Goal: Task Accomplishment & Management: Manage account settings

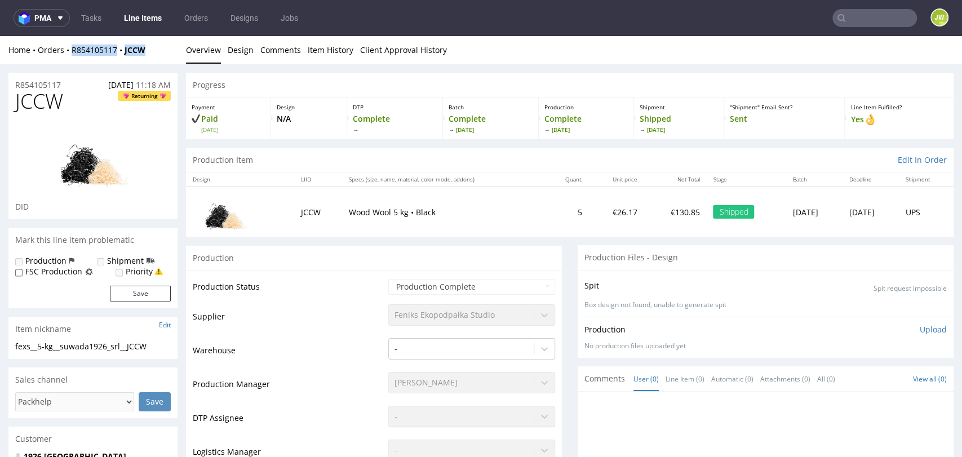
drag, startPoint x: 152, startPoint y: 50, endPoint x: 67, endPoint y: 57, distance: 86.0
click at [67, 57] on div "Home Orders R854105117 JCCW Overview Design Comments Item History Client Approv…" at bounding box center [481, 50] width 962 height 28
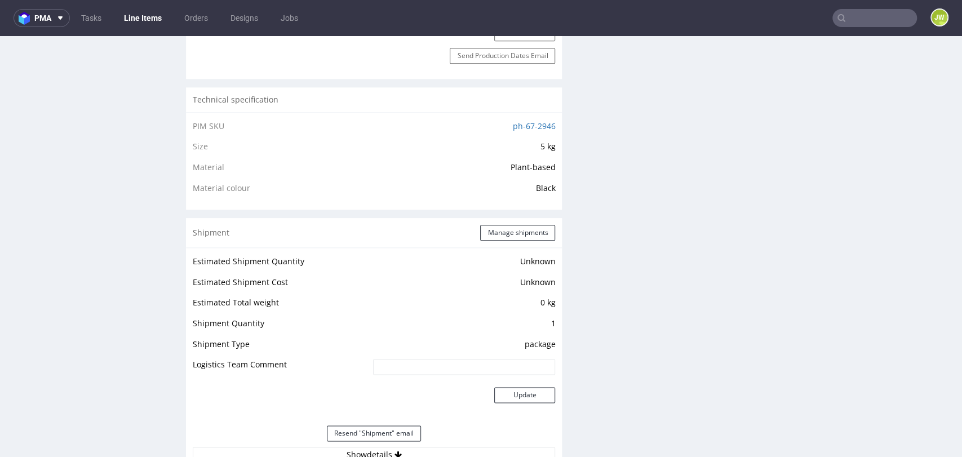
scroll to position [1002, 0]
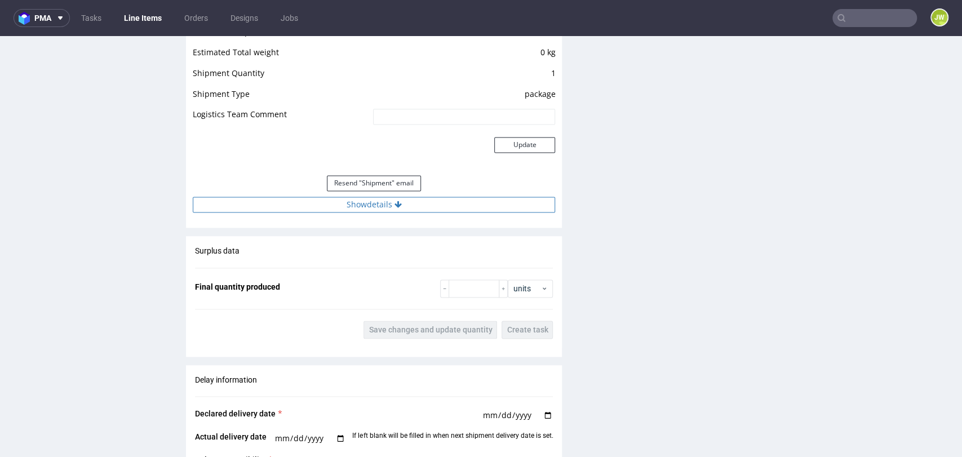
click at [352, 201] on button "Show details" at bounding box center [374, 205] width 362 height 16
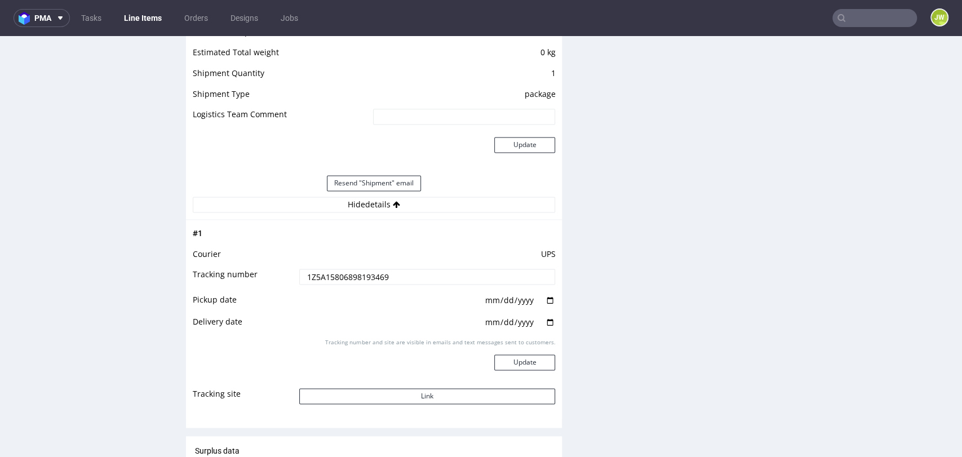
click at [334, 265] on td "UPS" at bounding box center [426, 257] width 259 height 21
click at [334, 272] on input "1Z5A15806898193469" at bounding box center [427, 277] width 256 height 16
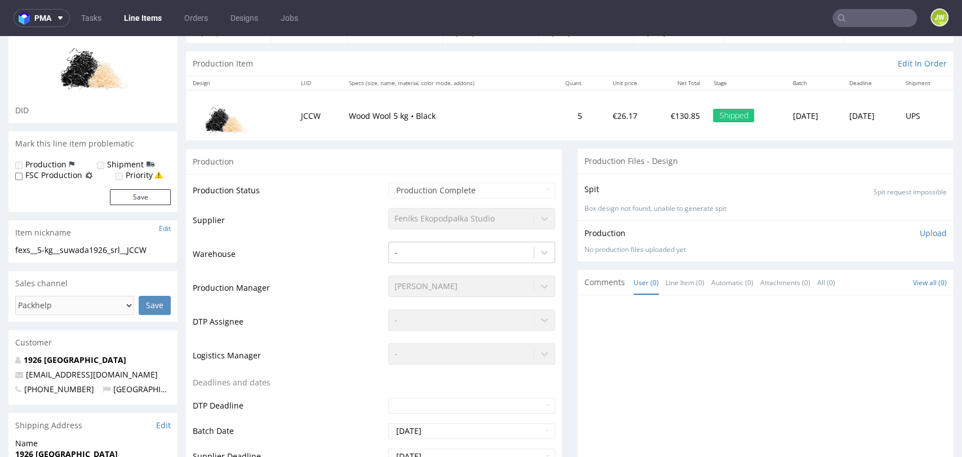
scroll to position [0, 0]
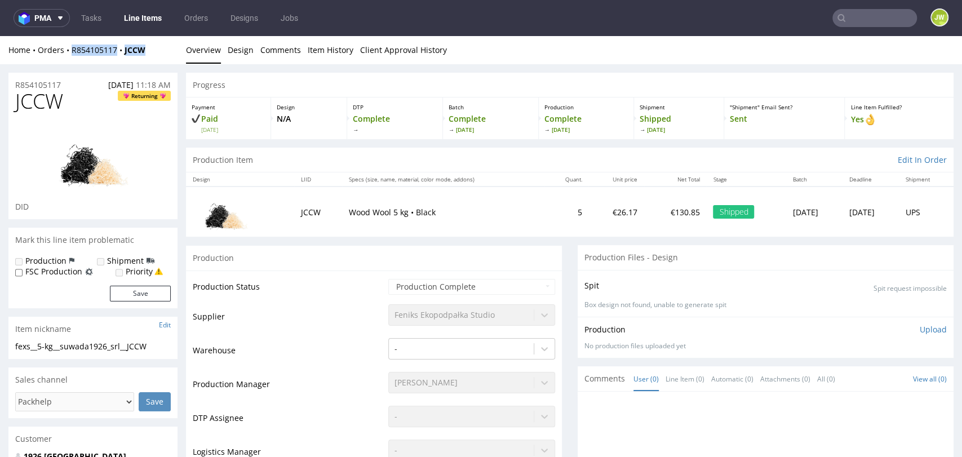
drag, startPoint x: 150, startPoint y: 52, endPoint x: 71, endPoint y: 59, distance: 79.2
click at [71, 59] on div "Home Orders R854105117 JCCW Overview Design Comments Item History Client Approv…" at bounding box center [481, 50] width 962 height 28
copy div "R854105117 JCCW"
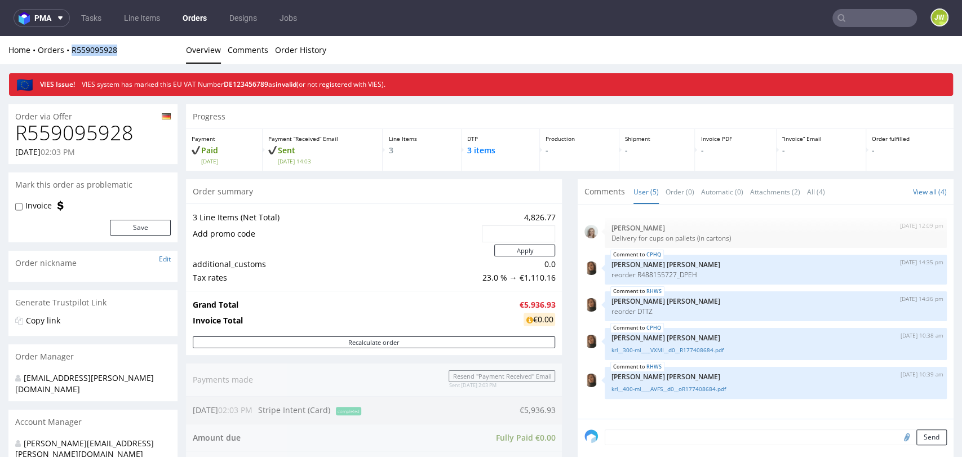
drag, startPoint x: 143, startPoint y: 50, endPoint x: 67, endPoint y: 57, distance: 76.5
click at [67, 57] on div "Home Orders R559095928 Overview Comments Order History" at bounding box center [481, 50] width 962 height 28
copy link "R559095928"
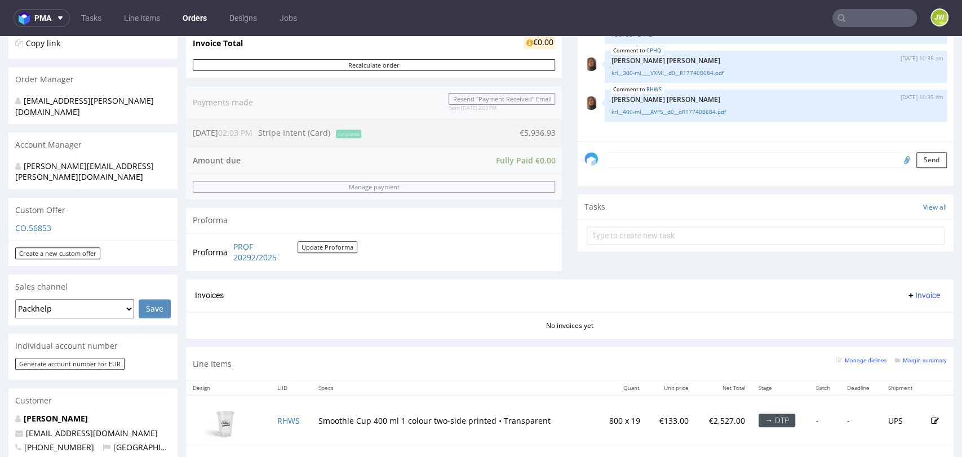
scroll to position [313, 0]
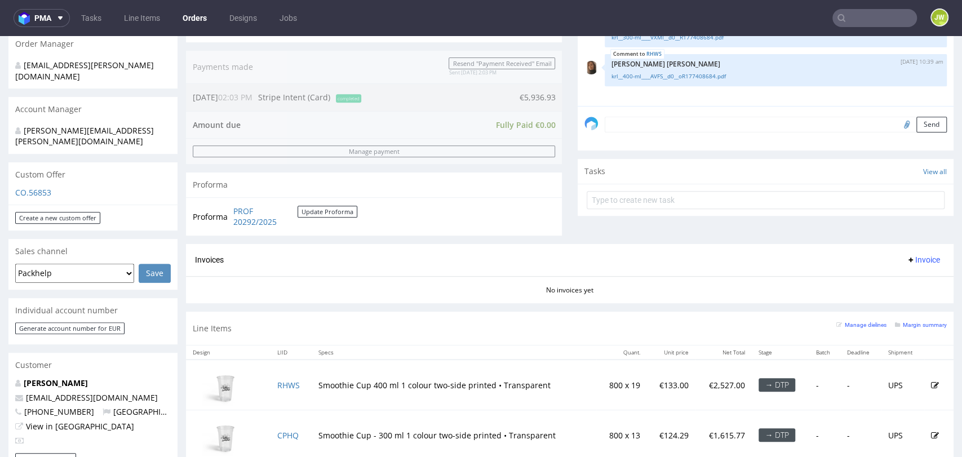
click at [203, 294] on div "No invoices yet" at bounding box center [570, 285] width 768 height 19
click at [284, 383] on link "RHWS" at bounding box center [288, 385] width 23 height 11
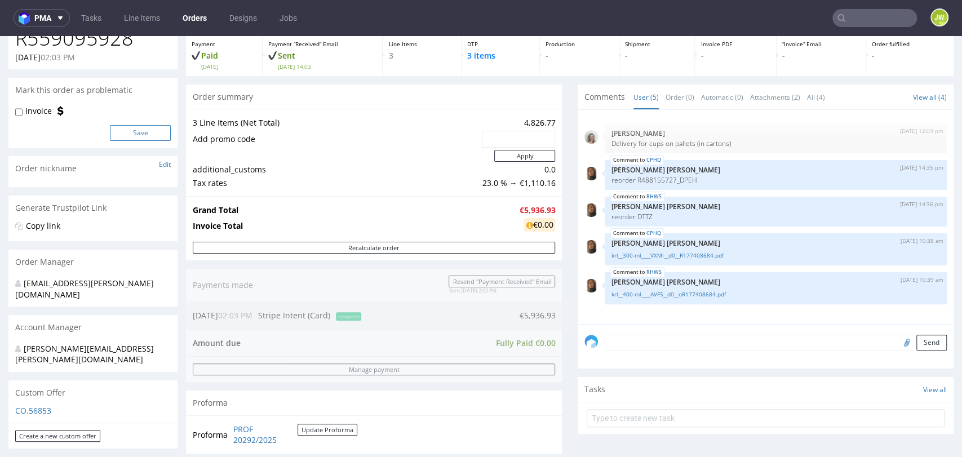
scroll to position [0, 0]
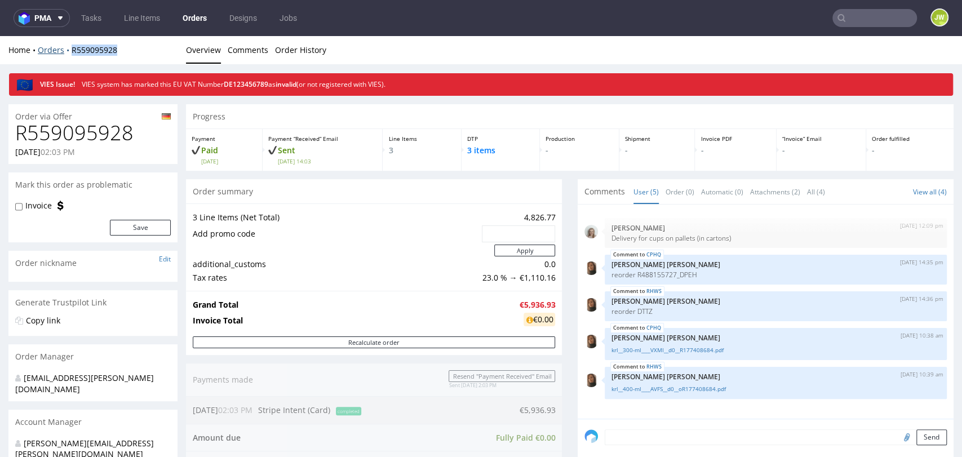
drag, startPoint x: 129, startPoint y: 54, endPoint x: 70, endPoint y: 55, distance: 59.2
click at [70, 55] on div "Home Orders R559095928" at bounding box center [92, 50] width 169 height 11
copy link "R559095928"
click at [264, 85] on span "DE123456789" at bounding box center [246, 84] width 45 height 10
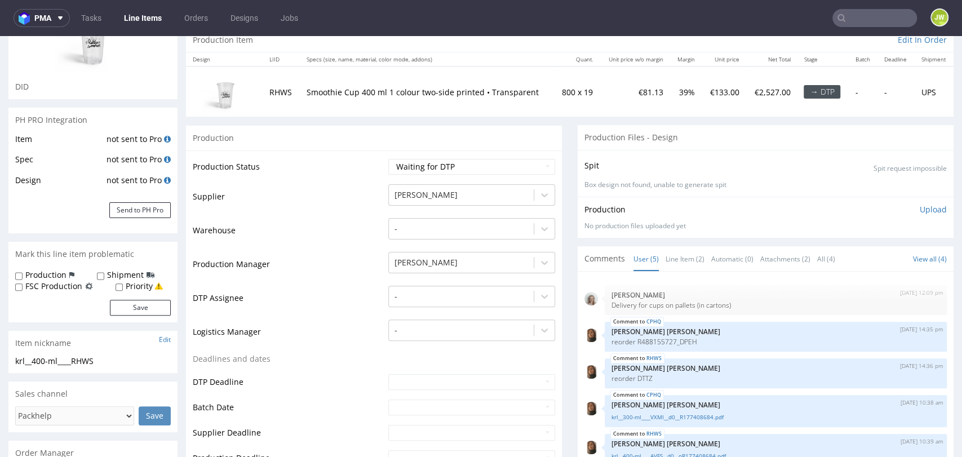
scroll to position [188, 0]
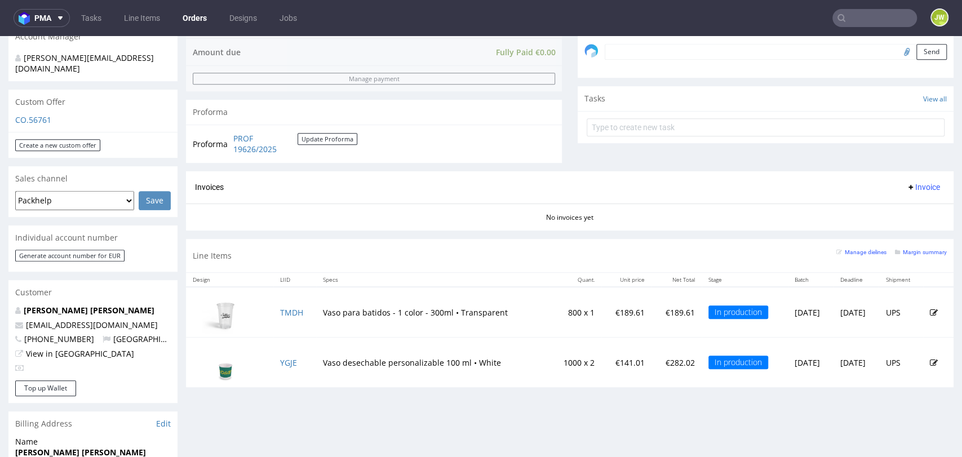
scroll to position [375, 0]
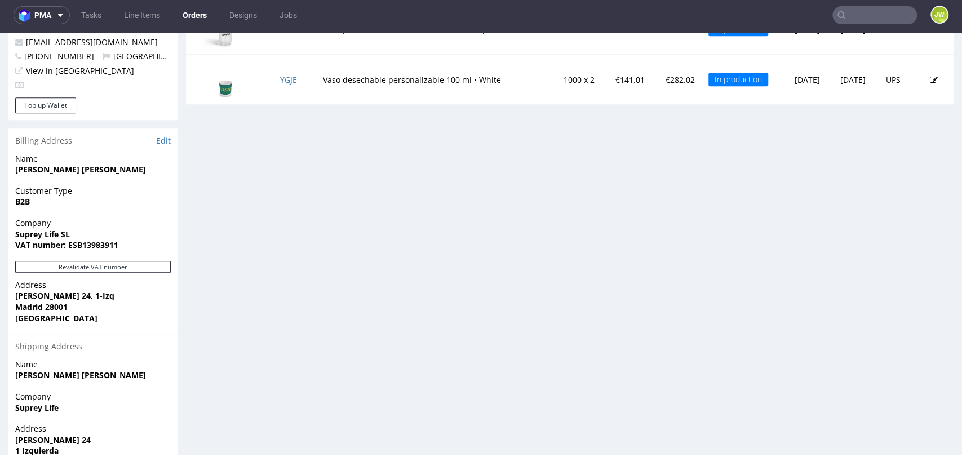
scroll to position [558, 0]
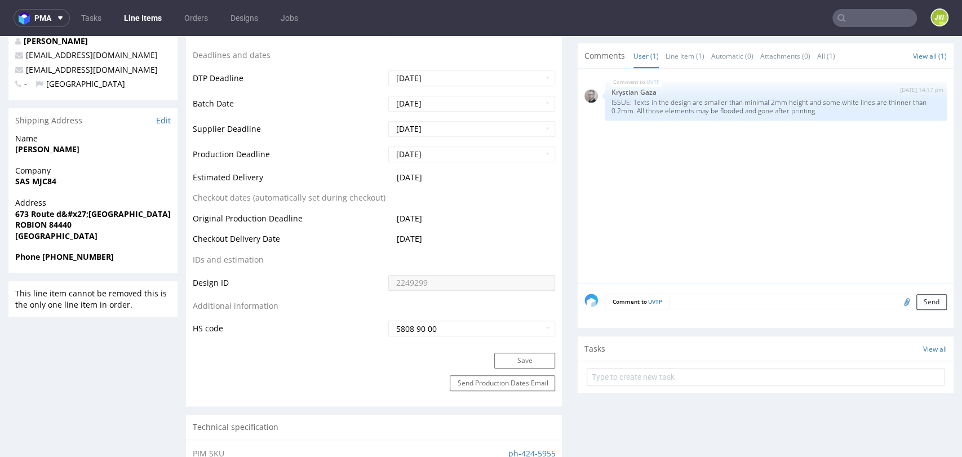
scroll to position [438, 0]
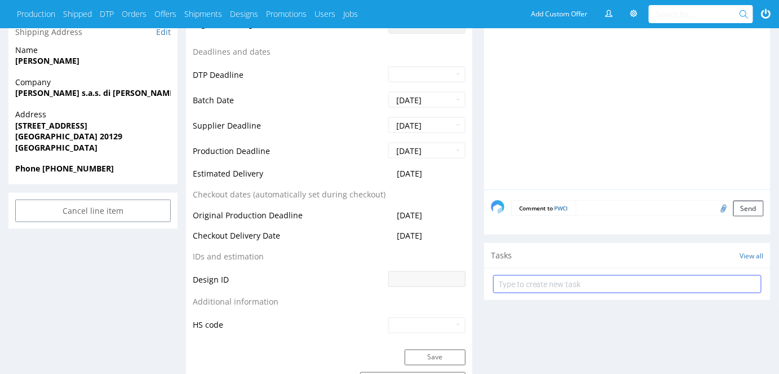
scroll to position [410, 0]
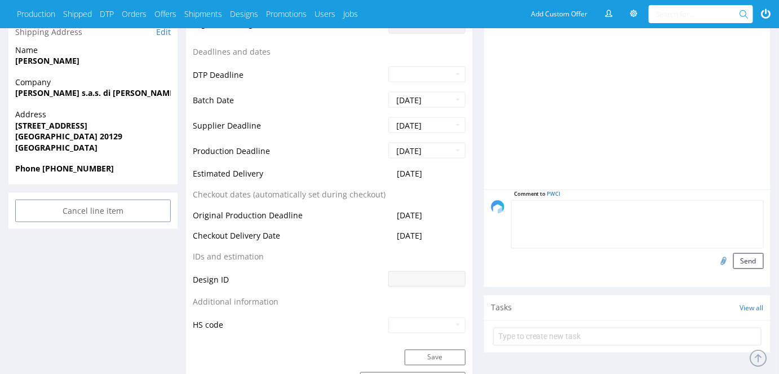
click at [586, 207] on textarea at bounding box center [637, 224] width 253 height 48
paste textarea "1Z5A15806898507067"
click at [586, 207] on textarea "Reshipping TN:1Z5A15806898507067" at bounding box center [637, 224] width 253 height 48
click at [748, 135] on div at bounding box center [631, 85] width 280 height 207
click at [585, 207] on textarea "Reshipping ID: TN:1Z5A15806898507067" at bounding box center [637, 224] width 253 height 48
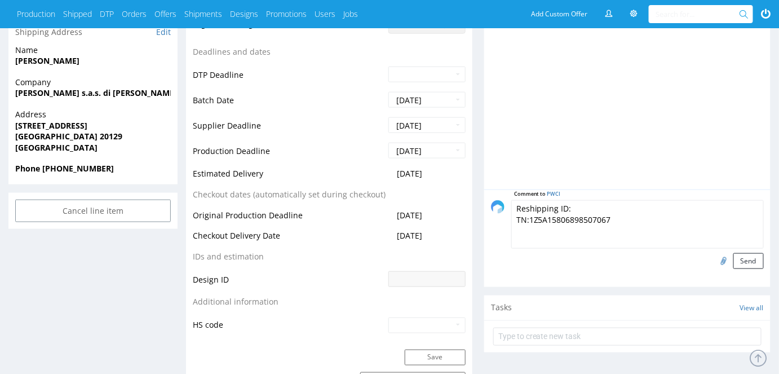
paste textarea "R097029561__PWCI _Reshipping"
type textarea "Reshipping ID: R097029561__PWCI _Reshipping TN:1Z5A15806898507067"
click at [749, 265] on button "Send" at bounding box center [748, 261] width 30 height 16
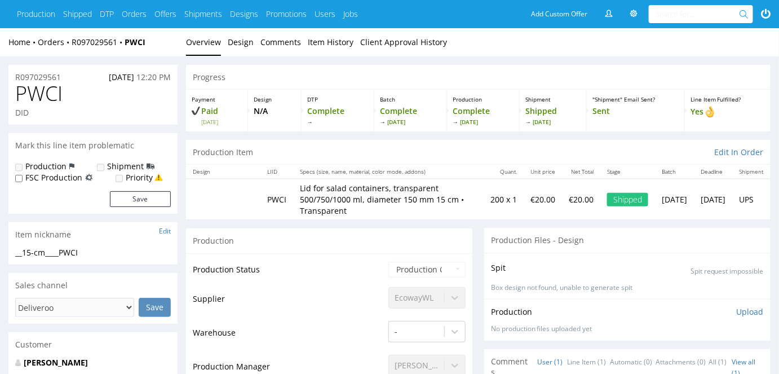
scroll to position [359, 0]
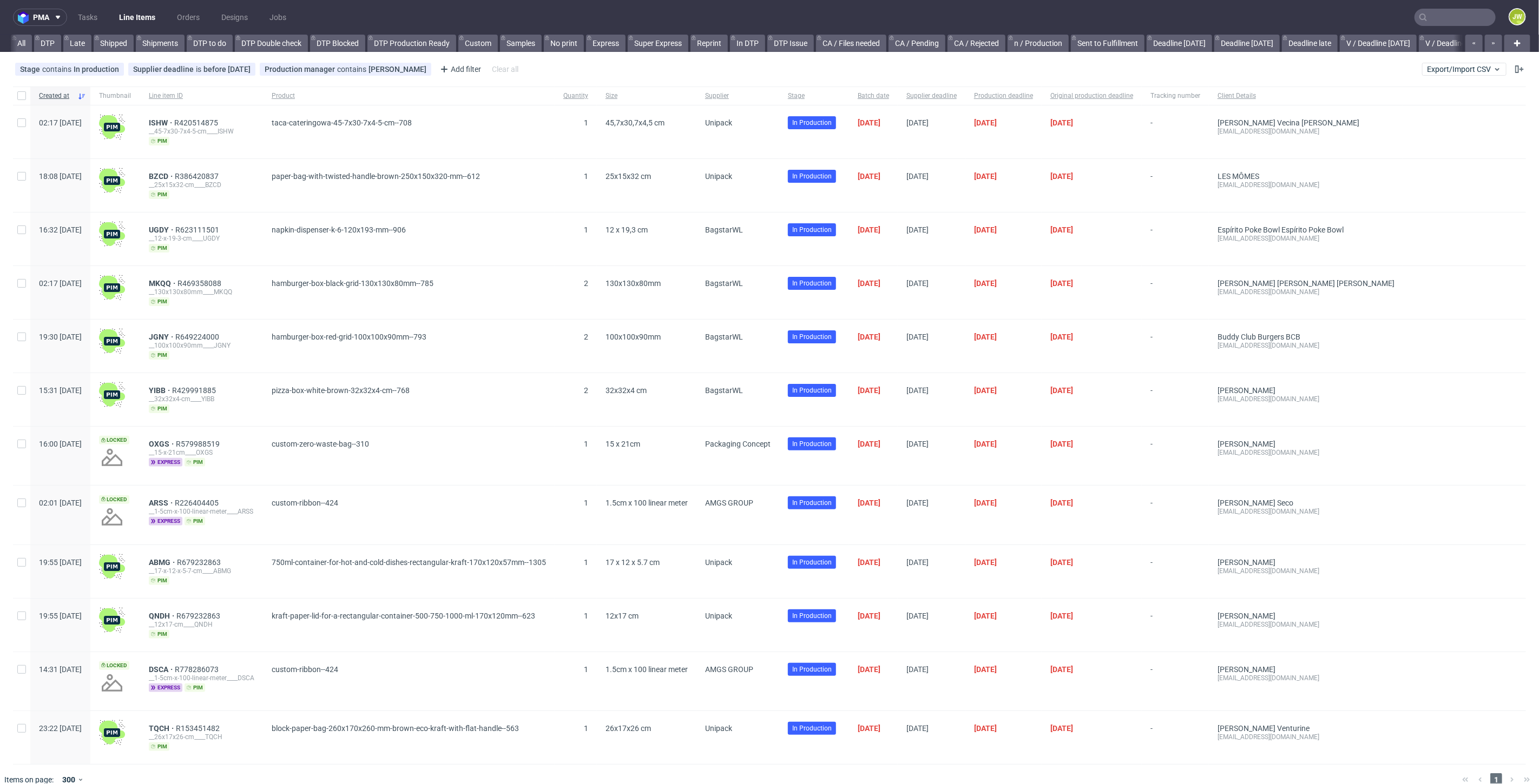
scroll to position [0, 2404]
click at [1434, 16] on input "text" at bounding box center [1455, 17] width 82 height 17
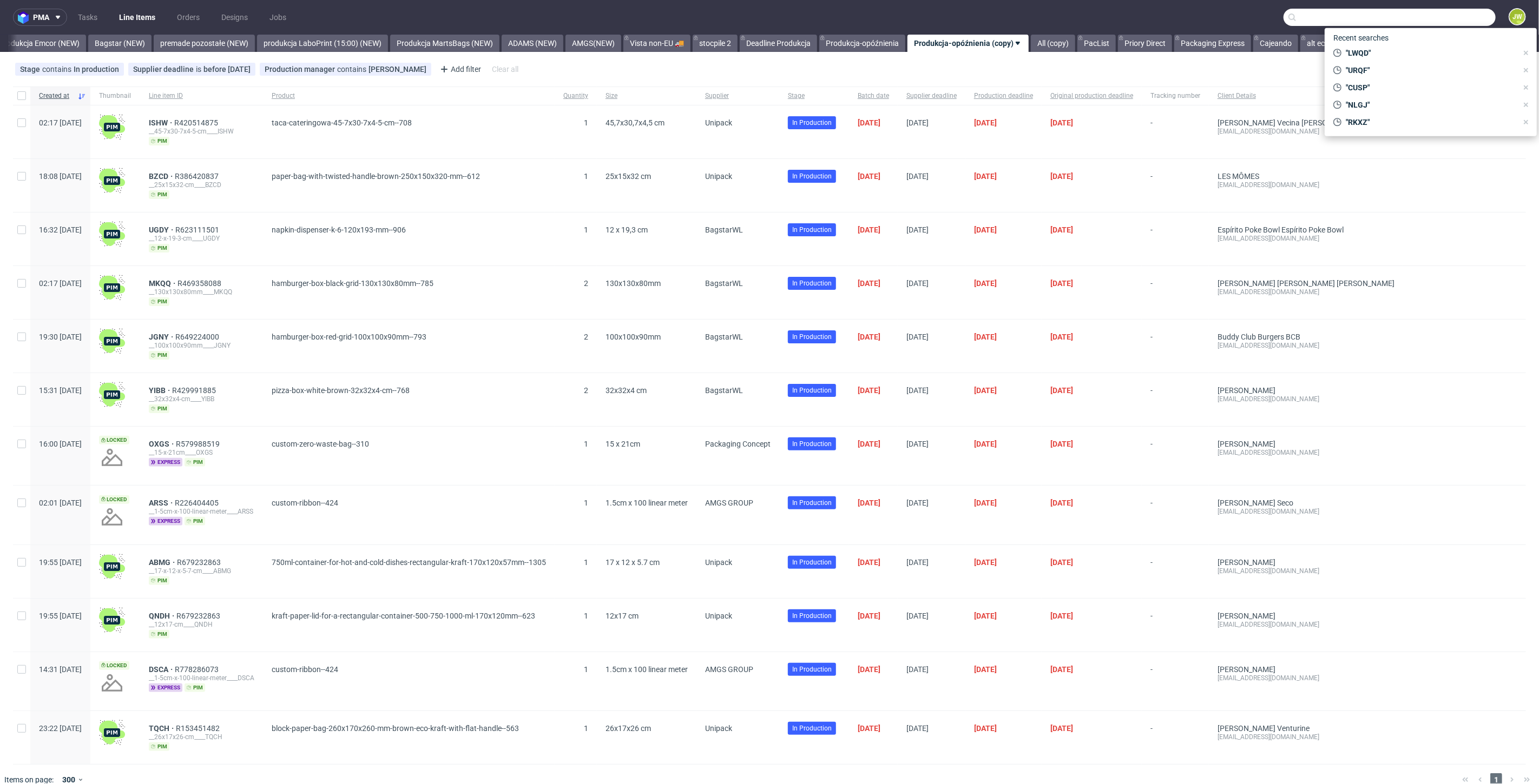
paste input "F51E668842"
type input "F51E668842"
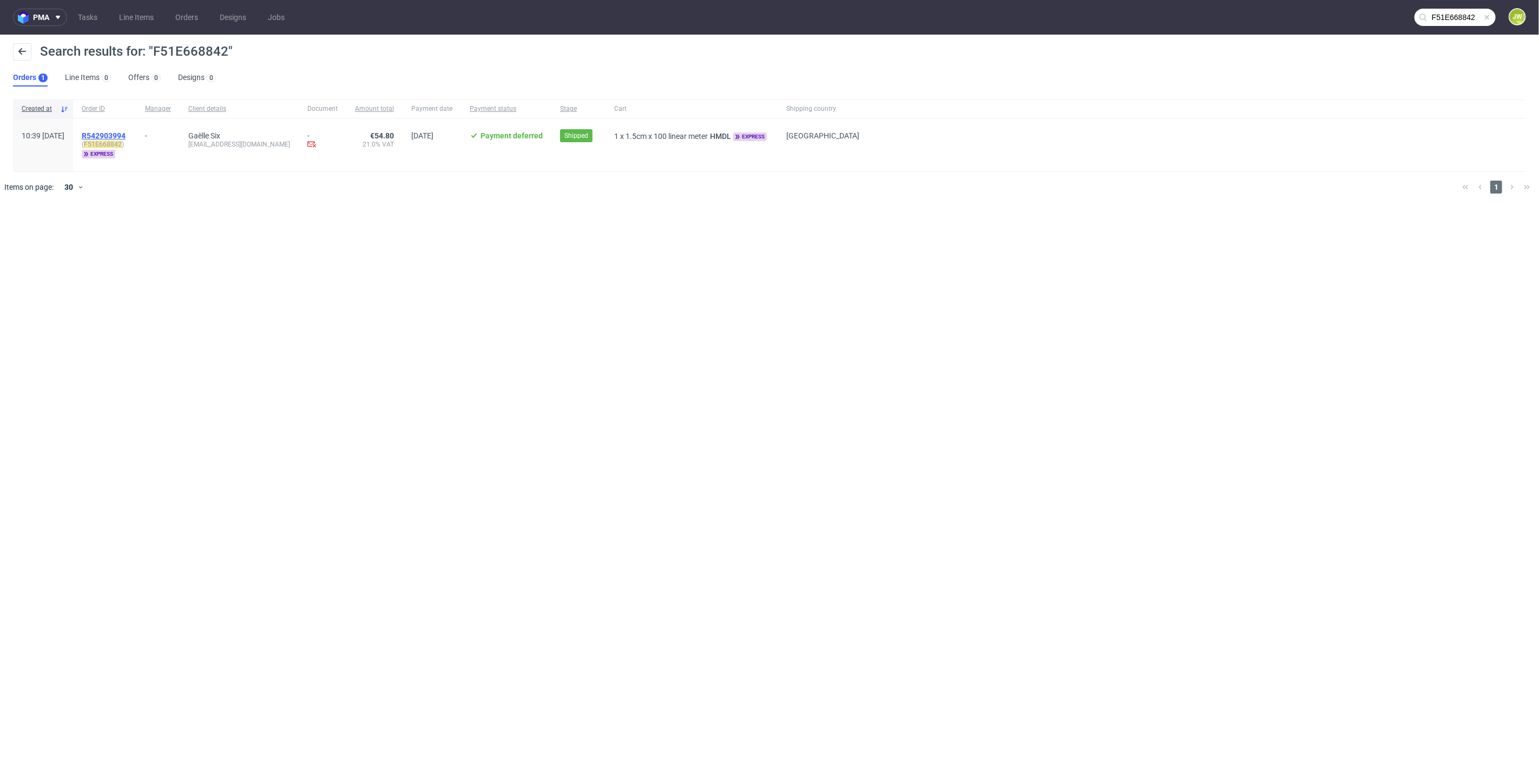
click at [126, 132] on span "R542903994" at bounding box center [104, 135] width 44 height 9
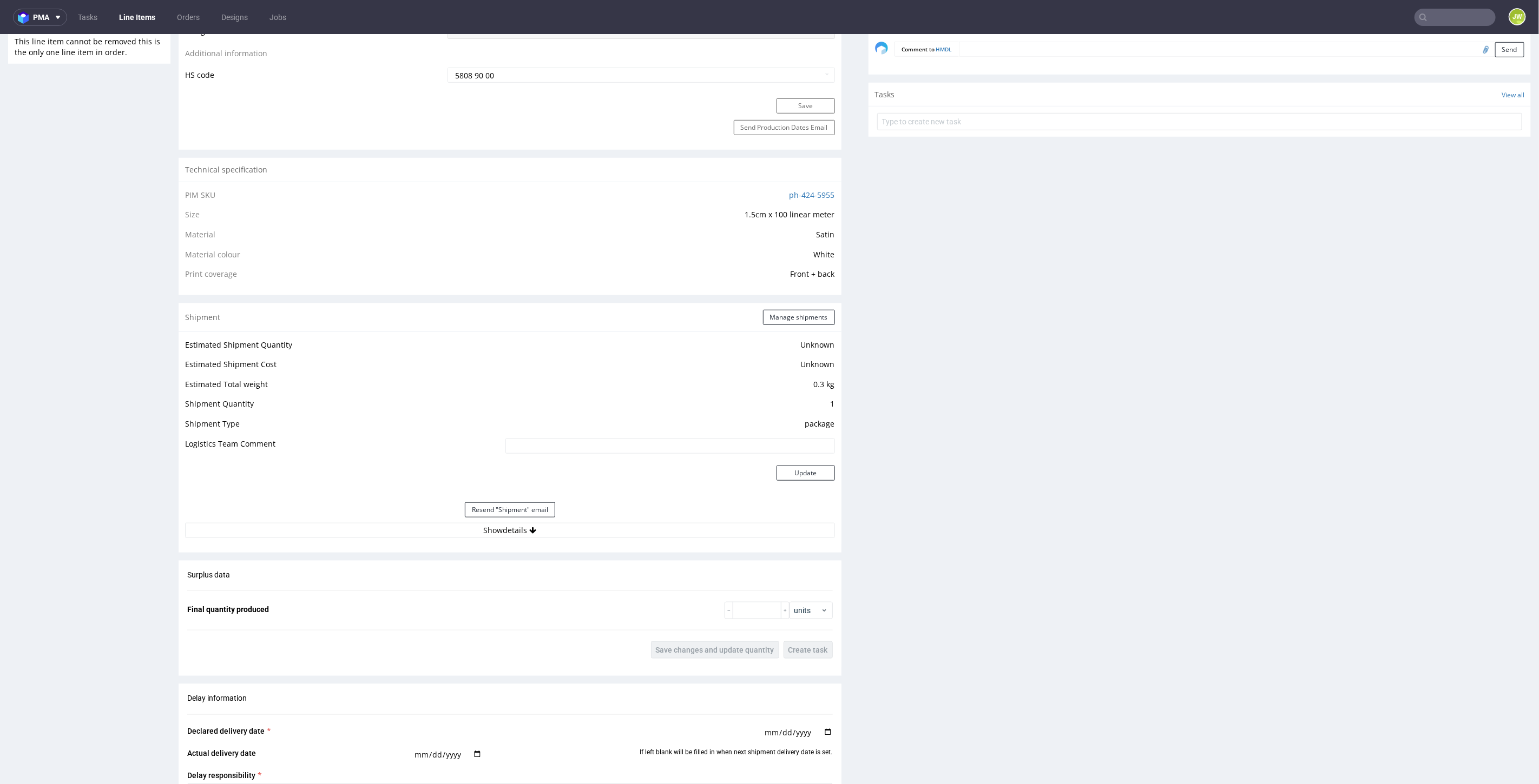
scroll to position [661, 0]
click at [496, 527] on button "Show details" at bounding box center [510, 529] width 650 height 15
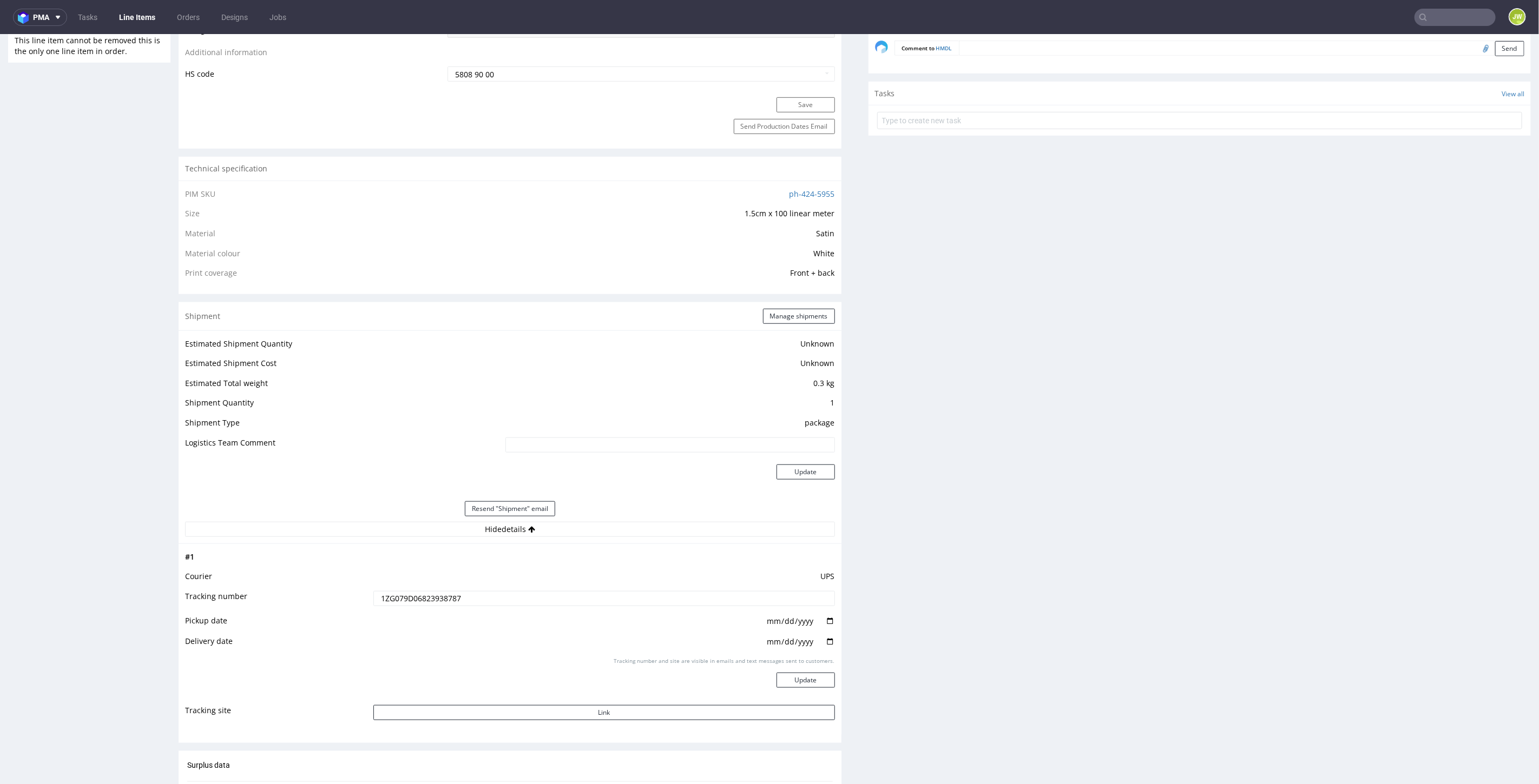
click at [415, 600] on input "1ZG079D06823938787" at bounding box center [604, 599] width 462 height 15
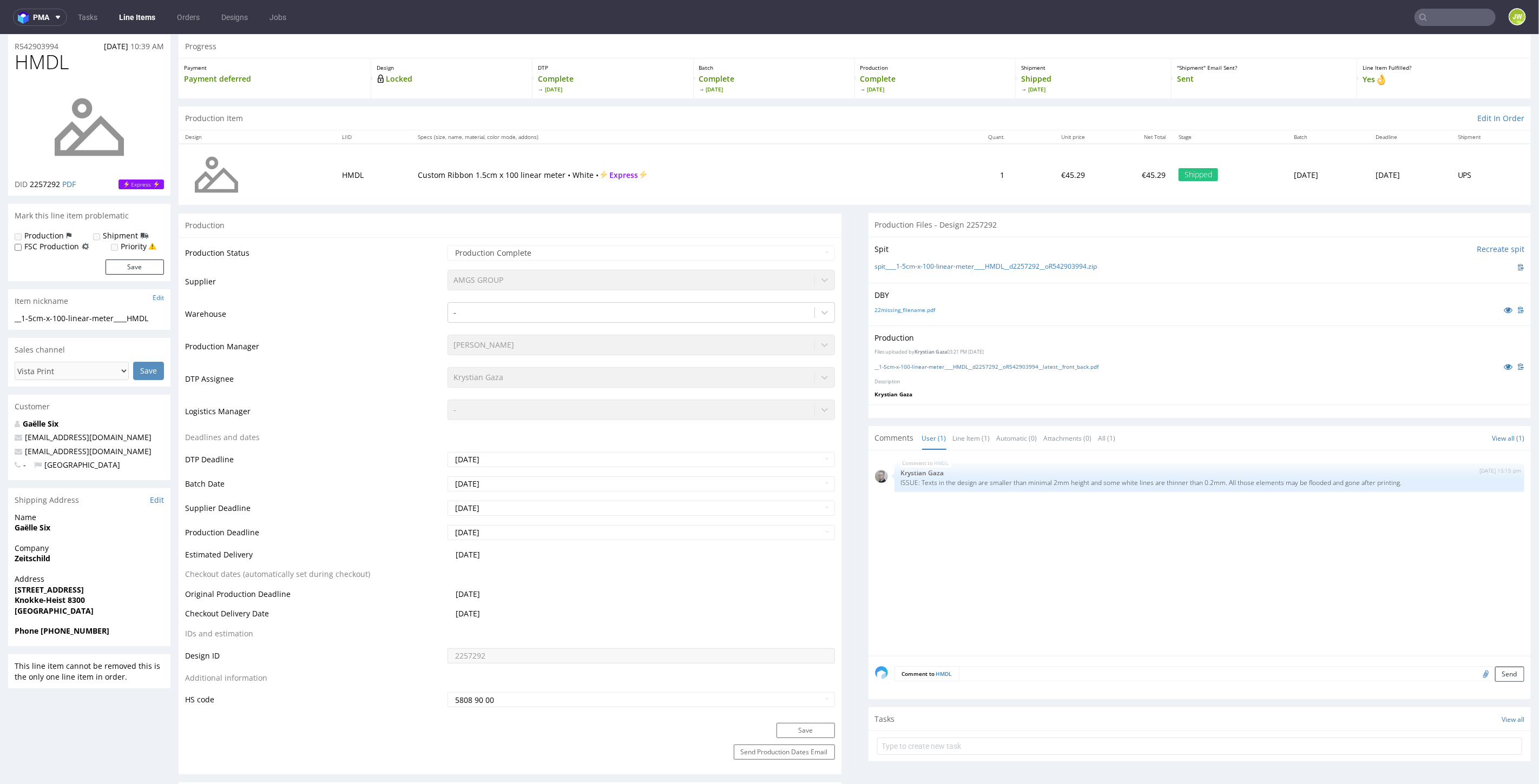
scroll to position [0, 0]
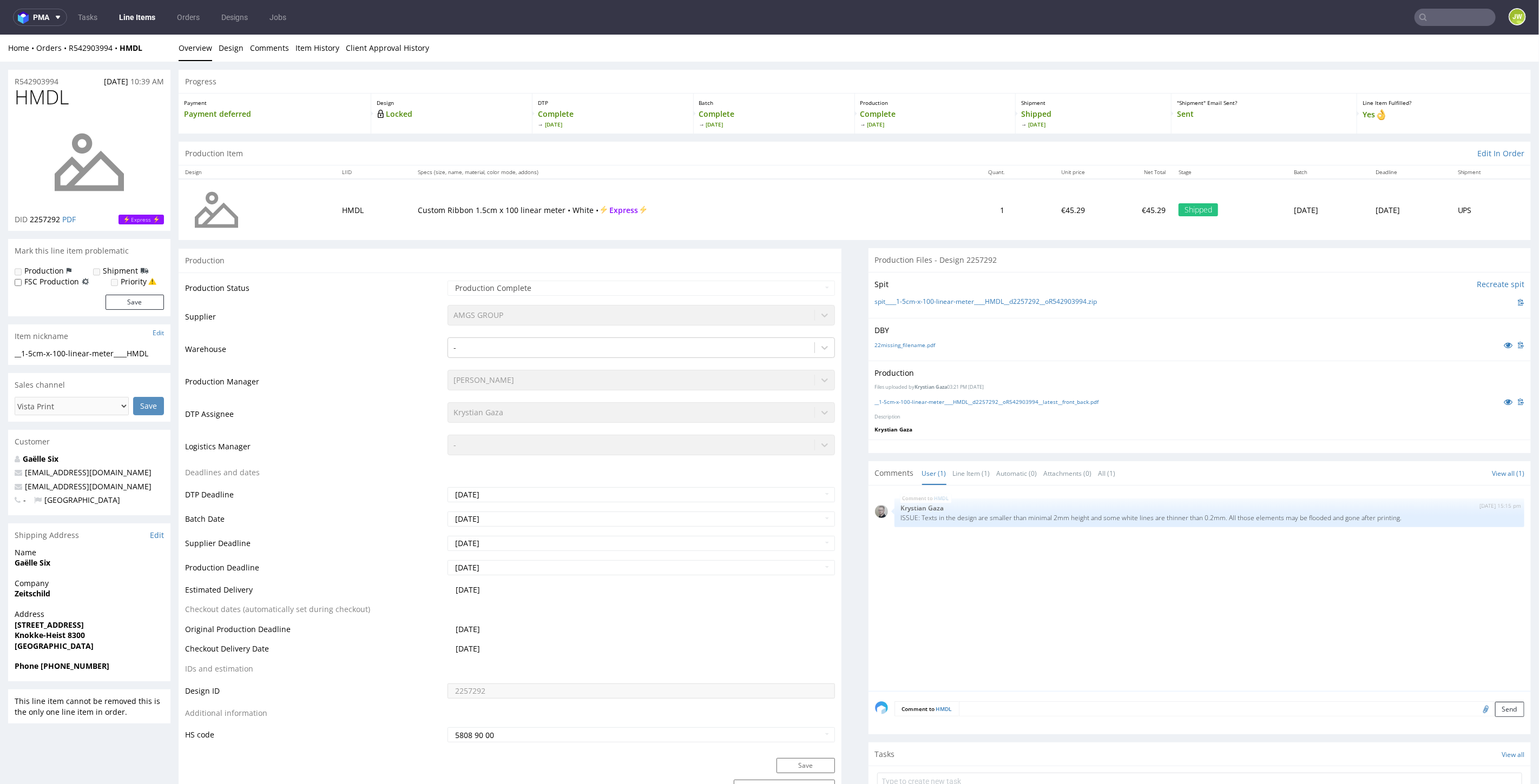
click at [1435, 13] on input "text" at bounding box center [1455, 17] width 82 height 17
type input "xxav"
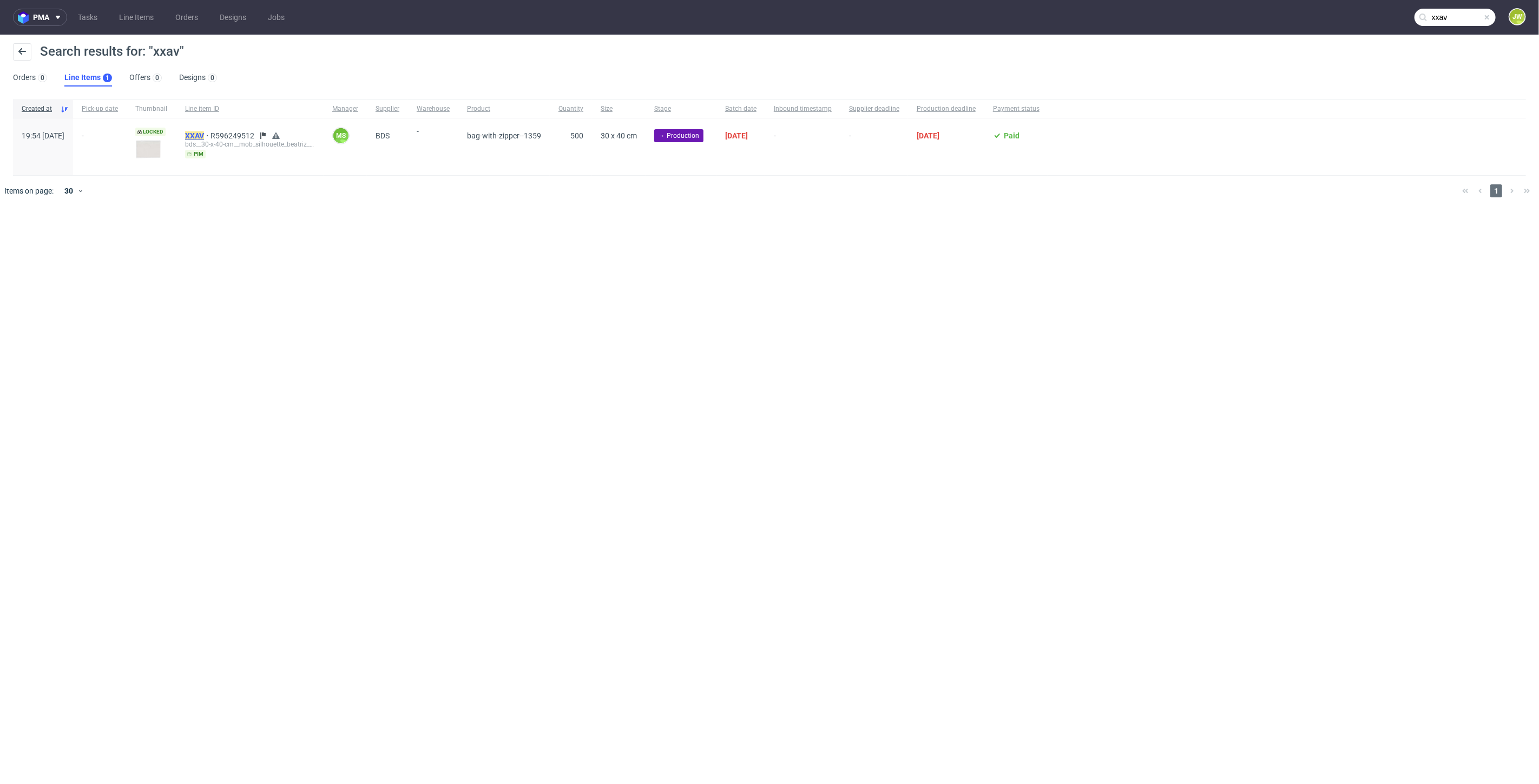
click at [204, 133] on mark "XXAV" at bounding box center [195, 135] width 19 height 9
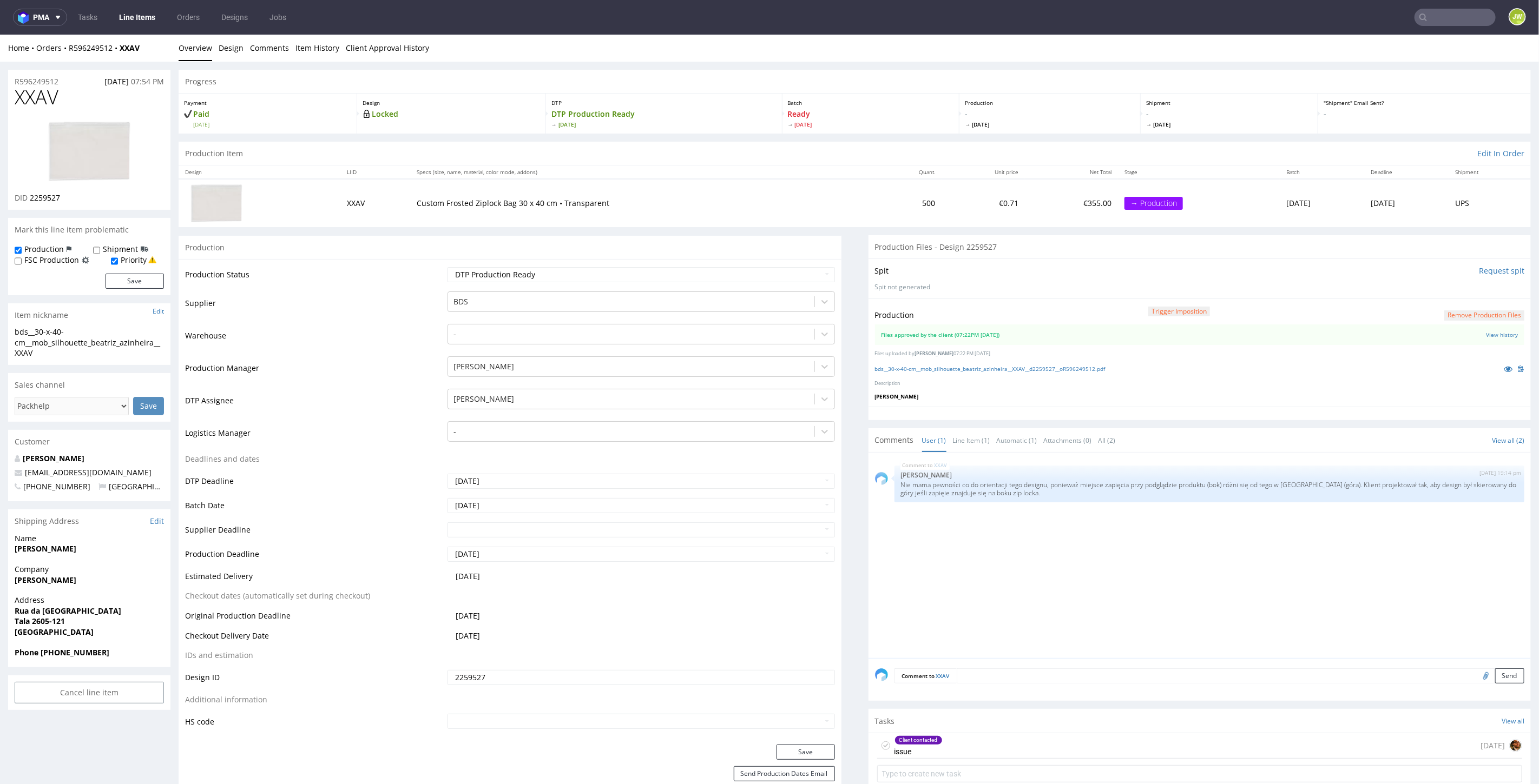
click at [913, 371] on div "bds__30-x-40-cm__mob_silhouette_beatriz_azinheira__XXAV__d2259527__oR596249512.…" at bounding box center [1200, 368] width 650 height 12
click at [913, 368] on link "bds__30-x-40-cm__mob_silhouette_beatriz_azinheira__XXAV__d2259527__oR596249512.…" at bounding box center [991, 368] width 230 height 8
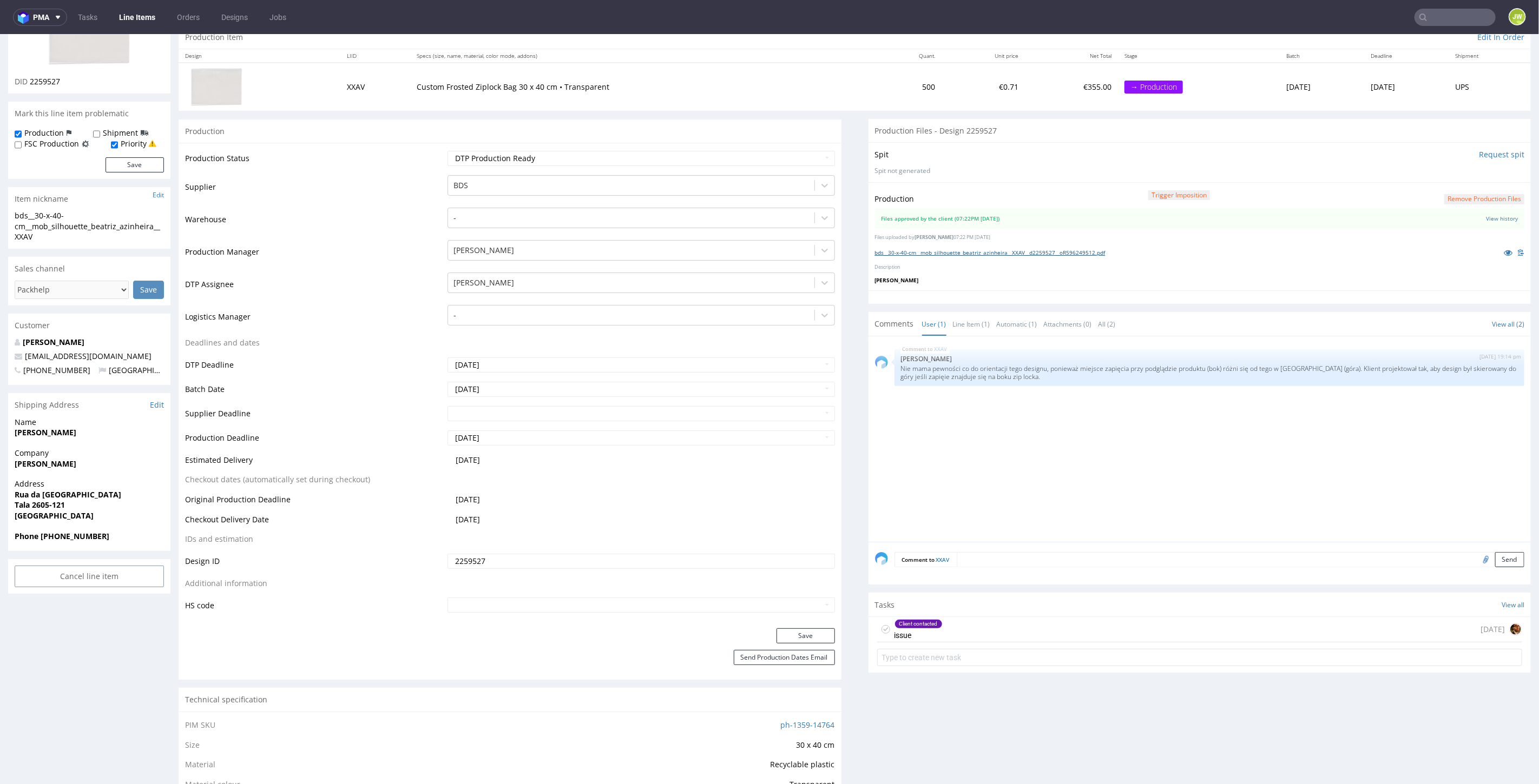
scroll to position [240, 0]
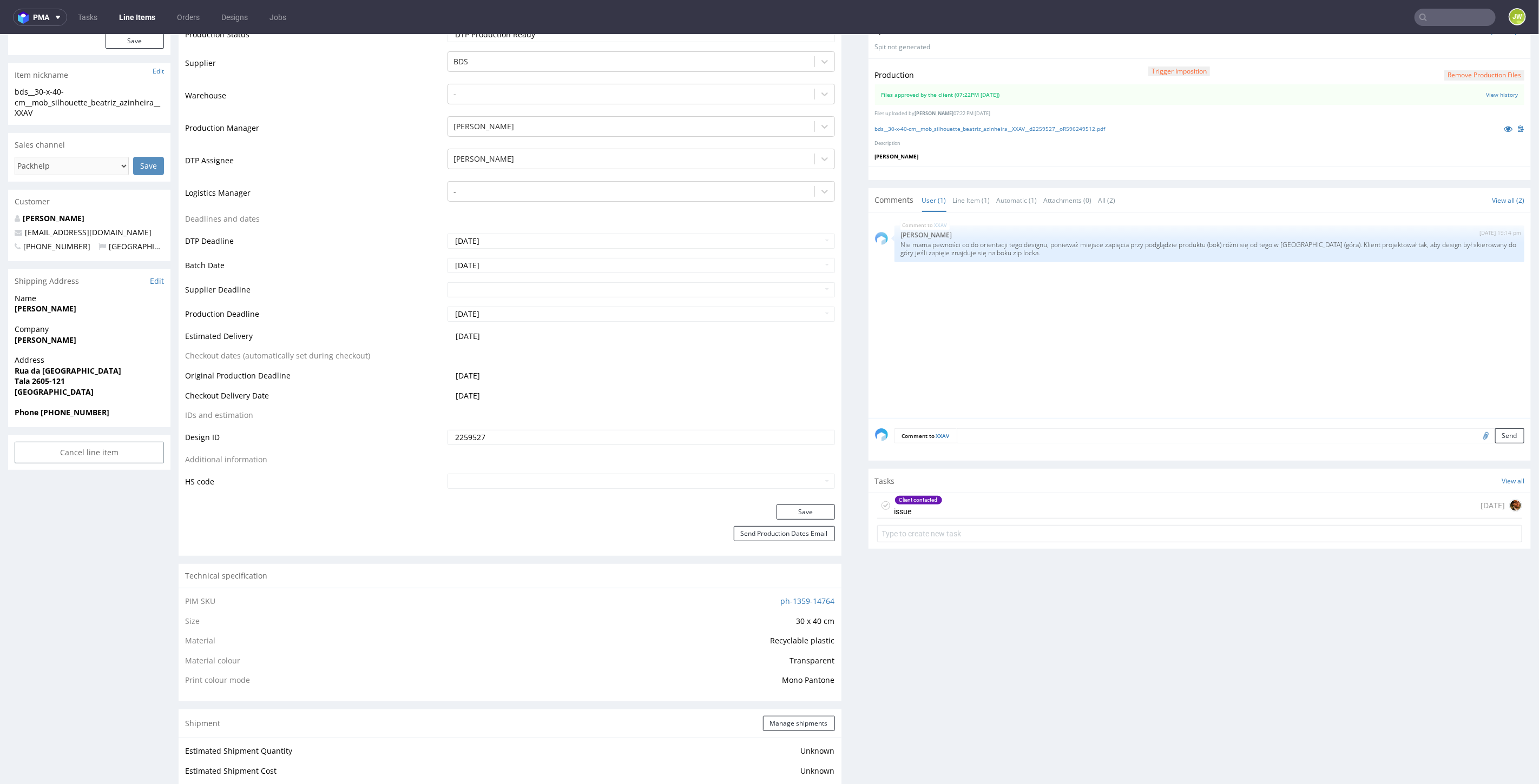
click at [972, 502] on div "Client contacted issue 7 days ago" at bounding box center [1200, 506] width 646 height 25
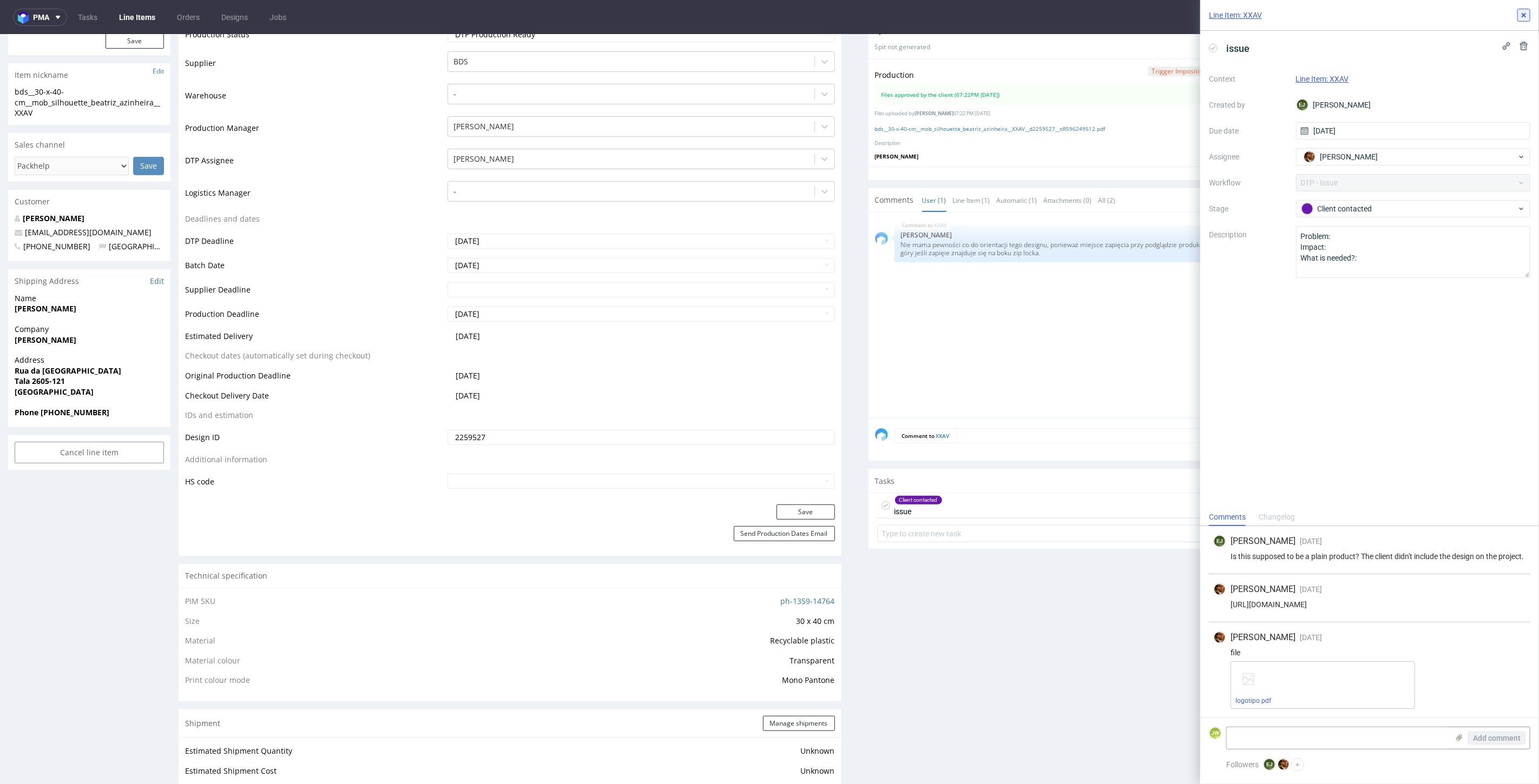
drag, startPoint x: 1524, startPoint y: 16, endPoint x: 1490, endPoint y: 36, distance: 39.4
click at [1524, 16] on icon at bounding box center [1524, 14] width 9 height 9
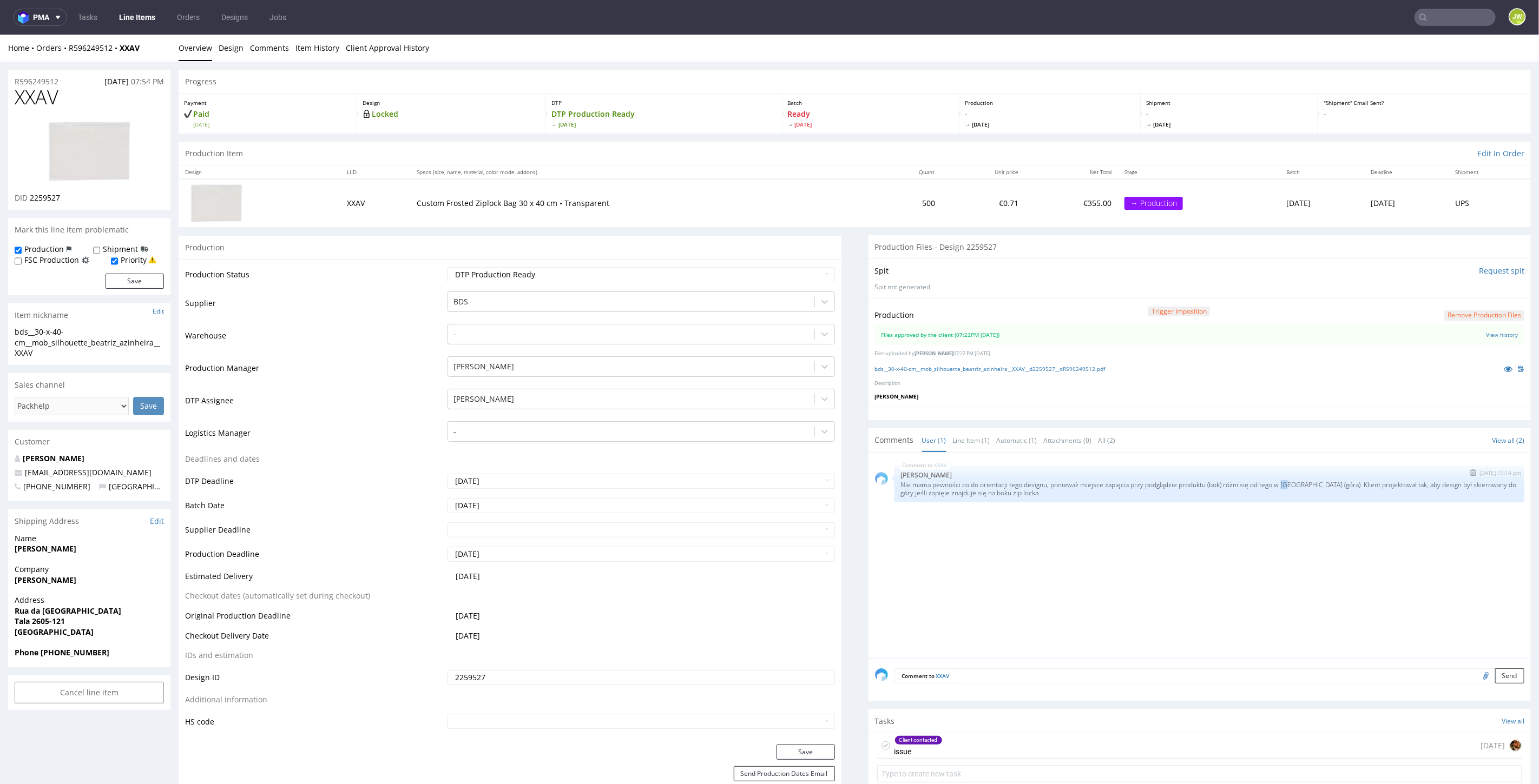
drag, startPoint x: 1266, startPoint y: 484, endPoint x: 1276, endPoint y: 485, distance: 10.0
click at [1276, 485] on p "Nie mama pewności co do orientacji tego designu, ponieważ miejsce zapięcia przy…" at bounding box center [1210, 488] width 617 height 16
click at [1283, 502] on div "XXAV 23rd Sep 25 | 19:14 pm Elżbieta Jelińska Nie mama pewności co do orientacj…" at bounding box center [1204, 558] width 657 height 199
click at [142, 18] on link "Line Items" at bounding box center [136, 17] width 49 height 17
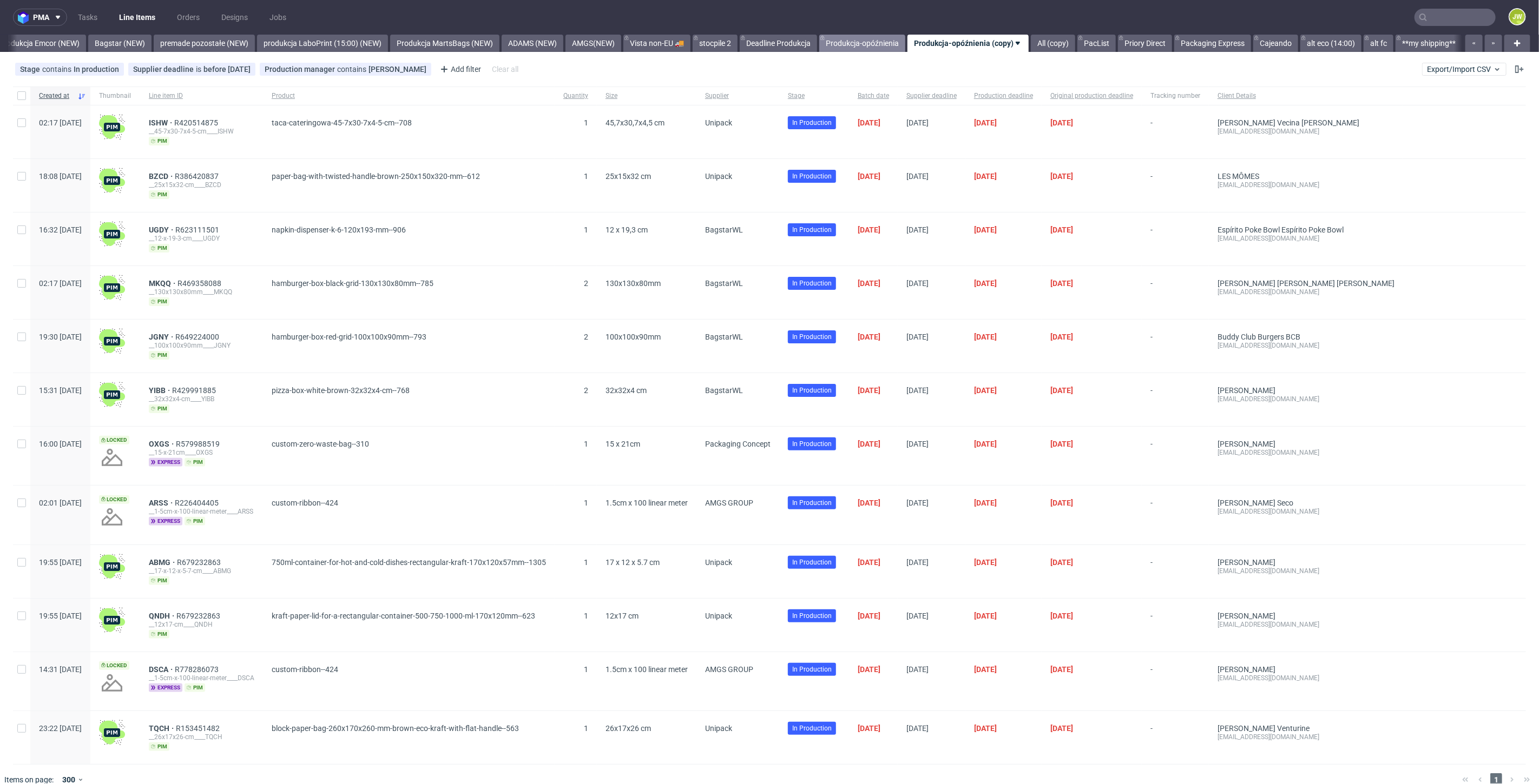
click at [854, 47] on link "Produkcja-opóźnienia" at bounding box center [862, 43] width 86 height 17
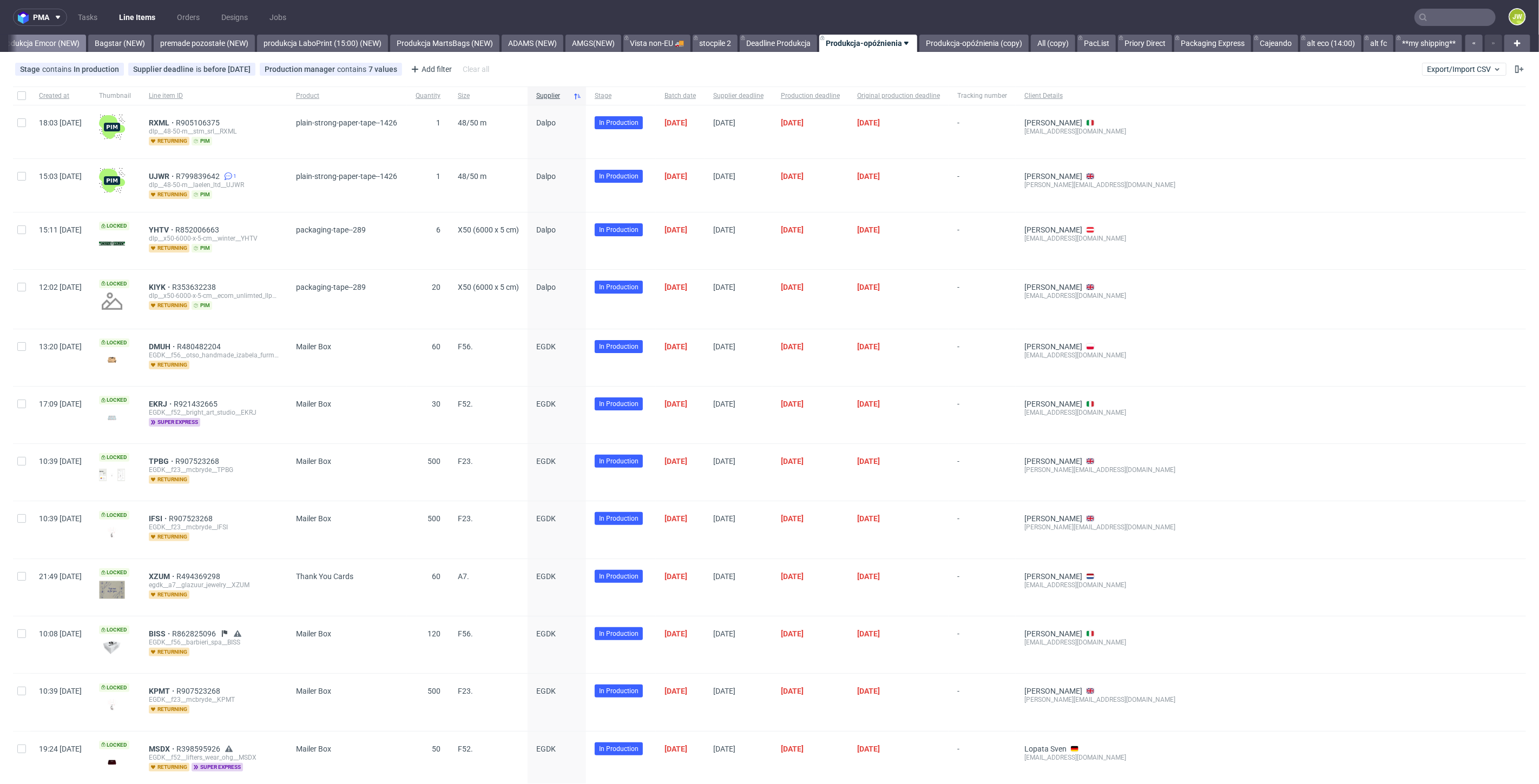
click at [31, 47] on link "Produkcja Emcor (NEW)" at bounding box center [39, 43] width 94 height 17
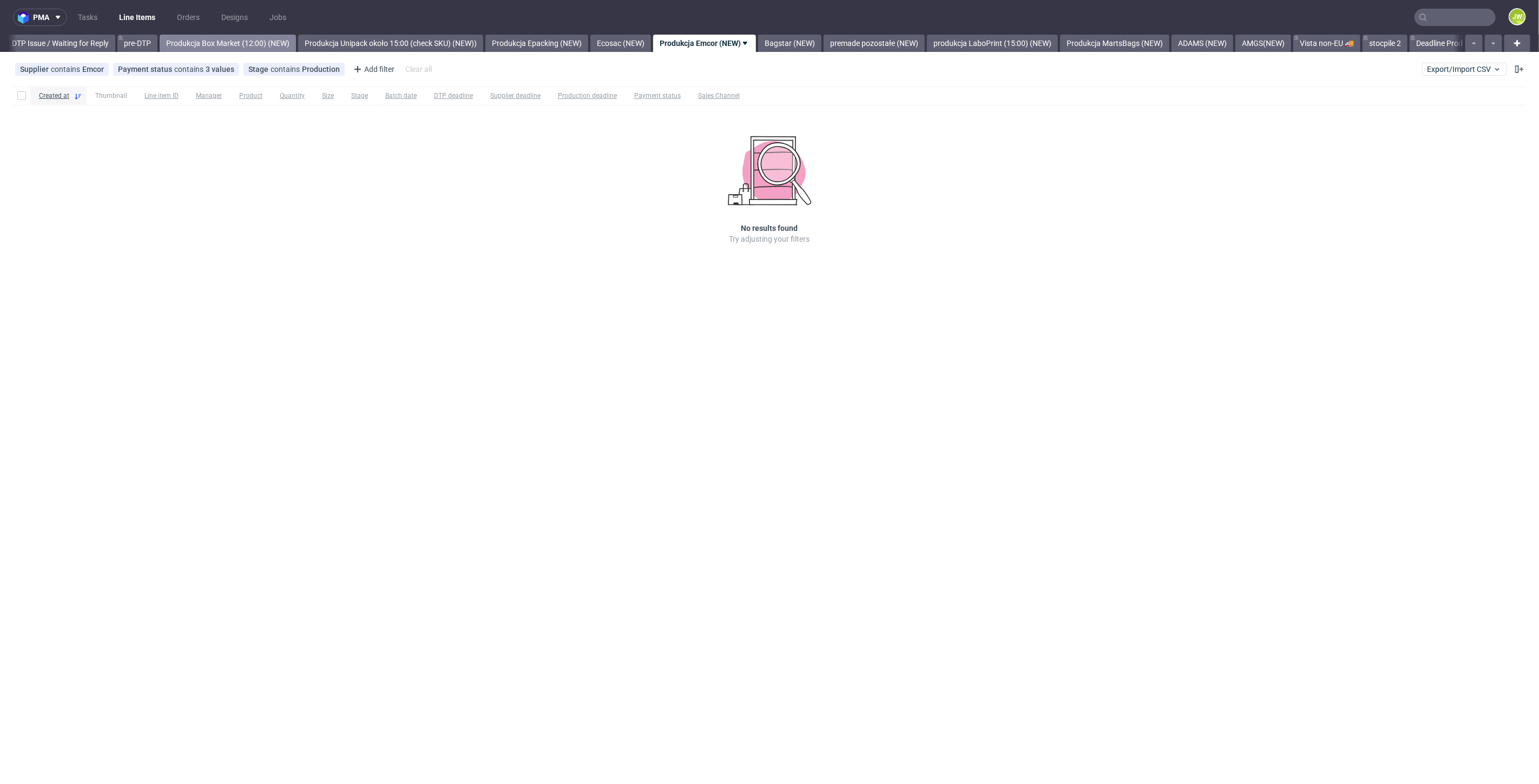
click at [206, 35] on link "Produkcja Box Market (12:00) (NEW)" at bounding box center [228, 43] width 136 height 17
click at [1040, 47] on link "Produkcja Epacking (NEW)" at bounding box center [1021, 43] width 103 height 17
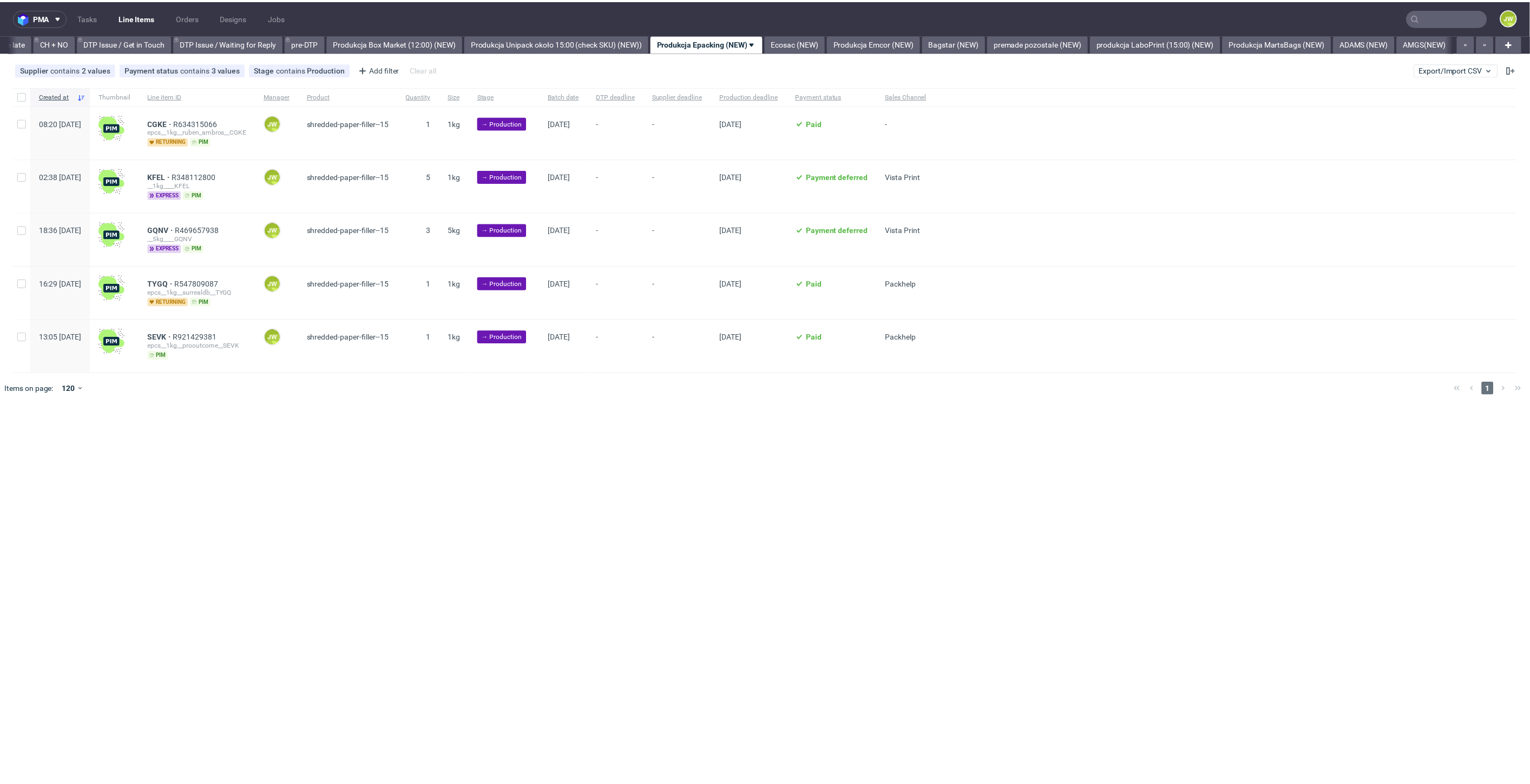
scroll to position [0, 1539]
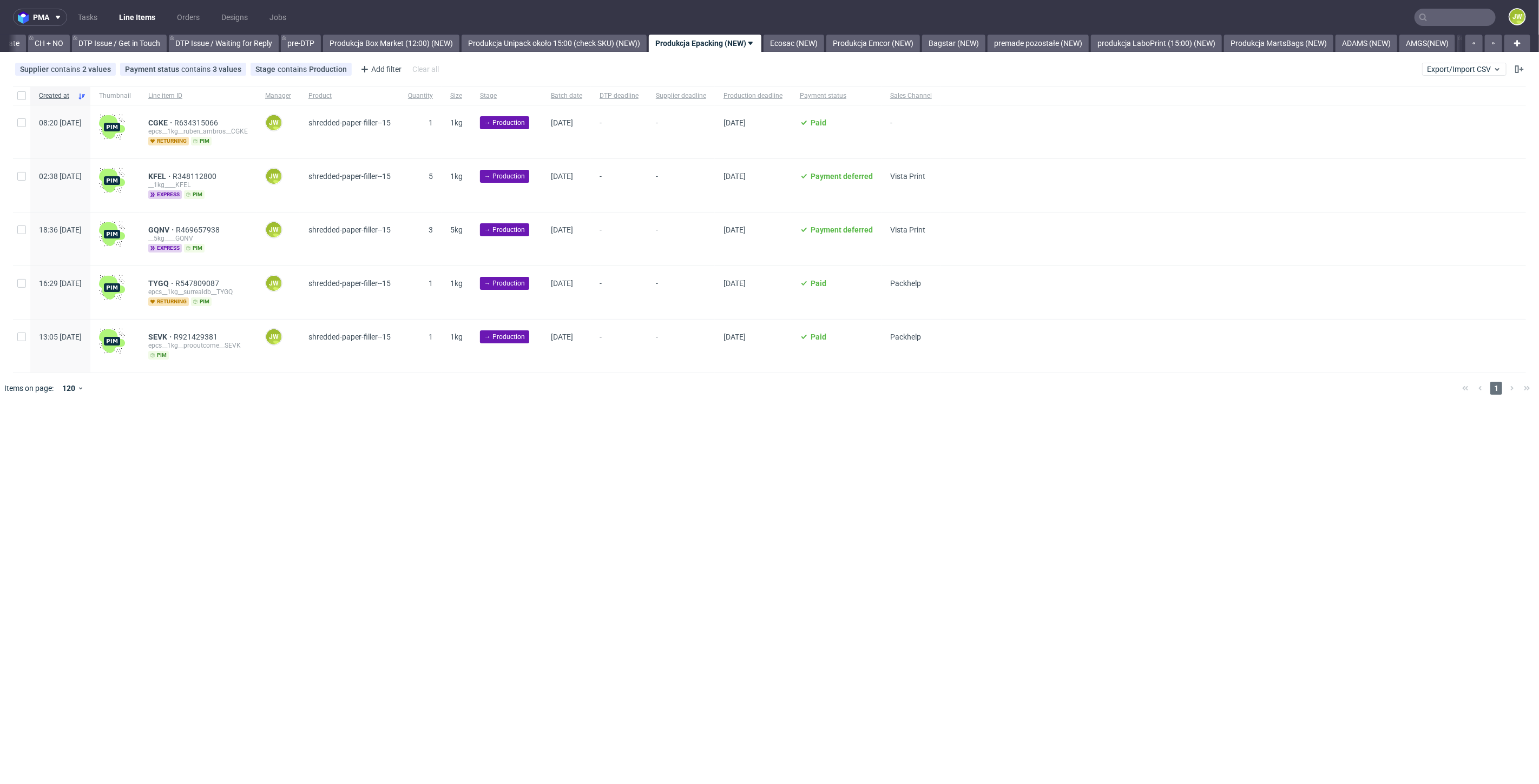
drag, startPoint x: 226, startPoint y: 584, endPoint x: 227, endPoint y: 575, distance: 9.1
click at [227, 583] on div "pma Tasks Line Items Orders Designs Jobs JW All DTP Late Shipped Shipments DTP …" at bounding box center [769, 392] width 1539 height 784
click at [20, 103] on div at bounding box center [22, 95] width 17 height 18
checkbox input "true"
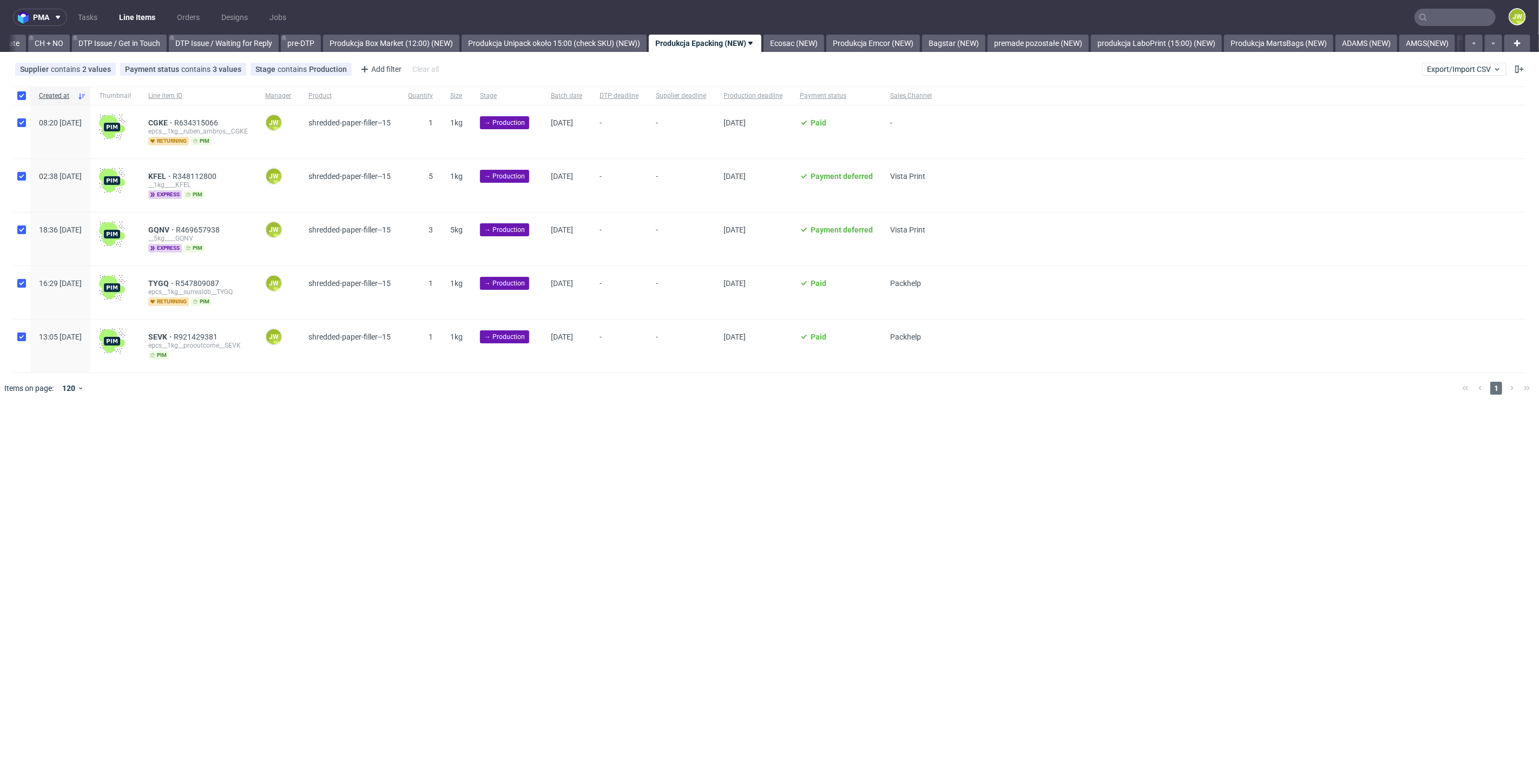
checkbox input "true"
click at [183, 435] on span "Change batch date" at bounding box center [191, 436] width 65 height 11
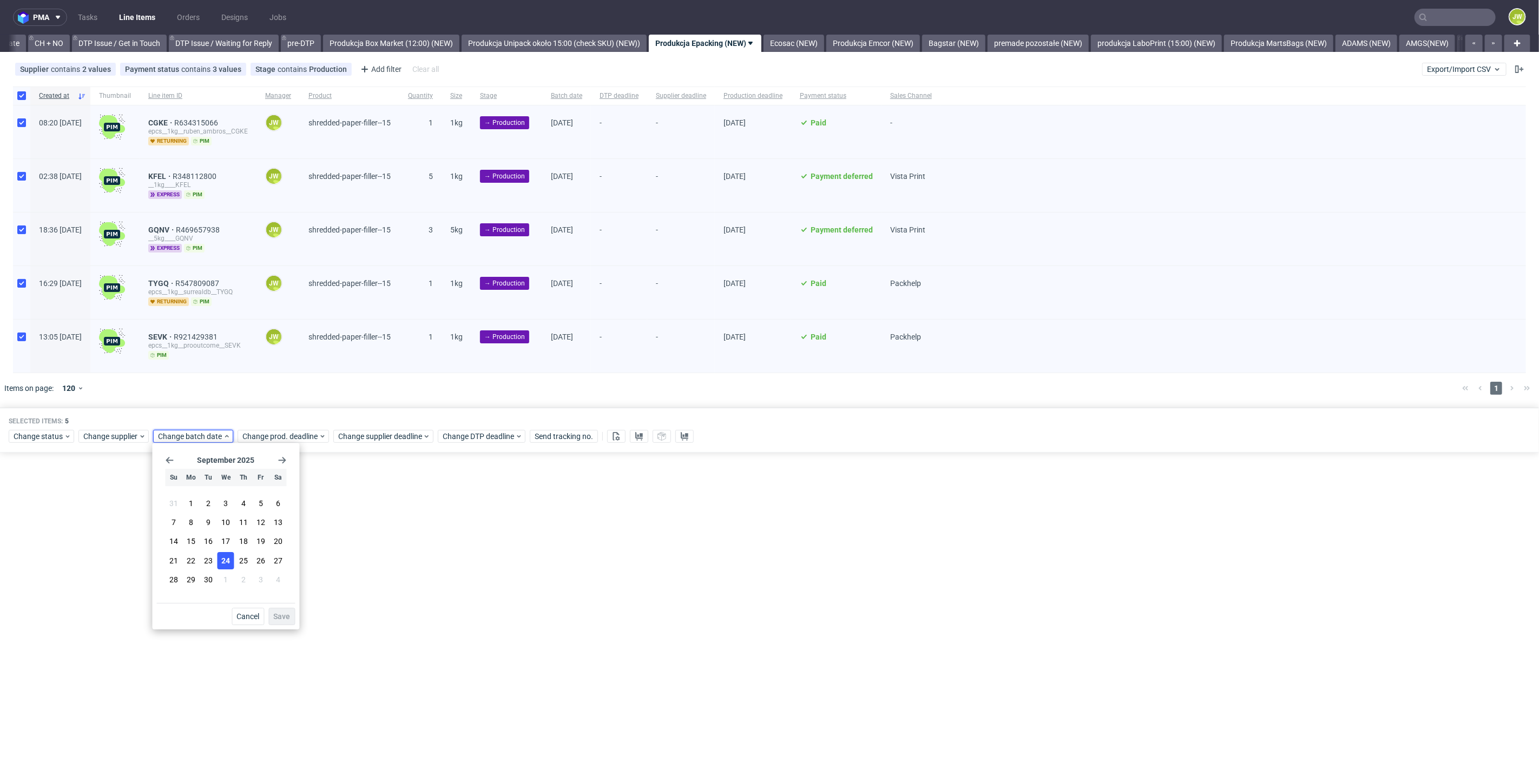
click at [226, 563] on span "24" at bounding box center [226, 560] width 9 height 11
click at [278, 614] on span "Save" at bounding box center [281, 617] width 16 height 8
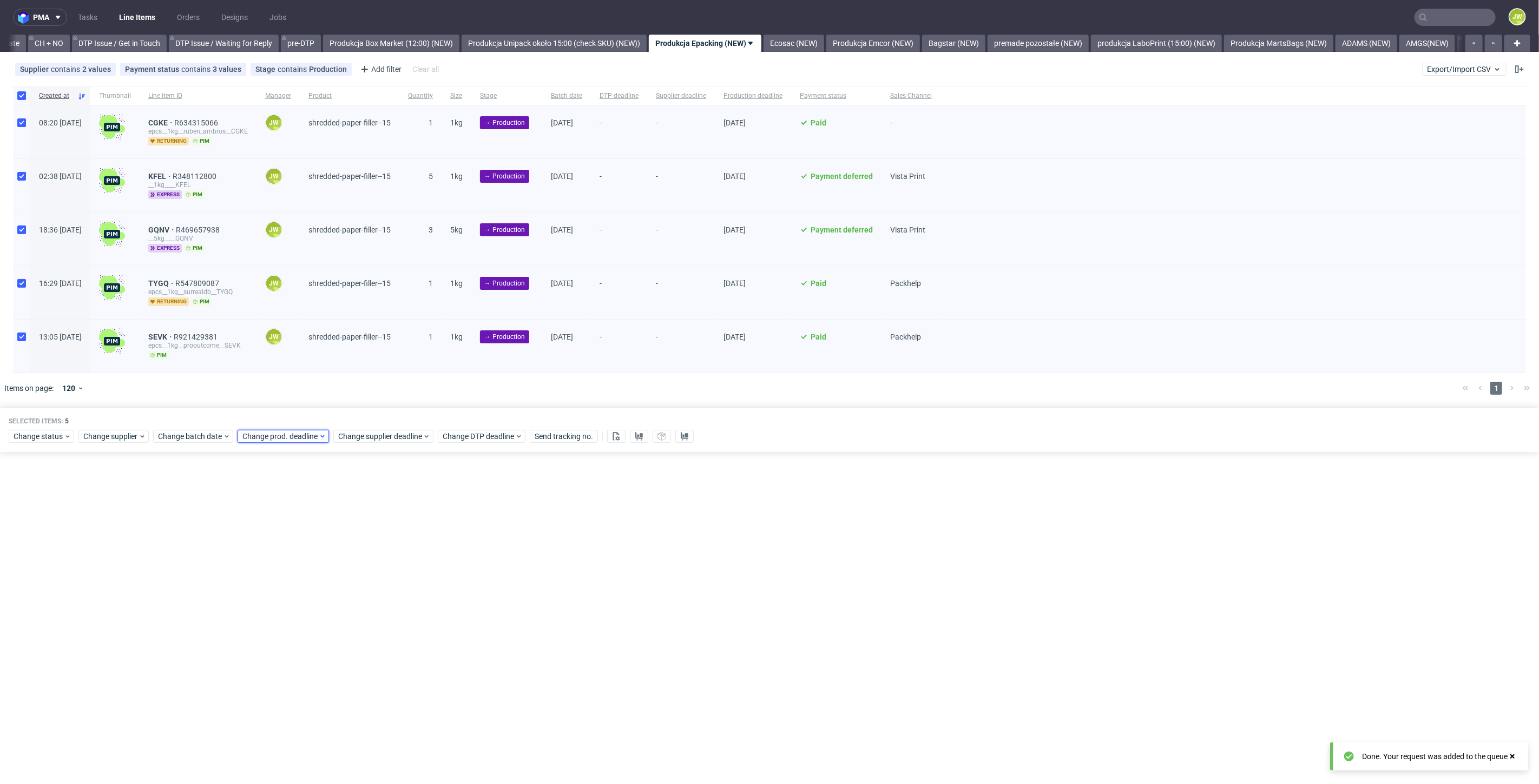
click at [279, 434] on span "Change prod. deadline" at bounding box center [280, 436] width 76 height 11
click at [325, 560] on span "25" at bounding box center [326, 560] width 9 height 11
click at [362, 618] on span "Save" at bounding box center [365, 617] width 16 height 8
click at [353, 435] on span "Change supplier deadline" at bounding box center [380, 436] width 84 height 11
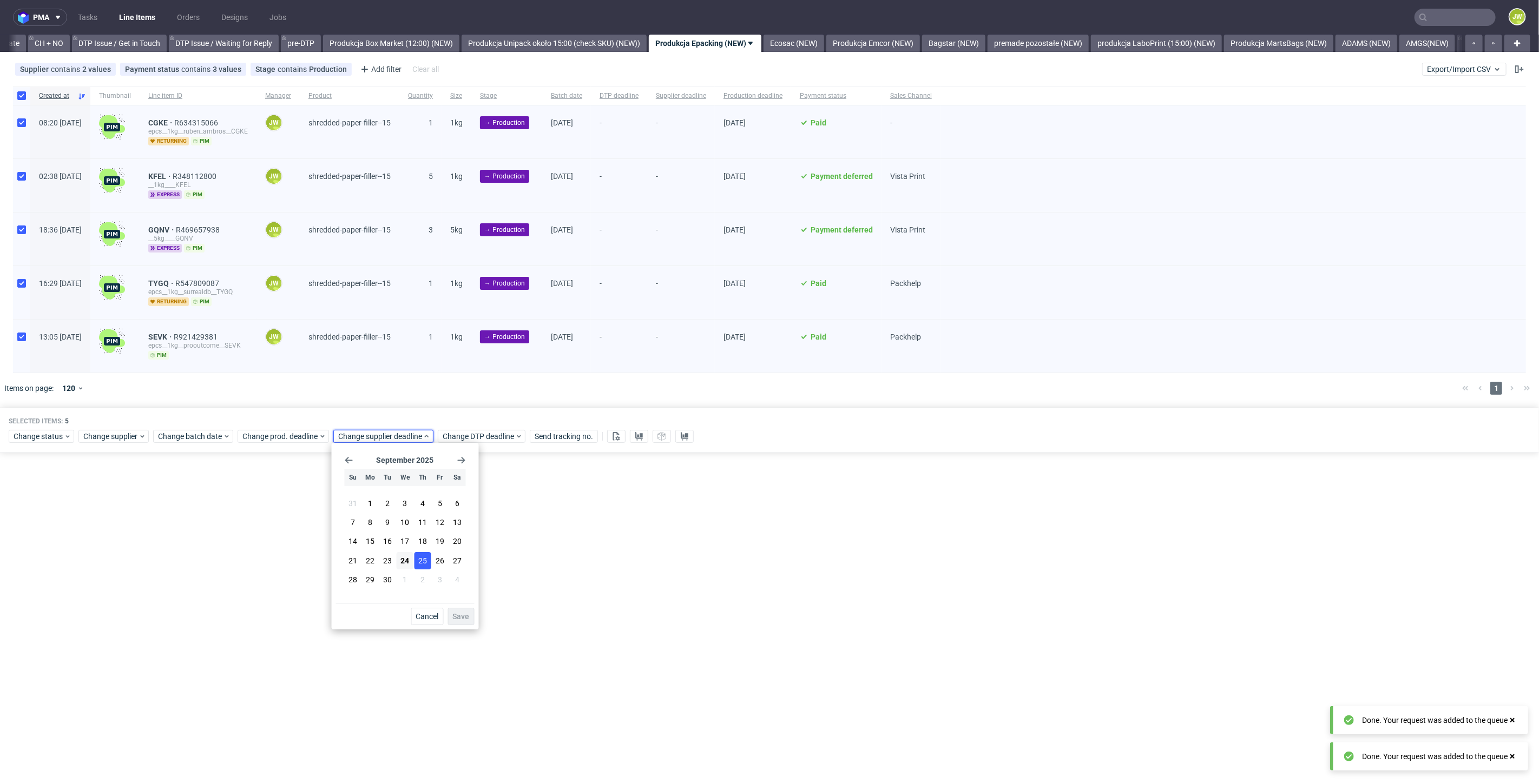
click at [430, 563] on button "25" at bounding box center [421, 561] width 16 height 17
click at [461, 615] on span "Save" at bounding box center [461, 617] width 16 height 8
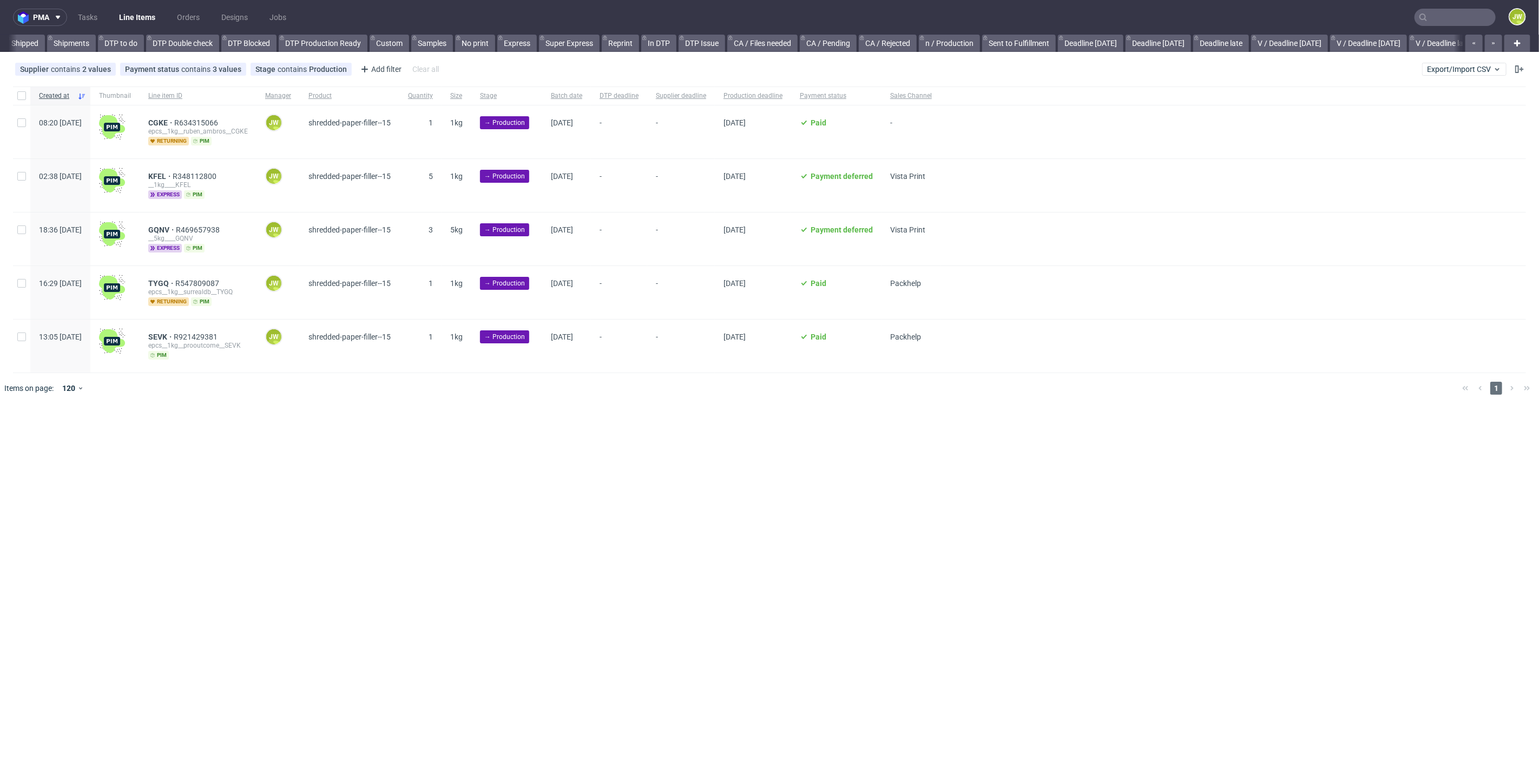
scroll to position [0, 848]
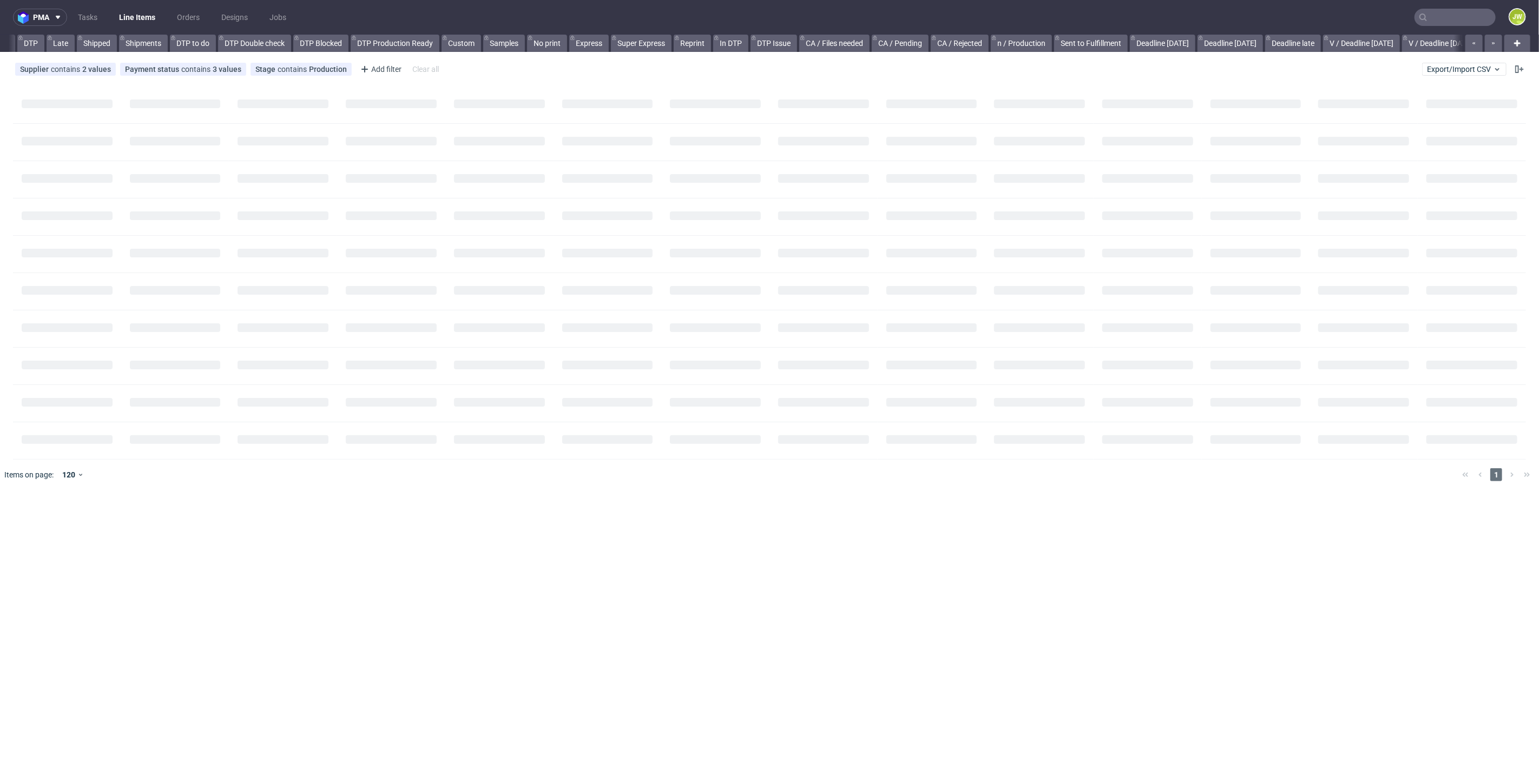
scroll to position [0, 283]
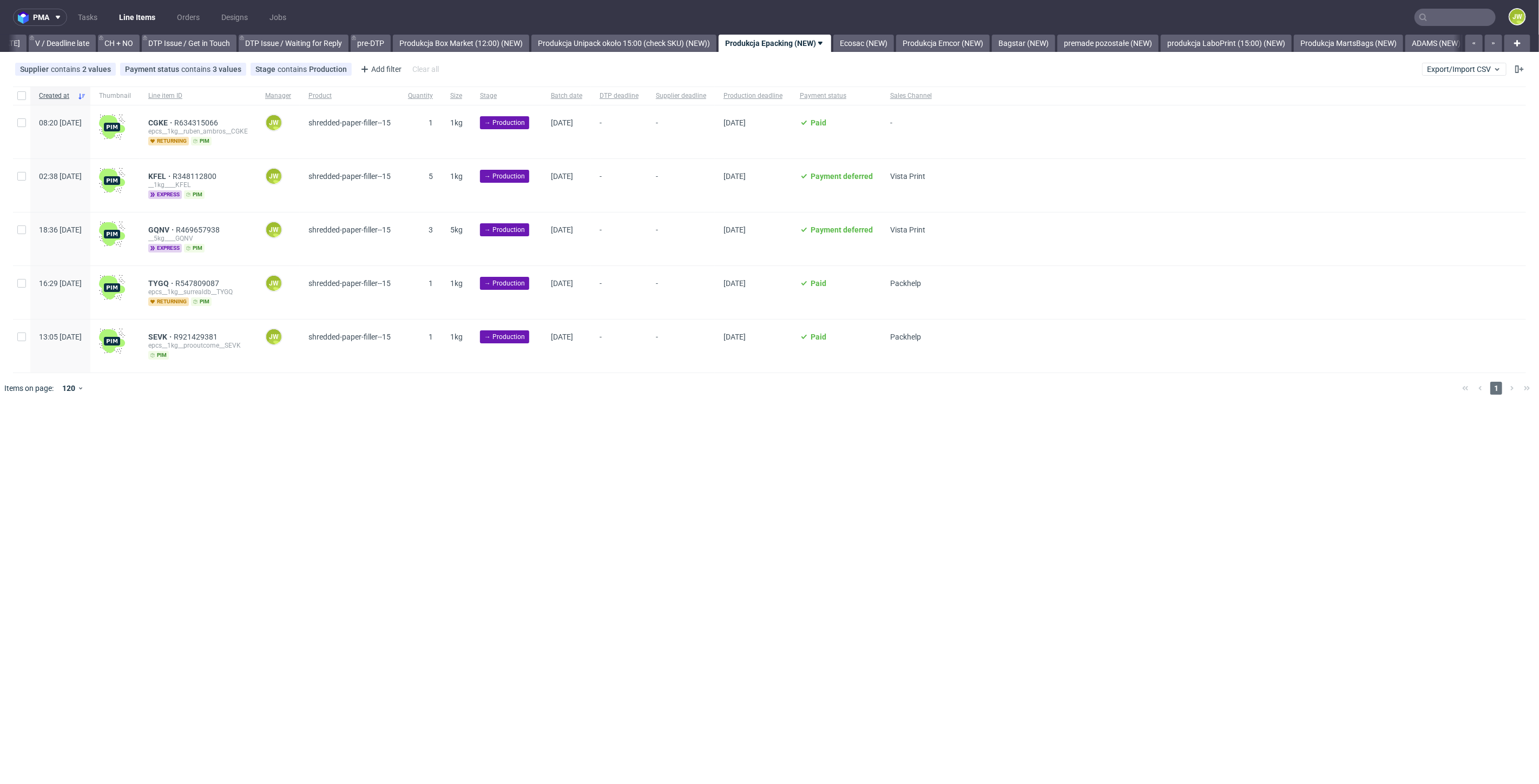
drag, startPoint x: 405, startPoint y: 711, endPoint x: 416, endPoint y: 652, distance: 60.0
click at [406, 707] on div "pma Tasks Line Items Orders Designs Jobs JW All DTP Late Shipped Shipments DTP …" at bounding box center [769, 392] width 1539 height 784
click at [604, 534] on div "pma Tasks Line Items Orders Designs Jobs JW All DTP Late Shipped Shipments DTP …" at bounding box center [769, 392] width 1539 height 784
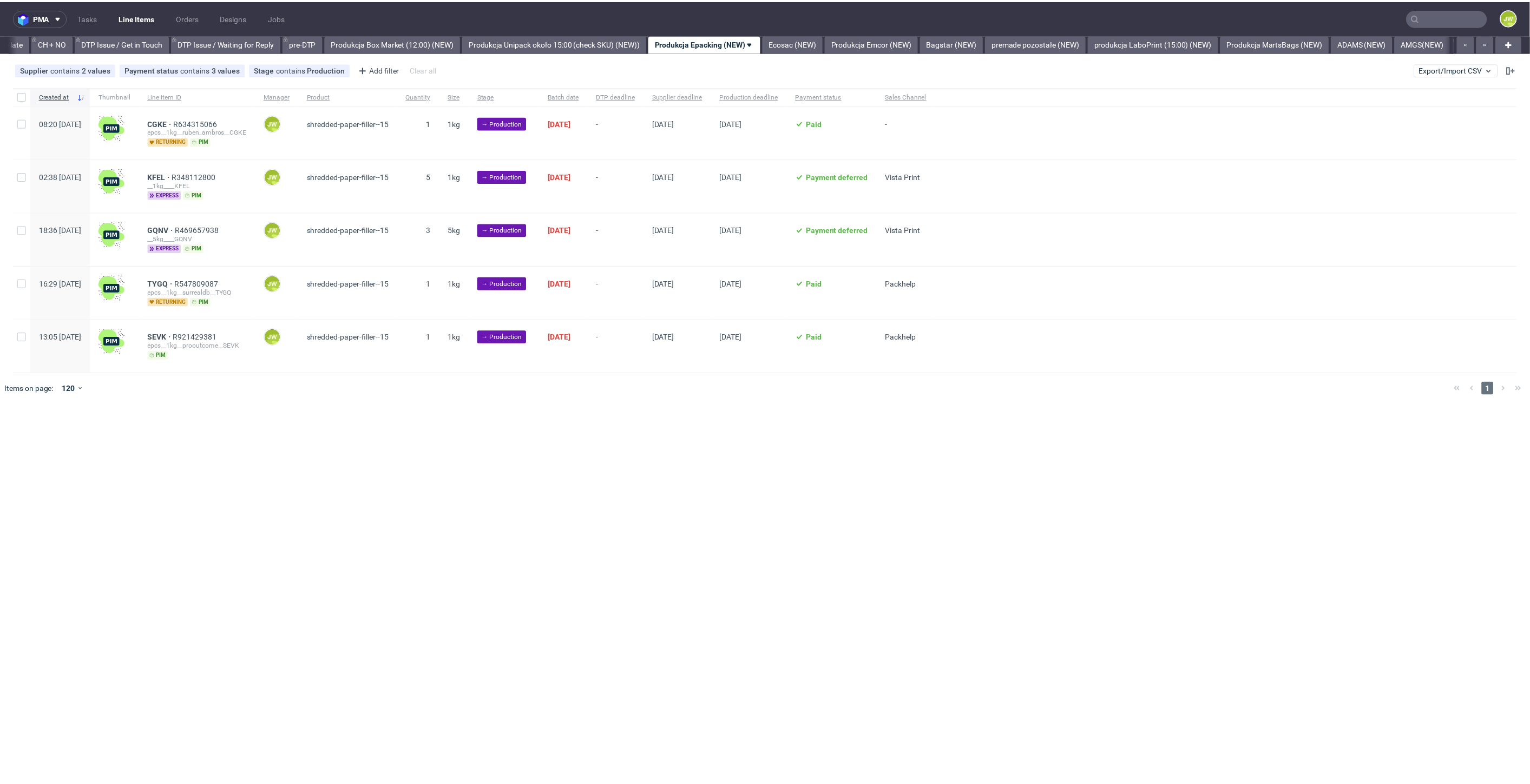
scroll to position [0, 1539]
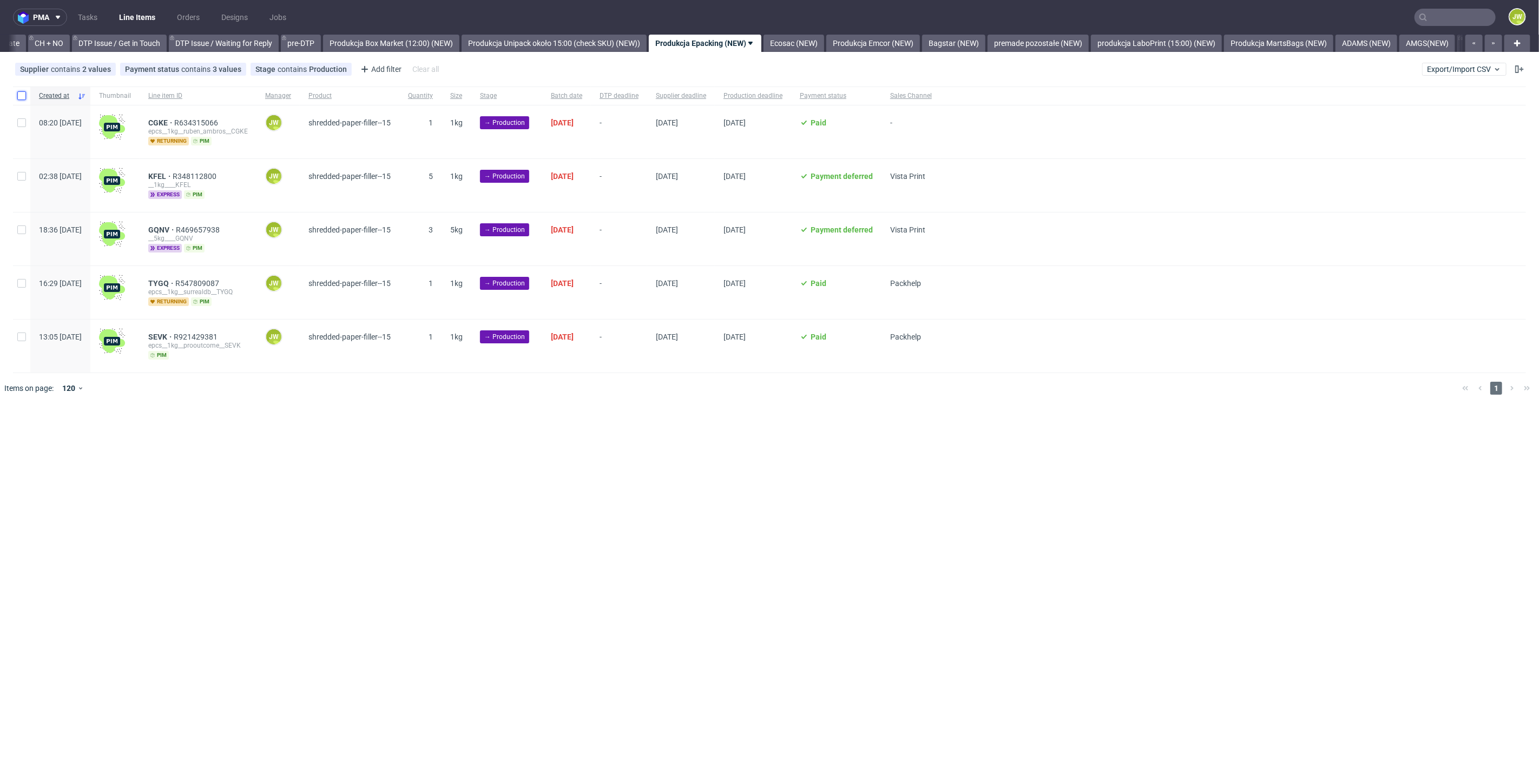
click at [24, 94] on input "checkbox" at bounding box center [21, 95] width 9 height 9
checkbox input "true"
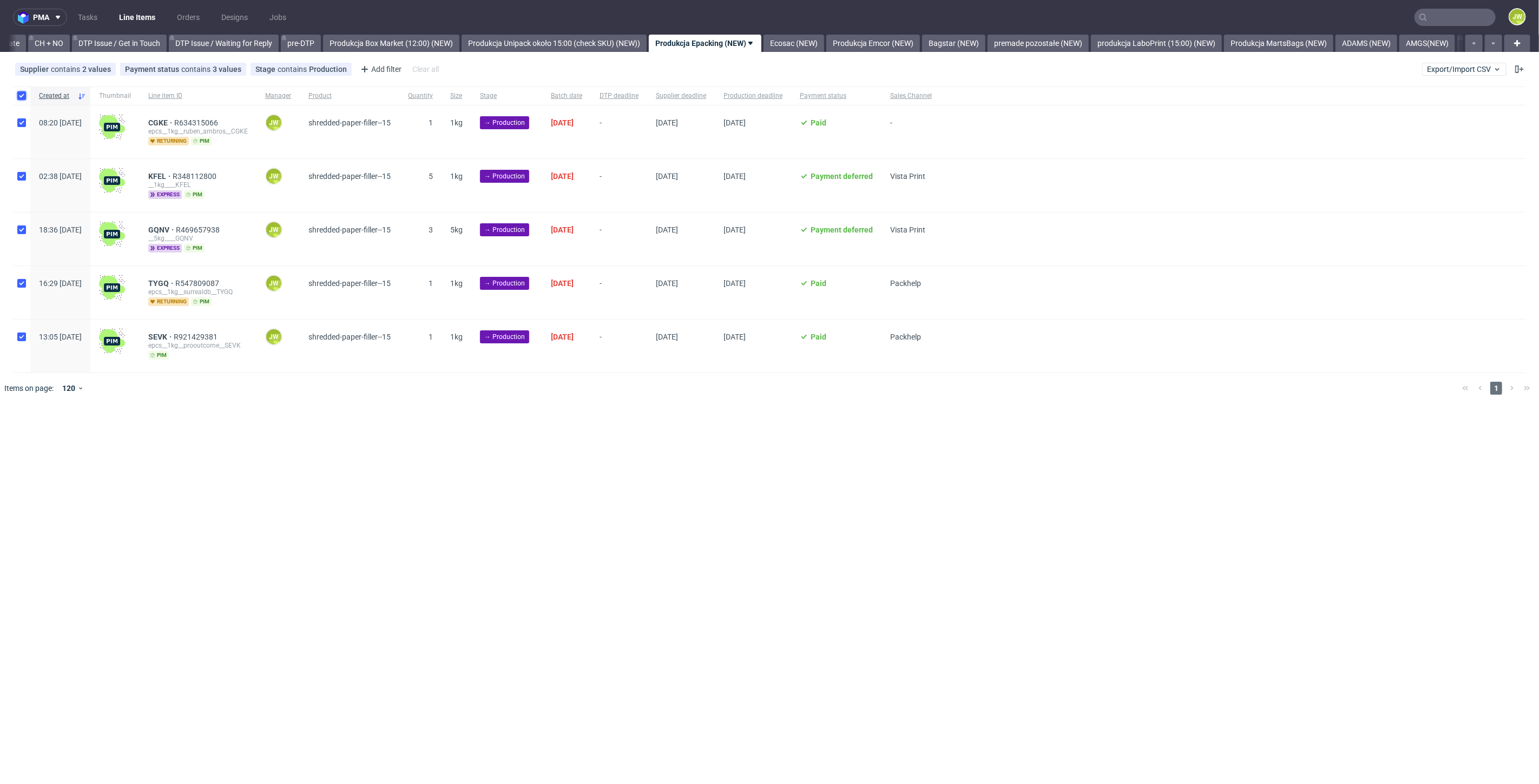
checkbox input "true"
click at [638, 434] on use at bounding box center [639, 436] width 8 height 9
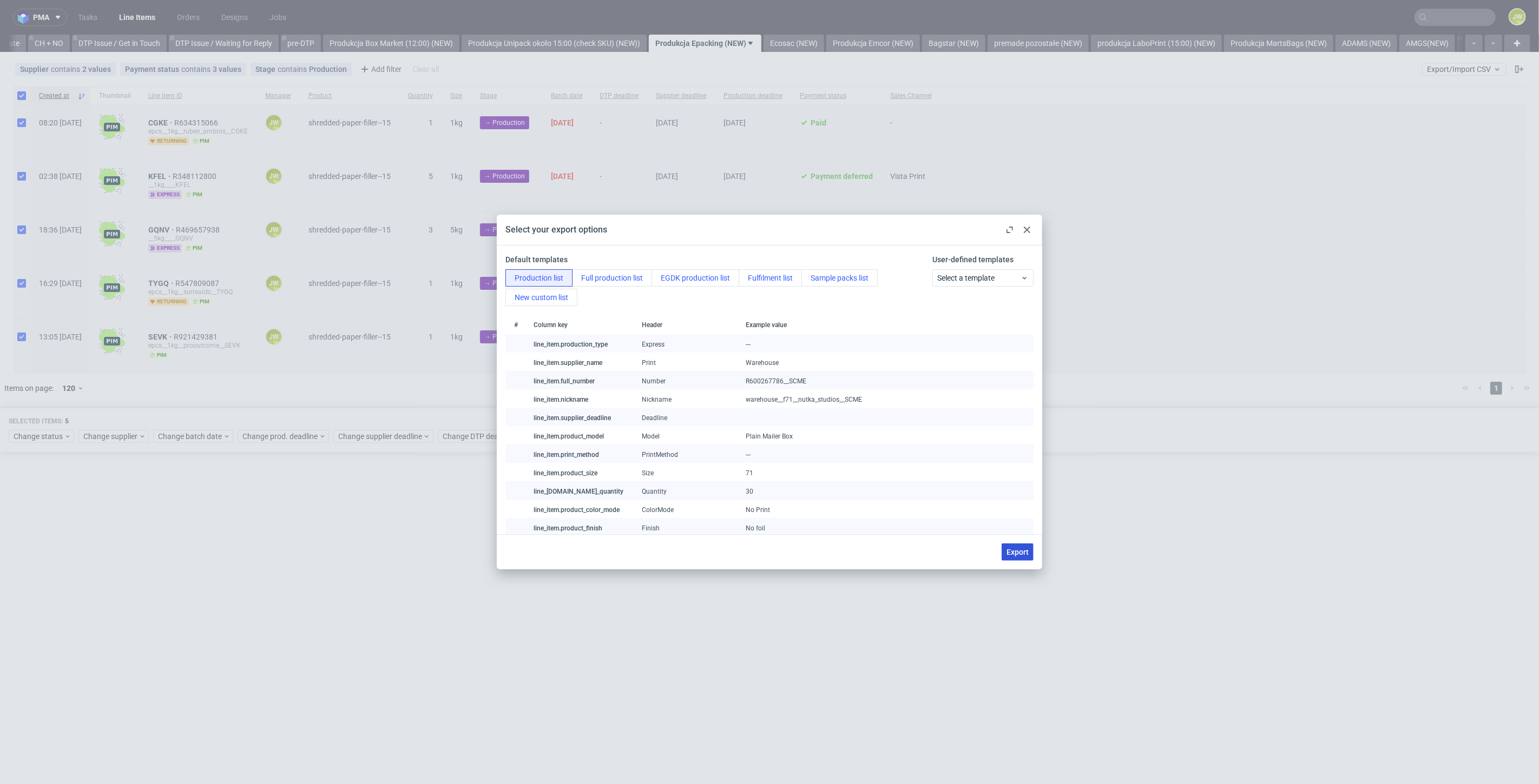
click at [1008, 556] on span "Export" at bounding box center [1018, 553] width 22 height 8
checkbox input "false"
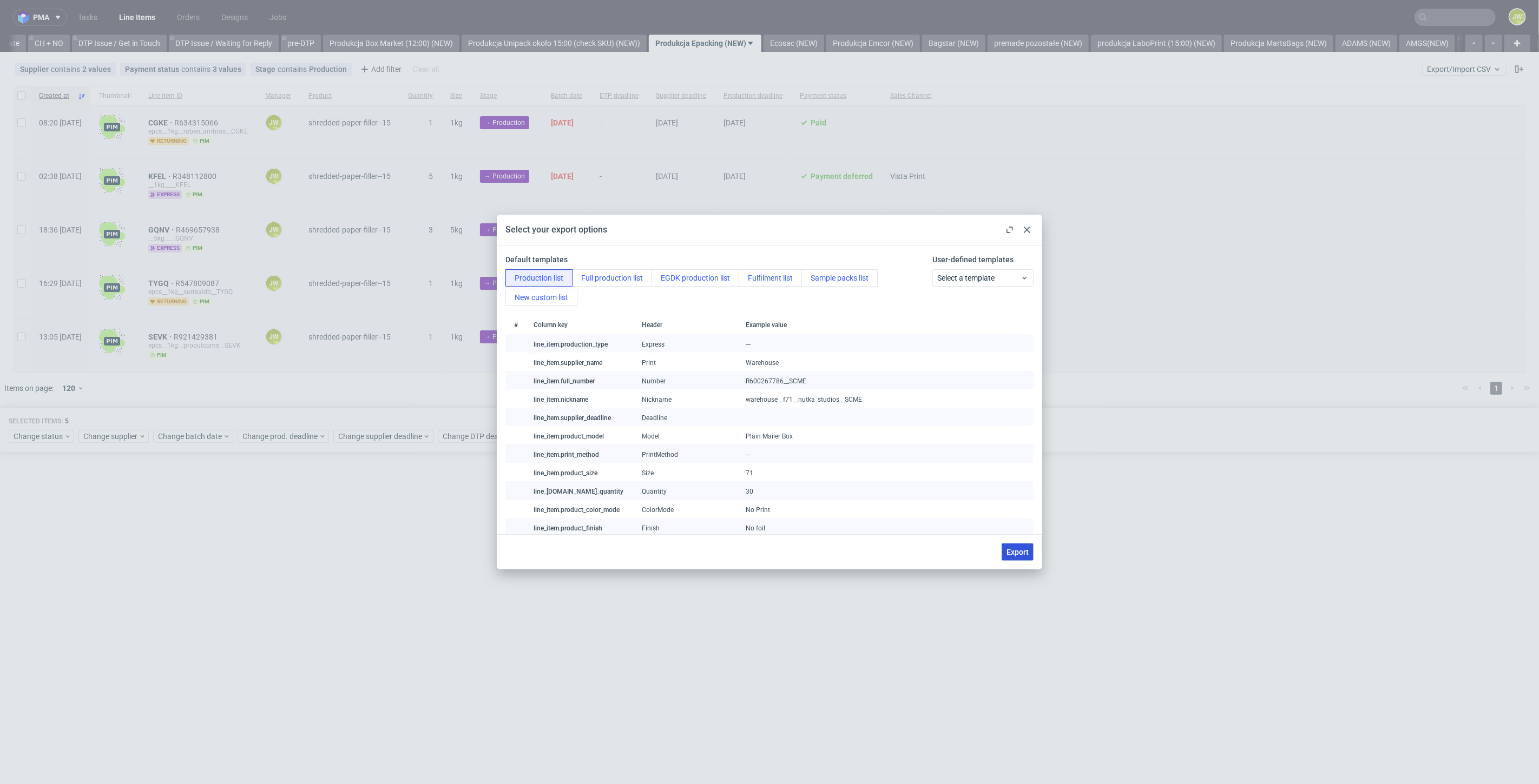
checkbox input "false"
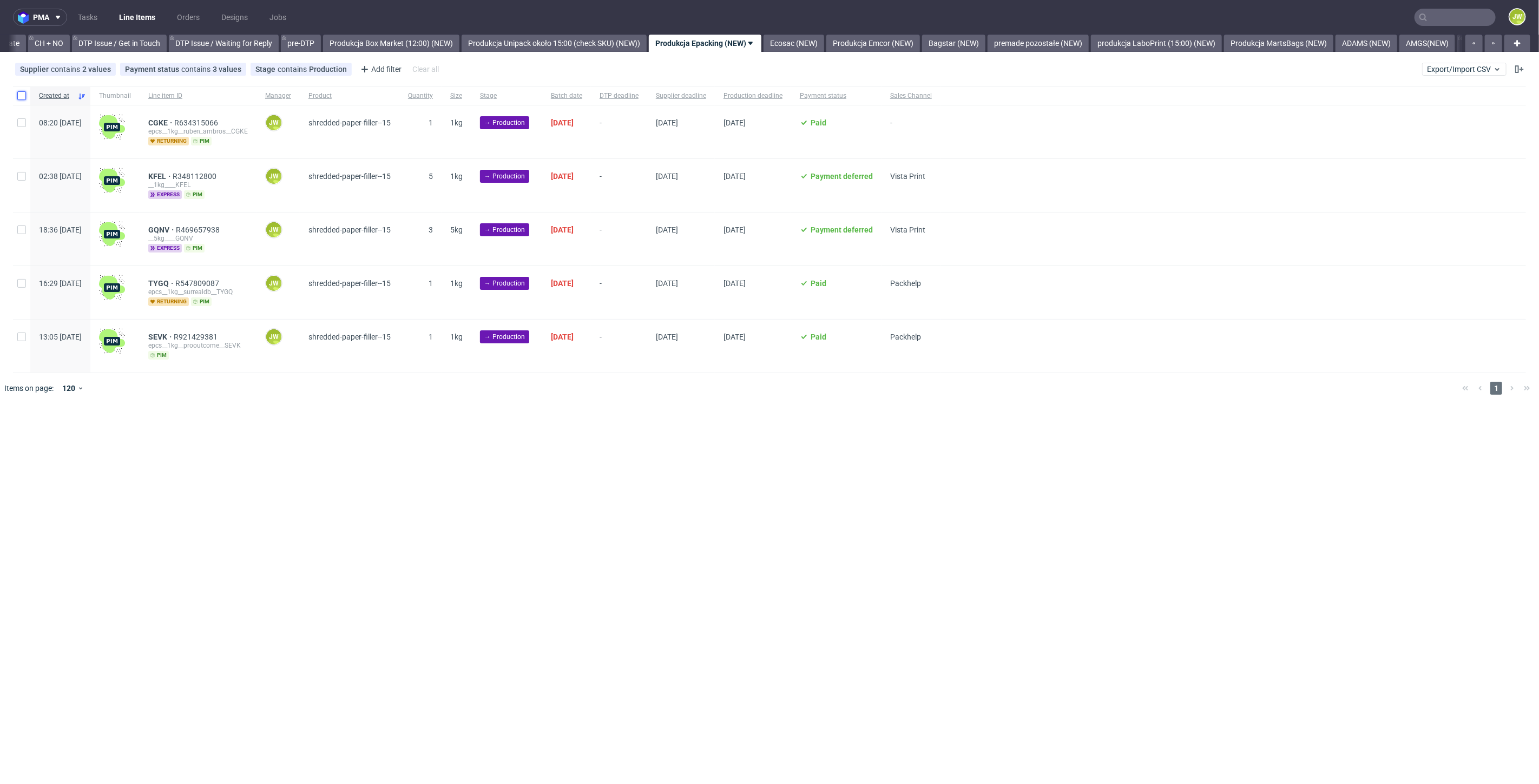
click at [22, 96] on input "checkbox" at bounding box center [21, 95] width 9 height 9
checkbox input "true"
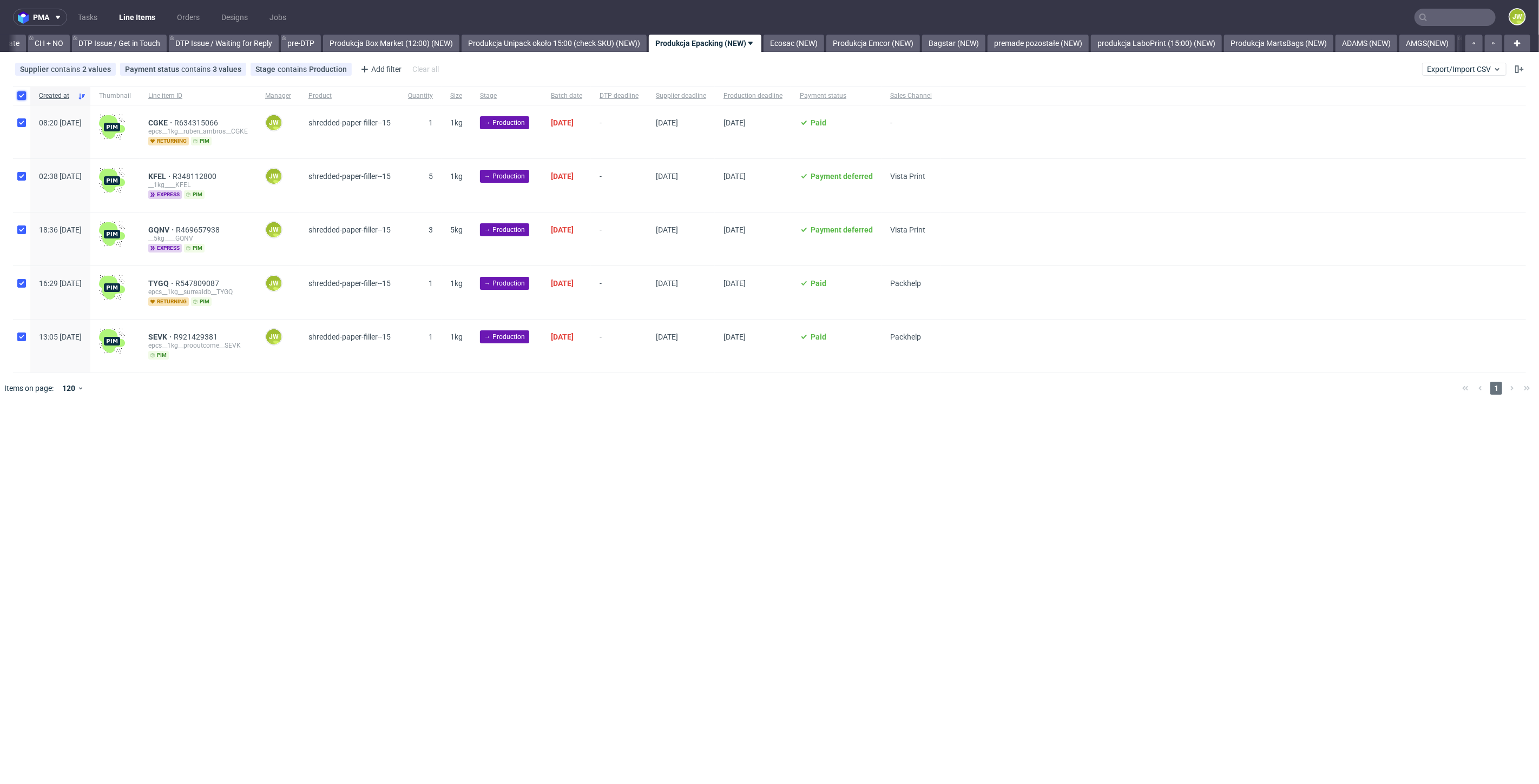
checkbox input "true"
click at [37, 436] on span "Change status" at bounding box center [38, 436] width 50 height 11
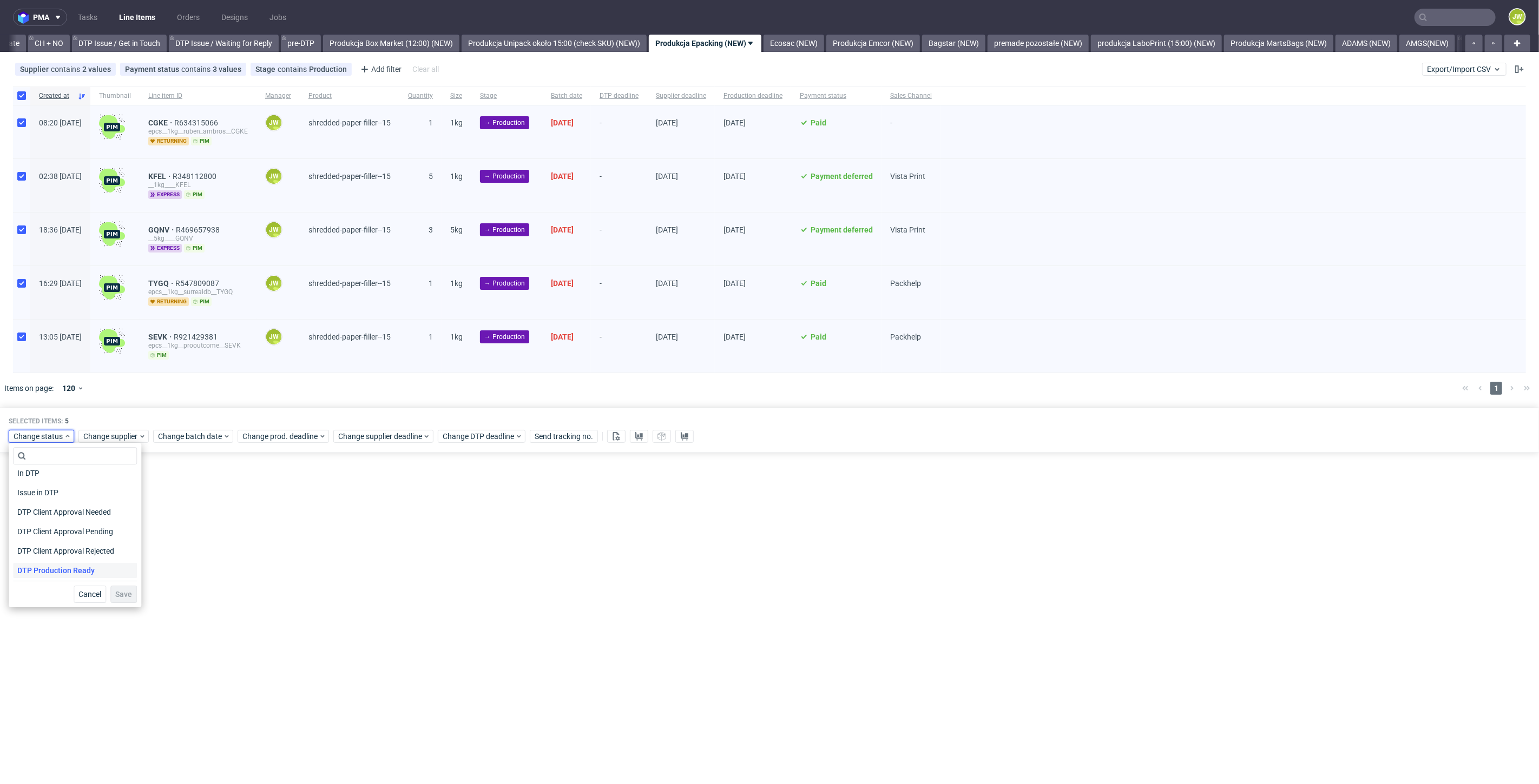
scroll to position [60, 0]
click at [38, 569] on span "In Production" at bounding box center [40, 575] width 55 height 15
click at [111, 589] on button "Save" at bounding box center [124, 595] width 27 height 17
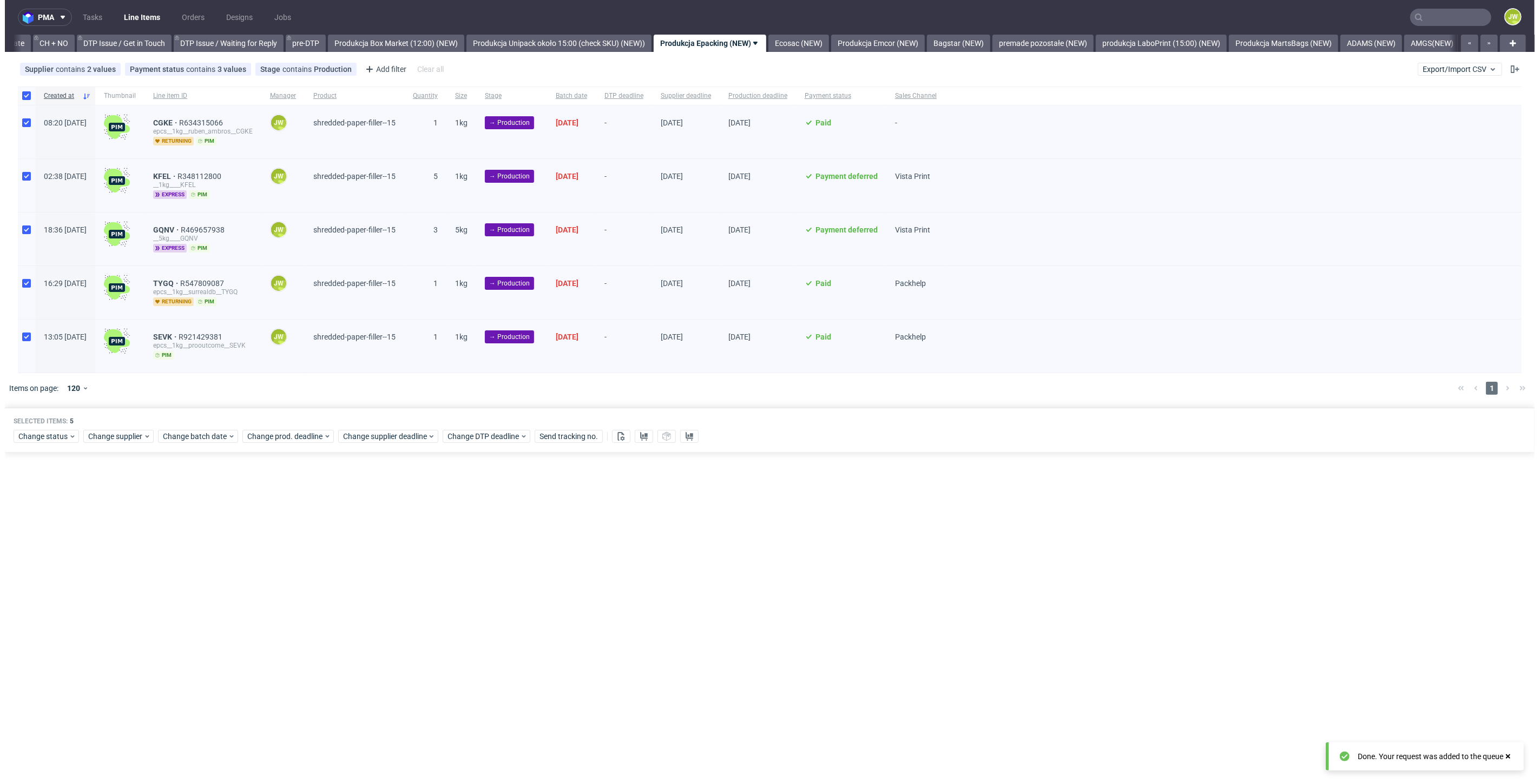
scroll to position [0, 1539]
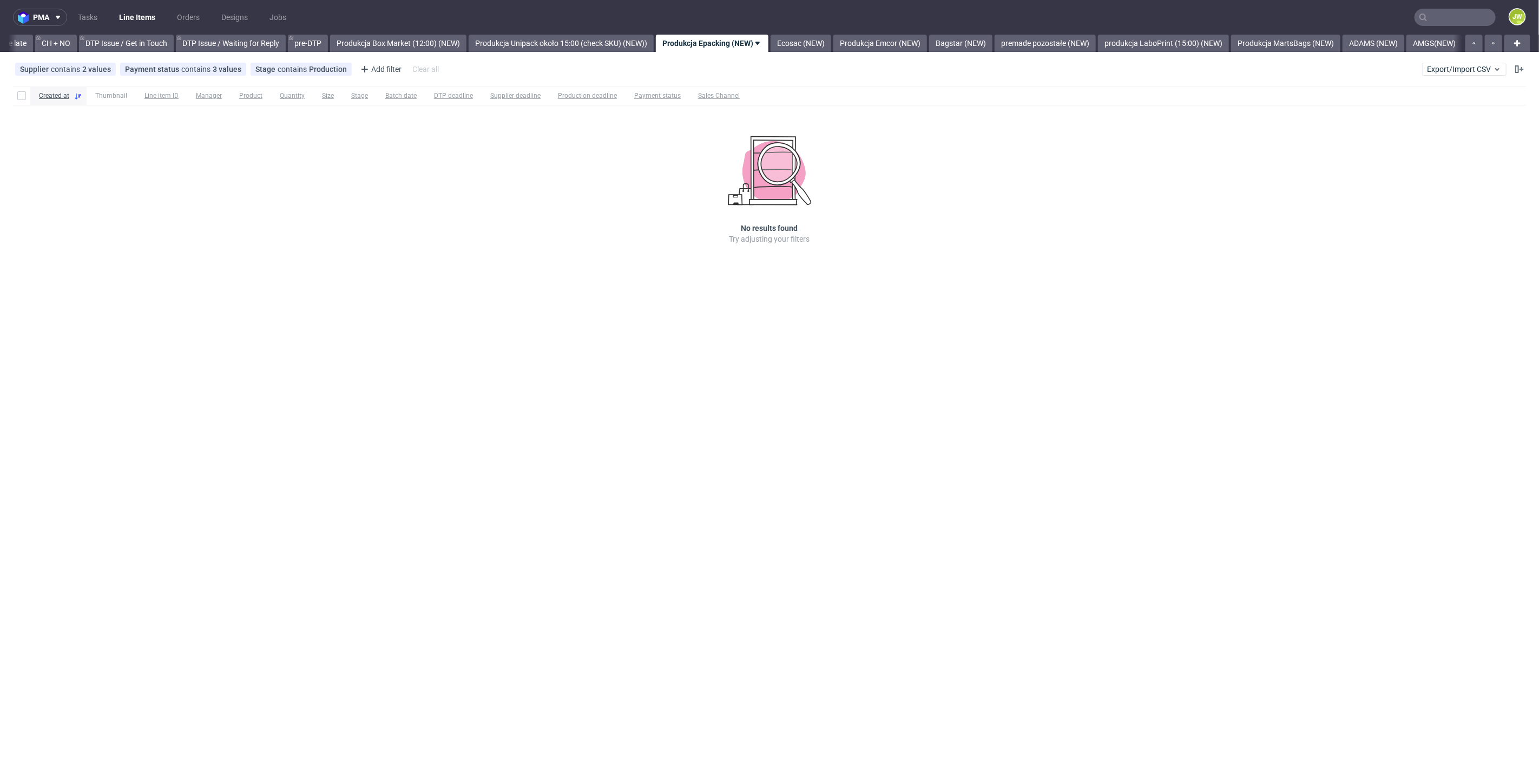
scroll to position [0, 1539]
click at [799, 35] on link "Ecosac (NEW)" at bounding box center [793, 43] width 60 height 17
click at [795, 42] on link "Produkcja Emcor (NEW)" at bounding box center [789, 43] width 94 height 17
click at [812, 39] on link "Bagstar (NEW)" at bounding box center [790, 43] width 63 height 17
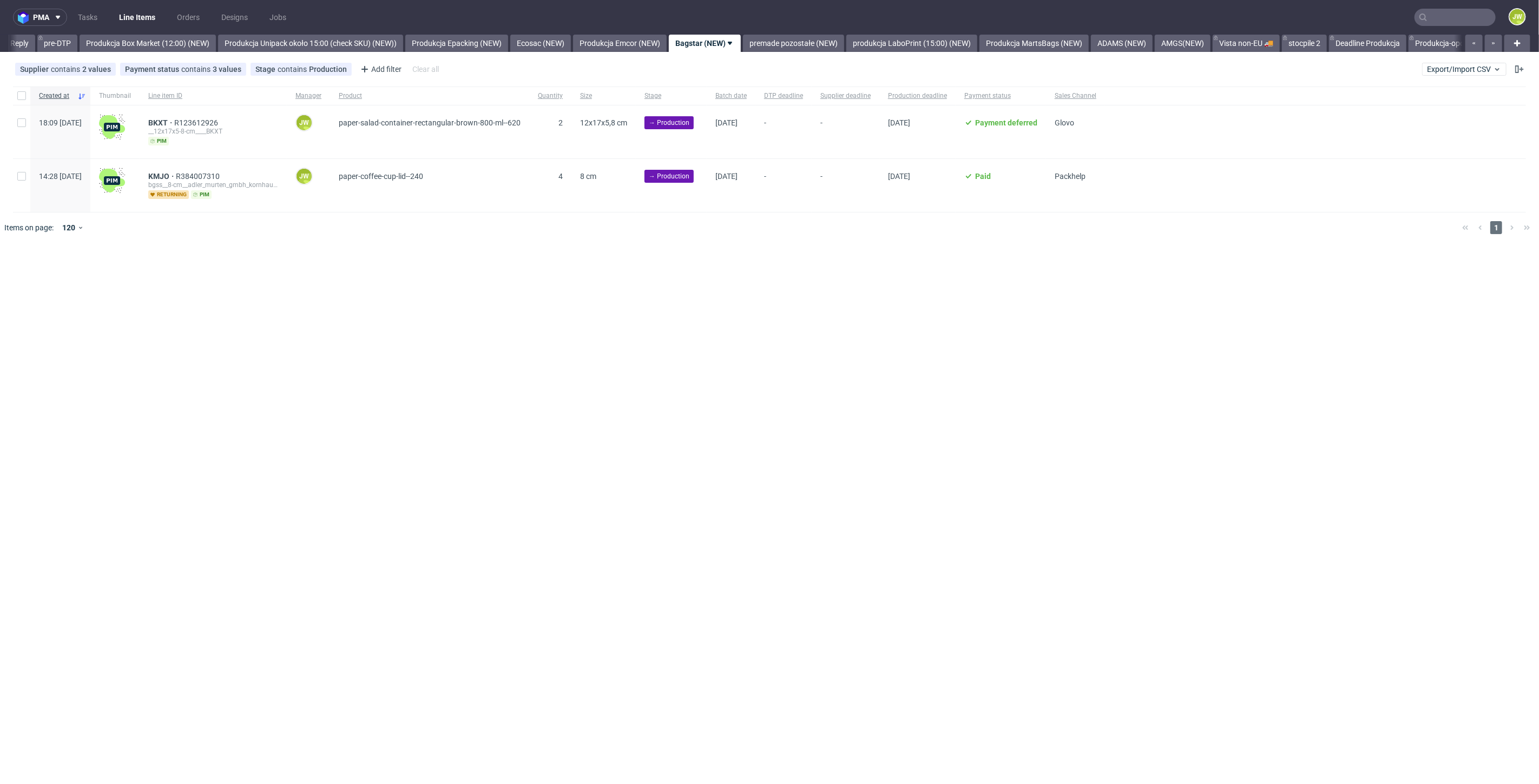
drag, startPoint x: 515, startPoint y: 297, endPoint x: 486, endPoint y: 285, distance: 31.4
click at [515, 297] on div "pma Tasks Line Items Orders Designs Jobs JW All DTP Late Shipped Shipments DTP …" at bounding box center [769, 392] width 1539 height 784
click at [33, 103] on div "Created at" at bounding box center [60, 95] width 60 height 18
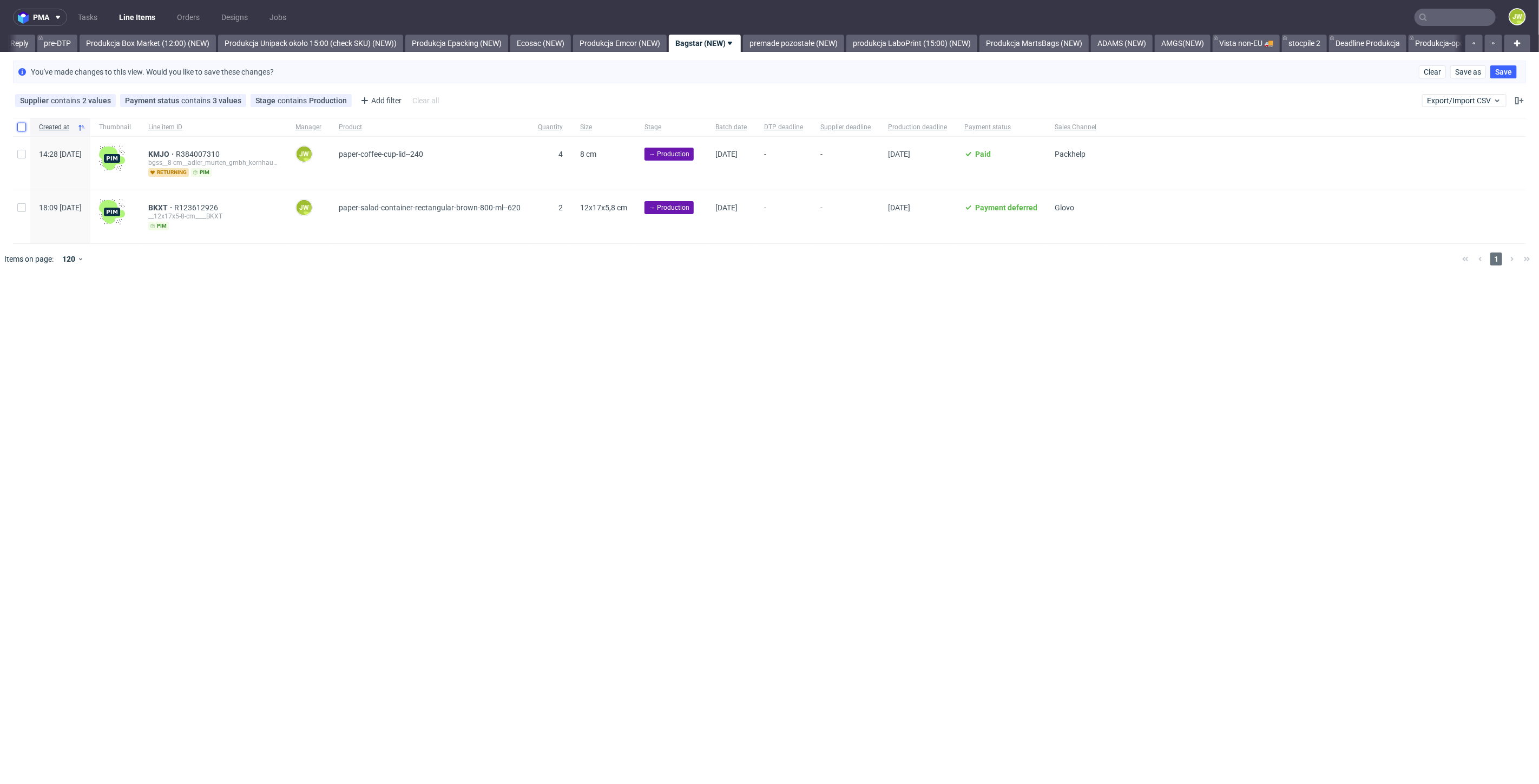
click at [20, 127] on input "checkbox" at bounding box center [21, 127] width 9 height 9
checkbox input "true"
click at [126, 307] on span "Change supplier" at bounding box center [110, 307] width 55 height 11
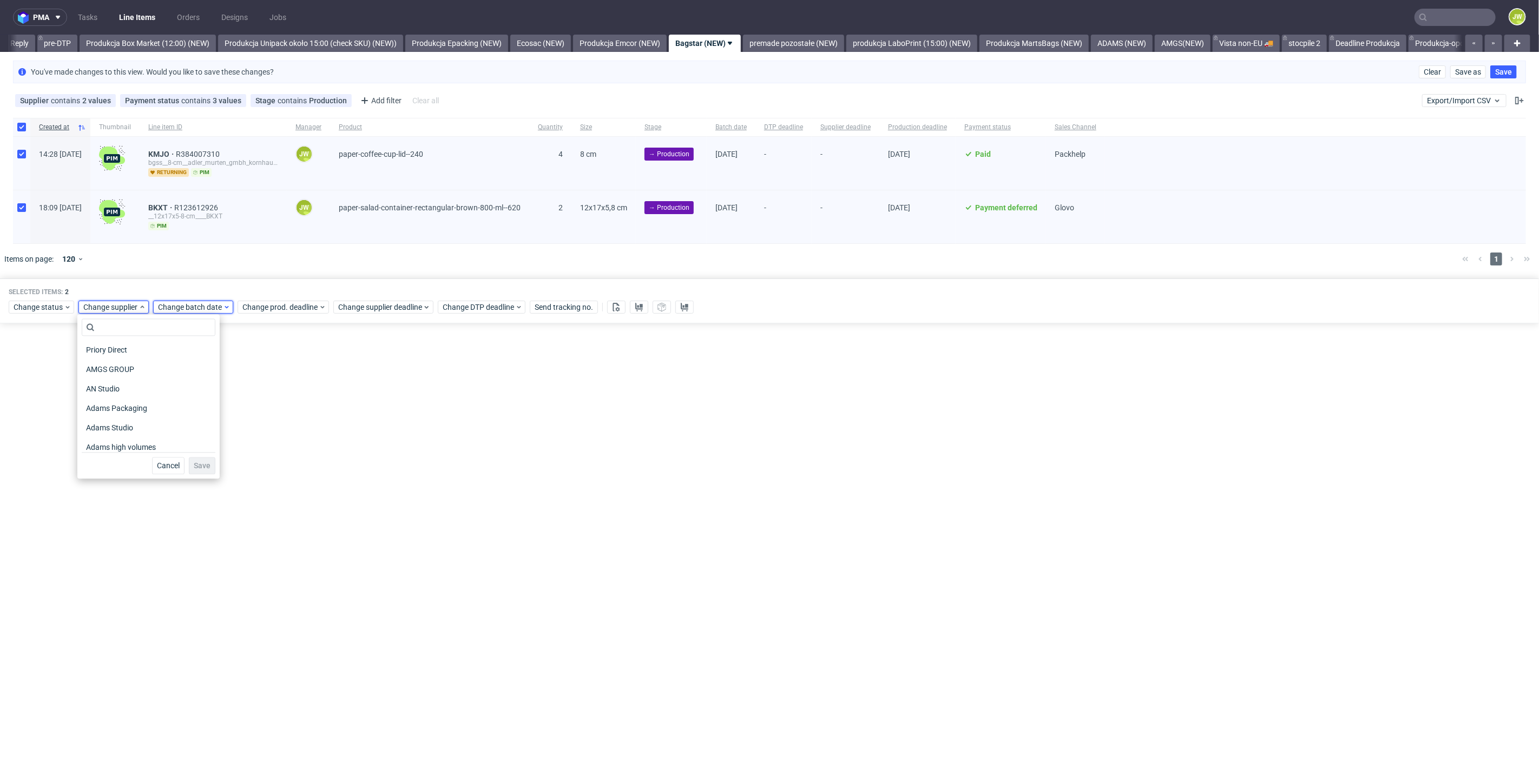
click at [203, 310] on span "Change batch date" at bounding box center [191, 307] width 65 height 11
click at [220, 431] on button "24" at bounding box center [226, 432] width 16 height 17
click at [278, 487] on span "Save" at bounding box center [281, 488] width 16 height 8
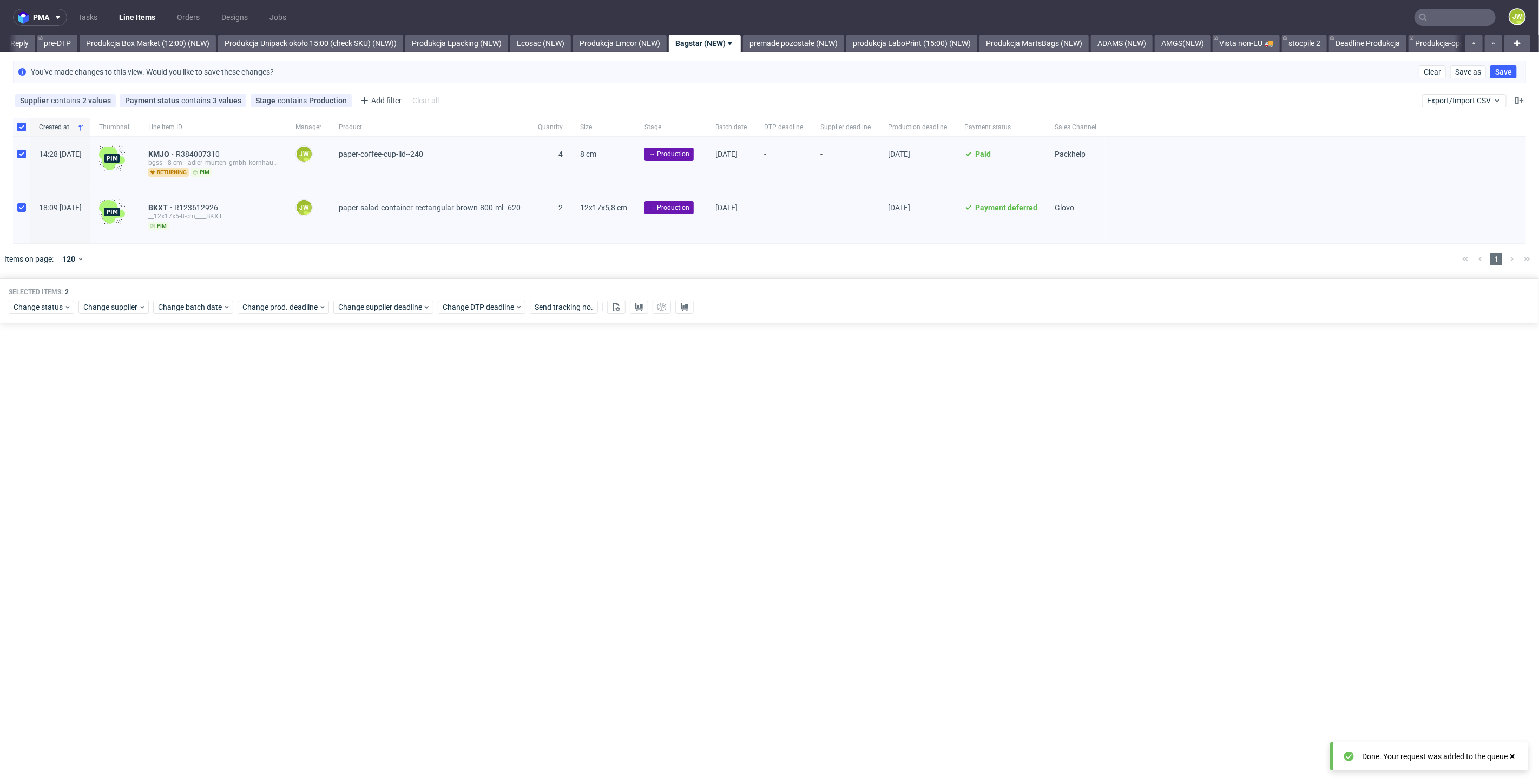
scroll to position [0, 1783]
click at [271, 313] on div "Change status Change supplier Change batch date Change prod. deadline Change su…" at bounding box center [769, 306] width 1522 height 15
click at [271, 308] on span "Change prod. deadline" at bounding box center [280, 307] width 76 height 11
click at [321, 431] on button "25" at bounding box center [325, 432] width 16 height 17
click at [377, 493] on button "Save" at bounding box center [366, 487] width 27 height 17
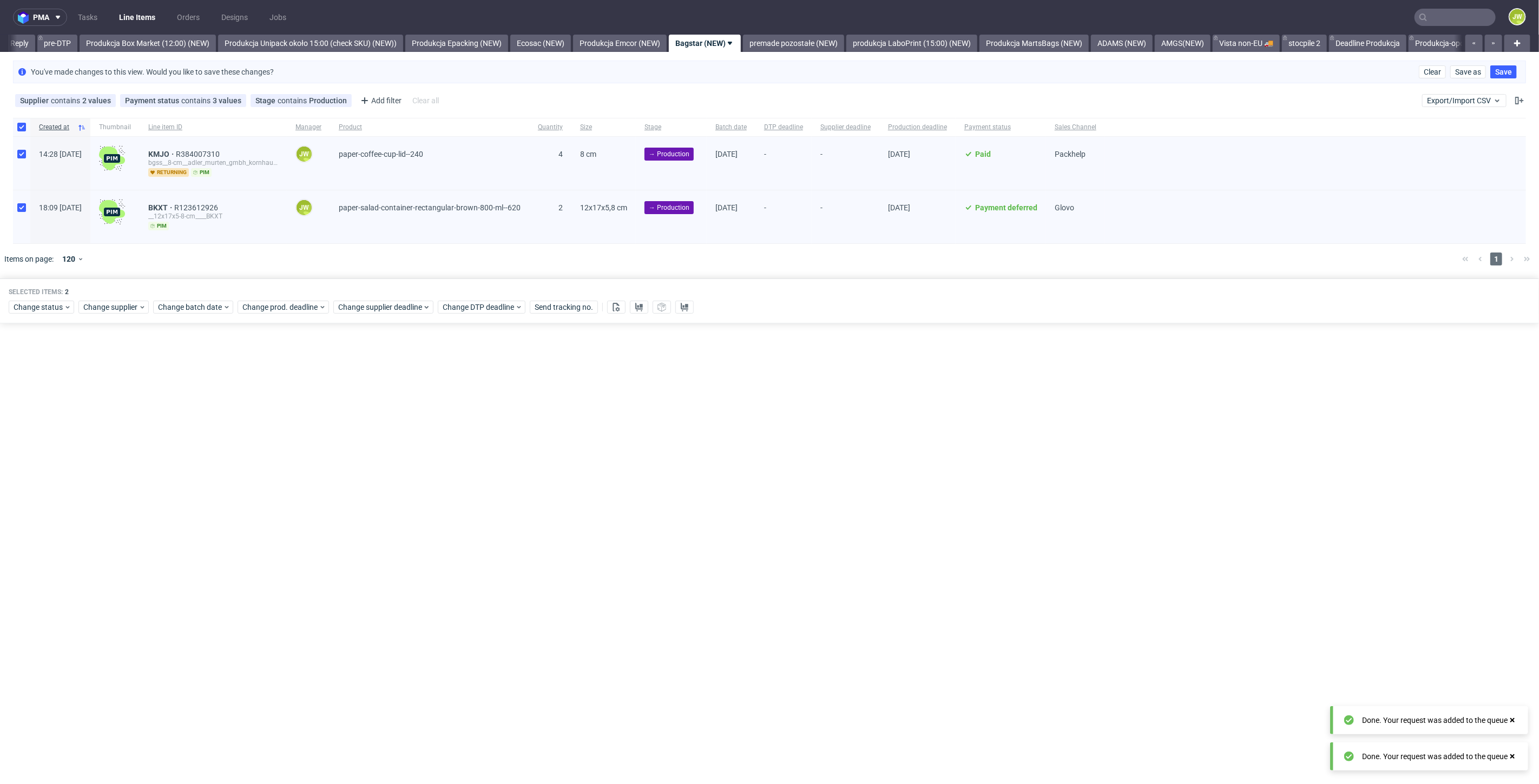
click at [368, 490] on div "pma Tasks Line Items Orders Designs Jobs JW All DTP Late Shipped Shipments DTP …" at bounding box center [769, 392] width 1539 height 784
click at [275, 298] on div "Change status Change supplier Change batch date Change prod. deadline Change su…" at bounding box center [769, 306] width 1522 height 15
drag, startPoint x: 264, startPoint y: 308, endPoint x: 269, endPoint y: 311, distance: 5.8
click at [265, 308] on span "Change prod. deadline" at bounding box center [280, 307] width 76 height 11
click at [330, 435] on span "25" at bounding box center [326, 432] width 9 height 11
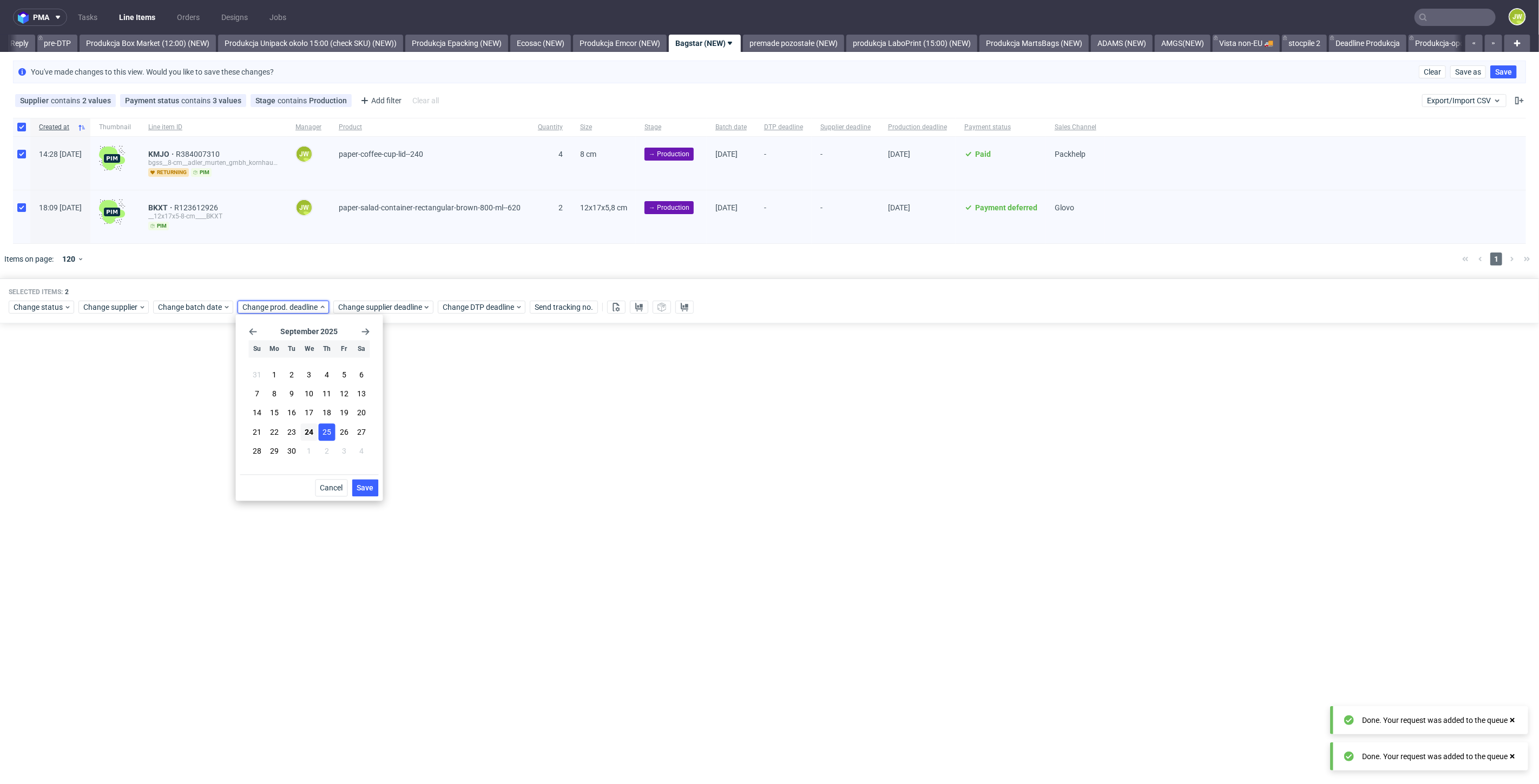
click at [357, 478] on div "Cancel Save" at bounding box center [309, 485] width 138 height 22
drag, startPoint x: 360, startPoint y: 485, endPoint x: 390, endPoint y: 347, distance: 141.2
click at [361, 483] on button "Save" at bounding box center [366, 487] width 27 height 17
click at [373, 305] on span "Change supplier deadline" at bounding box center [380, 307] width 84 height 11
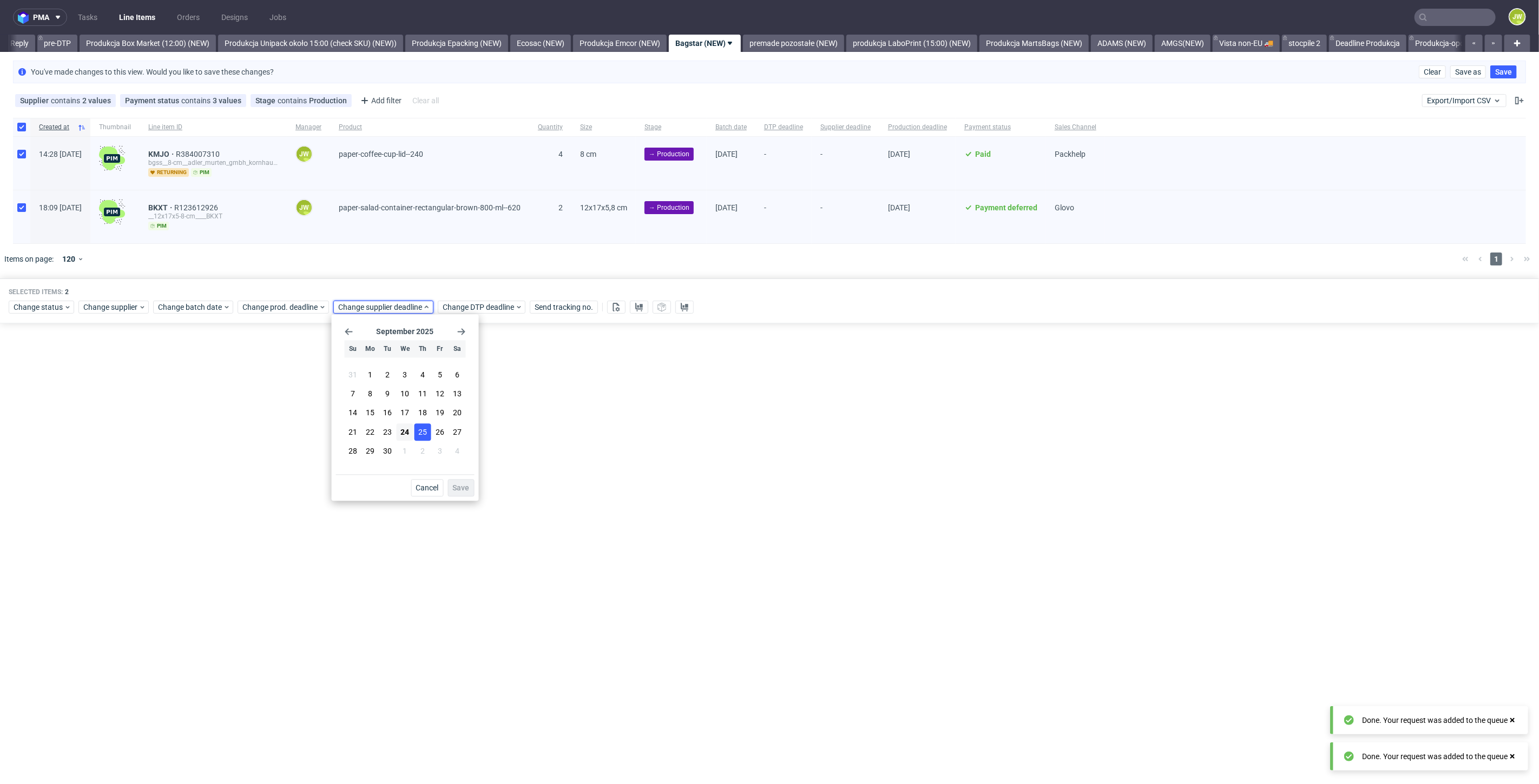
drag, startPoint x: 416, startPoint y: 424, endPoint x: 422, endPoint y: 424, distance: 6.0
click at [418, 423] on button "25" at bounding box center [421, 432] width 16 height 17
click at [458, 486] on span "Save" at bounding box center [461, 488] width 16 height 8
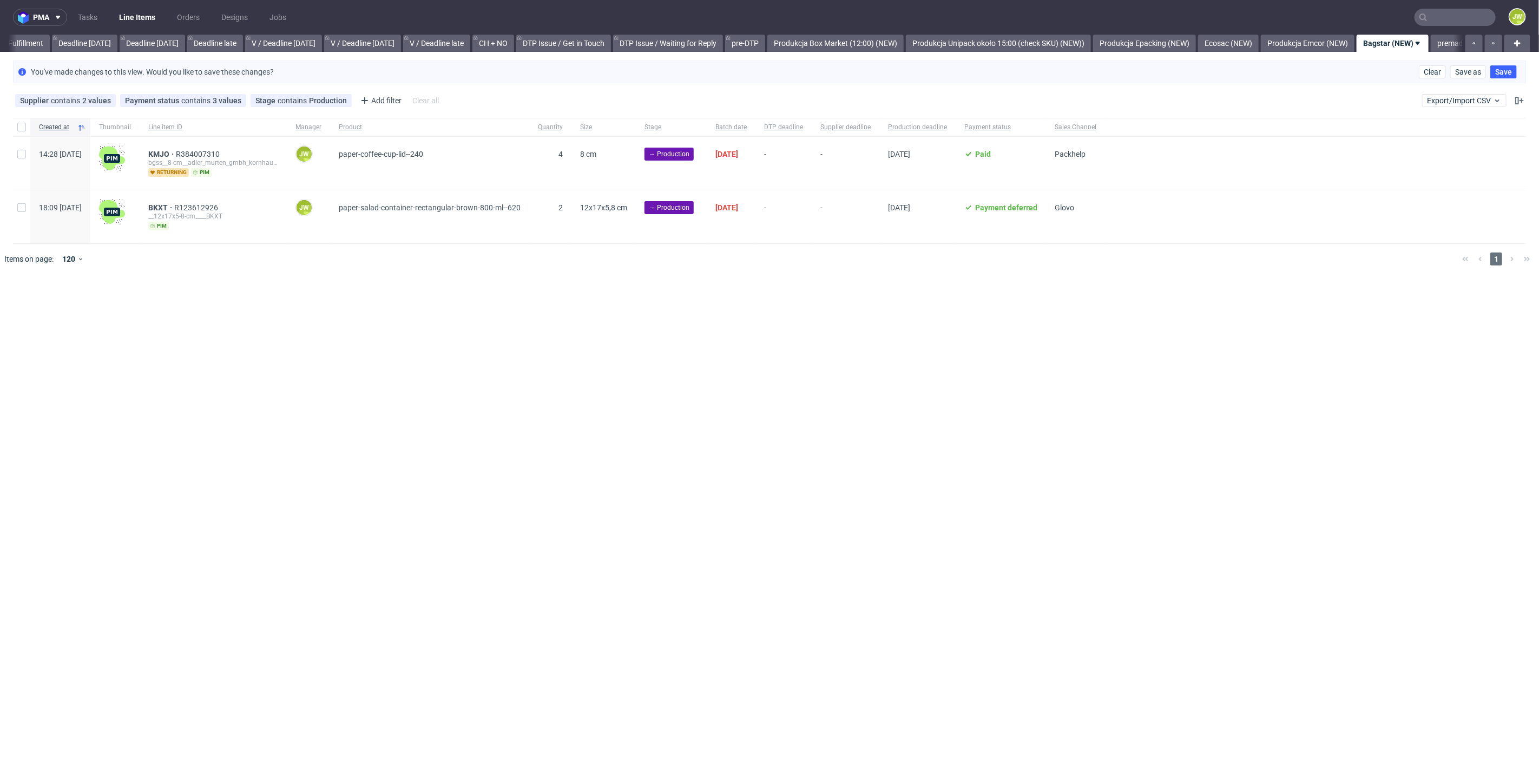
scroll to position [0, 1570]
click at [656, 370] on div "pma Tasks Line Items Orders Designs Jobs JW All DTP Late Shipped Shipments DTP …" at bounding box center [769, 392] width 1539 height 784
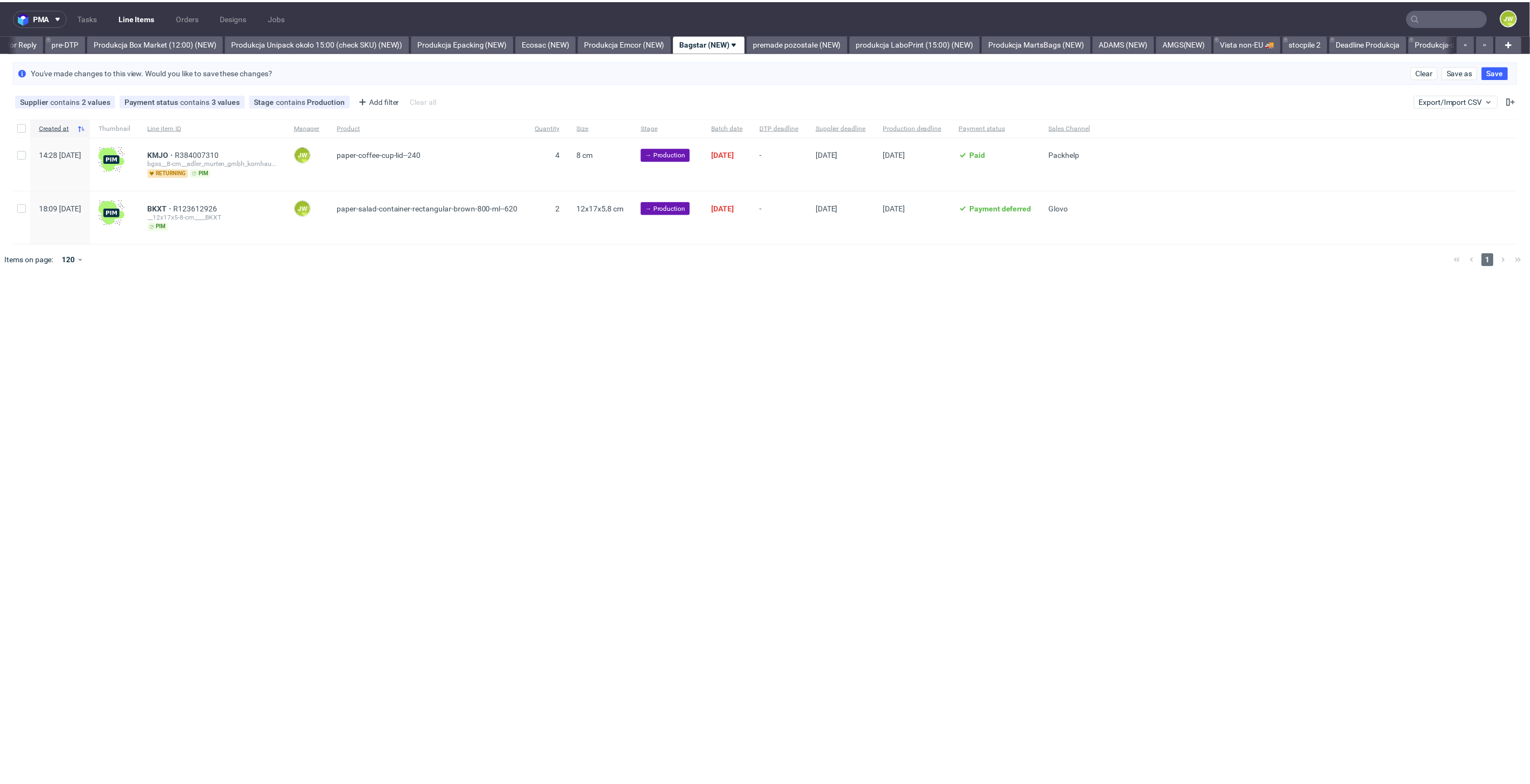
scroll to position [0, 1782]
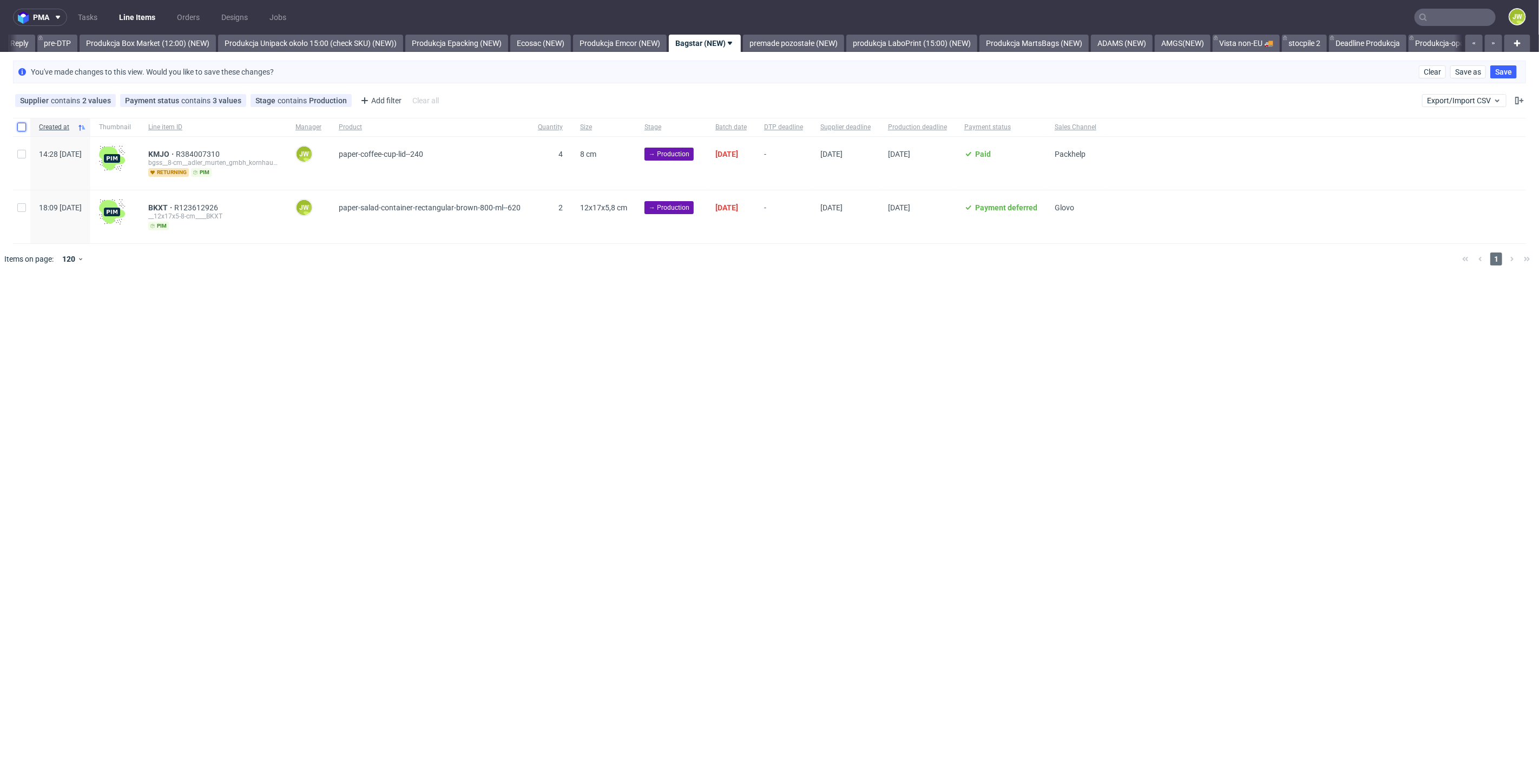
click at [23, 125] on input "checkbox" at bounding box center [21, 127] width 9 height 9
checkbox input "true"
click at [626, 429] on div "pma Tasks Line Items Orders Designs Jobs JW All DTP Late Shipped Shipments DTP …" at bounding box center [769, 392] width 1539 height 784
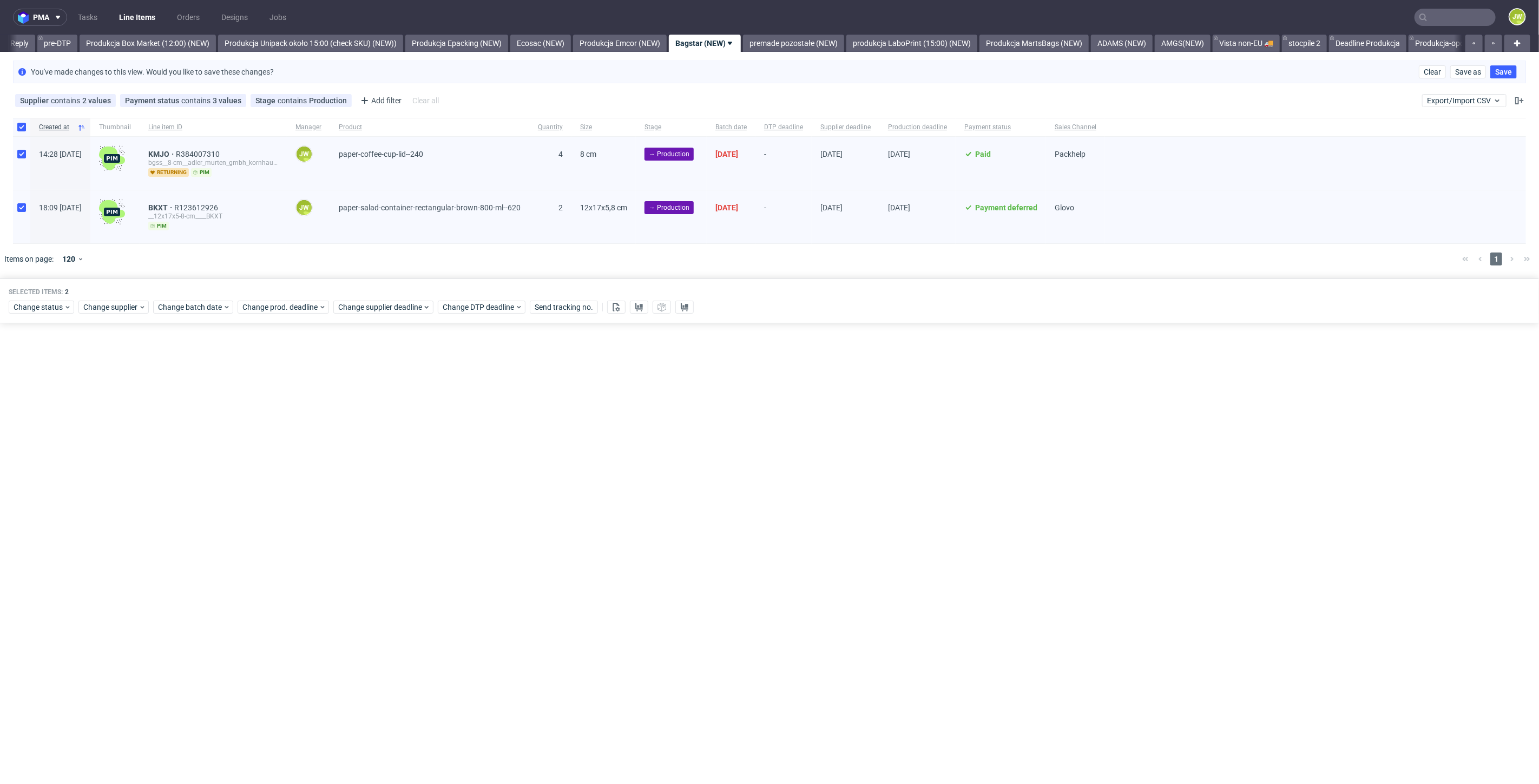
click at [753, 265] on div at bounding box center [785, 259] width 1336 height 31
drag, startPoint x: 592, startPoint y: 408, endPoint x: 589, endPoint y: 390, distance: 18.2
click at [593, 407] on div "pma Tasks Line Items Orders Designs Jobs JW All DTP Late Shipped Shipments DTP …" at bounding box center [769, 392] width 1539 height 784
click at [636, 308] on icon at bounding box center [638, 307] width 9 height 9
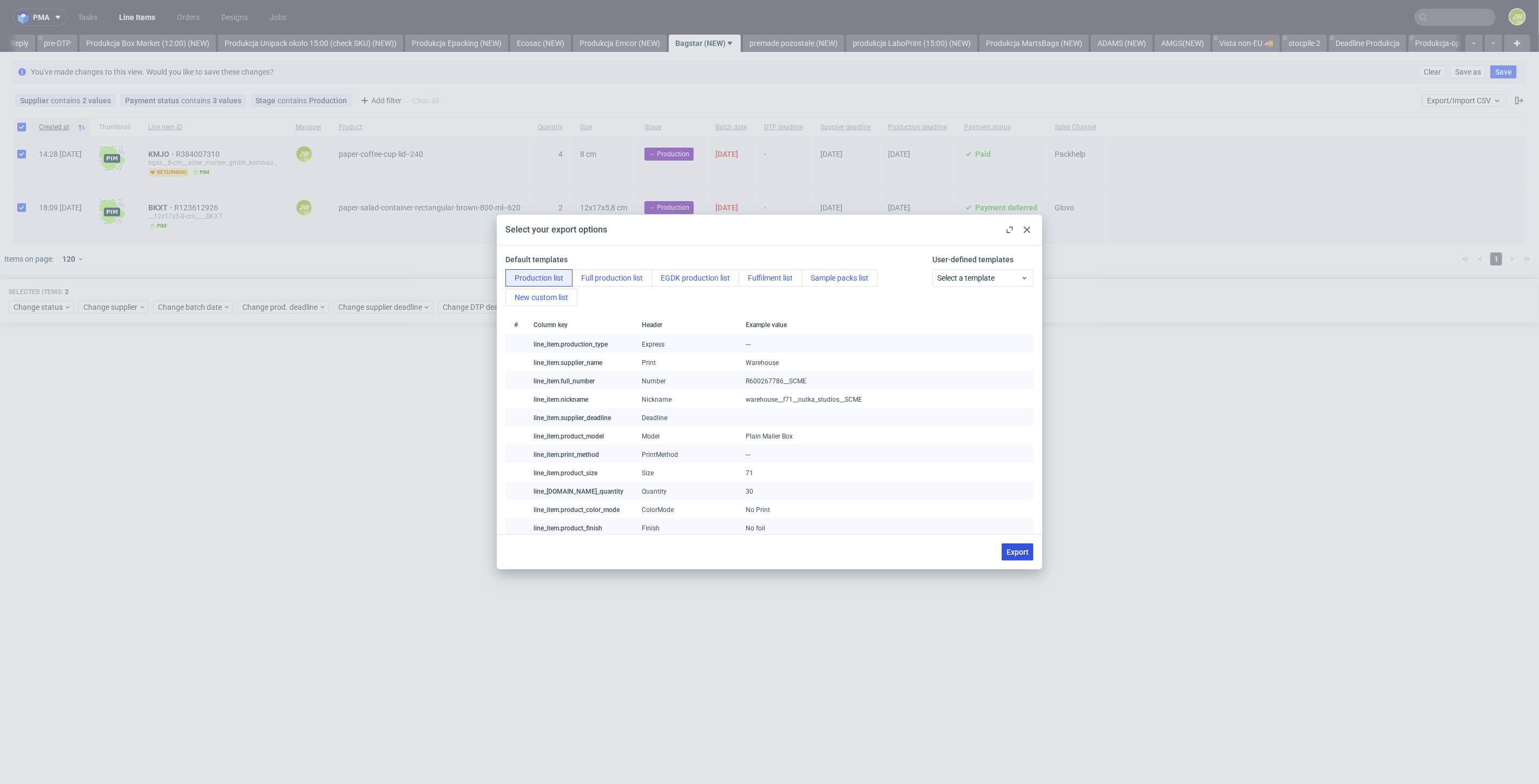
click at [1024, 546] on button "Export" at bounding box center [1017, 553] width 32 height 17
checkbox input "false"
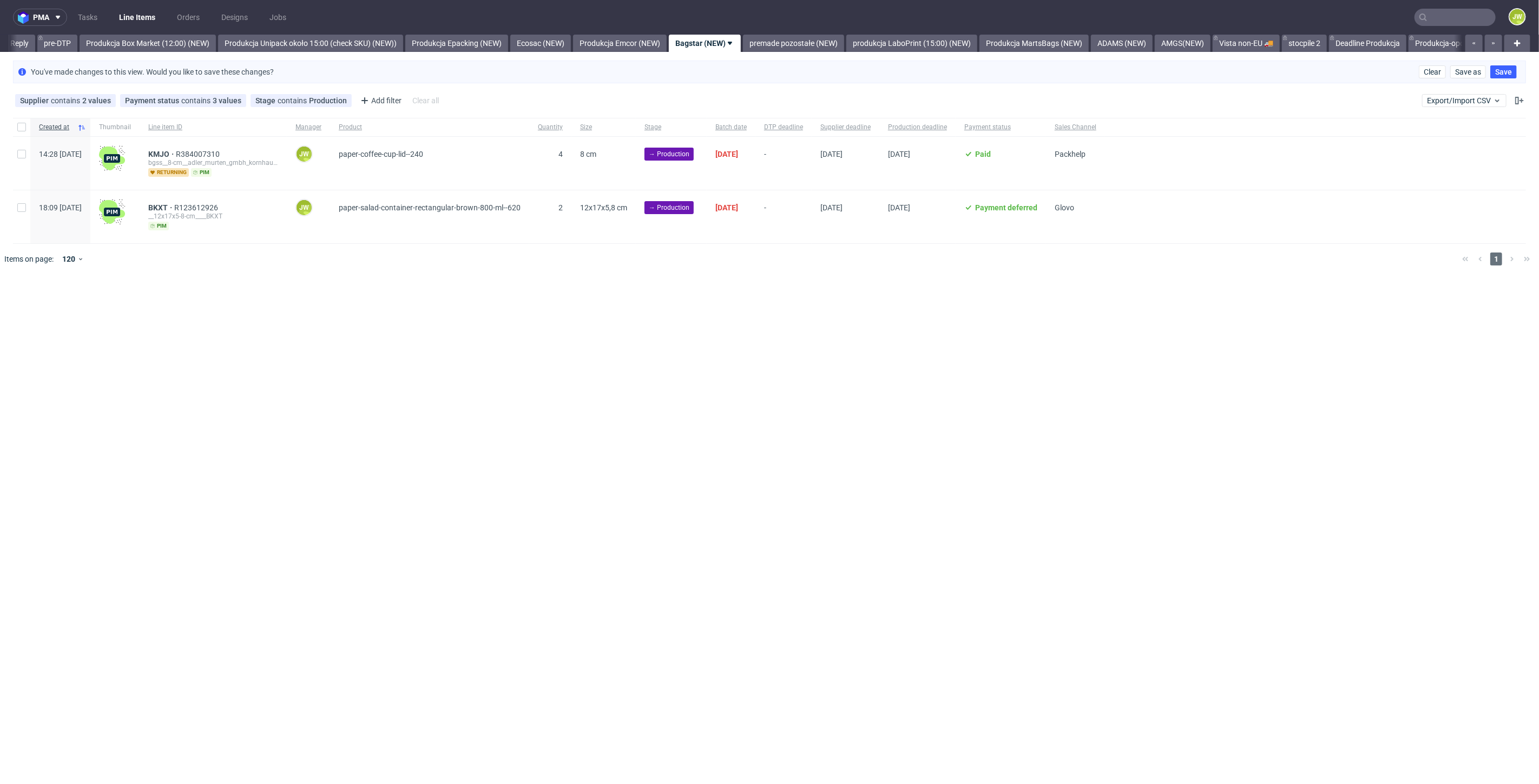
click at [21, 132] on div at bounding box center [22, 127] width 17 height 18
checkbox input "true"
click at [41, 306] on span "Change status" at bounding box center [38, 307] width 50 height 11
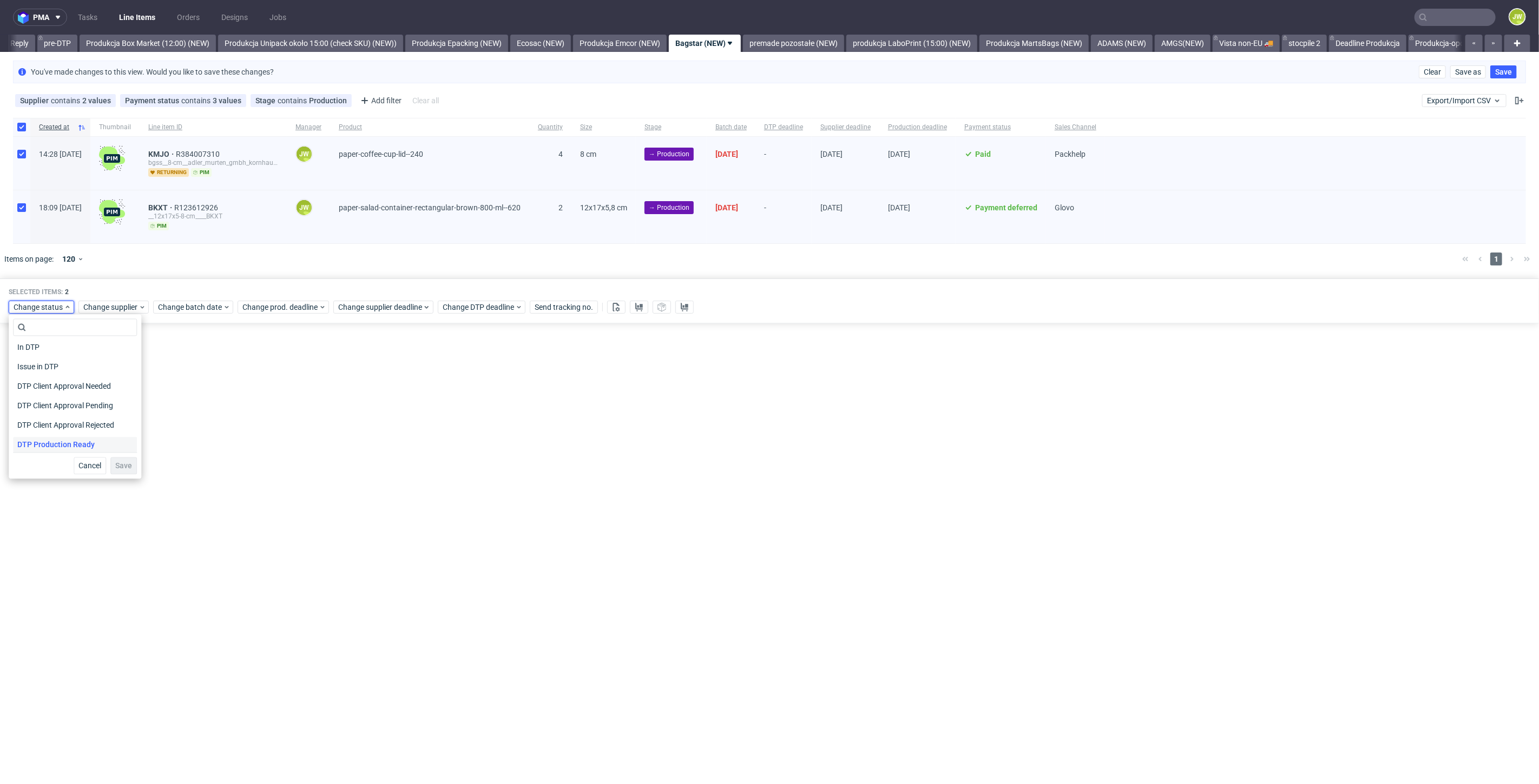
scroll to position [60, 0]
drag, startPoint x: 36, startPoint y: 442, endPoint x: 62, endPoint y: 453, distance: 28.2
click at [36, 442] on span "In Production" at bounding box center [40, 446] width 54 height 15
drag, startPoint x: 121, startPoint y: 465, endPoint x: 487, endPoint y: 211, distance: 445.5
click at [121, 465] on span "Save" at bounding box center [123, 465] width 16 height 8
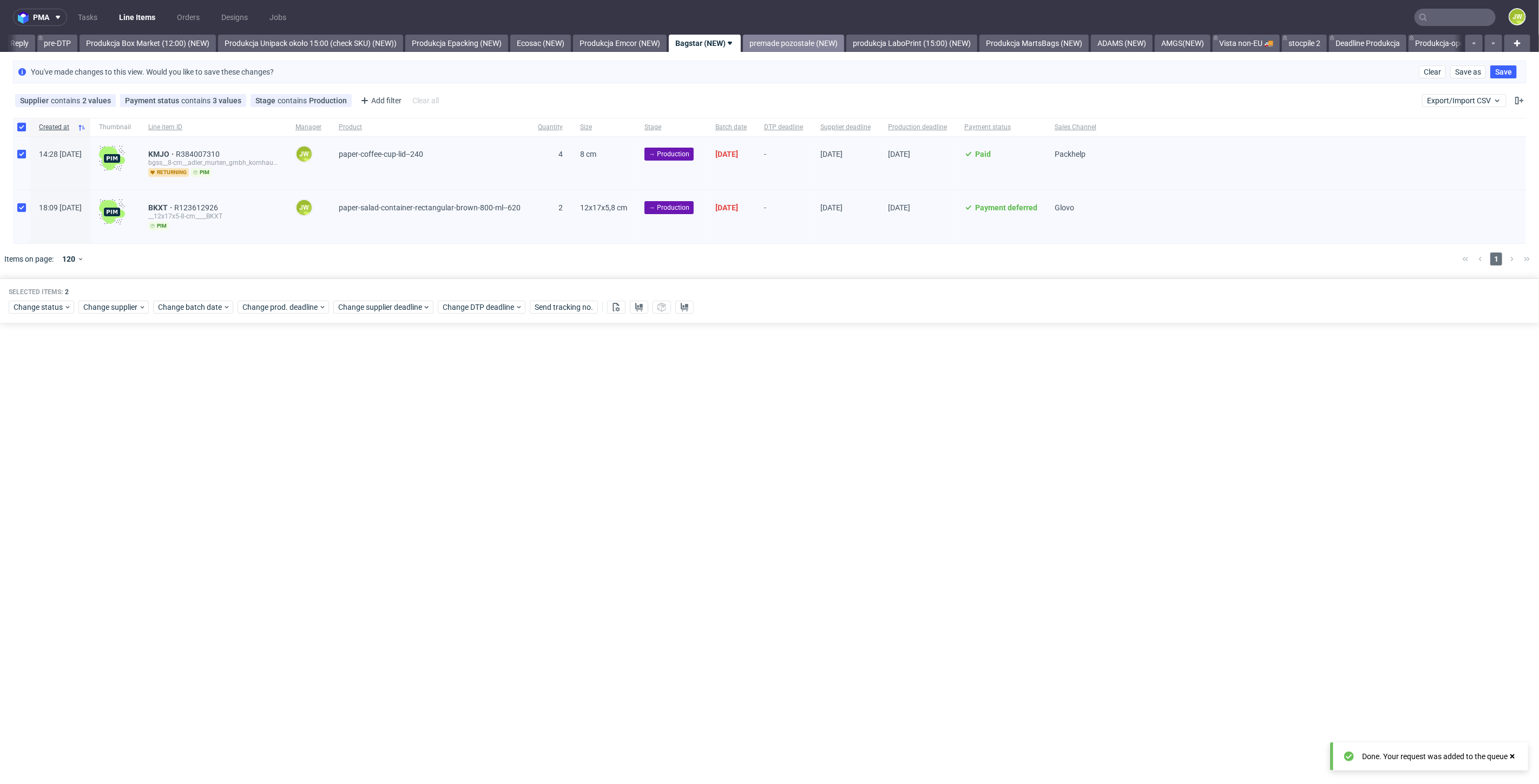
click at [804, 41] on link "premade pozostałe (NEW)" at bounding box center [793, 43] width 101 height 17
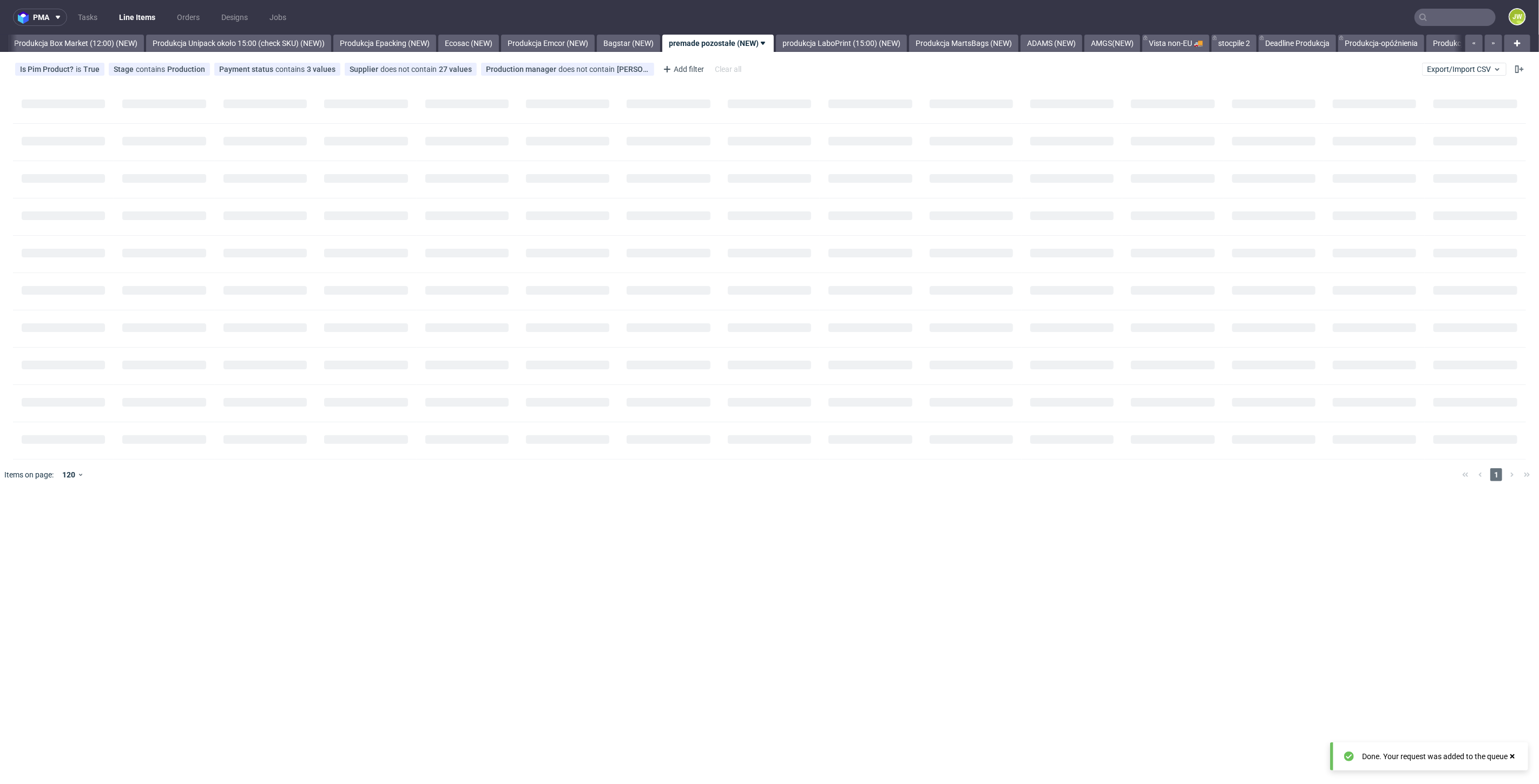
scroll to position [0, 1867]
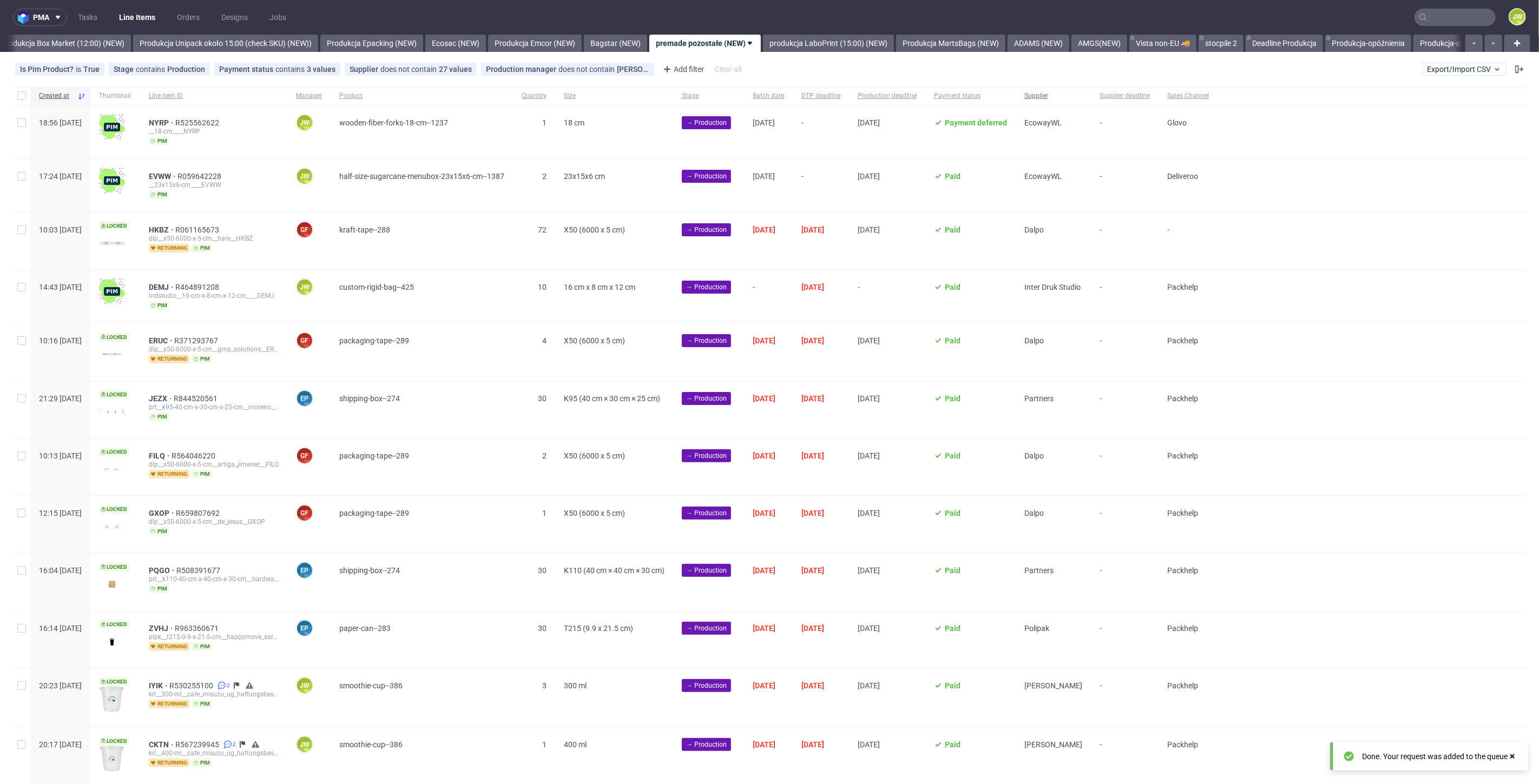
click at [1082, 99] on span "Supplier" at bounding box center [1053, 96] width 58 height 10
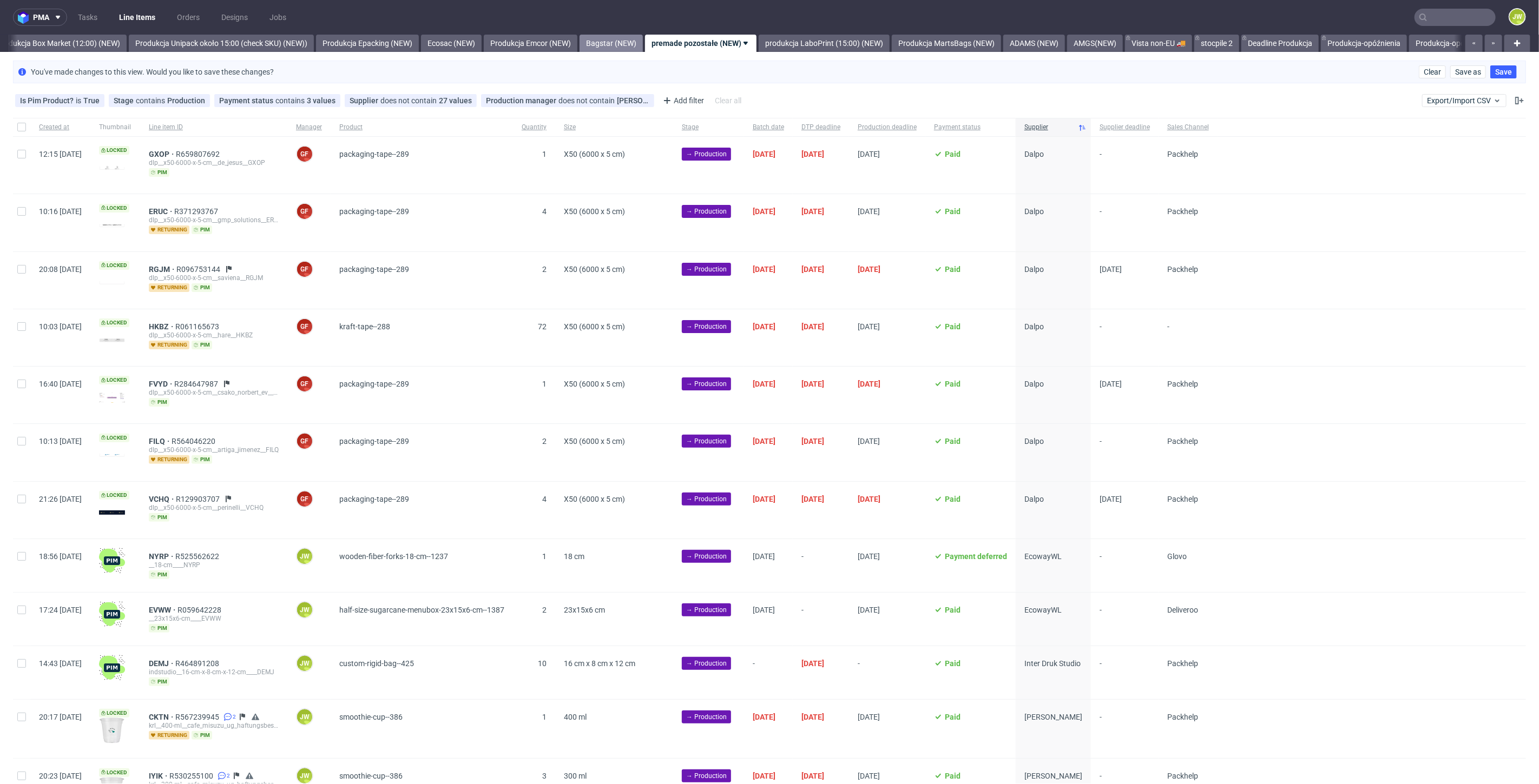
click at [643, 49] on link "Bagstar (NEW)" at bounding box center [612, 43] width 63 height 17
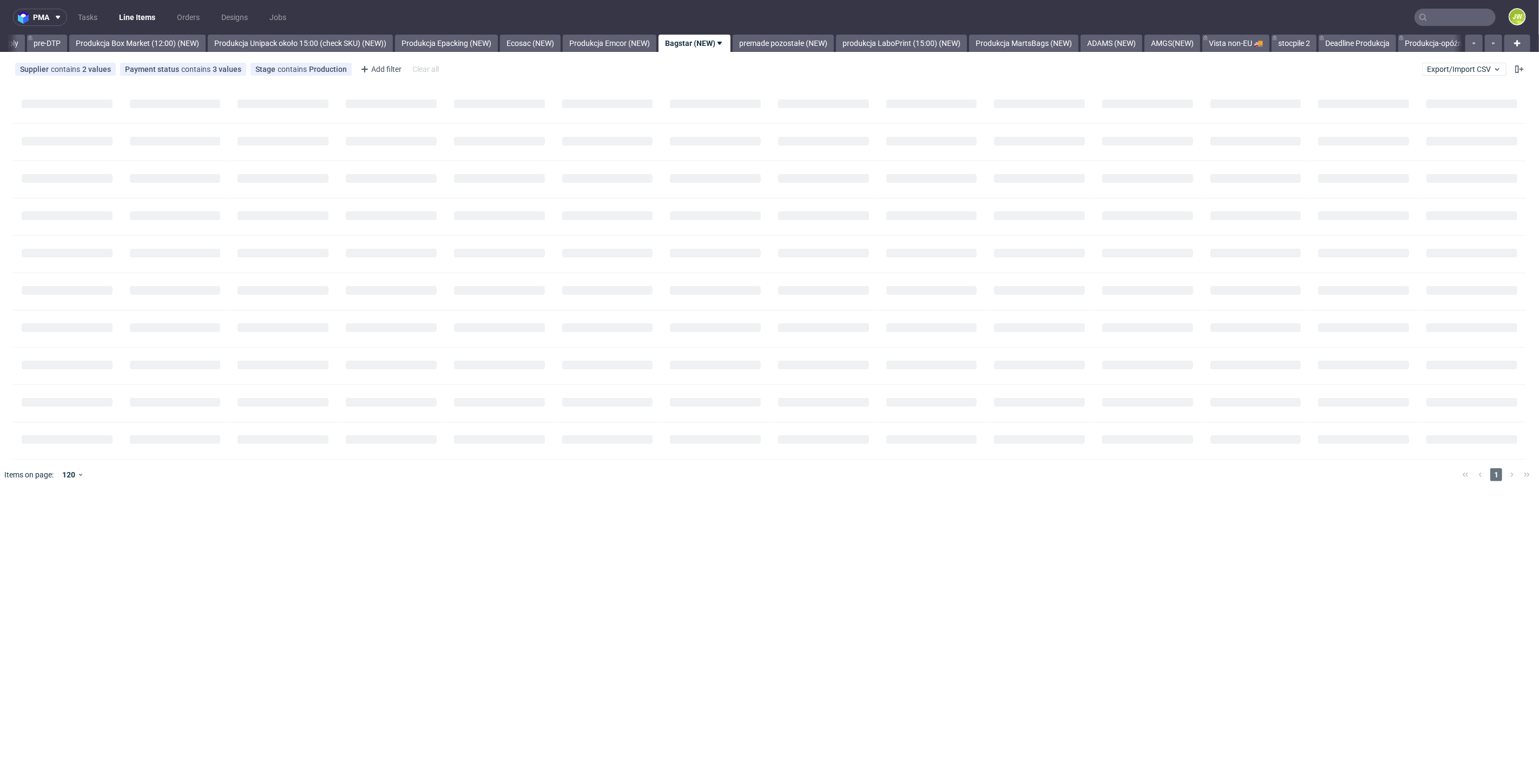
scroll to position [0, 1783]
click at [813, 48] on link "premade pozostałe (NEW)" at bounding box center [793, 43] width 101 height 17
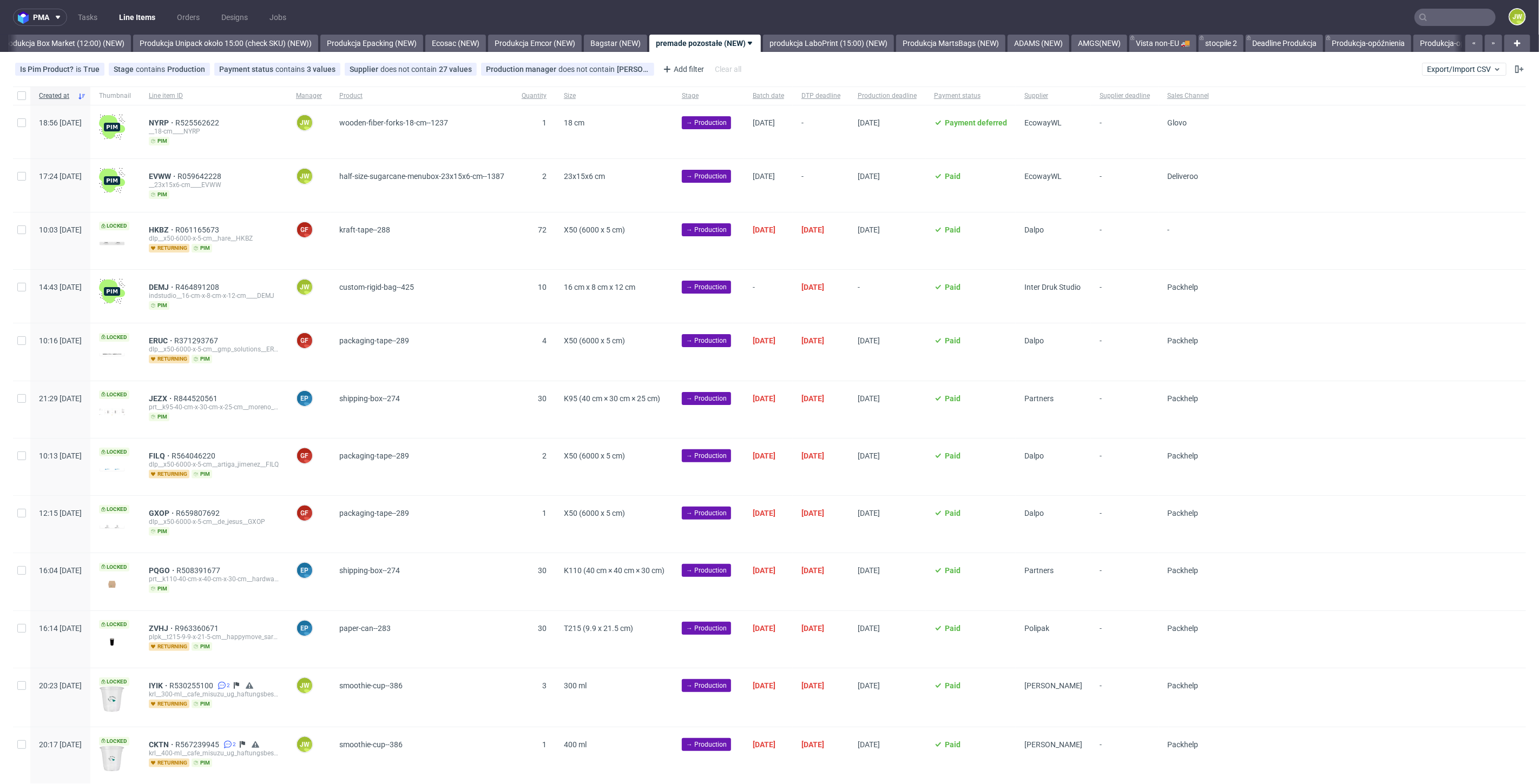
scroll to position [0, 1872]
click at [1082, 96] on span "Supplier" at bounding box center [1053, 96] width 58 height 10
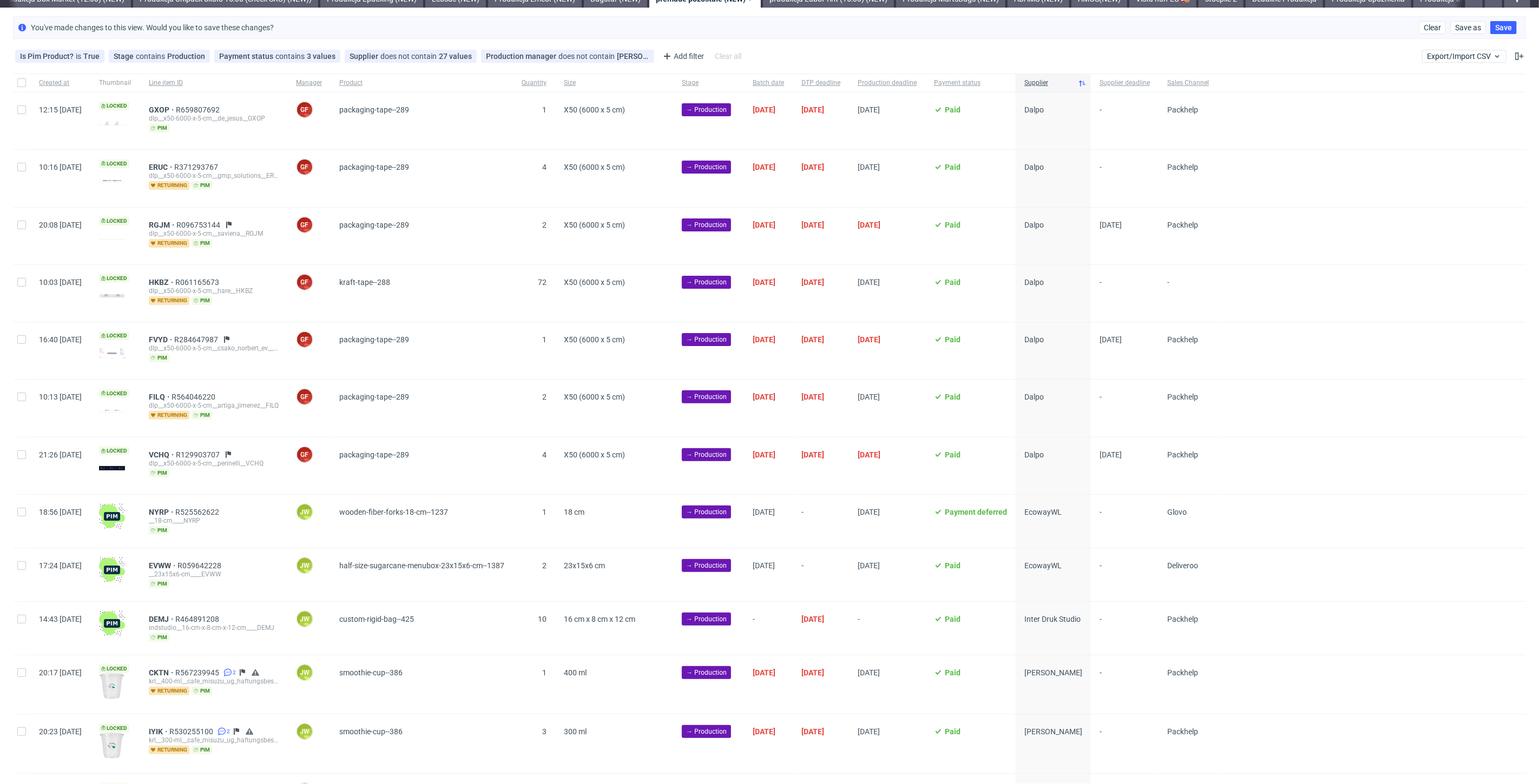
scroll to position [60, 0]
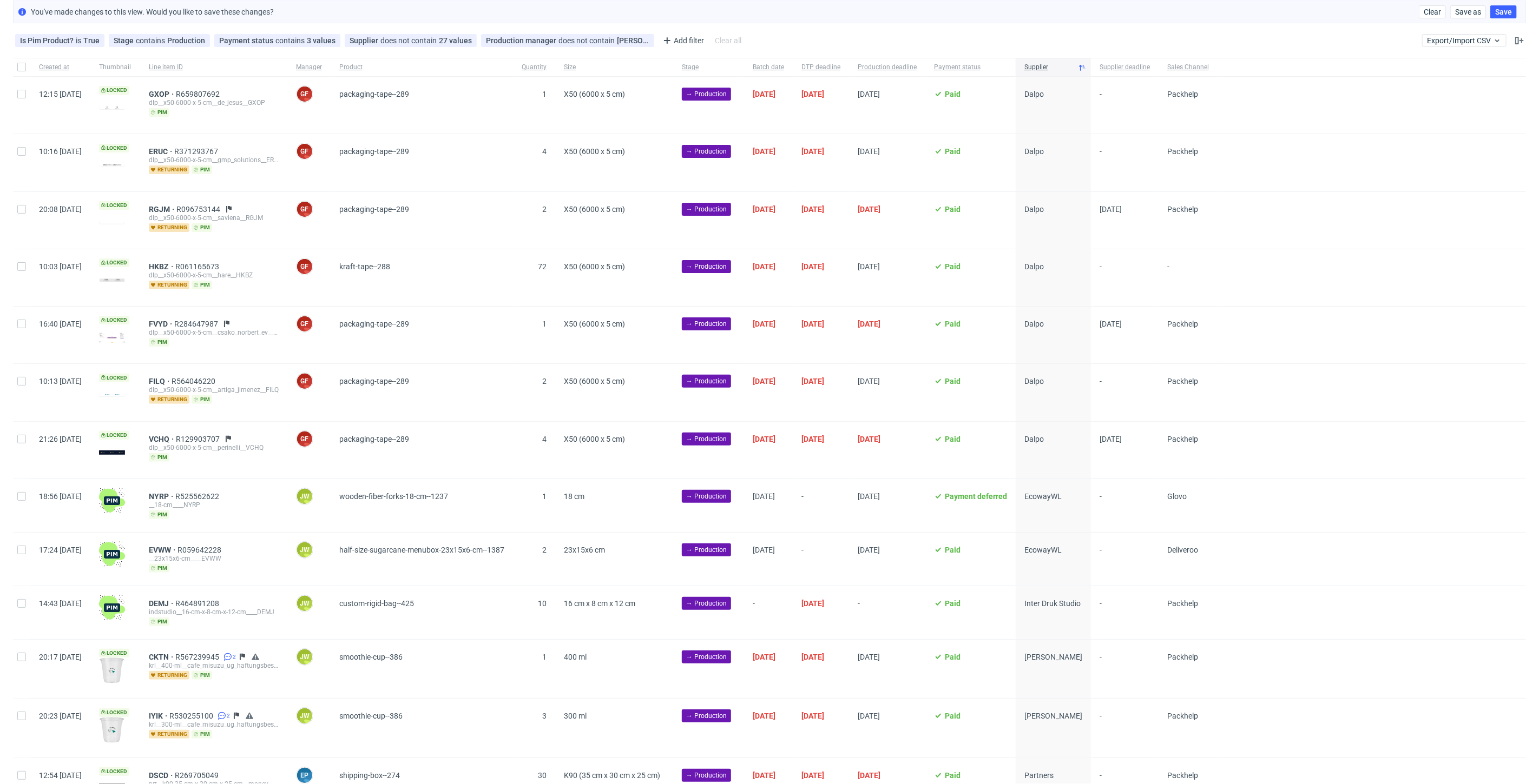
drag, startPoint x: 21, startPoint y: 499, endPoint x: 20, endPoint y: 509, distance: 10.0
click at [20, 499] on div at bounding box center [22, 505] width 17 height 53
checkbox input "true"
click at [15, 550] on div at bounding box center [22, 558] width 17 height 53
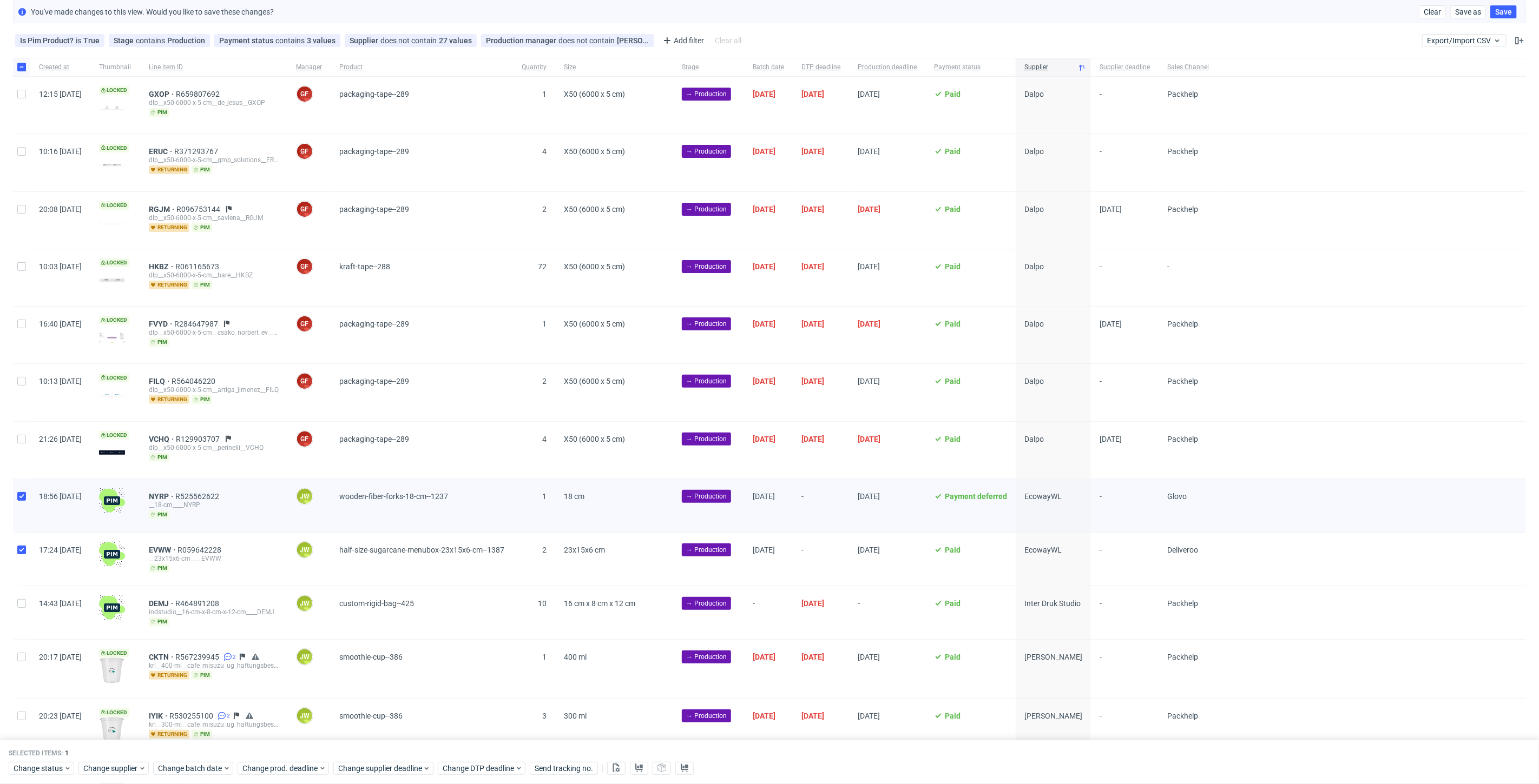
checkbox input "true"
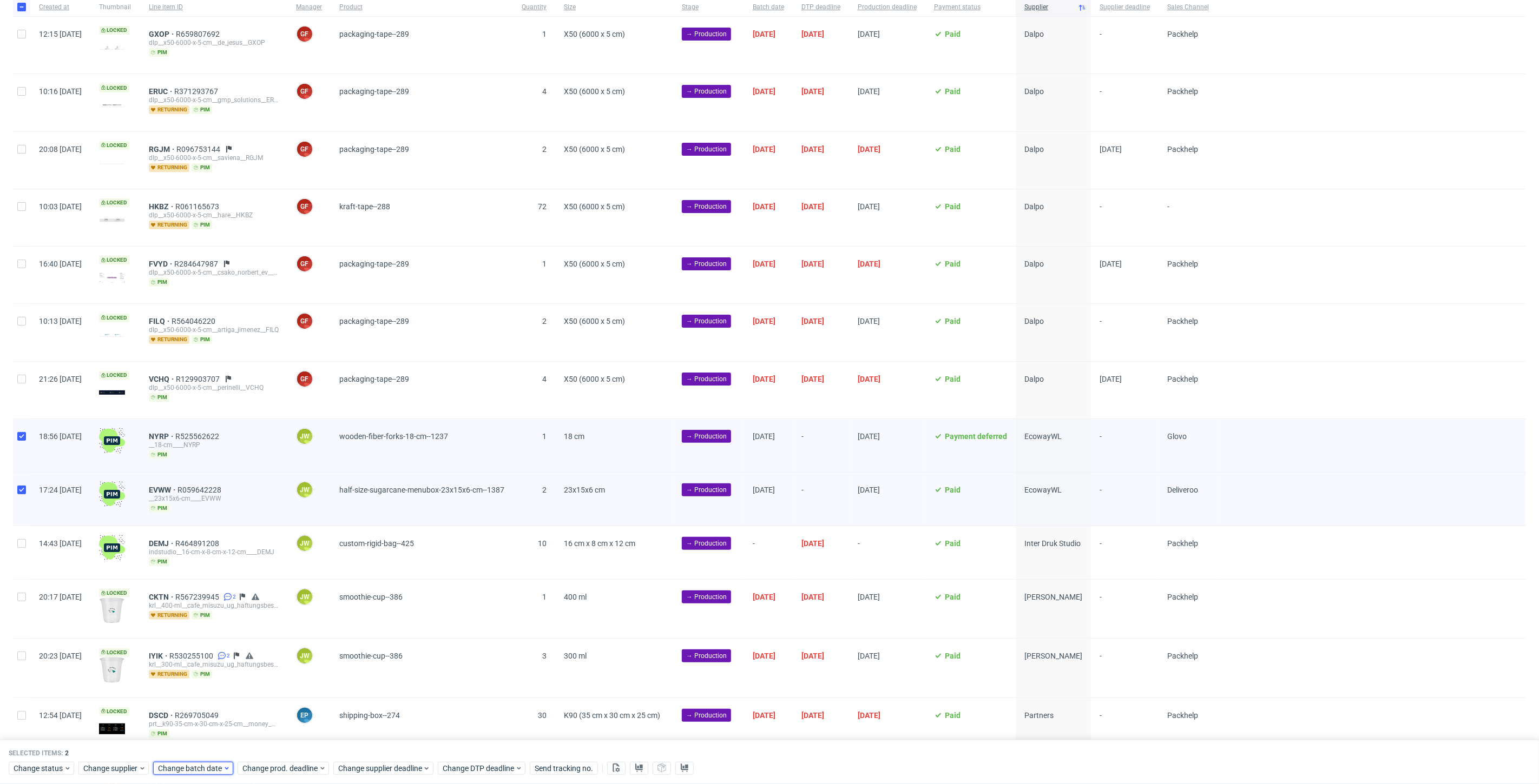
click at [164, 768] on span "Change batch date" at bounding box center [191, 768] width 65 height 11
click at [226, 691] on span "24" at bounding box center [226, 691] width 9 height 11
click at [281, 747] on span "Save" at bounding box center [281, 748] width 16 height 8
click at [286, 783] on div "Selected items: 2 Change status Change supplier Change batch date Change prod. …" at bounding box center [765, 762] width 1530 height 45
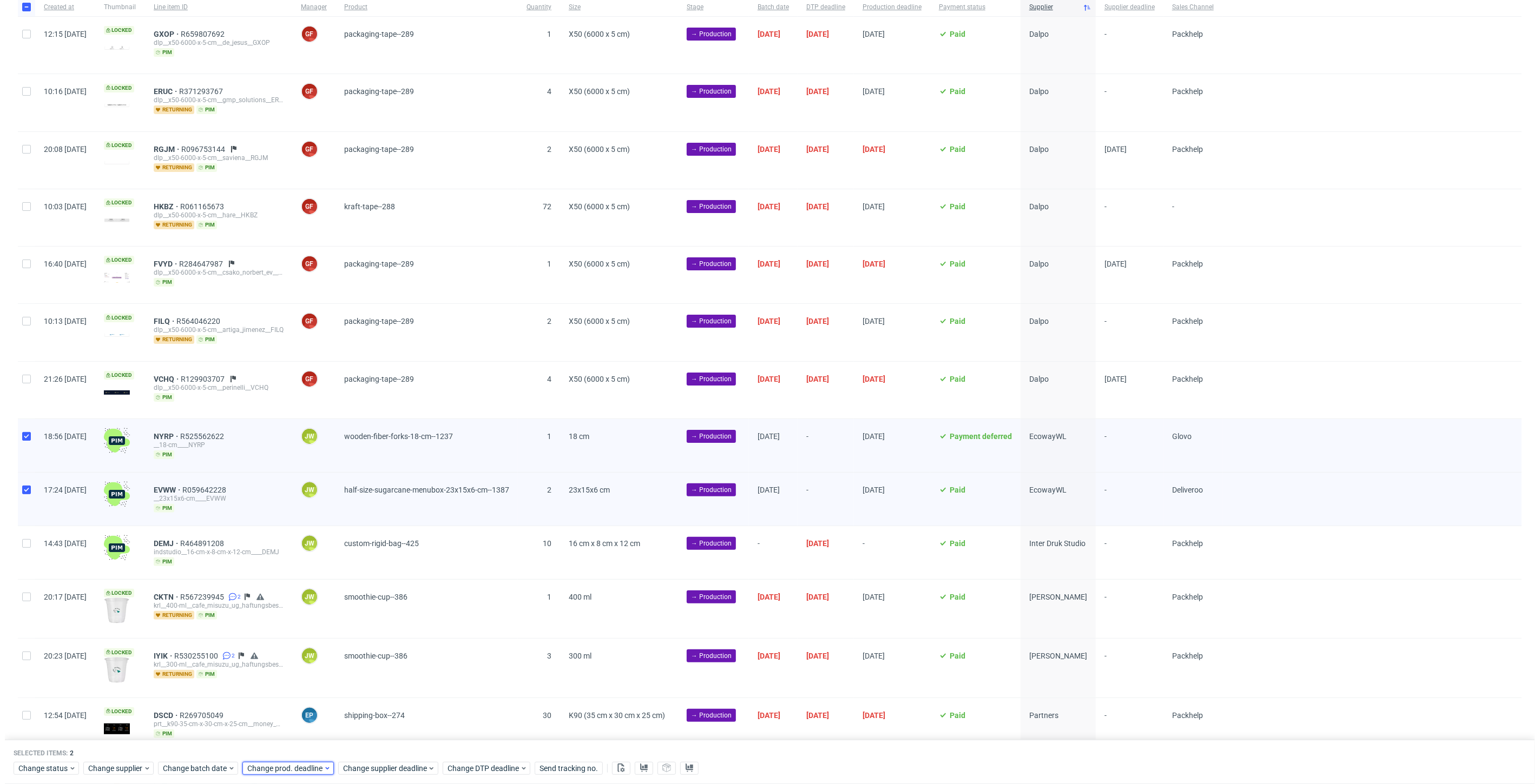
scroll to position [0, 1872]
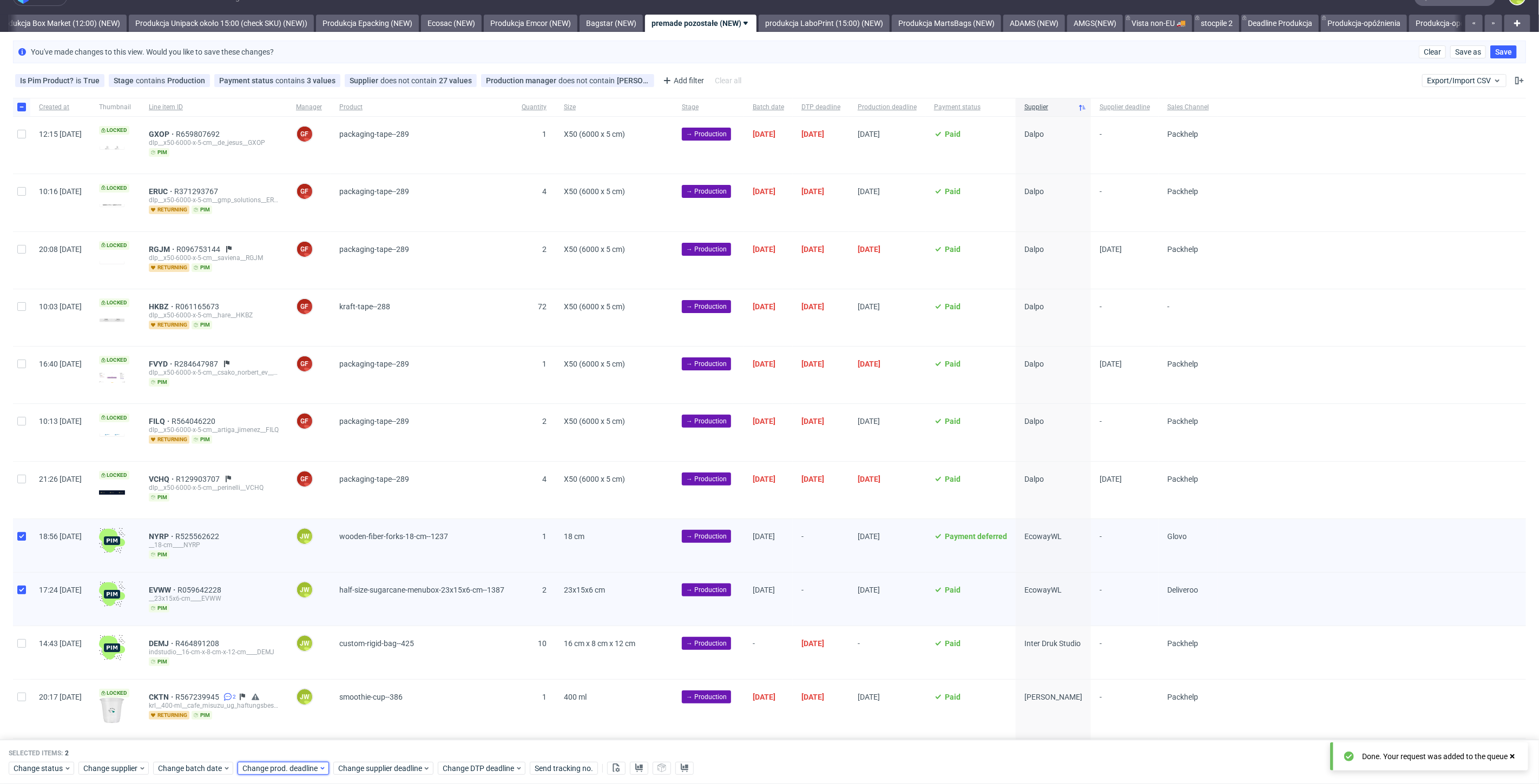
click at [279, 770] on span "Change prod. deadline" at bounding box center [280, 768] width 76 height 11
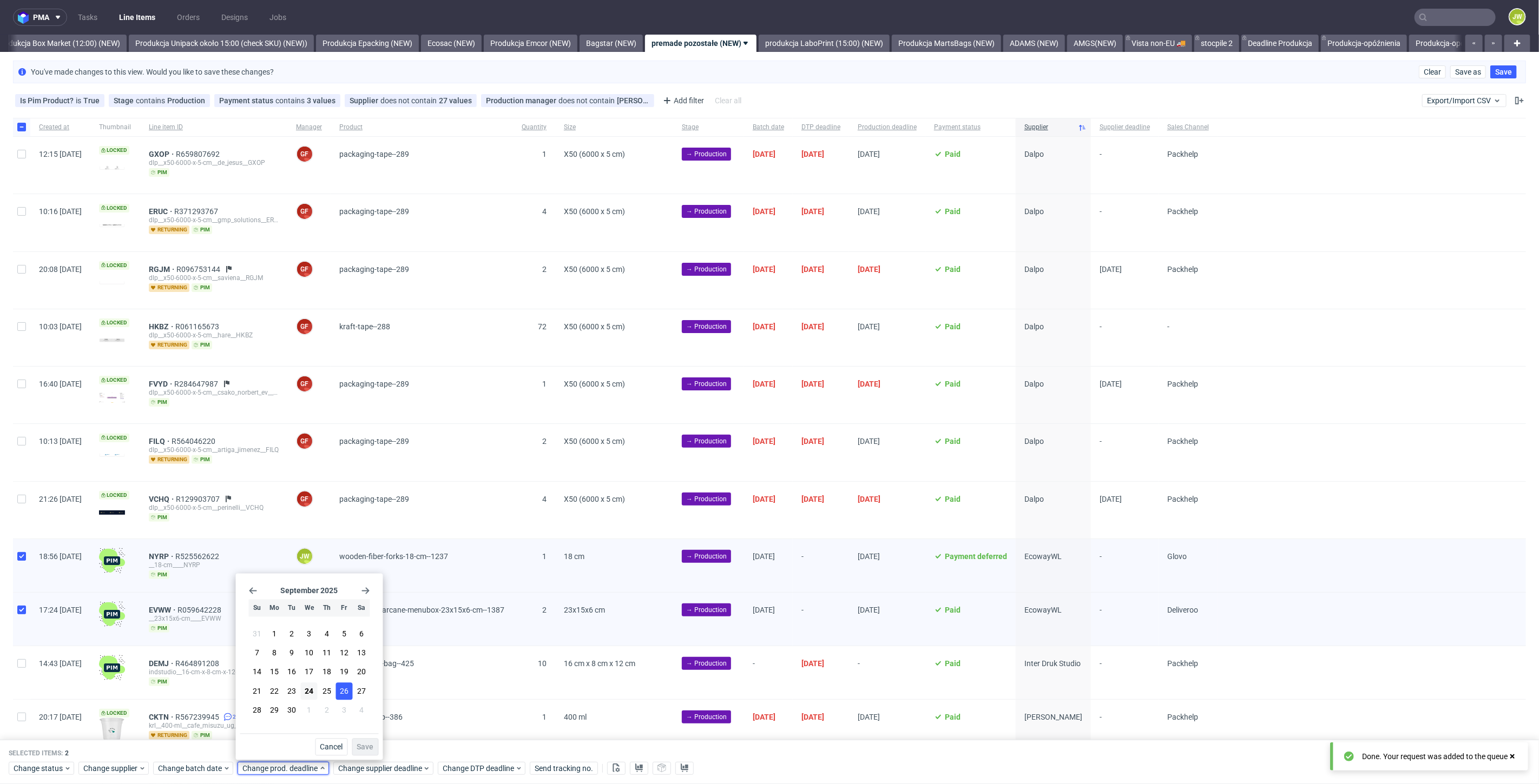
click at [345, 689] on span "26" at bounding box center [344, 691] width 9 height 11
click at [357, 750] on span "Save" at bounding box center [365, 748] width 16 height 8
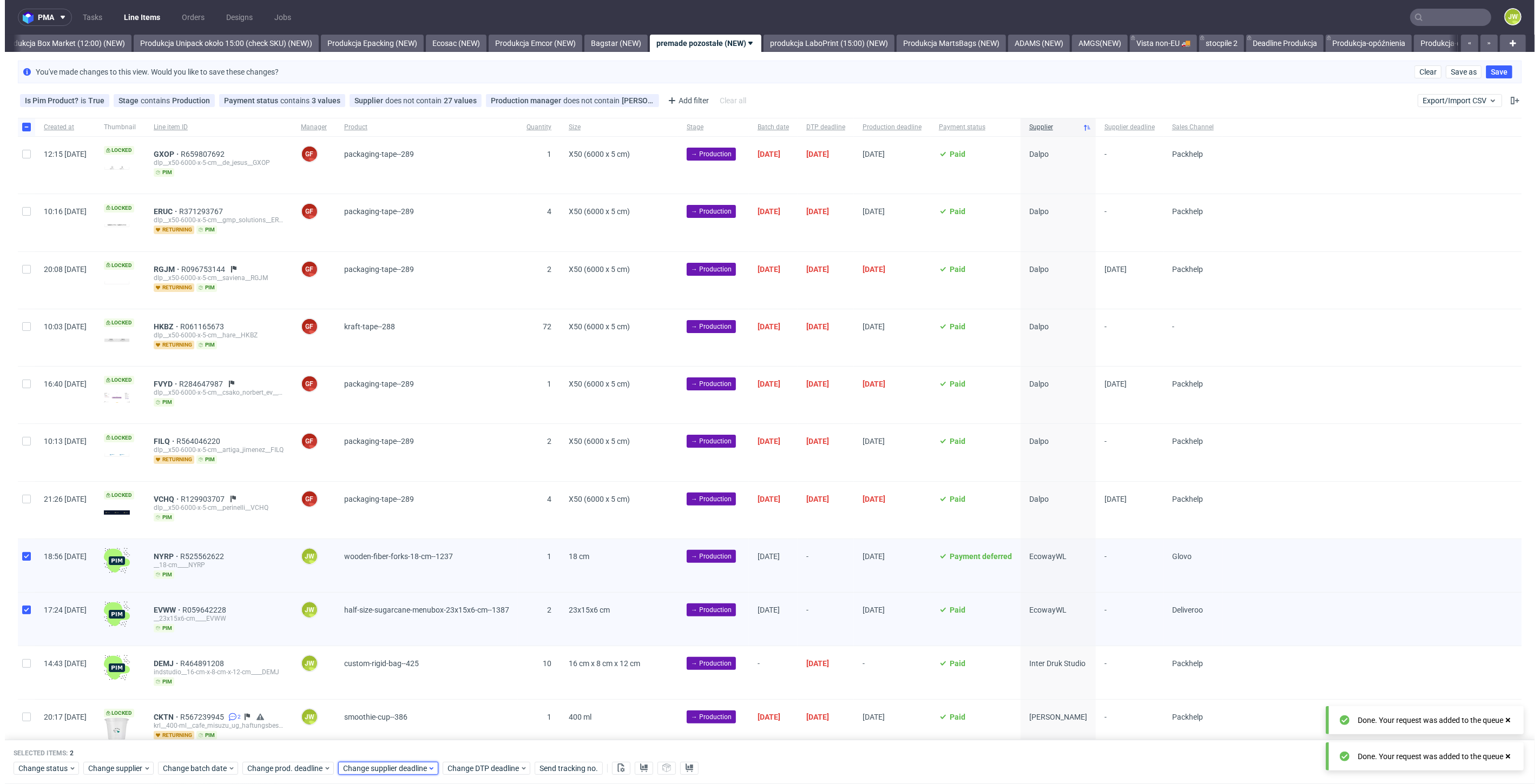
scroll to position [0, 1872]
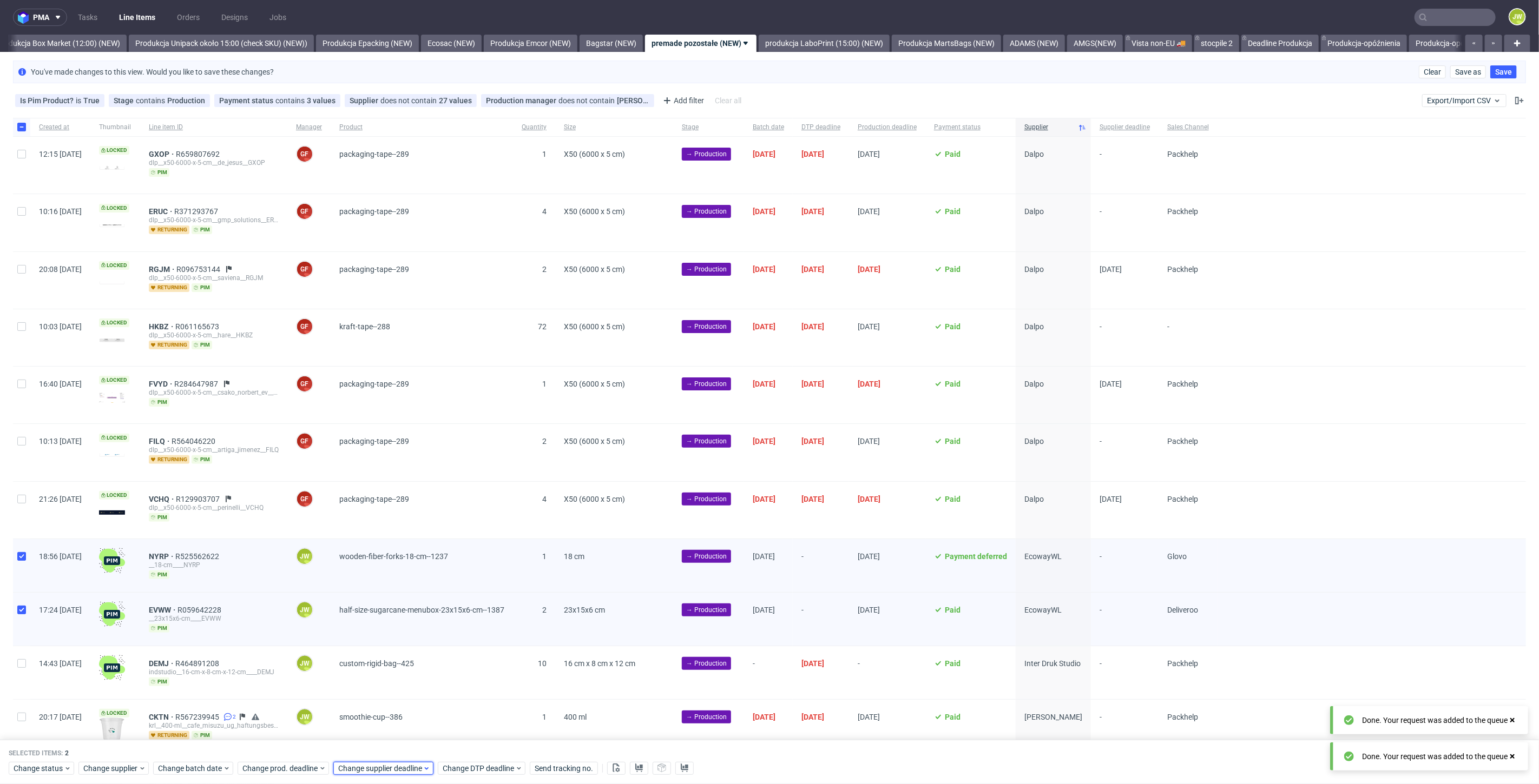
click at [357, 770] on span "Change supplier deadline" at bounding box center [380, 768] width 84 height 11
click at [434, 686] on button "26" at bounding box center [439, 691] width 16 height 17
click at [453, 748] on span "Save" at bounding box center [461, 748] width 16 height 8
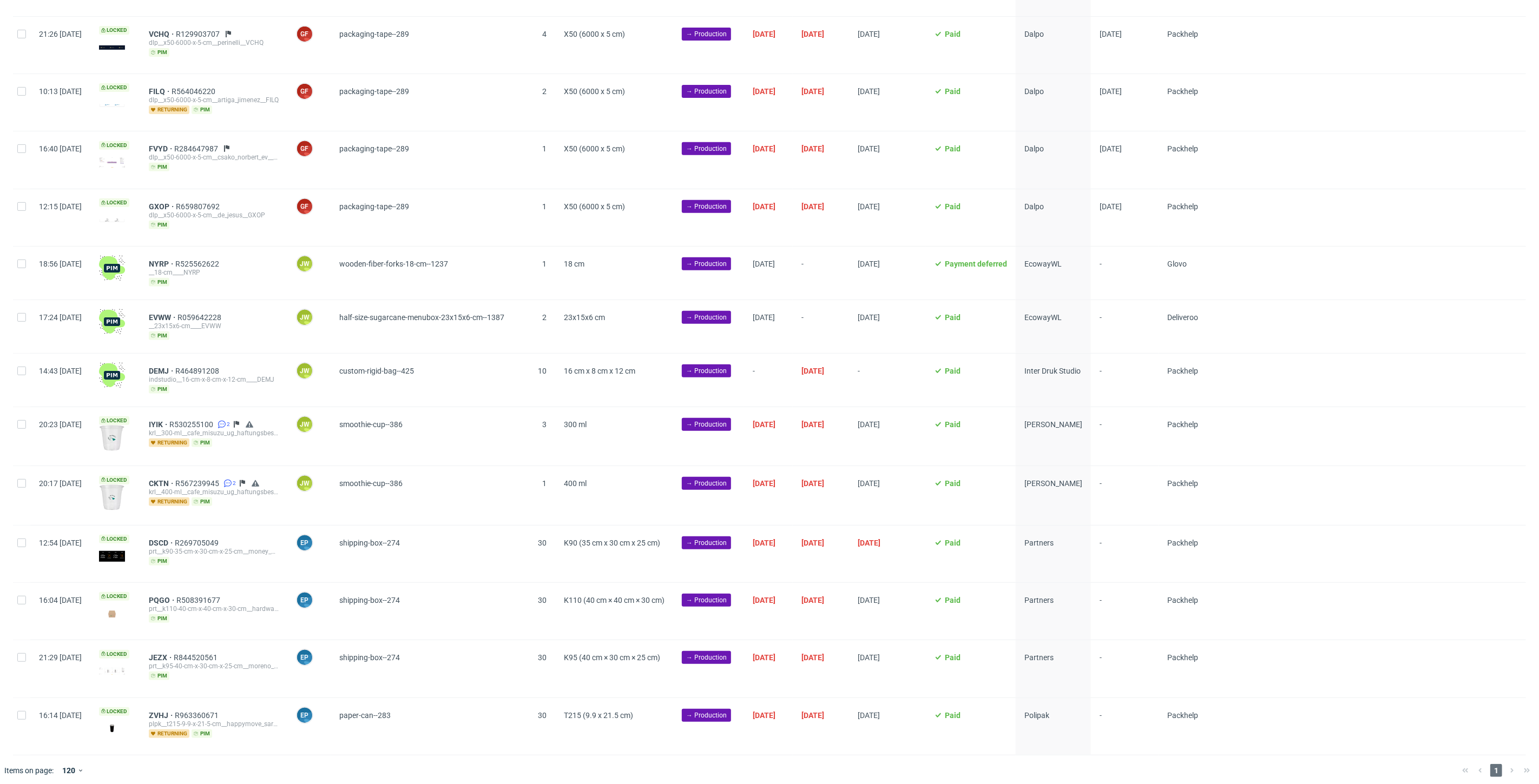
scroll to position [0, 1871]
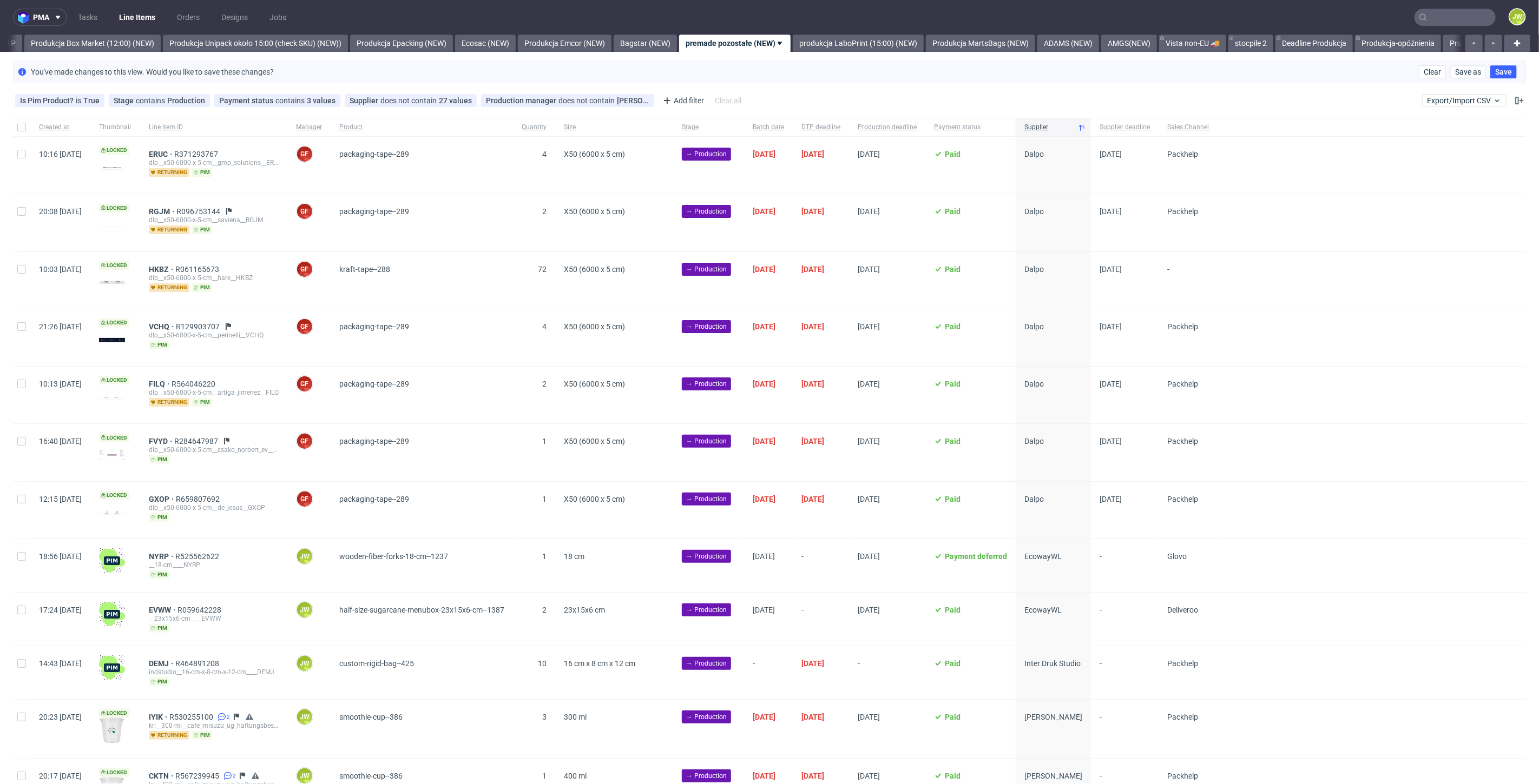
scroll to position [0, 1872]
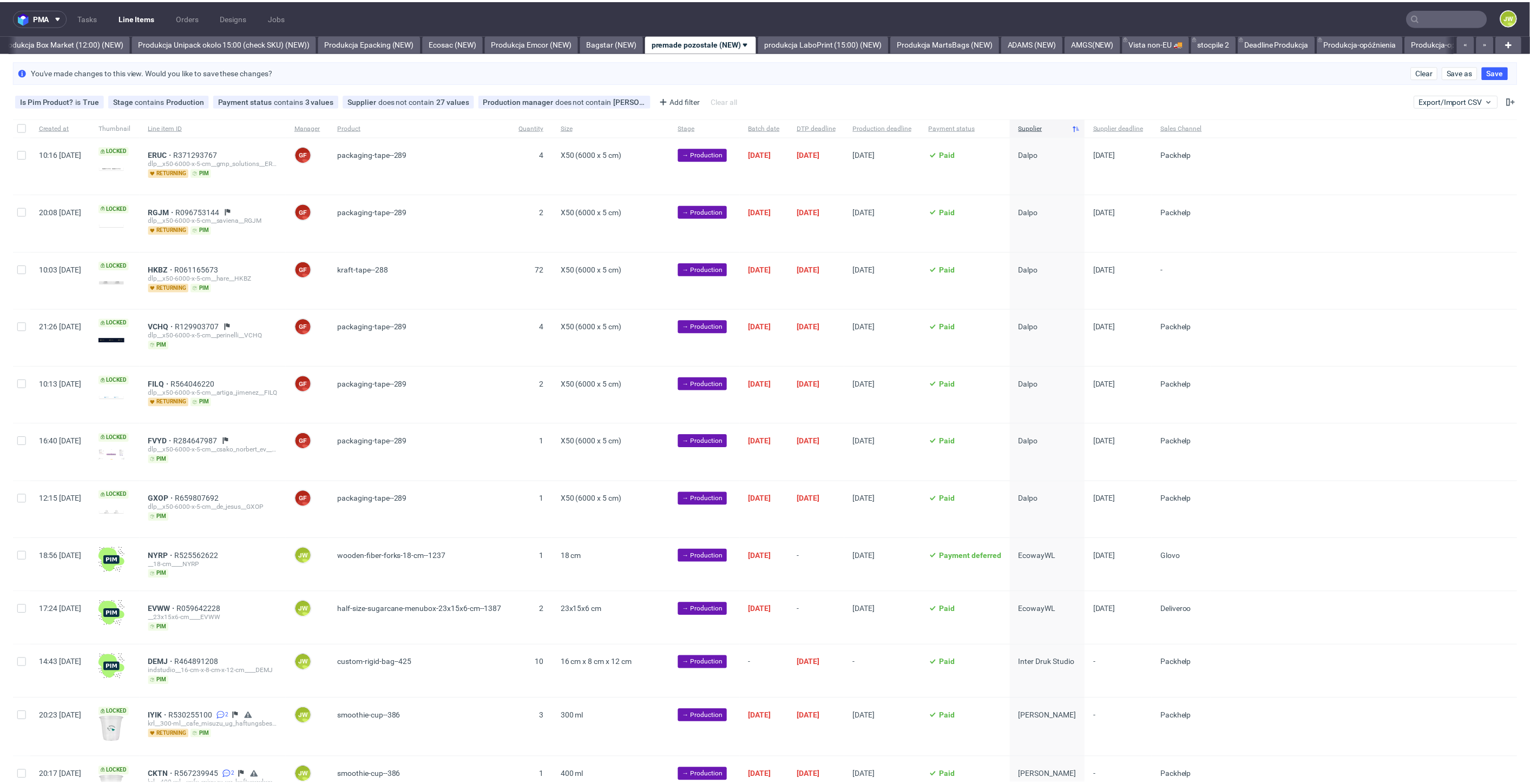
scroll to position [0, 1872]
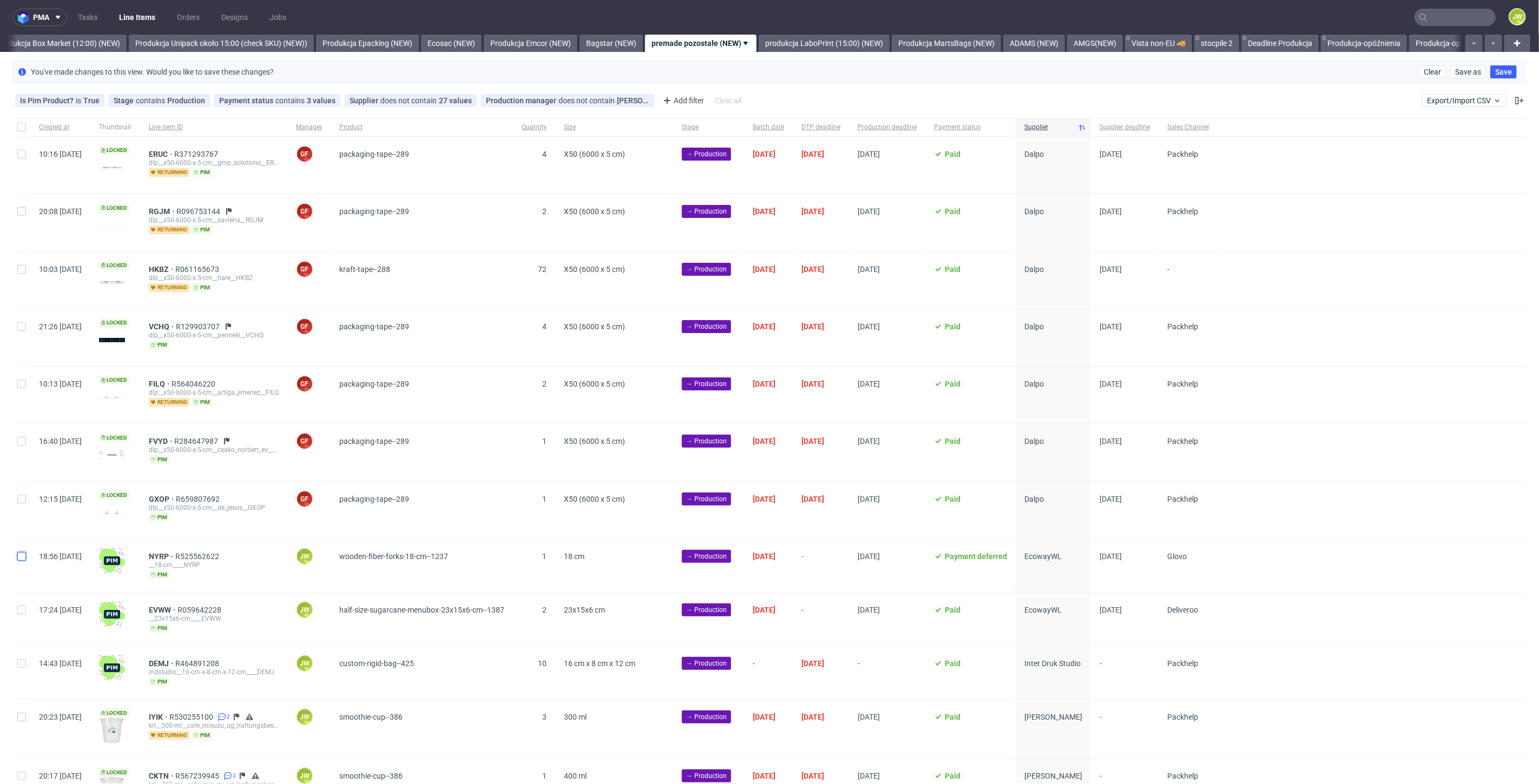
drag, startPoint x: 23, startPoint y: 558, endPoint x: 23, endPoint y: 586, distance: 28.0
click at [22, 558] on input "checkbox" at bounding box center [21, 557] width 9 height 9
checkbox input "true"
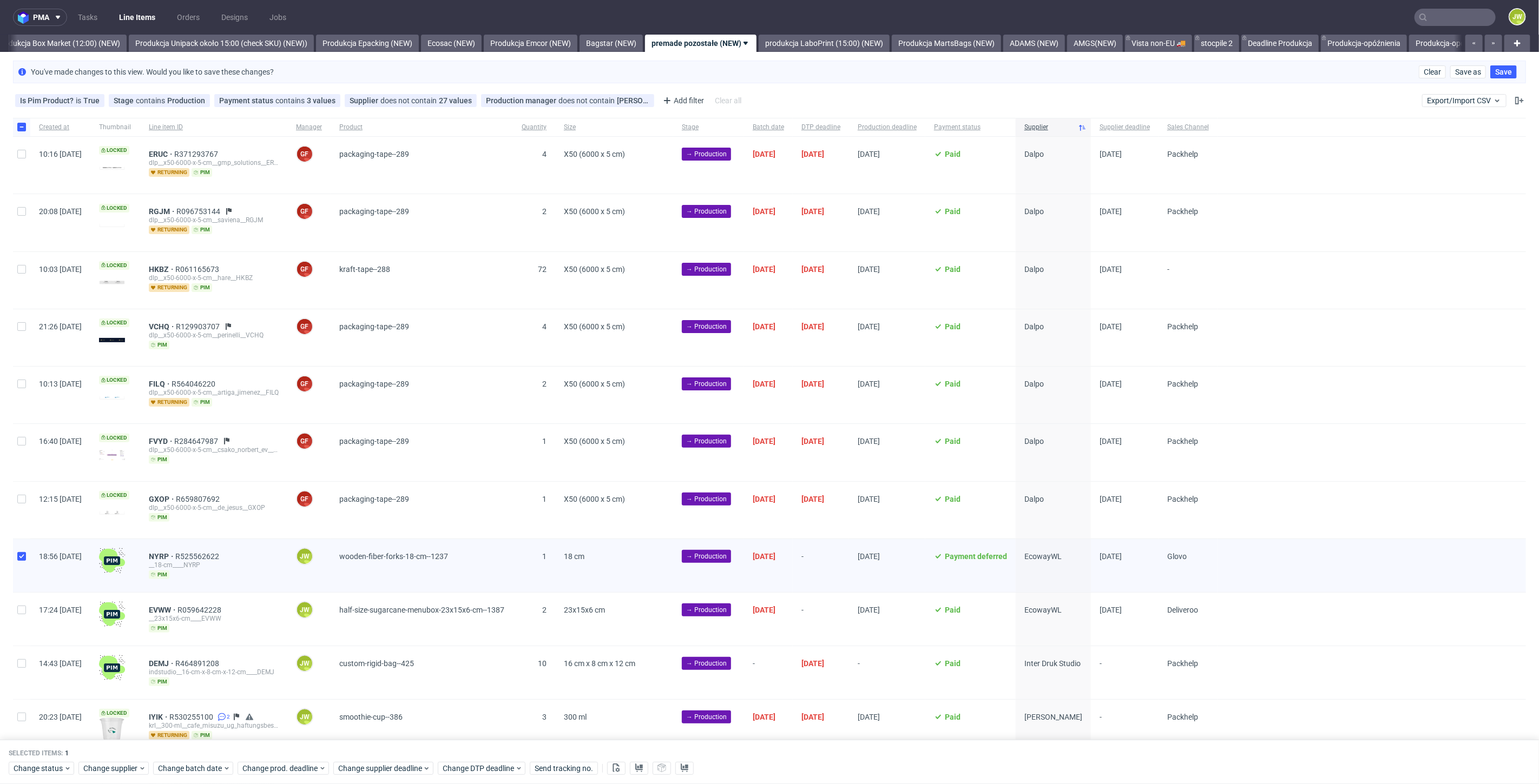
click at [26, 609] on div at bounding box center [22, 619] width 17 height 53
checkbox input "true"
click at [637, 764] on icon at bounding box center [638, 768] width 9 height 9
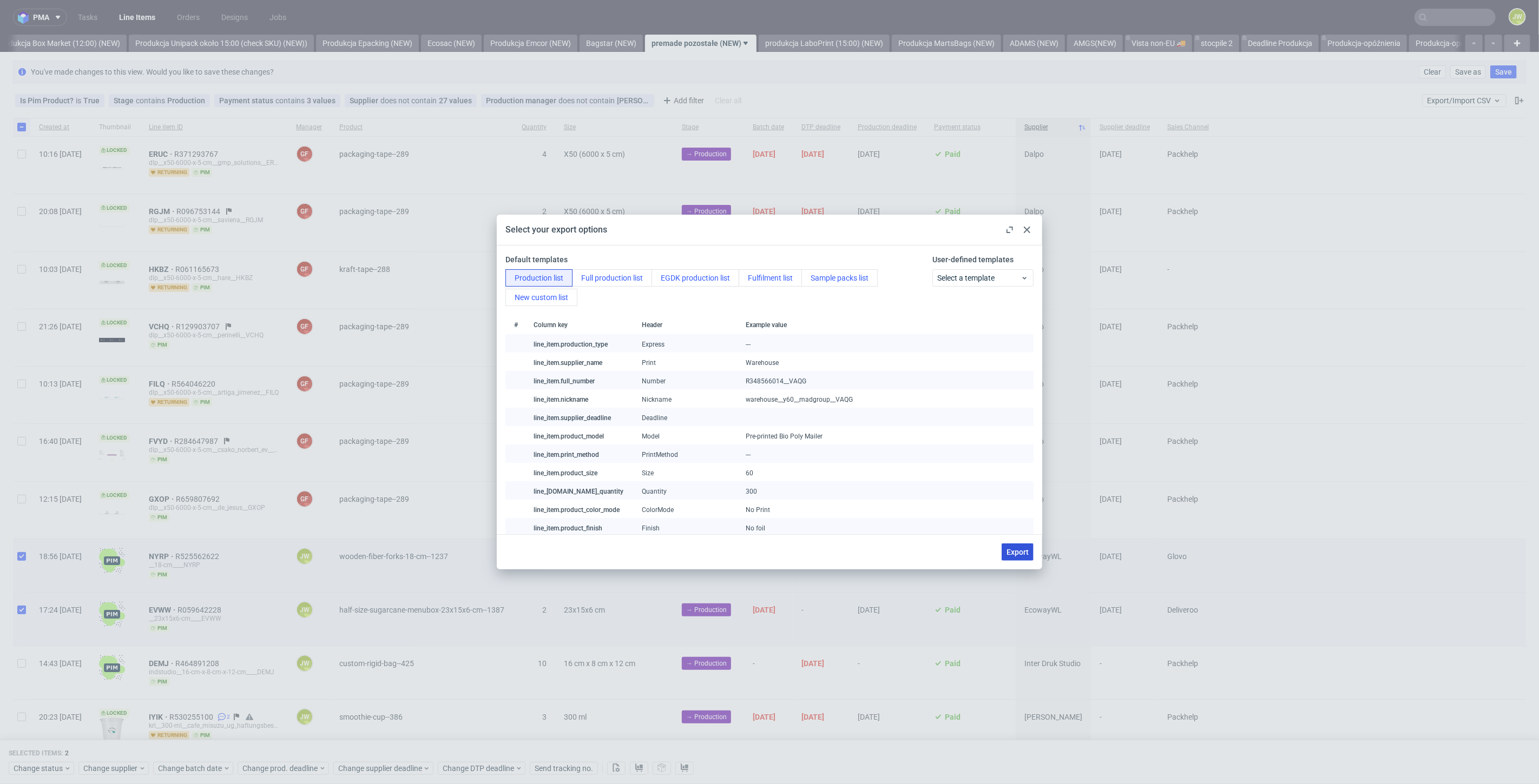
click at [1022, 559] on button "Export" at bounding box center [1017, 553] width 32 height 17
checkbox input "false"
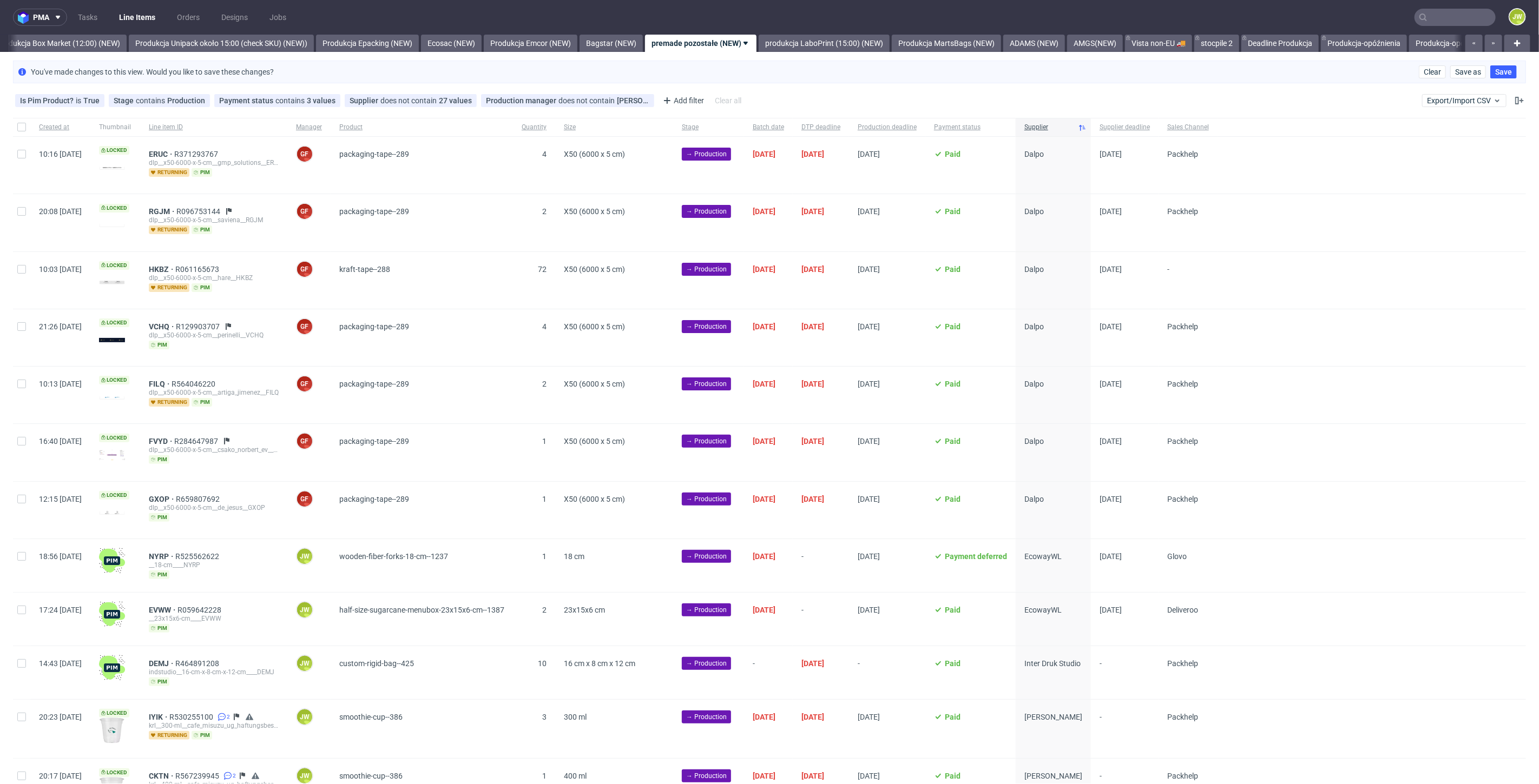
click at [14, 419] on div at bounding box center [22, 394] width 17 height 57
checkbox input "true"
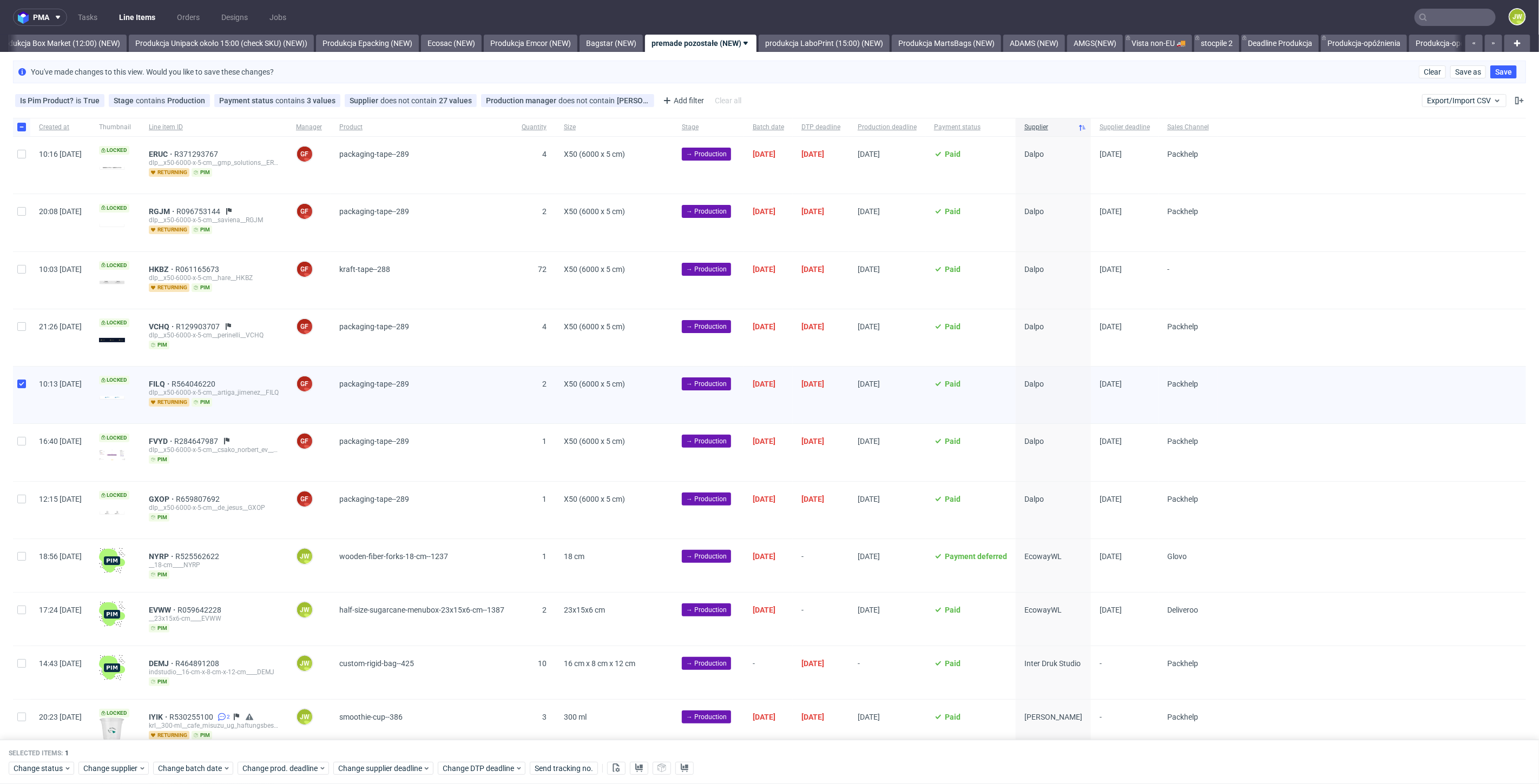
click at [28, 392] on div at bounding box center [22, 394] width 17 height 57
checkbox input "false"
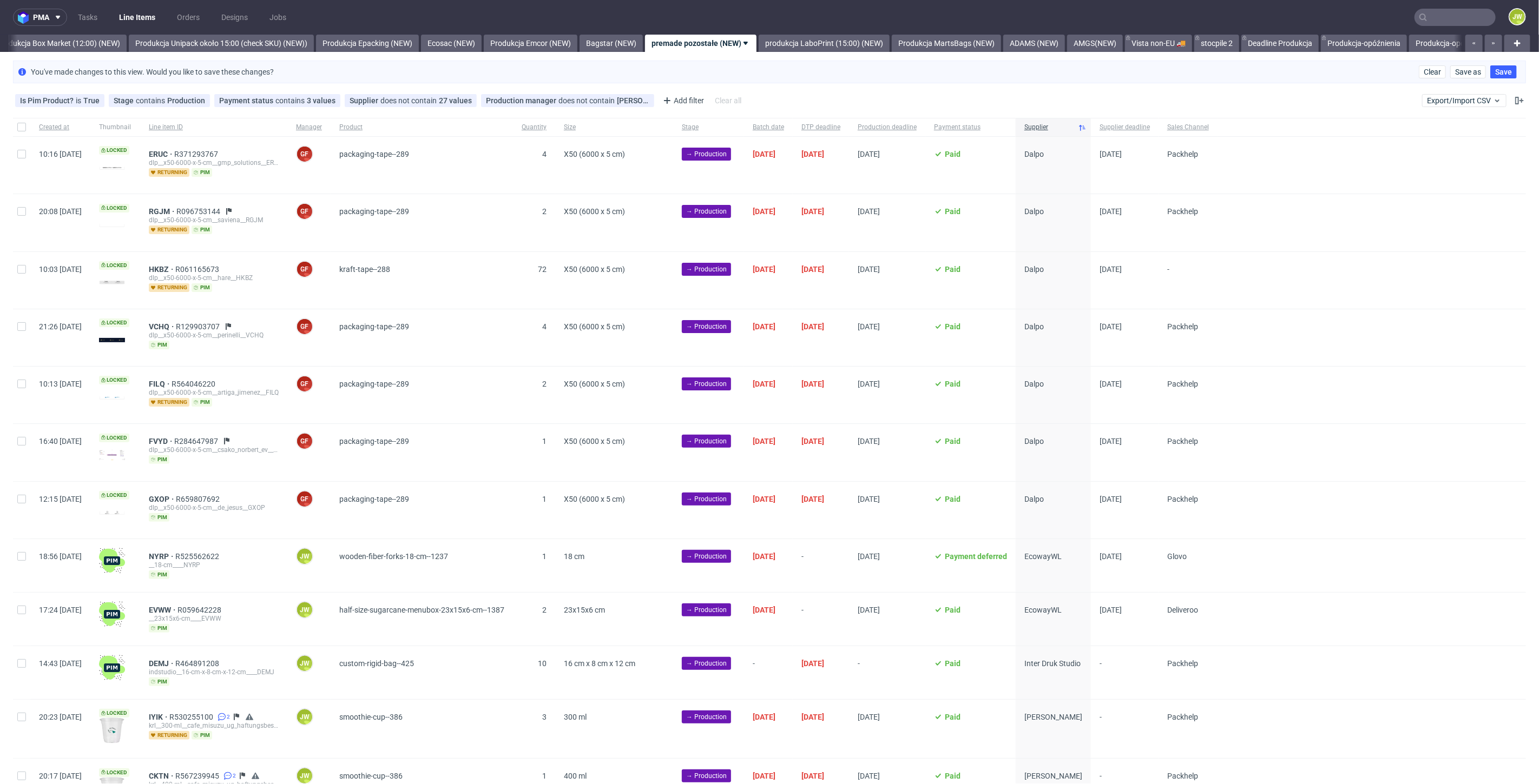
click at [15, 559] on div at bounding box center [22, 565] width 17 height 53
checkbox input "true"
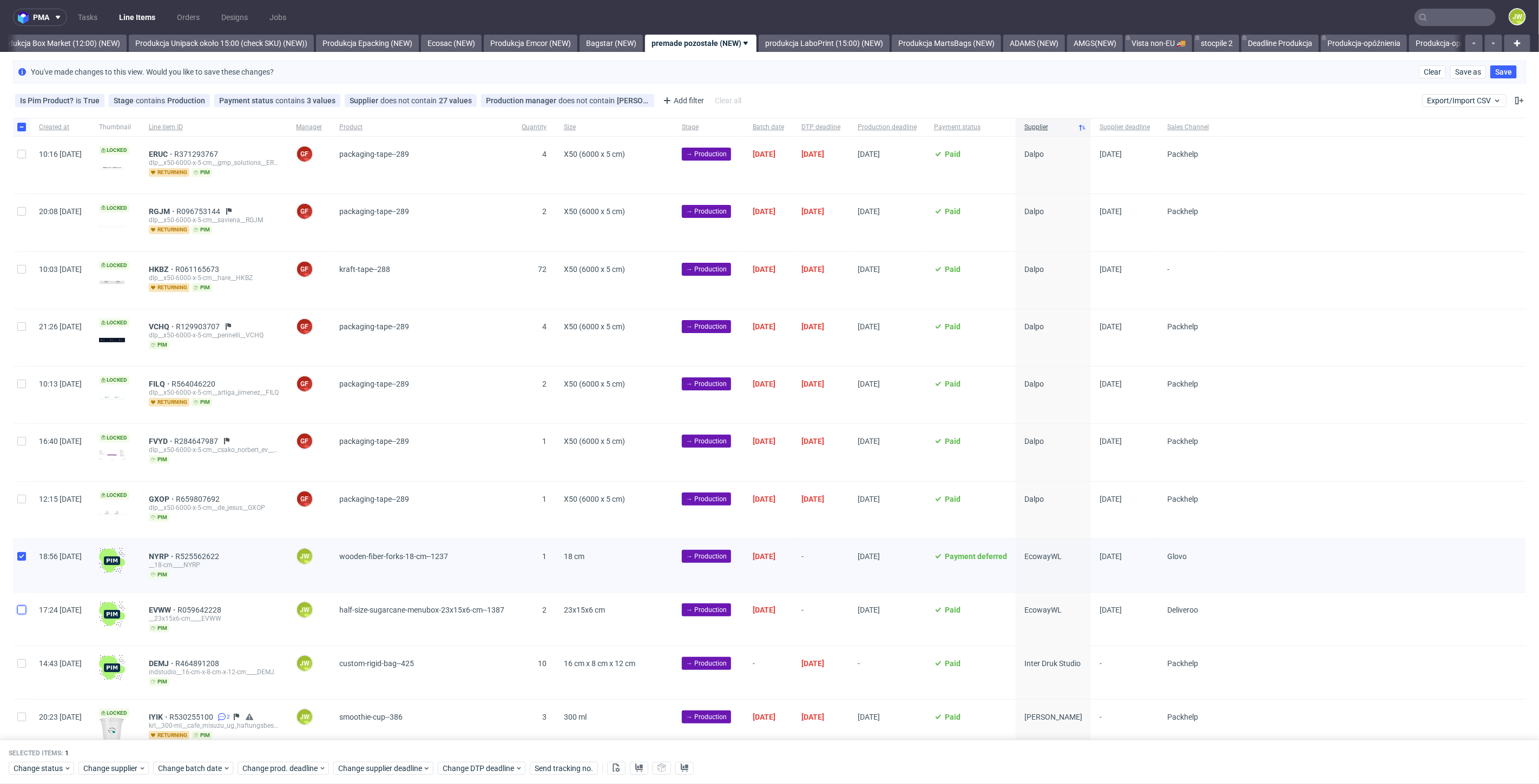
click at [18, 609] on input "checkbox" at bounding box center [21, 609] width 9 height 9
checkbox input "true"
click at [1482, 438] on div at bounding box center [1371, 452] width 308 height 57
click at [55, 771] on span "Change status" at bounding box center [38, 768] width 50 height 11
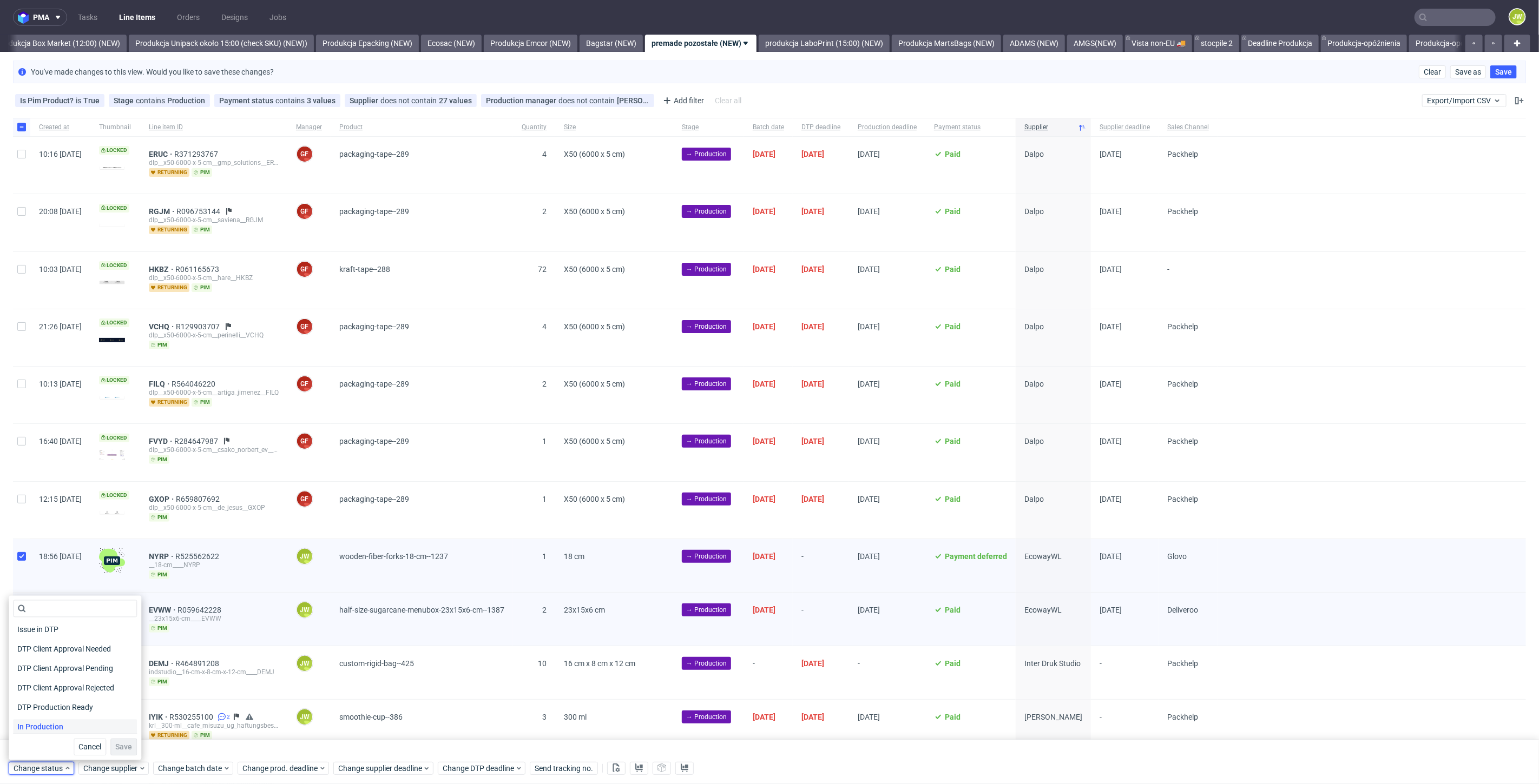
click at [37, 728] on span "In Production" at bounding box center [40, 727] width 55 height 15
click at [120, 748] on span "Save" at bounding box center [123, 748] width 16 height 8
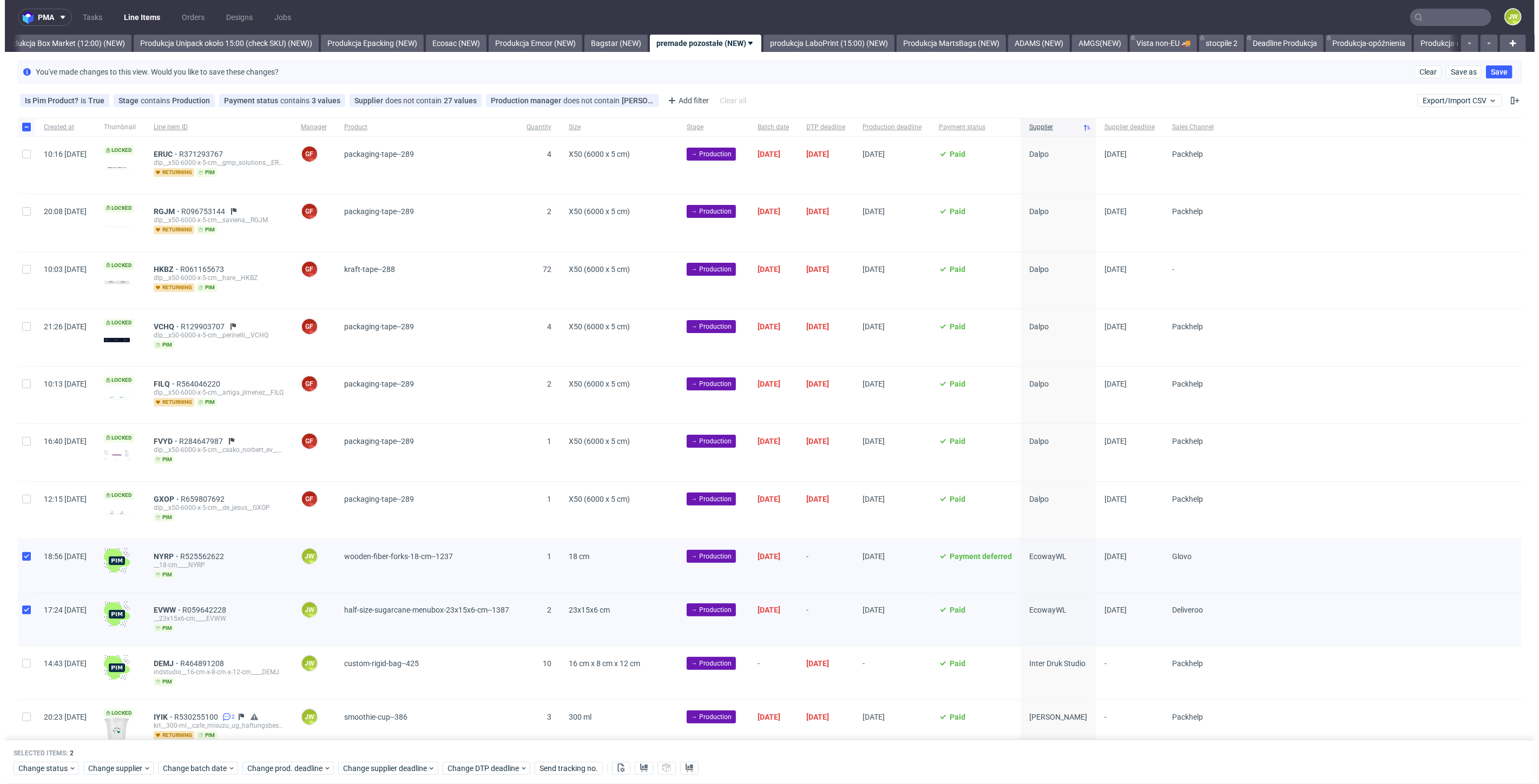
scroll to position [0, 1872]
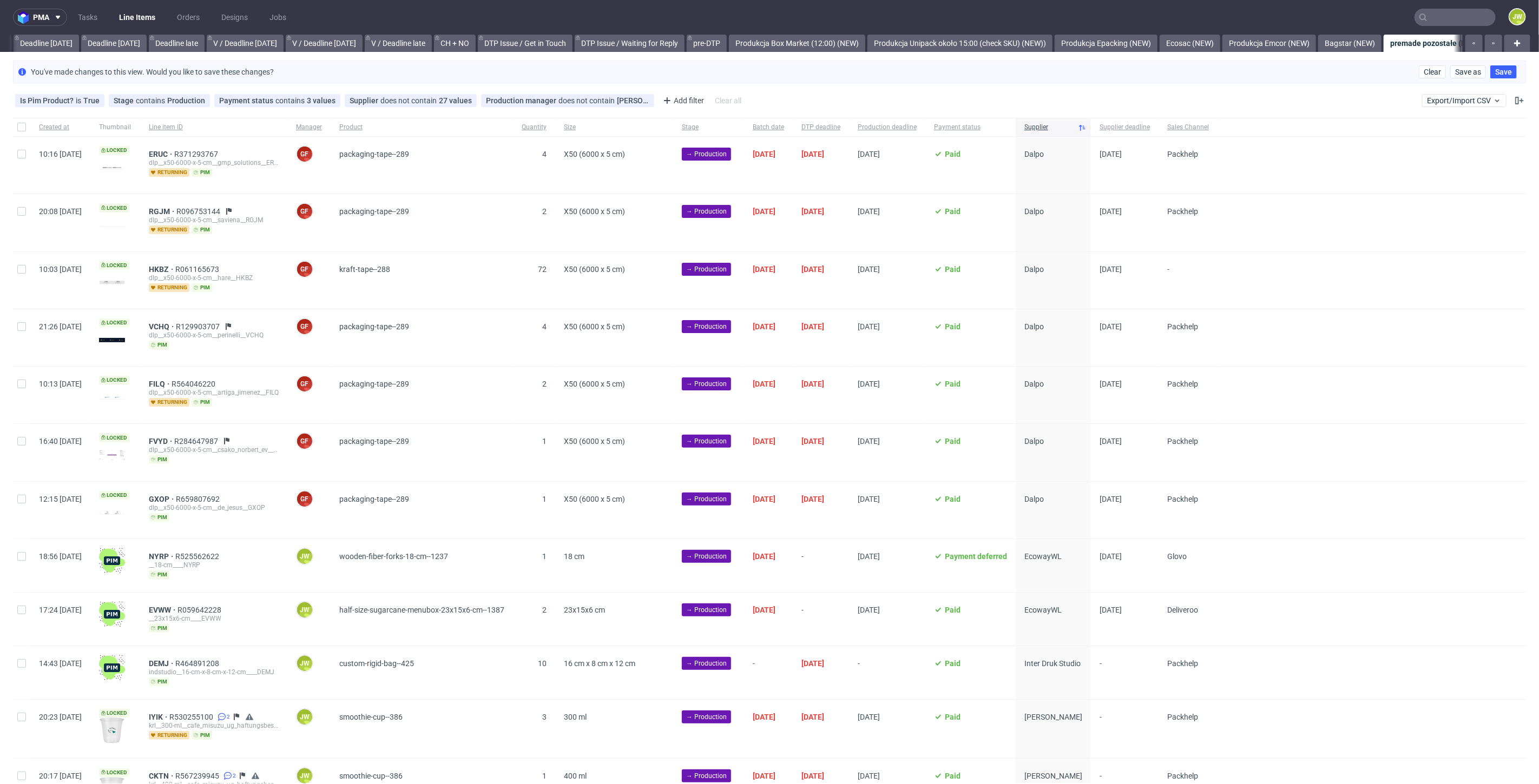
scroll to position [0, 1478]
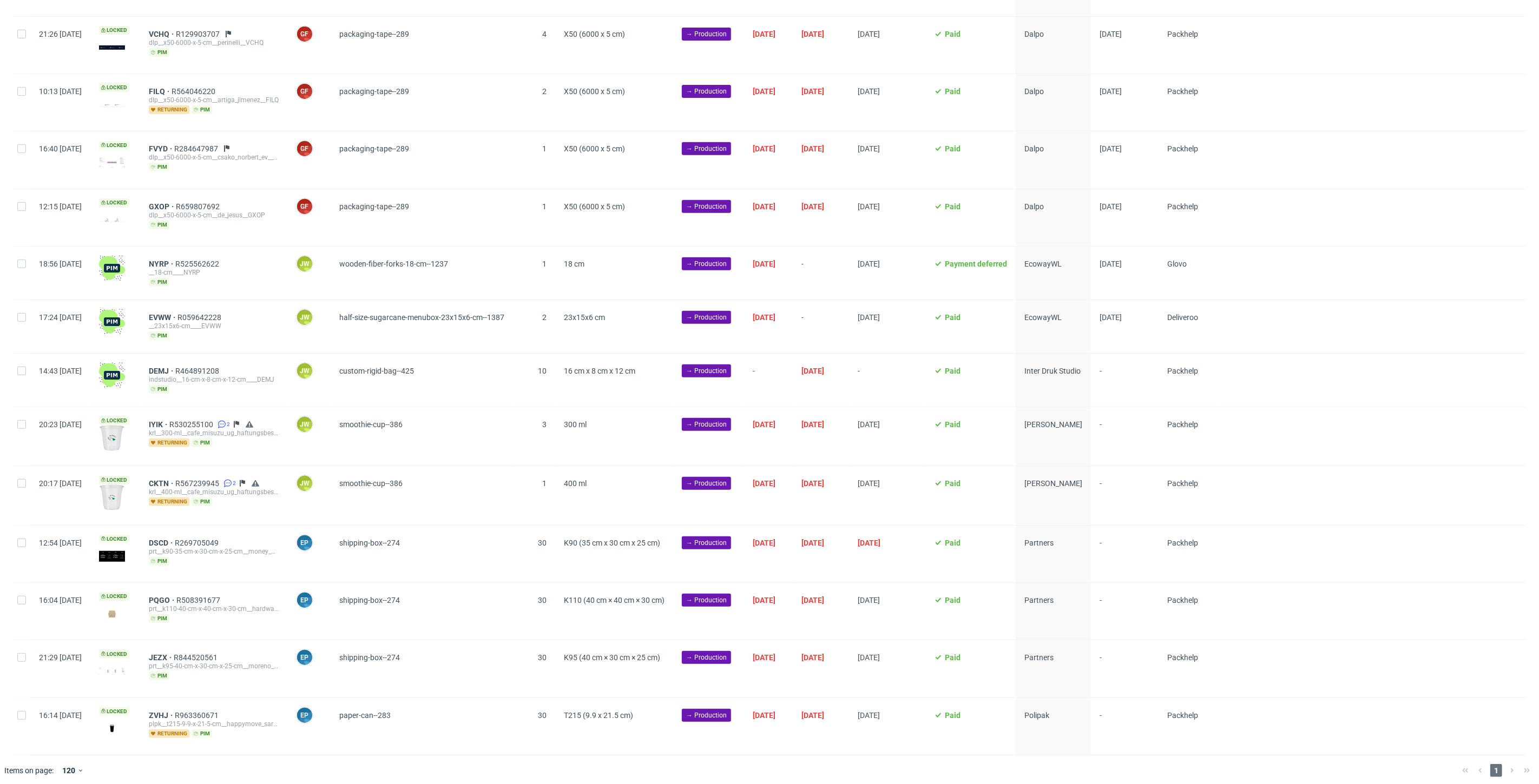
scroll to position [0, 1872]
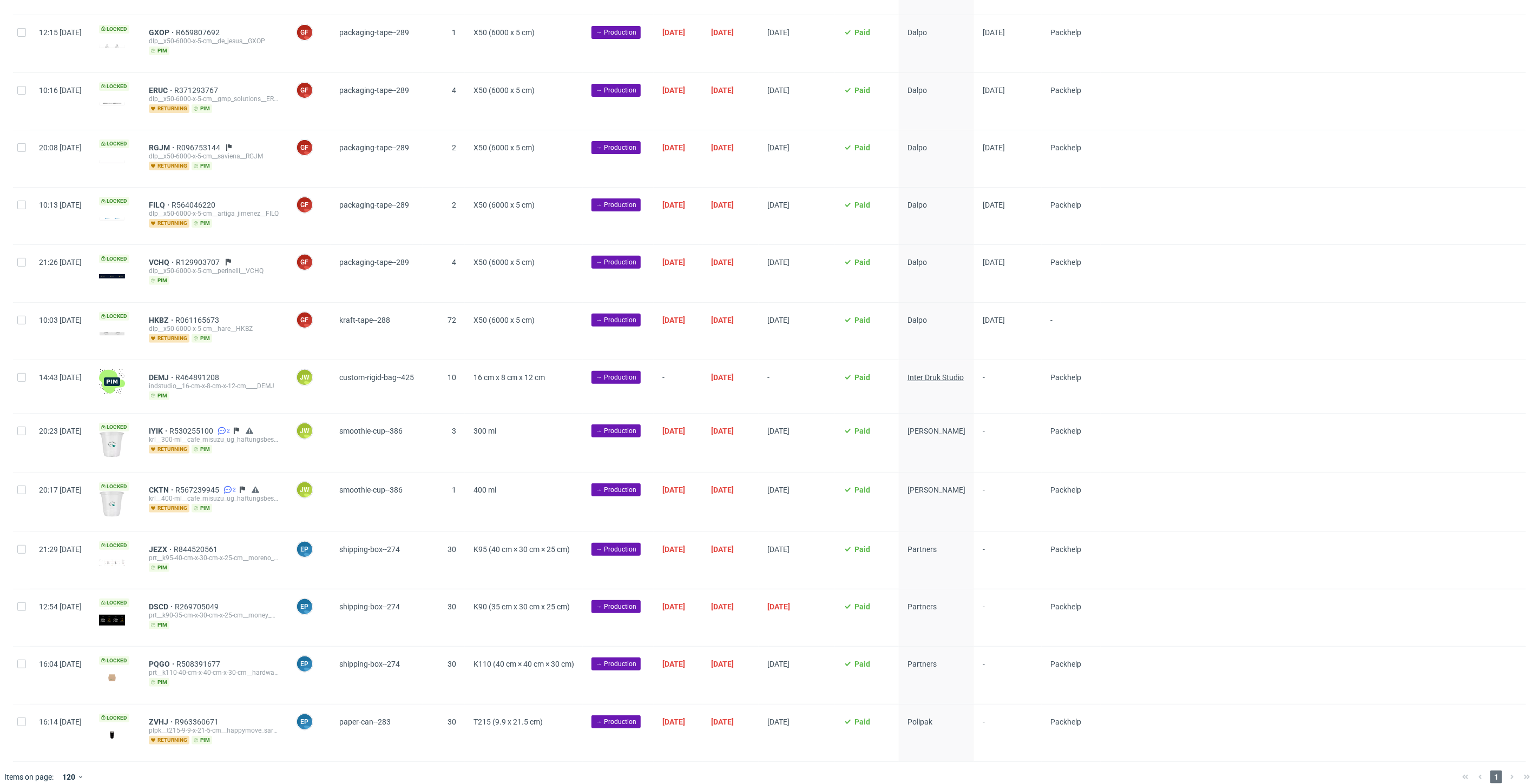
scroll to position [180, 0]
click at [18, 373] on input "checkbox" at bounding box center [21, 376] width 9 height 9
checkbox input "true"
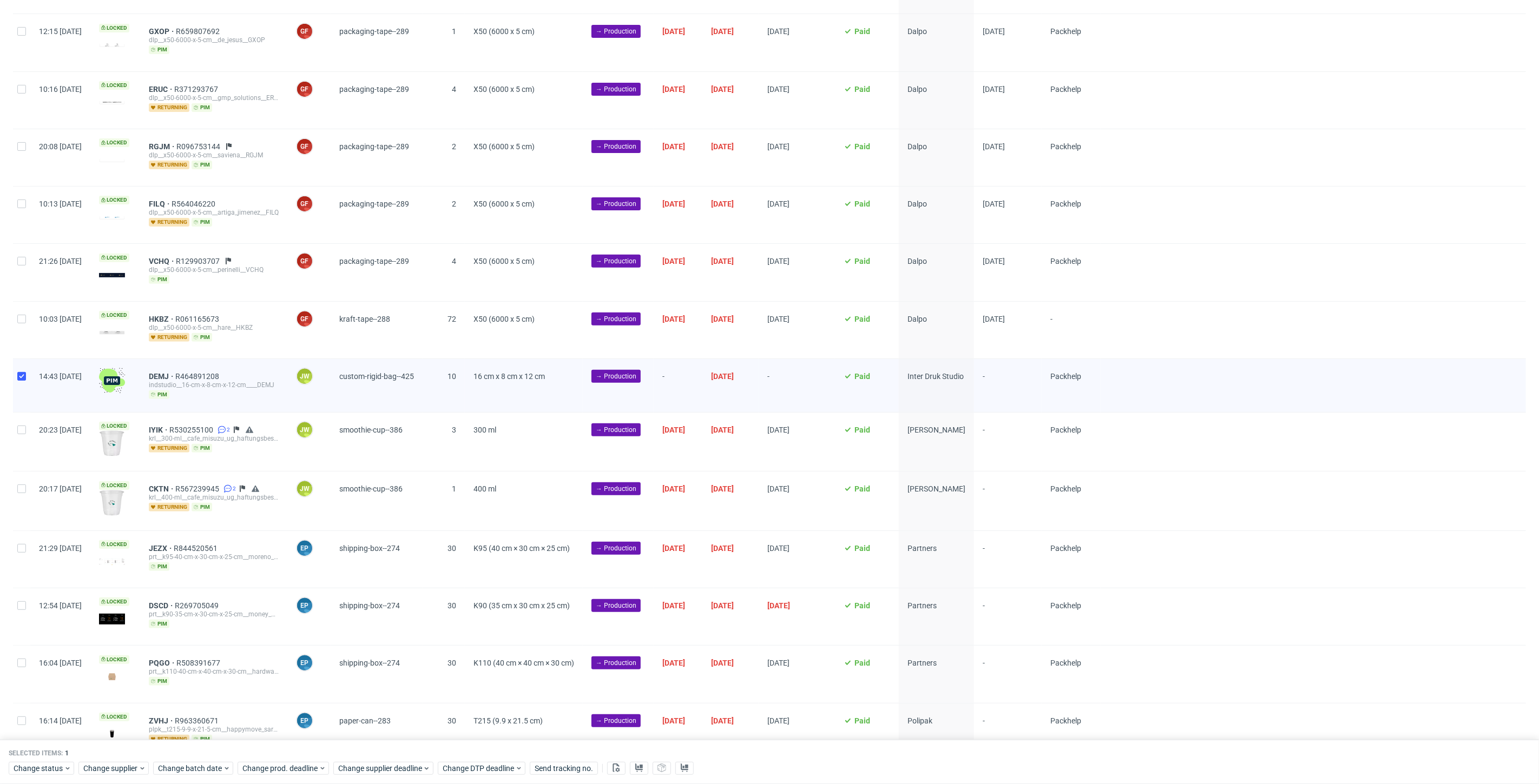
click at [183, 781] on div "Selected items: 1 Change status Change supplier Change batch date Change prod. …" at bounding box center [769, 762] width 1539 height 45
click at [183, 772] on span "Change batch date" at bounding box center [191, 768] width 65 height 11
click at [228, 693] on span "24" at bounding box center [226, 691] width 9 height 11
click at [276, 748] on span "Save" at bounding box center [281, 748] width 16 height 8
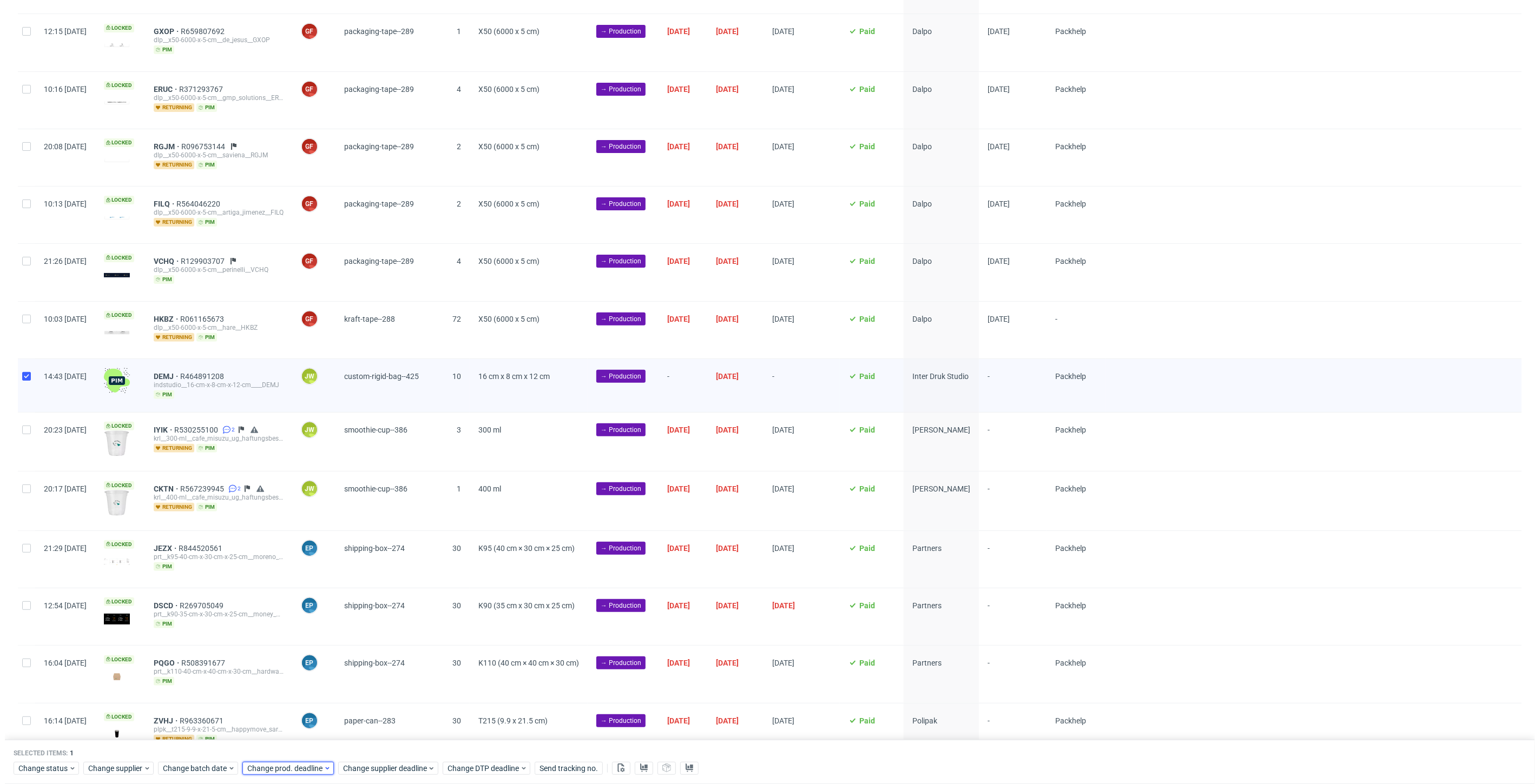
scroll to position [0, 1872]
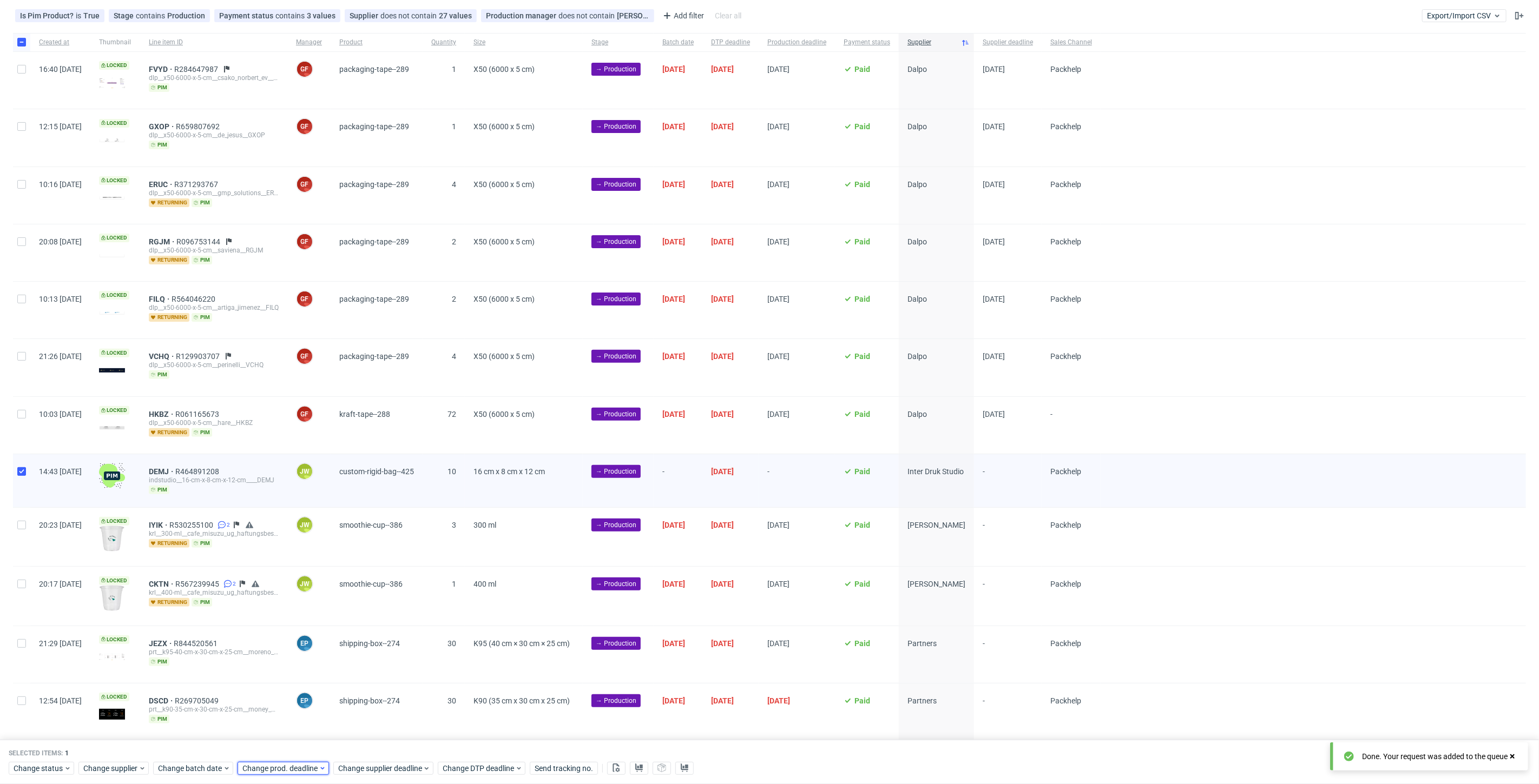
click at [264, 771] on span "Change prod. deadline" at bounding box center [280, 768] width 76 height 11
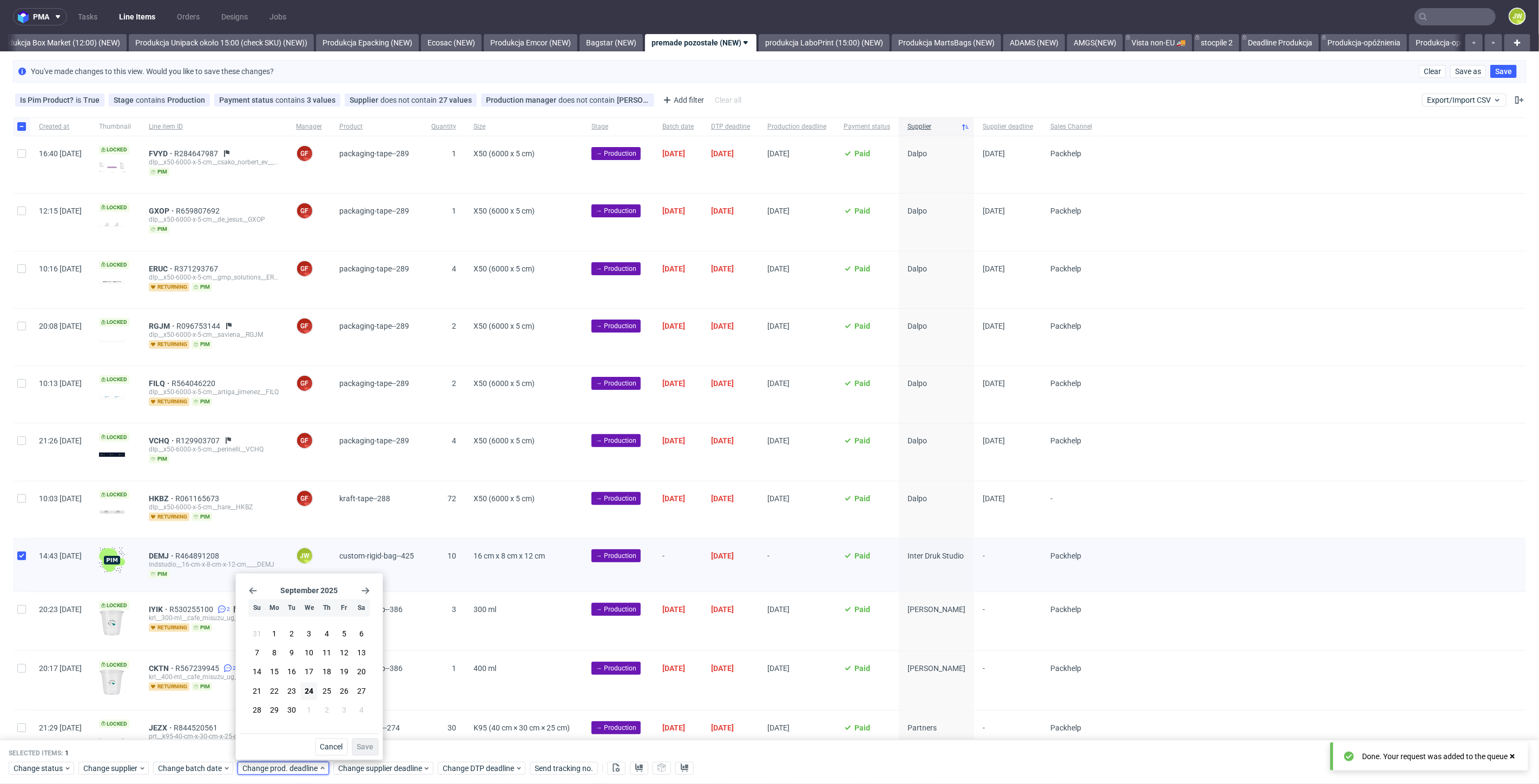
scroll to position [0, 0]
click at [368, 592] on use "Go forward 1 month" at bounding box center [366, 591] width 8 height 7
click at [306, 653] on button "8" at bounding box center [308, 653] width 16 height 17
click at [357, 744] on span "Save" at bounding box center [365, 748] width 16 height 8
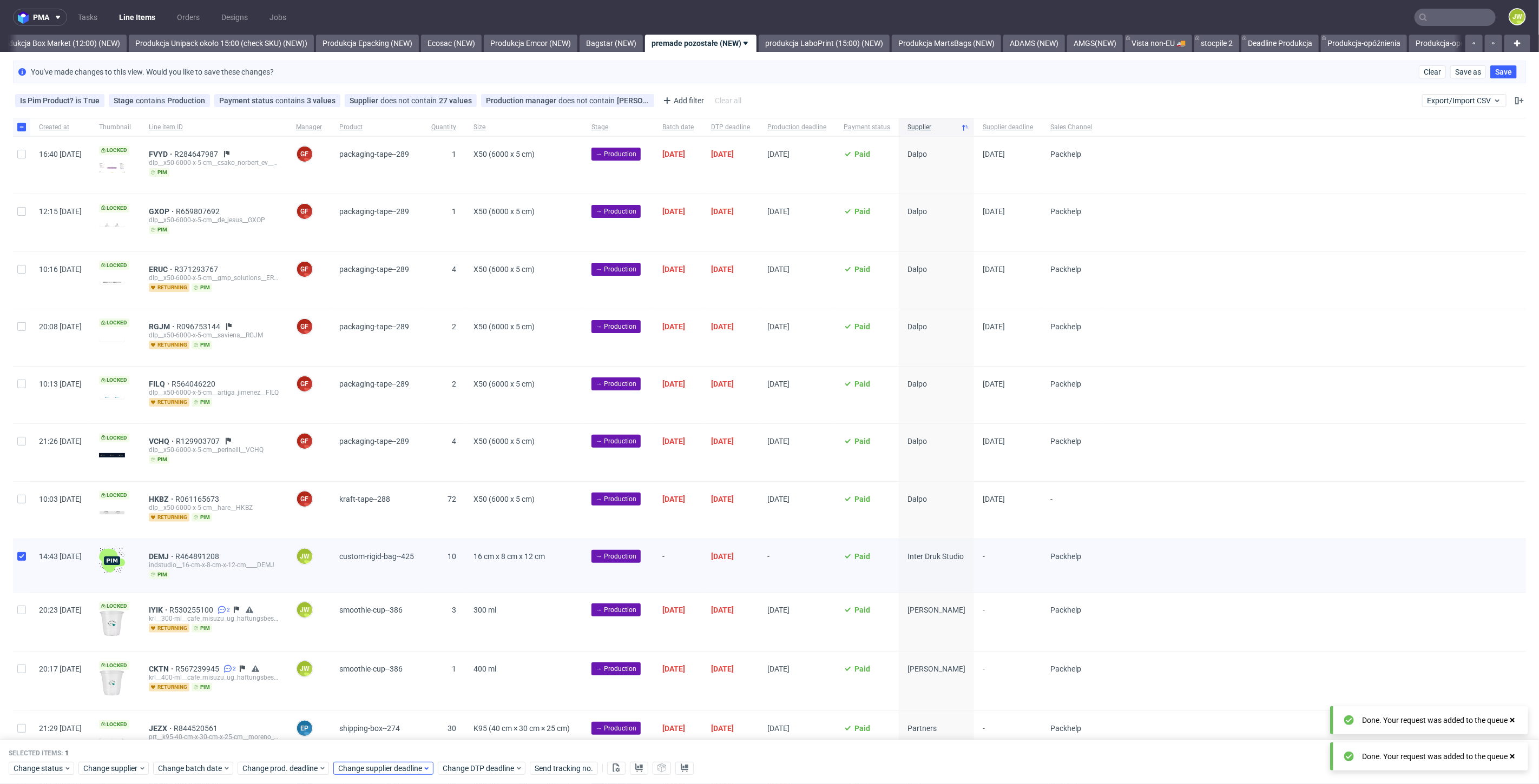
scroll to position [0, 1872]
click at [359, 773] on span "Change supplier deadline" at bounding box center [380, 768] width 84 height 11
click at [459, 588] on icon "Go forward 1 month" at bounding box center [461, 591] width 9 height 9
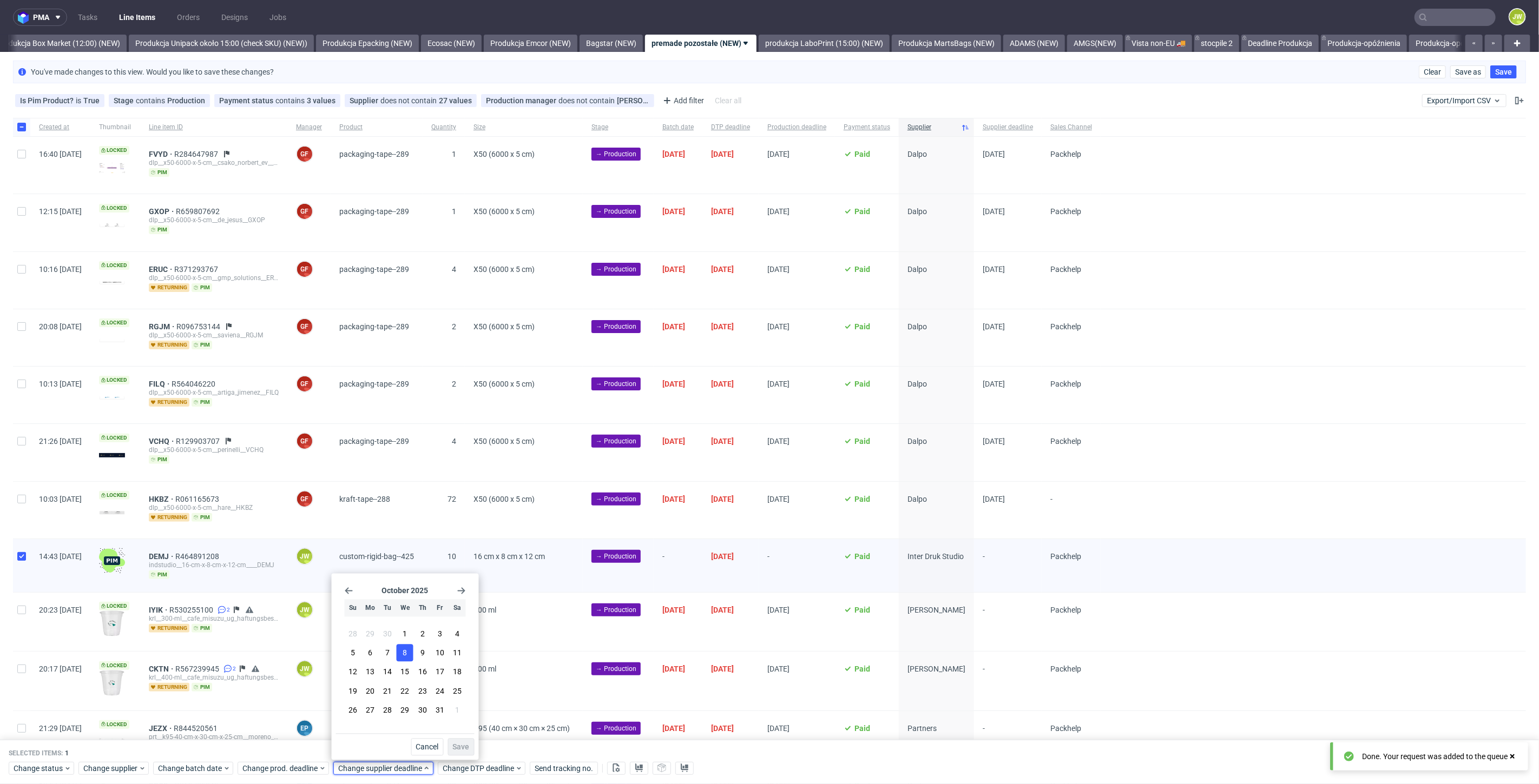
click at [405, 655] on span "8" at bounding box center [405, 653] width 5 height 11
click at [458, 748] on span "Save" at bounding box center [461, 748] width 16 height 8
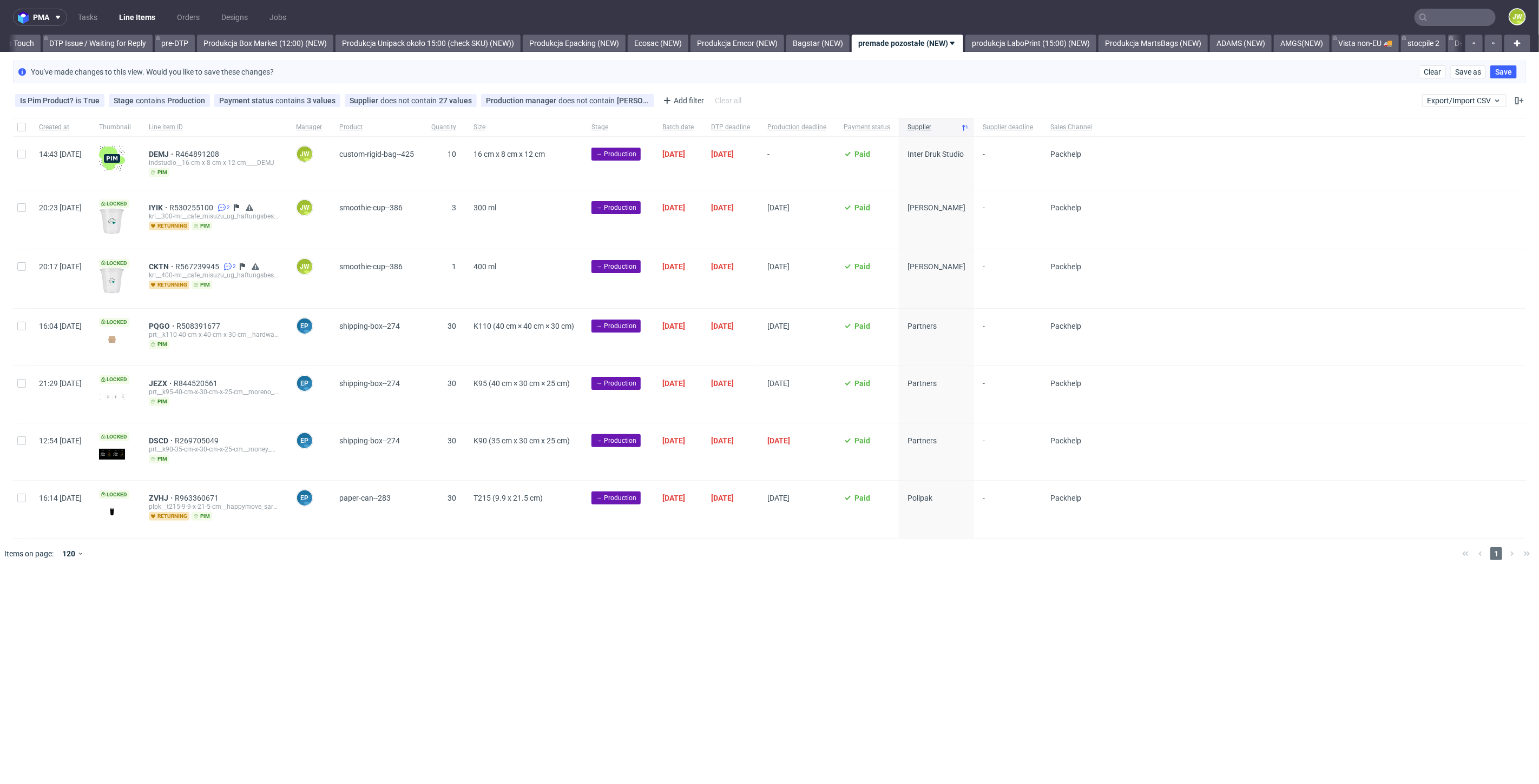
scroll to position [0, 1761]
click at [20, 156] on input "checkbox" at bounding box center [21, 154] width 9 height 9
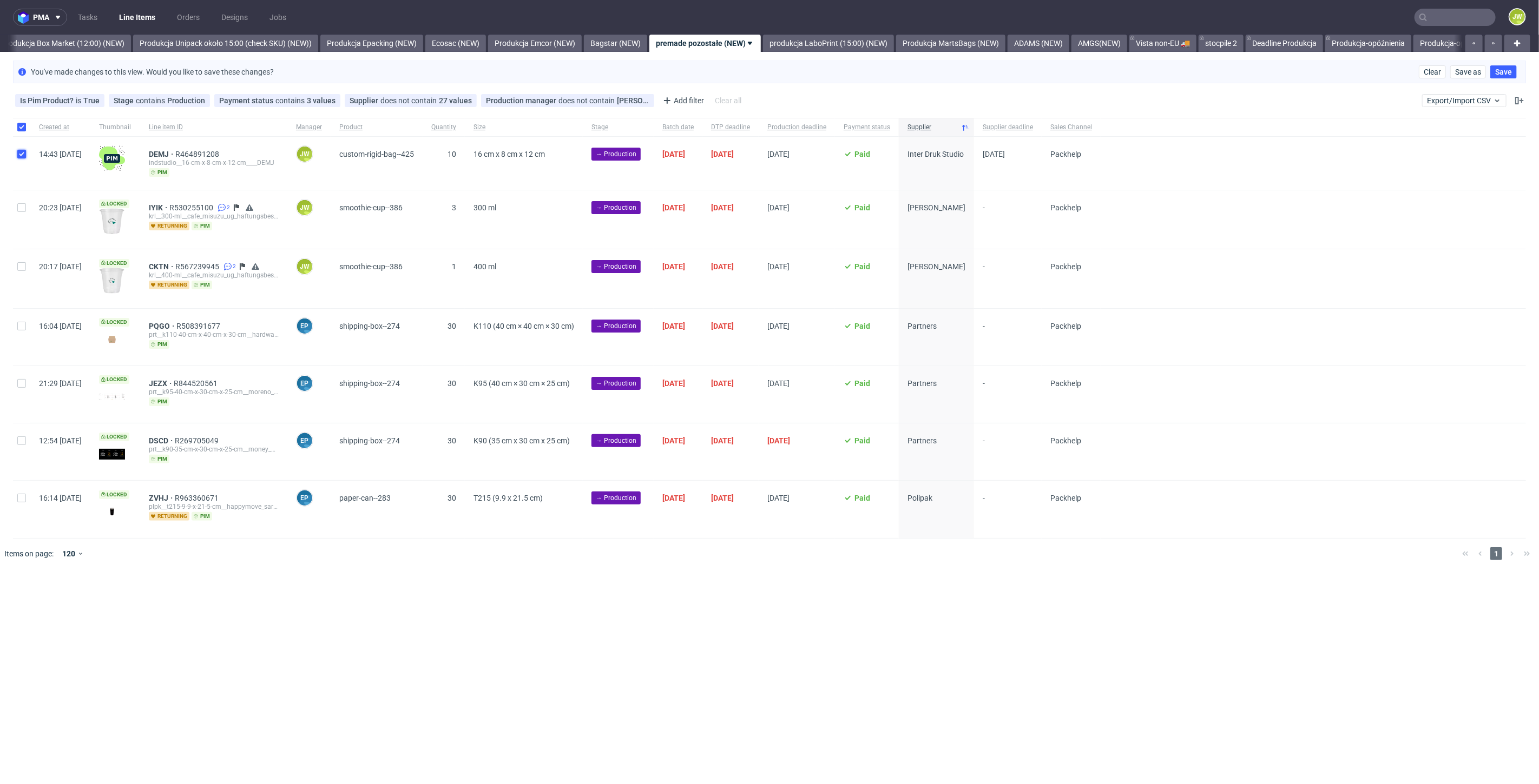
checkbox input "true"
click at [613, 597] on icon at bounding box center [616, 601] width 9 height 9
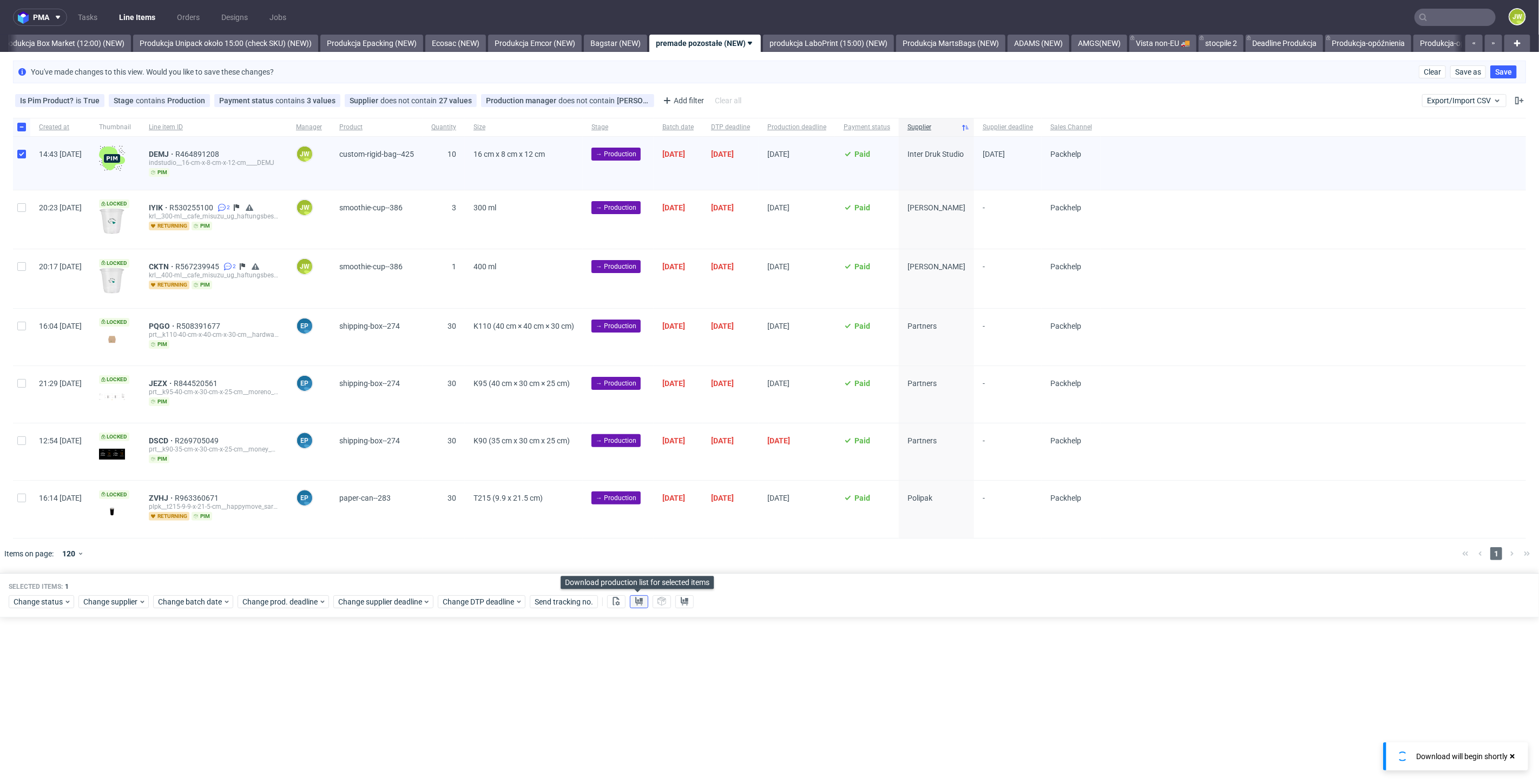
click at [635, 597] on icon at bounding box center [638, 601] width 9 height 9
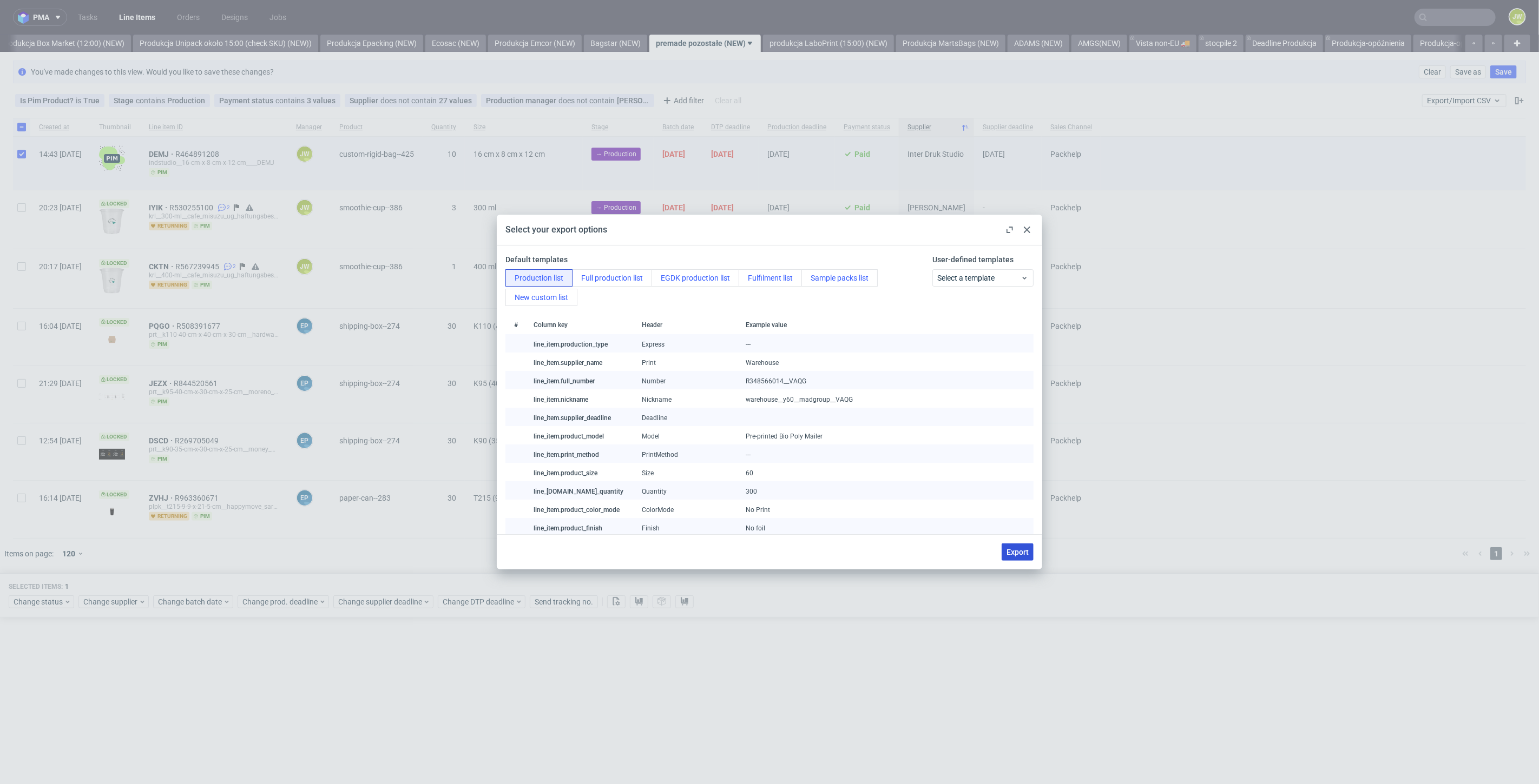
click at [1005, 552] on button "Export" at bounding box center [1017, 553] width 32 height 17
checkbox input "false"
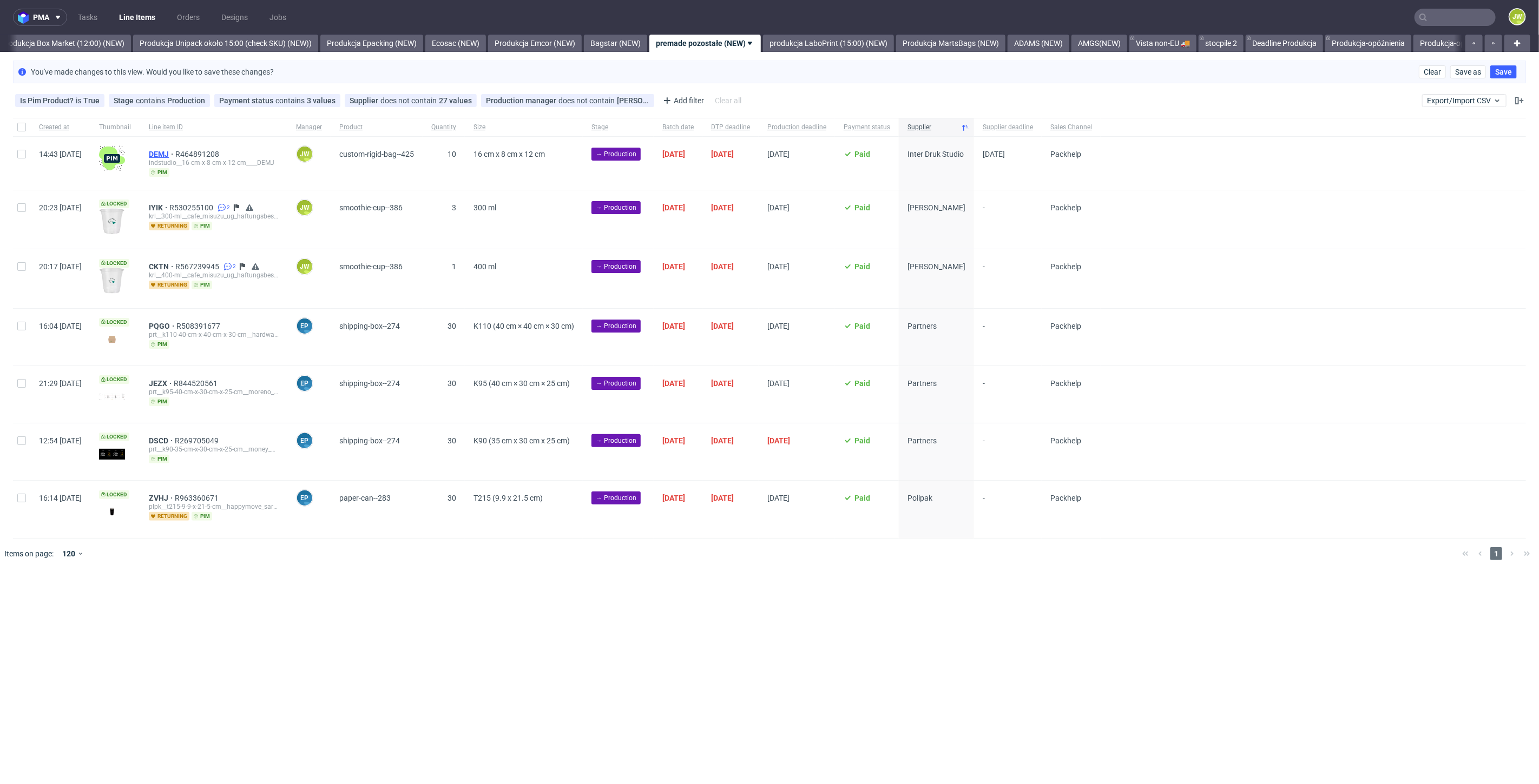
click at [176, 155] on span "DEMJ" at bounding box center [162, 154] width 27 height 9
click at [17, 153] on input "checkbox" at bounding box center [21, 154] width 9 height 9
checkbox input "true"
click at [176, 601] on span "Change batch date" at bounding box center [191, 602] width 65 height 11
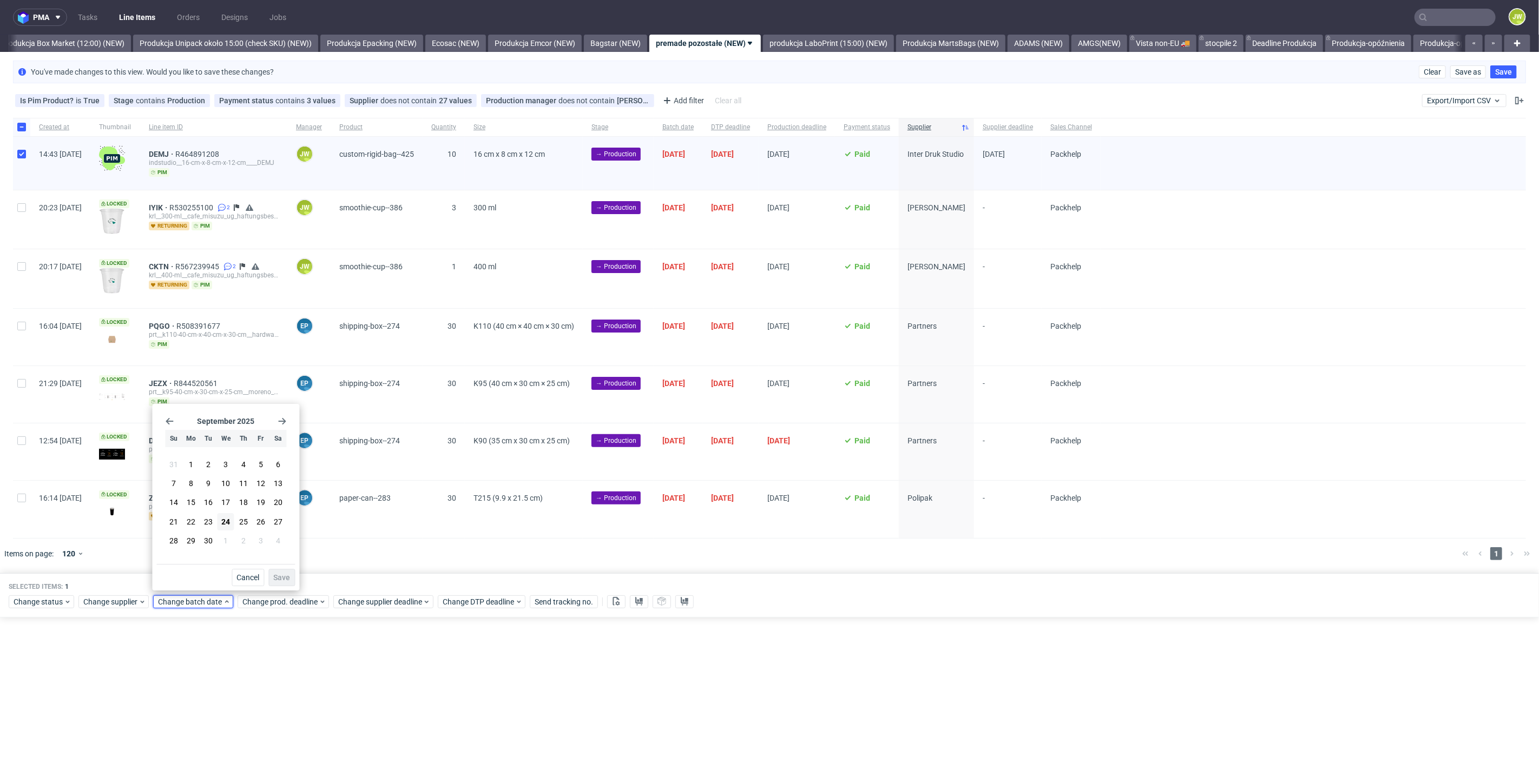
click at [263, 678] on div "pma Tasks Line Items Orders Designs Jobs JW All DTP Late Shipped Shipments DTP …" at bounding box center [769, 392] width 1539 height 784
click at [32, 602] on span "Change status" at bounding box center [38, 602] width 50 height 11
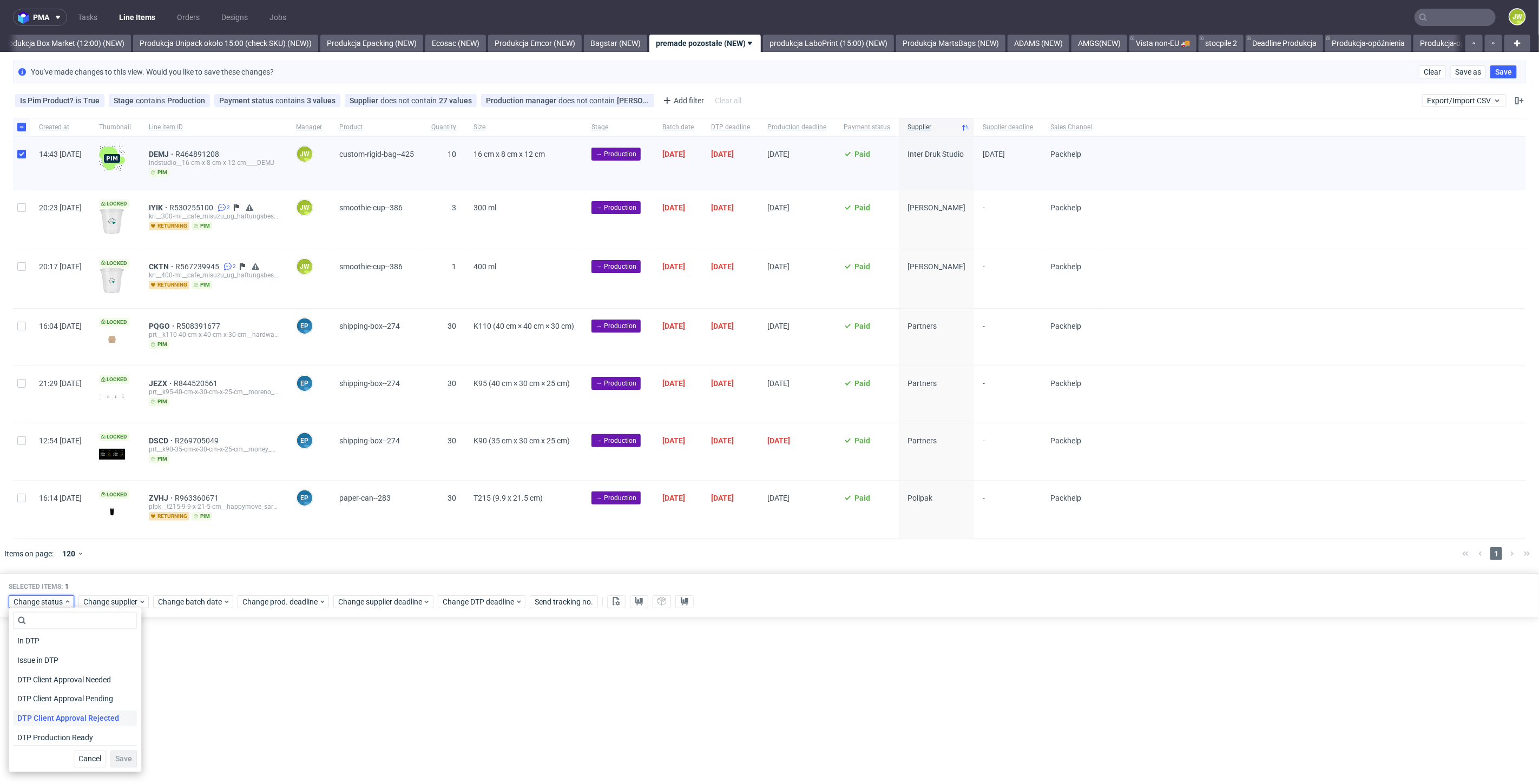
scroll to position [60, 0]
click at [37, 733] on span "In Production" at bounding box center [40, 740] width 55 height 15
click at [115, 756] on span "Save" at bounding box center [123, 760] width 16 height 8
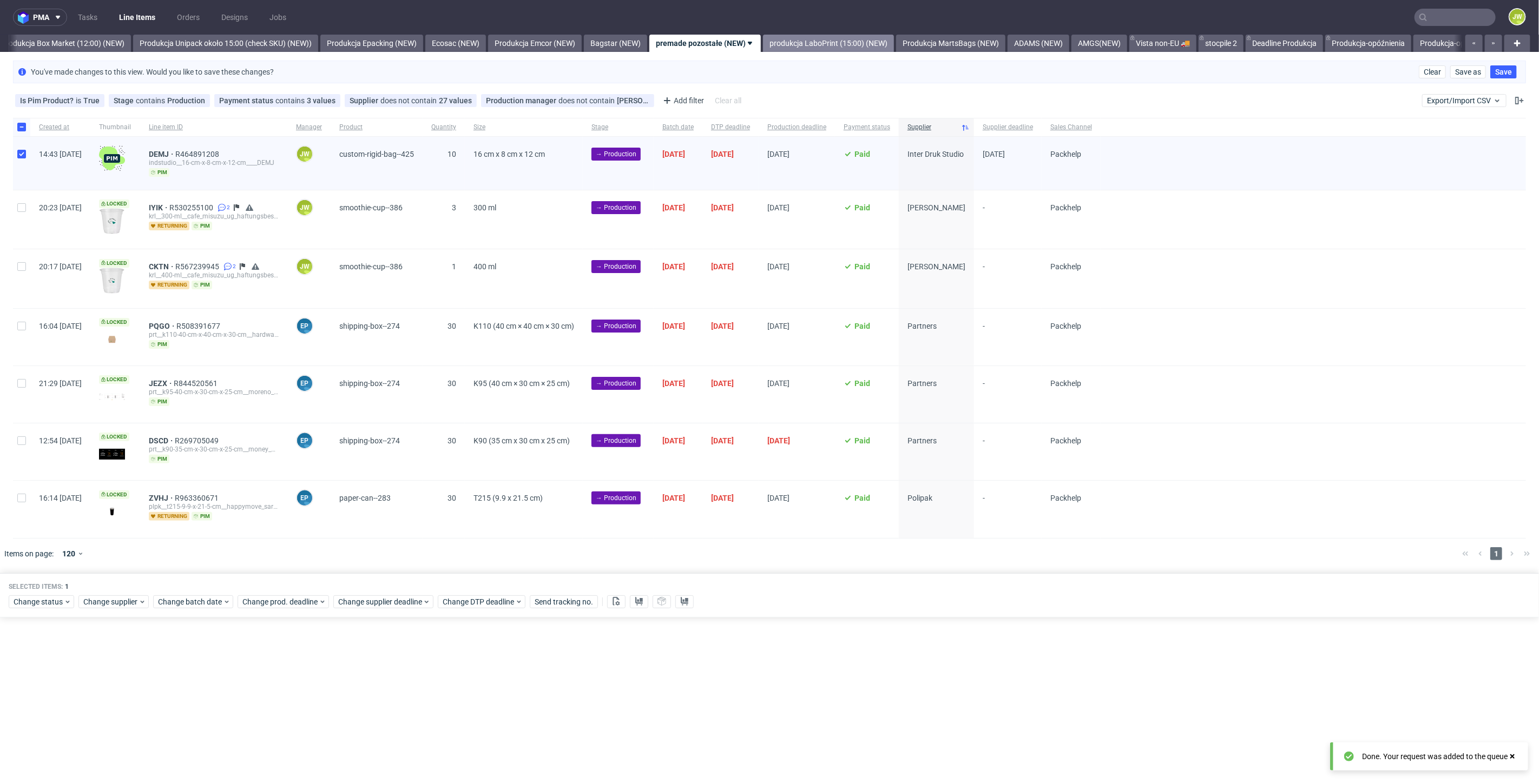
click at [818, 45] on link "produkcja LaboPrint (15:00) (NEW)" at bounding box center [829, 43] width 131 height 17
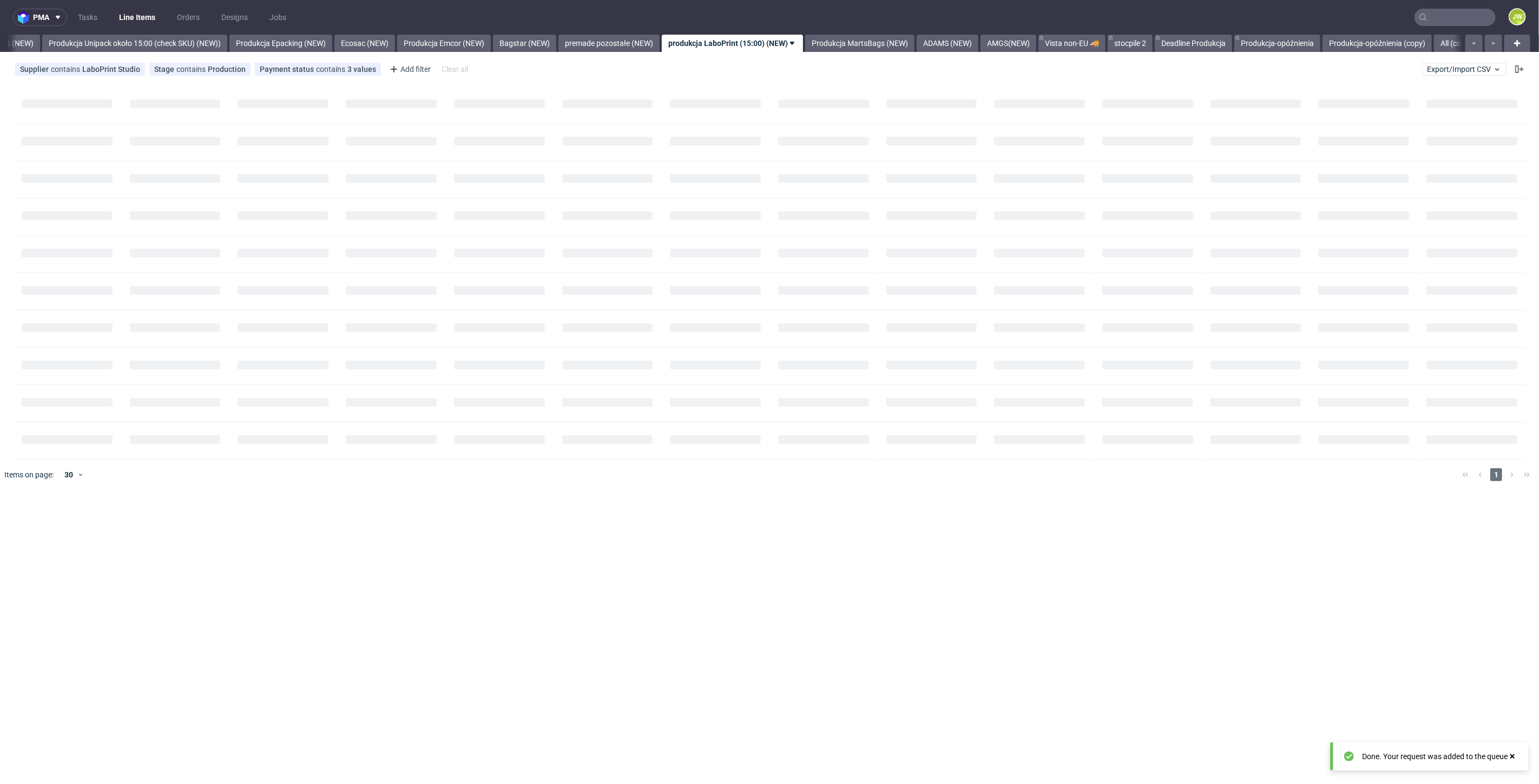
scroll to position [0, 1985]
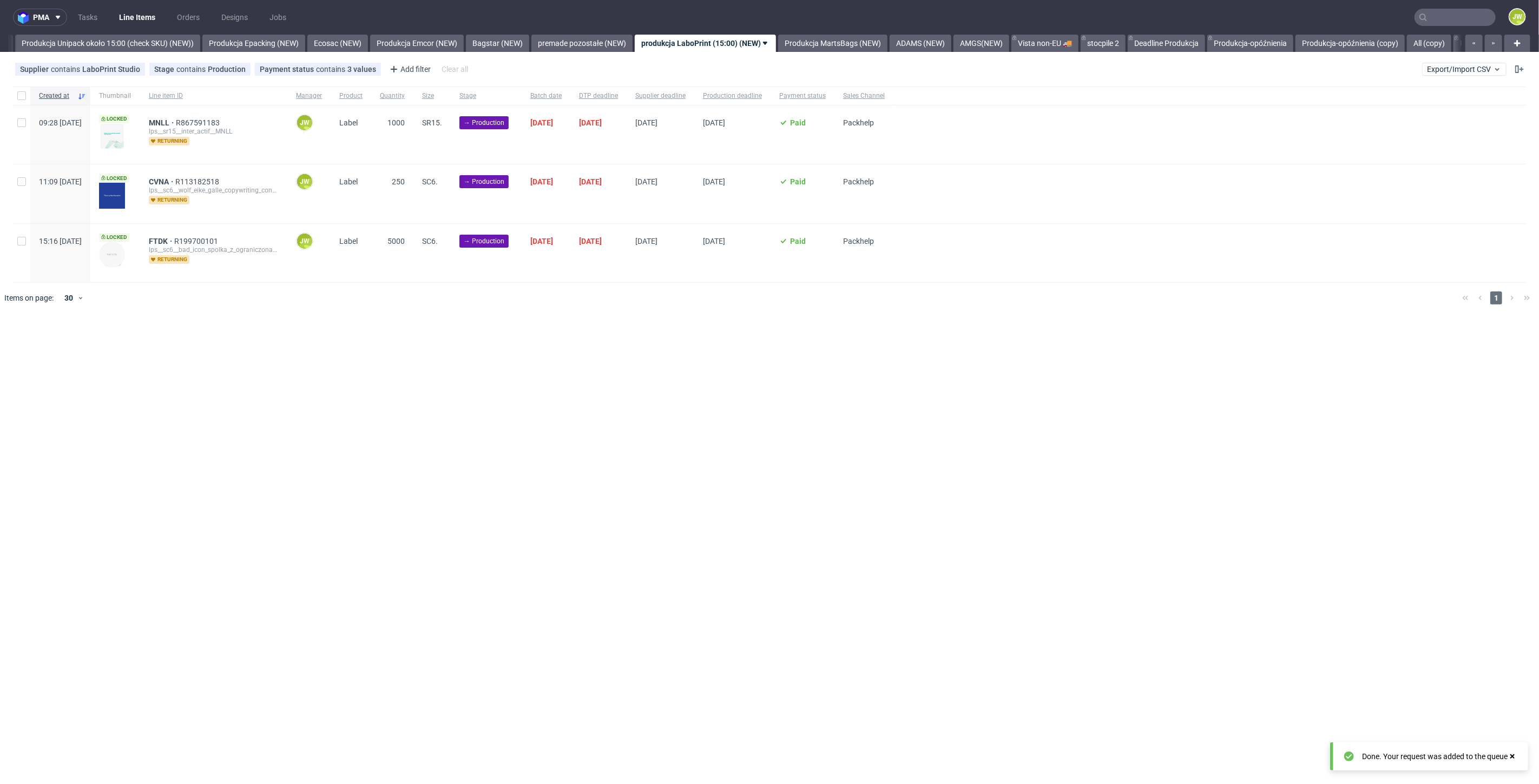
click at [615, 33] on nav "pma Tasks Line Items Orders Designs Jobs JW" at bounding box center [769, 17] width 1539 height 35
click at [605, 36] on link "premade pozostałe (NEW)" at bounding box center [582, 43] width 101 height 17
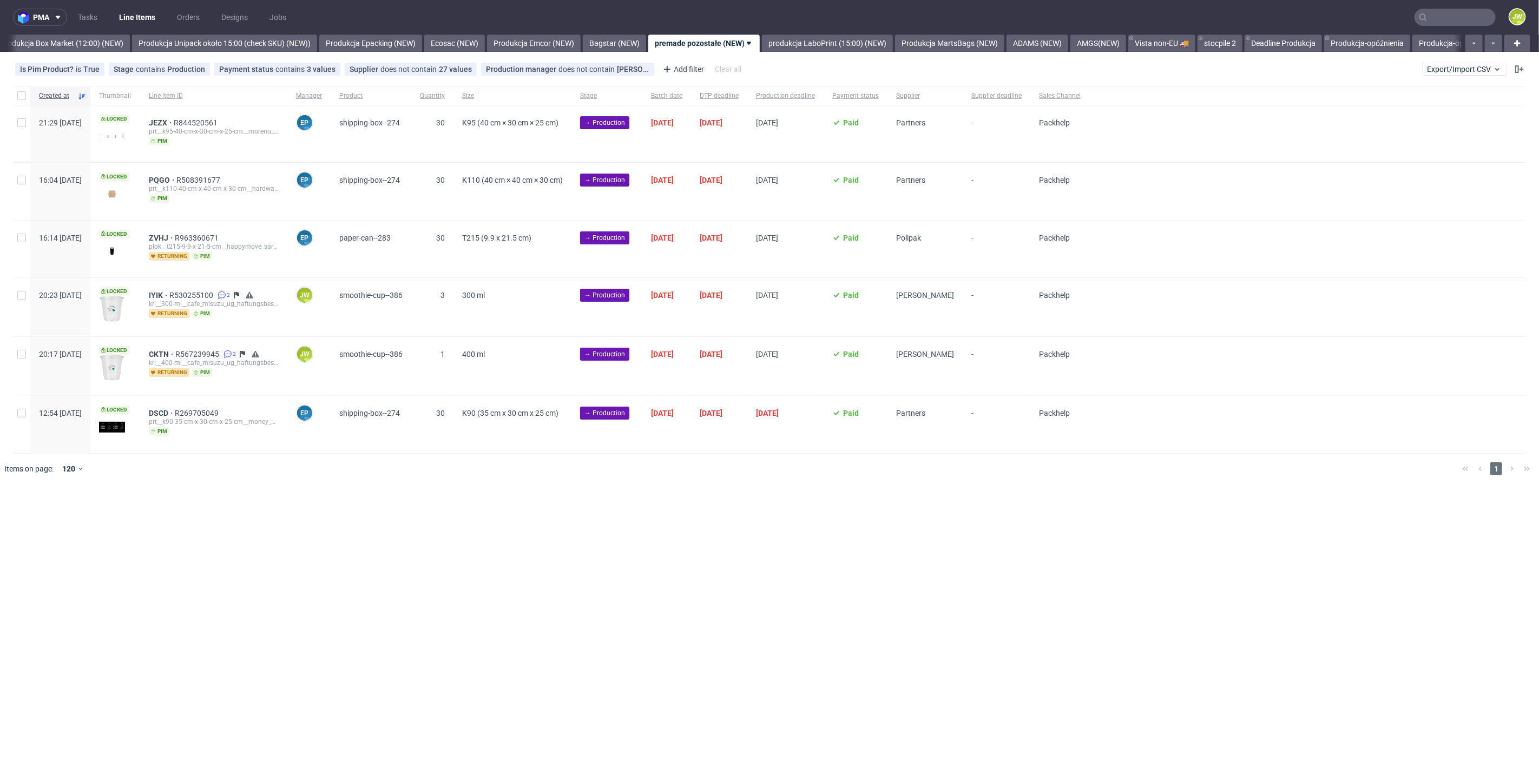
scroll to position [0, 1867]
click at [460, 491] on div "pma Tasks Line Items Orders Designs Jobs JW All DTP Late Shipped Shipments DTP …" at bounding box center [769, 392] width 1539 height 784
click at [169, 294] on span "IYIK" at bounding box center [158, 295] width 20 height 9
click at [176, 350] on span "CKTN" at bounding box center [162, 354] width 27 height 9
click at [23, 297] on input "checkbox" at bounding box center [21, 295] width 9 height 9
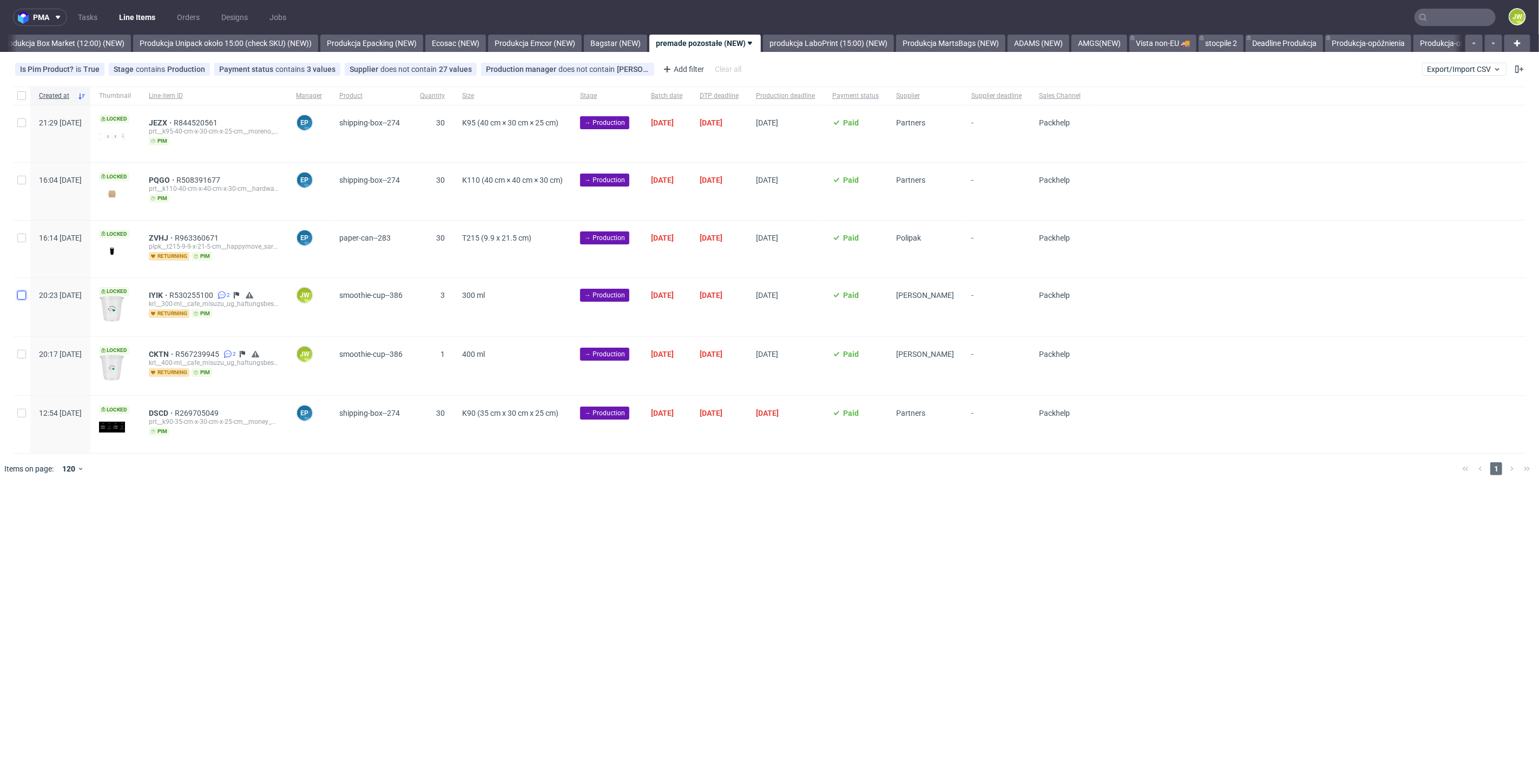
checkbox input "true"
click at [22, 353] on input "checkbox" at bounding box center [21, 354] width 9 height 9
checkbox input "true"
click at [177, 515] on span "Change batch date" at bounding box center [191, 516] width 65 height 11
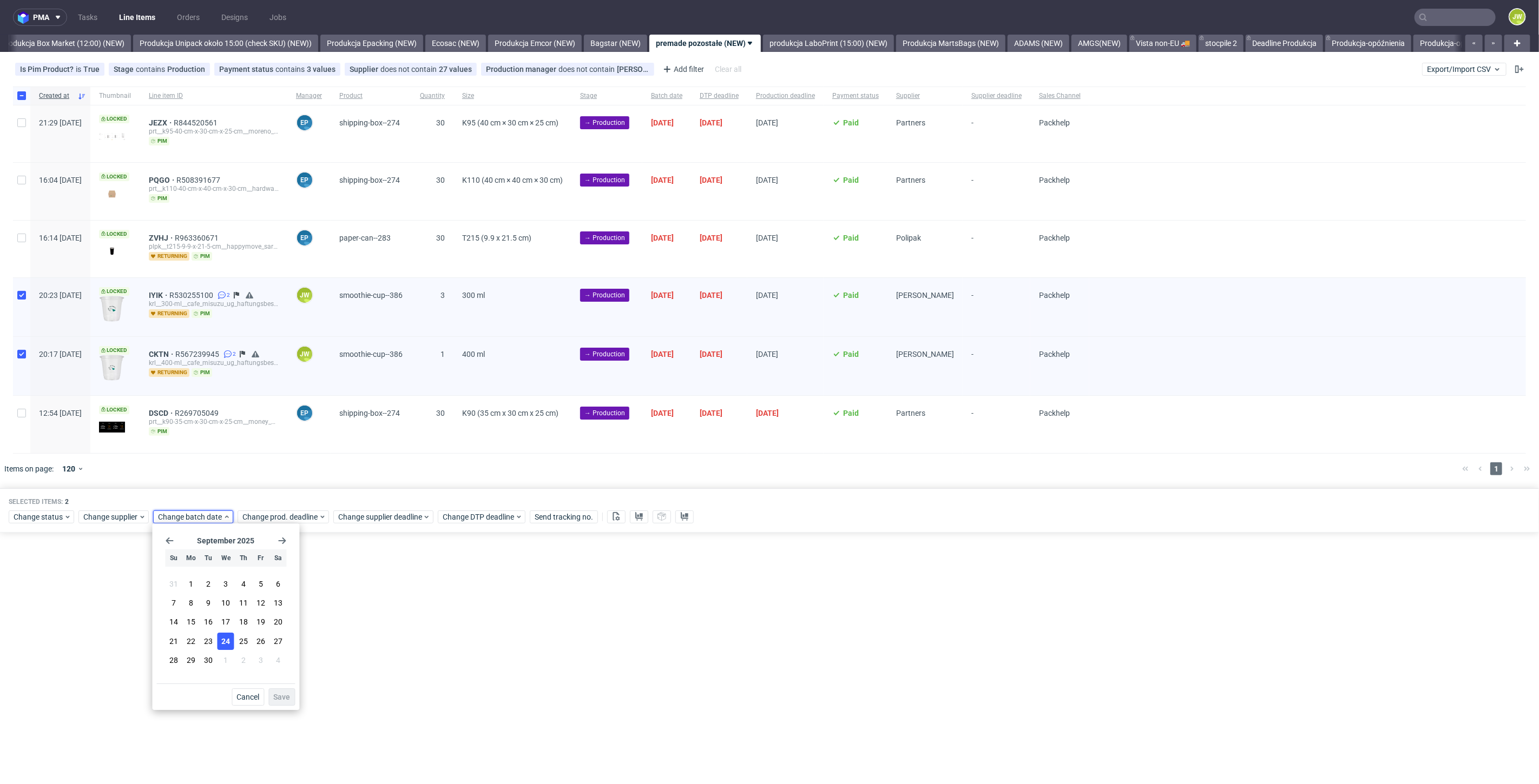
click at [222, 637] on span "24" at bounding box center [226, 641] width 9 height 11
click at [277, 703] on button "Save" at bounding box center [282, 698] width 27 height 17
click at [276, 519] on span "Change prod. deadline" at bounding box center [280, 516] width 76 height 11
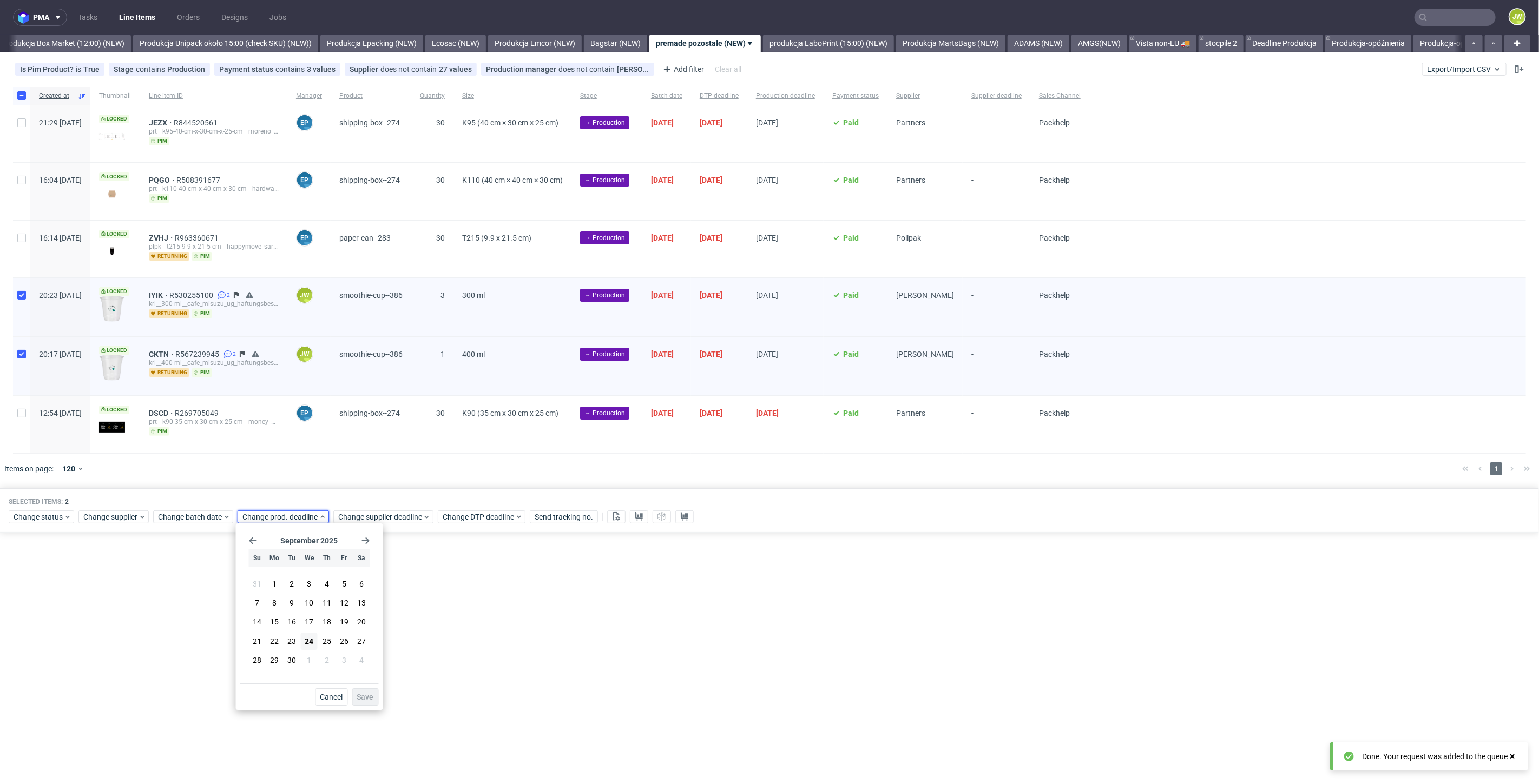
click at [366, 541] on use "Go forward 1 month" at bounding box center [366, 540] width 8 height 7
click at [366, 540] on icon "Go forward 1 month" at bounding box center [366, 540] width 9 height 9
drag, startPoint x: 271, startPoint y: 599, endPoint x: 301, endPoint y: 627, distance: 41.0
click at [272, 599] on button "3" at bounding box center [274, 602] width 16 height 17
click at [365, 699] on span "Save" at bounding box center [365, 698] width 16 height 8
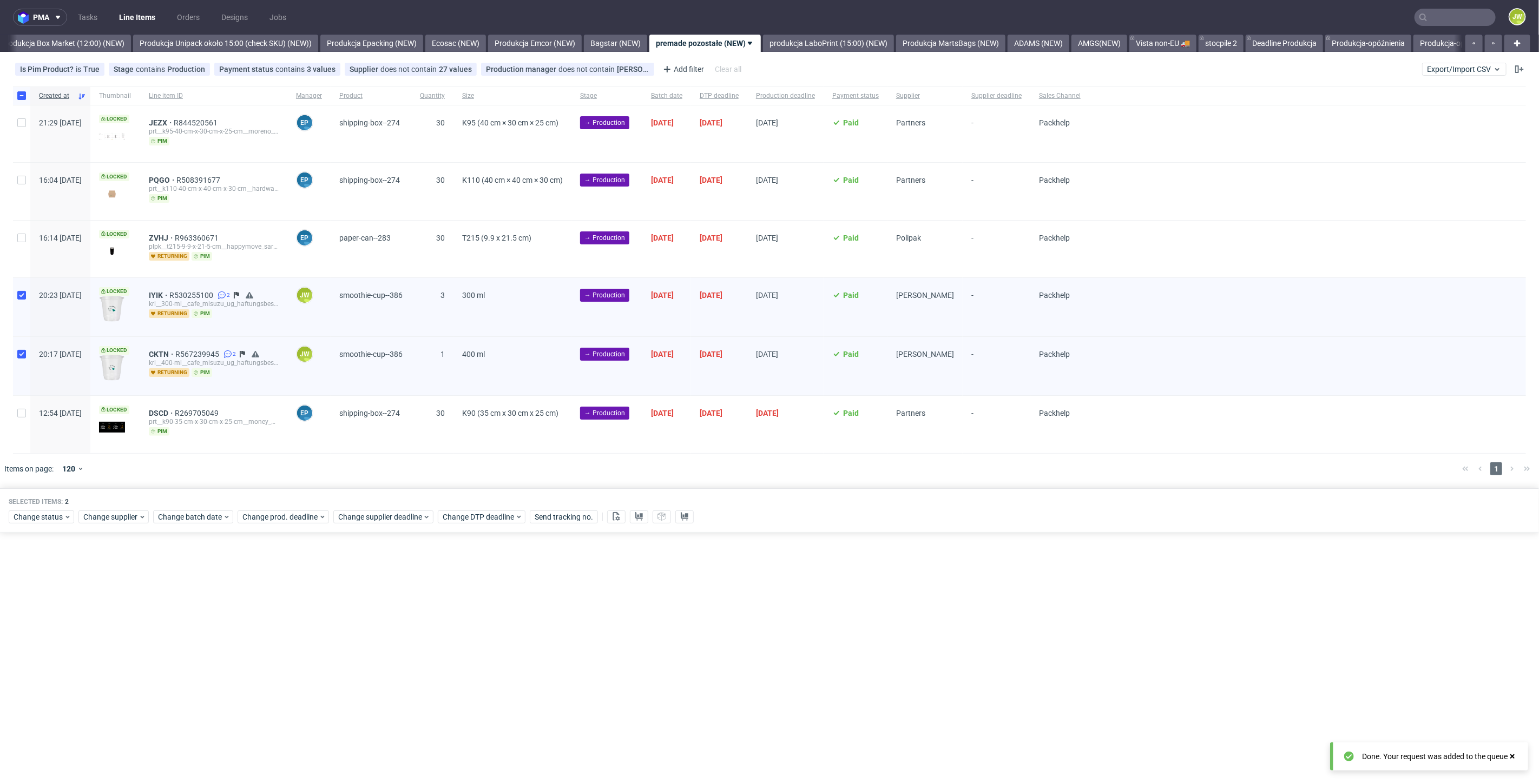
click at [362, 506] on div "Selected items: 2 Change status Change supplier Change batch date Change prod. …" at bounding box center [769, 511] width 1539 height 45
click at [361, 514] on span "Change supplier deadline" at bounding box center [380, 516] width 84 height 11
click at [459, 541] on use "Go forward 1 month" at bounding box center [462, 540] width 8 height 7
click at [464, 540] on use "Go forward 1 month" at bounding box center [462, 540] width 8 height 7
click at [371, 605] on span "3" at bounding box center [370, 601] width 5 height 11
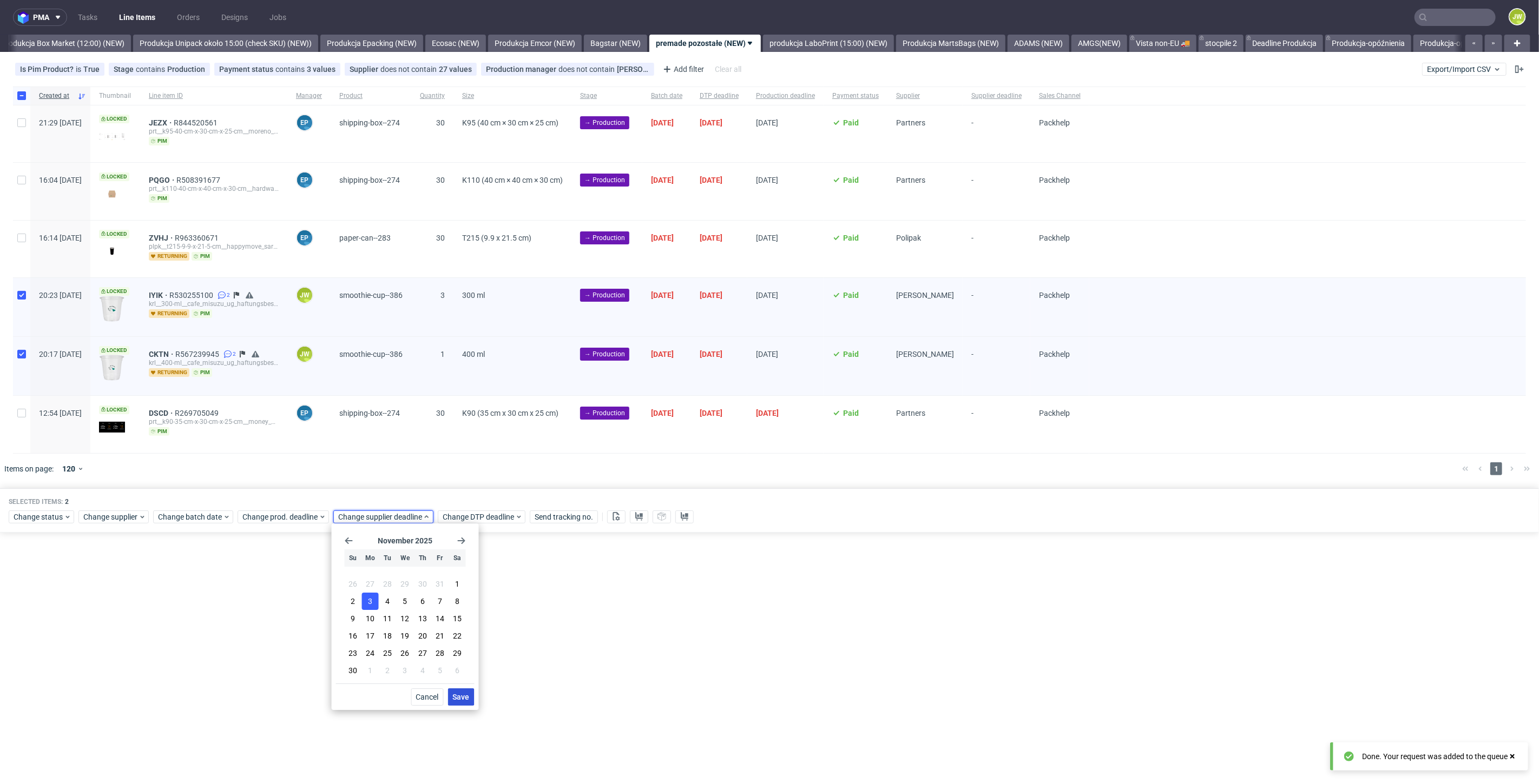
click at [457, 701] on span "Save" at bounding box center [461, 698] width 16 height 8
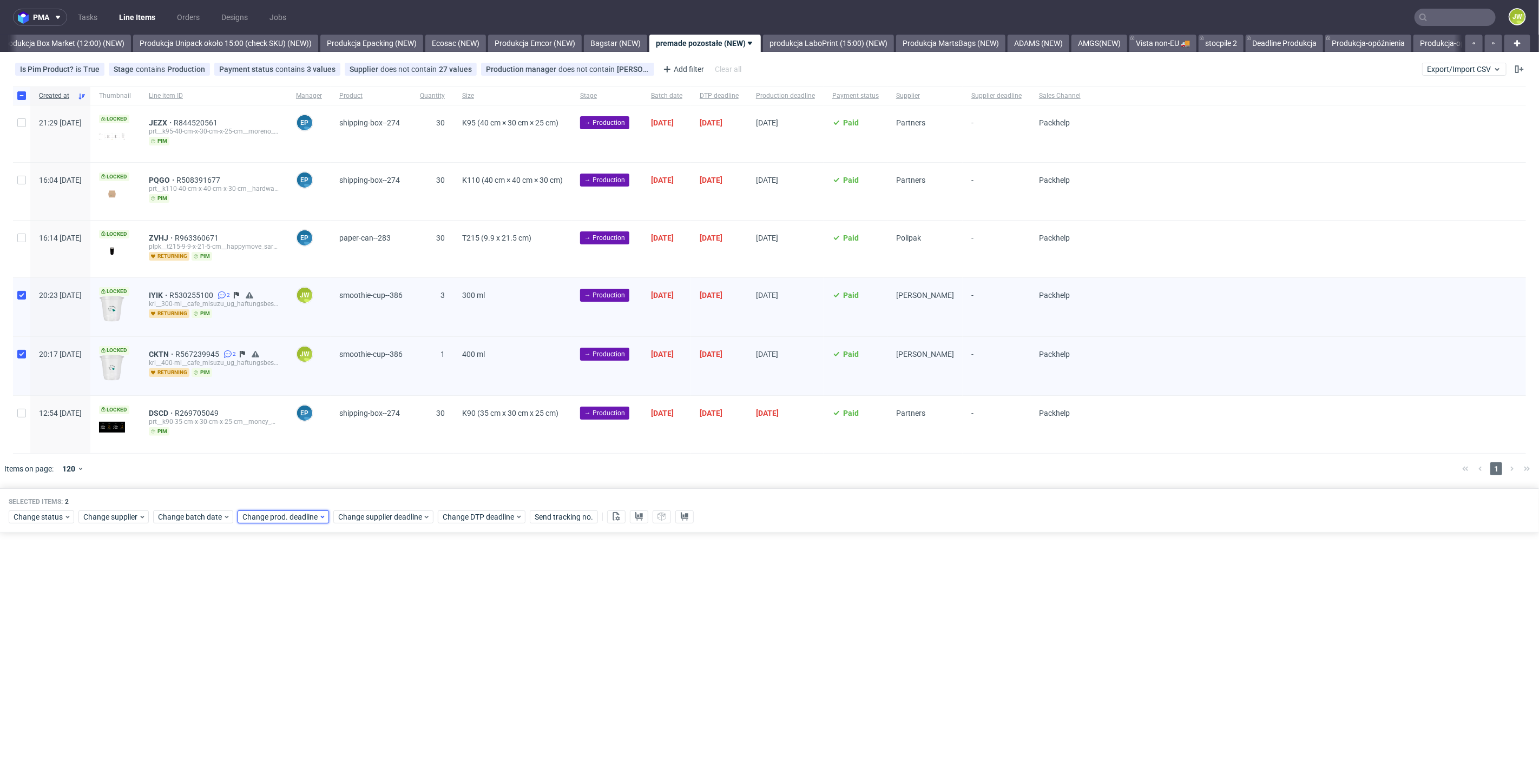
click at [282, 514] on span "Change prod. deadline" at bounding box center [280, 516] width 76 height 11
click at [87, 673] on div "pma Tasks Line Items Orders Designs Jobs JW All DTP Late Shipped Shipments DTP …" at bounding box center [769, 392] width 1539 height 784
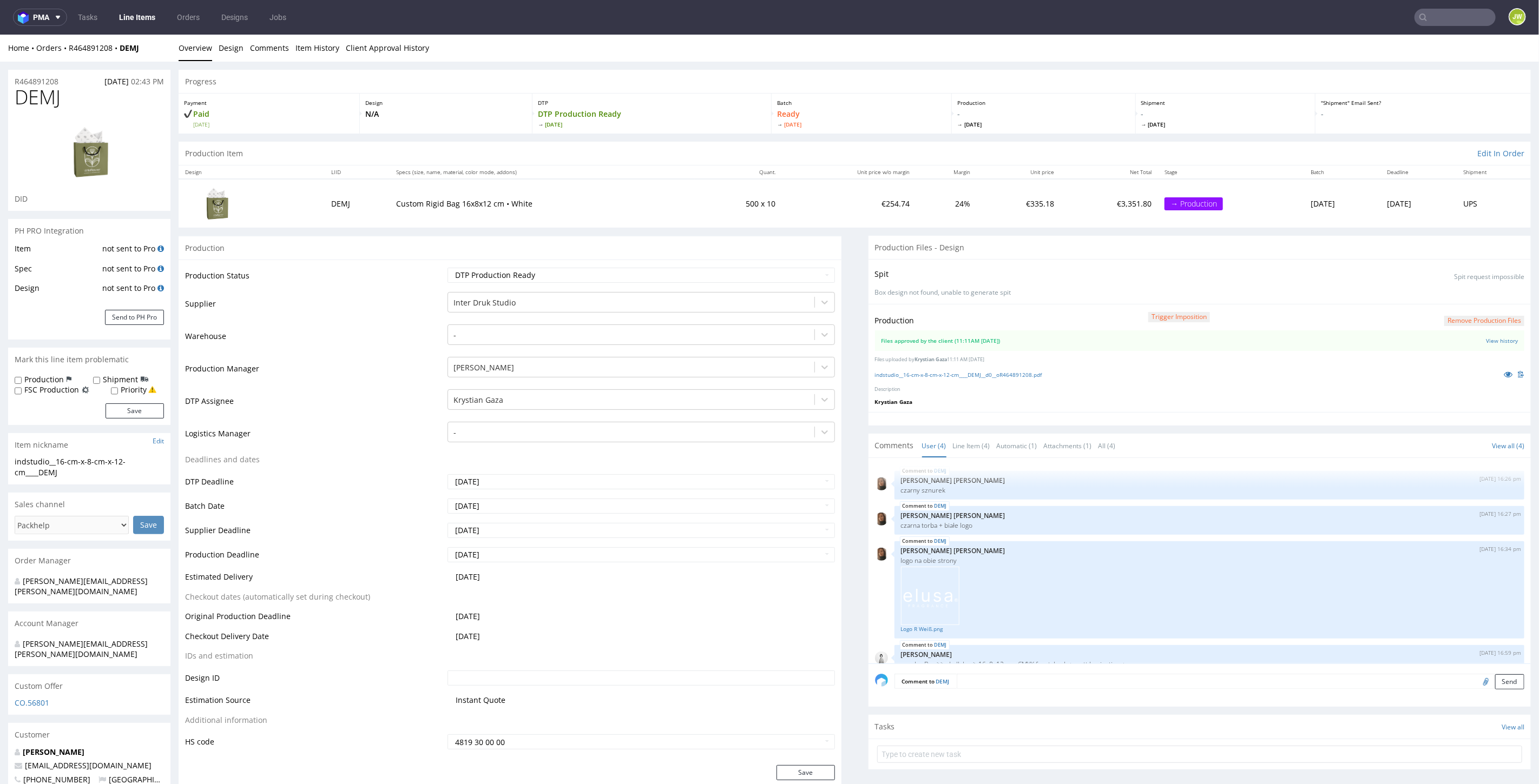
click at [977, 398] on p "Krystian Gaza" at bounding box center [1200, 401] width 650 height 8
click at [1031, 401] on p "Krystian Gaza" at bounding box center [1200, 401] width 650 height 8
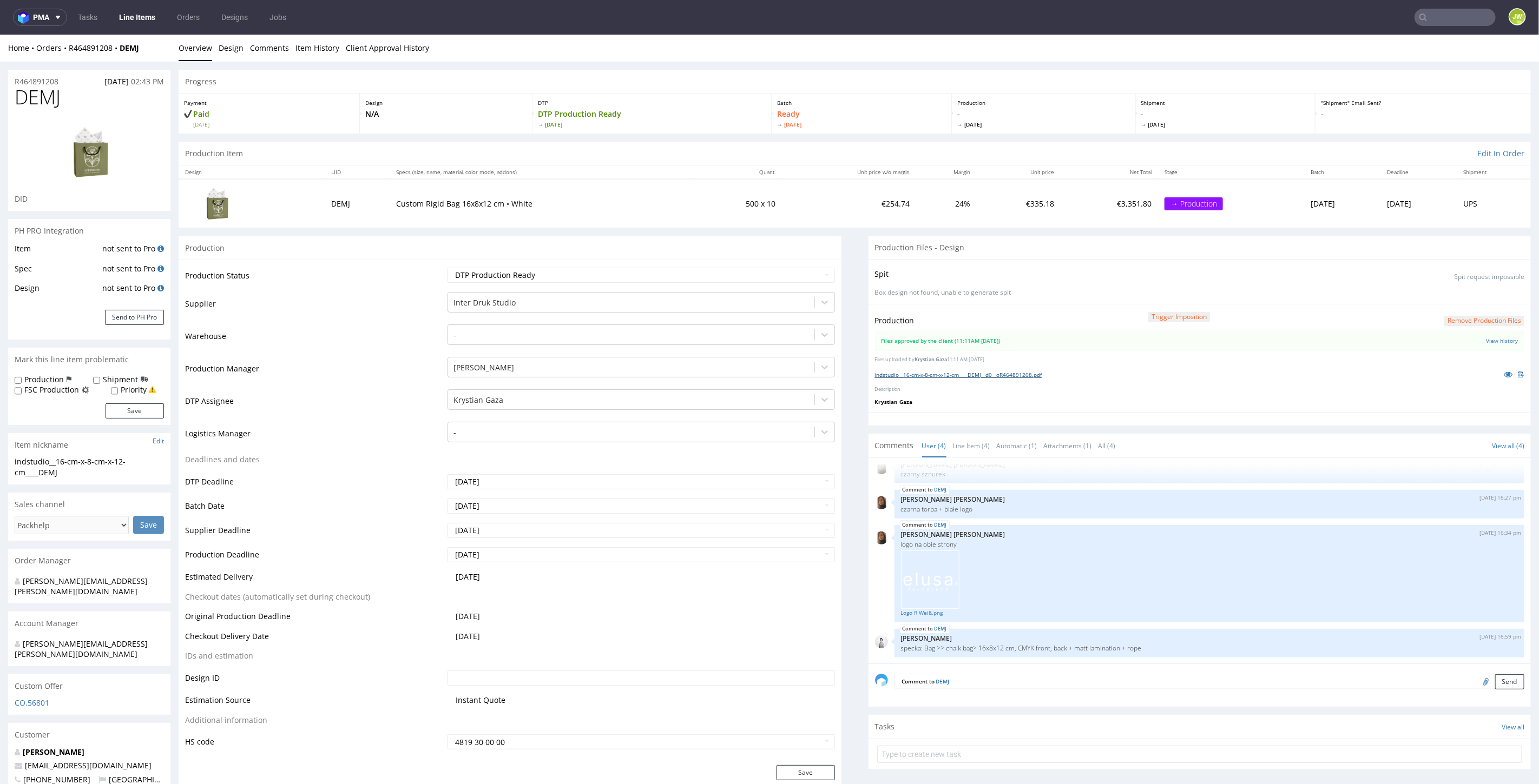
click at [988, 370] on link "indstudio__16-cm-x-8-cm-x-12-cm____DEMJ__d0__oR464891208.pdf" at bounding box center [959, 374] width 167 height 8
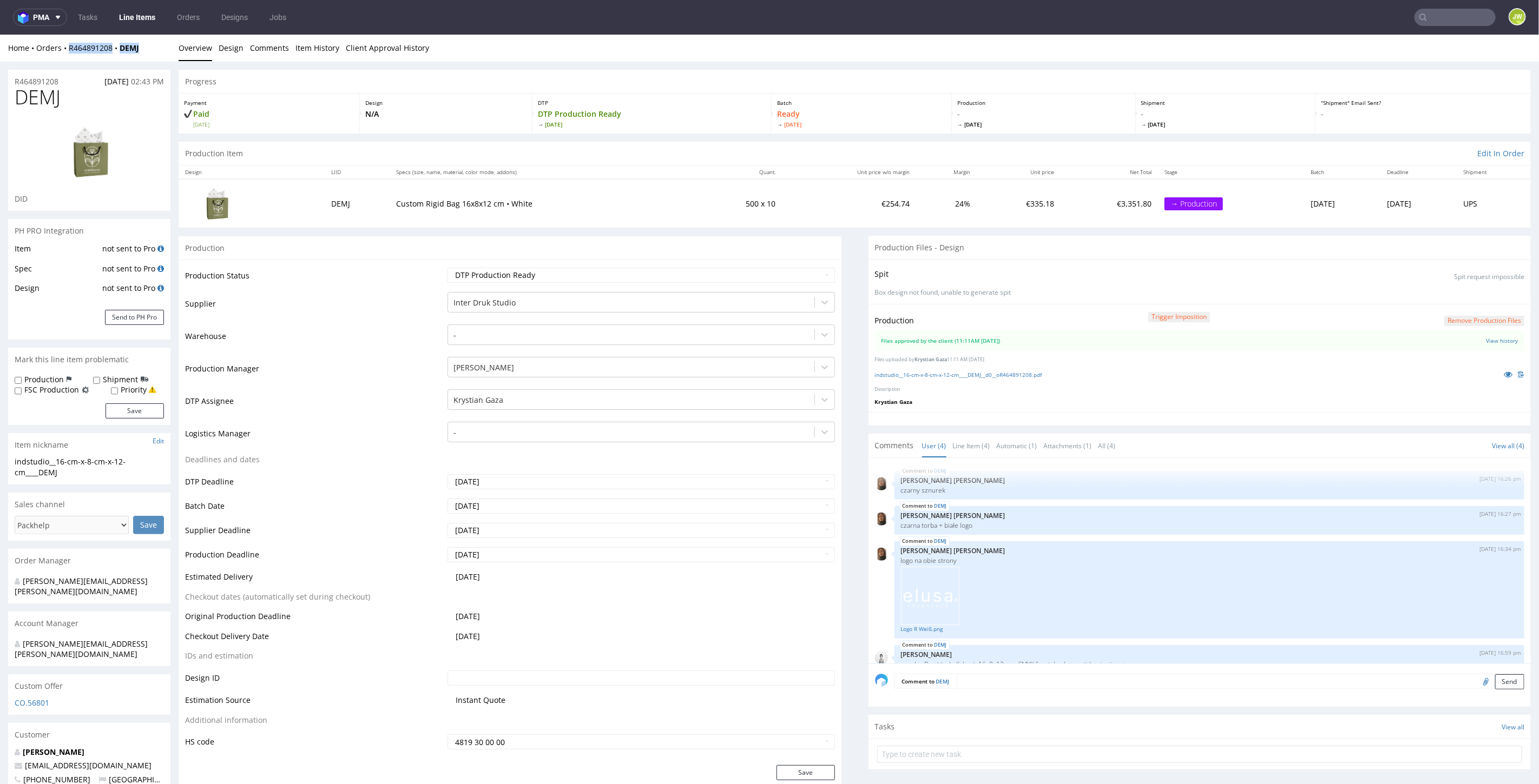
drag, startPoint x: 164, startPoint y: 53, endPoint x: 69, endPoint y: 54, distance: 95.0
click at [69, 54] on div "Home Orders R464891208 DEMJ Overview Design Comments Item History Client Approv…" at bounding box center [769, 48] width 1539 height 27
copy div "R464891208 DEMJ"
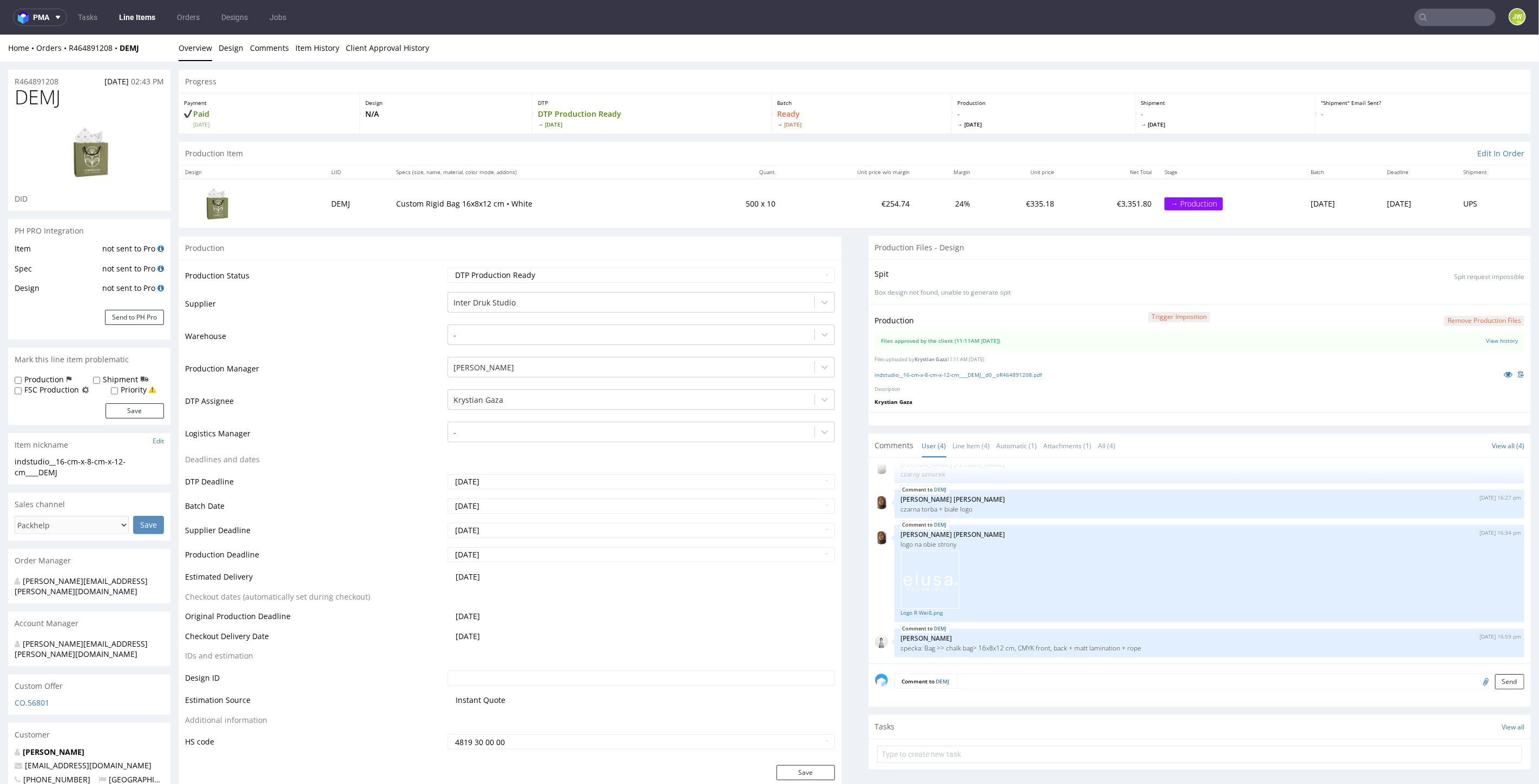
click at [869, 589] on div "DEMJ 16th Sep 25 | 16:26 pm Angelina Marć czarny sznurek DEMJ 16th Sep 25 | 16:…" at bounding box center [1200, 560] width 663 height 205
click at [122, 19] on link "Line Items" at bounding box center [136, 17] width 49 height 17
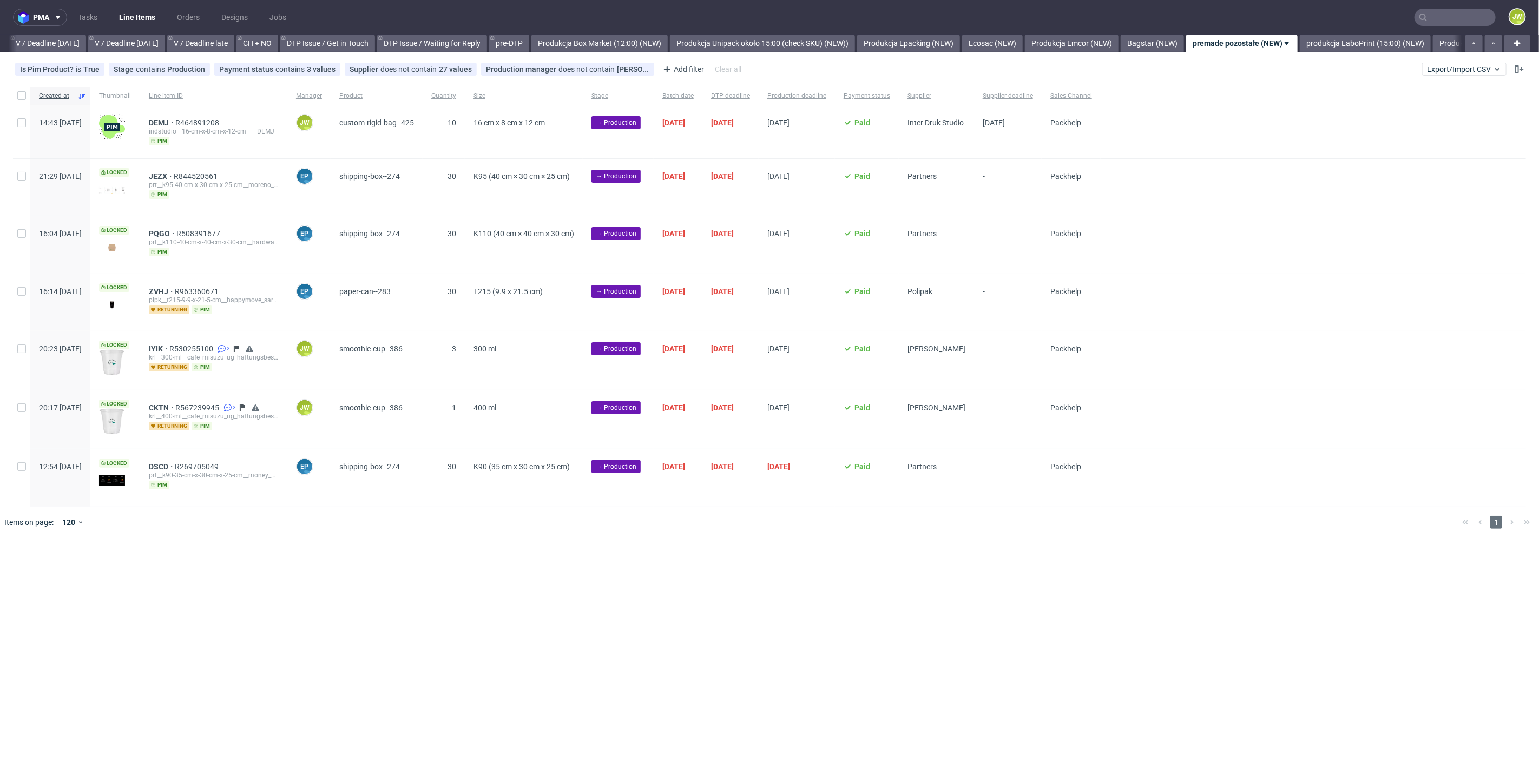
scroll to position [0, 1508]
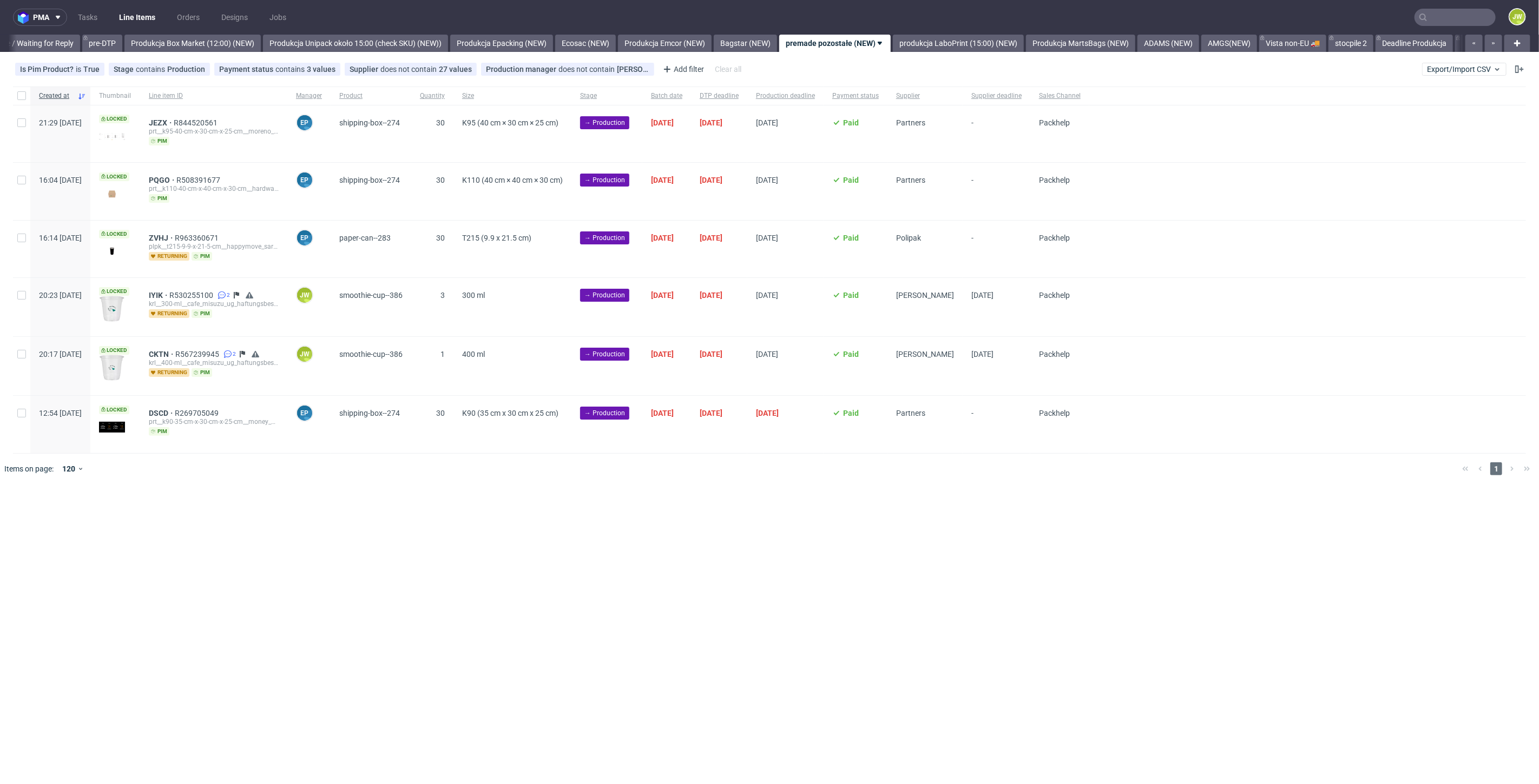
scroll to position [0, 1806]
drag, startPoint x: 674, startPoint y: 609, endPoint x: 553, endPoint y: 553, distance: 133.3
click at [672, 607] on div "pma Tasks Line Items Orders Designs Jobs JW All DTP Late Shipped Shipments DTP …" at bounding box center [769, 392] width 1539 height 784
drag, startPoint x: 175, startPoint y: 296, endPoint x: 244, endPoint y: 294, distance: 69.0
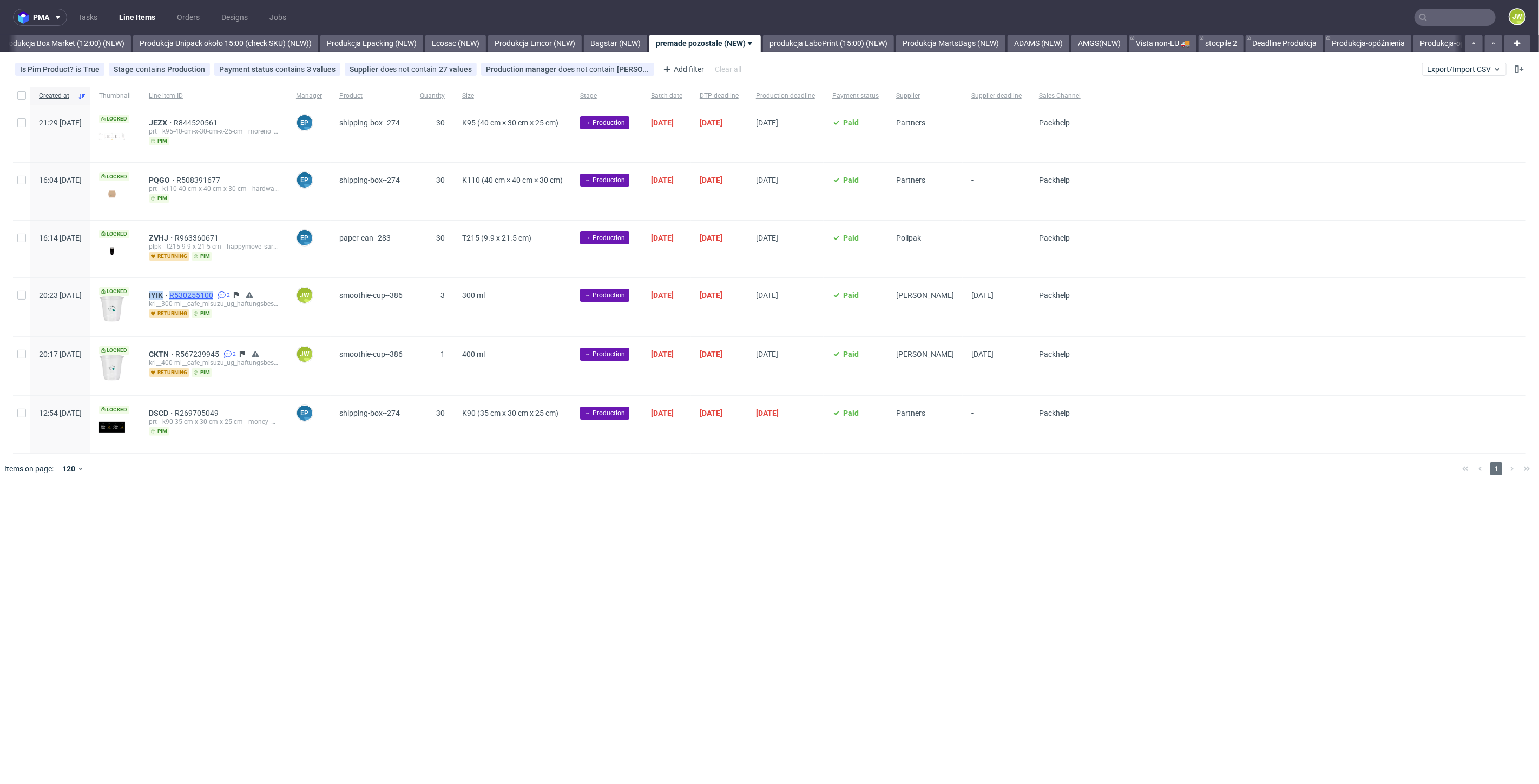
click at [244, 294] on div "IYIK R530255100 2 krl__300-ml__cafe_misuzu_ug_haftungsbeschrankt__IYIK returnin…" at bounding box center [213, 307] width 147 height 59
copy div "IYIK R530255100"
drag, startPoint x: 178, startPoint y: 348, endPoint x: 252, endPoint y: 351, distance: 74.1
click at [252, 351] on div "CKTN R567239945 2 krl__400-ml__cafe_misuzu_ug_haftungsbeschrankt__CKTN returnin…" at bounding box center [213, 366] width 147 height 59
copy div "CKTN R567239945"
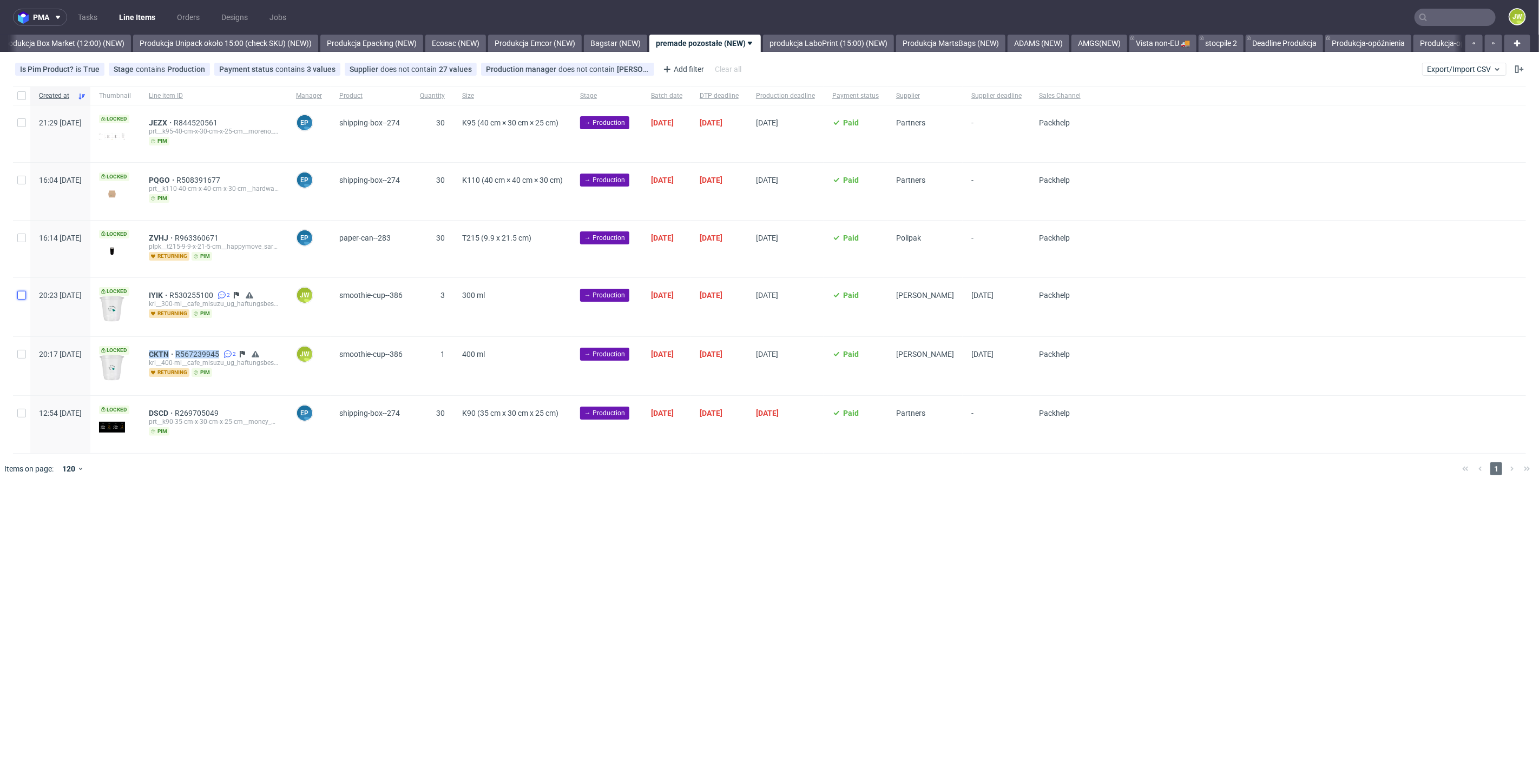
click at [22, 296] on input "checkbox" at bounding box center [21, 295] width 9 height 9
checkbox input "true"
click at [627, 515] on div "Change status Change supplier Change batch date Change prod. deadline Change su…" at bounding box center [769, 516] width 1522 height 15
click at [617, 516] on use at bounding box center [616, 516] width 7 height 9
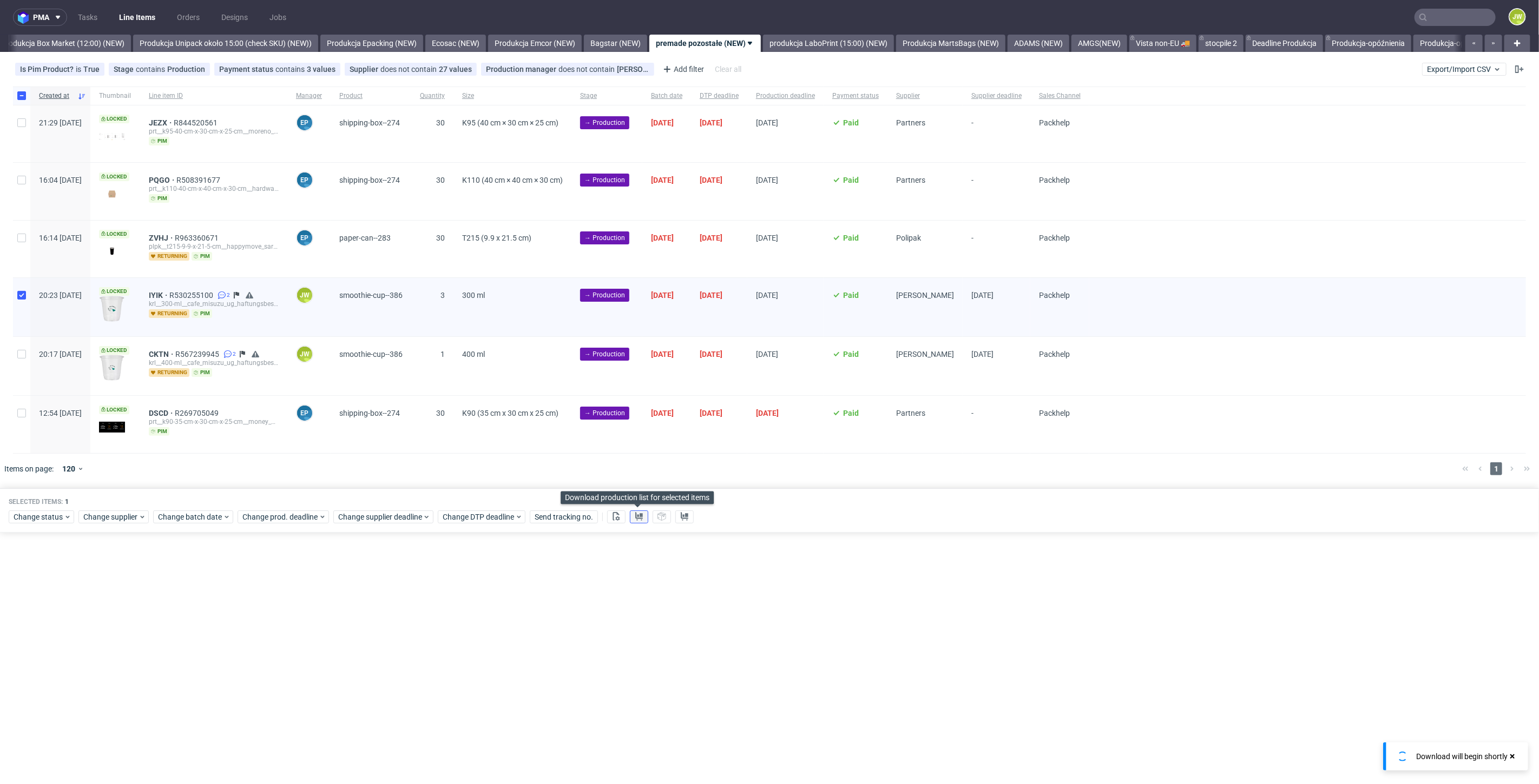
click at [632, 517] on button at bounding box center [638, 517] width 18 height 13
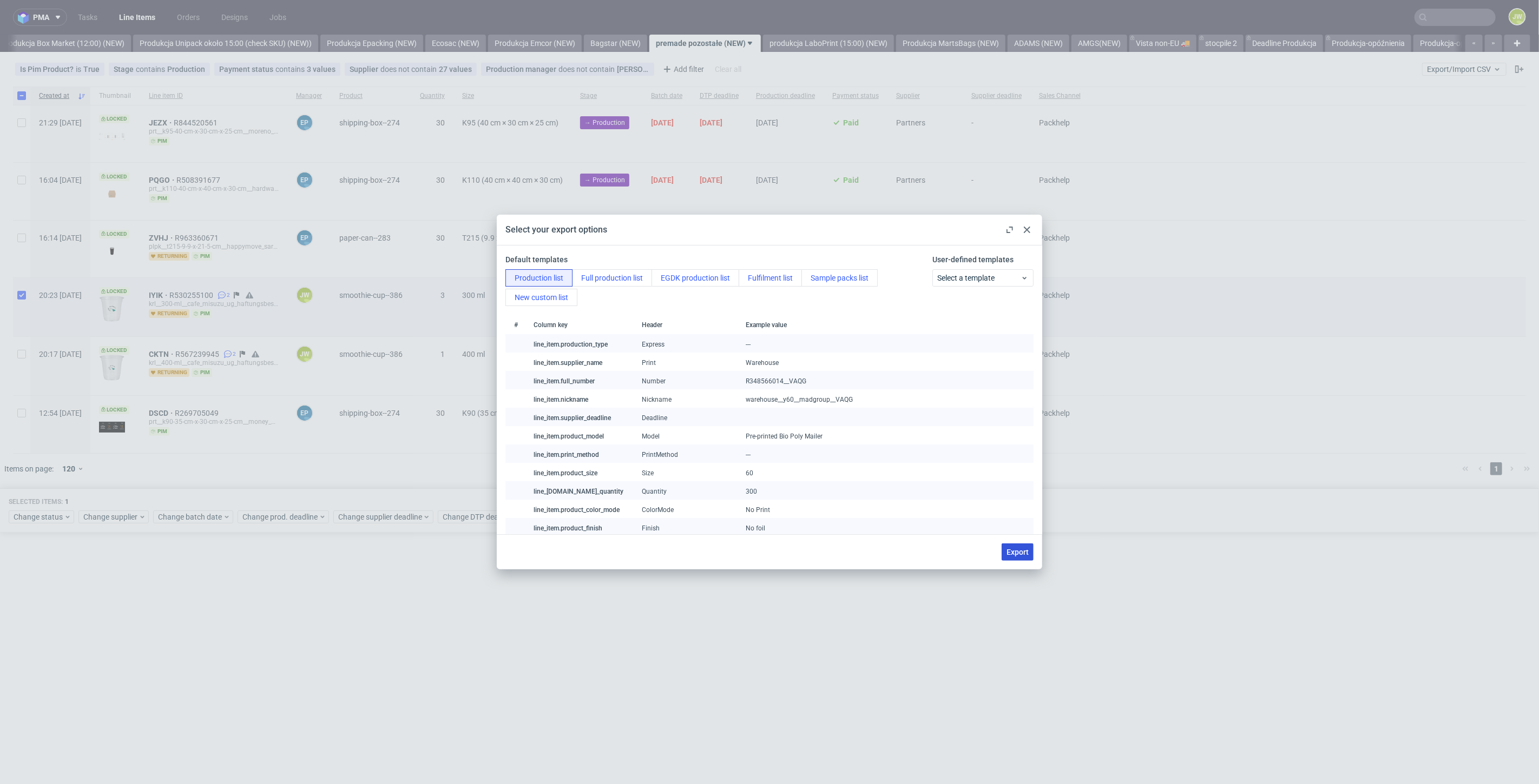
click at [1016, 553] on span "Export" at bounding box center [1018, 553] width 22 height 8
checkbox input "false"
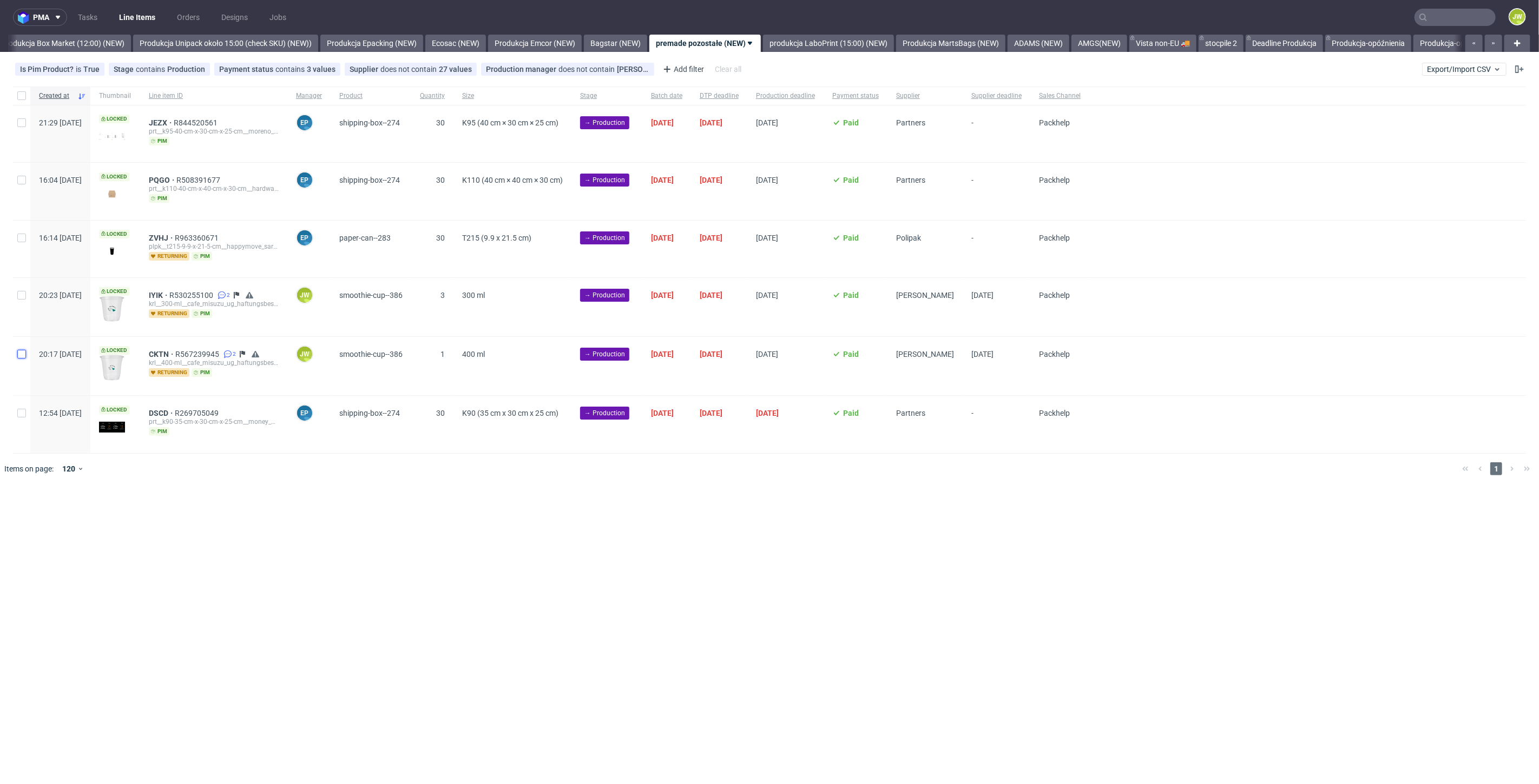
click at [19, 351] on input "checkbox" at bounding box center [21, 354] width 9 height 9
checkbox input "true"
click at [613, 514] on icon at bounding box center [616, 516] width 9 height 9
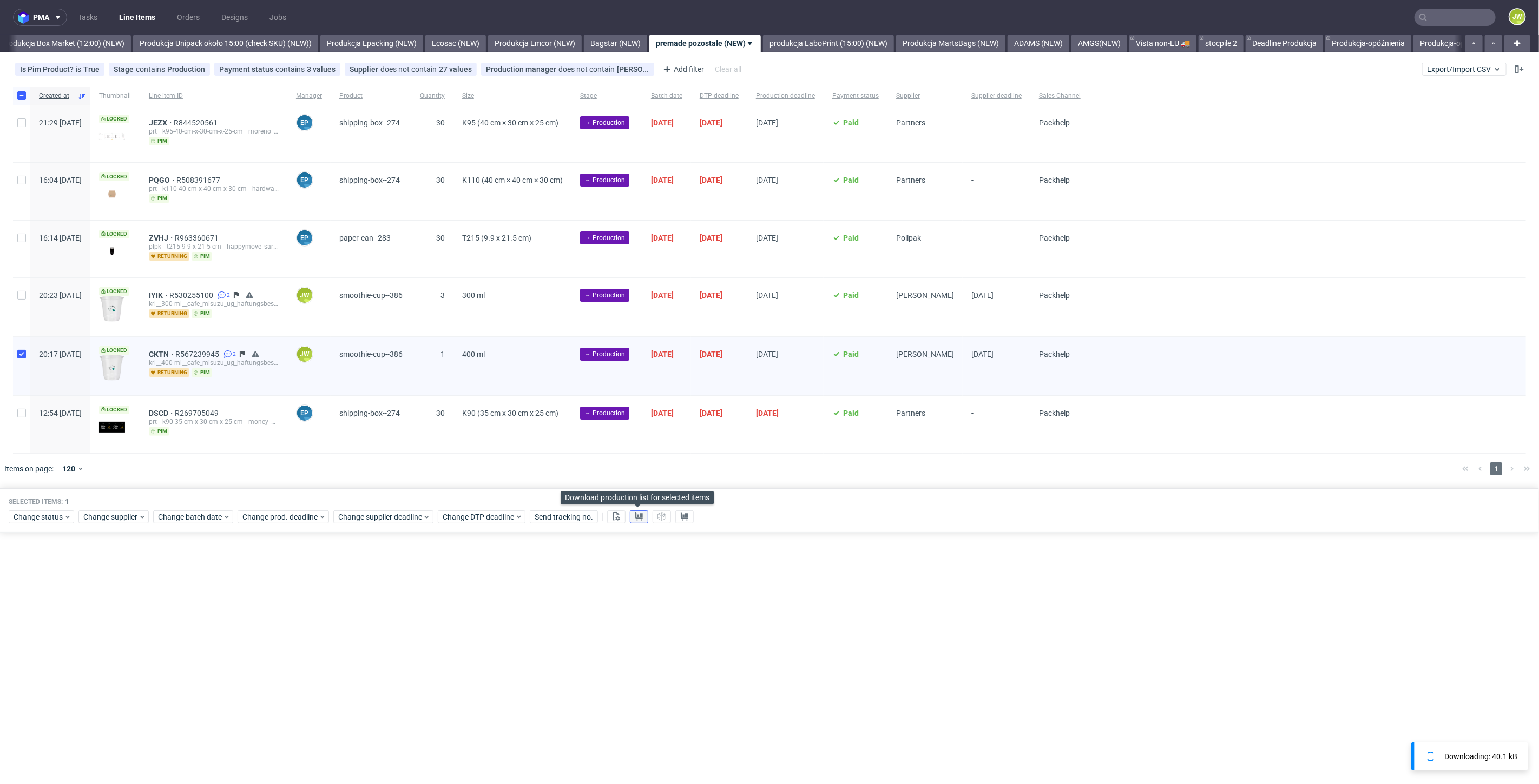
click at [636, 515] on icon at bounding box center [638, 516] width 9 height 9
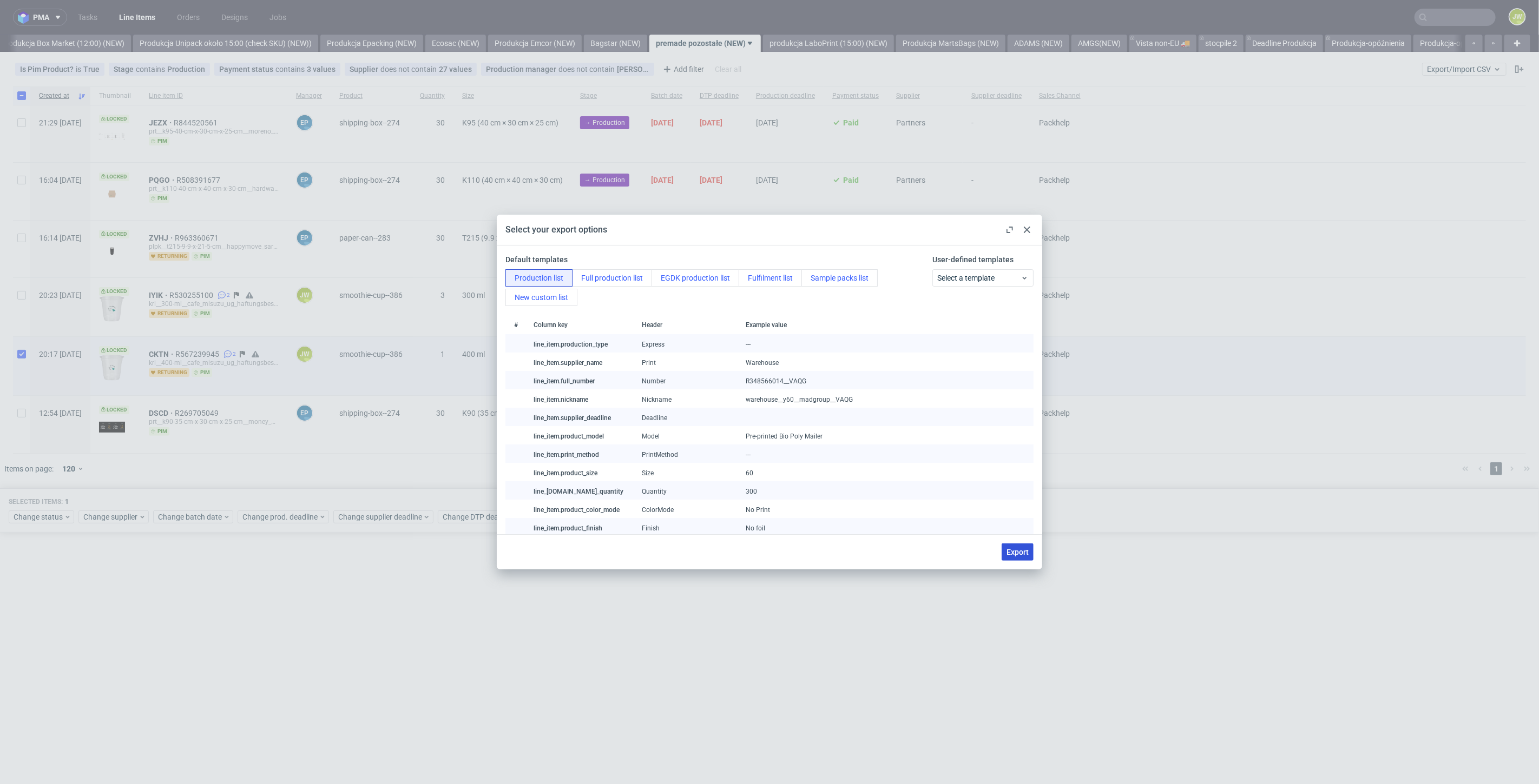
click at [1009, 549] on span "Export" at bounding box center [1018, 553] width 22 height 8
checkbox input "false"
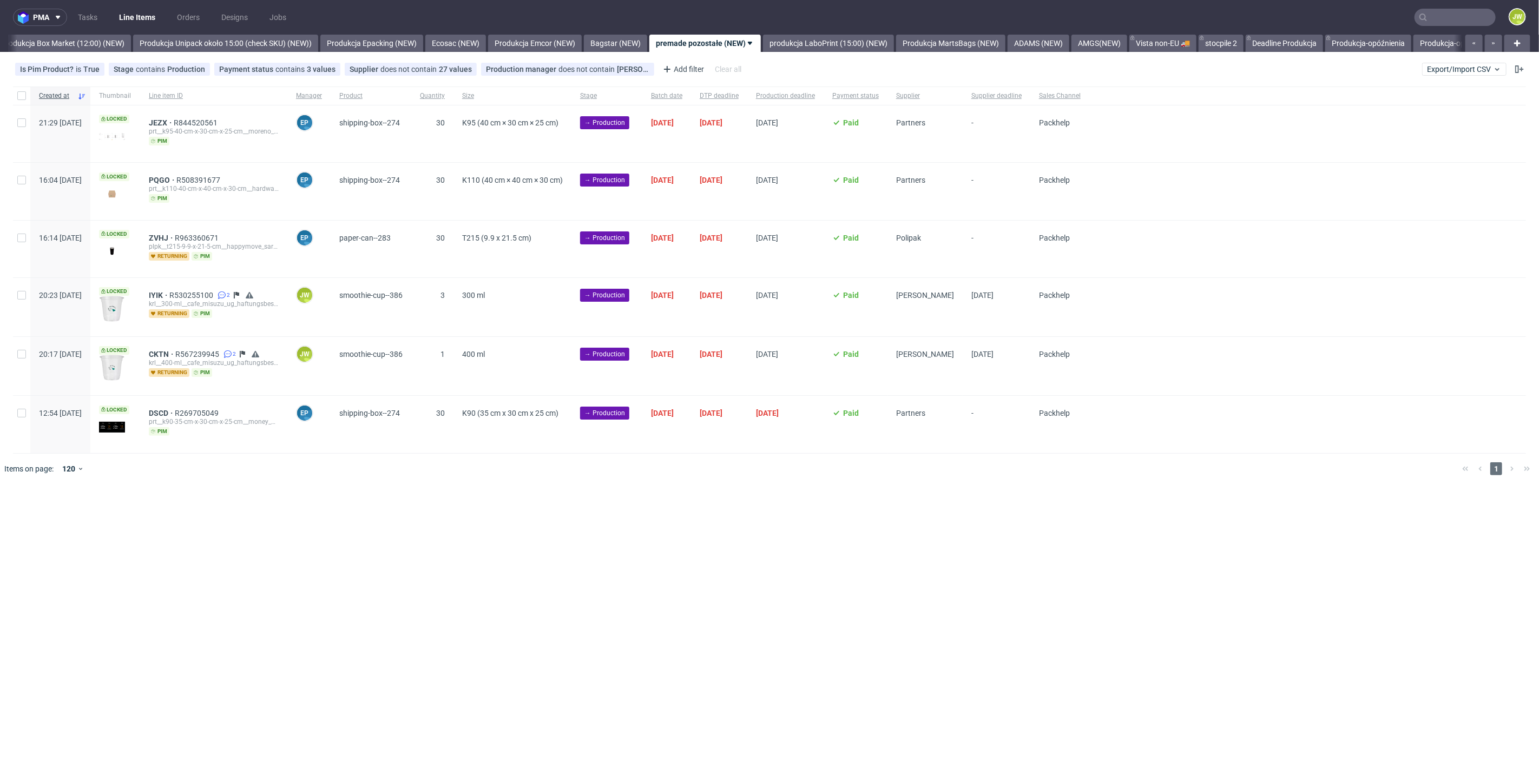
click at [25, 300] on div at bounding box center [22, 307] width 17 height 59
checkbox input "true"
click at [23, 347] on div at bounding box center [22, 366] width 17 height 59
checkbox input "true"
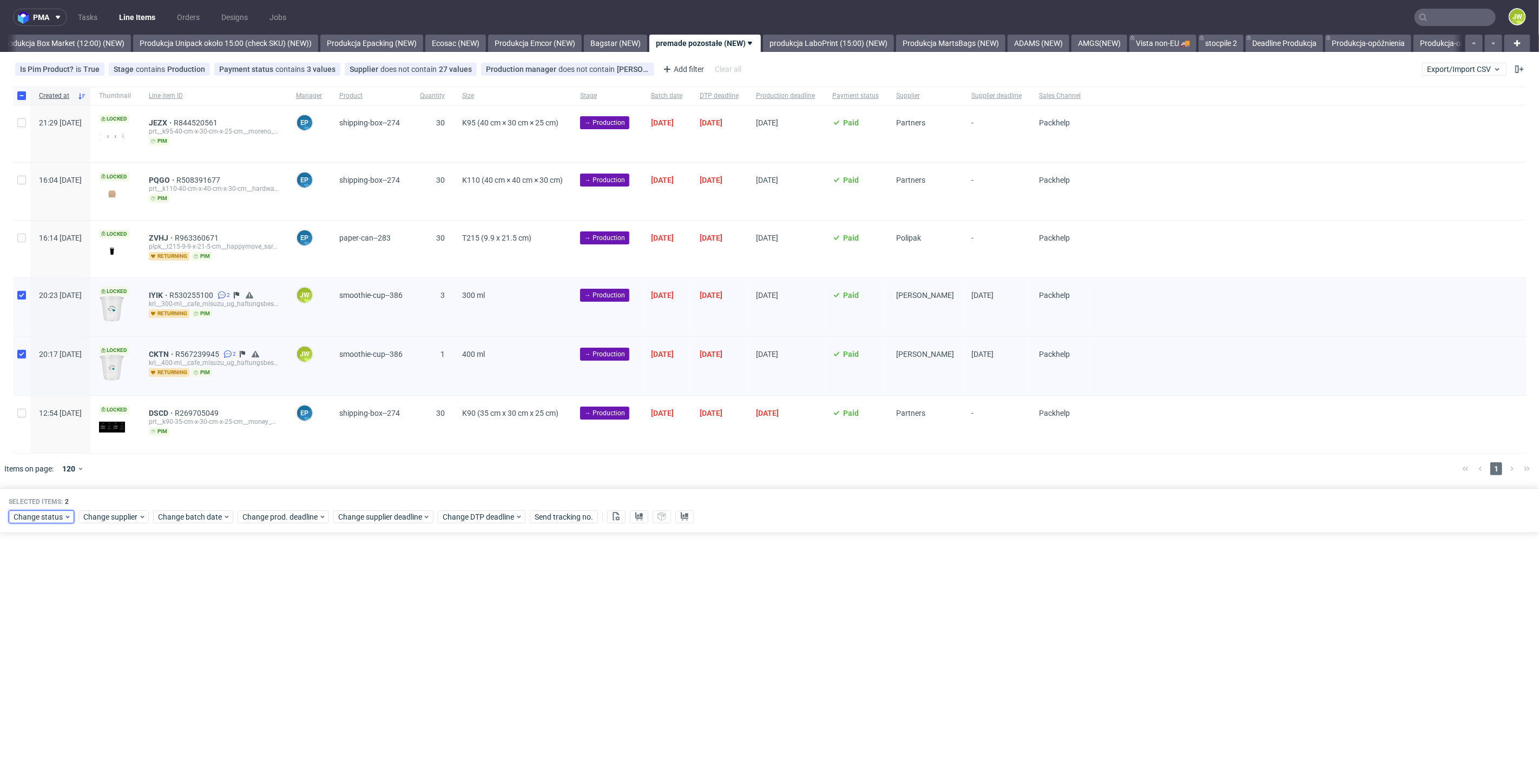
click at [33, 517] on span "Change status" at bounding box center [38, 516] width 50 height 11
click at [40, 653] on span "In Production" at bounding box center [40, 655] width 55 height 15
click at [120, 673] on span "Save" at bounding box center [123, 676] width 16 height 8
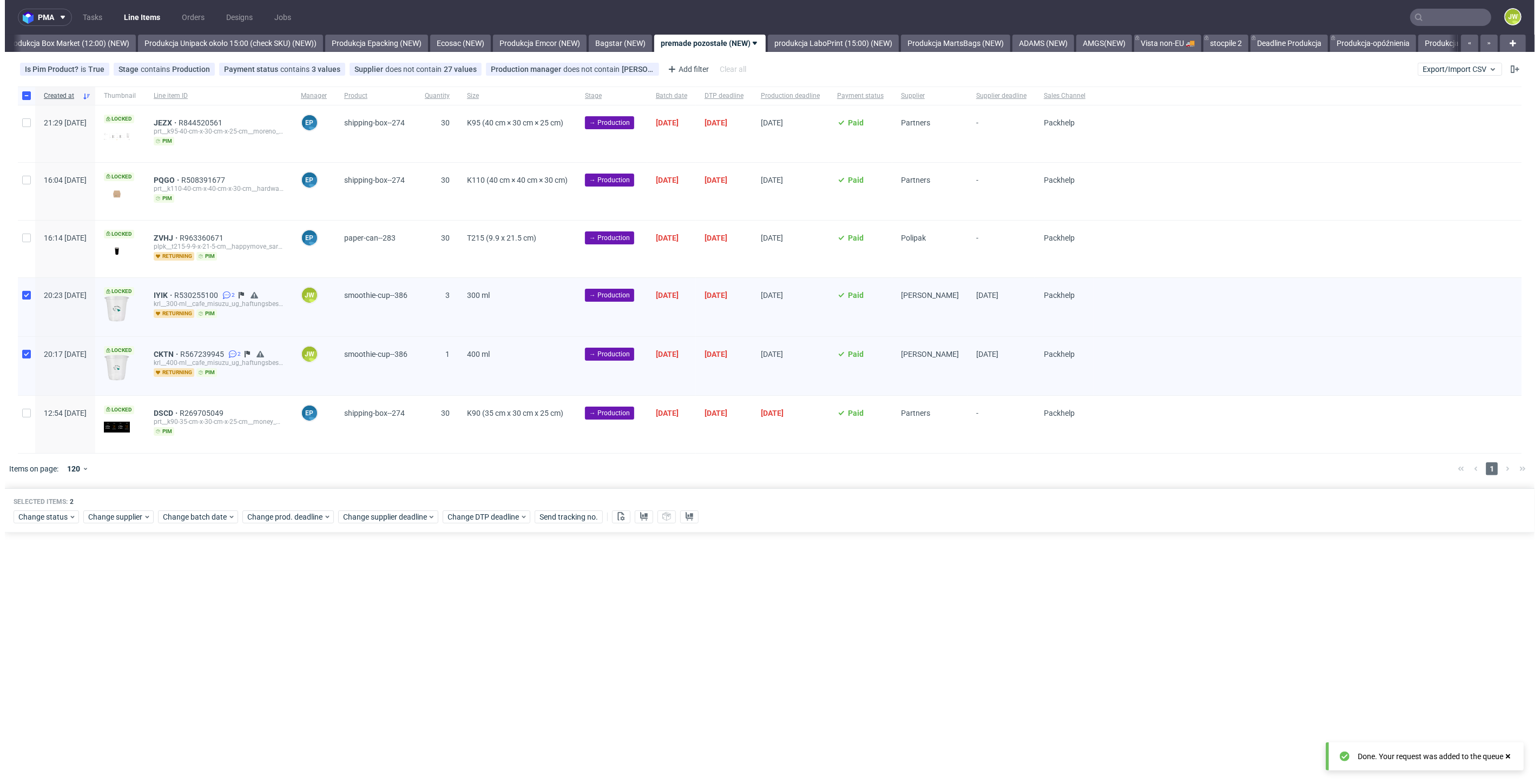
scroll to position [0, 1867]
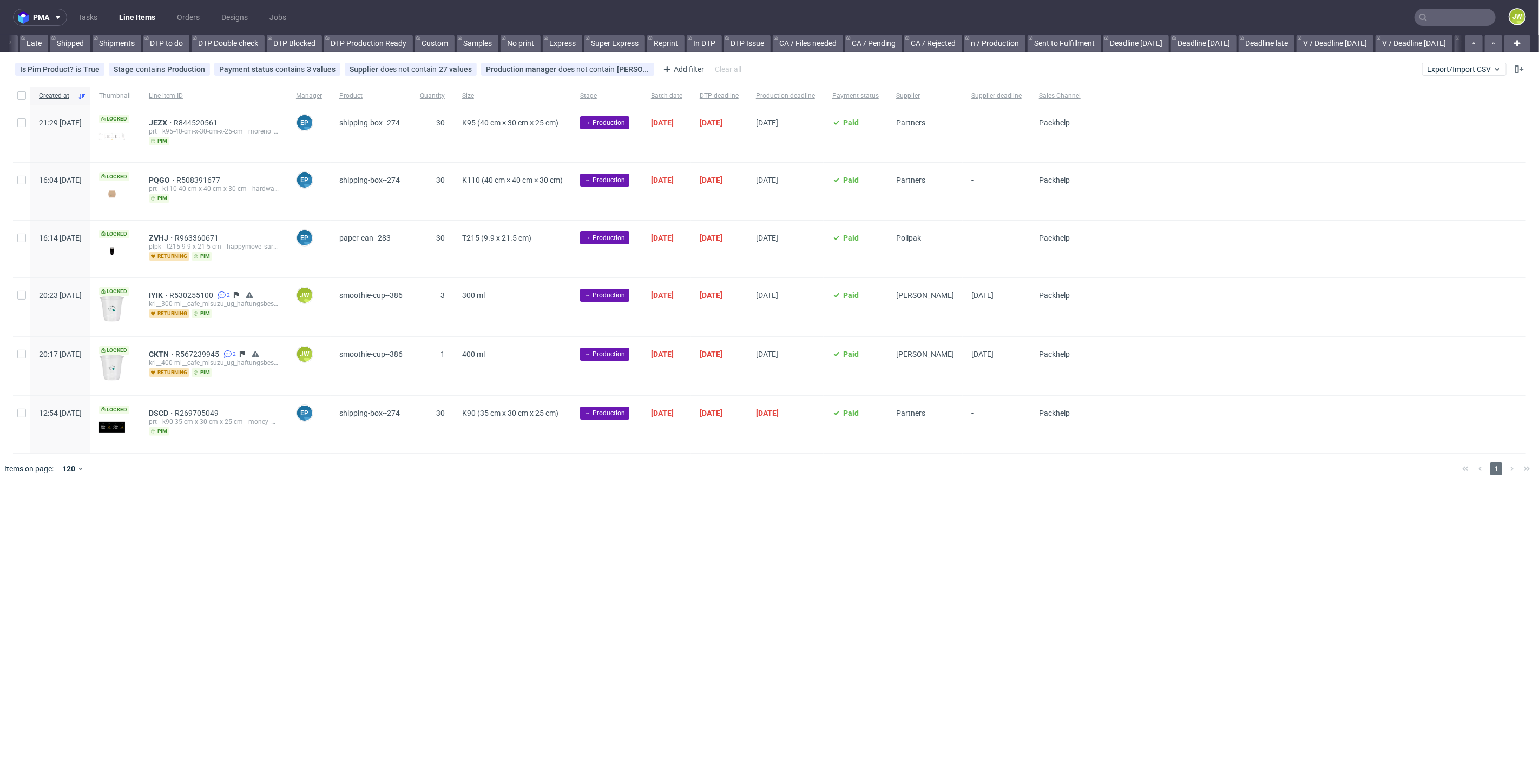
scroll to position [0, 527]
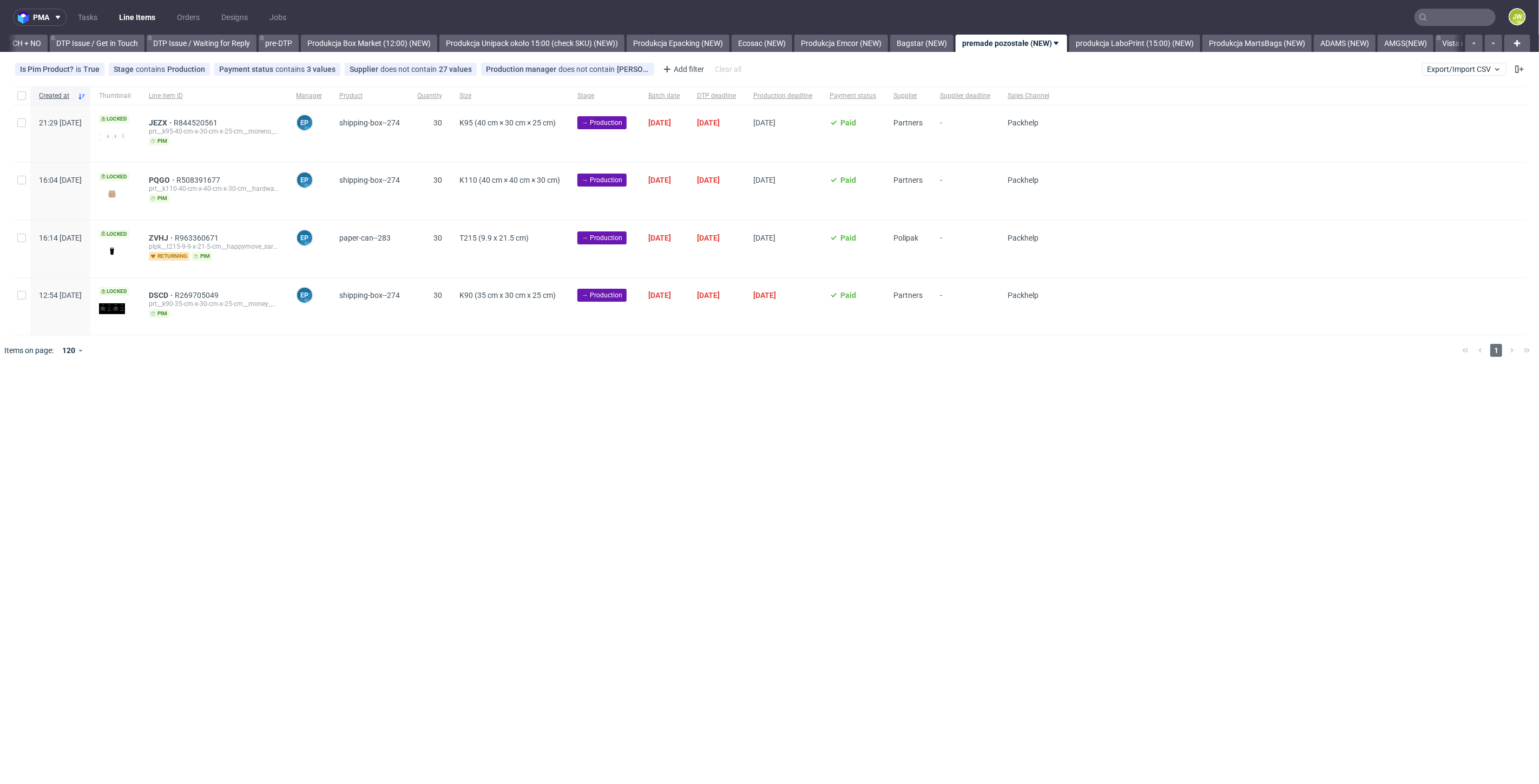
scroll to position [0, 1696]
drag, startPoint x: 694, startPoint y: 456, endPoint x: 678, endPoint y: 431, distance: 29.7
click at [694, 457] on div "pma Tasks Line Items Orders Designs Jobs JW All DTP Late Shipped Shipments DTP …" at bounding box center [769, 392] width 1539 height 784
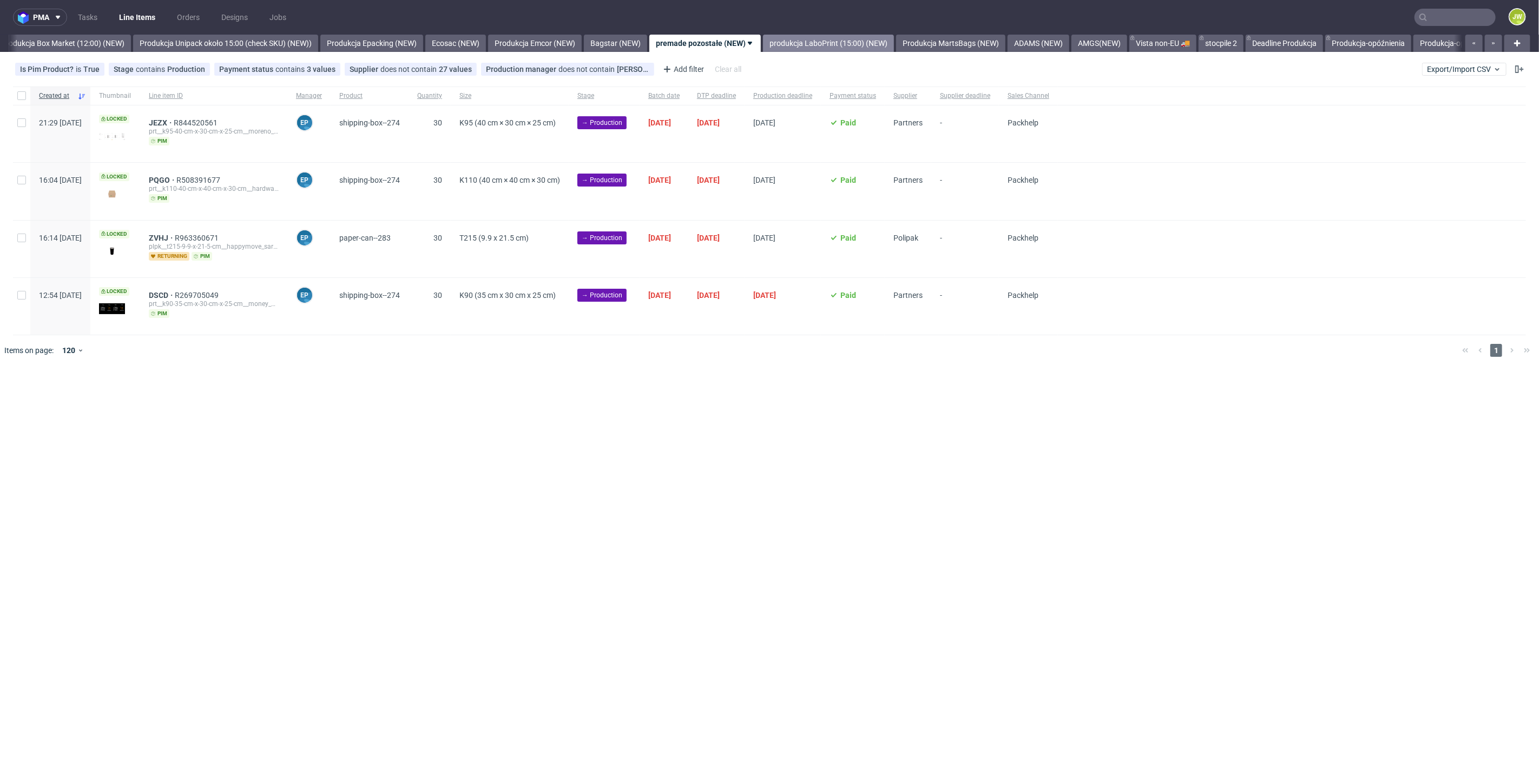
click at [845, 42] on link "produkcja LaboPrint (15:00) (NEW)" at bounding box center [829, 43] width 131 height 17
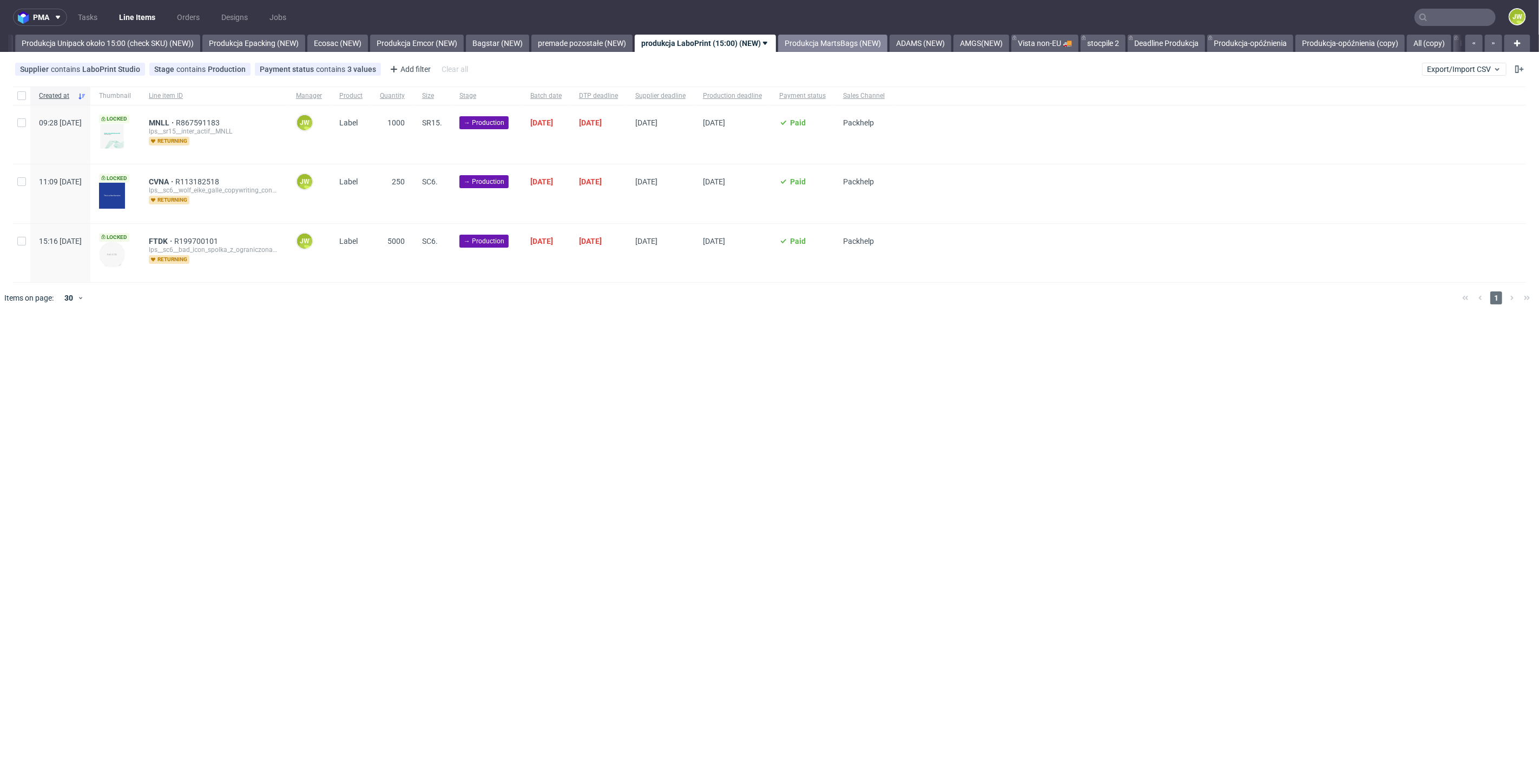
click at [849, 39] on link "Produkcja MartsBags (NEW)" at bounding box center [833, 43] width 109 height 17
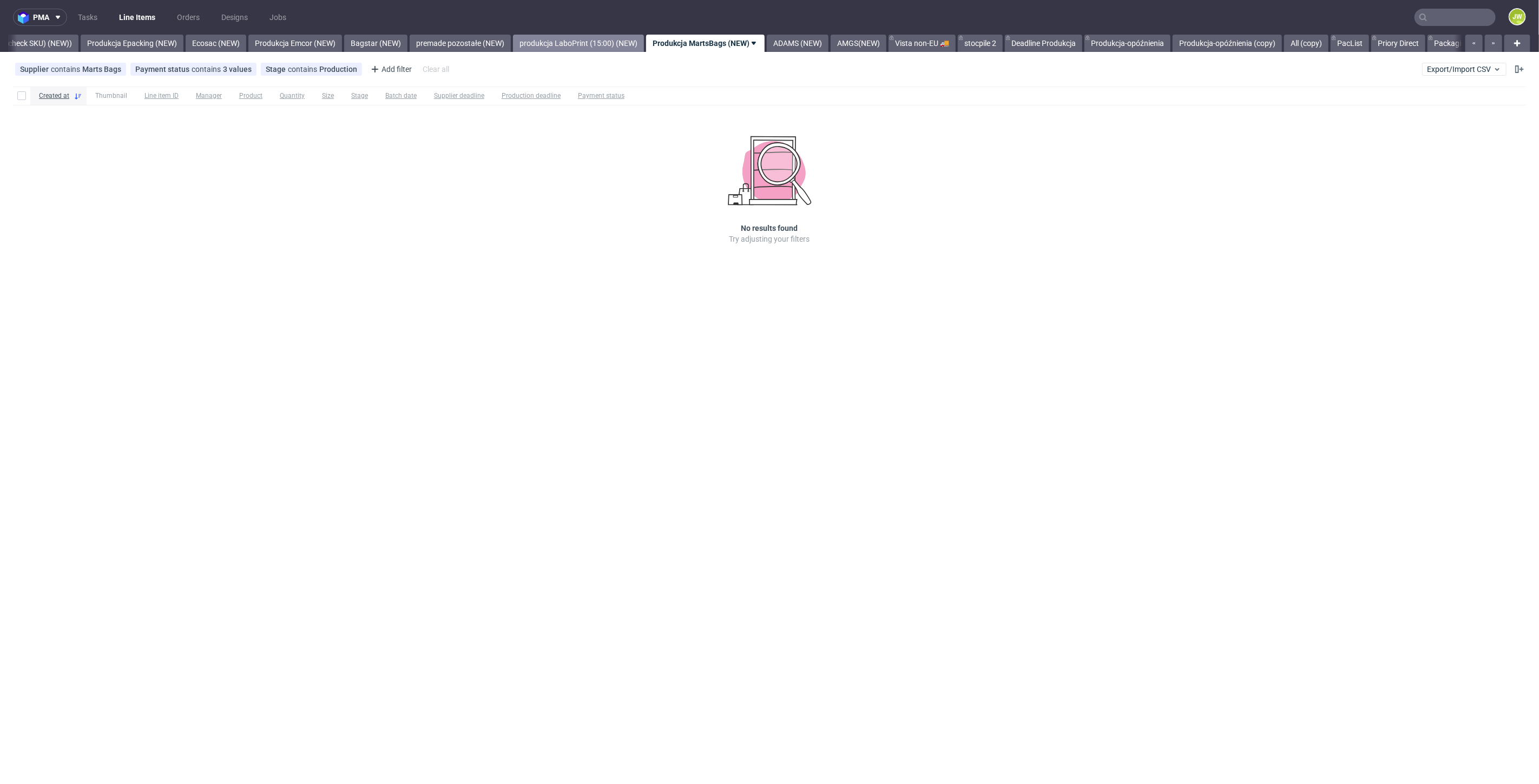
click at [632, 44] on link "produkcja LaboPrint (15:00) (NEW)" at bounding box center [578, 43] width 131 height 17
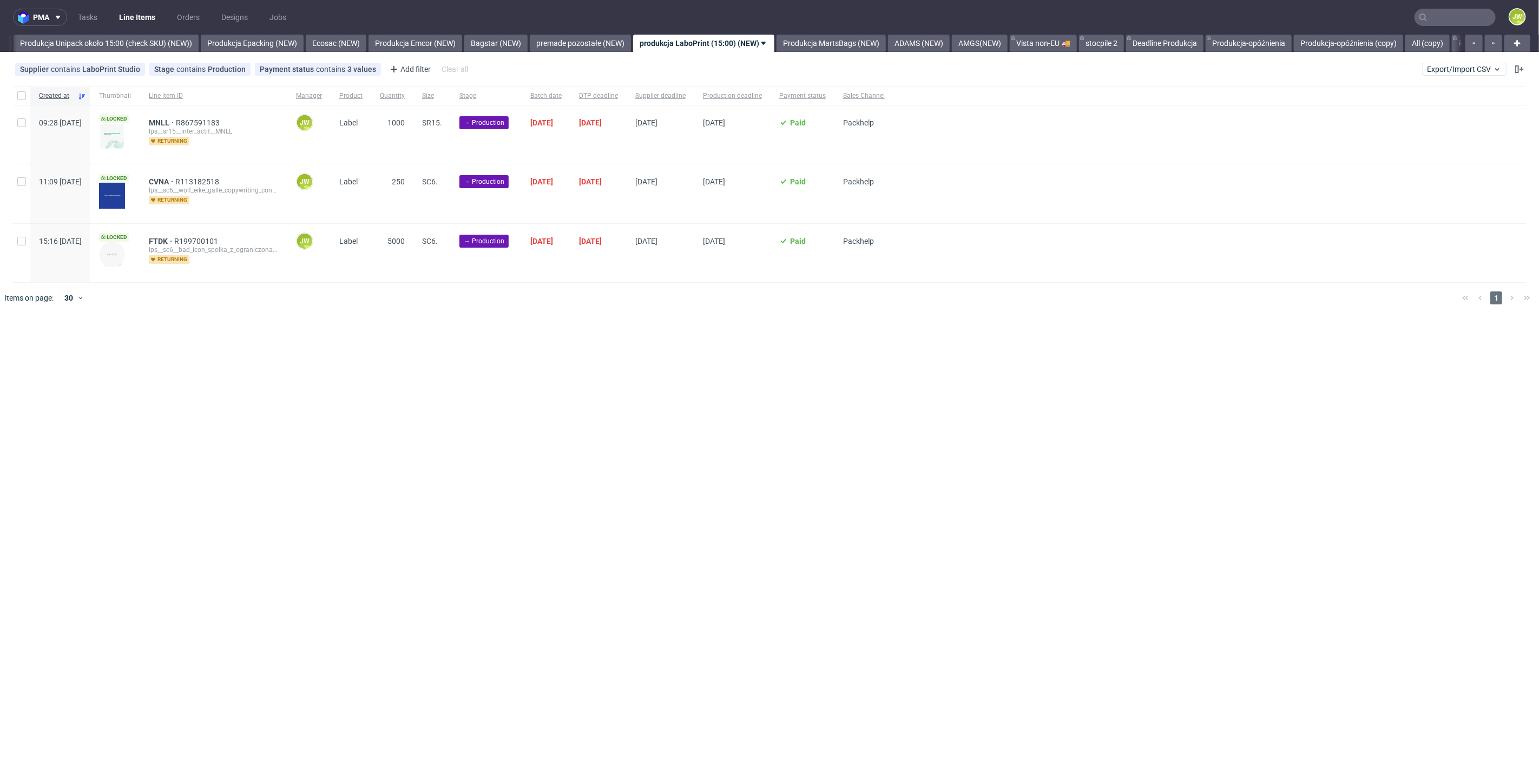
scroll to position [0, 1985]
click at [22, 96] on input "checkbox" at bounding box center [21, 95] width 9 height 9
checkbox input "true"
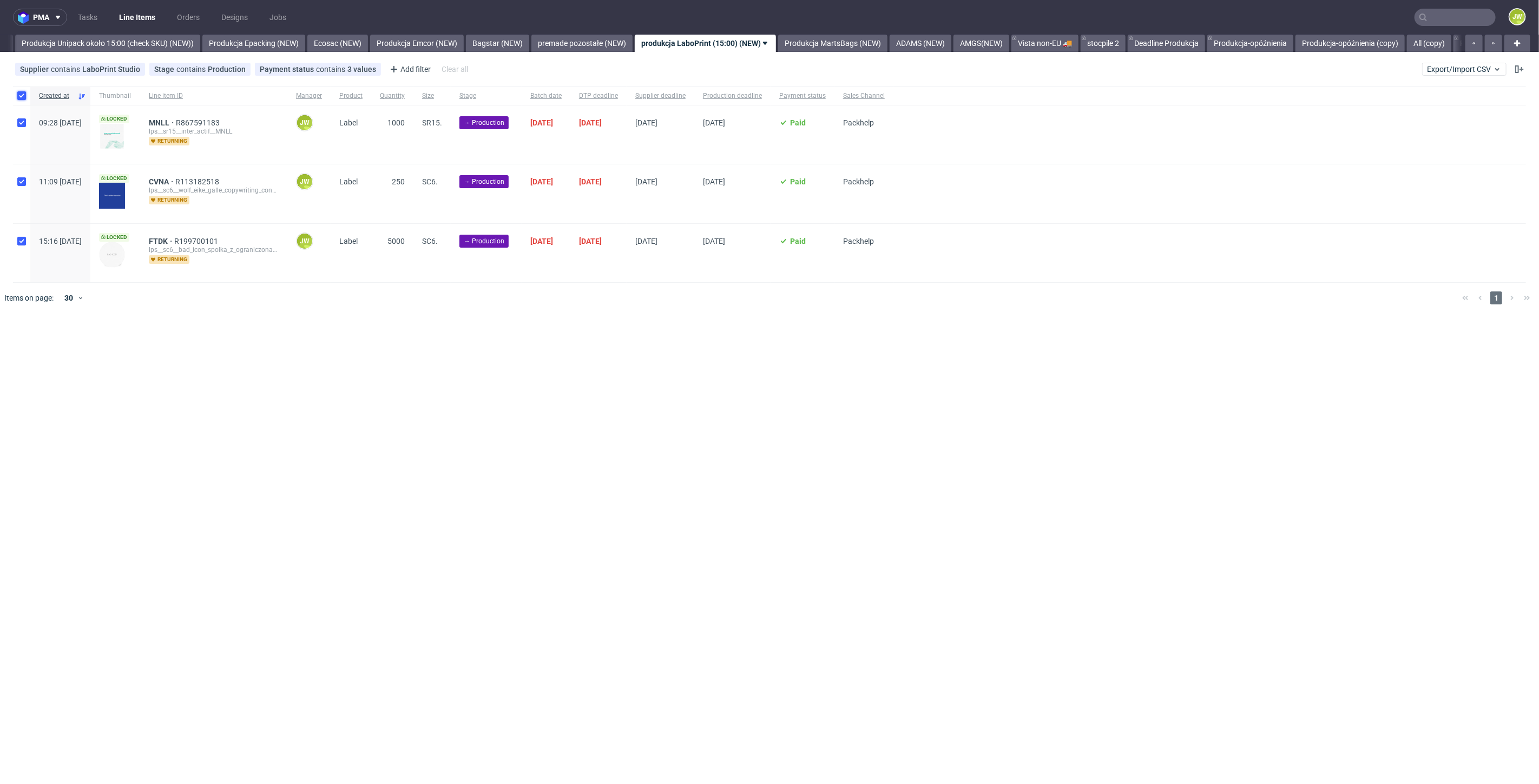
checkbox input "true"
click at [208, 349] on span "Change batch date" at bounding box center [191, 345] width 65 height 11
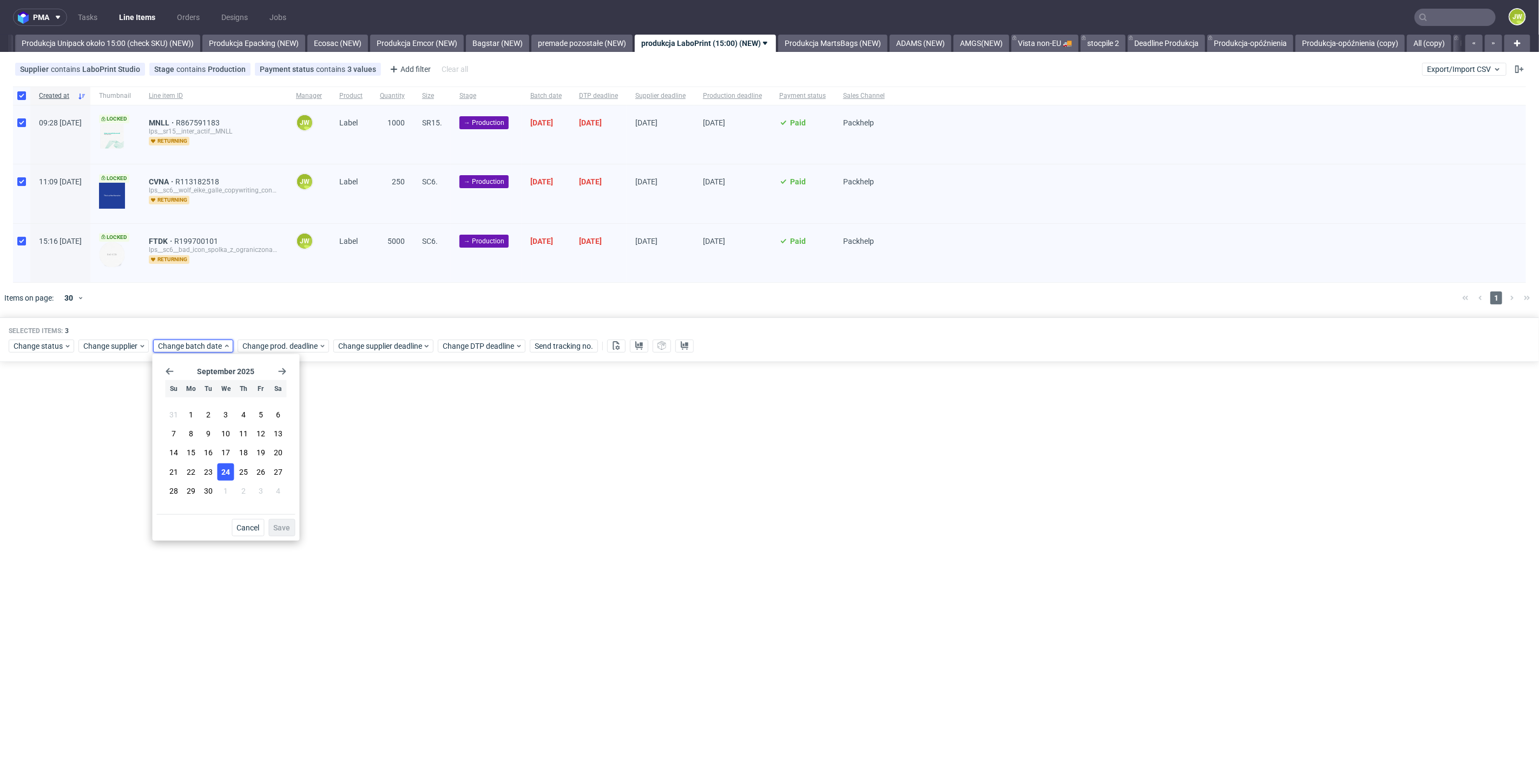
click at [222, 473] on span "24" at bounding box center [226, 471] width 9 height 11
click at [274, 530] on span "Save" at bounding box center [281, 528] width 16 height 8
click at [283, 341] on span "Change prod. deadline" at bounding box center [280, 345] width 76 height 11
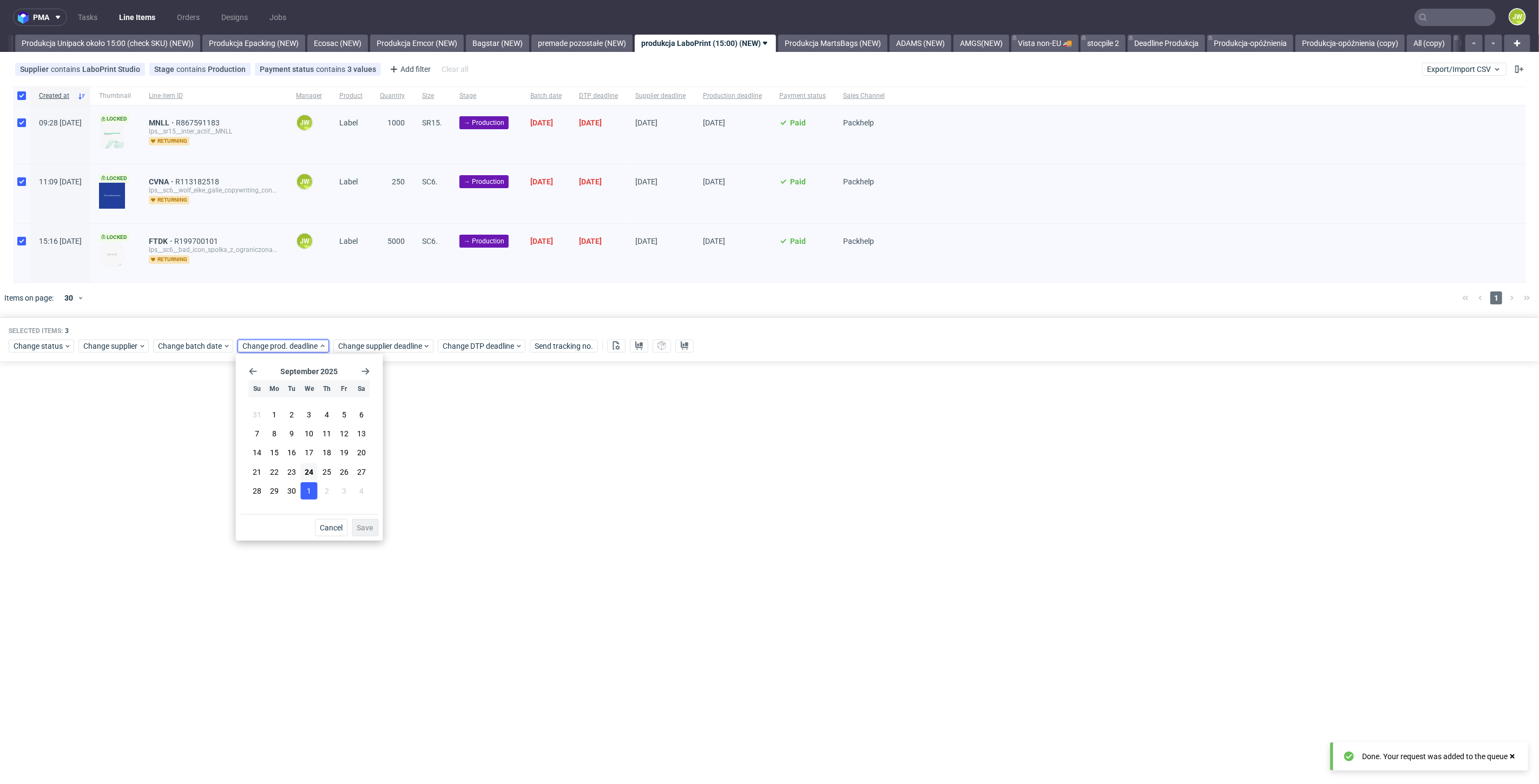
click at [312, 493] on button "1" at bounding box center [308, 491] width 16 height 17
click at [371, 530] on span "Save" at bounding box center [365, 528] width 16 height 8
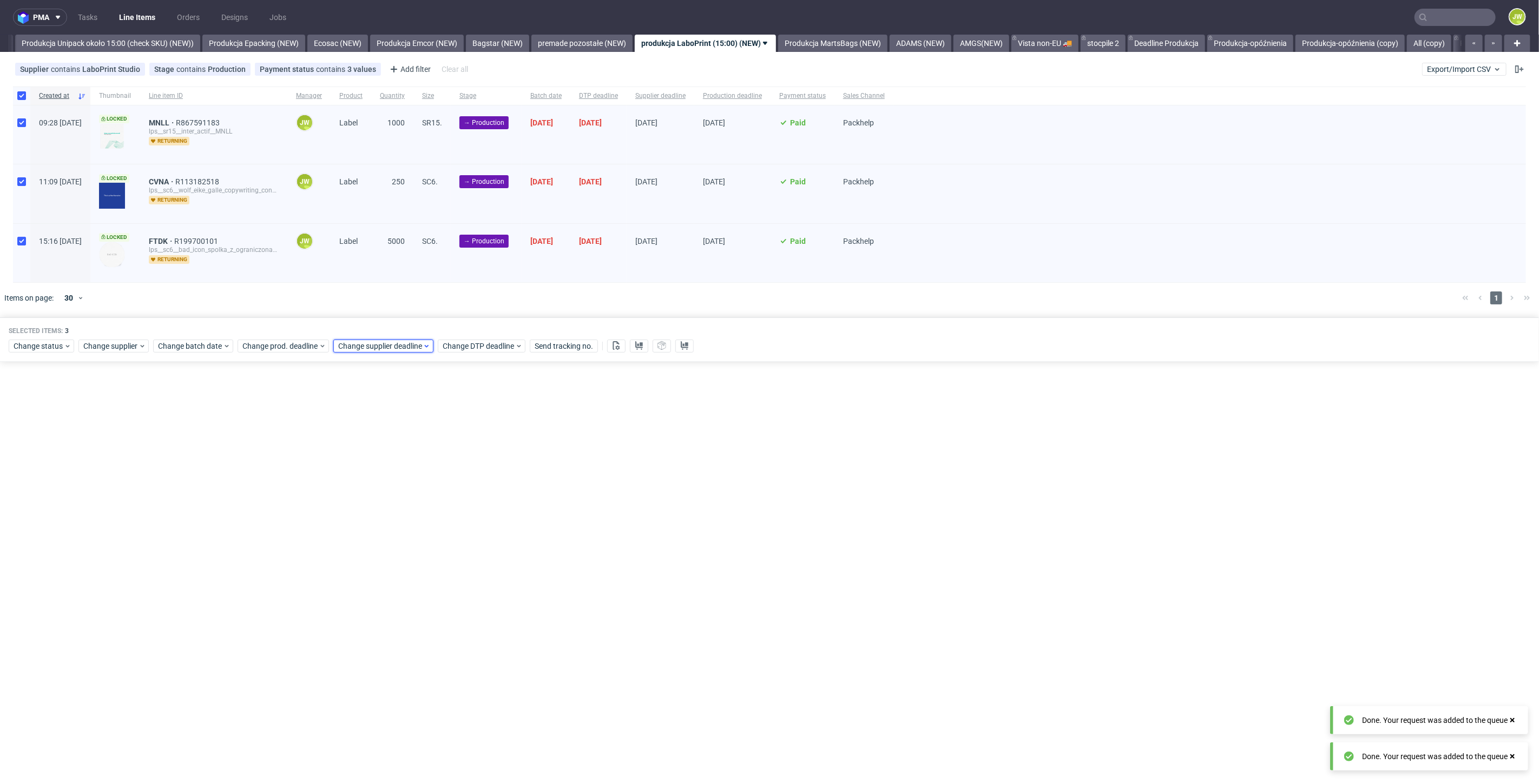
click at [369, 342] on span "Change supplier deadline" at bounding box center [380, 345] width 84 height 11
click at [403, 495] on span "1" at bounding box center [405, 490] width 5 height 11
click at [457, 531] on span "Save" at bounding box center [461, 528] width 16 height 8
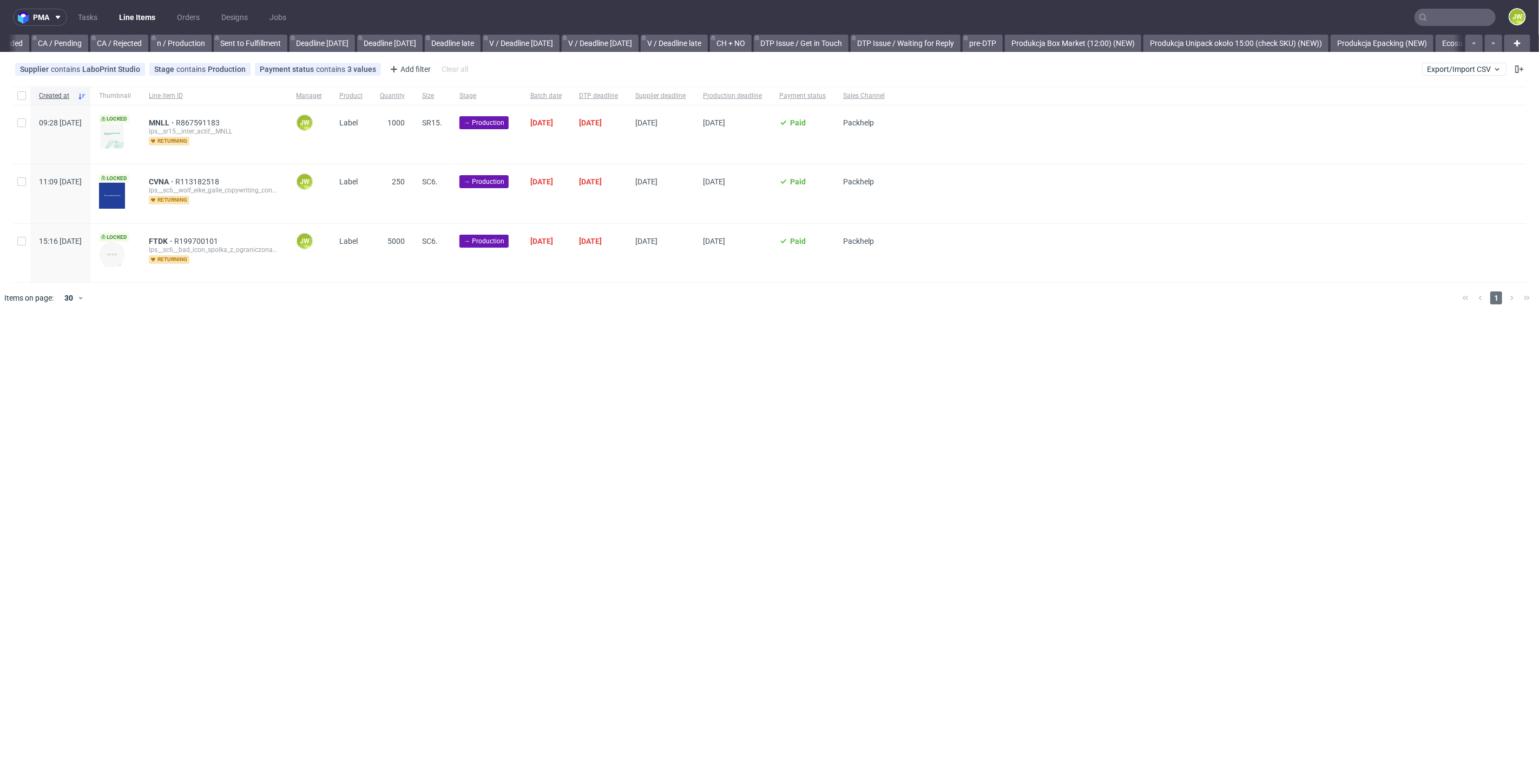
scroll to position [0, 1328]
click at [537, 359] on div "pma Tasks Line Items Orders Designs Jobs JW All DTP Late Shipped Shipments DTP …" at bounding box center [769, 392] width 1539 height 784
drag, startPoint x: 537, startPoint y: 359, endPoint x: 533, endPoint y: 351, distance: 8.9
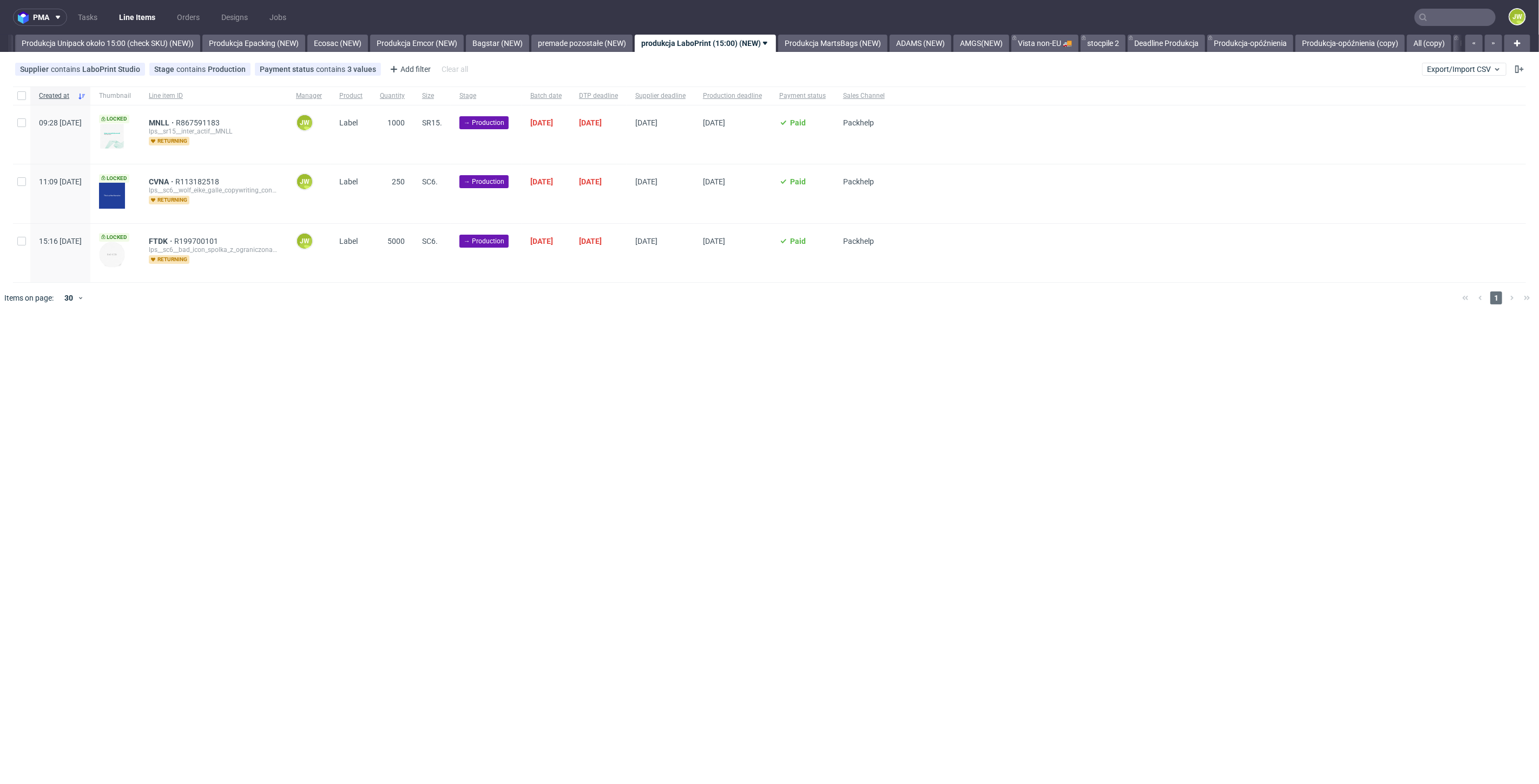
click at [536, 360] on div "pma Tasks Line Items Orders Designs Jobs JW All DTP Late Shipped Shipments DTP …" at bounding box center [769, 392] width 1539 height 784
click at [15, 94] on div at bounding box center [22, 95] width 17 height 18
checkbox input "true"
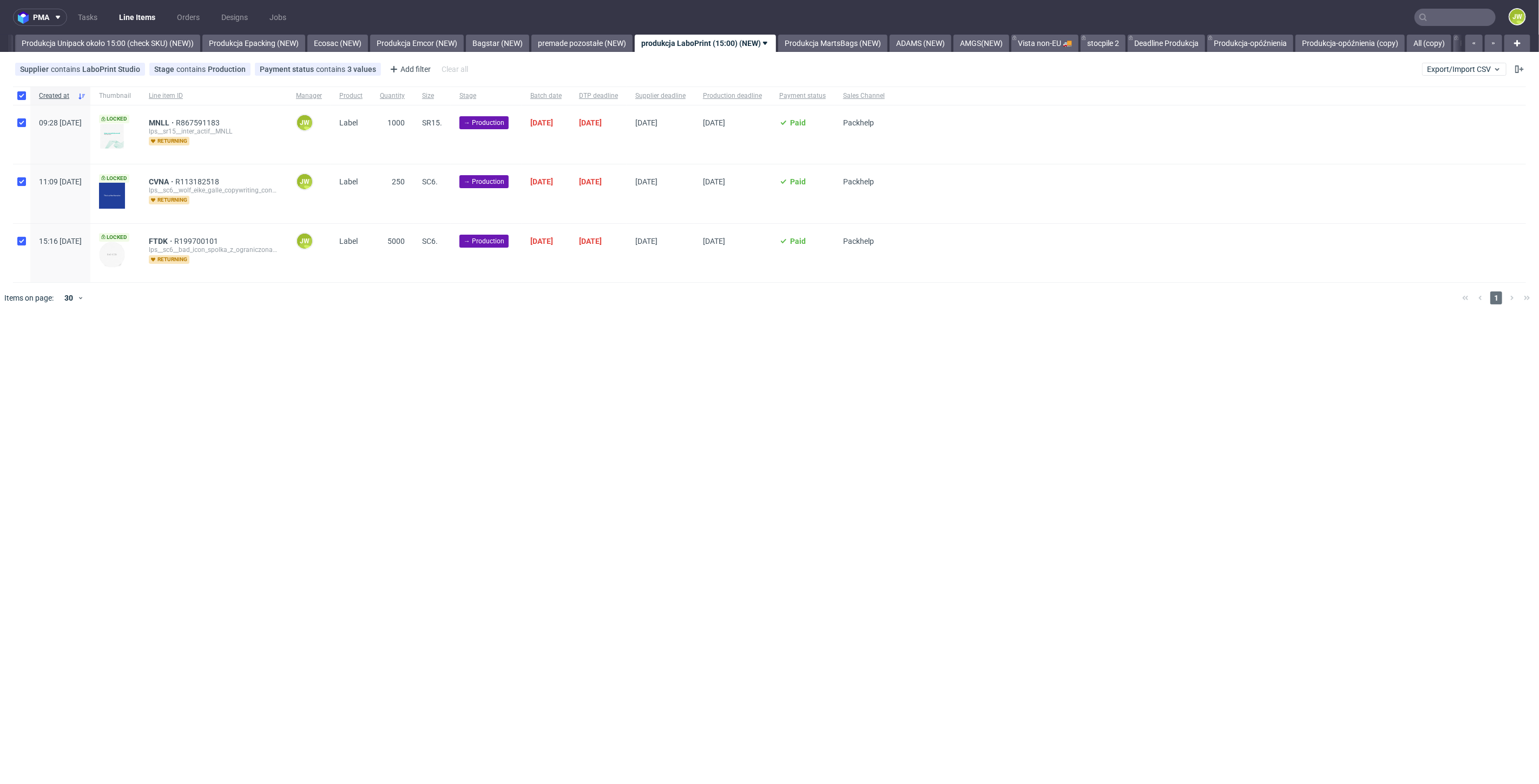
checkbox input "true"
click at [614, 344] on icon at bounding box center [616, 345] width 9 height 9
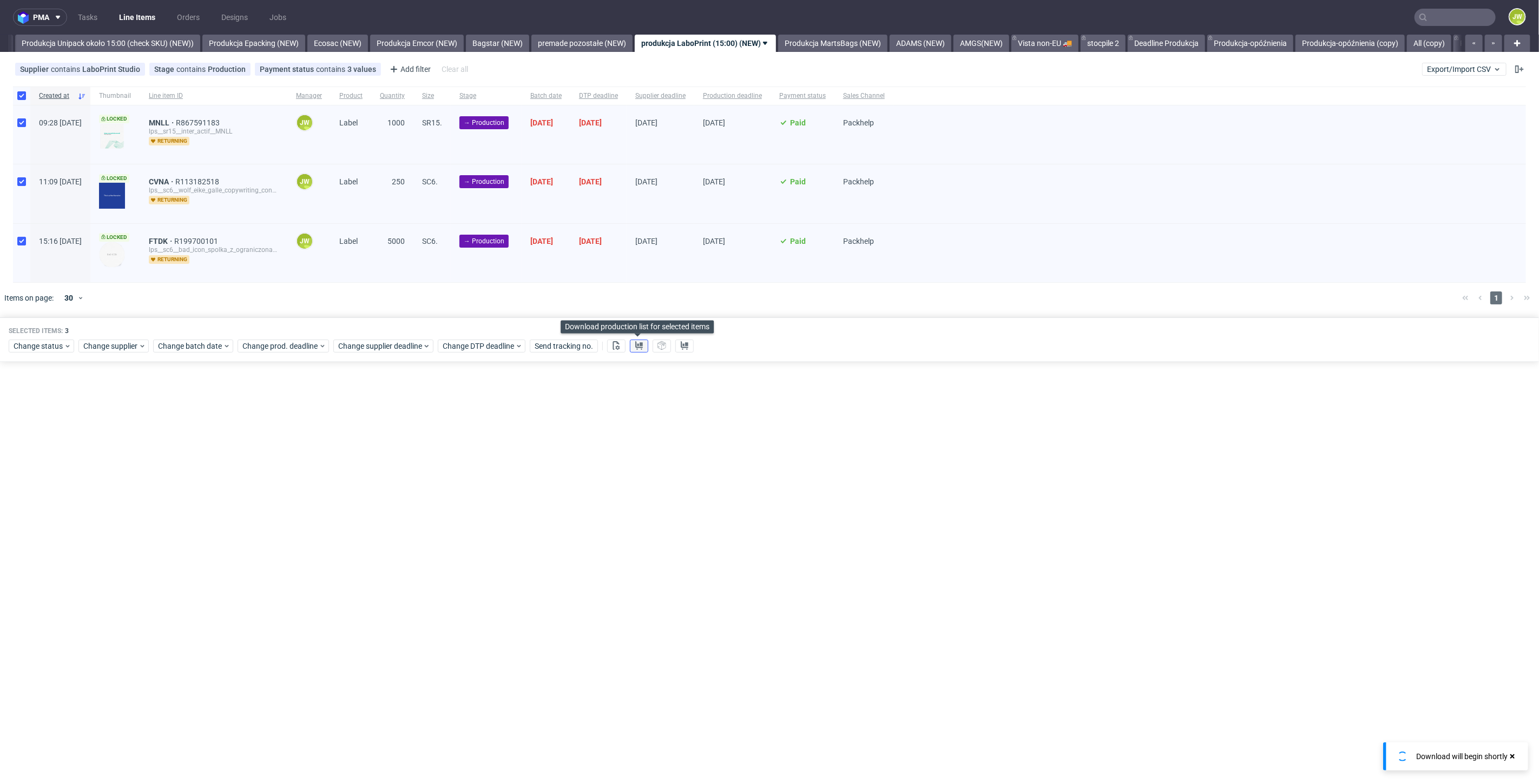
click at [632, 347] on button at bounding box center [638, 346] width 18 height 13
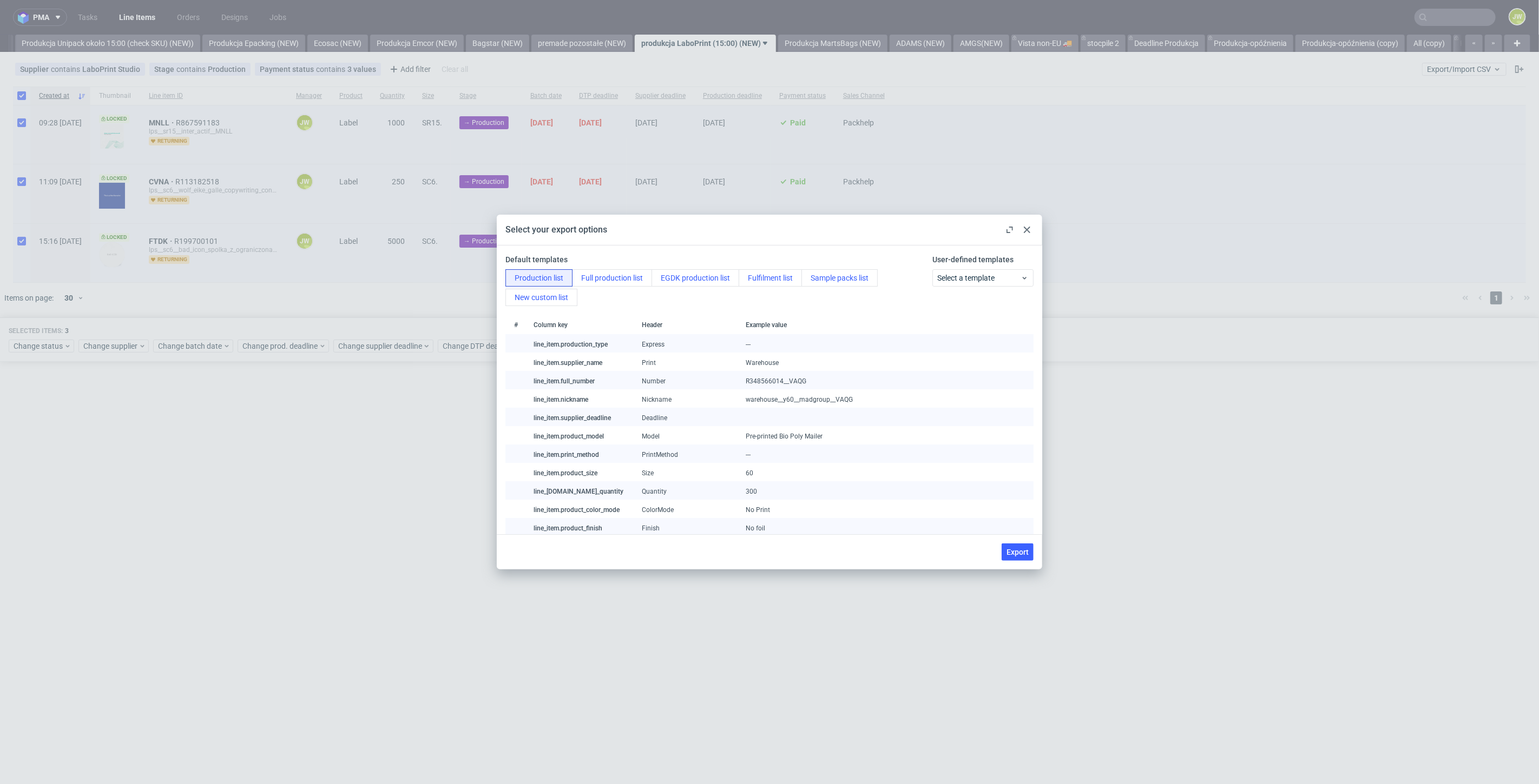
drag, startPoint x: 1014, startPoint y: 551, endPoint x: 1000, endPoint y: 586, distance: 37.7
click at [1014, 551] on span "Export" at bounding box center [1018, 553] width 22 height 8
checkbox input "false"
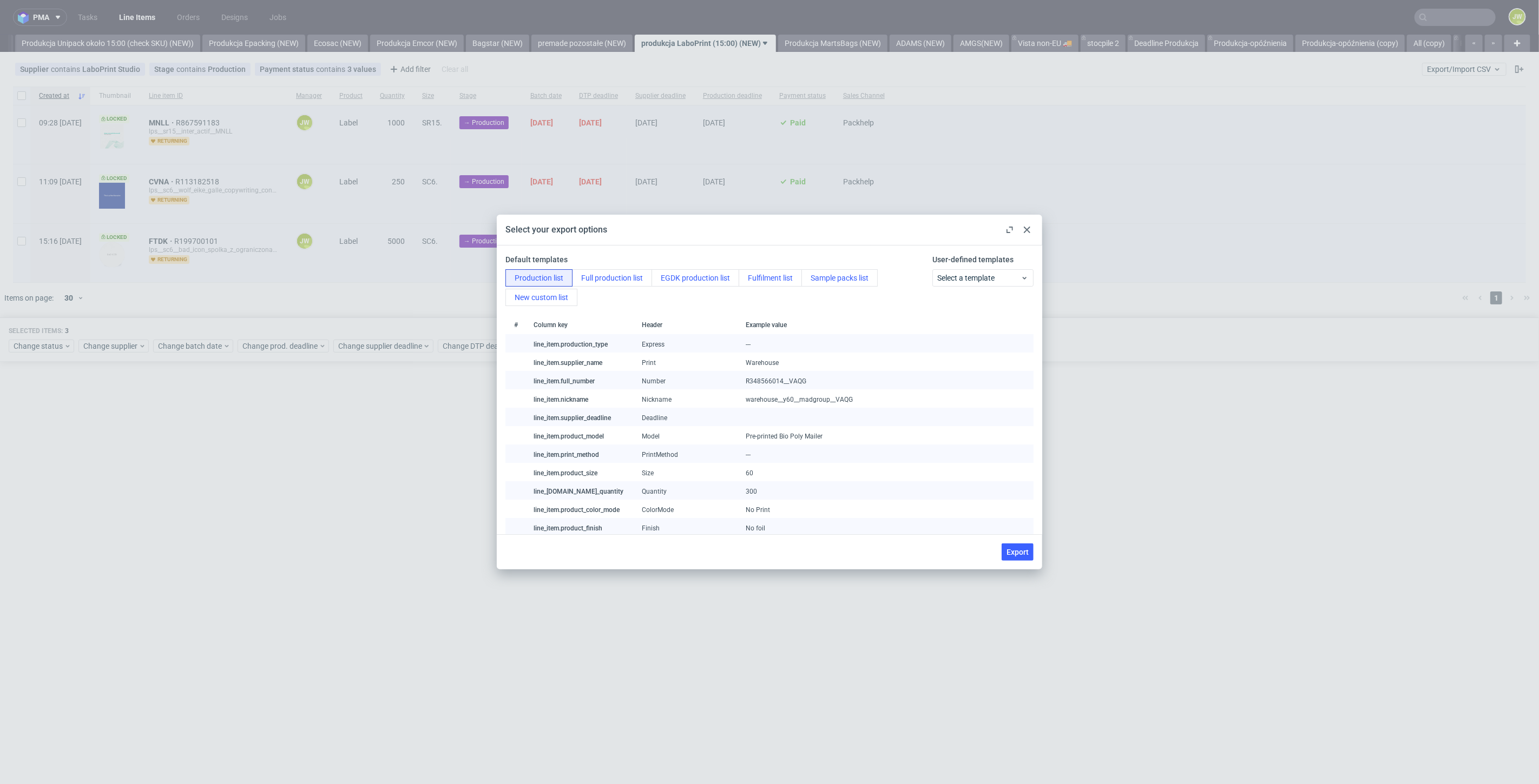
checkbox input "false"
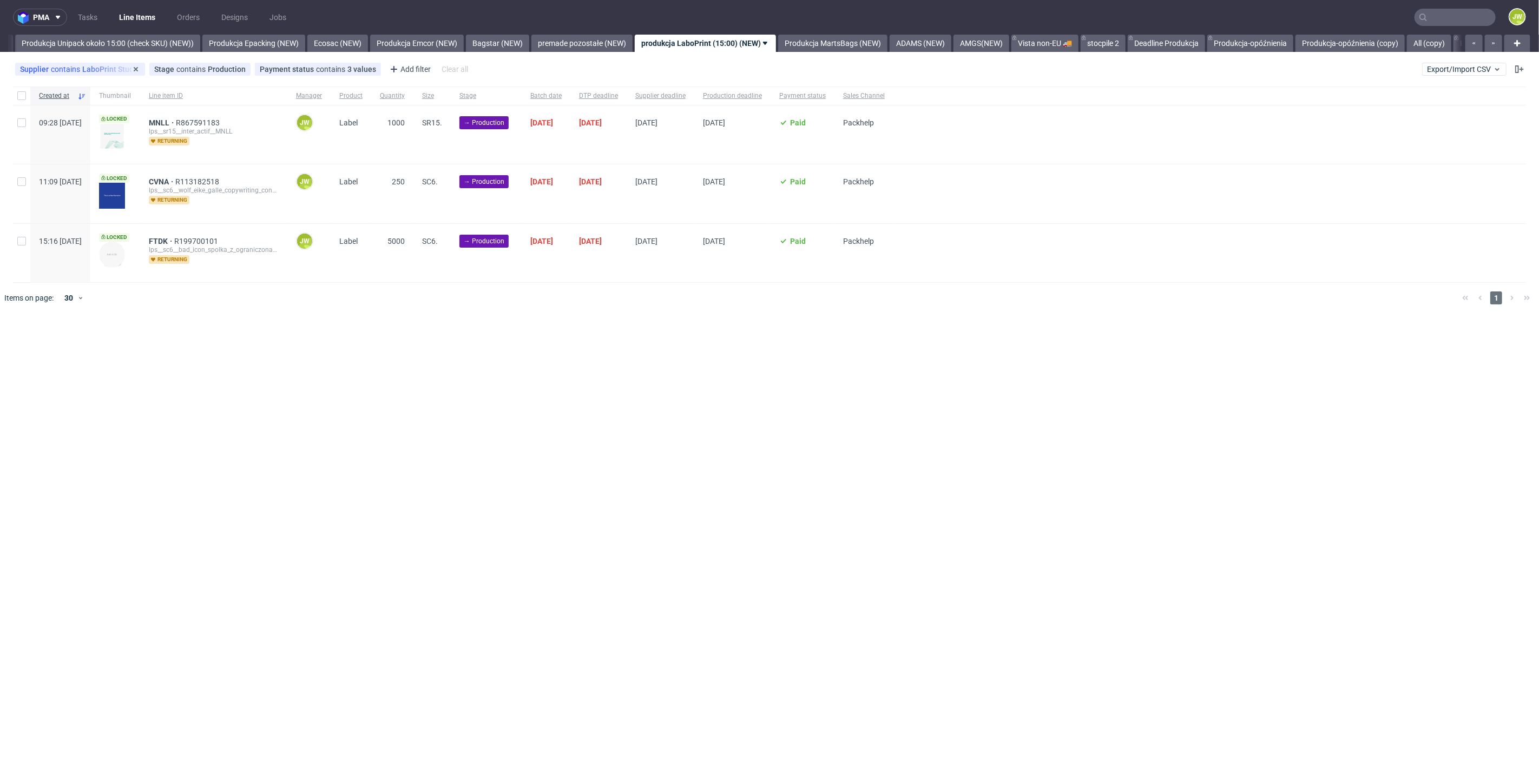
drag, startPoint x: 36, startPoint y: 103, endPoint x: 27, endPoint y: 100, distance: 9.5
click at [36, 103] on div "Created at" at bounding box center [60, 95] width 60 height 18
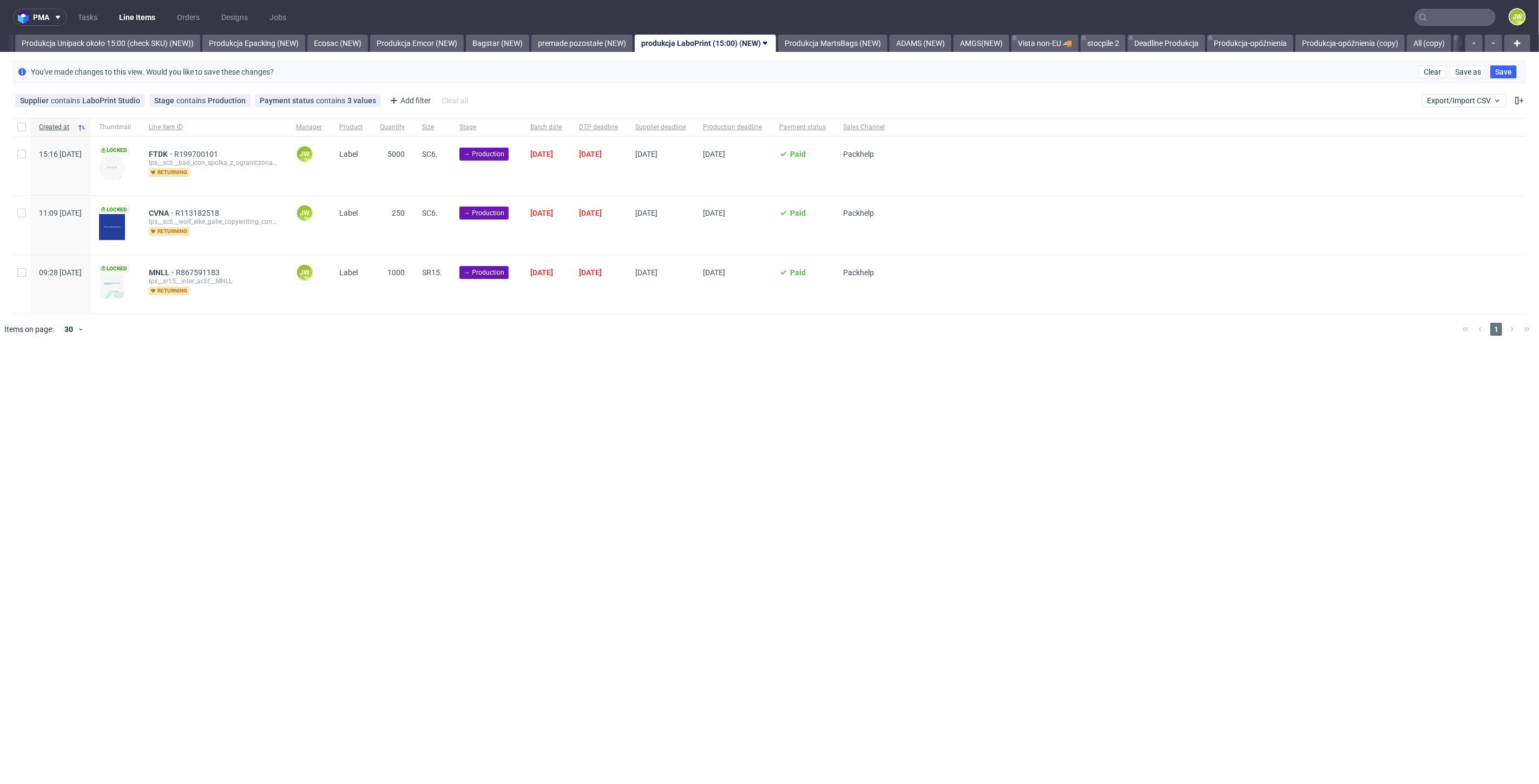
click at [20, 133] on div at bounding box center [22, 127] width 17 height 18
checkbox input "true"
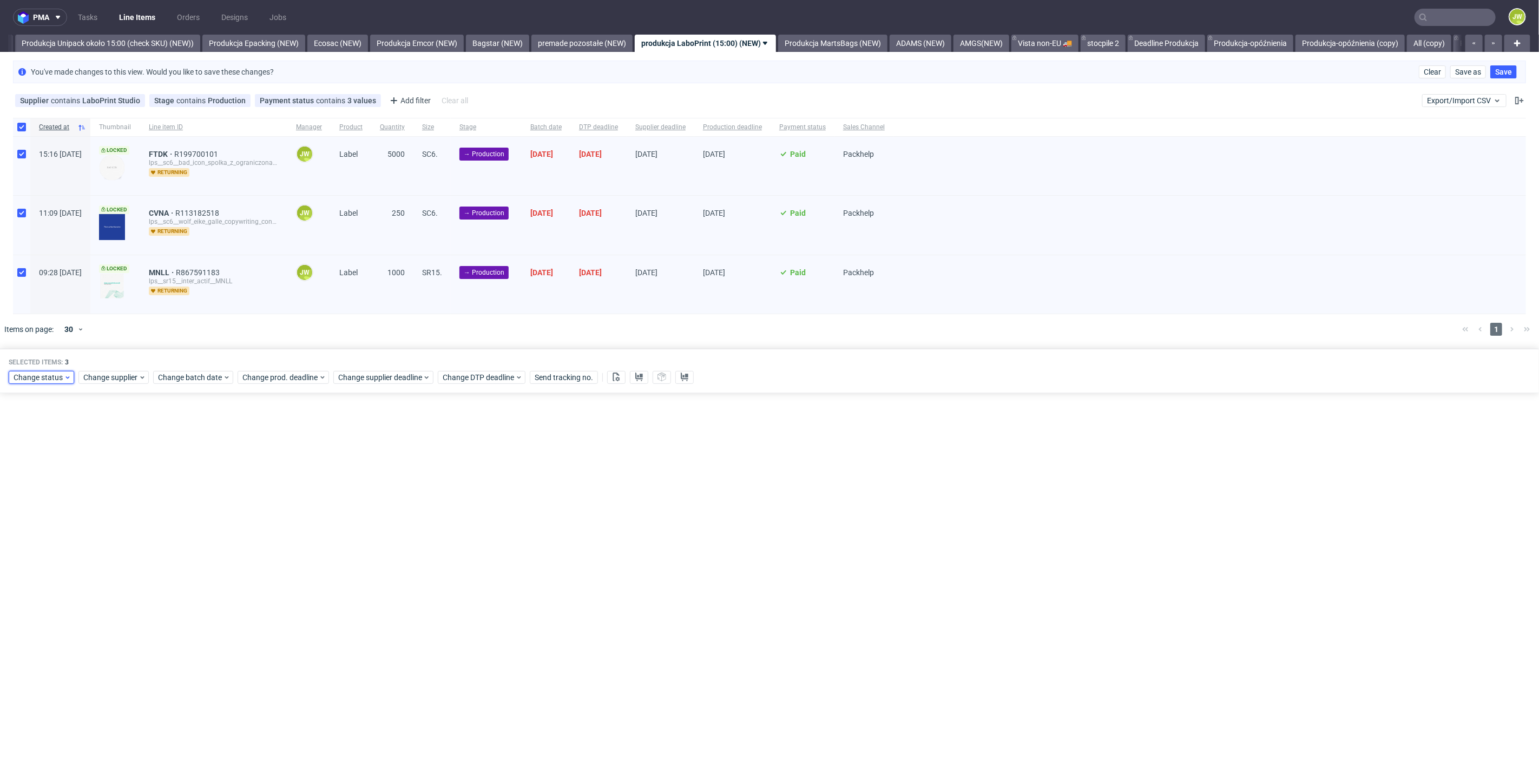
click at [20, 373] on span "Change status" at bounding box center [38, 377] width 50 height 11
click at [35, 512] on span "In Production" at bounding box center [40, 517] width 55 height 15
click at [129, 540] on button "Save" at bounding box center [124, 537] width 27 height 17
click at [830, 43] on link "Produkcja MartsBags (NEW)" at bounding box center [833, 43] width 109 height 17
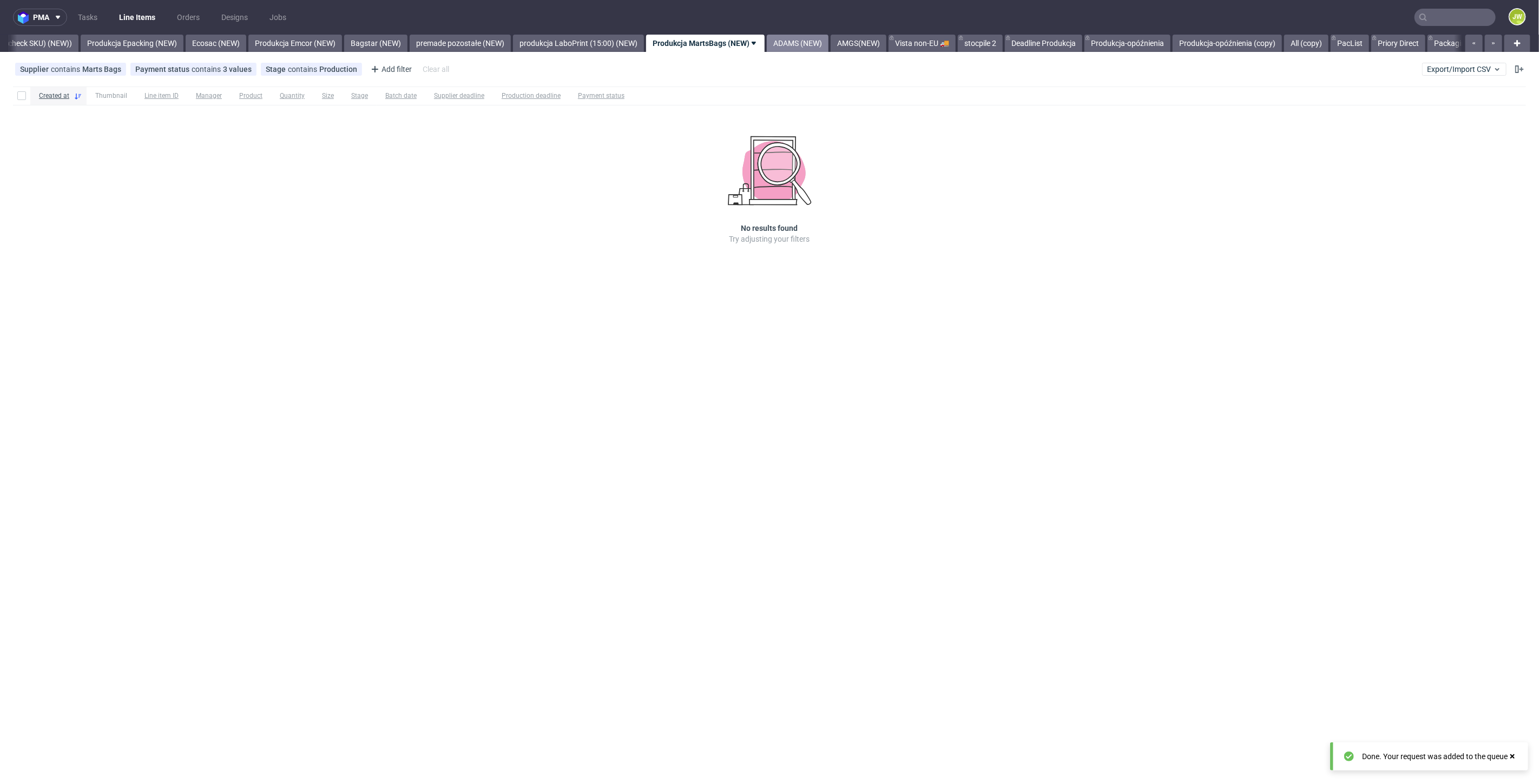
click at [829, 44] on link "ADAMS (NEW)" at bounding box center [798, 43] width 61 height 17
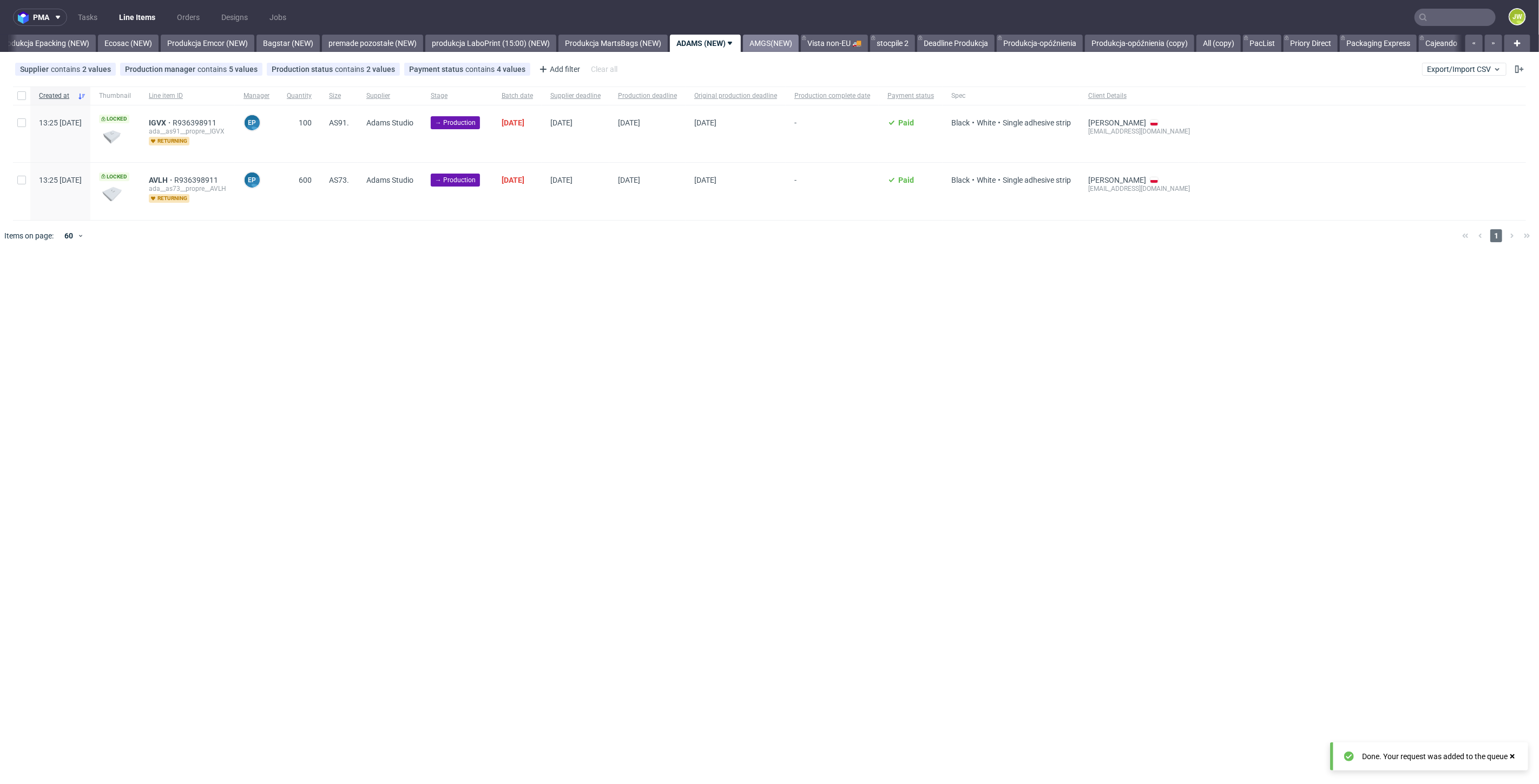
click at [796, 45] on link "AMGS(NEW)" at bounding box center [771, 43] width 56 height 17
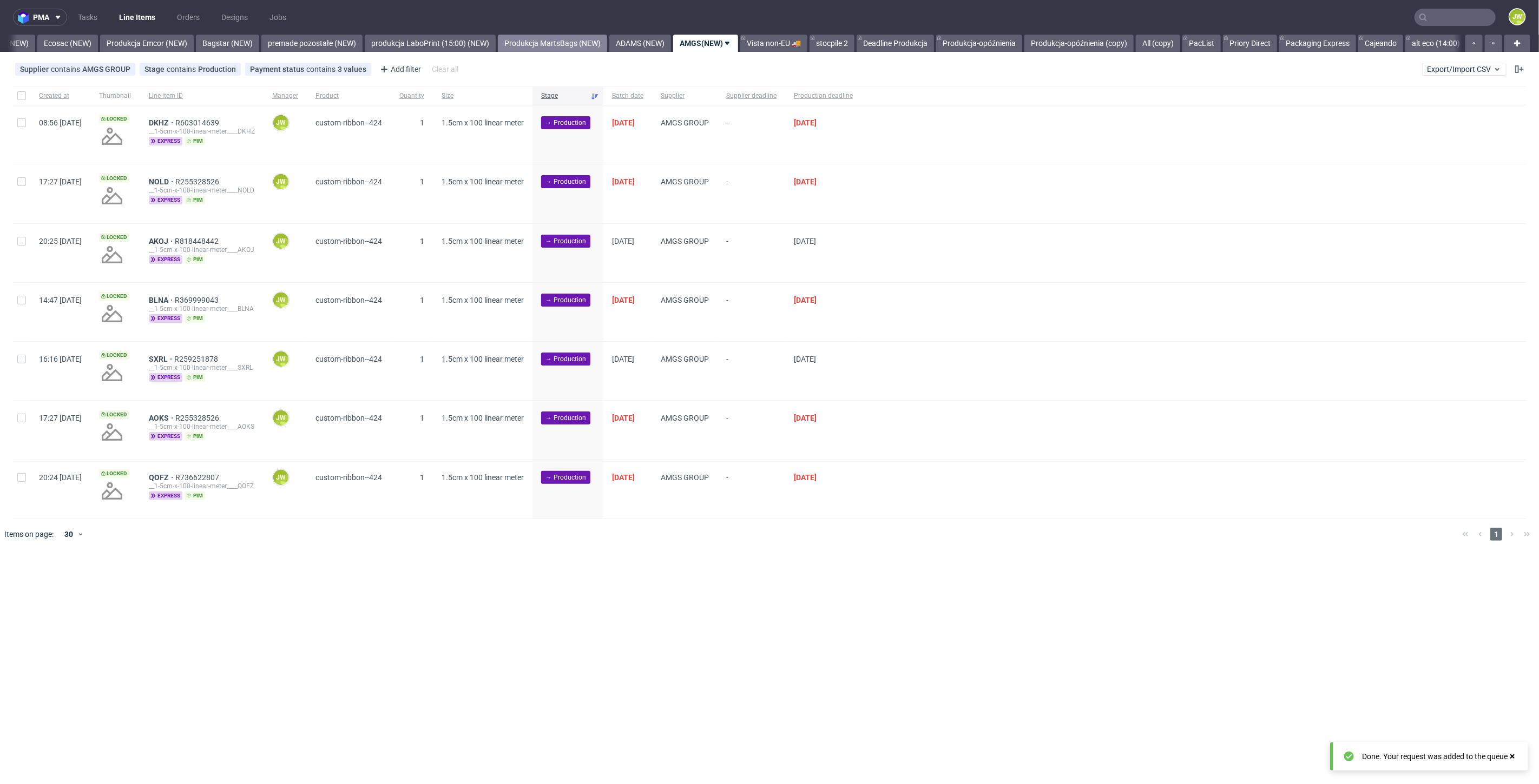
drag, startPoint x: 580, startPoint y: 40, endPoint x: 587, endPoint y: 41, distance: 7.1
click at [583, 40] on link "Produkcja MartsBags (NEW)" at bounding box center [553, 43] width 109 height 17
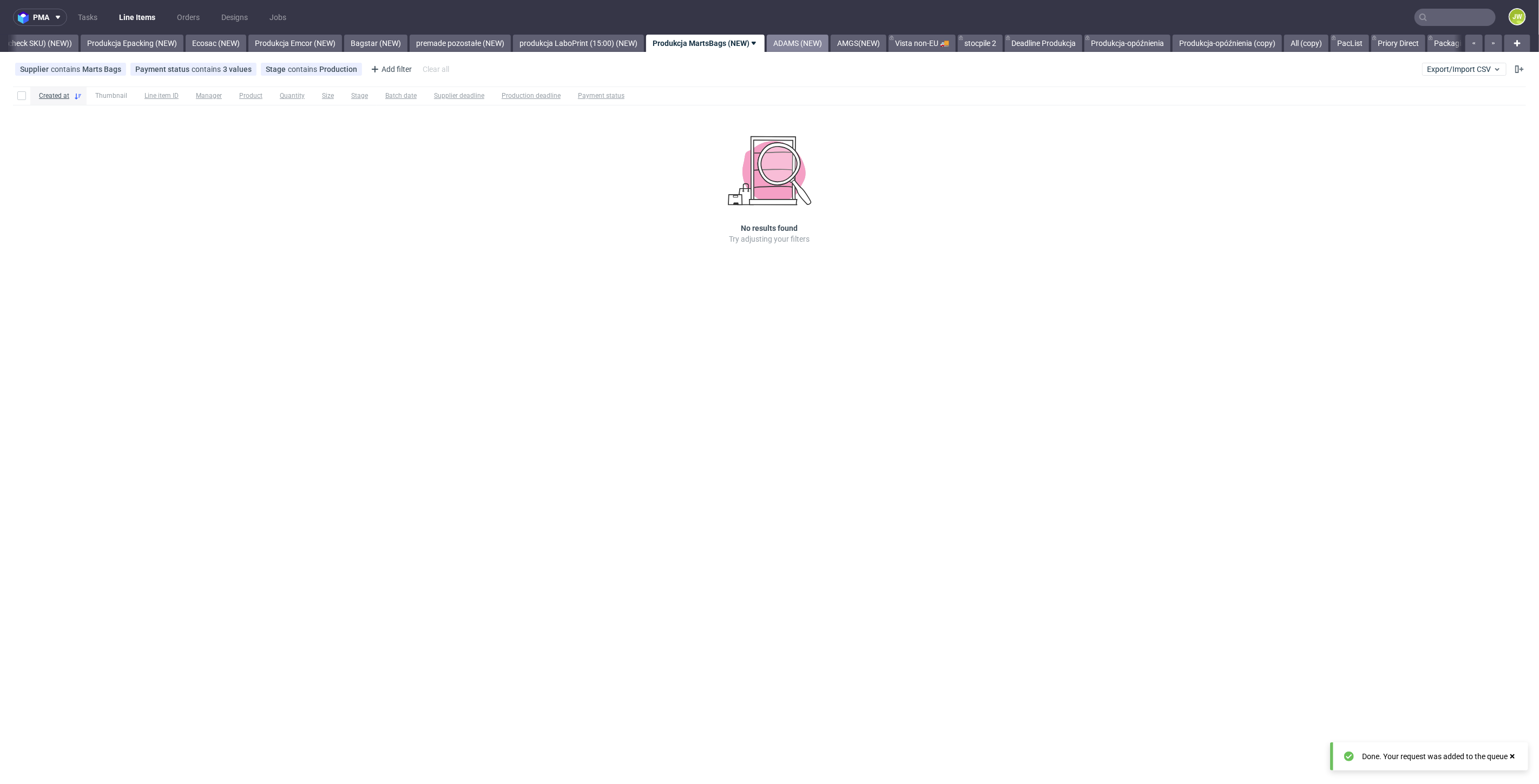
click at [810, 40] on link "ADAMS (NEW)" at bounding box center [798, 43] width 61 height 17
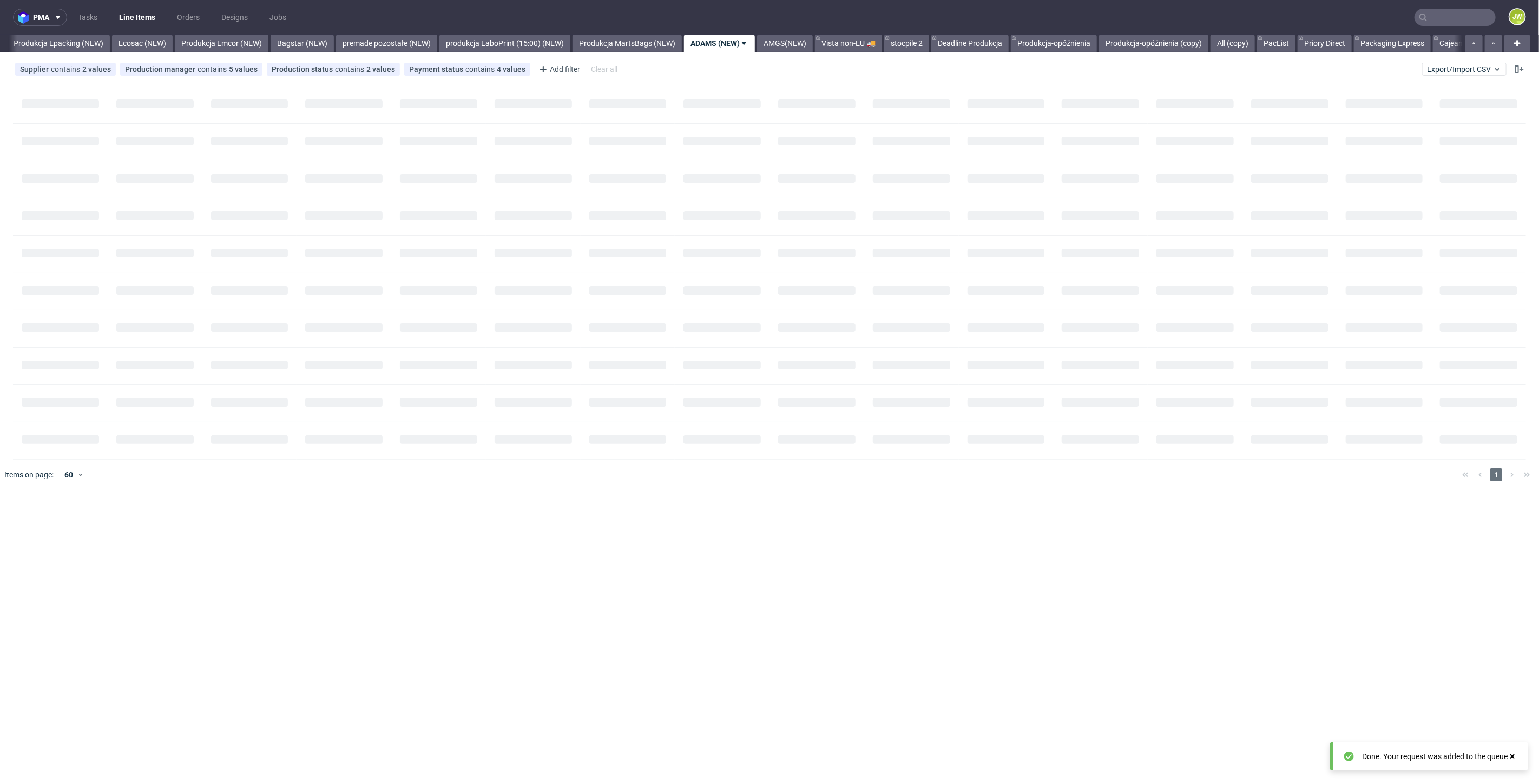
scroll to position [0, 2195]
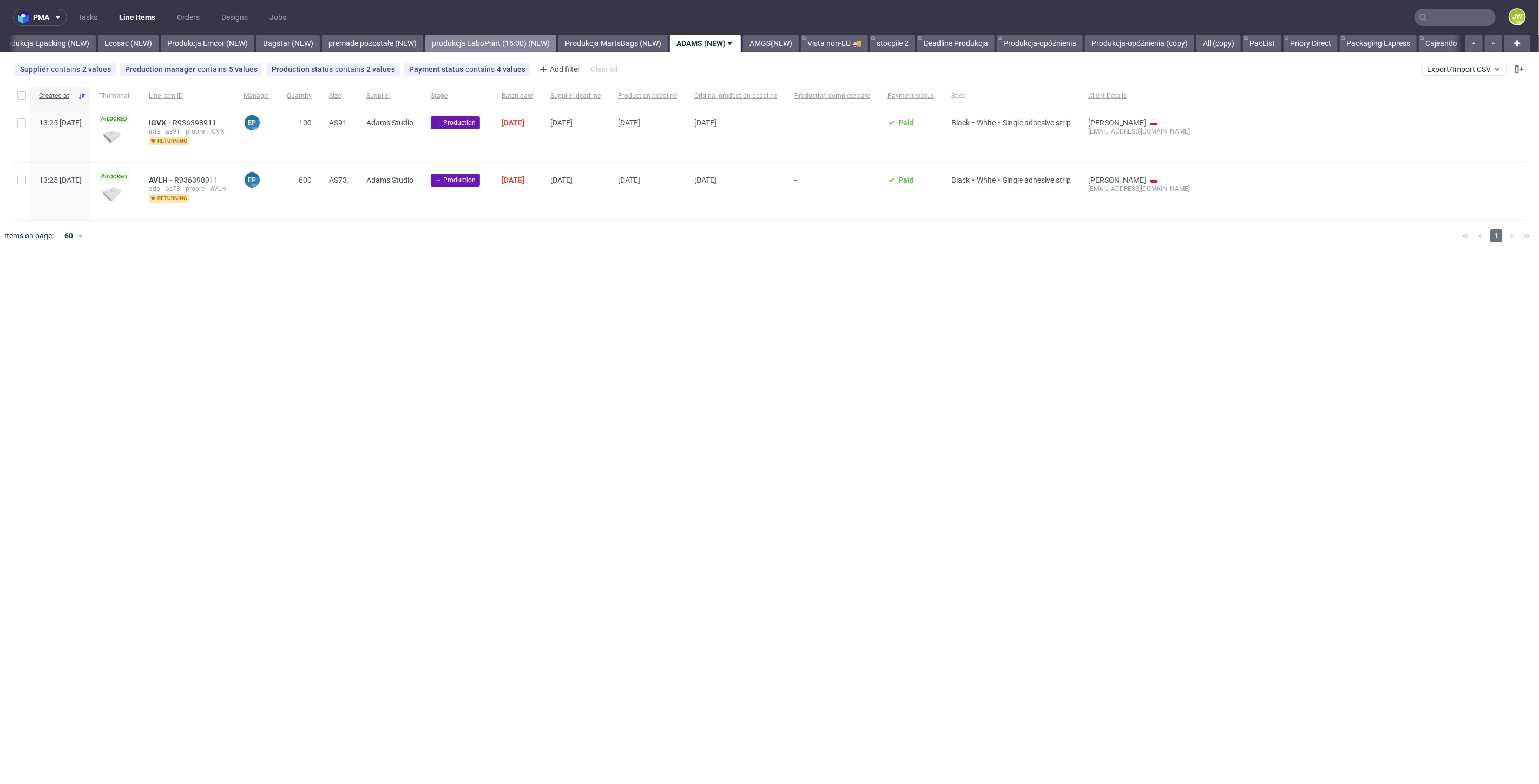
click at [499, 48] on link "produkcja LaboPrint (15:00) (NEW)" at bounding box center [491, 43] width 131 height 17
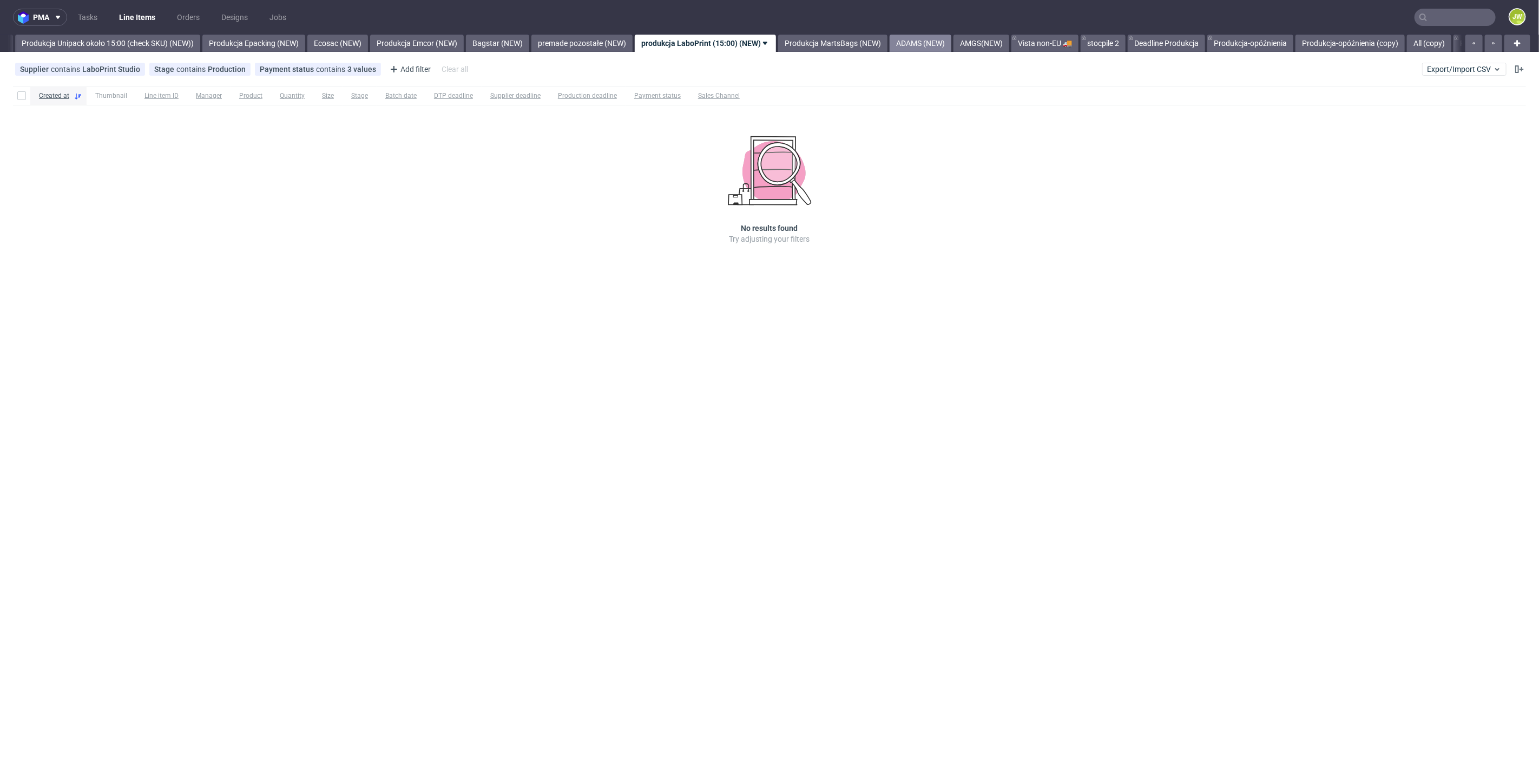
click at [938, 39] on link "ADAMS (NEW)" at bounding box center [921, 43] width 61 height 17
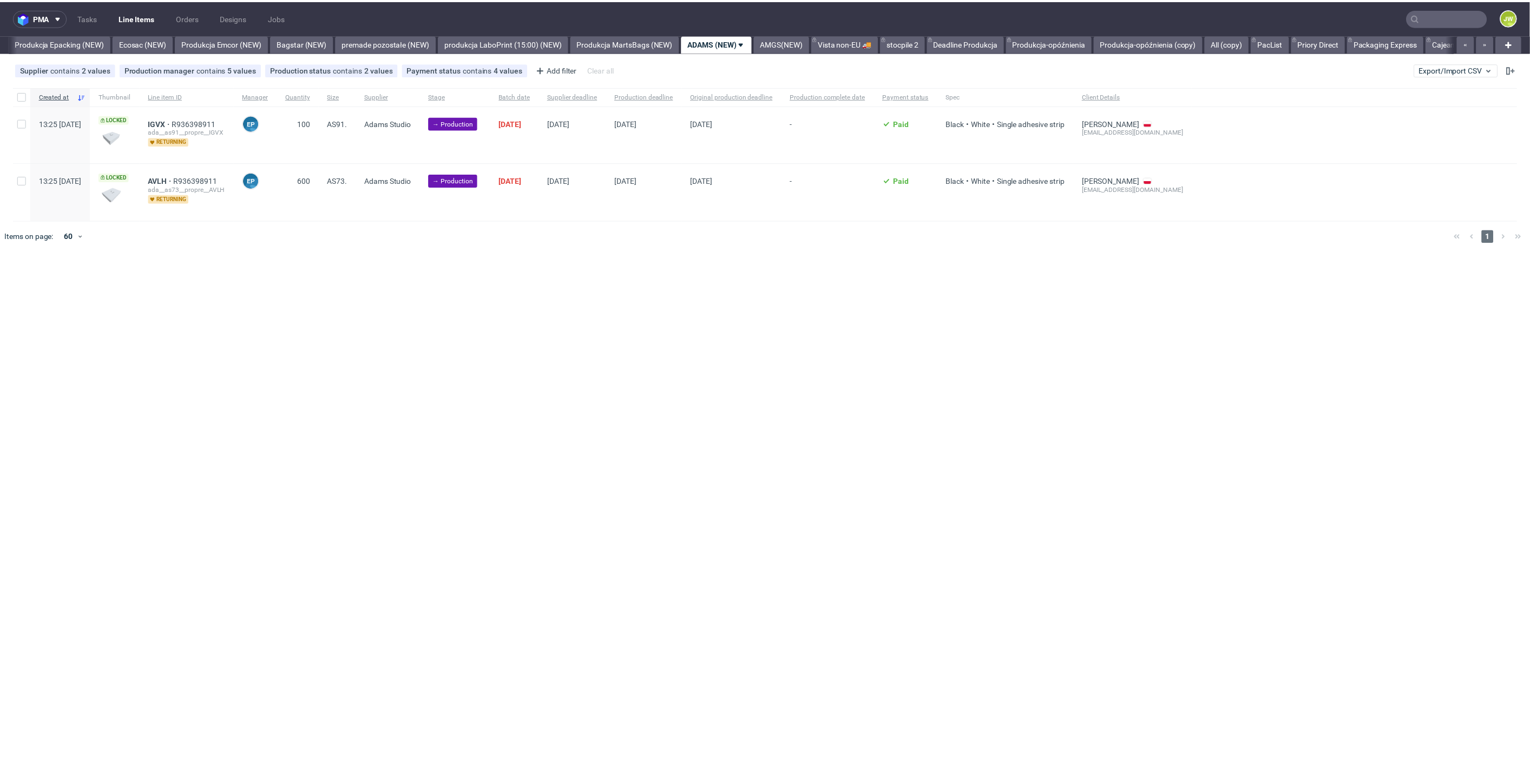
scroll to position [0, 2194]
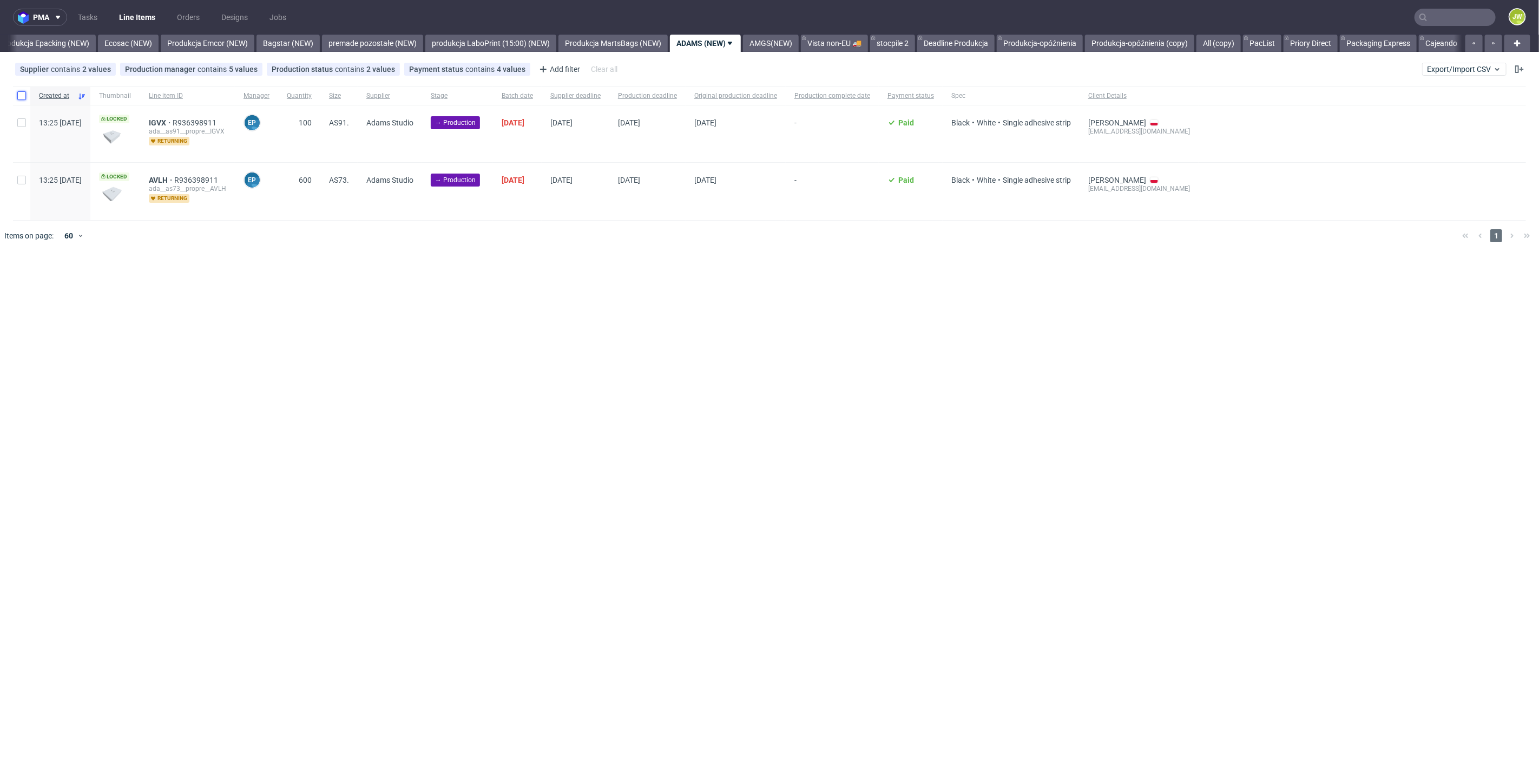
click at [22, 96] on input "checkbox" at bounding box center [21, 95] width 9 height 9
checkbox input "true"
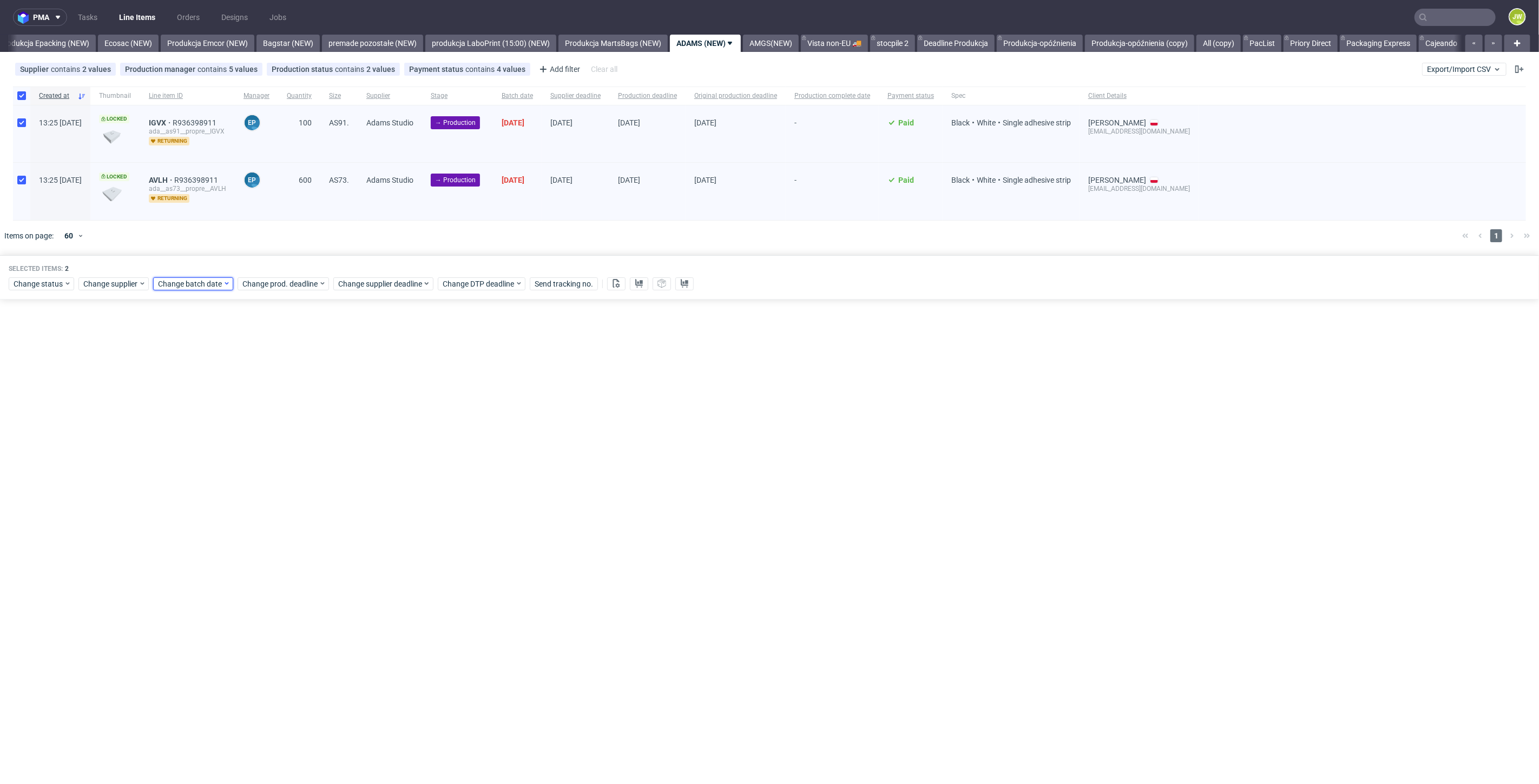
click at [196, 285] on span "Change batch date" at bounding box center [191, 283] width 65 height 11
click at [220, 407] on button "24" at bounding box center [226, 410] width 16 height 17
click at [277, 469] on span "Save" at bounding box center [281, 465] width 16 height 8
drag, startPoint x: 275, startPoint y: 285, endPoint x: 285, endPoint y: 289, distance: 10.8
click at [277, 285] on span "Change prod. deadline" at bounding box center [280, 283] width 76 height 11
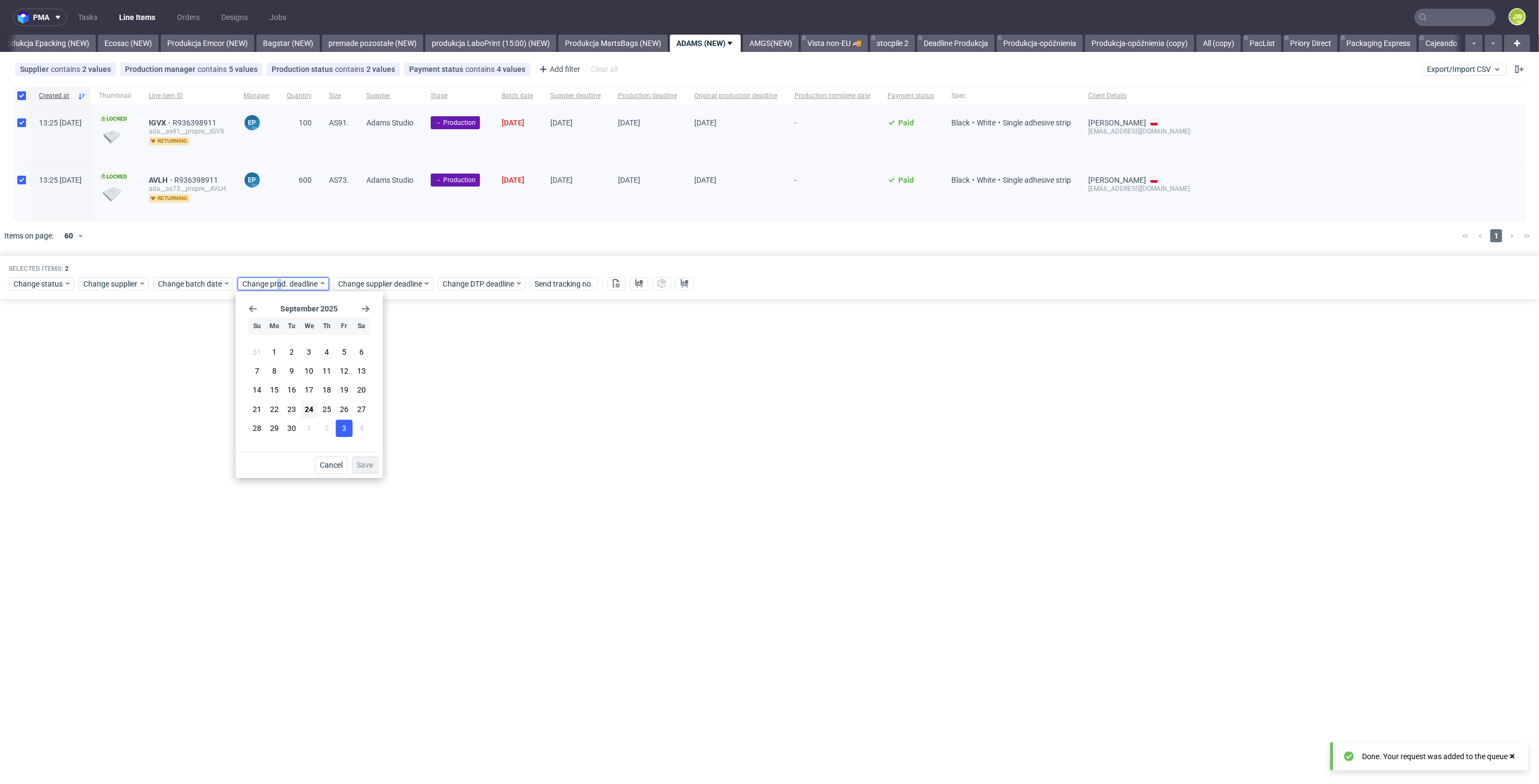
click at [341, 427] on button "3" at bounding box center [344, 428] width 16 height 17
click at [358, 464] on span "Save" at bounding box center [365, 465] width 16 height 8
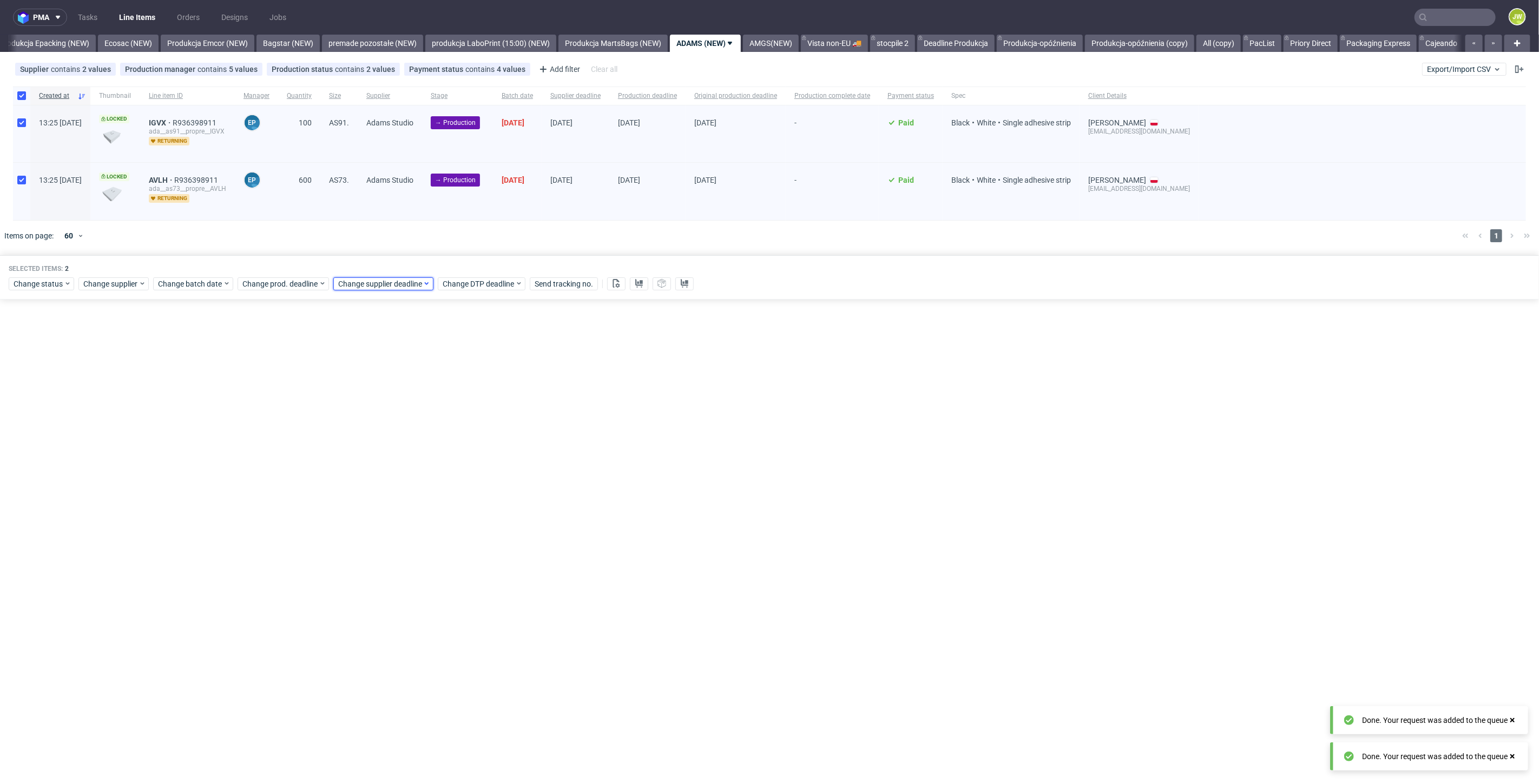
click at [368, 283] on span "Change supplier deadline" at bounding box center [380, 283] width 84 height 11
drag, startPoint x: 437, startPoint y: 430, endPoint x: 448, endPoint y: 449, distance: 22.0
click at [439, 430] on span "3" at bounding box center [440, 428] width 5 height 11
click at [457, 462] on span "Save" at bounding box center [461, 465] width 16 height 8
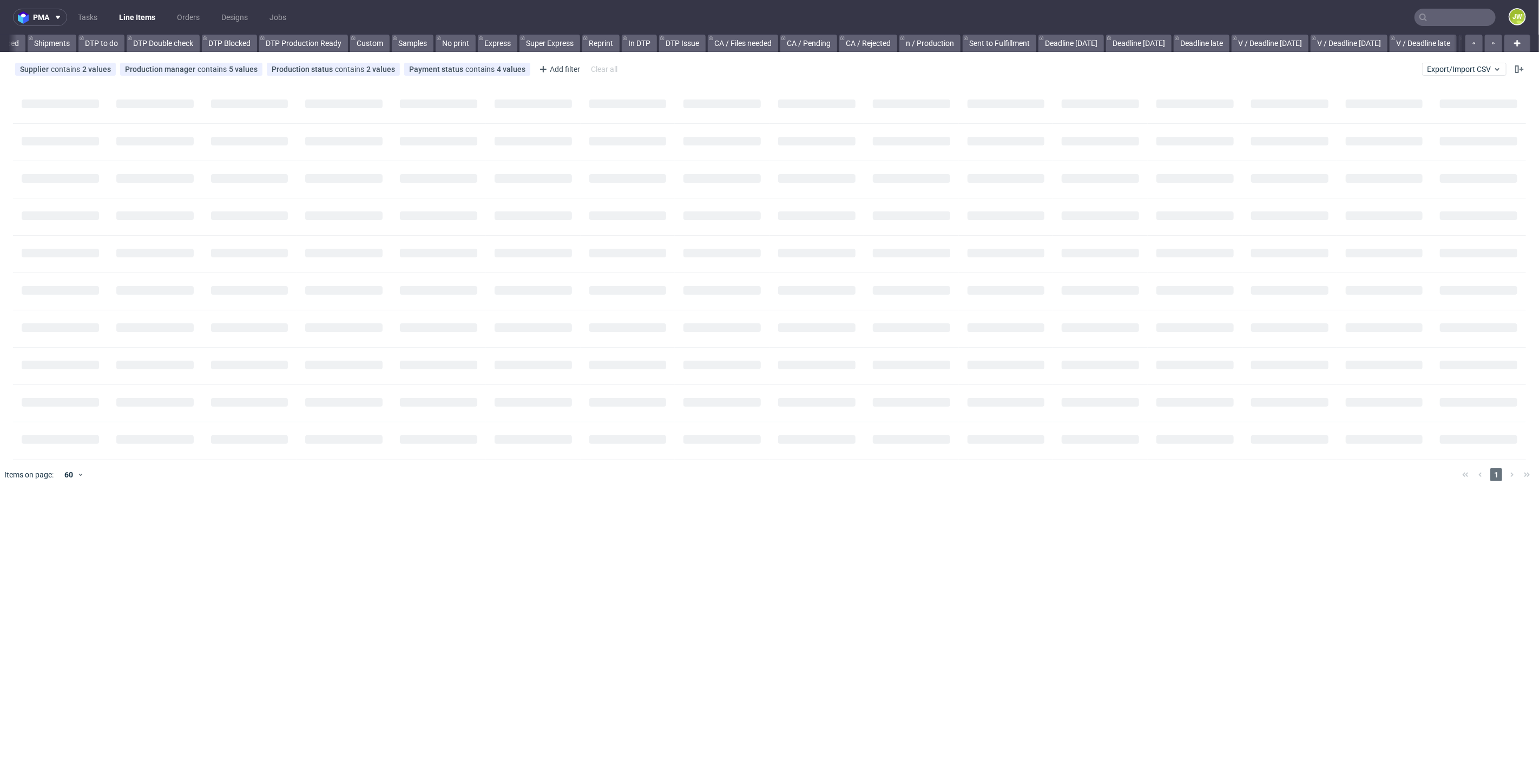
scroll to position [0, 712]
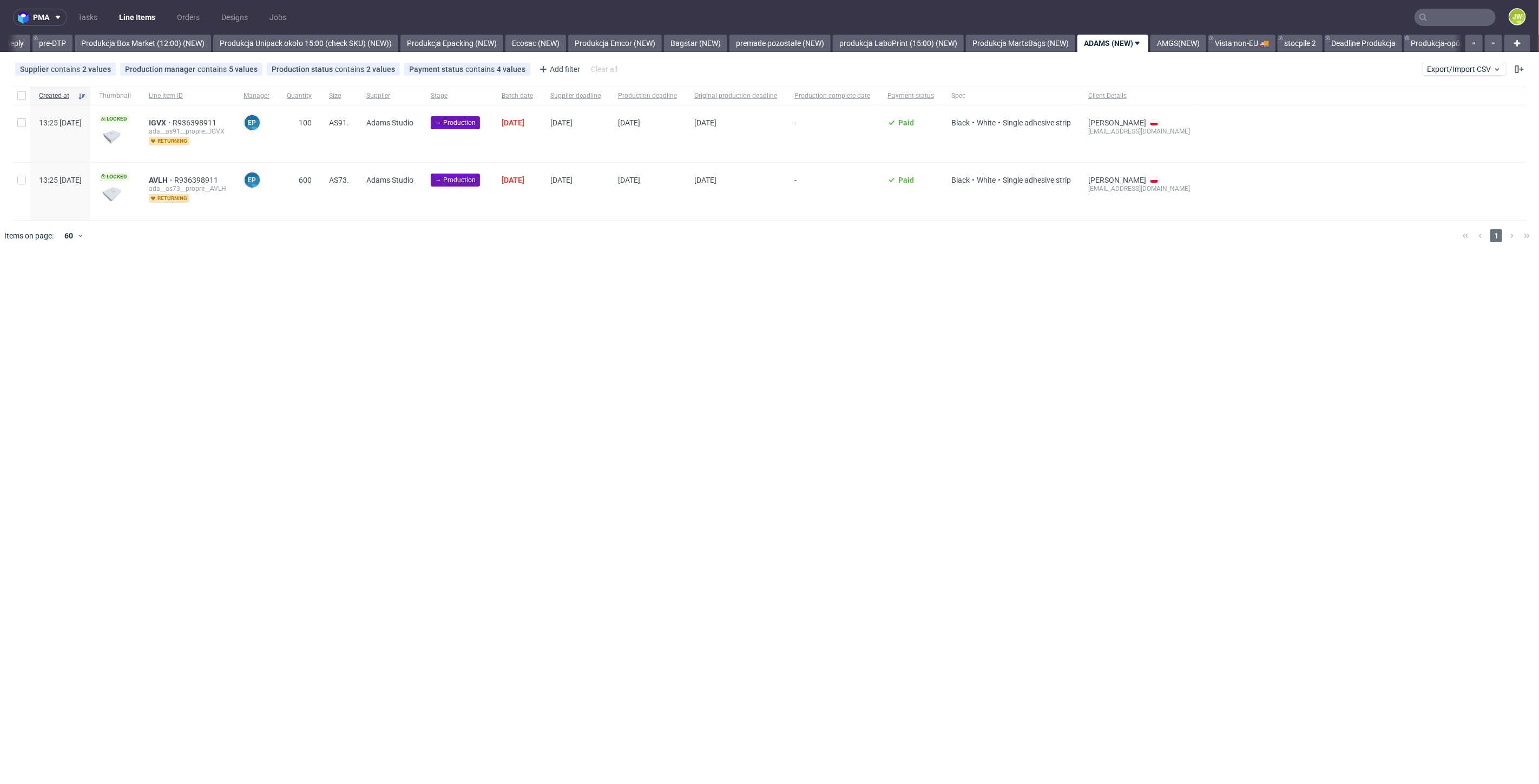
scroll to position [0, 1955]
click at [24, 100] on div at bounding box center [22, 95] width 17 height 18
checkbox input "true"
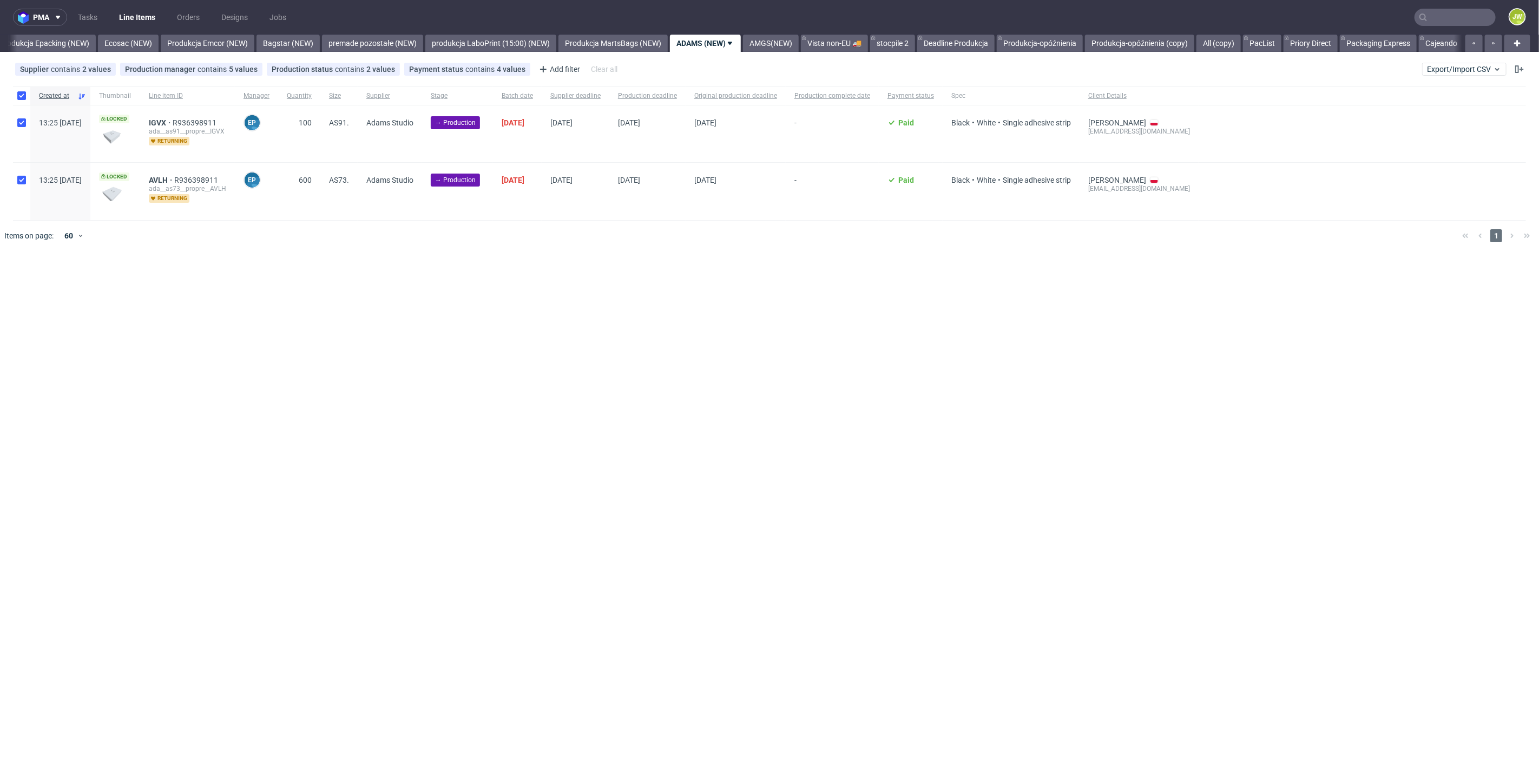
checkbox input "true"
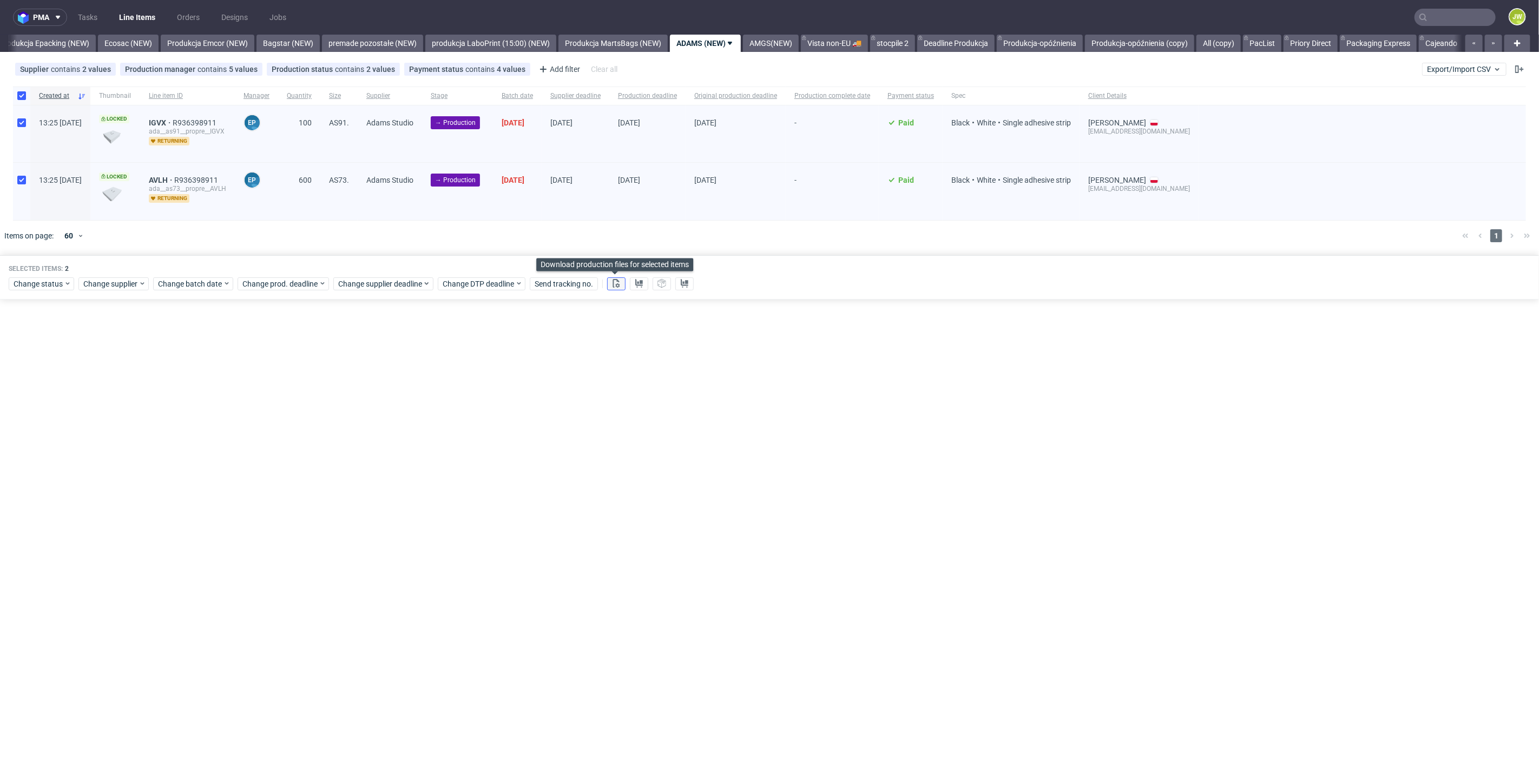
click at [613, 282] on icon at bounding box center [616, 283] width 9 height 9
click at [638, 284] on use at bounding box center [639, 283] width 8 height 9
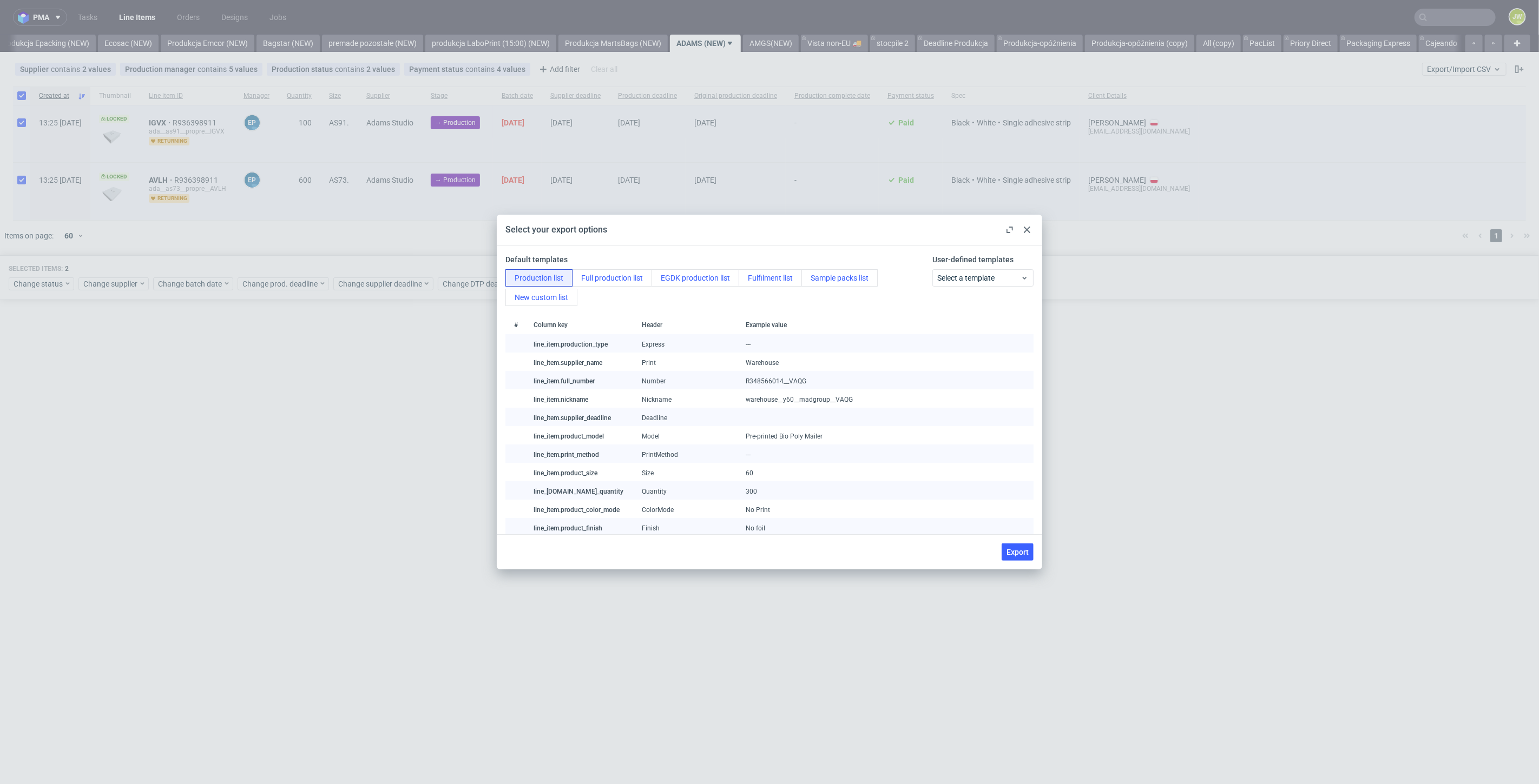
drag, startPoint x: 1001, startPoint y: 549, endPoint x: 1011, endPoint y: 555, distance: 11.7
click at [1001, 549] on button "Export" at bounding box center [1017, 553] width 32 height 17
checkbox input "false"
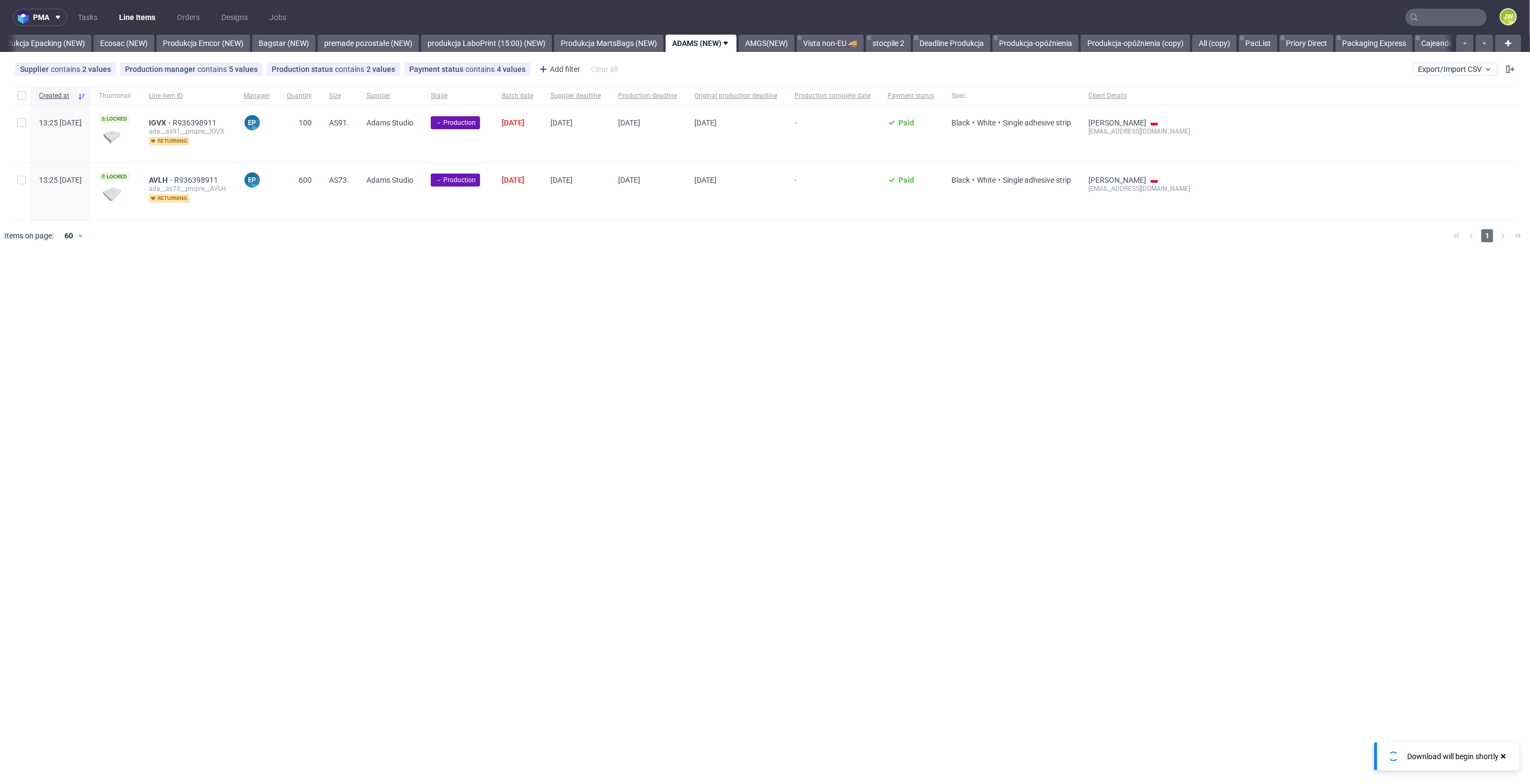
click at [1011, 555] on div "pma Tasks Line Items Orders Designs Jobs JW All DTP Late Shipped Shipments DTP …" at bounding box center [765, 392] width 1530 height 784
click at [36, 97] on div "Created at" at bounding box center [60, 95] width 60 height 18
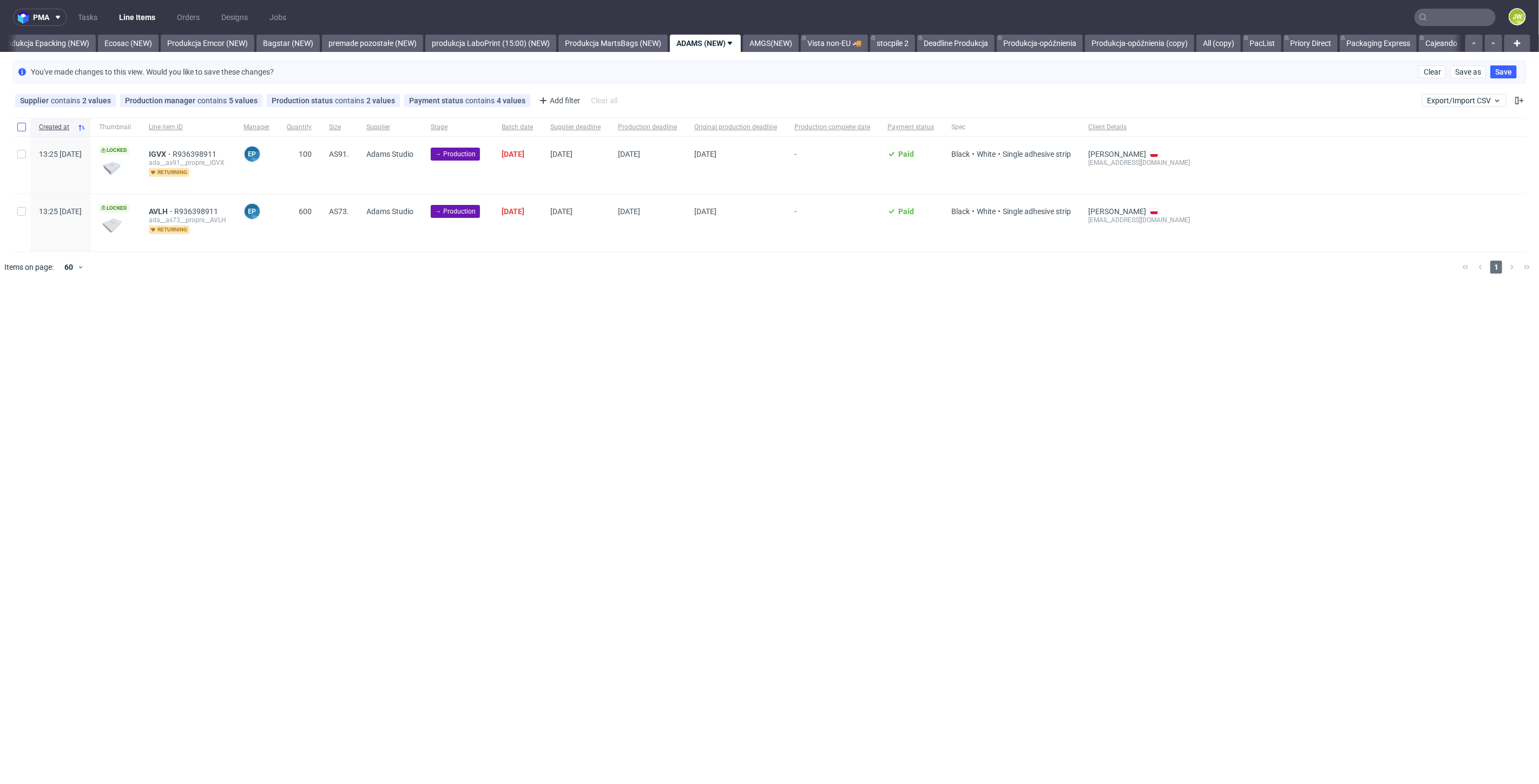
click at [24, 130] on div at bounding box center [22, 127] width 17 height 18
checkbox input "true"
click at [32, 315] on span "Change status" at bounding box center [38, 315] width 50 height 11
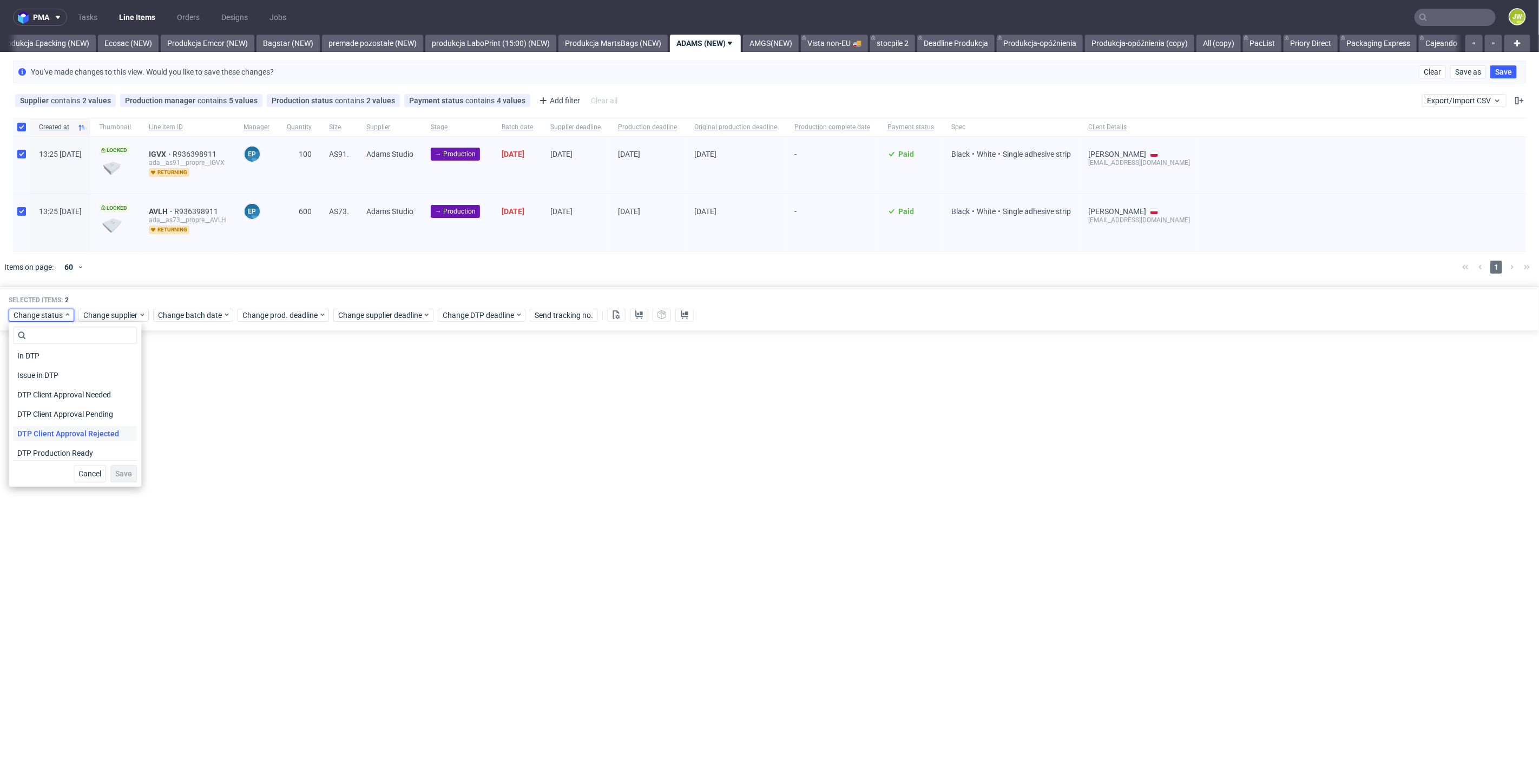
scroll to position [60, 0]
click at [45, 454] on span "In Production" at bounding box center [40, 454] width 55 height 15
click at [125, 472] on span "Save" at bounding box center [123, 474] width 16 height 8
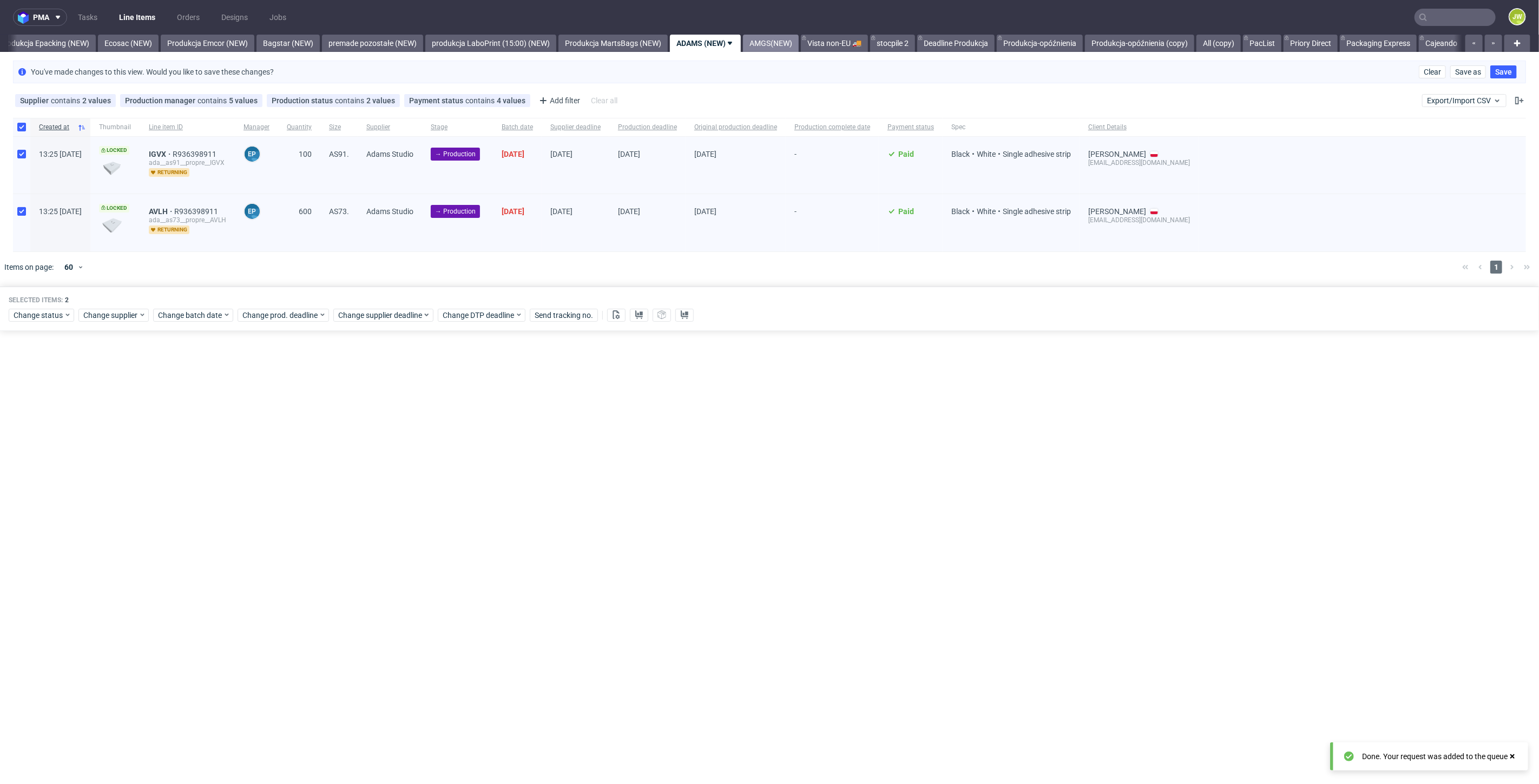
click at [799, 46] on link "AMGS(NEW)" at bounding box center [771, 43] width 56 height 17
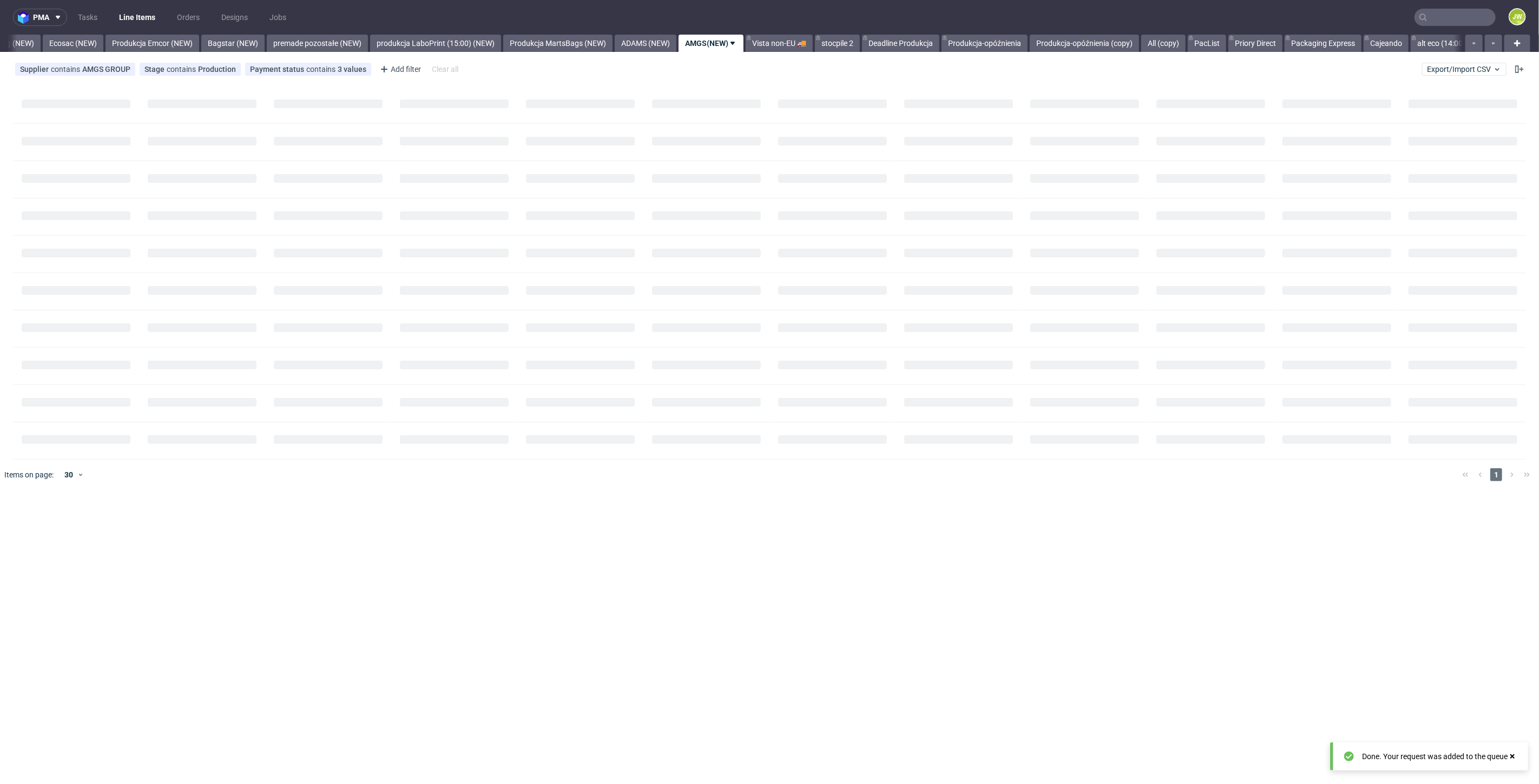
scroll to position [0, 2256]
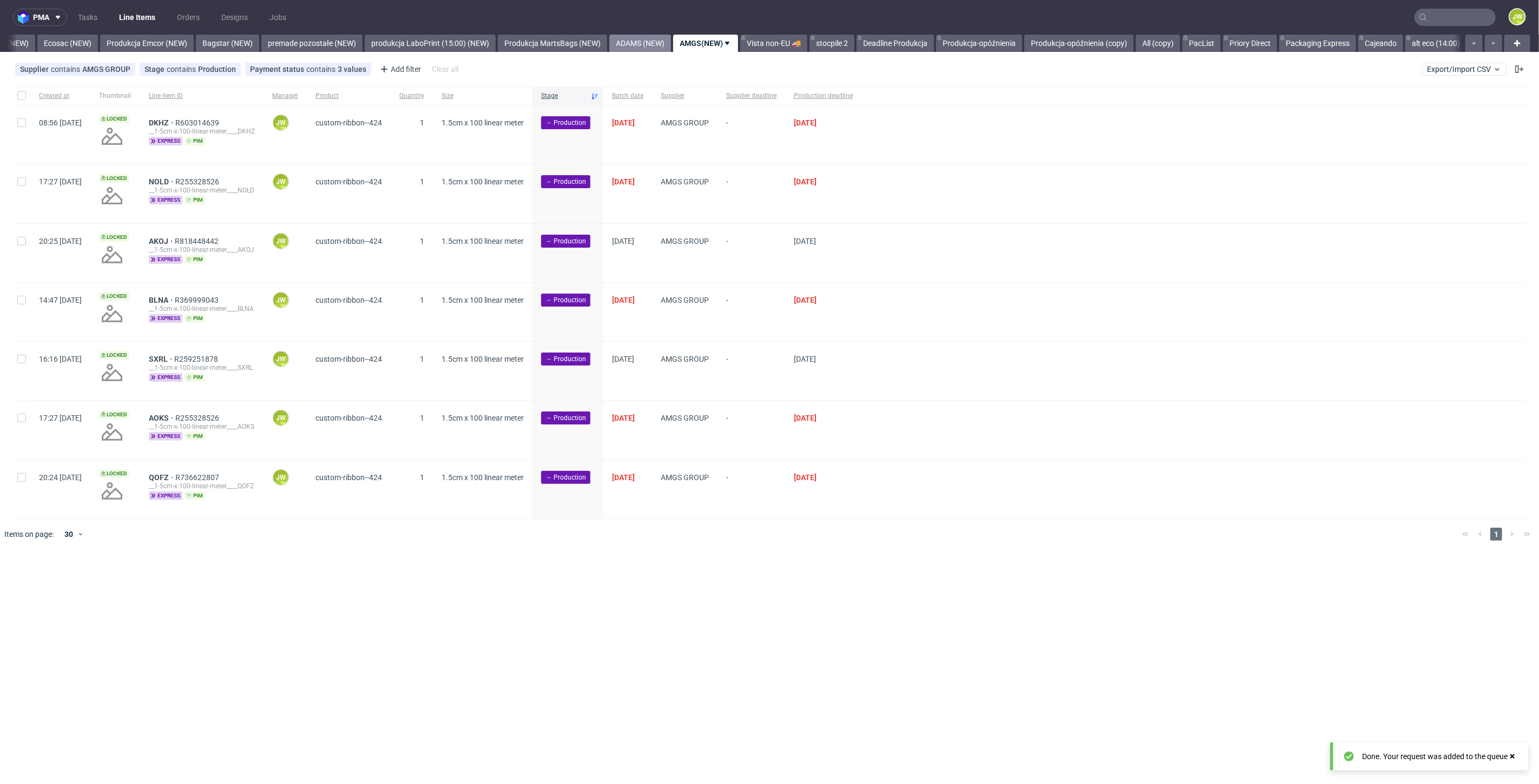
click at [671, 40] on link "ADAMS (NEW)" at bounding box center [640, 43] width 61 height 17
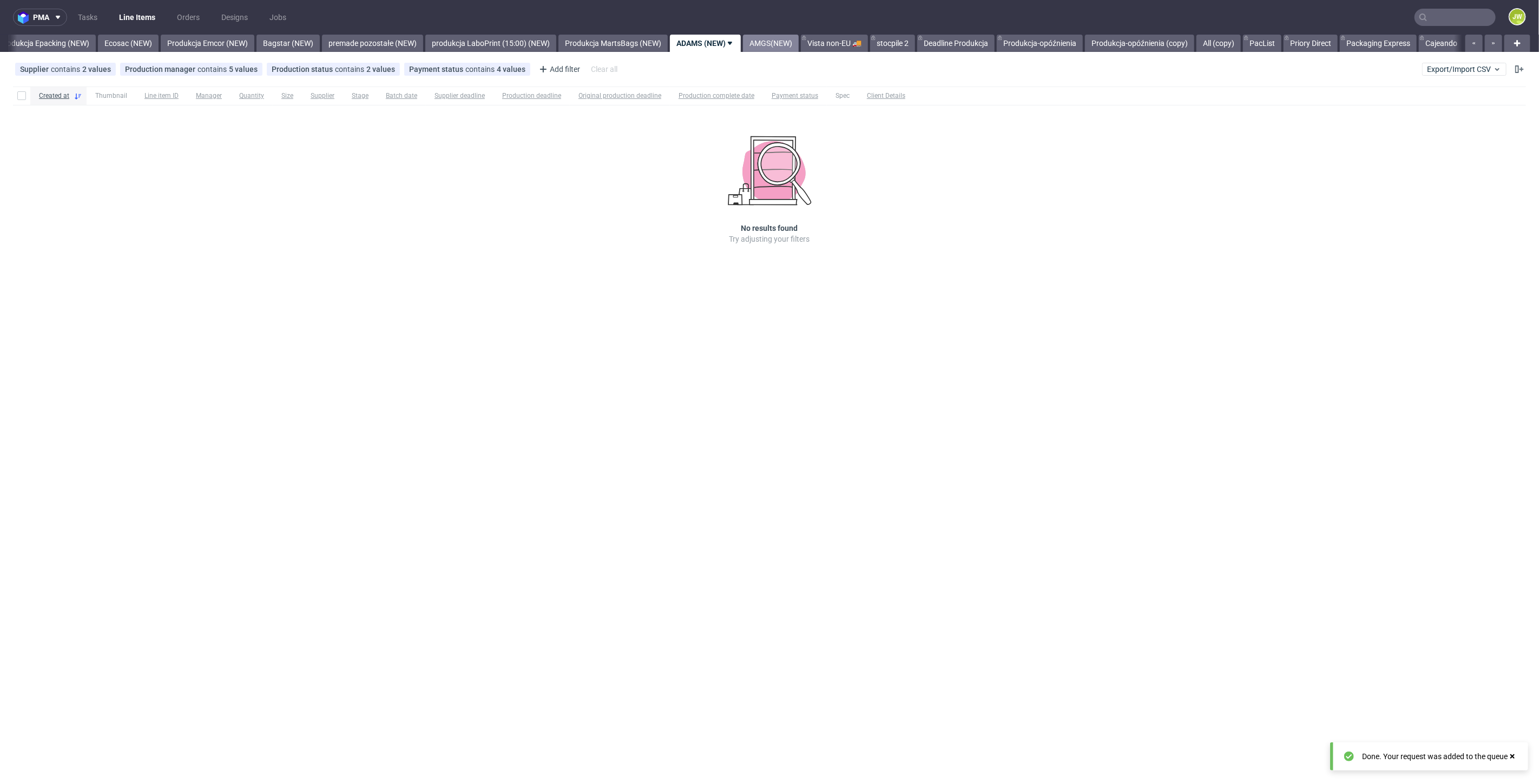
click at [778, 48] on link "AMGS(NEW)" at bounding box center [771, 43] width 56 height 17
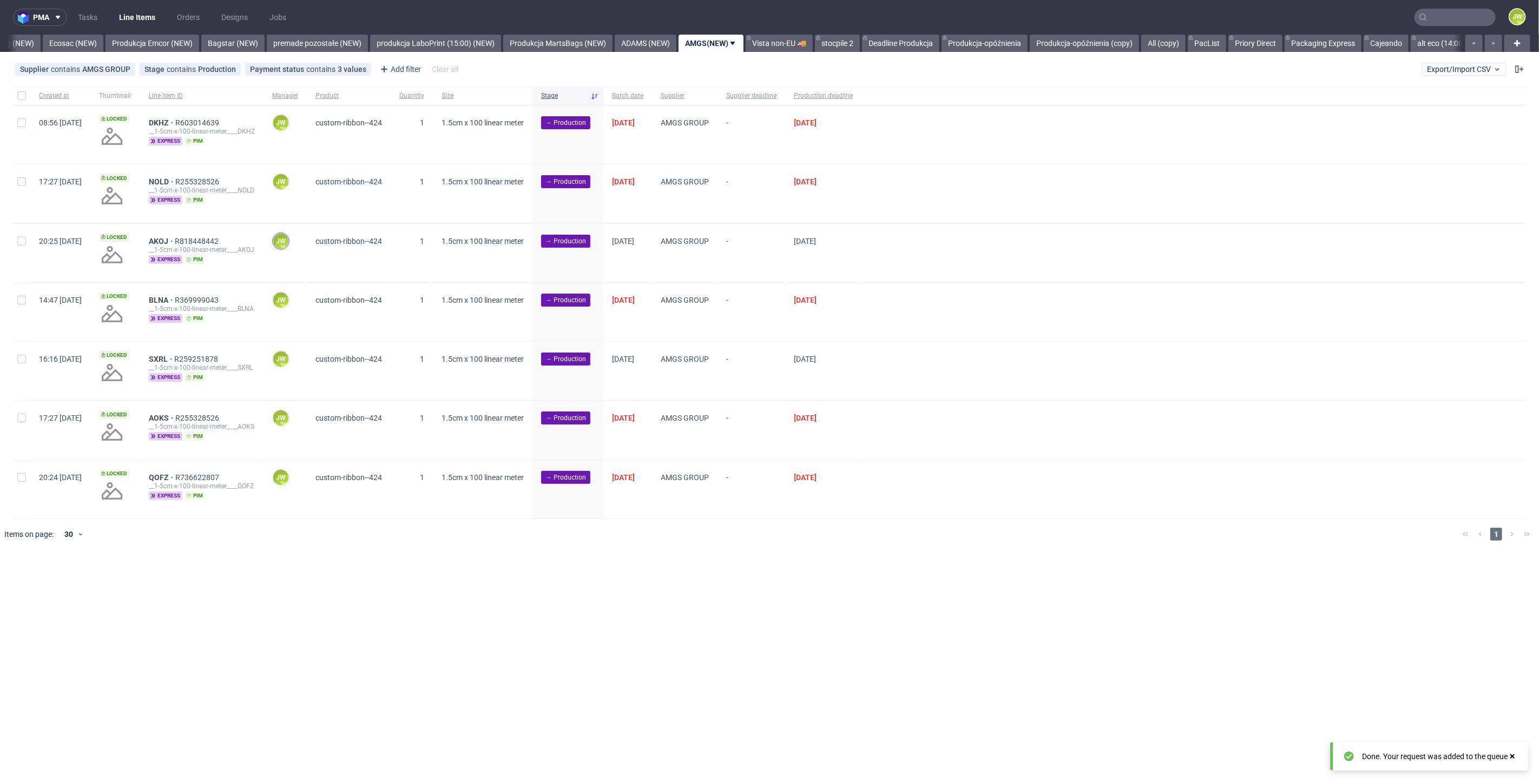
scroll to position [0, 2256]
click at [24, 95] on input "checkbox" at bounding box center [21, 95] width 9 height 9
checkbox input "true"
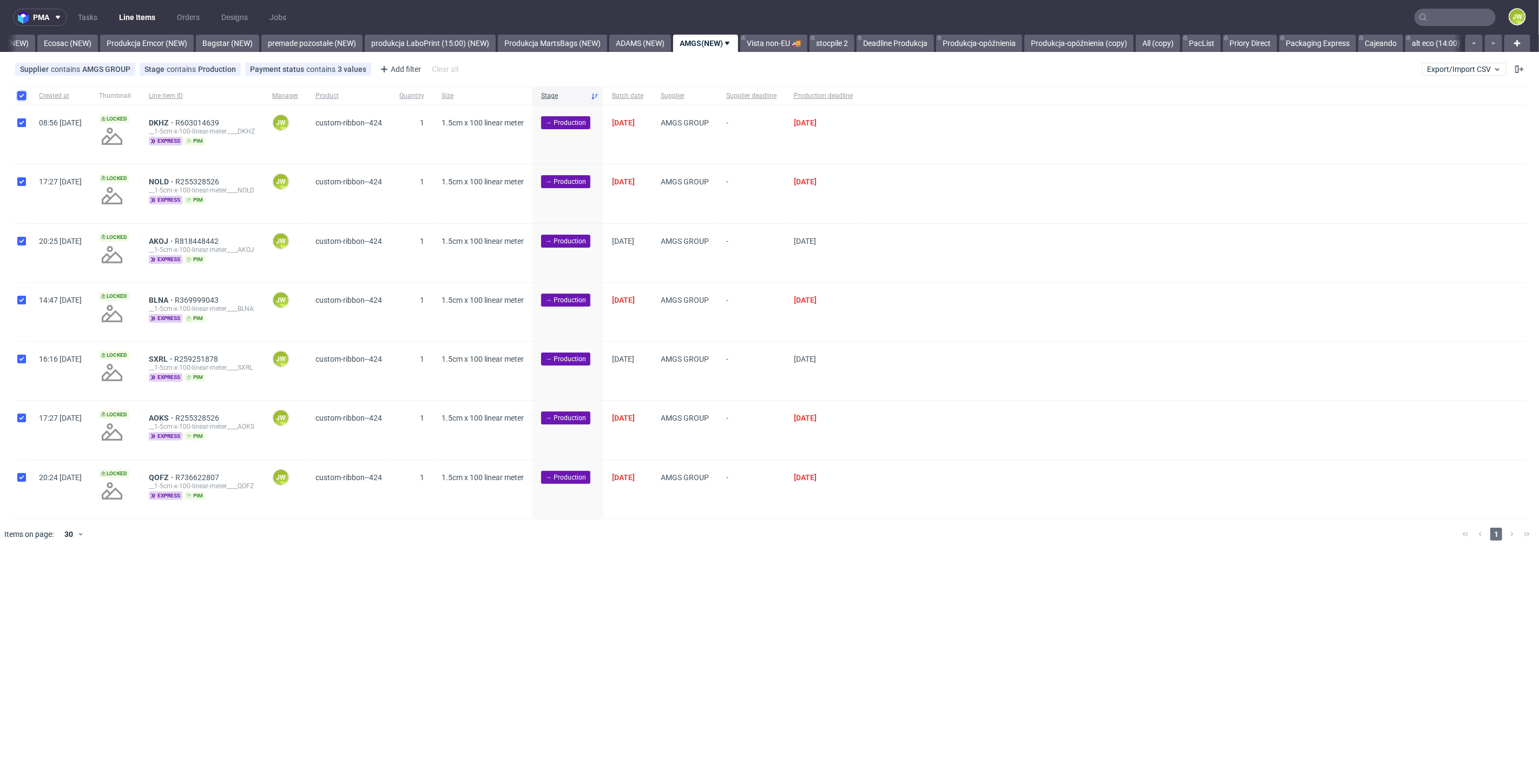
checkbox input "true"
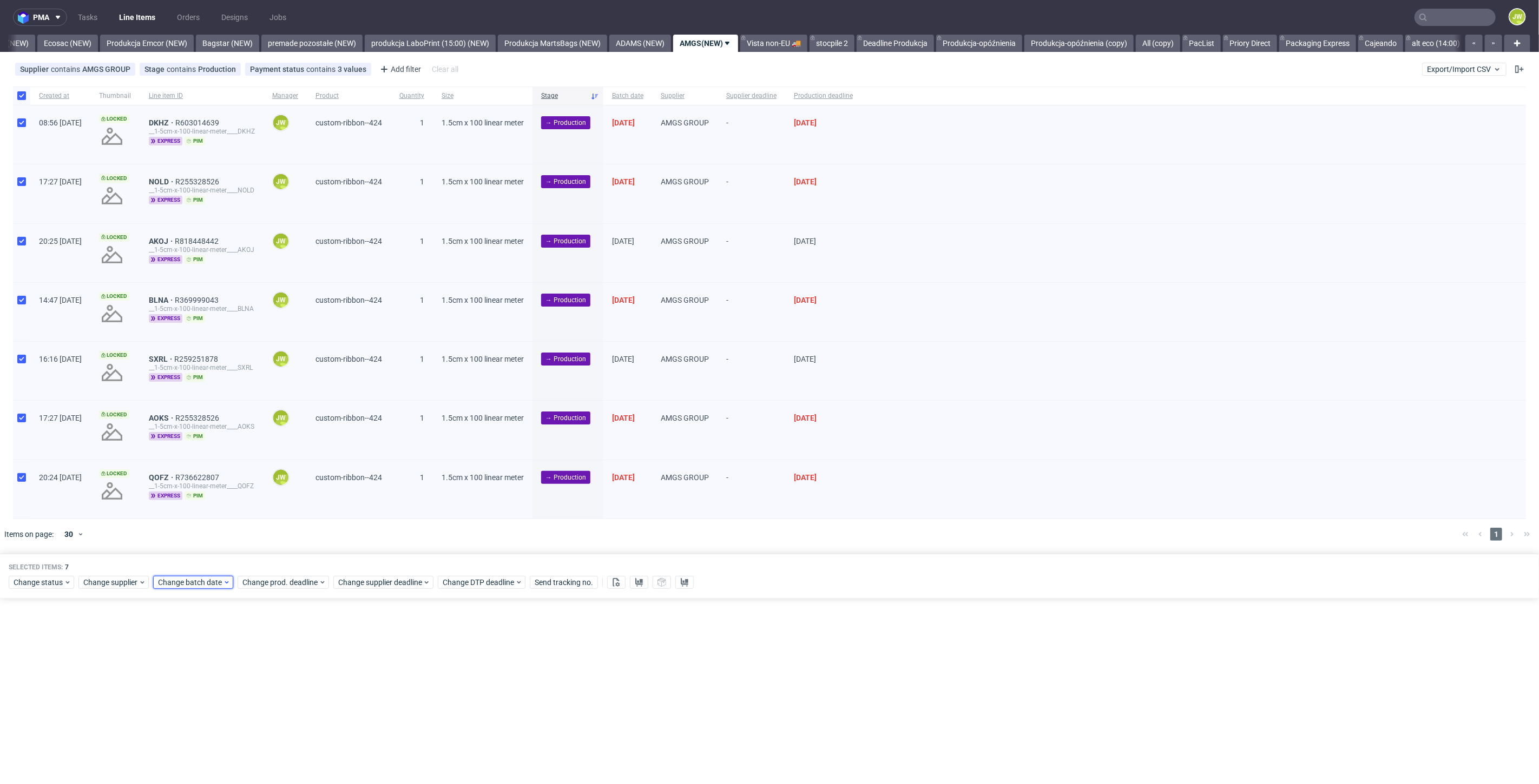
click at [191, 584] on span "Change batch date" at bounding box center [191, 582] width 65 height 11
click at [228, 701] on button "24" at bounding box center [226, 708] width 16 height 17
click at [274, 757] on button "Save" at bounding box center [282, 764] width 27 height 17
click at [277, 570] on div "Selected items: 7" at bounding box center [769, 567] width 1522 height 9
click at [277, 586] on span "Change prod. deadline" at bounding box center [280, 582] width 76 height 11
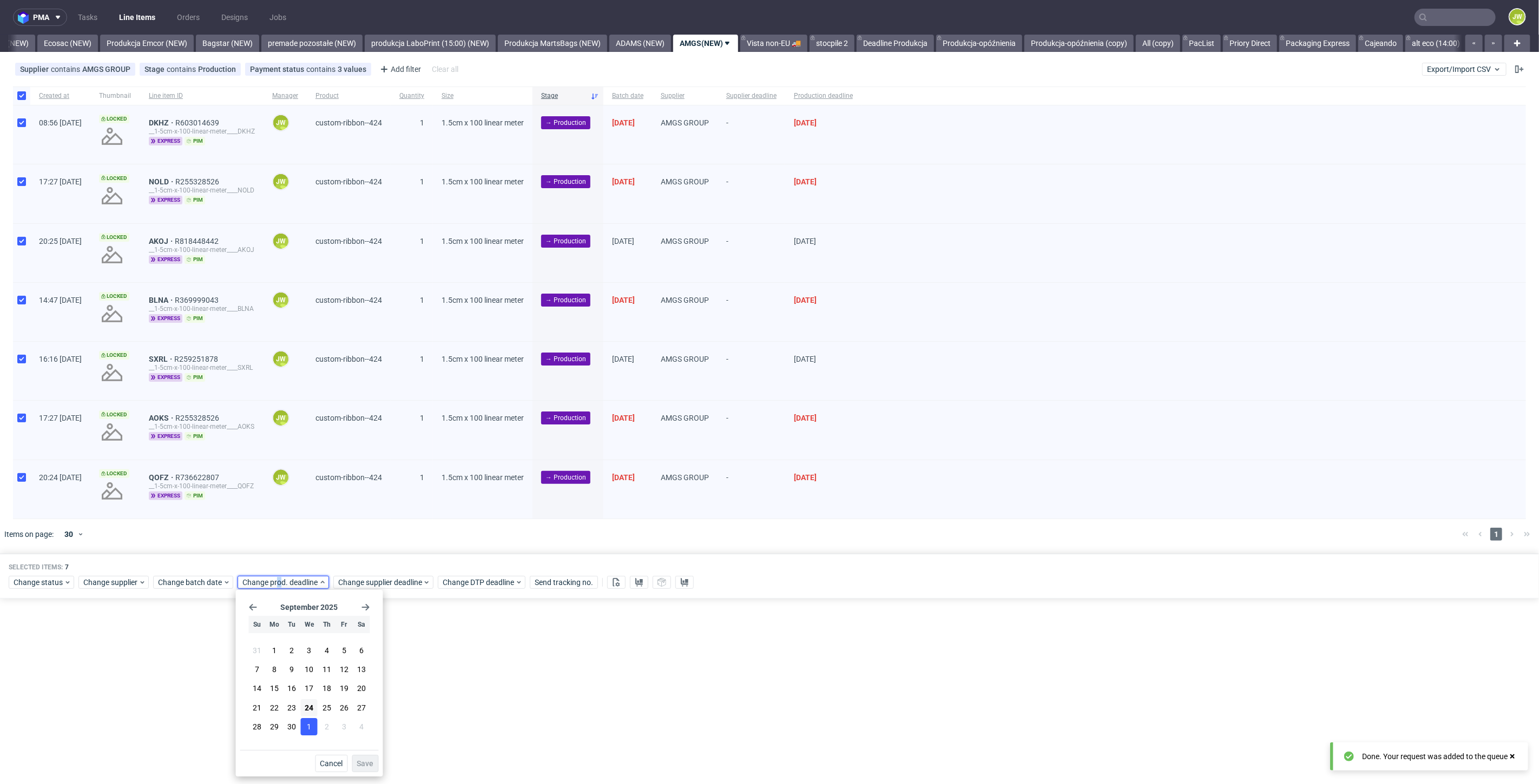
click at [308, 727] on span "1" at bounding box center [309, 726] width 5 height 11
drag, startPoint x: 360, startPoint y: 761, endPoint x: 349, endPoint y: 612, distance: 149.4
click at [360, 757] on button "Save" at bounding box center [366, 764] width 27 height 17
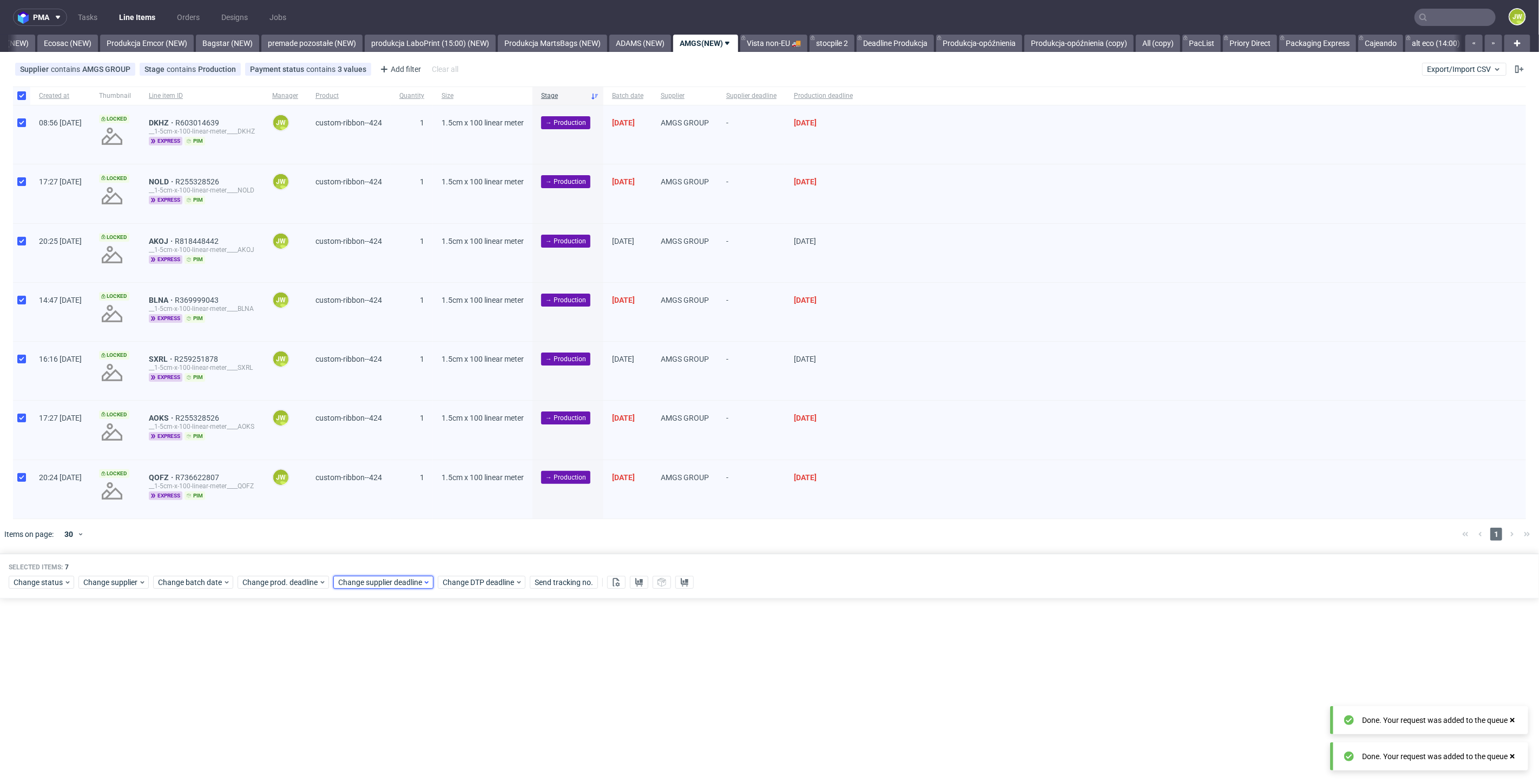
click at [356, 582] on span "Change supplier deadline" at bounding box center [380, 582] width 84 height 11
click at [410, 727] on button "1" at bounding box center [404, 727] width 16 height 17
drag, startPoint x: 452, startPoint y: 752, endPoint x: 457, endPoint y: 759, distance: 8.6
click at [453, 752] on div "Cancel Save" at bounding box center [405, 761] width 138 height 22
drag, startPoint x: 458, startPoint y: 764, endPoint x: 443, endPoint y: 742, distance: 26.6
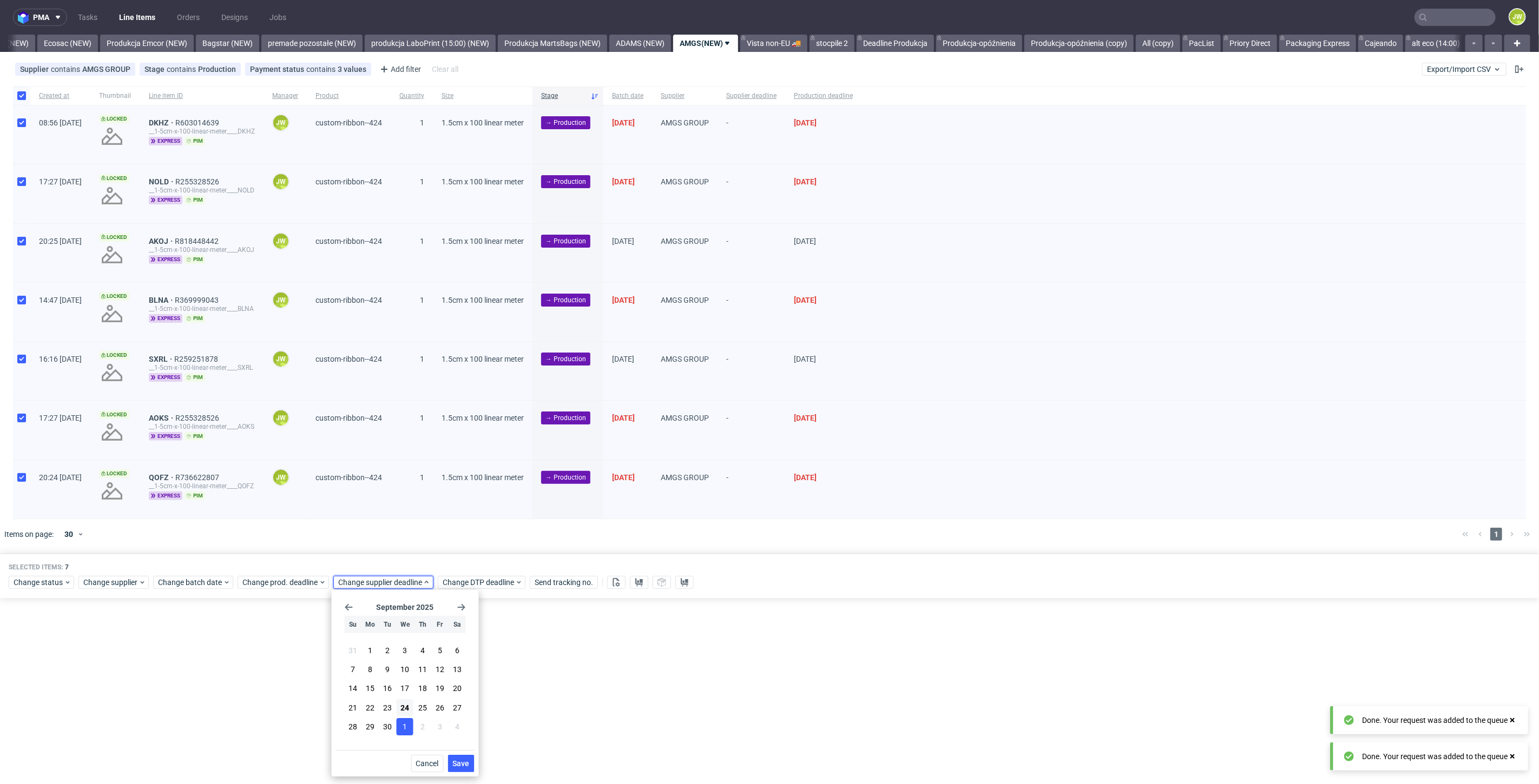
click at [458, 764] on span "Save" at bounding box center [461, 764] width 16 height 8
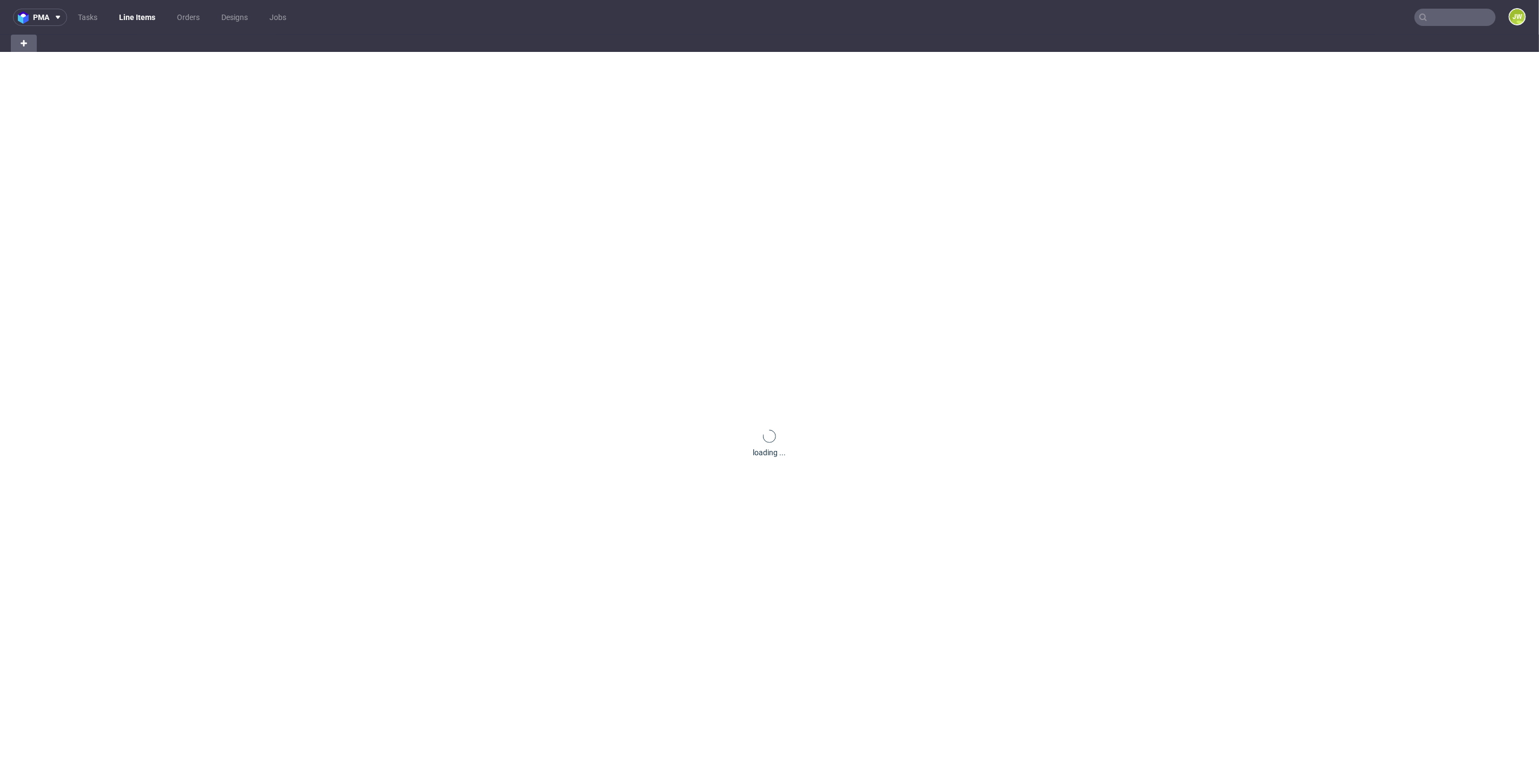
scroll to position [0, 19]
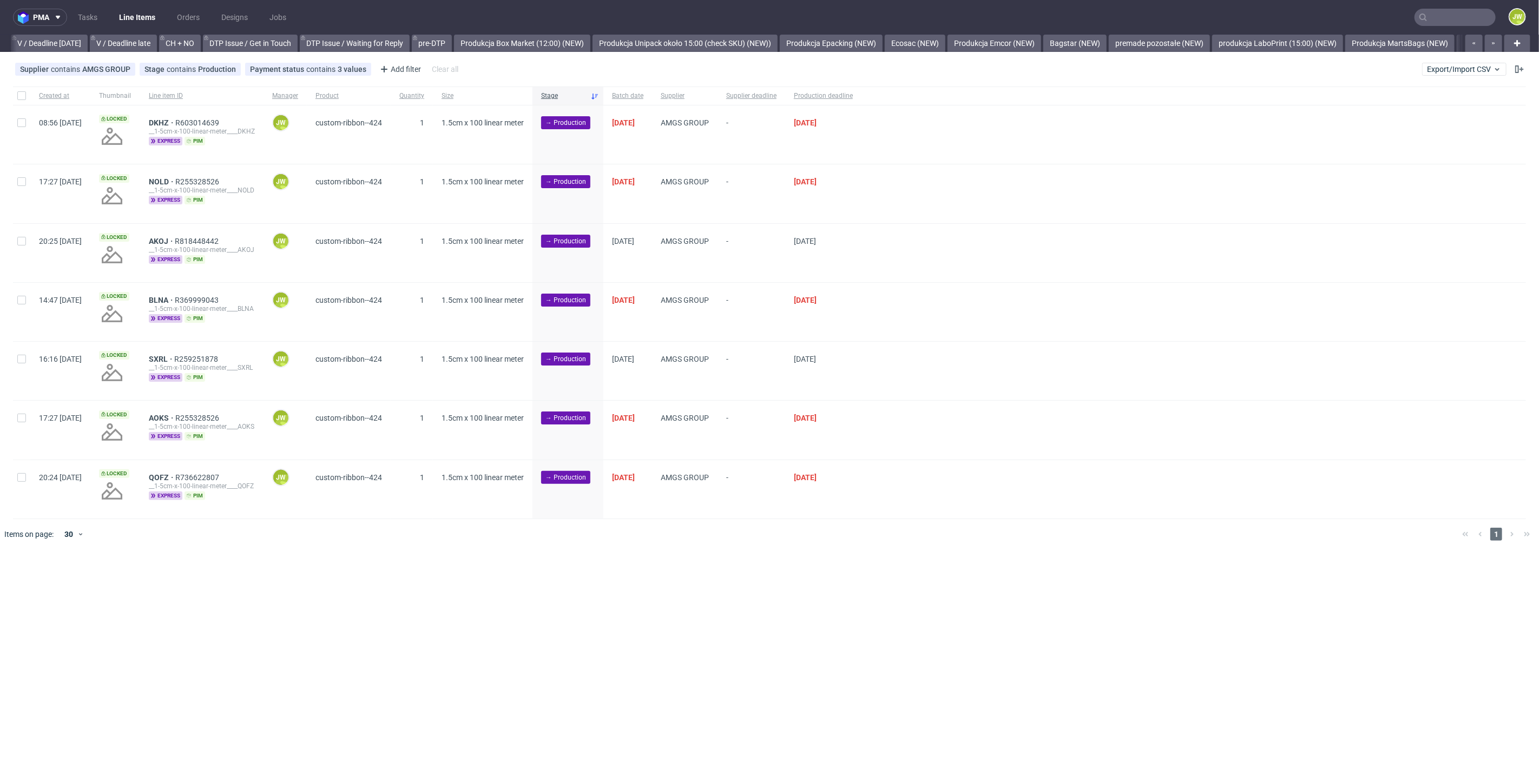
scroll to position [0, 1755]
click at [20, 96] on input "checkbox" at bounding box center [21, 95] width 9 height 9
checkbox input "true"
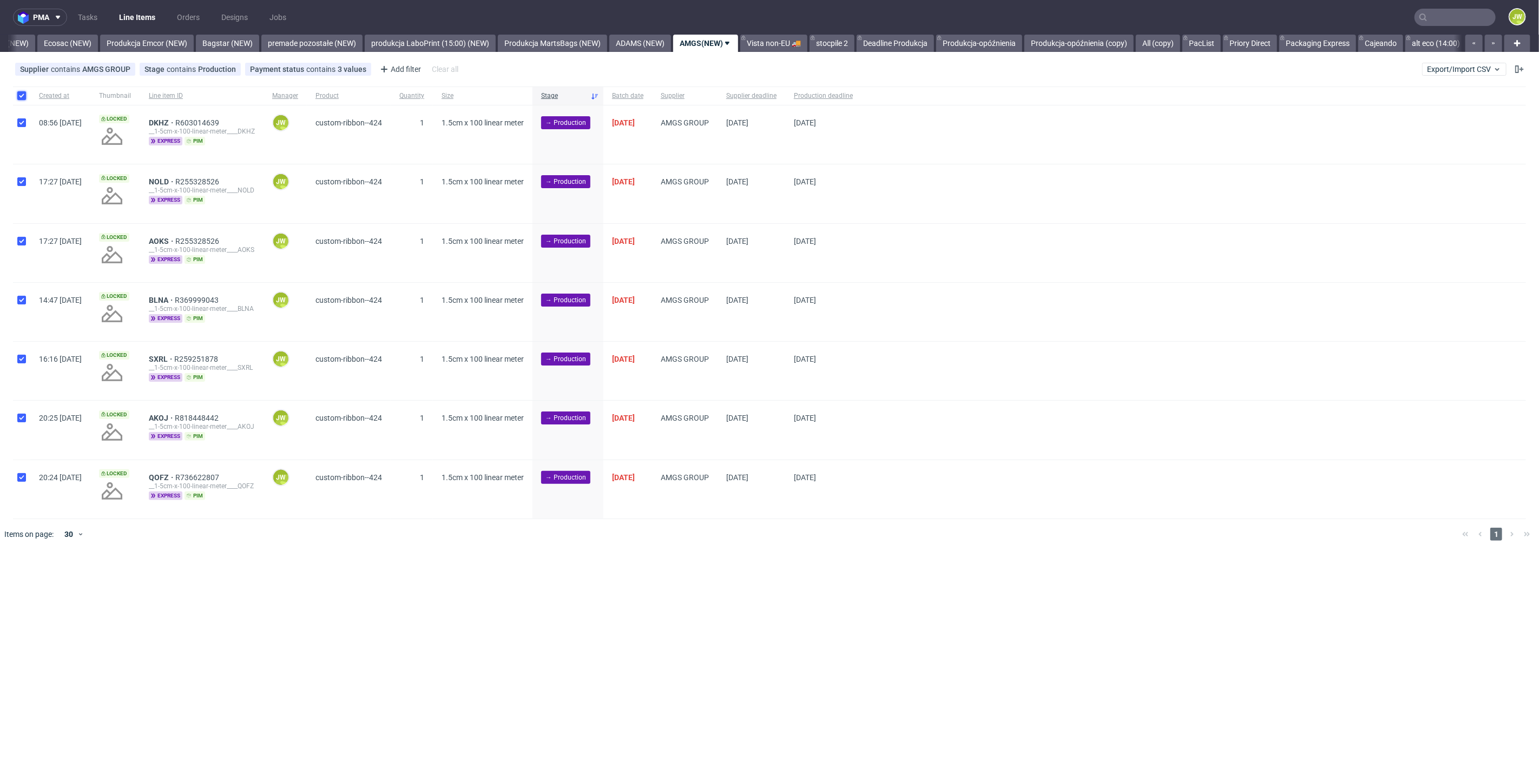
checkbox input "true"
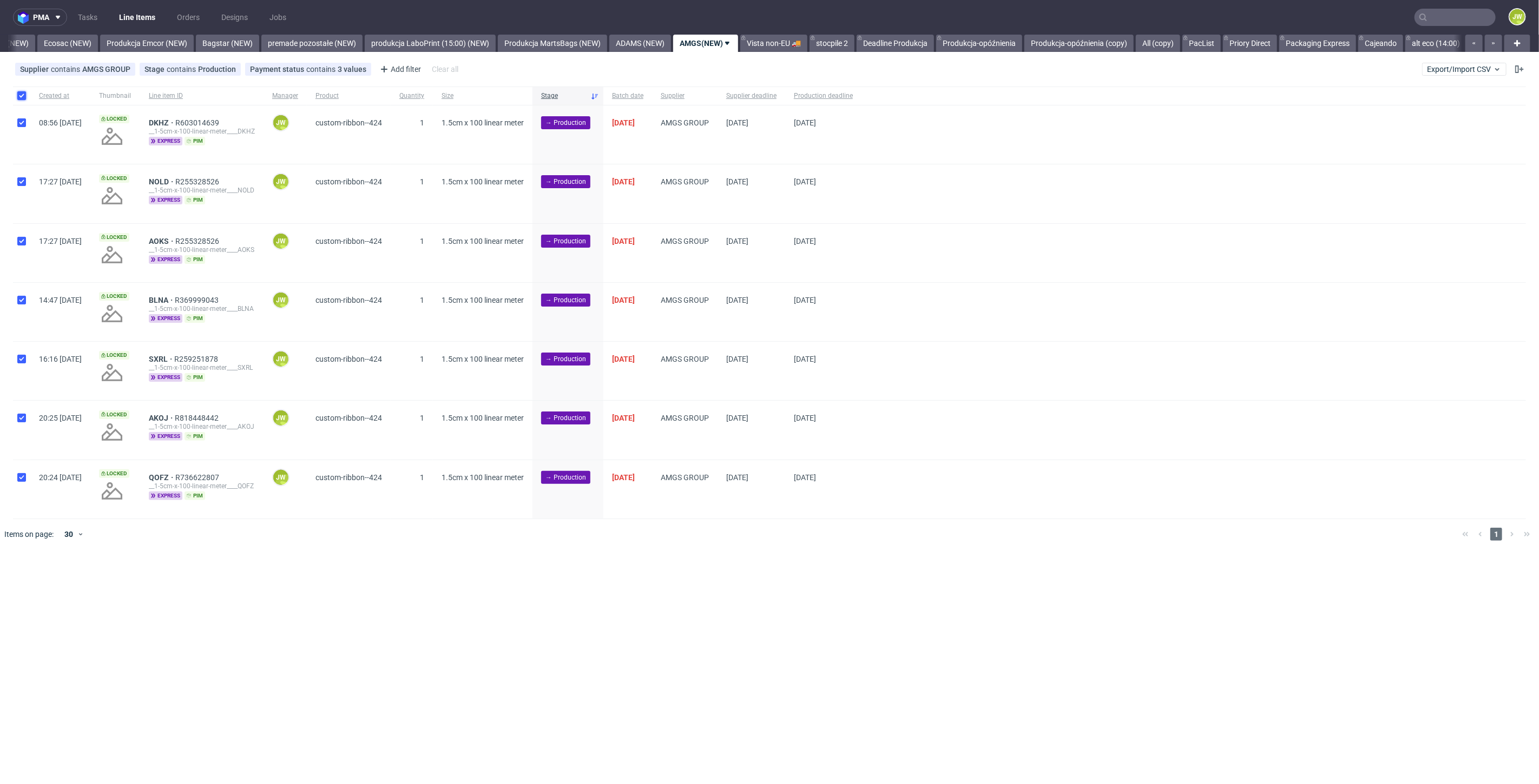
checkbox input "true"
click at [613, 582] on use at bounding box center [616, 582] width 7 height 9
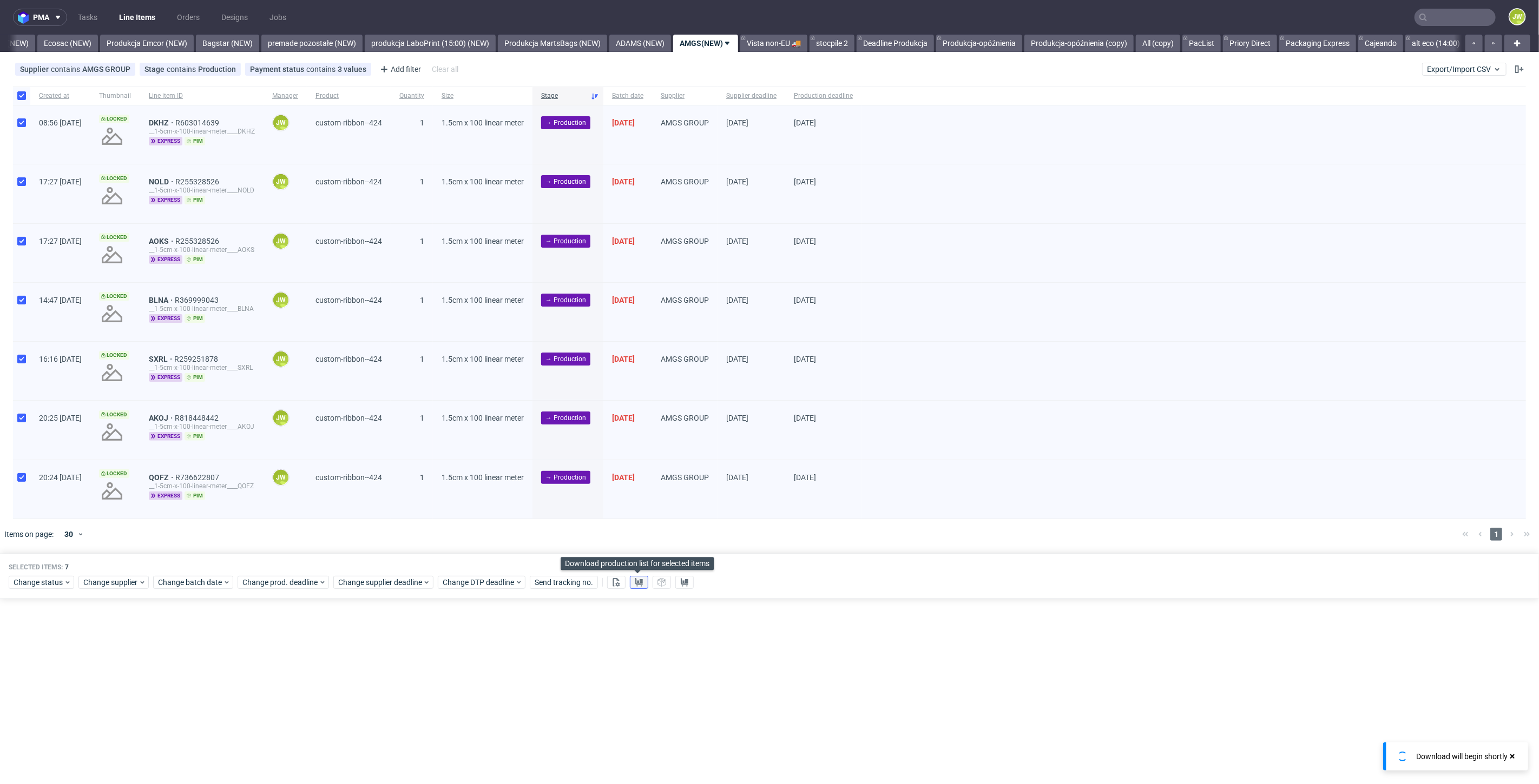
click at [637, 582] on icon at bounding box center [638, 582] width 9 height 9
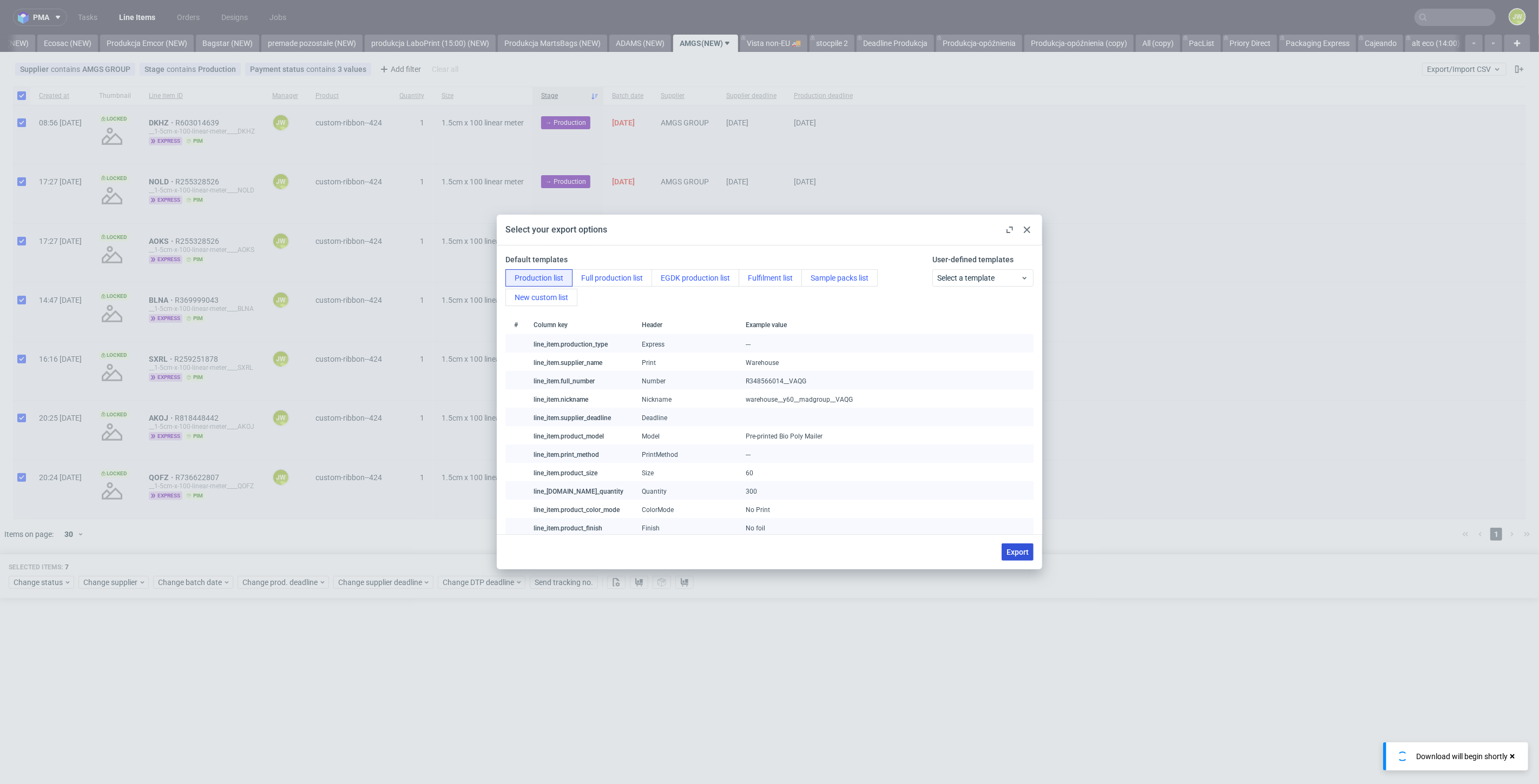
click at [1017, 553] on span "Export" at bounding box center [1018, 553] width 22 height 8
checkbox input "false"
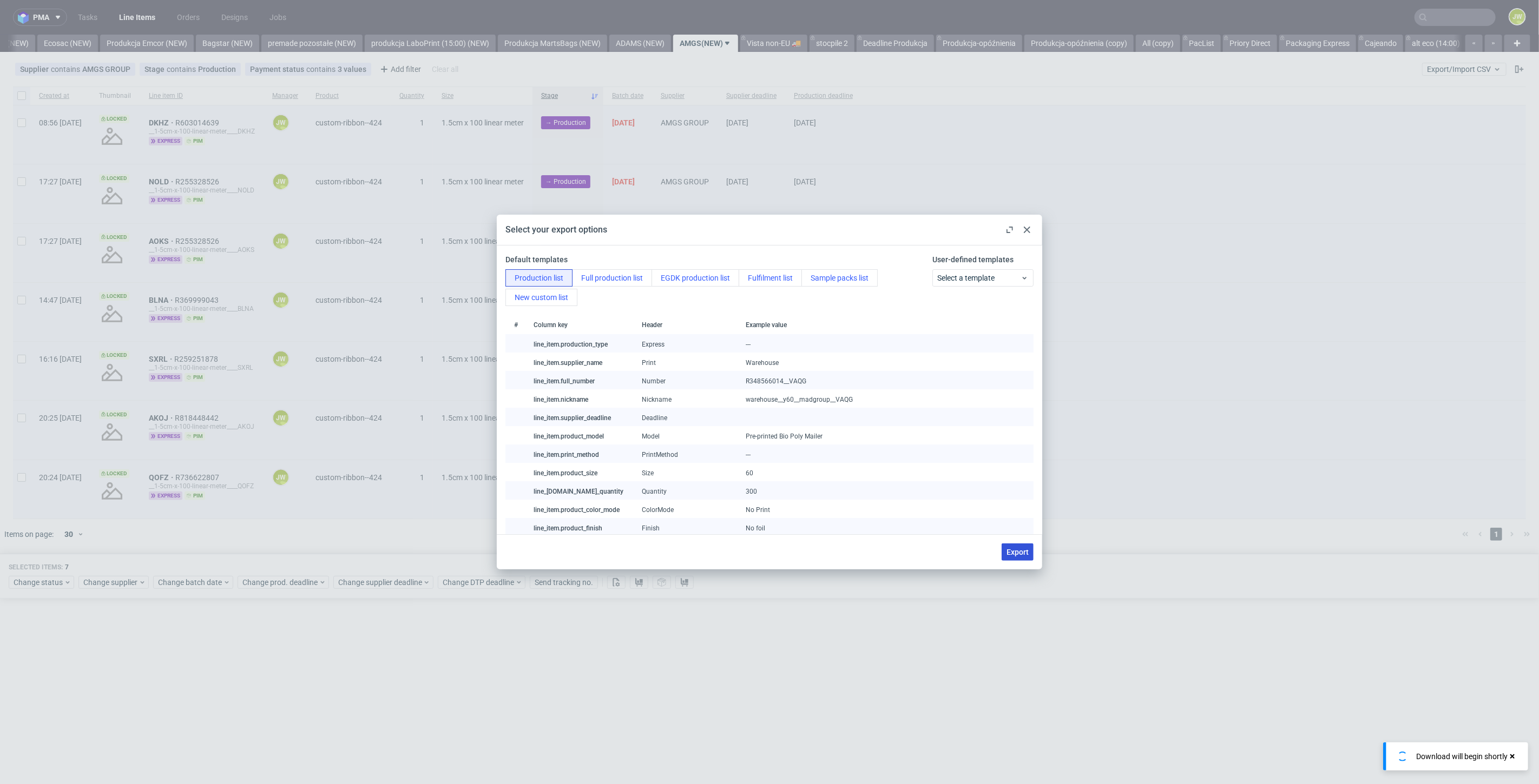
checkbox input "false"
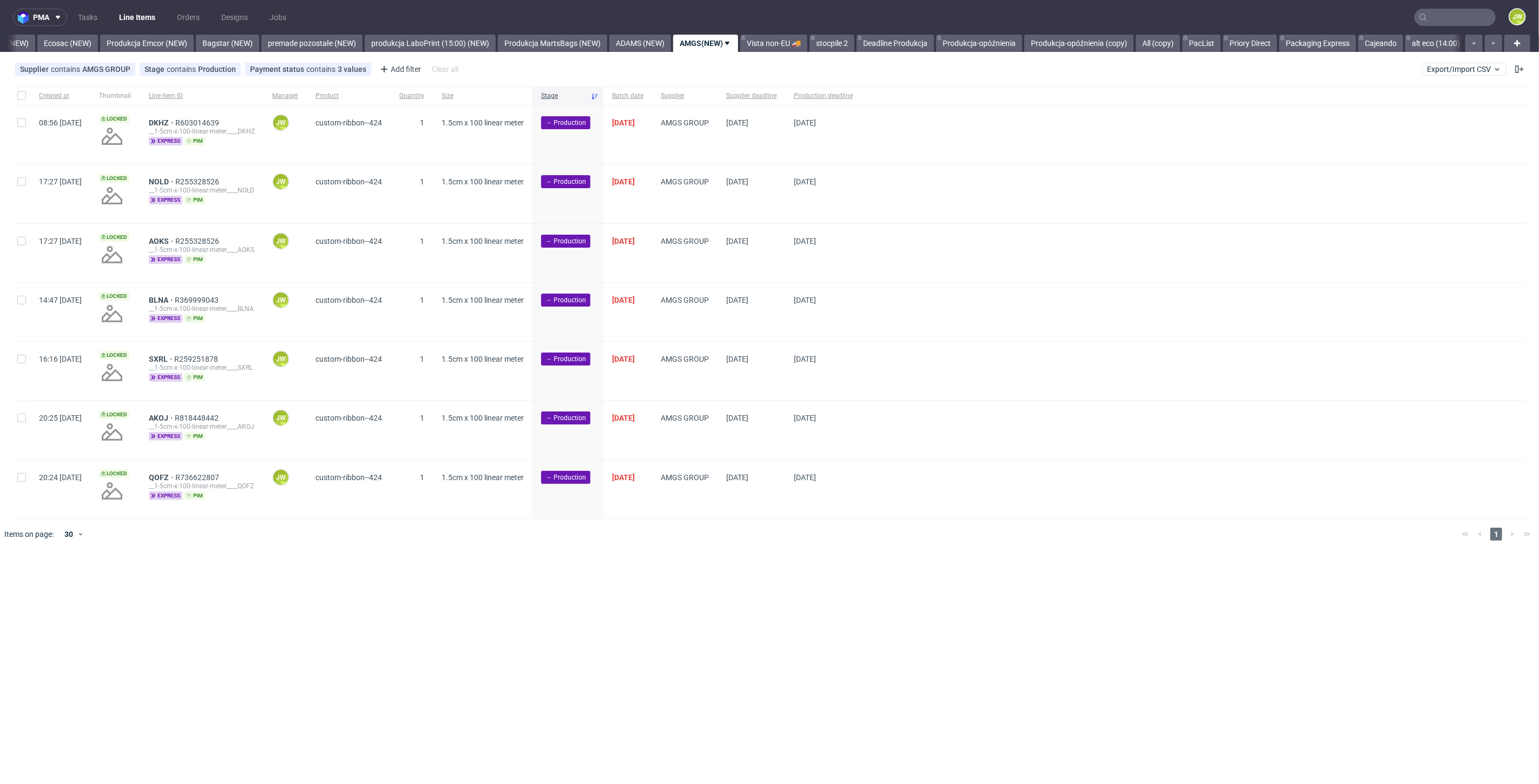
click at [813, 27] on nav "pma Tasks Line Items Orders Designs Jobs JW" at bounding box center [769, 17] width 1539 height 35
click at [789, 46] on link "Vista non-EU 🚚" at bounding box center [774, 43] width 67 height 17
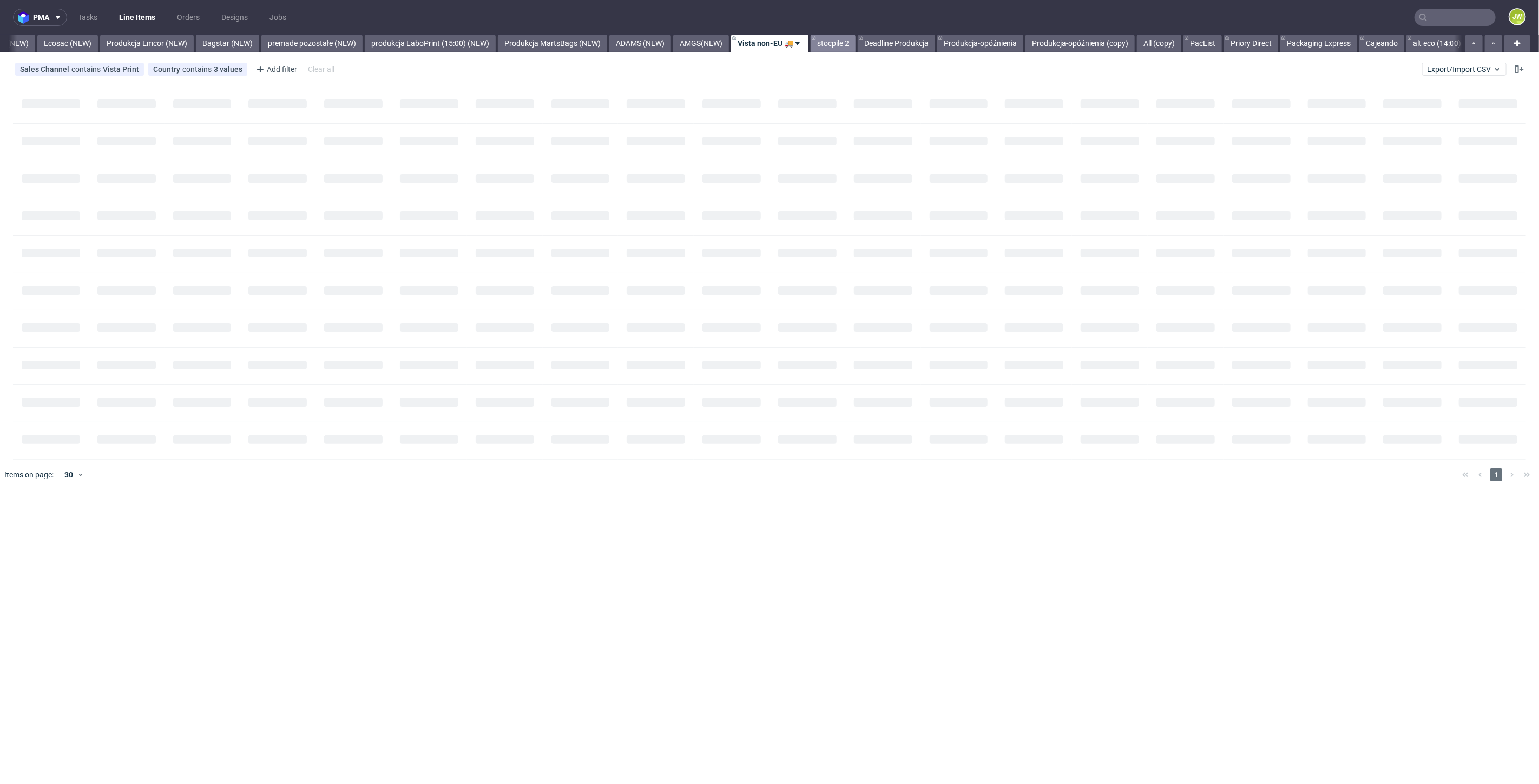
scroll to position [0, 2321]
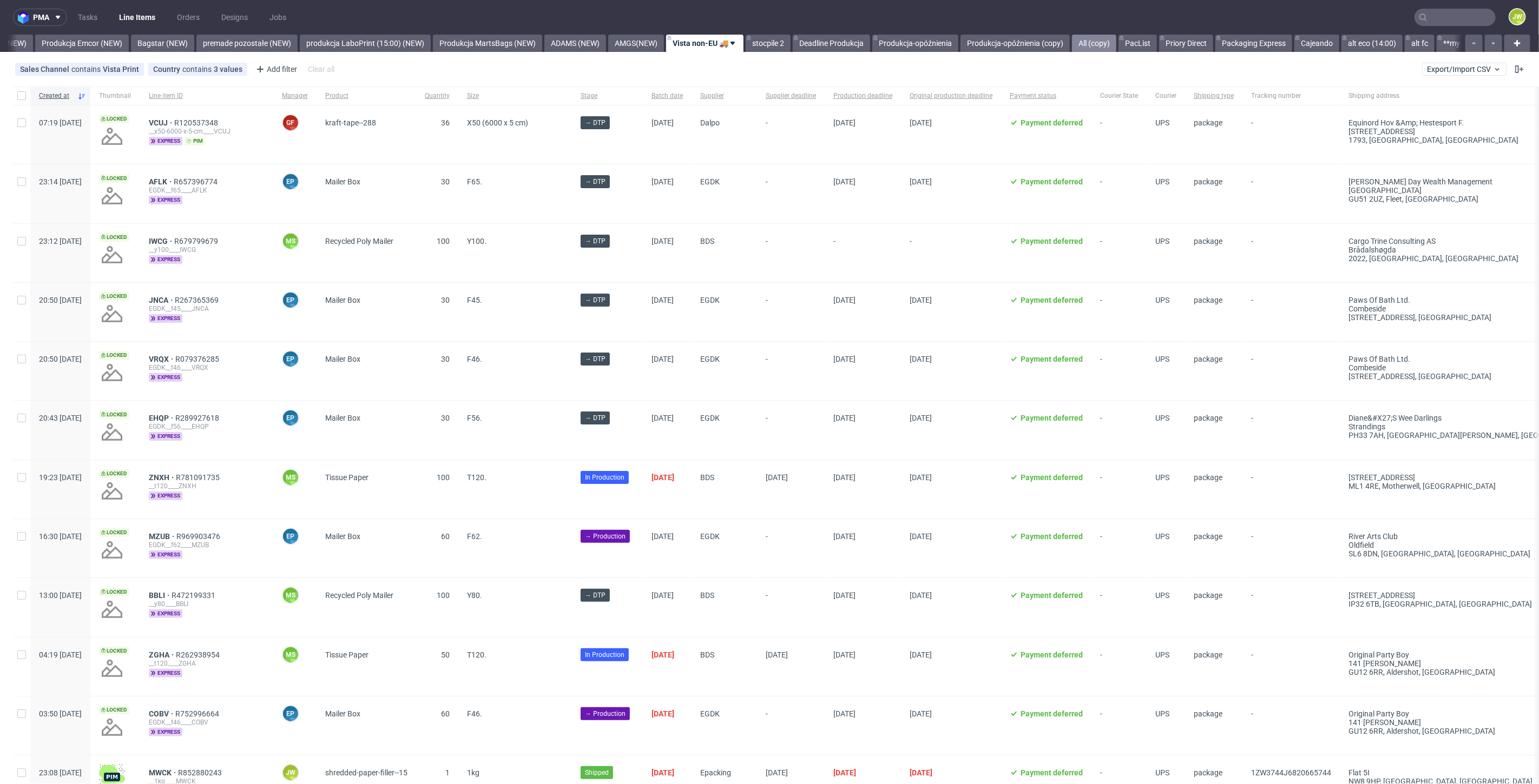
click at [1107, 44] on link "All (copy)" at bounding box center [1094, 43] width 44 height 17
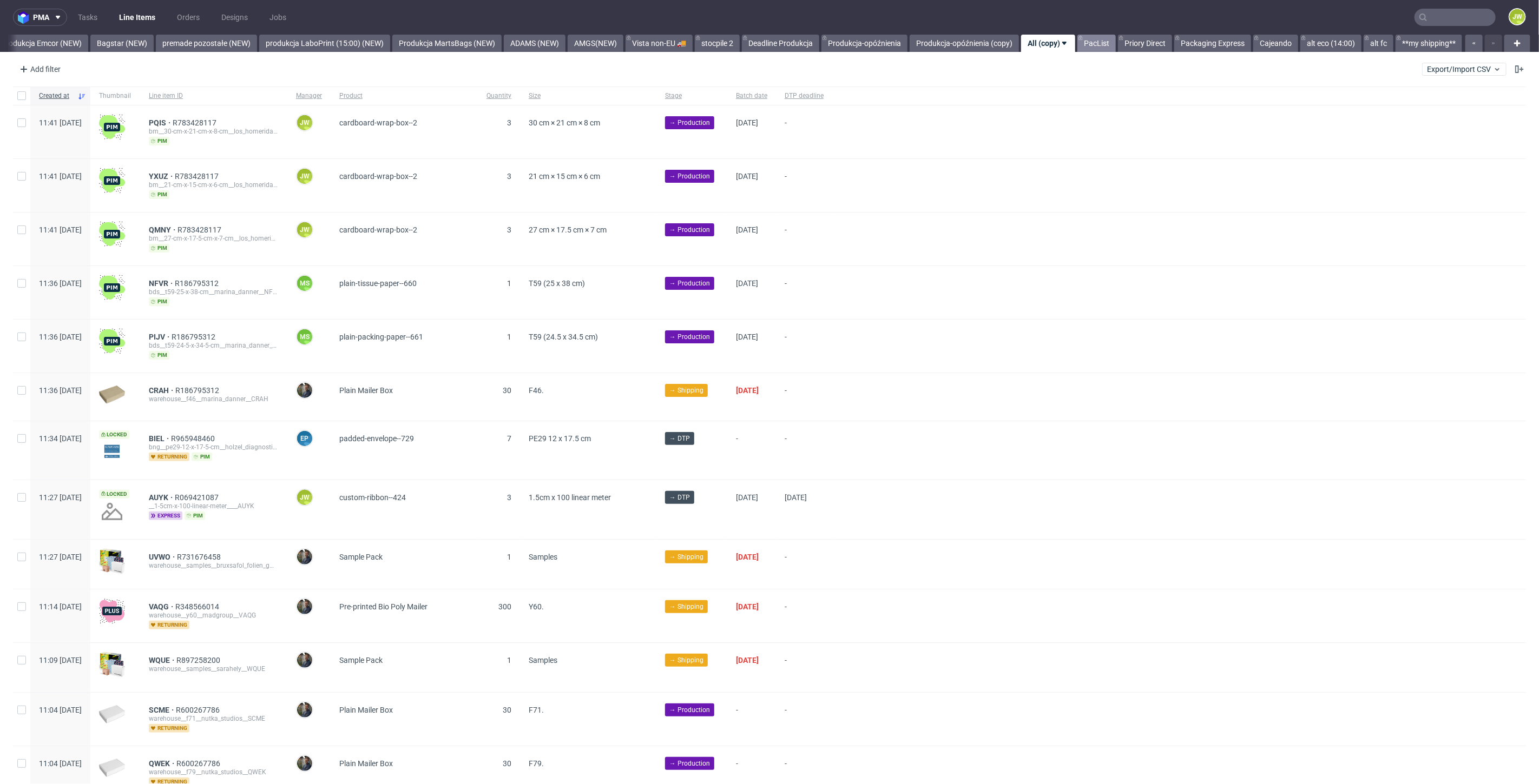
click at [1089, 45] on link "PacList" at bounding box center [1096, 43] width 38 height 17
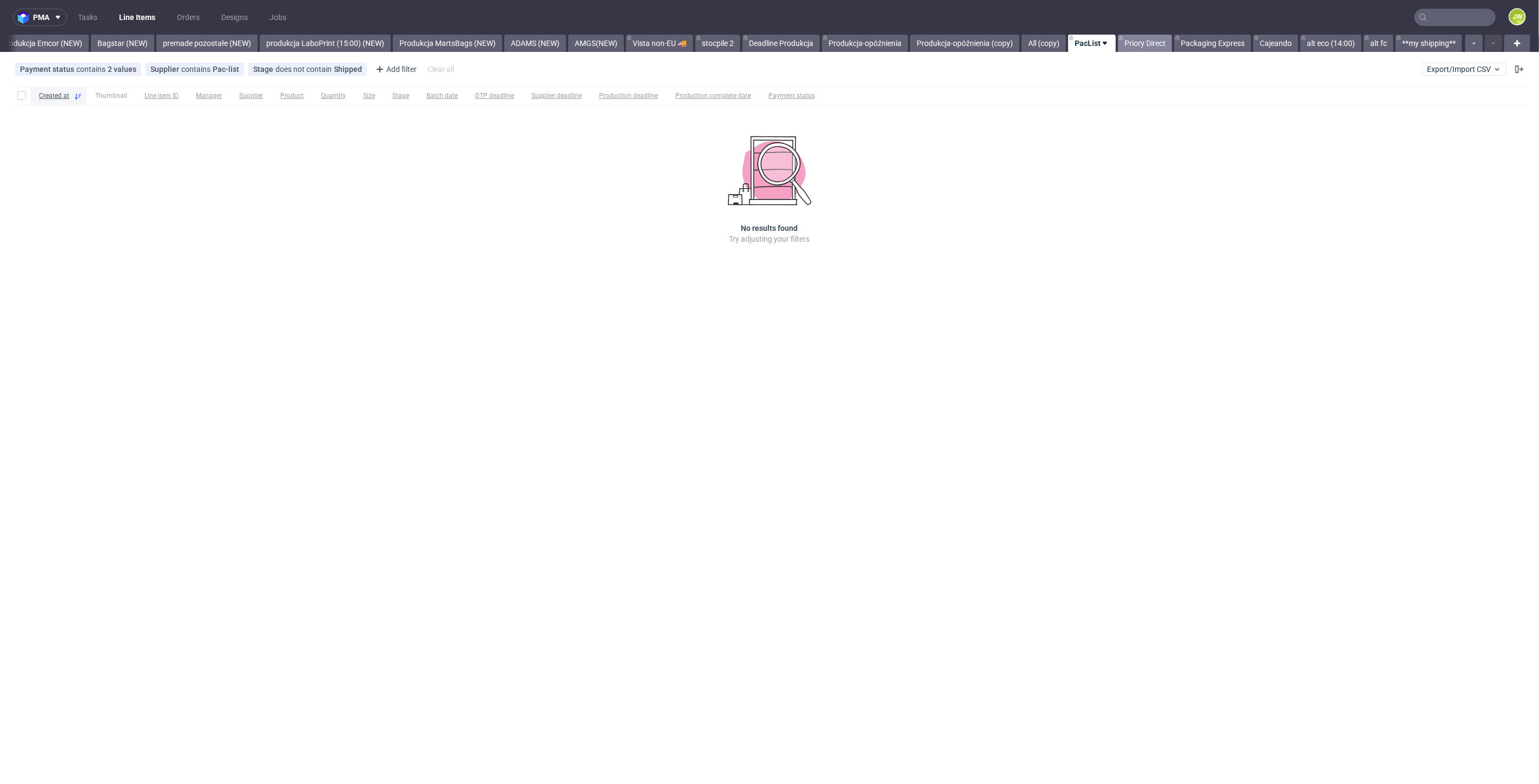
click at [1135, 44] on link "Priory Direct" at bounding box center [1145, 43] width 54 height 17
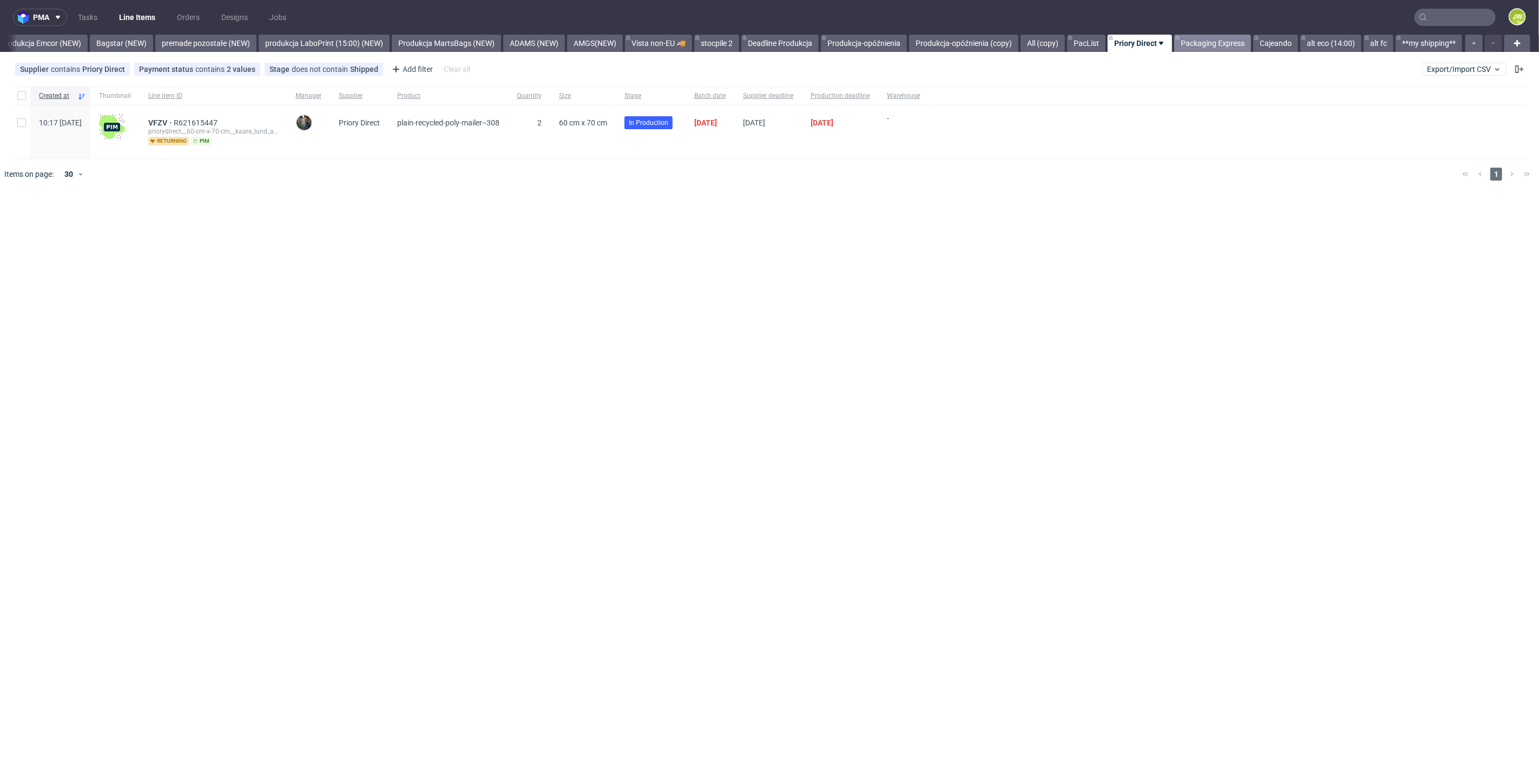
click at [1188, 46] on link "Packaging Express" at bounding box center [1213, 43] width 77 height 17
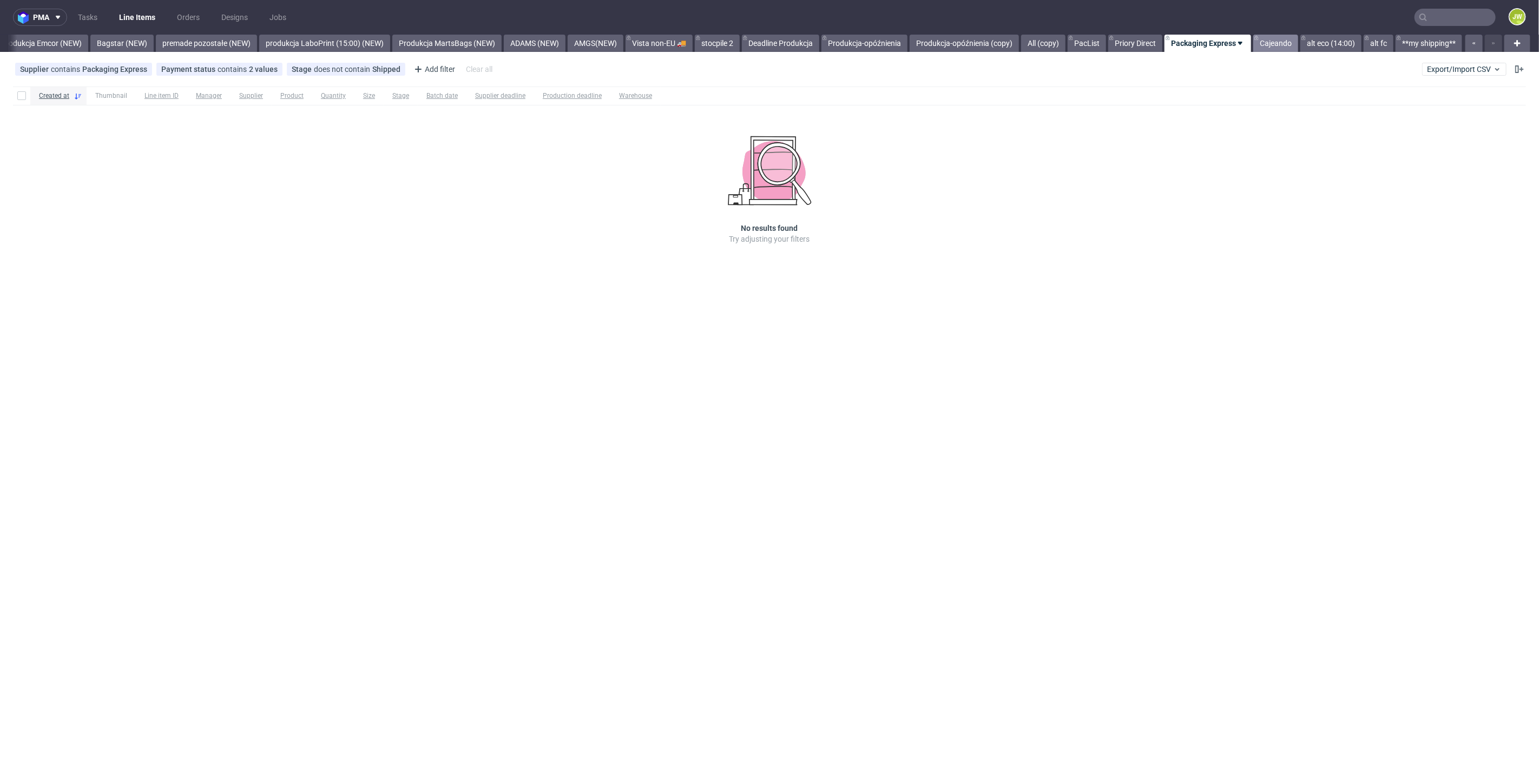
click at [1272, 43] on link "Cajeando" at bounding box center [1276, 43] width 45 height 17
click at [444, 44] on link "Produkcja MartsBags (NEW)" at bounding box center [447, 43] width 109 height 17
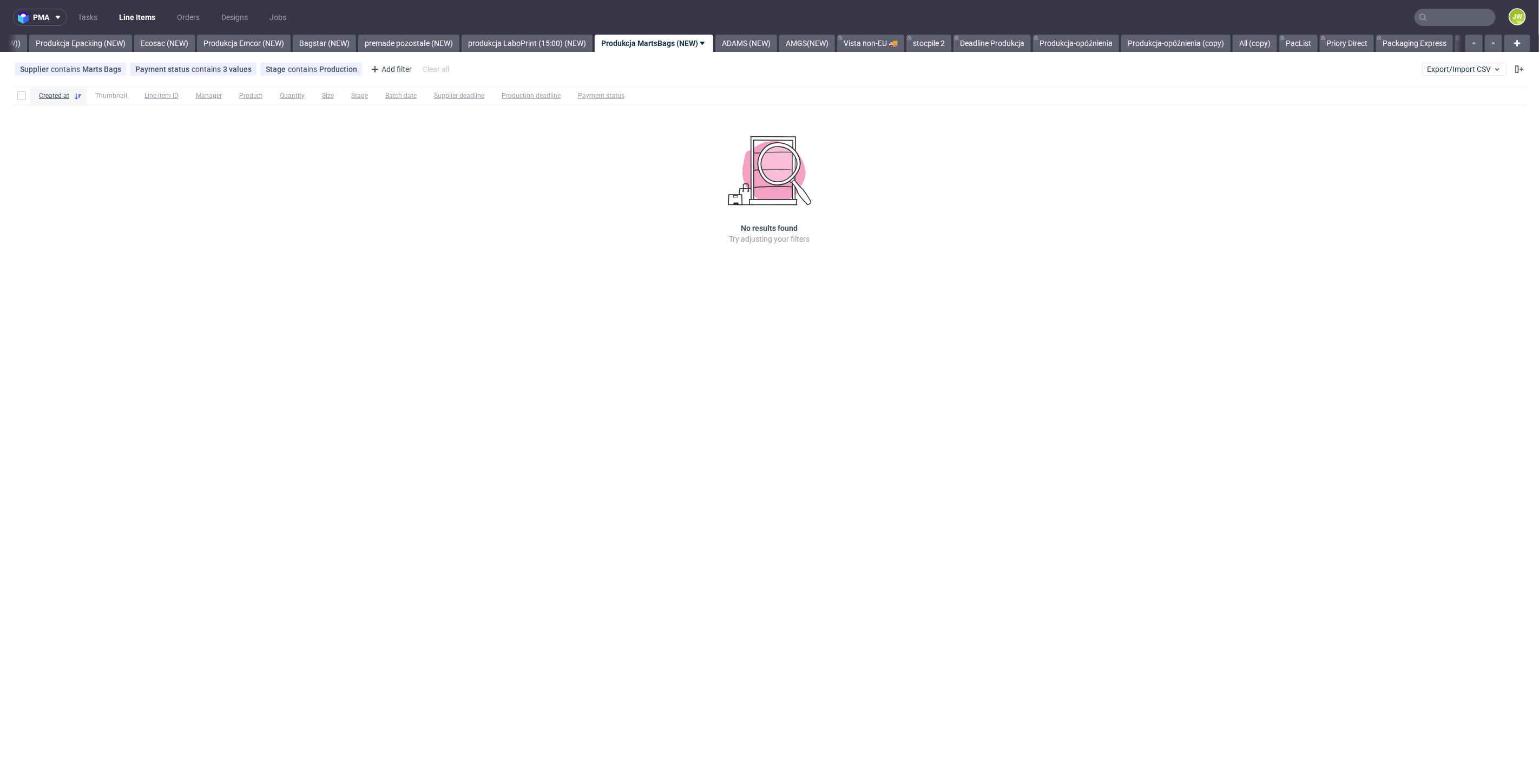
scroll to position [0, 2107]
click at [866, 42] on link "AMGS(NEW)" at bounding box center [858, 43] width 56 height 17
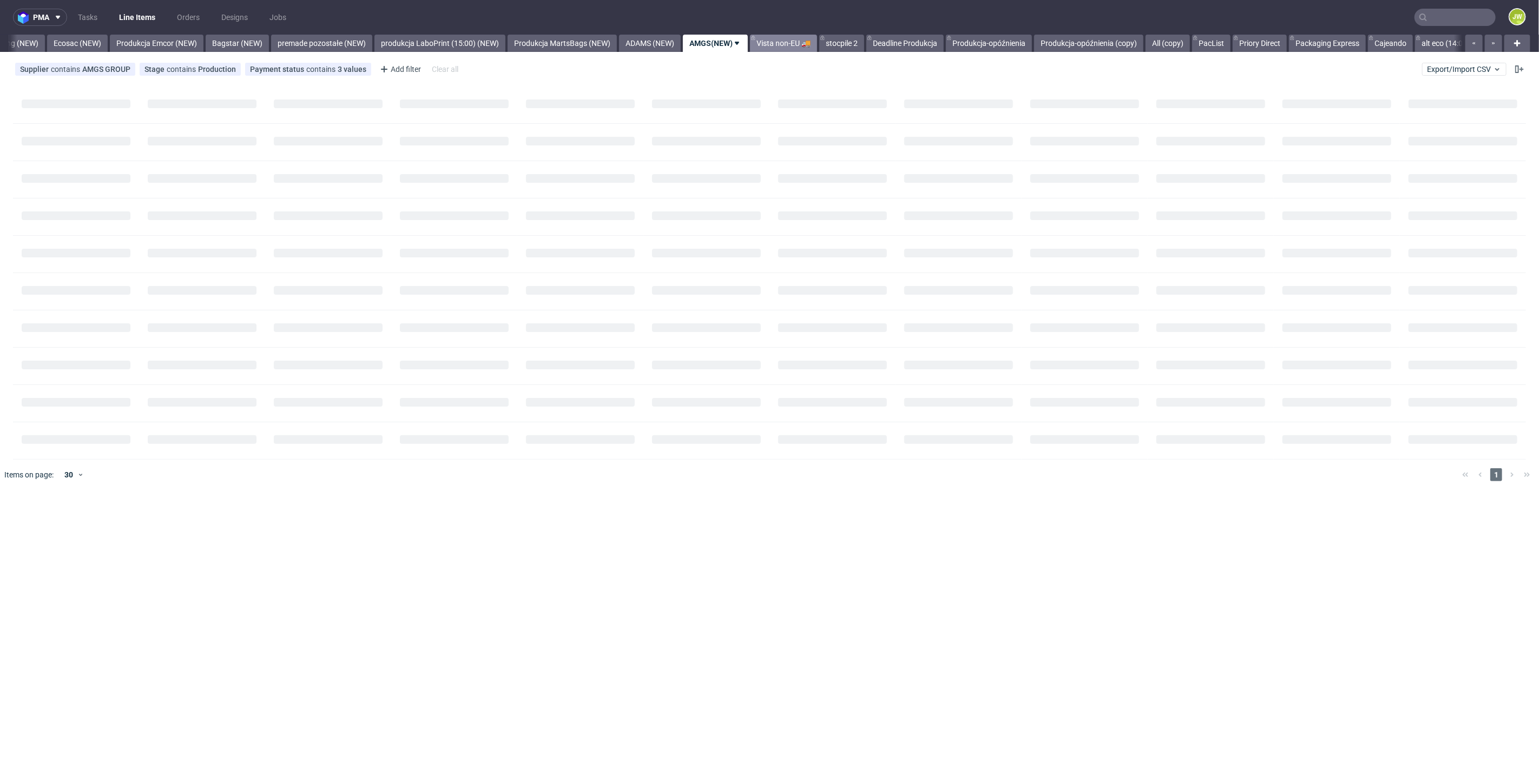
scroll to position [0, 2256]
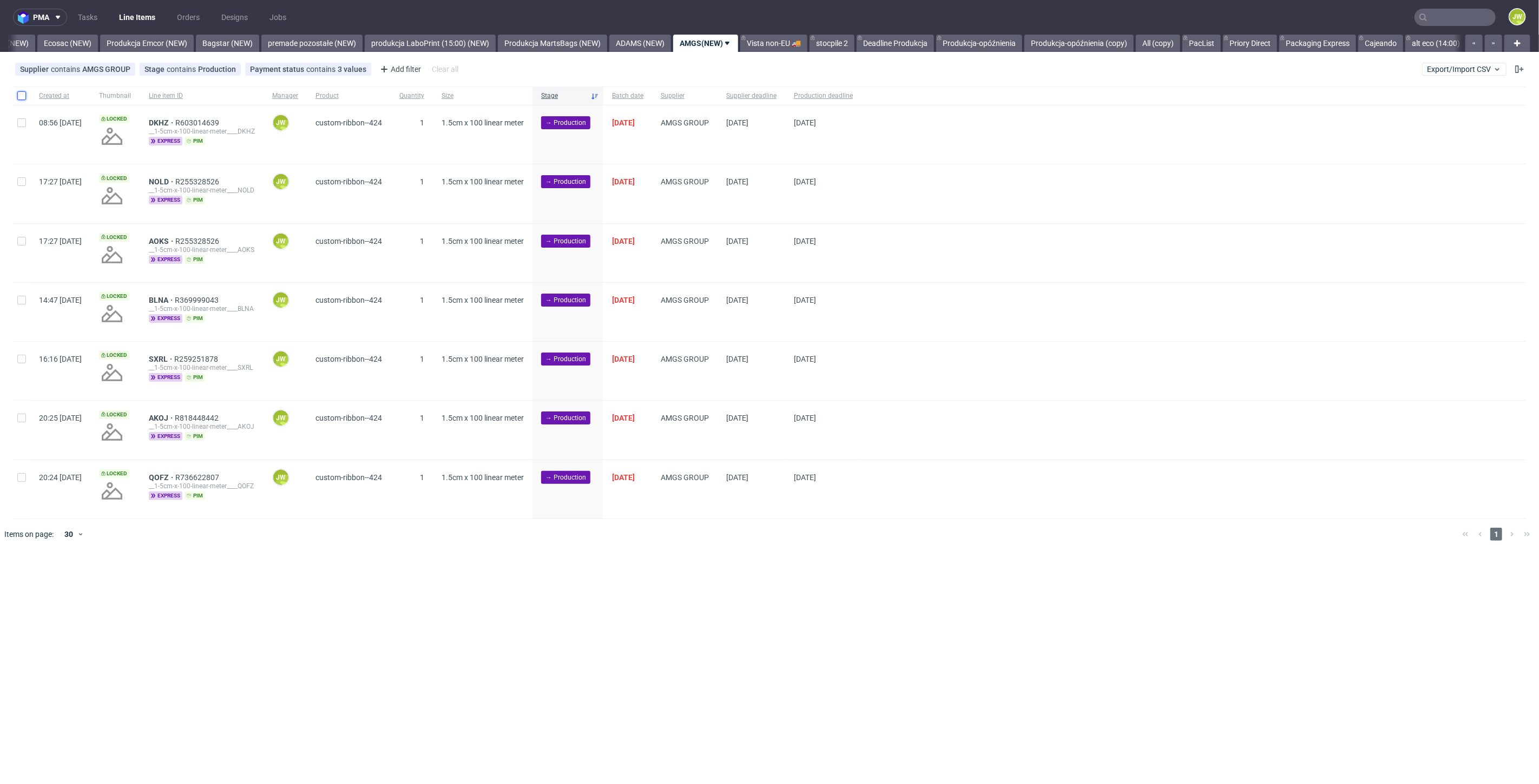
drag, startPoint x: 24, startPoint y: 99, endPoint x: 51, endPoint y: 155, distance: 62.2
click at [24, 99] on input "checkbox" at bounding box center [21, 95] width 9 height 9
checkbox input "true"
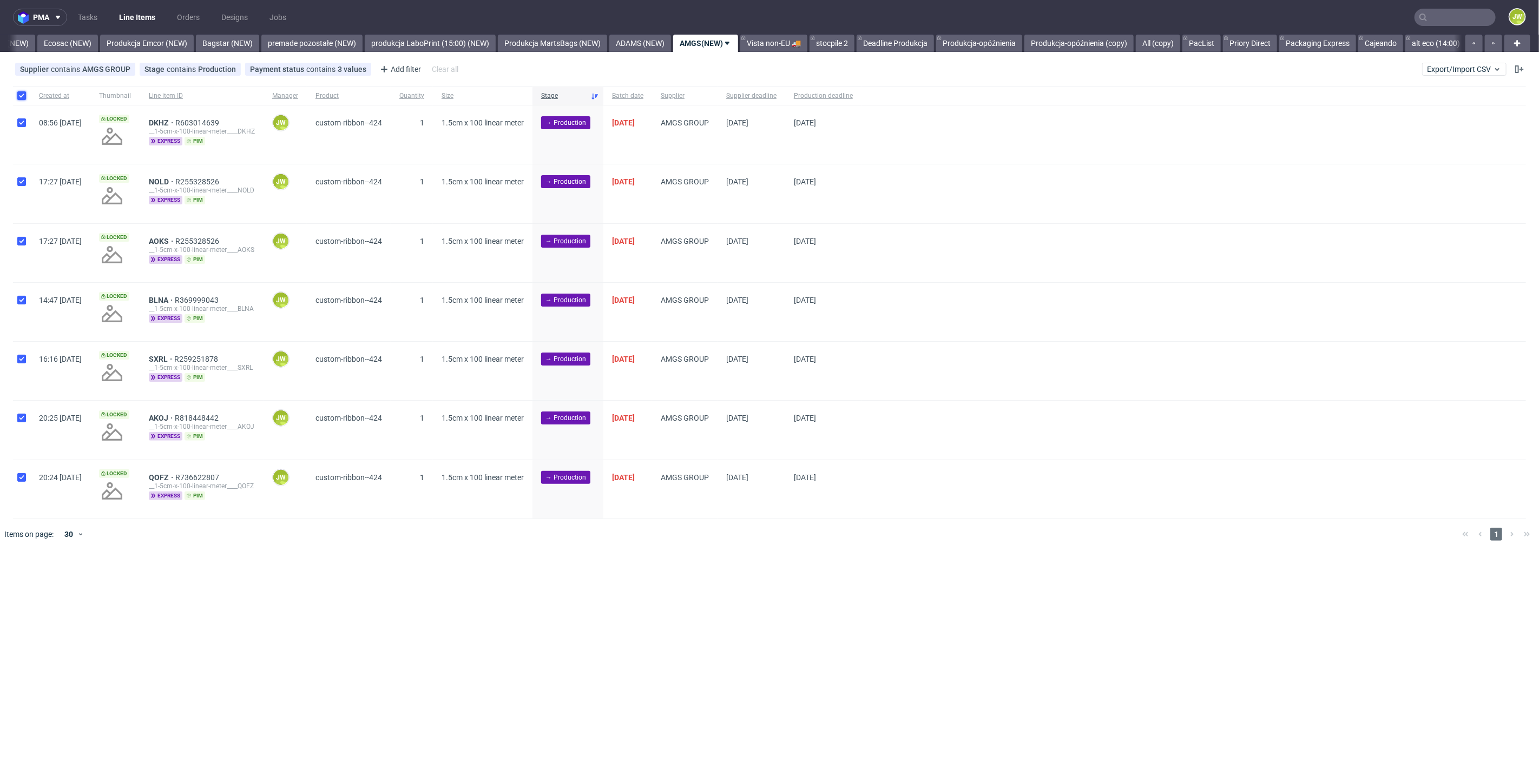
checkbox input "true"
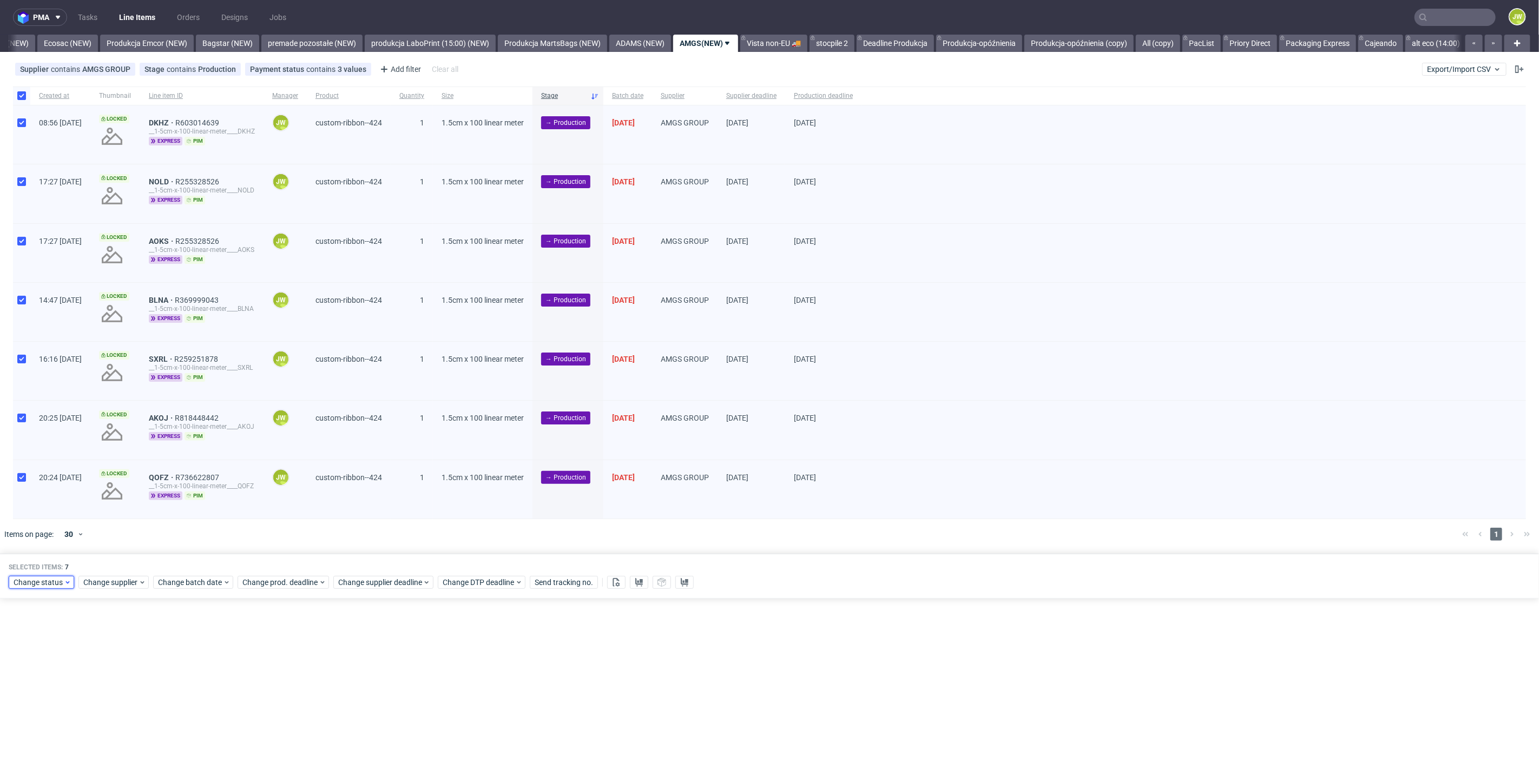
click at [45, 577] on span "Change status" at bounding box center [38, 582] width 50 height 11
click at [35, 723] on span "In Production" at bounding box center [40, 722] width 55 height 15
click at [110, 741] on button "Save" at bounding box center [124, 742] width 27 height 17
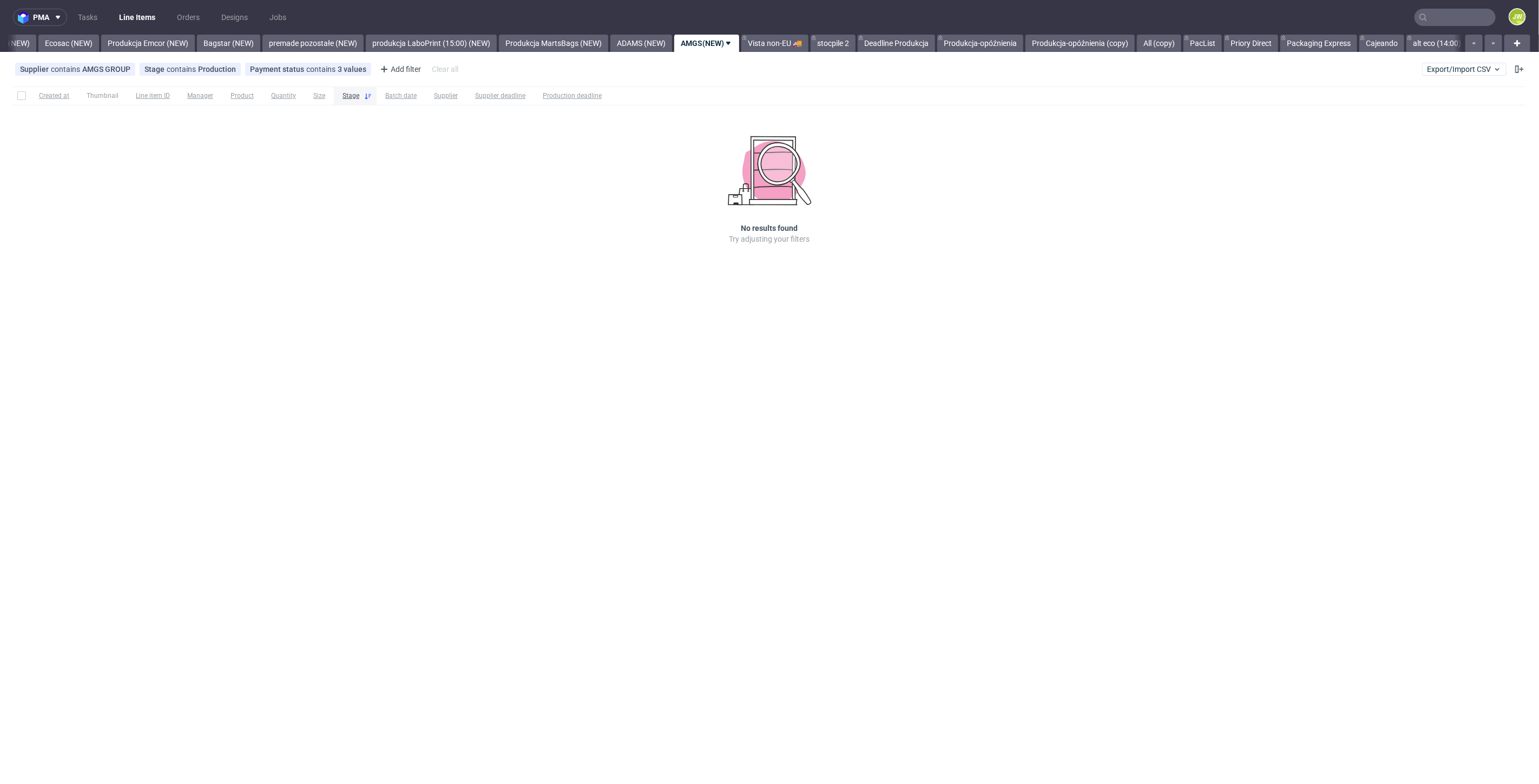
scroll to position [0, 2256]
click at [1440, 66] on span "Export/Import CSV" at bounding box center [1465, 69] width 75 height 9
click at [1434, 109] on link "Import shipments CSV" at bounding box center [1440, 113] width 127 height 17
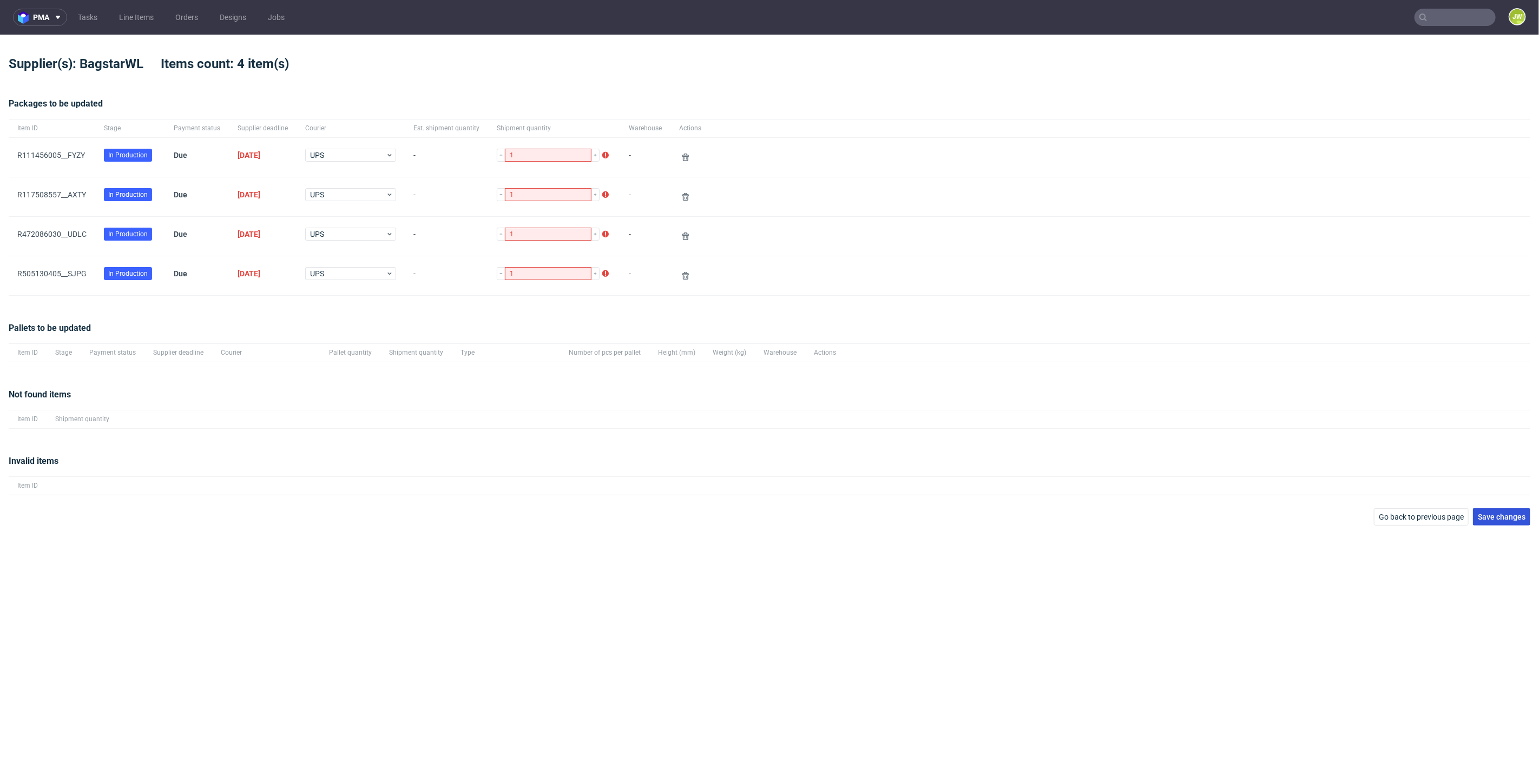
click at [1520, 524] on button "Save changes" at bounding box center [1502, 517] width 58 height 17
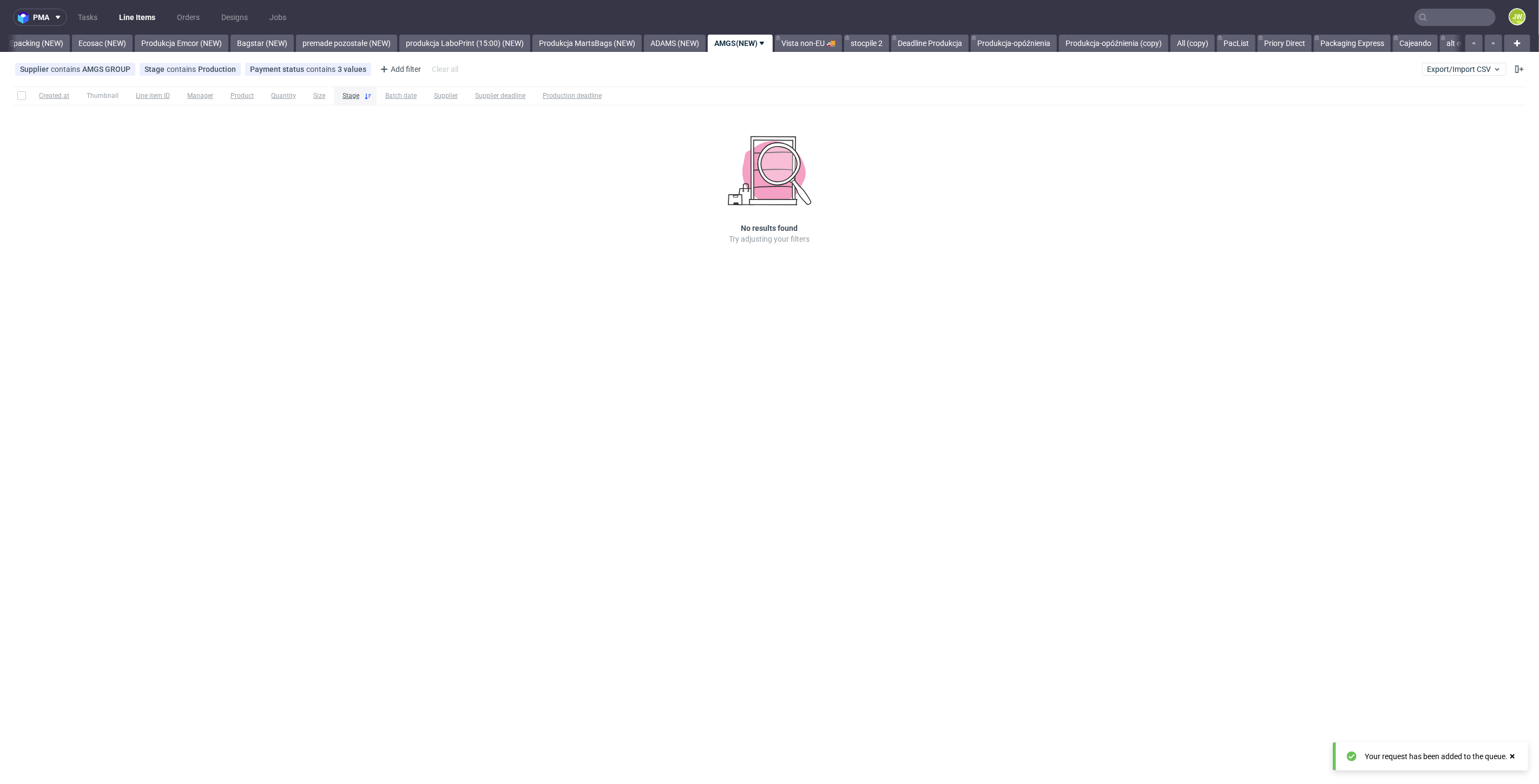
scroll to position [0, 2256]
click at [697, 338] on div "pma Tasks Line Items Orders Designs Jobs JW All DTP Late Shipped Shipments DTP …" at bounding box center [769, 392] width 1539 height 784
click at [1449, 78] on div "Supplier contains AMGS GROUP Stage contains Production Payment status contains …" at bounding box center [769, 69] width 1539 height 26
click at [1438, 67] on span "Export/Import CSV" at bounding box center [1465, 69] width 75 height 9
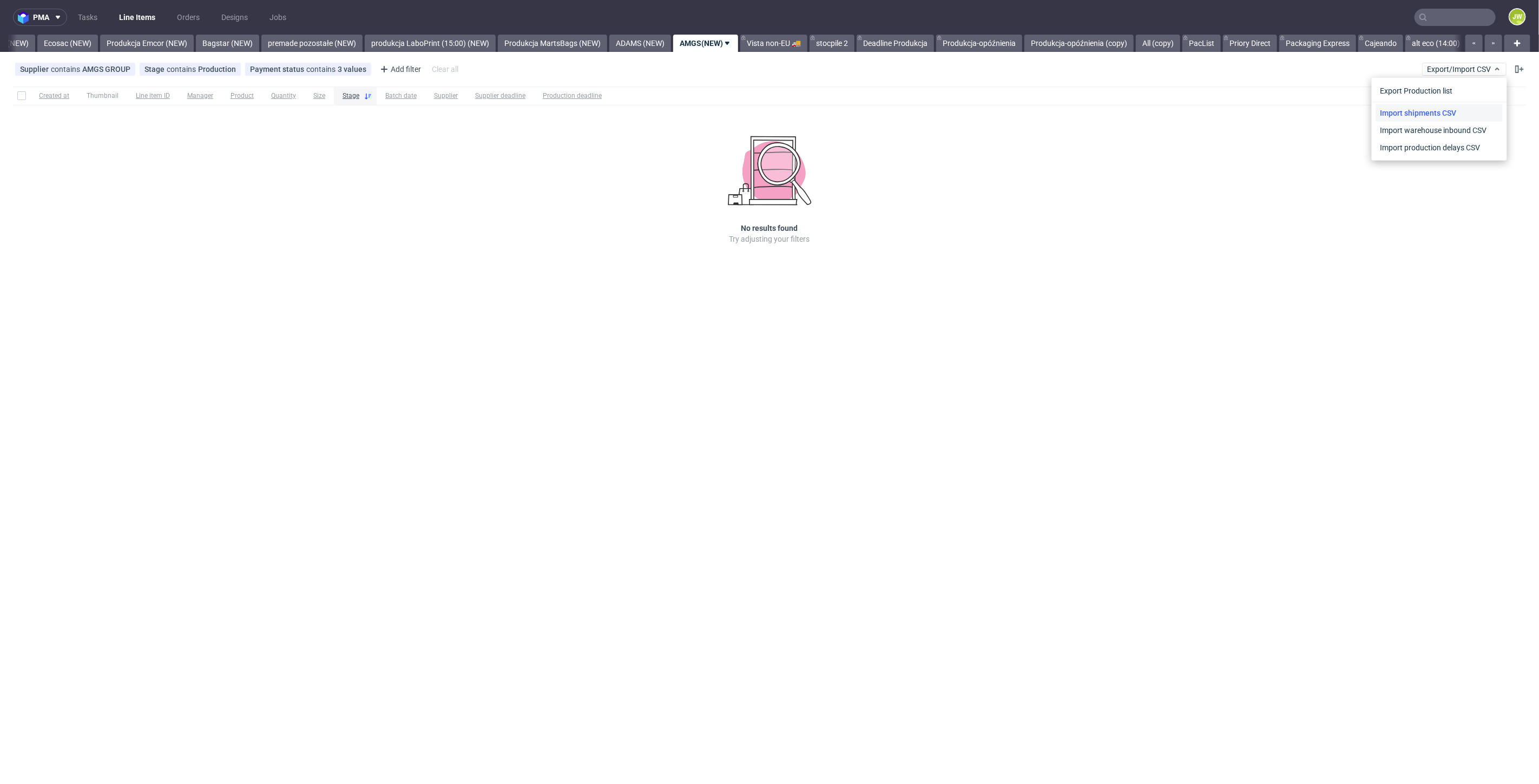
click at [1417, 113] on link "Import shipments CSV" at bounding box center [1440, 113] width 127 height 17
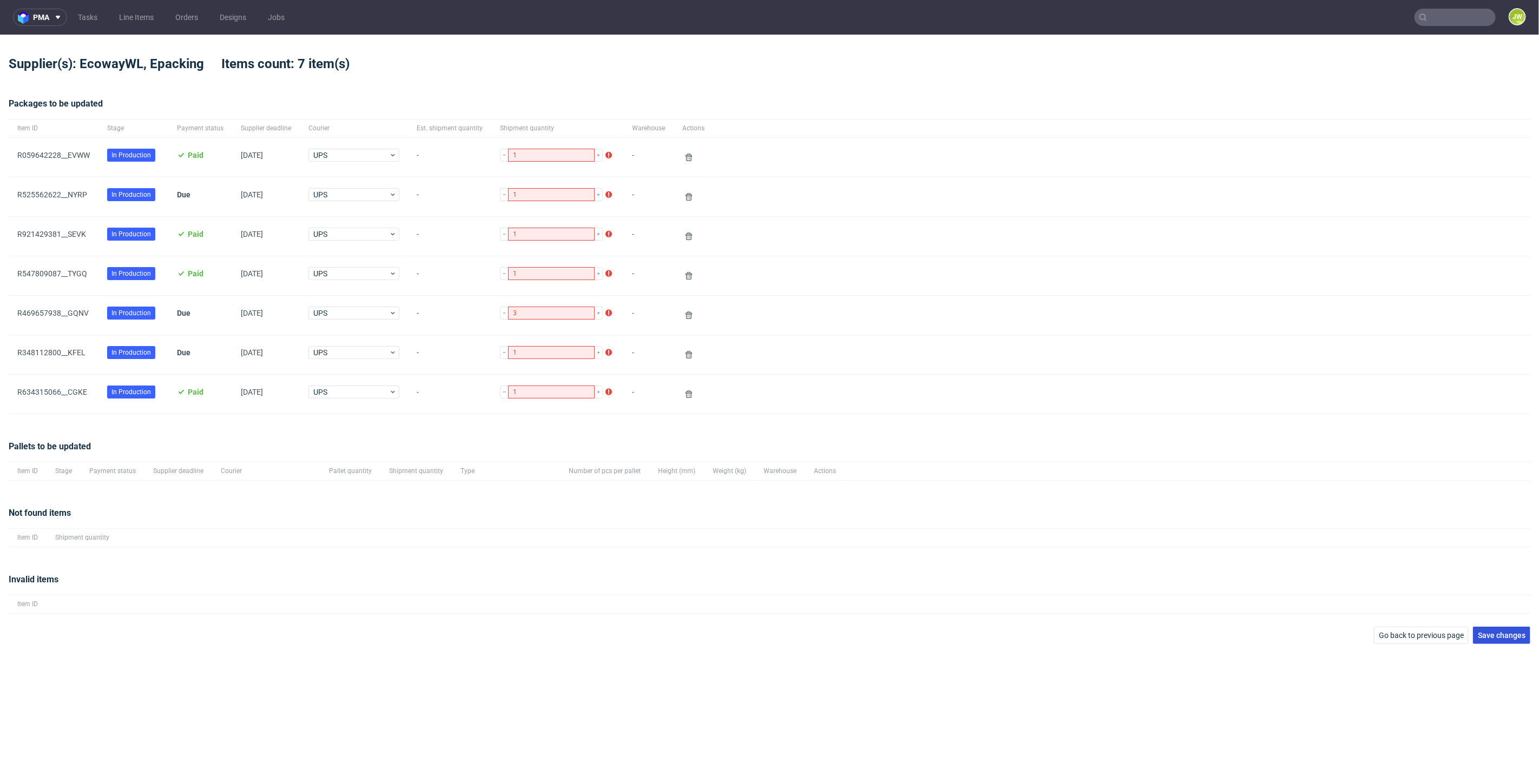
click at [1519, 642] on button "Save changes" at bounding box center [1502, 635] width 58 height 17
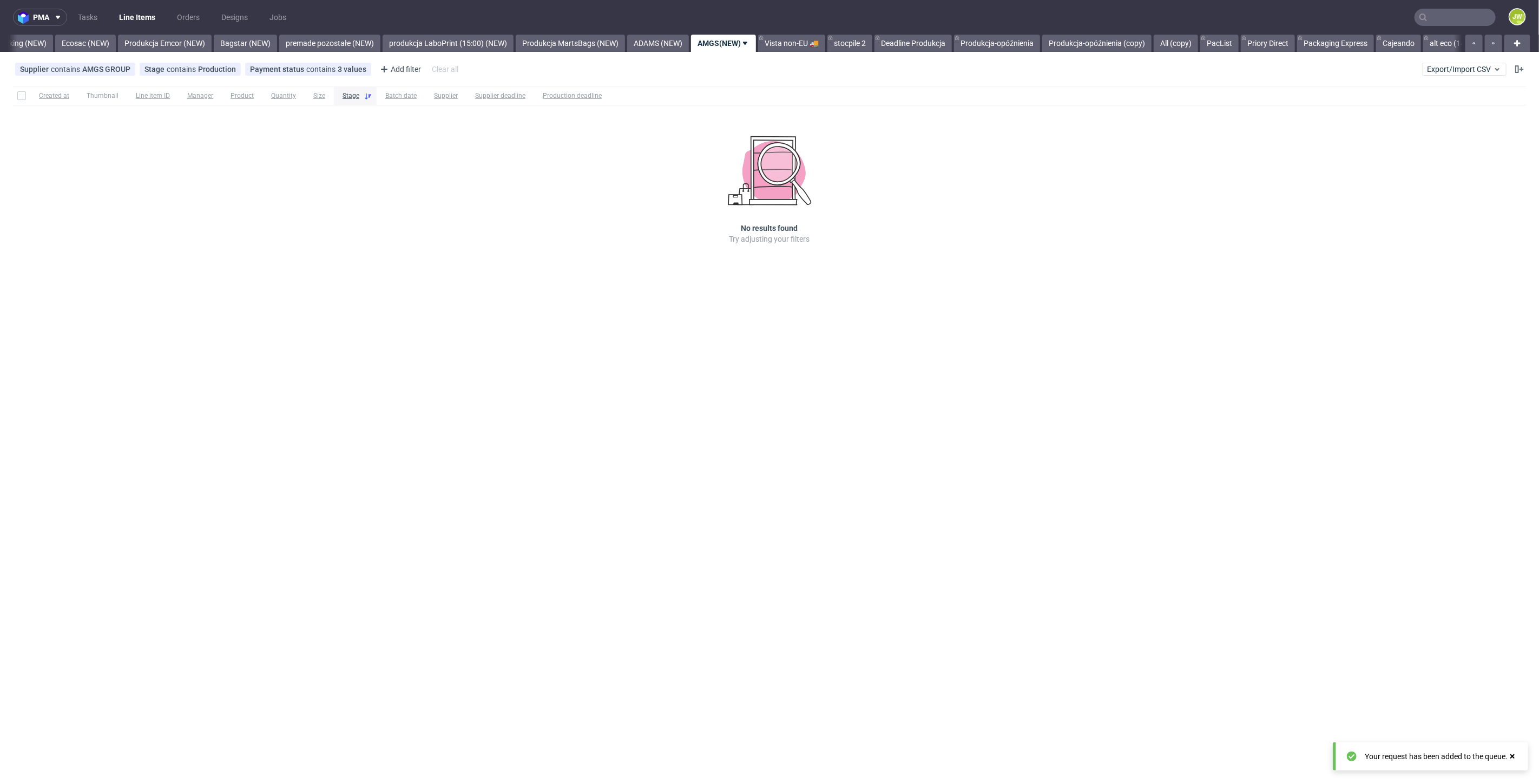
scroll to position [0, 2256]
click at [309, 40] on link "premade pozostałe (NEW)" at bounding box center [311, 43] width 101 height 17
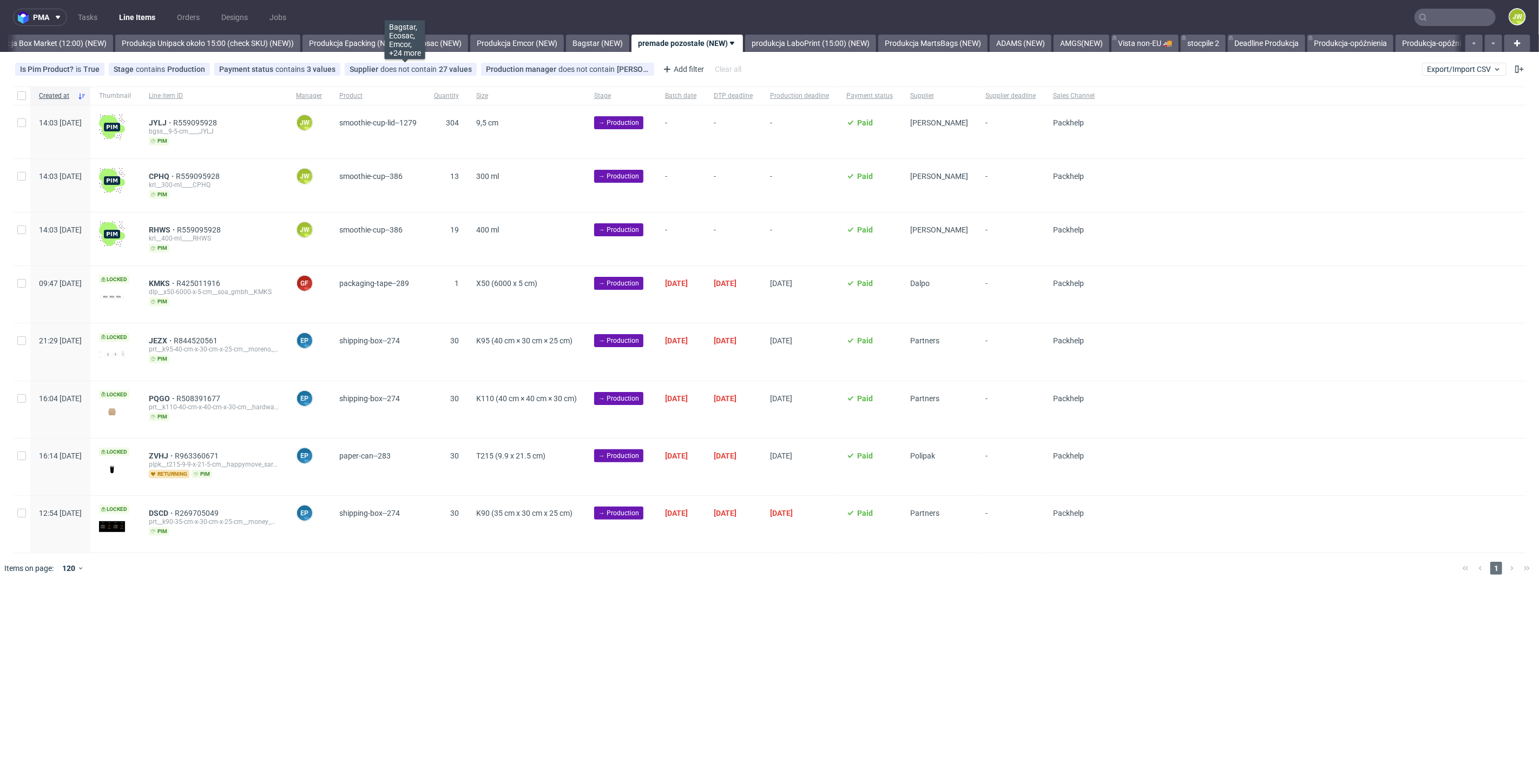
scroll to position [0, 1867]
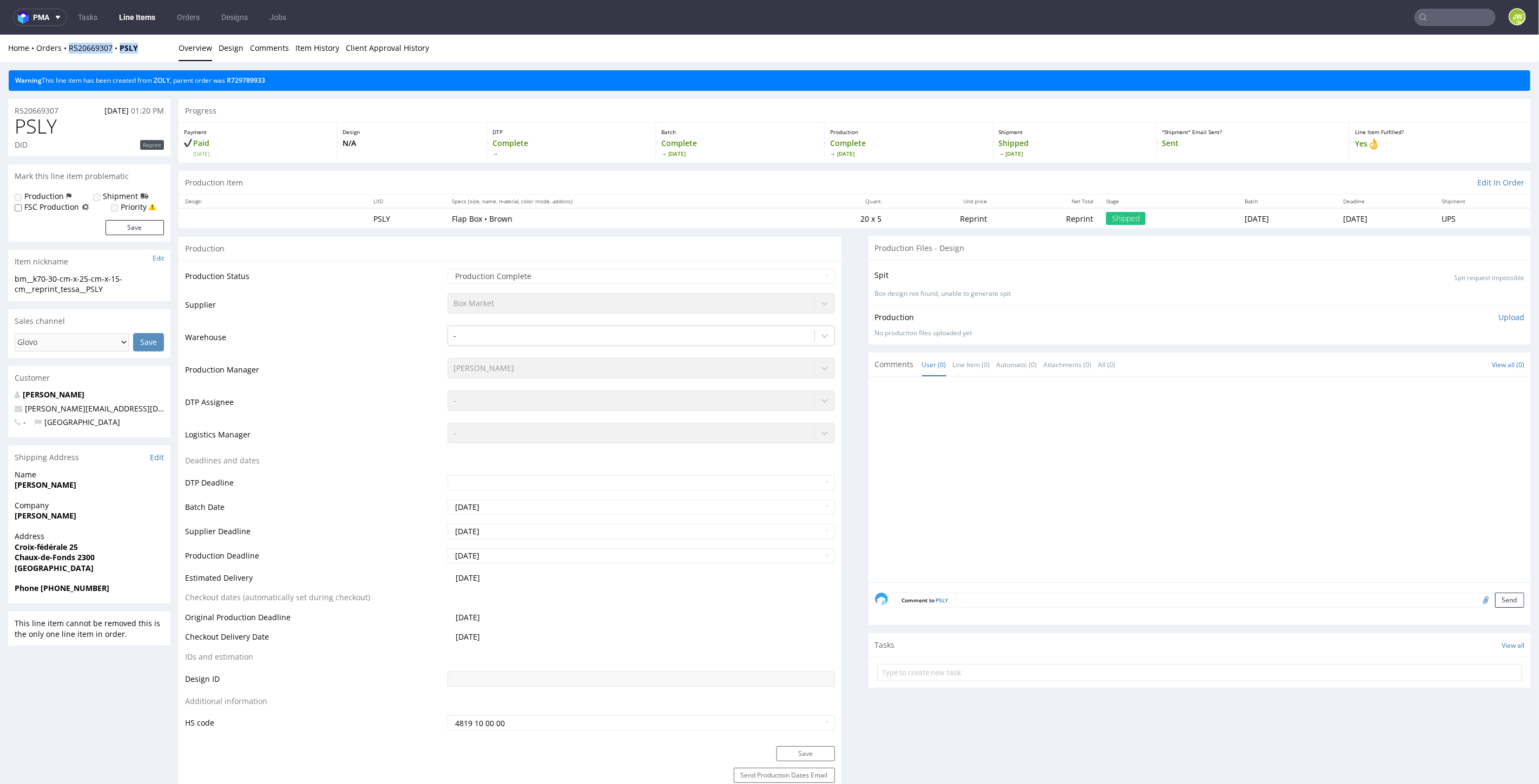
drag, startPoint x: 159, startPoint y: 45, endPoint x: 63, endPoint y: 53, distance: 96.3
click at [63, 53] on div "Home Orders R520669307 PSLY Overview Design Comments Item History Client Approv…" at bounding box center [769, 48] width 1539 height 27
copy div "R520669307 PSLY"
drag, startPoint x: 392, startPoint y: 277, endPoint x: 325, endPoint y: 251, distance: 71.9
click at [392, 277] on td "Production Status" at bounding box center [315, 278] width 260 height 24
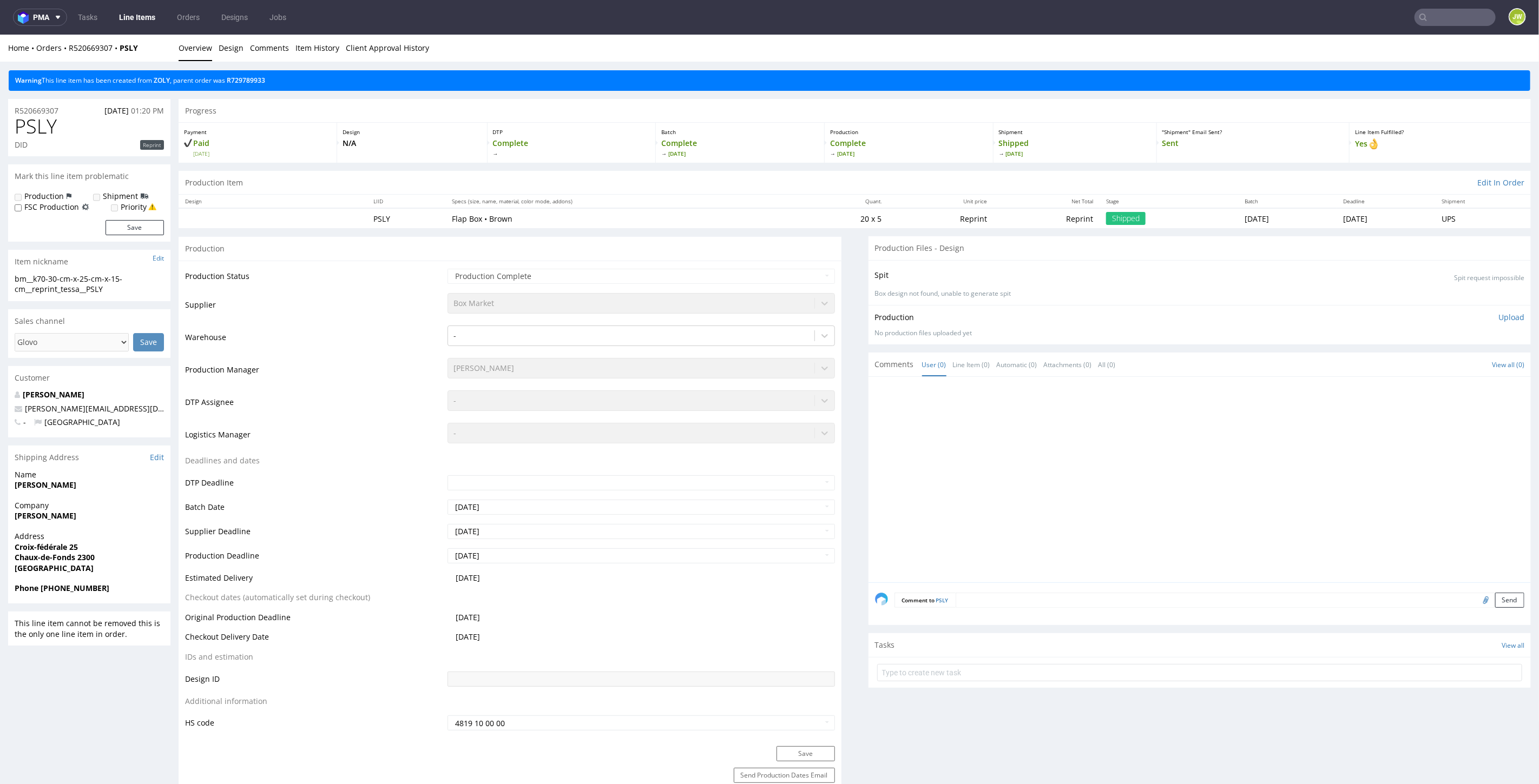
click at [144, 49] on div "Home Orders R520669307 PSLY" at bounding box center [88, 47] width 162 height 11
drag, startPoint x: 142, startPoint y: 49, endPoint x: 66, endPoint y: 59, distance: 76.7
click at [66, 59] on div "Home Orders R520669307 PSLY Overview Design Comments Item History Client Approv…" at bounding box center [769, 48] width 1539 height 27
copy div "R520669307 PSLY"
click at [162, 80] on link "ZOLY" at bounding box center [161, 80] width 16 height 10
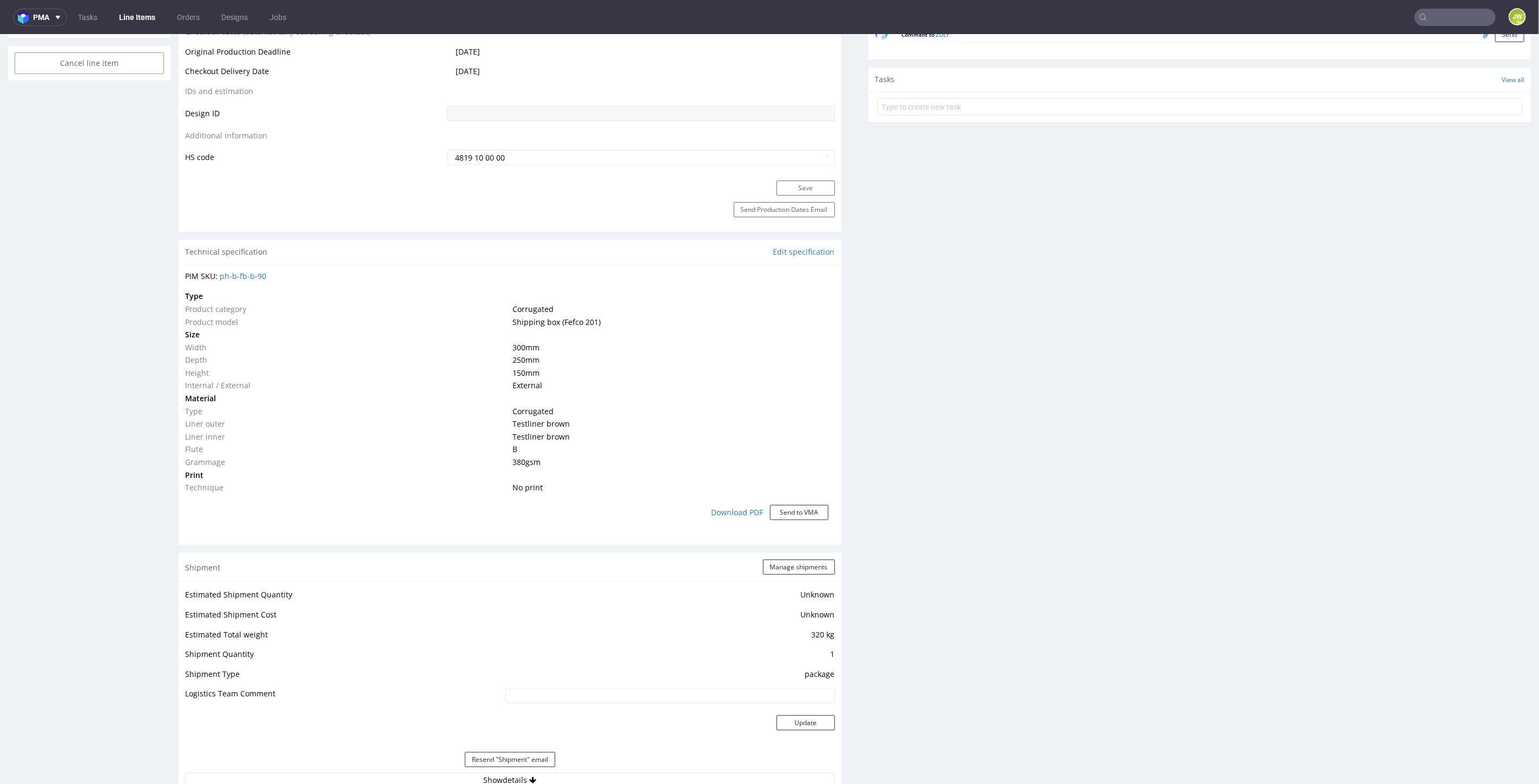
scroll to position [721, 0]
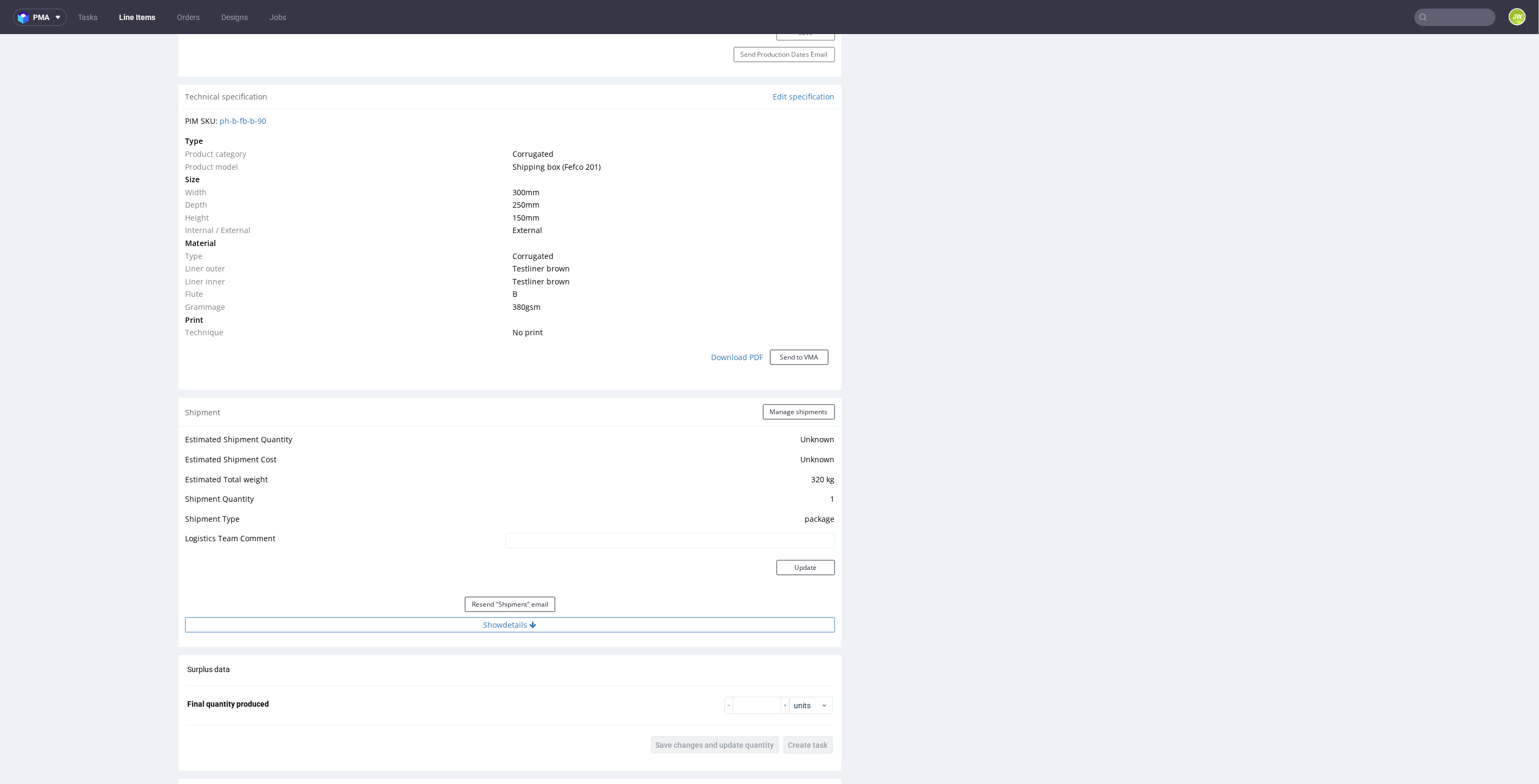
click at [493, 625] on button "Show details" at bounding box center [510, 625] width 650 height 15
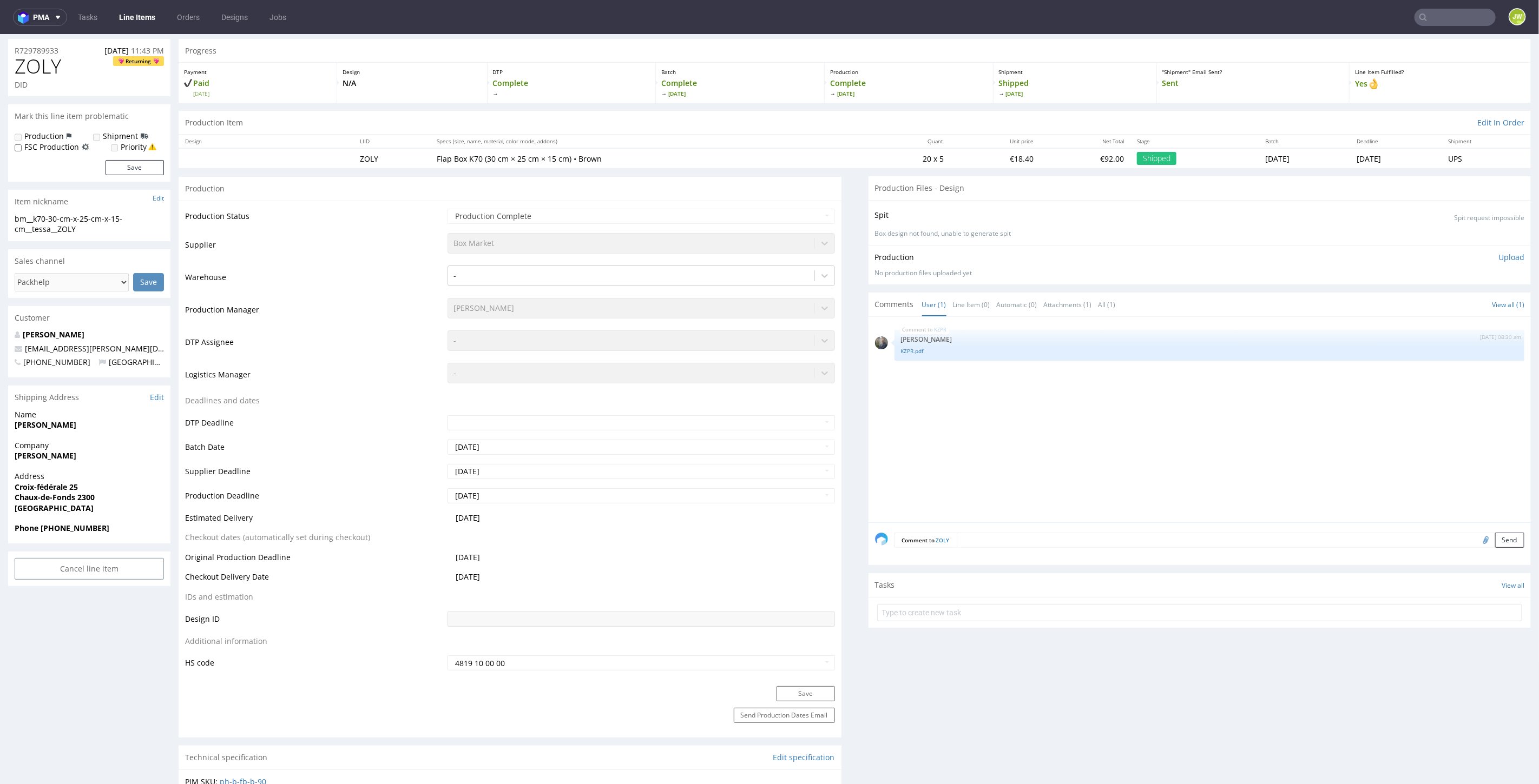
scroll to position [60, 0]
click at [371, 201] on div "Production Status Waiting for Artwork Waiting for Diecut Waiting for Mockup Wai…" at bounding box center [510, 443] width 663 height 486
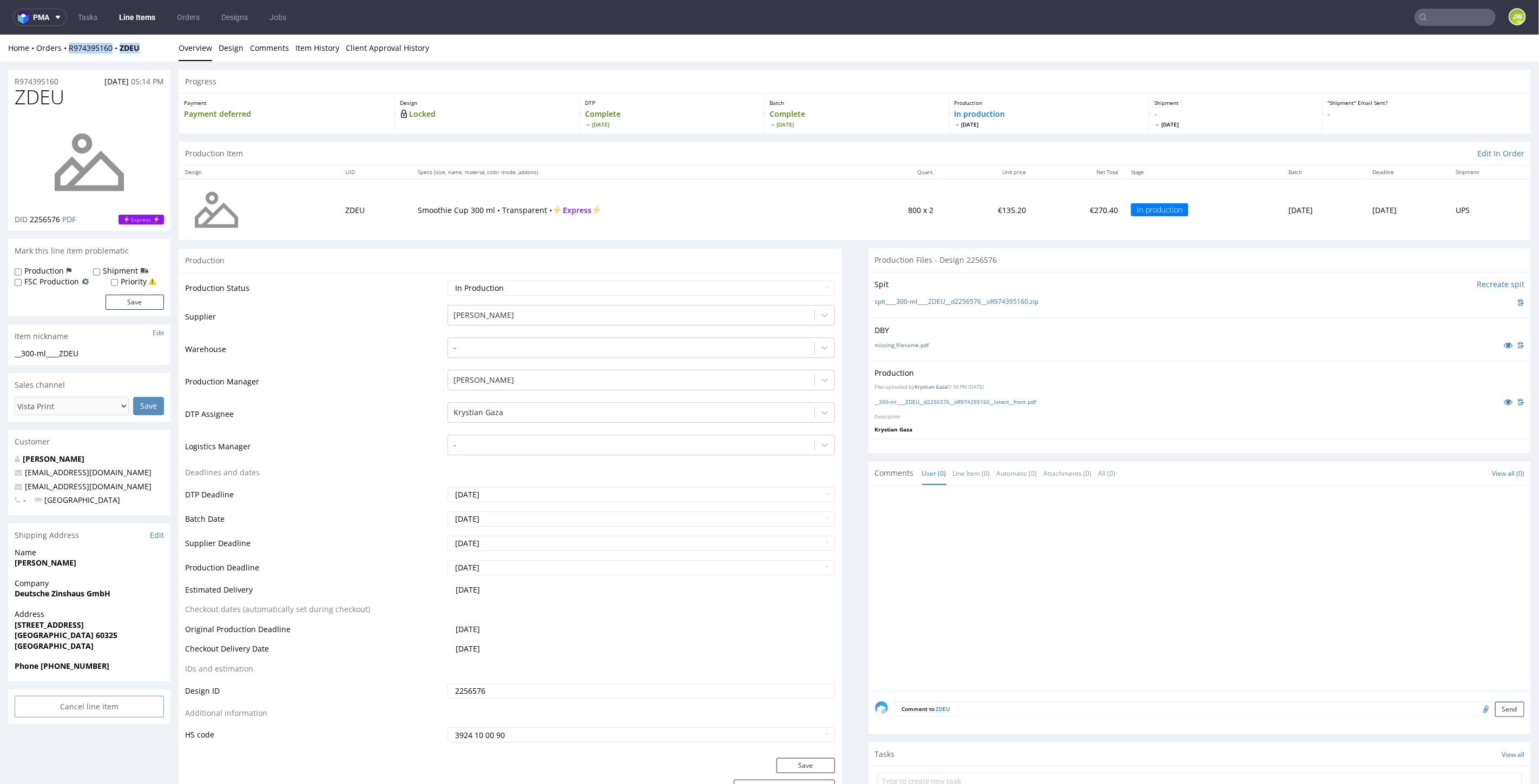
drag, startPoint x: 152, startPoint y: 51, endPoint x: 66, endPoint y: 59, distance: 86.4
click at [66, 59] on div "Home Orders R974395160 ZDEU Overview Design Comments Item History Client Approv…" at bounding box center [769, 48] width 1539 height 27
copy div "R974395160 [PERSON_NAME]"
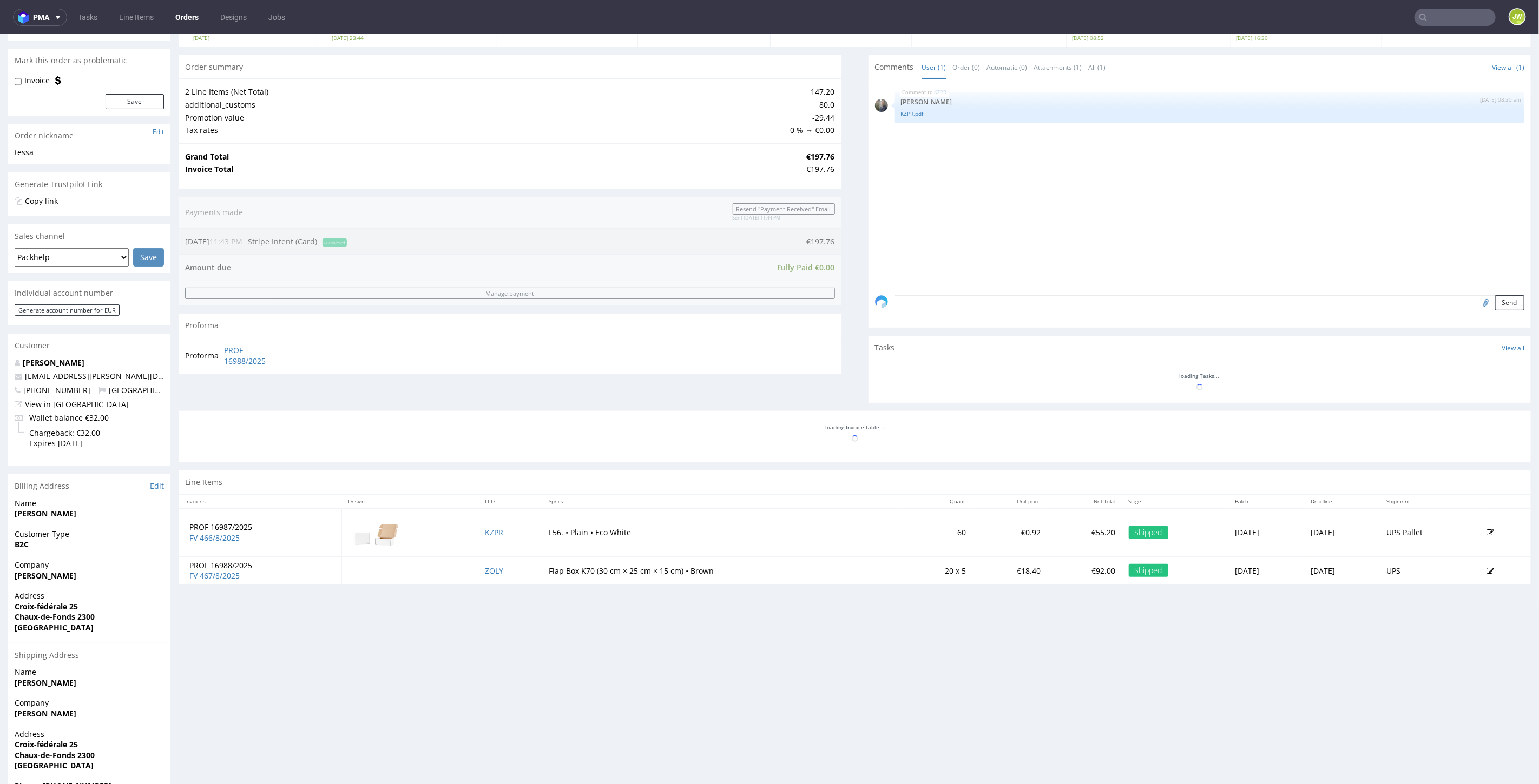
scroll to position [160, 0]
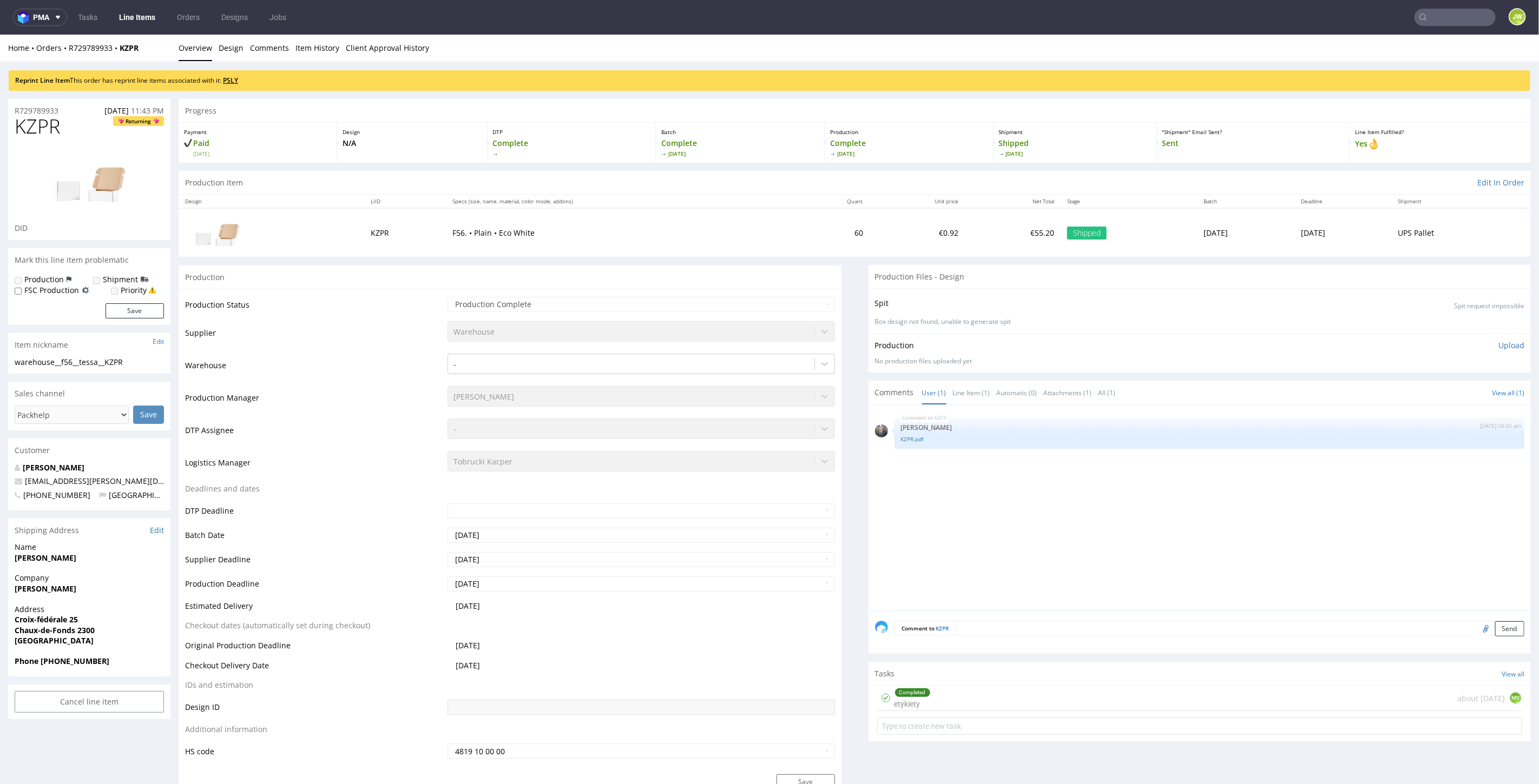
click at [232, 79] on link "PSLY" at bounding box center [230, 80] width 15 height 10
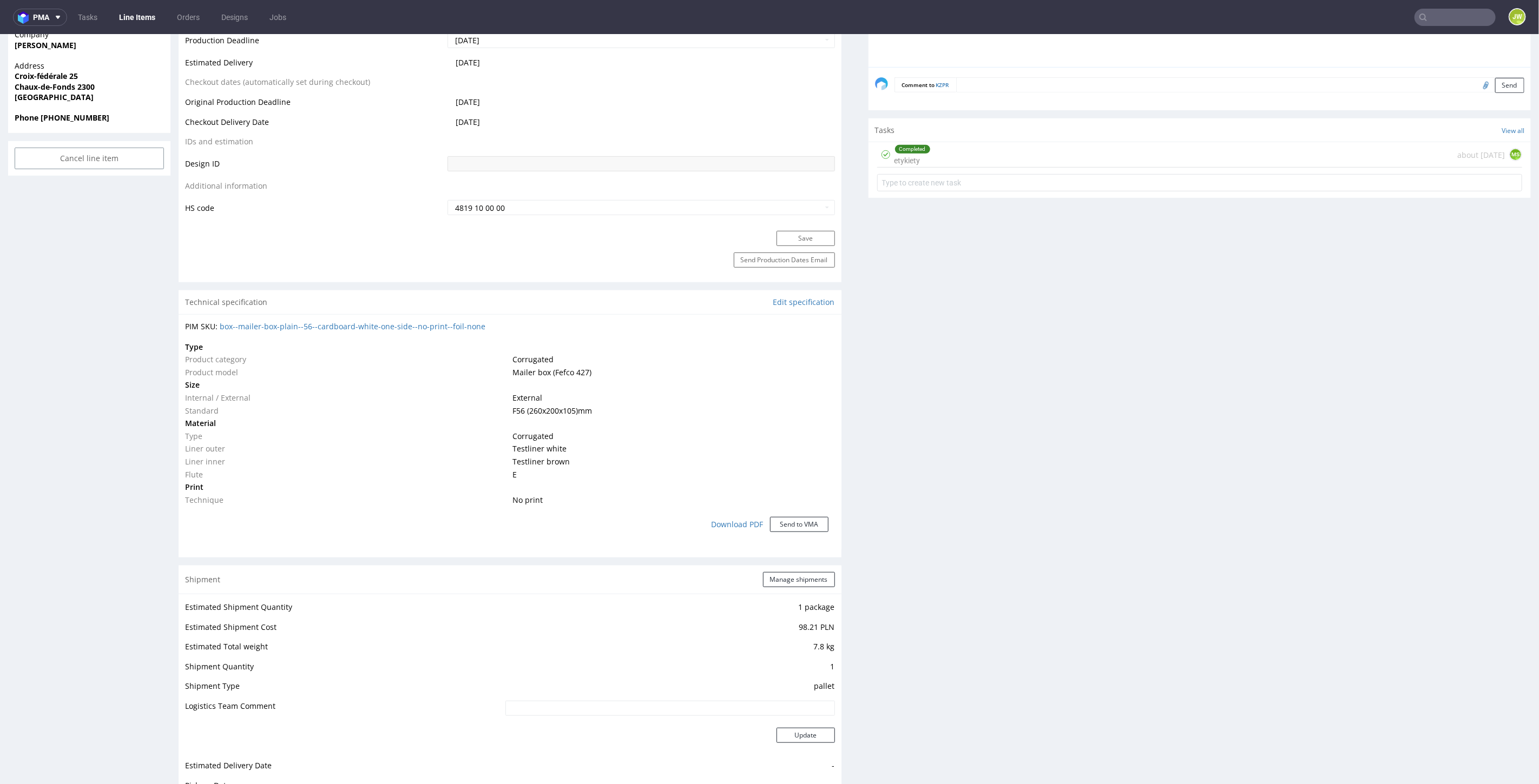
scroll to position [541, 0]
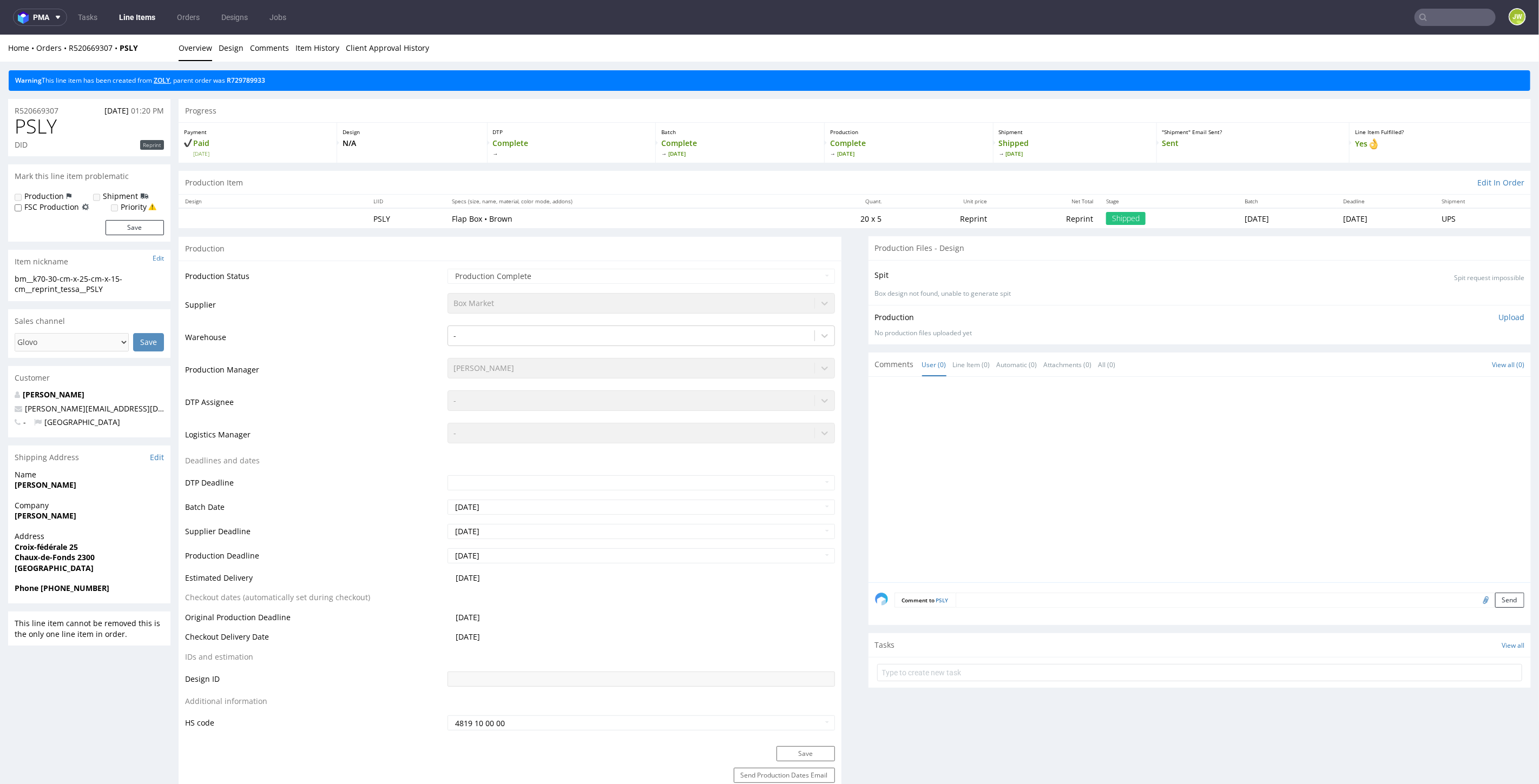
click at [160, 83] on link "ZOLY" at bounding box center [161, 80] width 16 height 10
click at [160, 79] on link "ZOLY" at bounding box center [161, 80] width 16 height 10
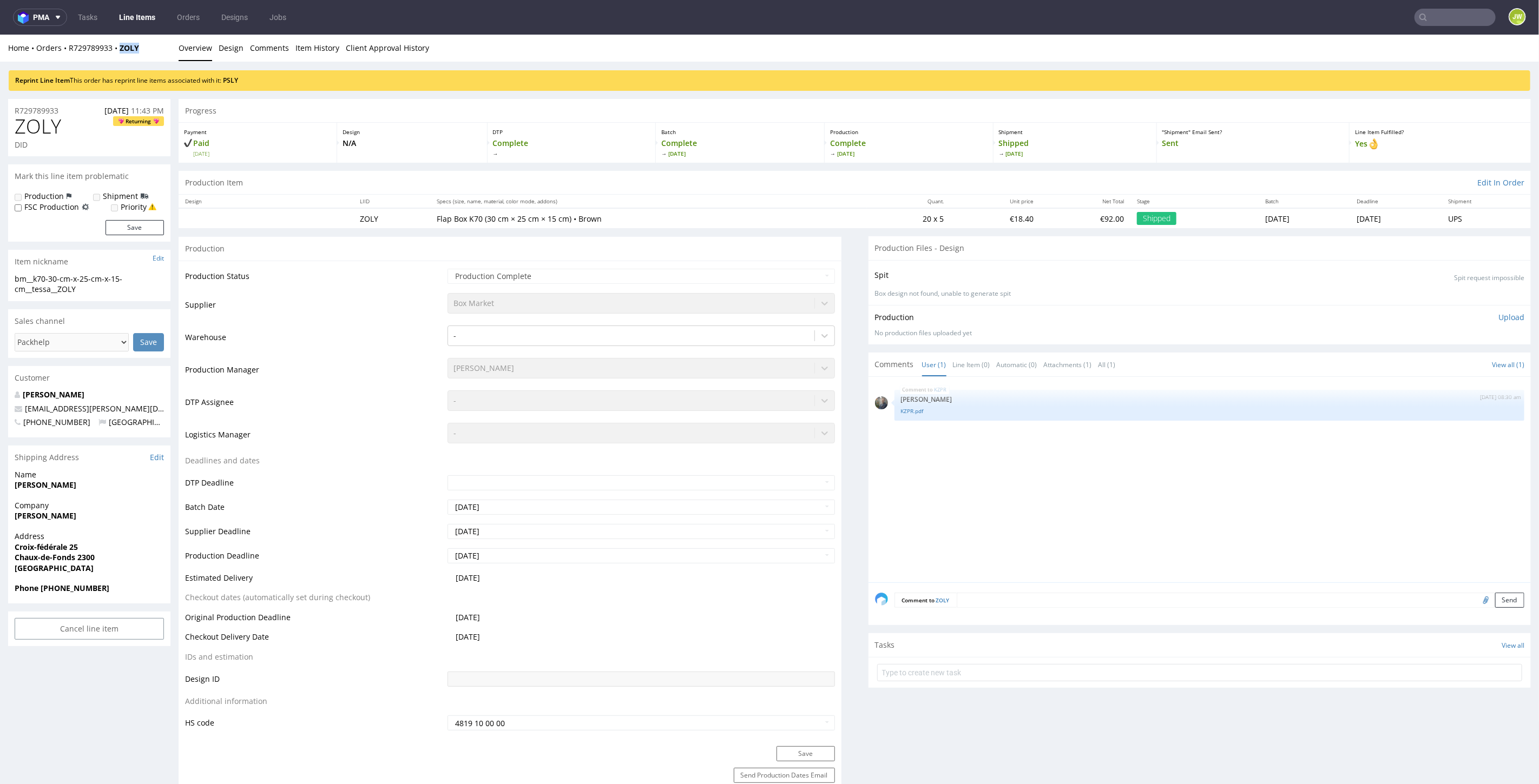
drag, startPoint x: 147, startPoint y: 48, endPoint x: 119, endPoint y: 58, distance: 29.7
click at [120, 54] on div "Home Orders R729789933 ZOLY Overview Design Comments Item History Client Approv…" at bounding box center [769, 48] width 1539 height 27
copy strong "ZOLY"
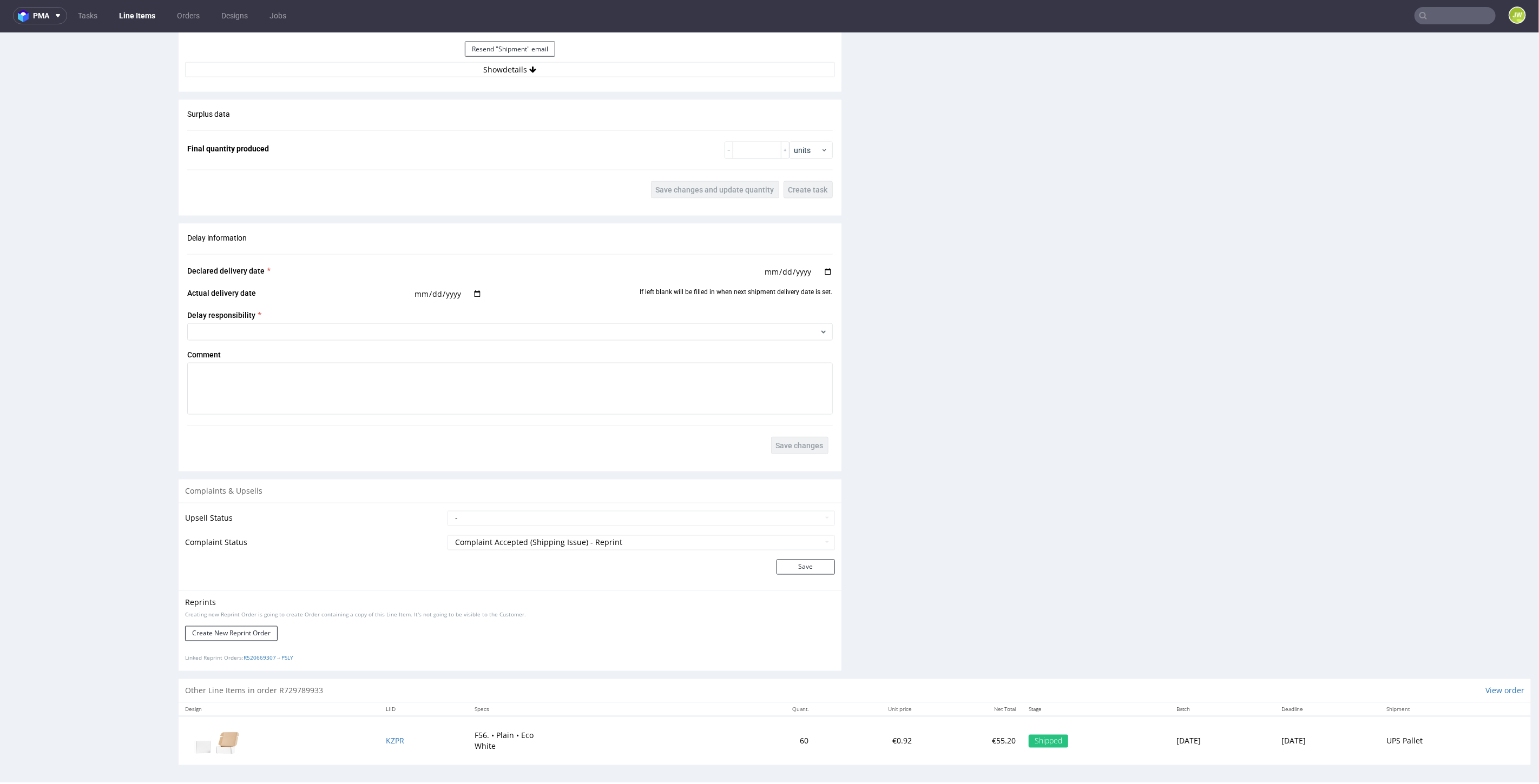
scroll to position [3, 0]
drag, startPoint x: 408, startPoint y: 735, endPoint x: 355, endPoint y: 738, distance: 53.1
click at [355, 738] on tr "KZPR F56. • Plain • Eco White 60 €0.92 €55.20 Shipped [DATE] [DATE] UPS Pallet" at bounding box center [854, 739] width 1353 height 48
copy tr "KZPR"
click at [379, 735] on td "KZPR" at bounding box center [423, 739] width 88 height 48
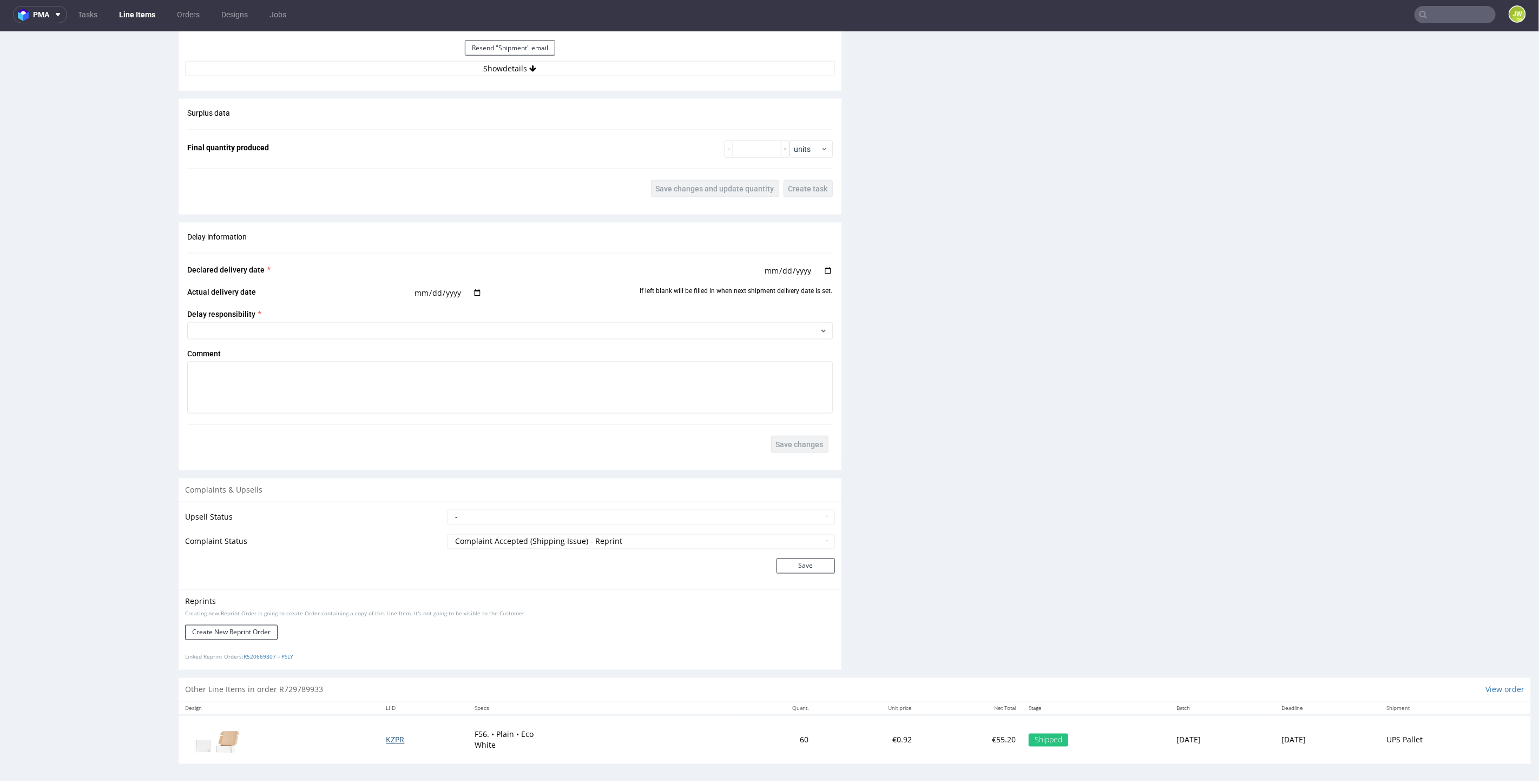
click at [386, 735] on span "KZPR" at bounding box center [395, 740] width 18 height 11
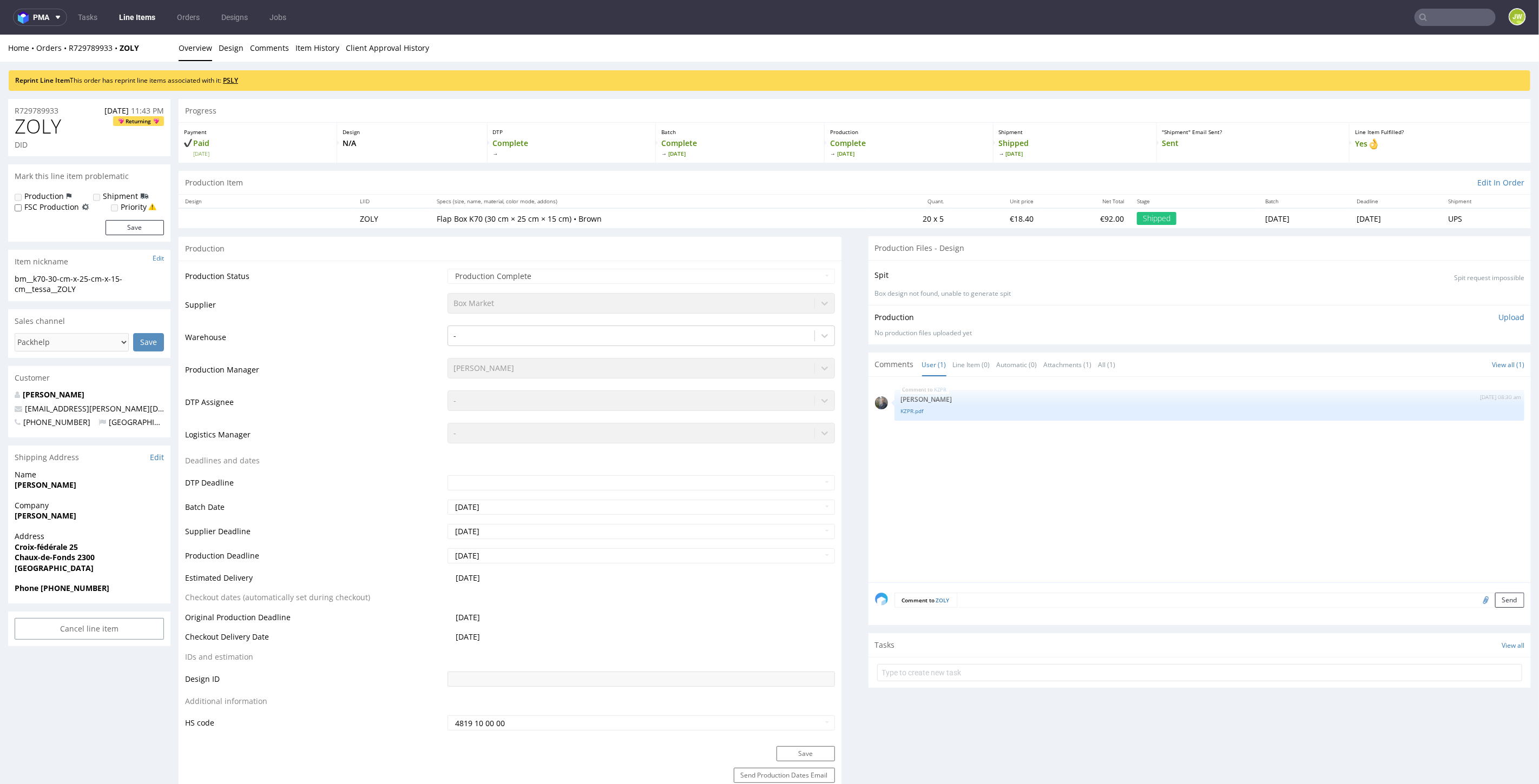
click at [229, 79] on link "PSLY" at bounding box center [230, 80] width 15 height 10
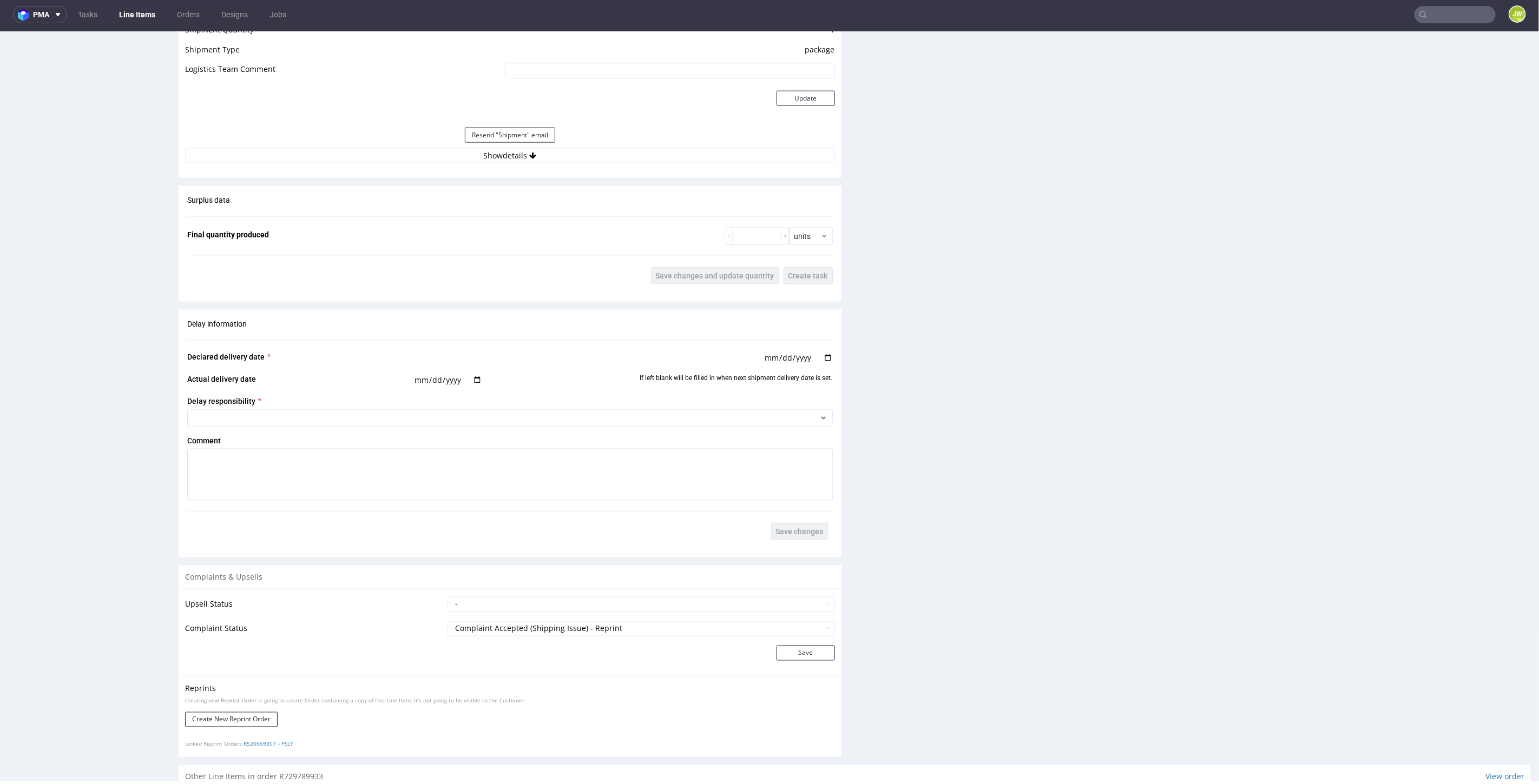
scroll to position [1275, 0]
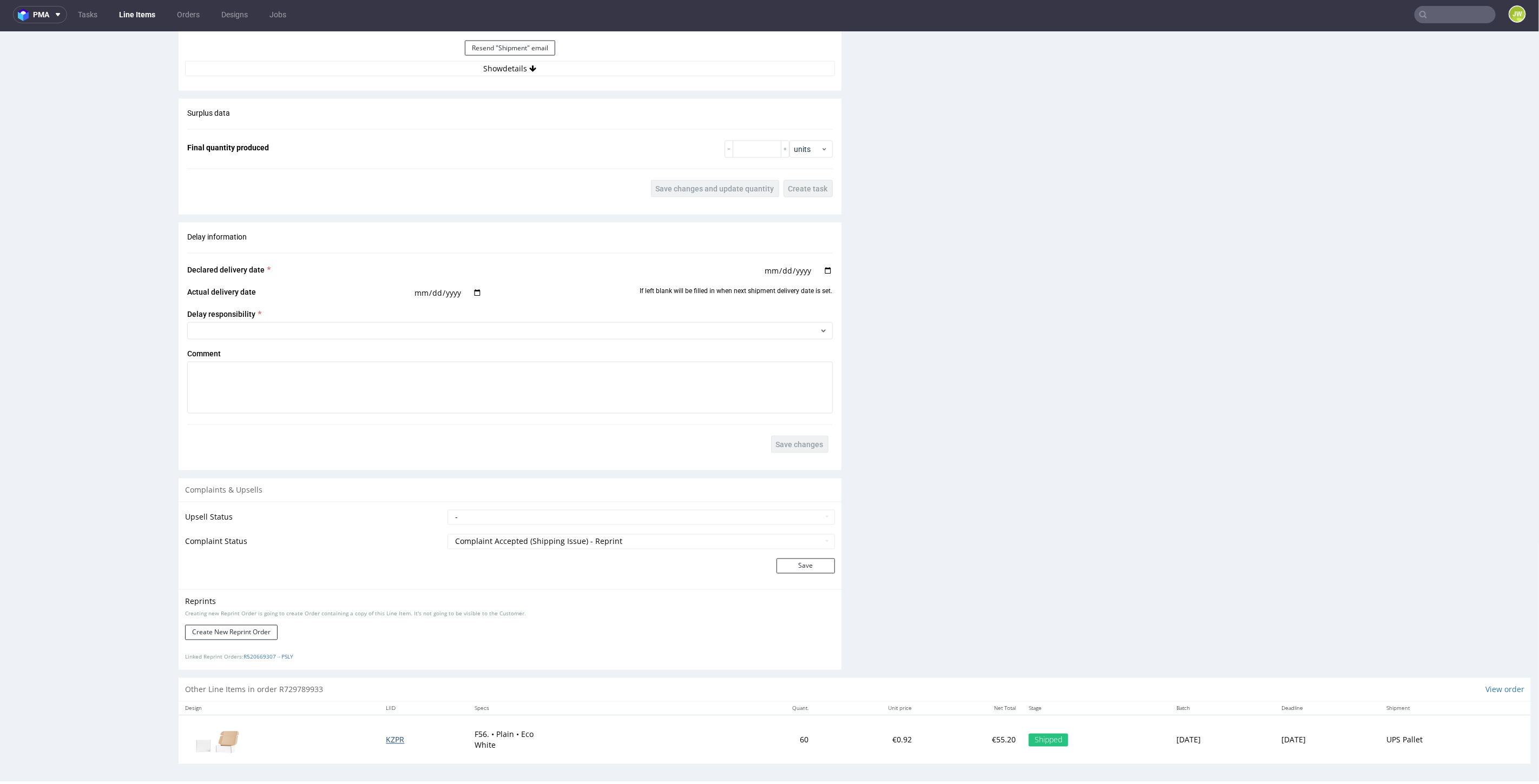
click at [386, 738] on span "KZPR" at bounding box center [395, 740] width 18 height 11
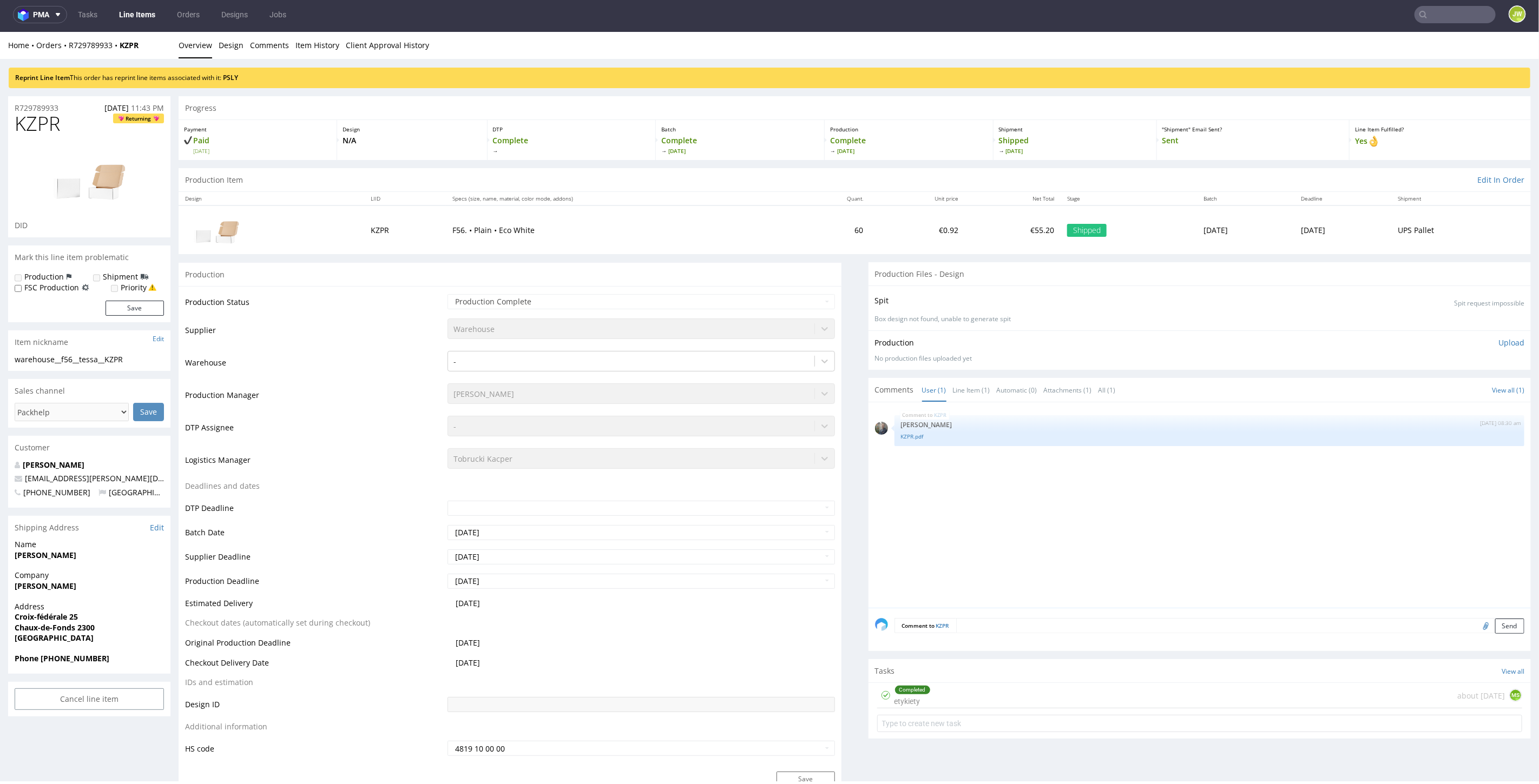
click at [1451, 15] on input "text" at bounding box center [1455, 14] width 82 height 17
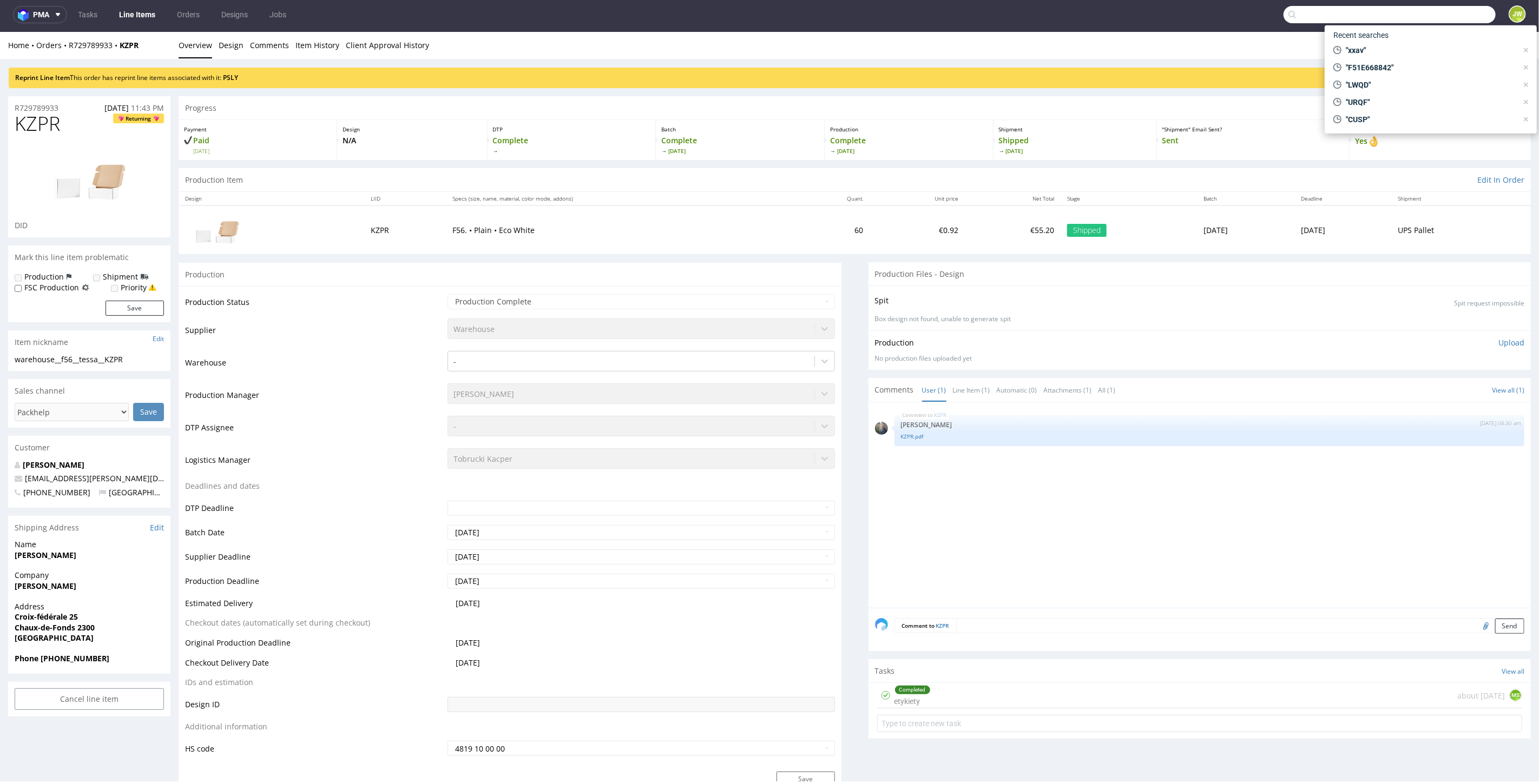
paste input "FYZY"
type input "FYZY"
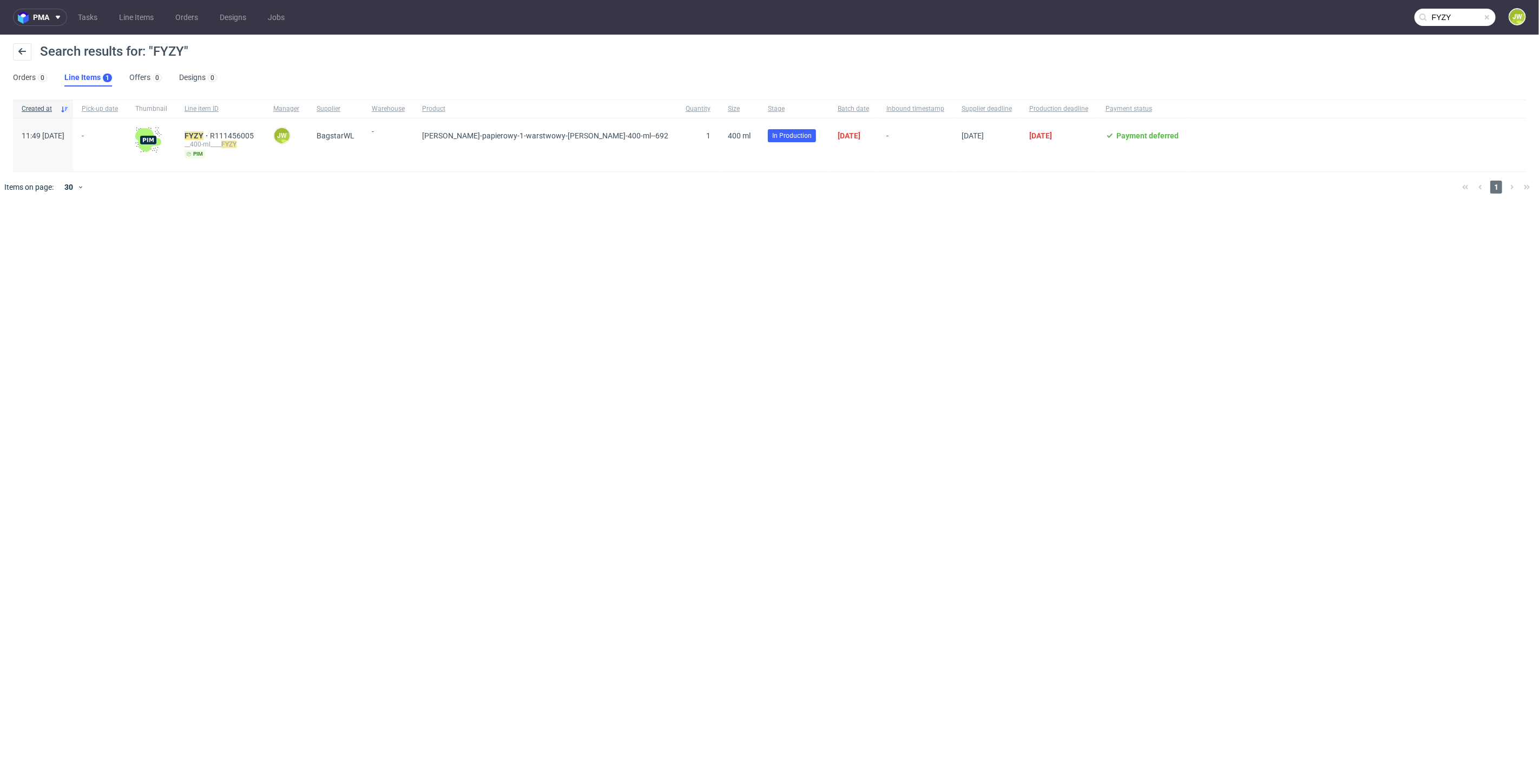
click at [215, 134] on div "FYZY R111456005 __400-ml____ FYZY pim" at bounding box center [220, 144] width 88 height 53
click at [204, 135] on mark "FYZY" at bounding box center [194, 135] width 19 height 9
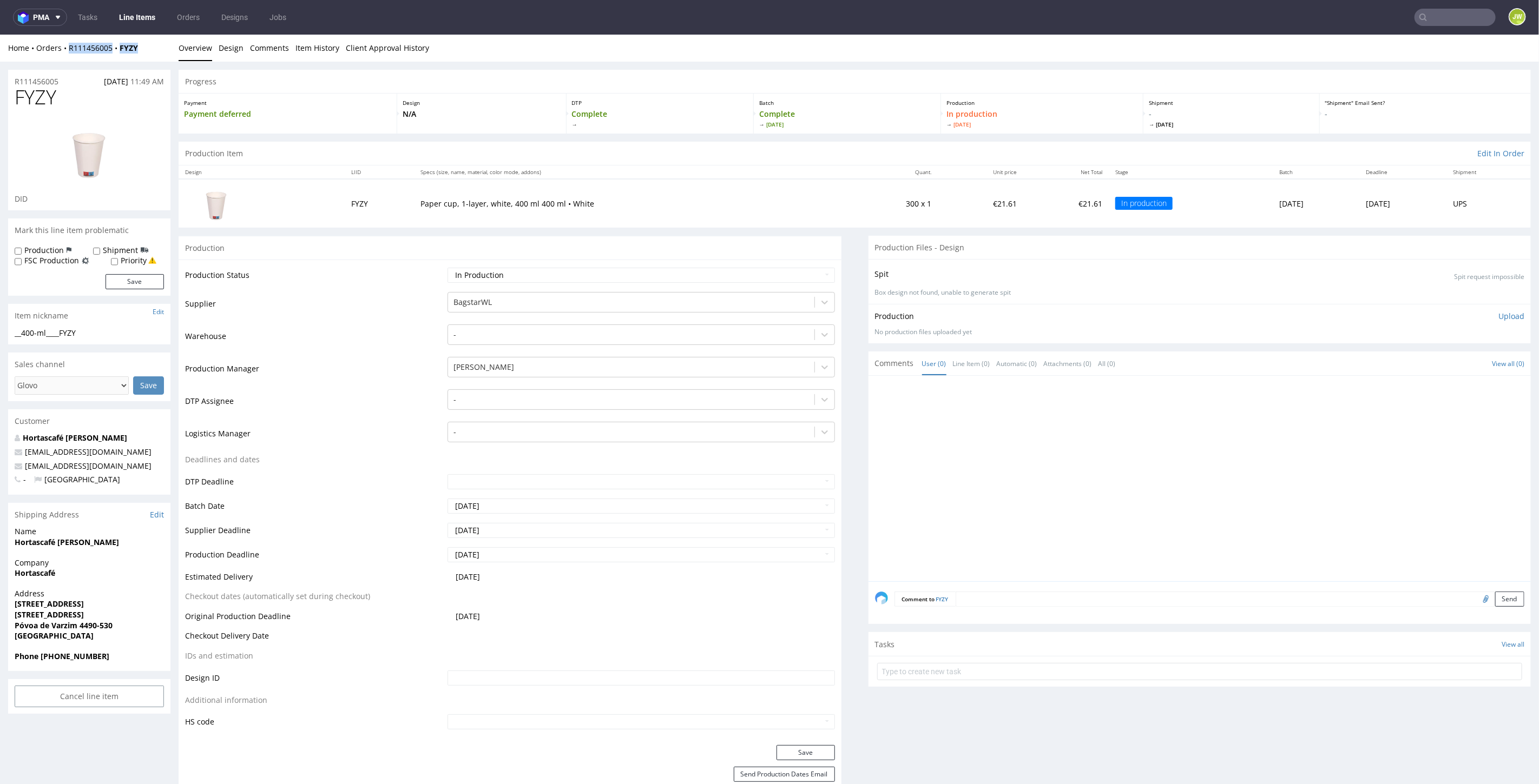
drag, startPoint x: 145, startPoint y: 45, endPoint x: 69, endPoint y: 54, distance: 76.5
click at [69, 54] on div "Home Orders R111456005 FYZY Overview Design Comments Item History Client Approv…" at bounding box center [769, 48] width 1539 height 27
copy div "R111456005 FYZY"
click at [1456, 13] on input "text" at bounding box center [1455, 17] width 82 height 17
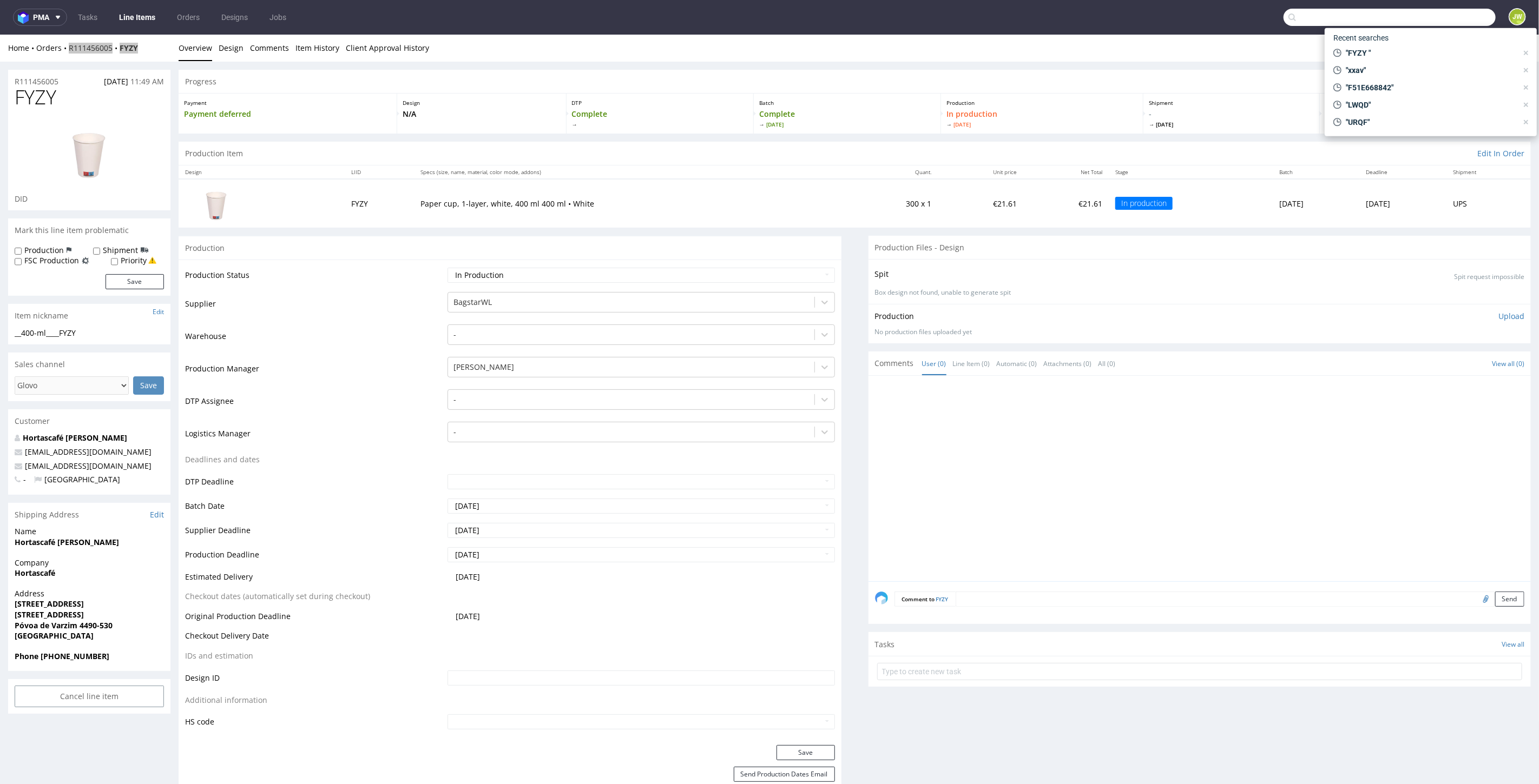
paste input "AXTY"
type input "AXTY"
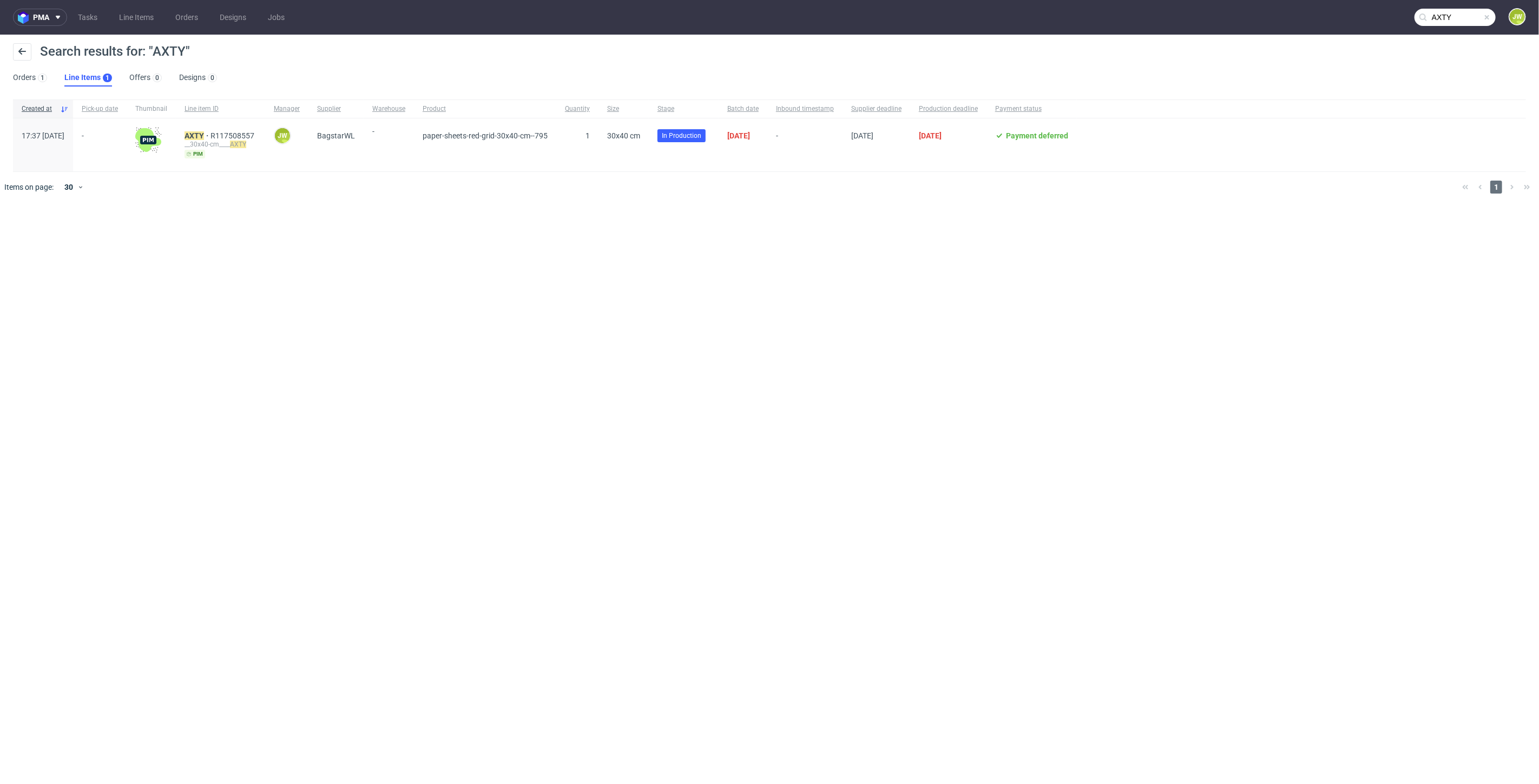
click at [220, 131] on div "AXTY R117508557 __30x40-cm____ AXTY pim" at bounding box center [220, 144] width 89 height 53
click at [224, 140] on div "AXTY R117508557 __30x40-cm____ AXTY pim" at bounding box center [220, 145] width 72 height 27
click at [204, 137] on mark "AXTY" at bounding box center [194, 135] width 19 height 9
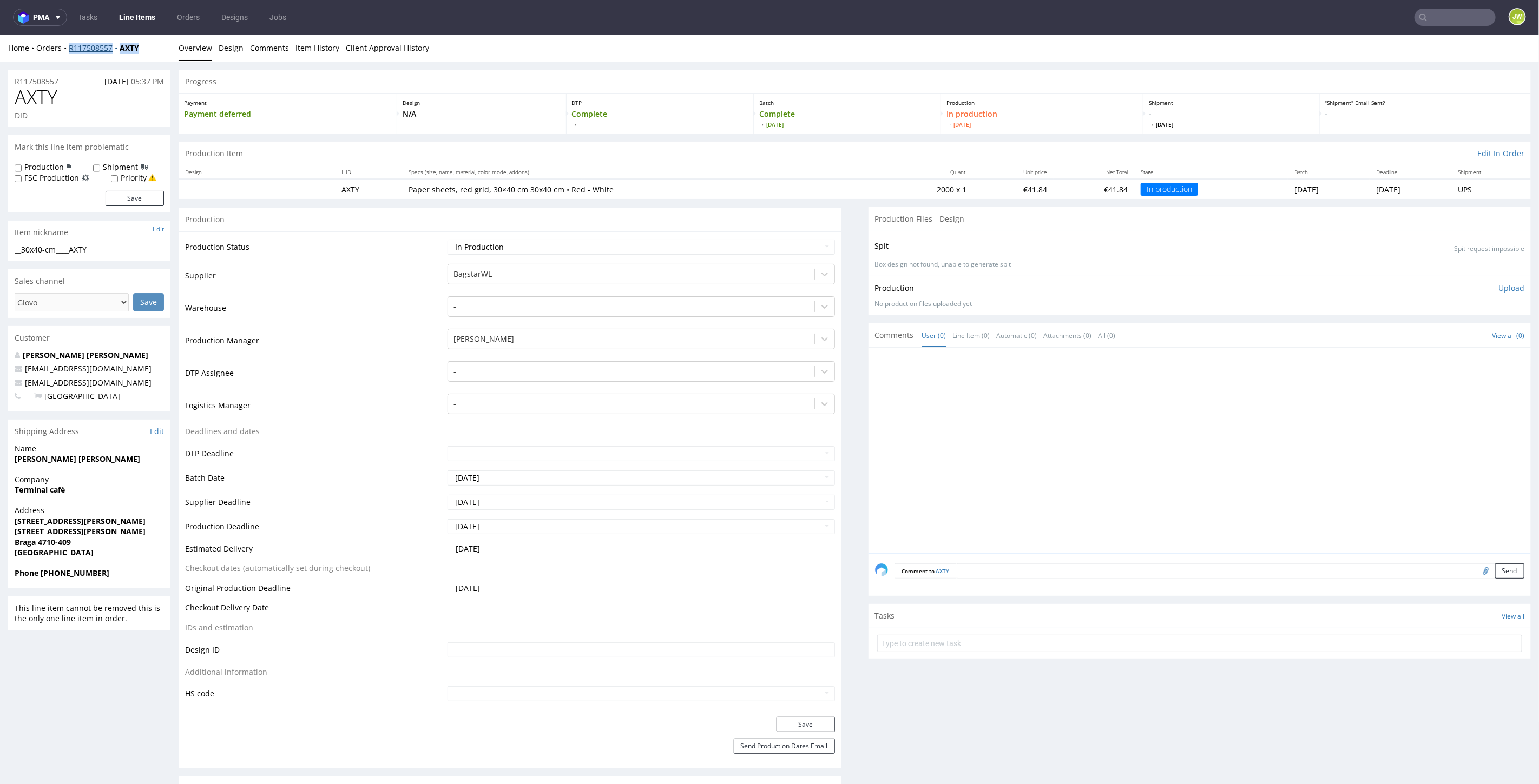
drag, startPoint x: 143, startPoint y: 43, endPoint x: 70, endPoint y: 46, distance: 73.1
click at [70, 46] on div "Home Orders R117508557 AXTY" at bounding box center [88, 47] width 162 height 11
copy div "R117508557 AXTY"
click at [1442, 24] on input "text" at bounding box center [1455, 17] width 82 height 17
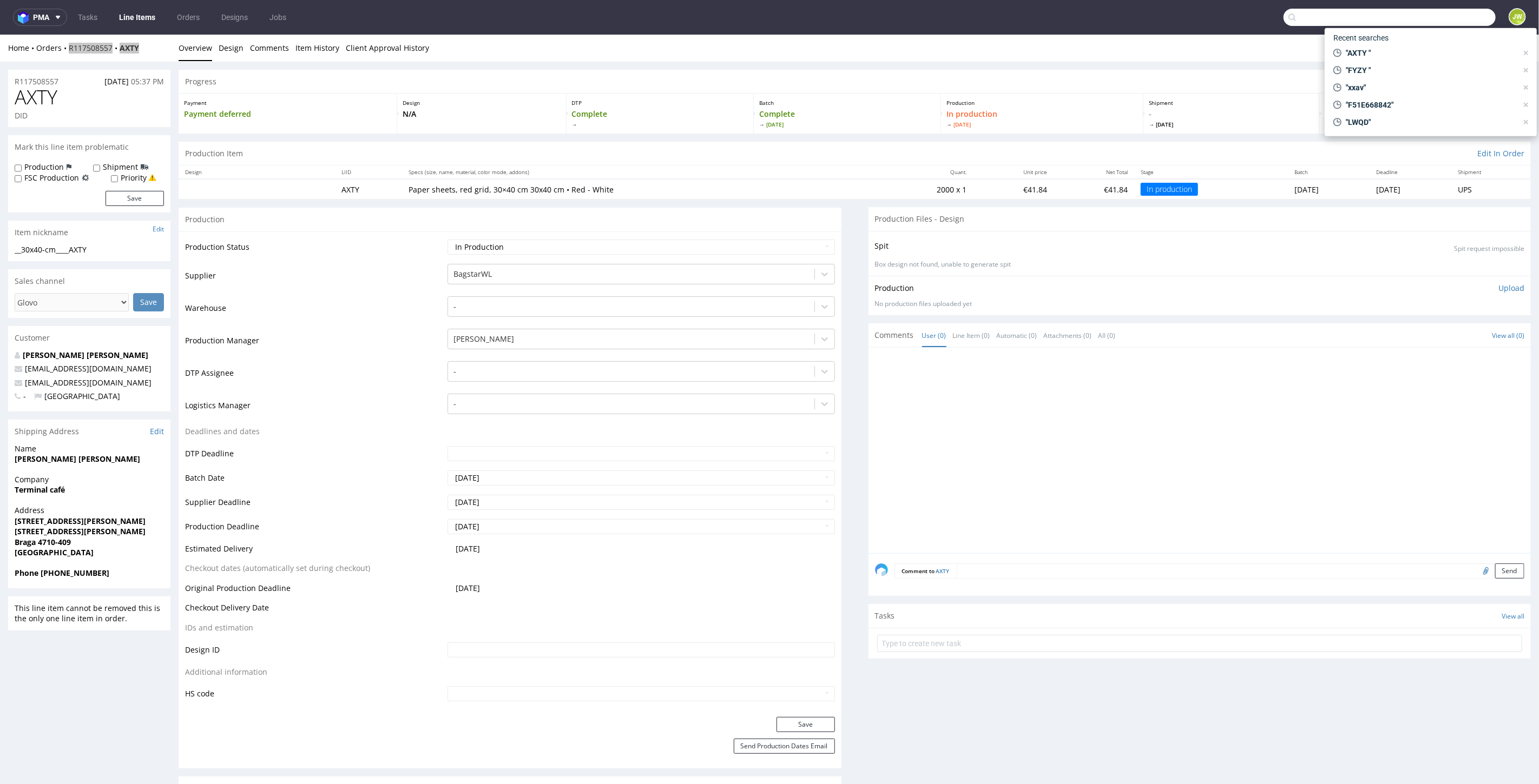
paste input "UDLC"
type input "UDLC"
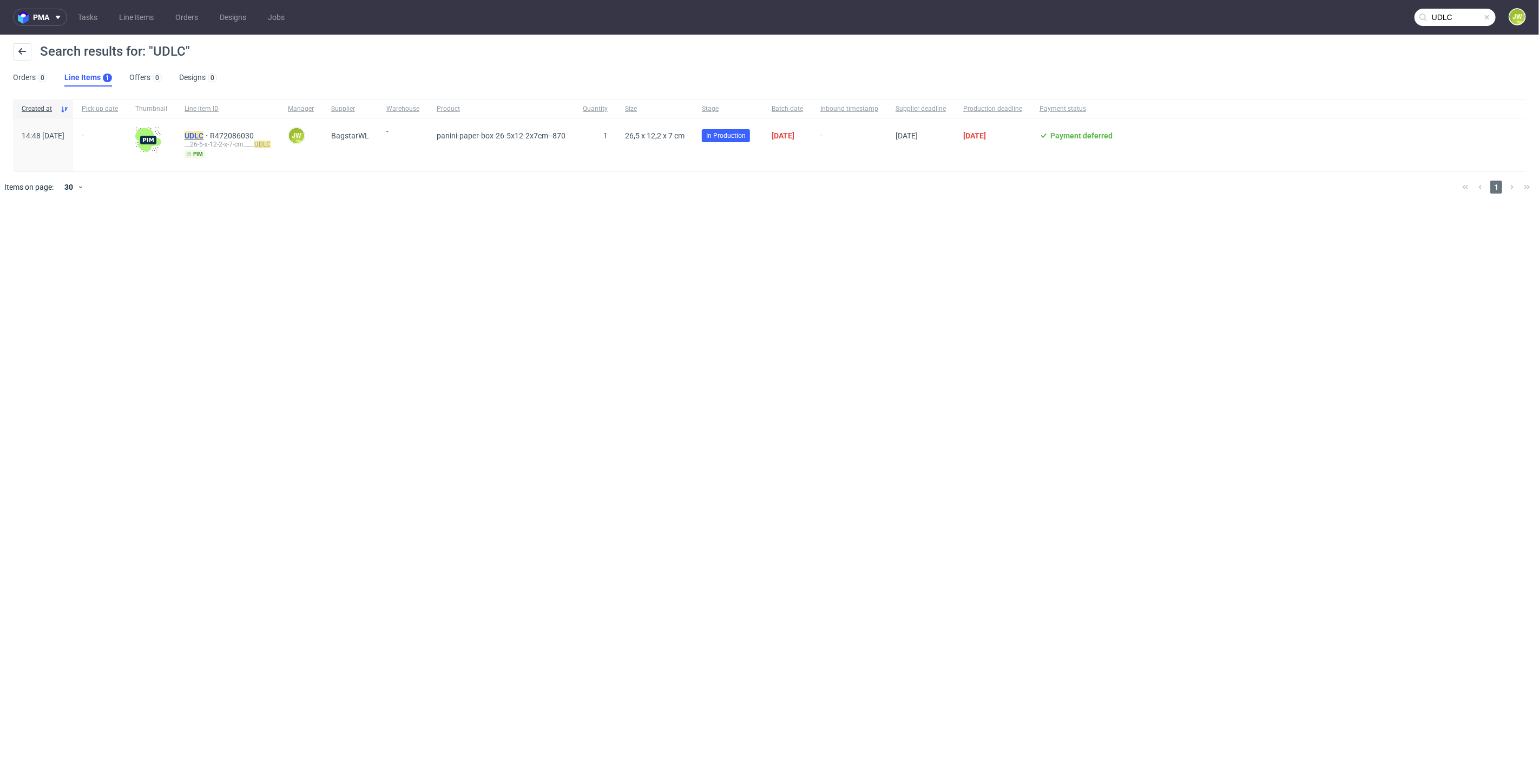
click at [204, 133] on mark "UDLC" at bounding box center [194, 135] width 19 height 9
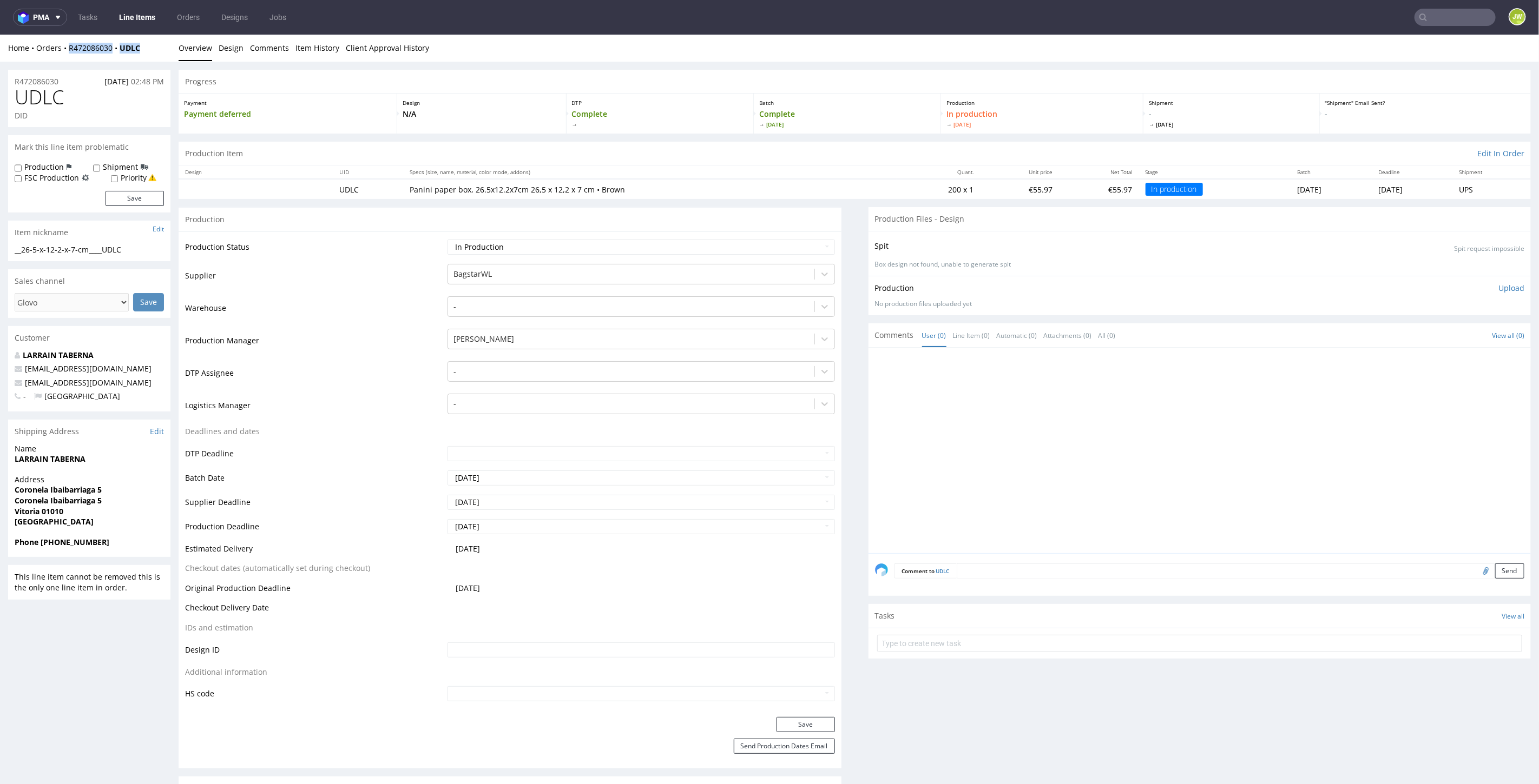
drag, startPoint x: 153, startPoint y: 53, endPoint x: 62, endPoint y: 60, distance: 91.3
click at [61, 59] on div "Home Orders R472086030 UDLC Overview Design Comments Item History Client Approv…" at bounding box center [769, 48] width 1539 height 27
copy div "R472086030 UDLC"
click at [829, 39] on div "Home Orders R472086030 UDLC Overview Design Comments Item History Client Approv…" at bounding box center [769, 48] width 1539 height 27
click at [1434, 23] on input "text" at bounding box center [1455, 17] width 82 height 17
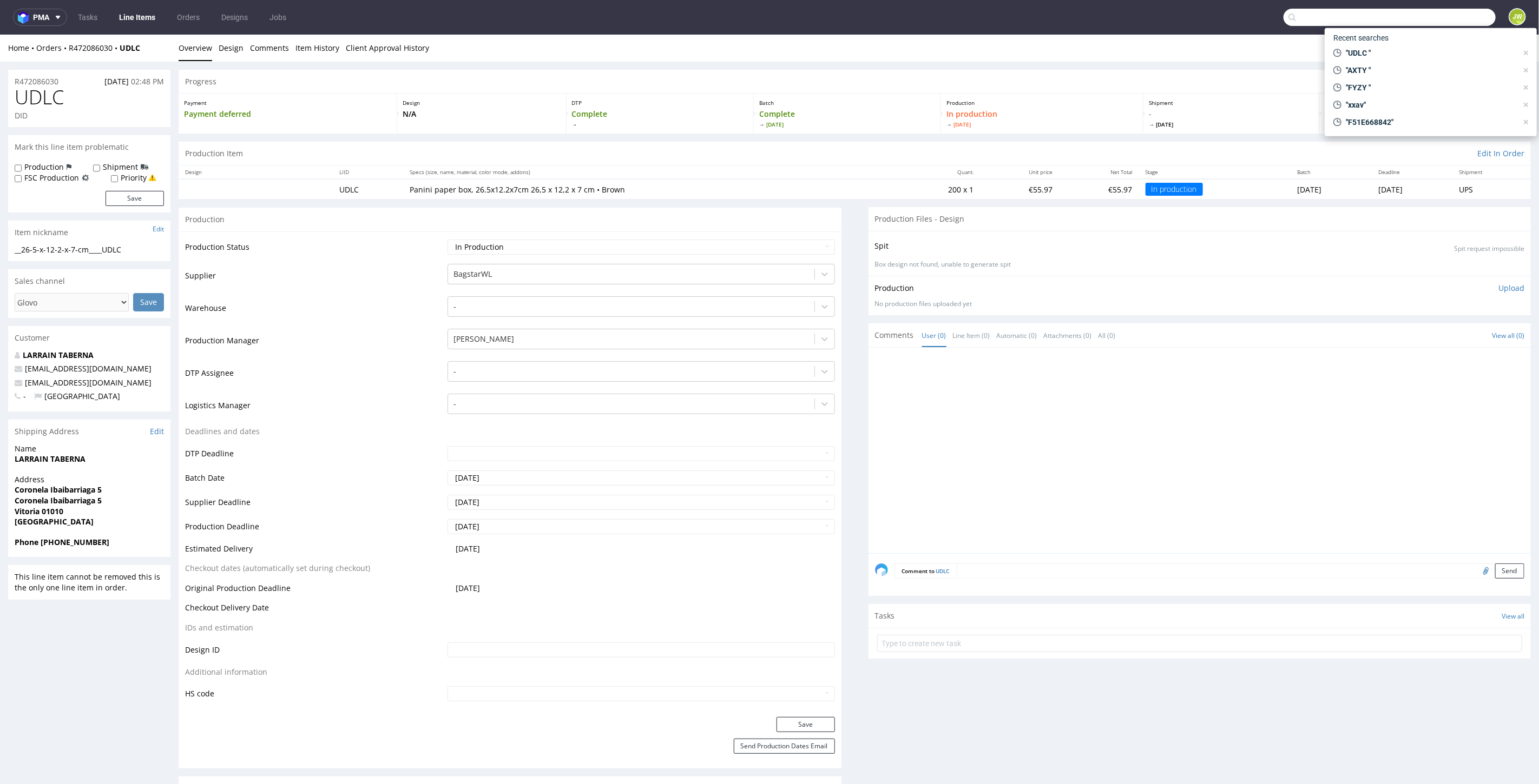
paste input "SJPG"
type input "SJPG"
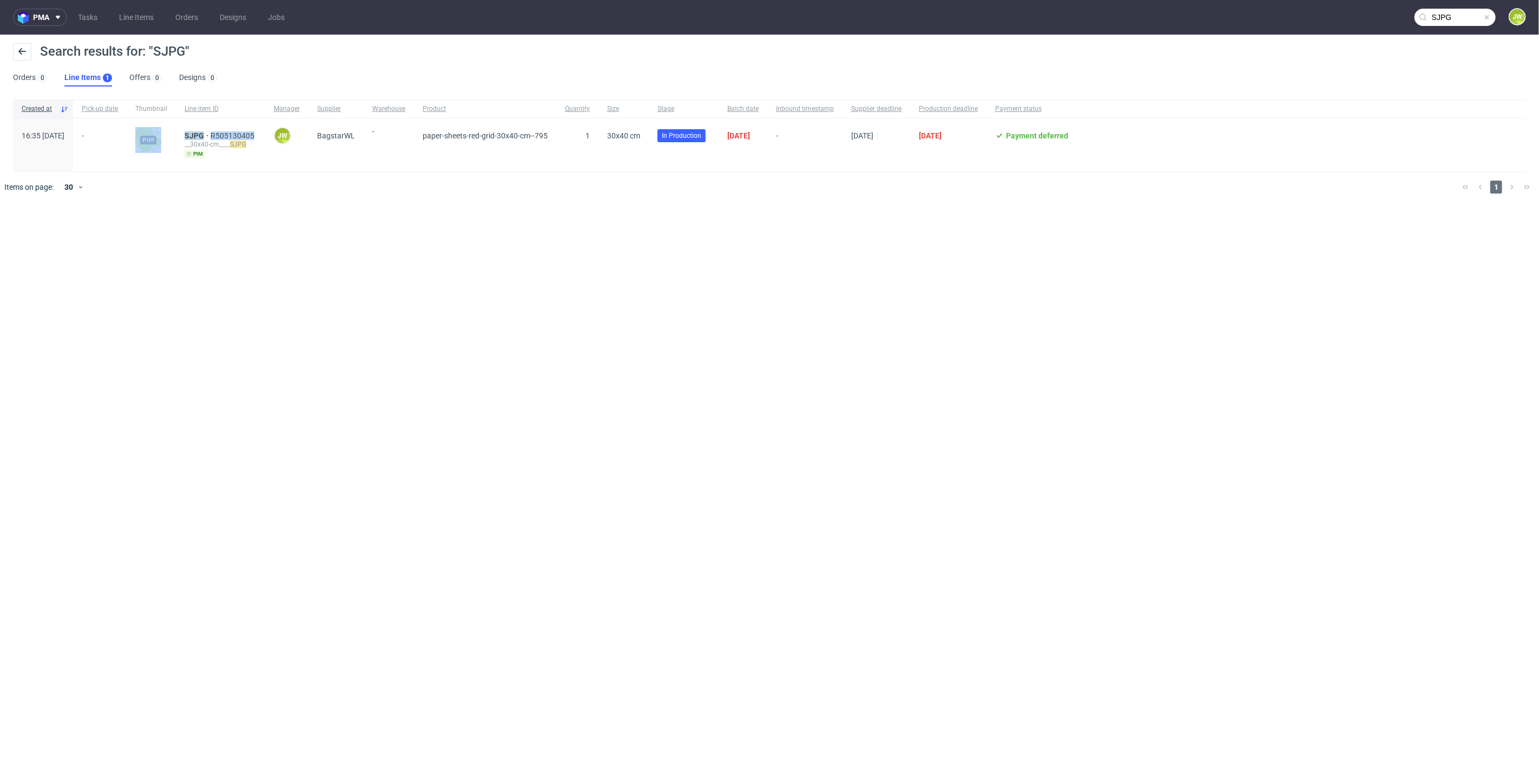
drag, startPoint x: 289, startPoint y: 131, endPoint x: 197, endPoint y: 135, distance: 92.1
click at [197, 135] on div "16:35 Mon 22.09.2025 - SJPG R505130405 __30x40-cm____ SJPG pim JW Jędrzej Wiśni…" at bounding box center [770, 145] width 1513 height 54
click at [204, 135] on mark "SJPG" at bounding box center [194, 135] width 19 height 9
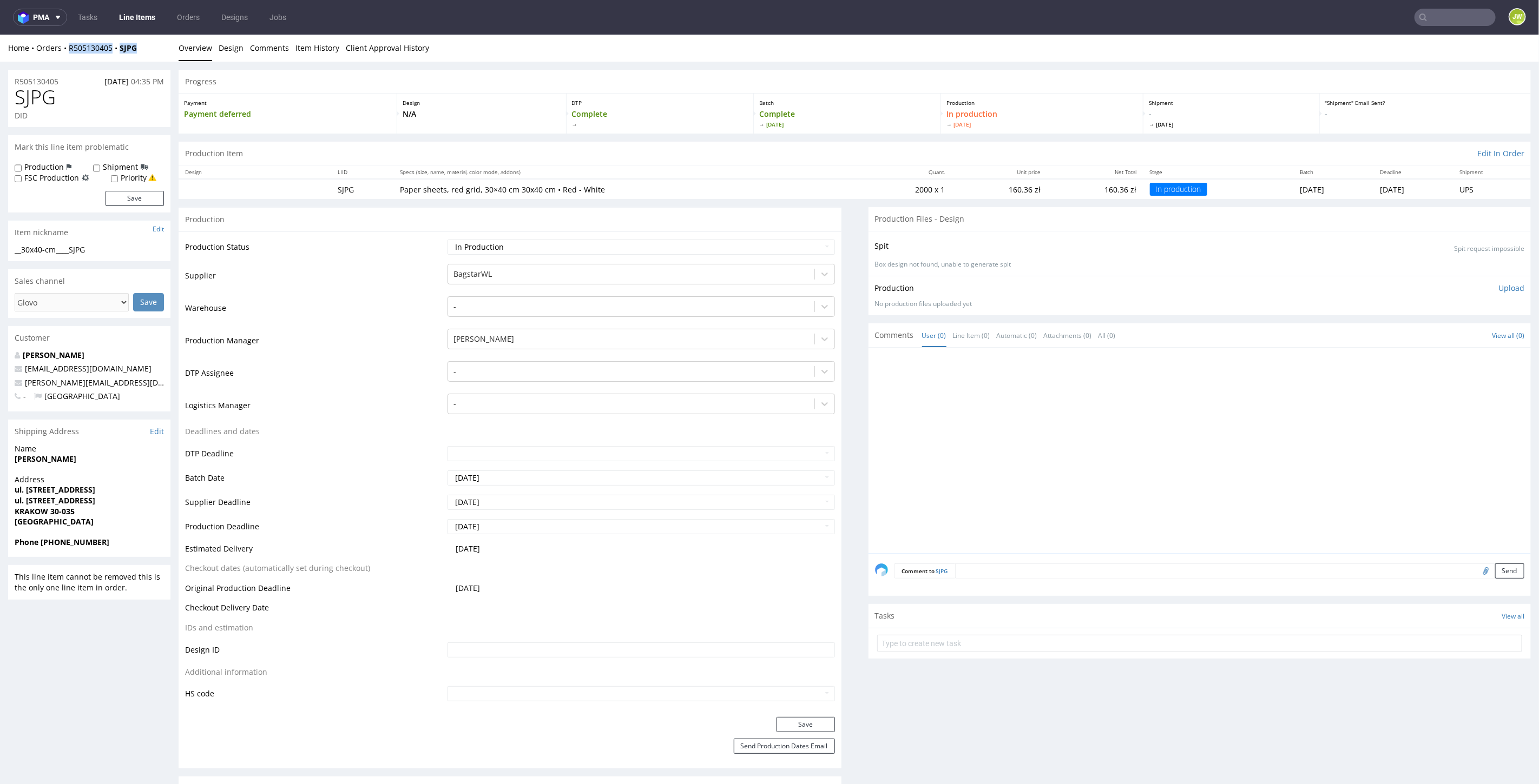
drag, startPoint x: 115, startPoint y: 51, endPoint x: 64, endPoint y: 53, distance: 51.0
click at [64, 53] on div "Home Orders R505130405 SJPG Overview Design Comments Item History Client Approv…" at bounding box center [769, 48] width 1539 height 27
copy div "R505130405 SJPG"
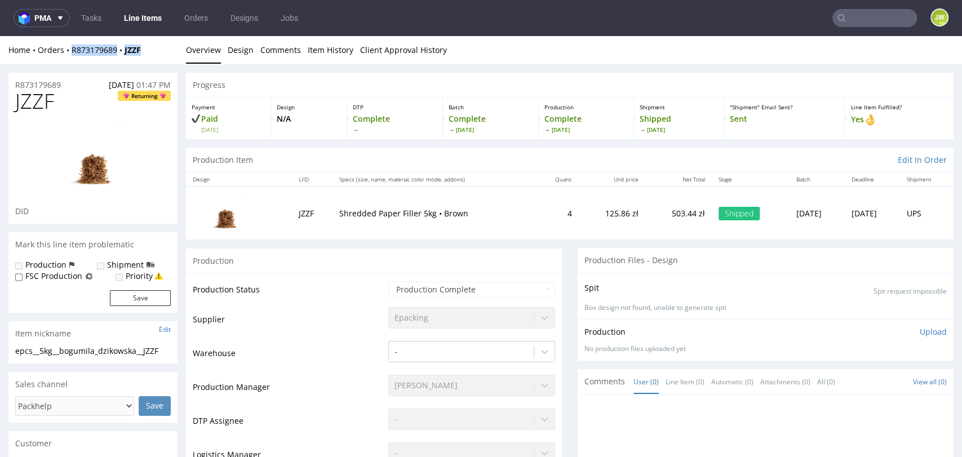
drag, startPoint x: 158, startPoint y: 55, endPoint x: 72, endPoint y: 60, distance: 85.8
click at [72, 60] on div "Home Orders R873179689 JZZF Overview Design Comments Item History Client Approv…" at bounding box center [481, 50] width 962 height 28
copy div "R873179689 JZZF"
click at [291, 286] on td "Production Status" at bounding box center [289, 293] width 193 height 25
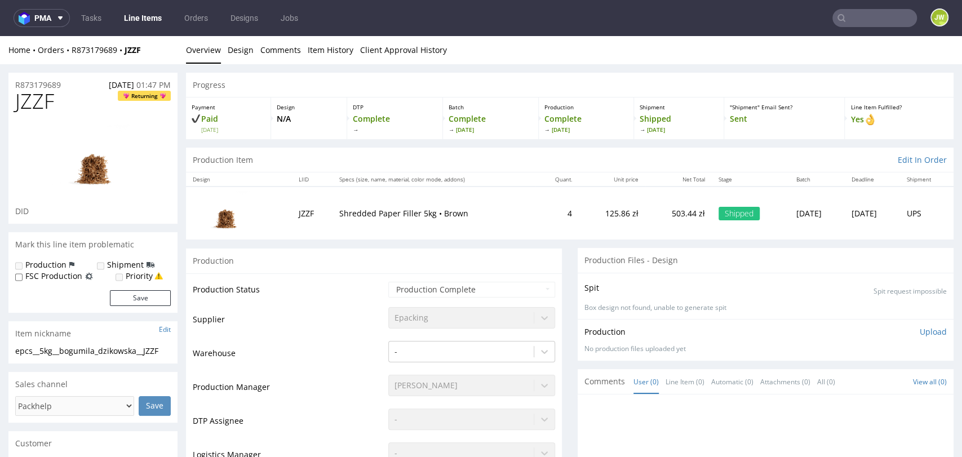
click at [862, 19] on input "text" at bounding box center [875, 18] width 85 height 18
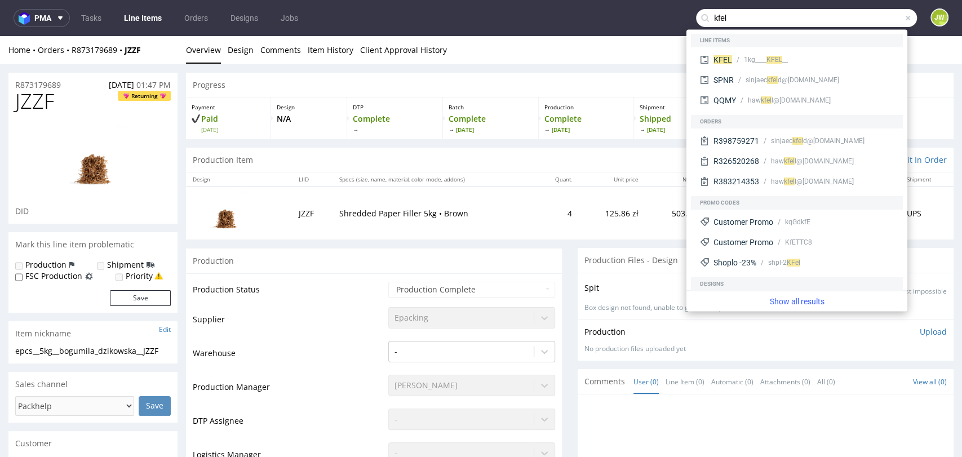
type input "kfel"
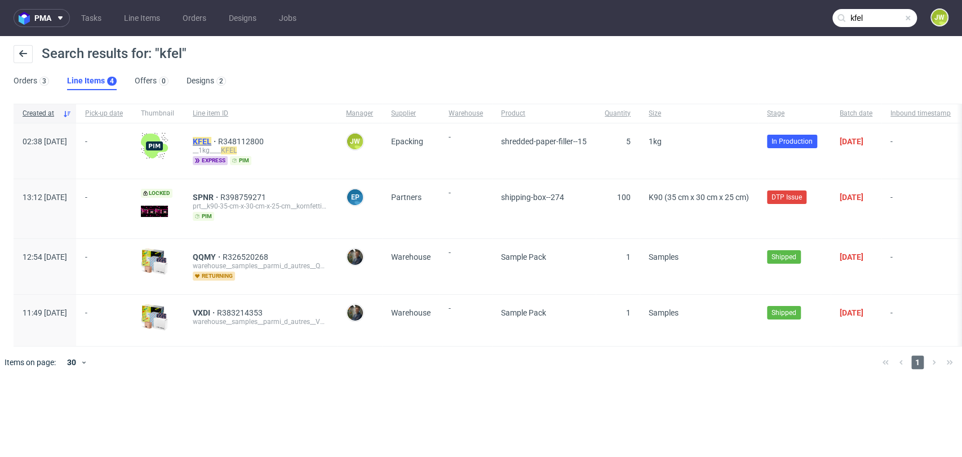
click at [211, 140] on mark "KFEL" at bounding box center [202, 141] width 19 height 9
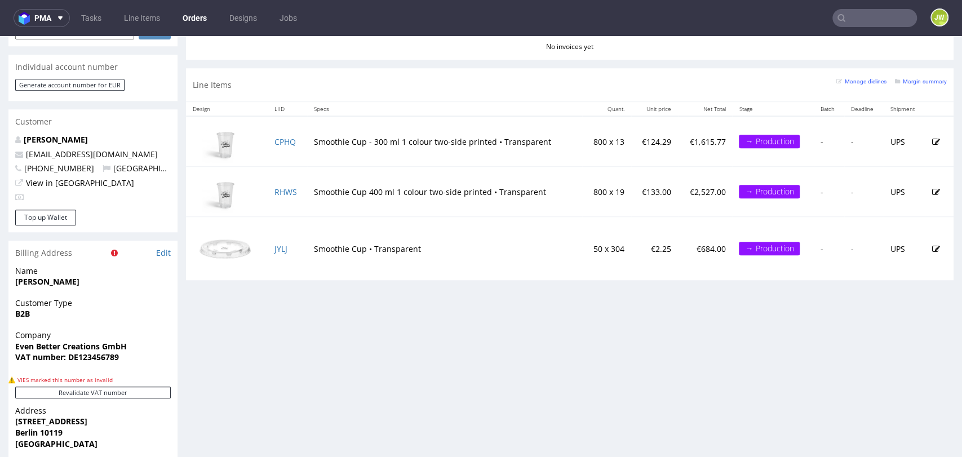
scroll to position [626, 0]
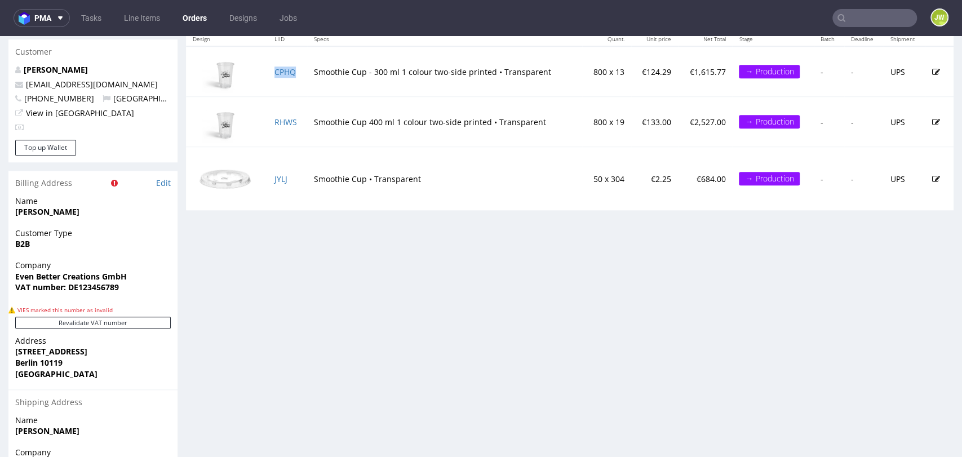
click at [280, 79] on td "CPHQ" at bounding box center [287, 71] width 39 height 51
